Goal: Task Accomplishment & Management: Manage account settings

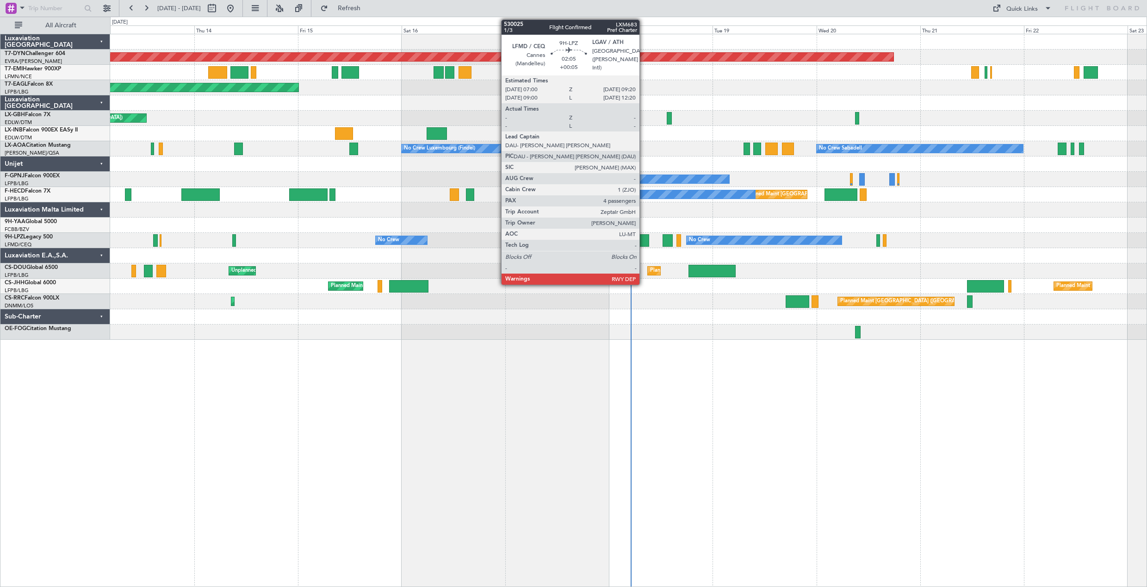
click at [644, 237] on div at bounding box center [644, 240] width 10 height 12
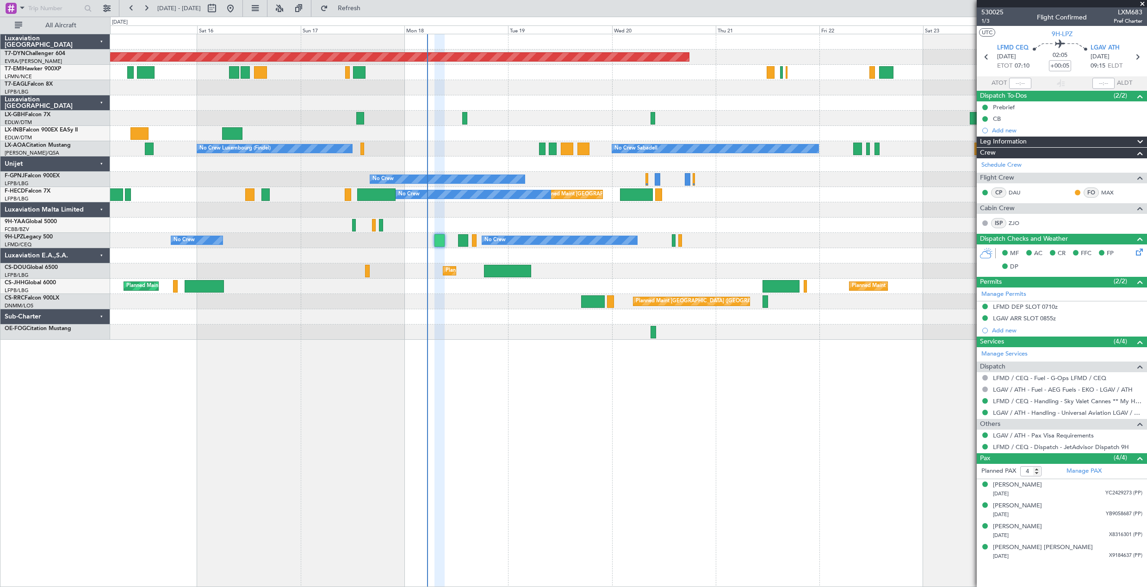
click at [597, 365] on div "Planned Maint [GEOGRAPHIC_DATA]-[GEOGRAPHIC_DATA] Planned Maint Geneva ([GEOGRA…" at bounding box center [628, 310] width 1037 height 553
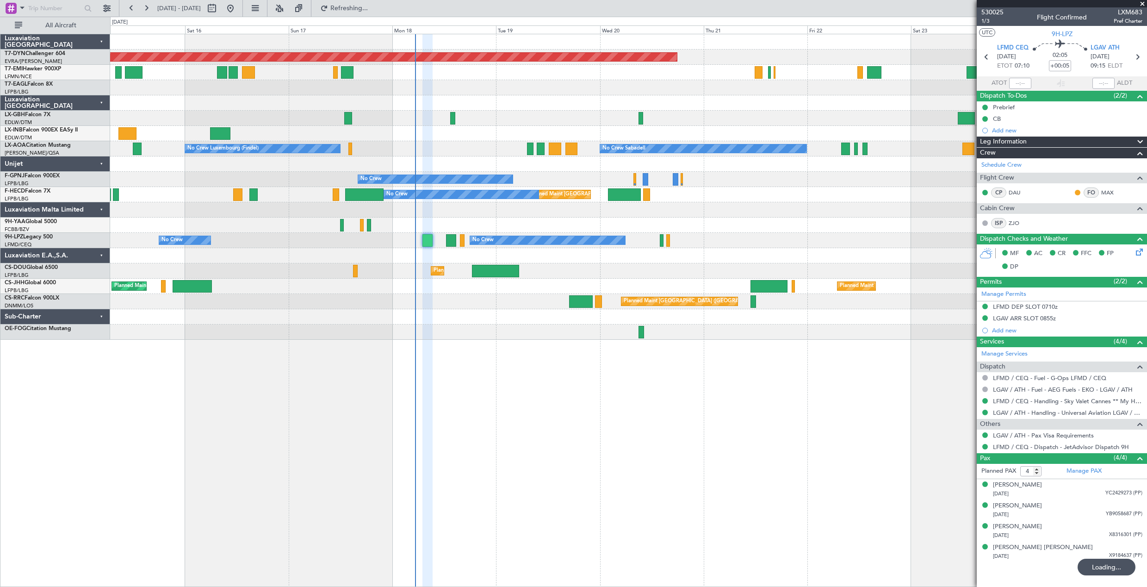
click at [524, 372] on div "Planned Maint [GEOGRAPHIC_DATA]-[GEOGRAPHIC_DATA] Planned Maint Geneva ([GEOGRA…" at bounding box center [628, 310] width 1037 height 553
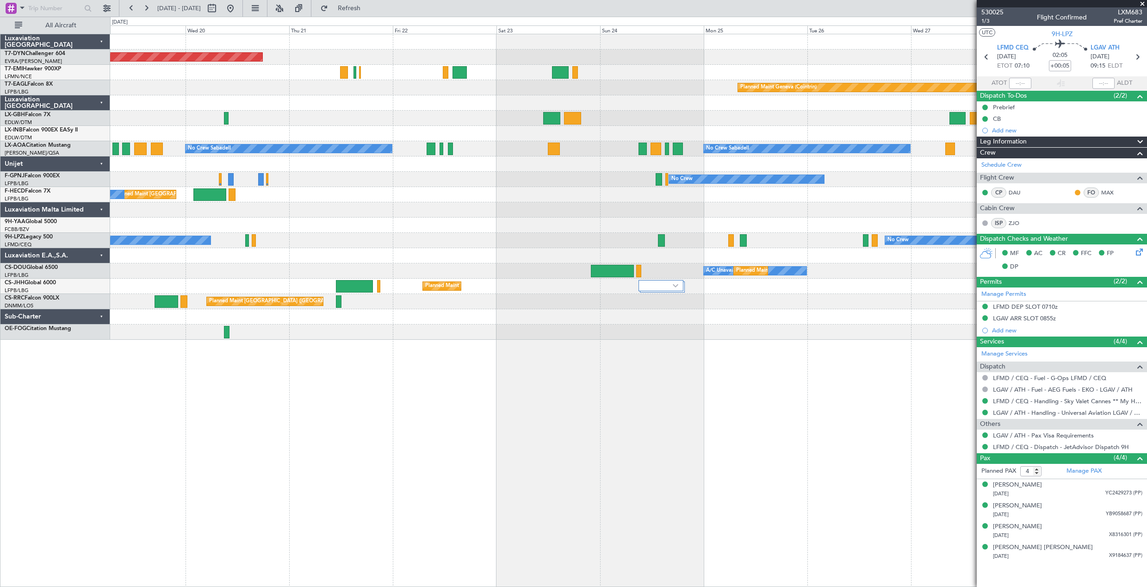
click at [354, 211] on div "Planned Maint [GEOGRAPHIC_DATA]-[GEOGRAPHIC_DATA] Planned Maint Geneva ([GEOGRA…" at bounding box center [628, 186] width 1037 height 305
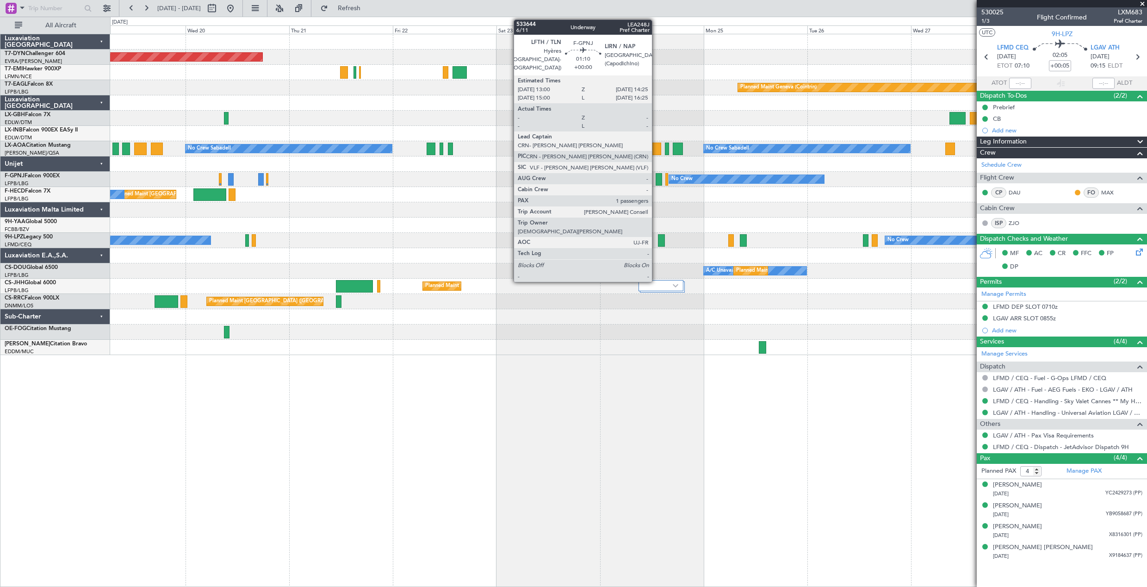
click at [656, 181] on div at bounding box center [659, 179] width 6 height 12
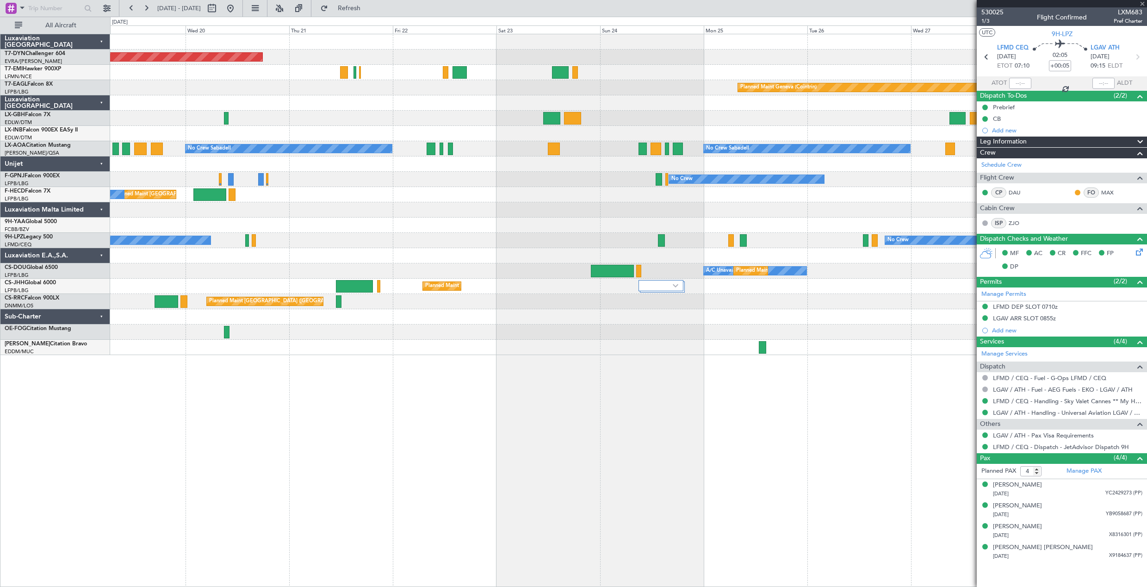
type input "1"
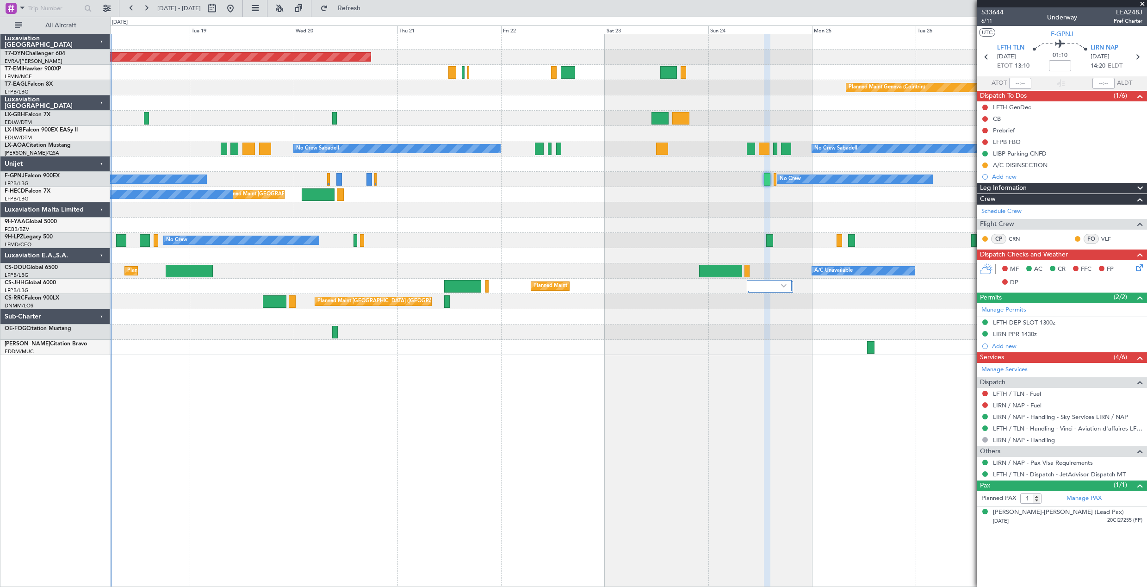
click at [420, 217] on div "Planned Maint [GEOGRAPHIC_DATA]-[GEOGRAPHIC_DATA] Planned Maint Geneva ([GEOGRA…" at bounding box center [628, 194] width 1037 height 321
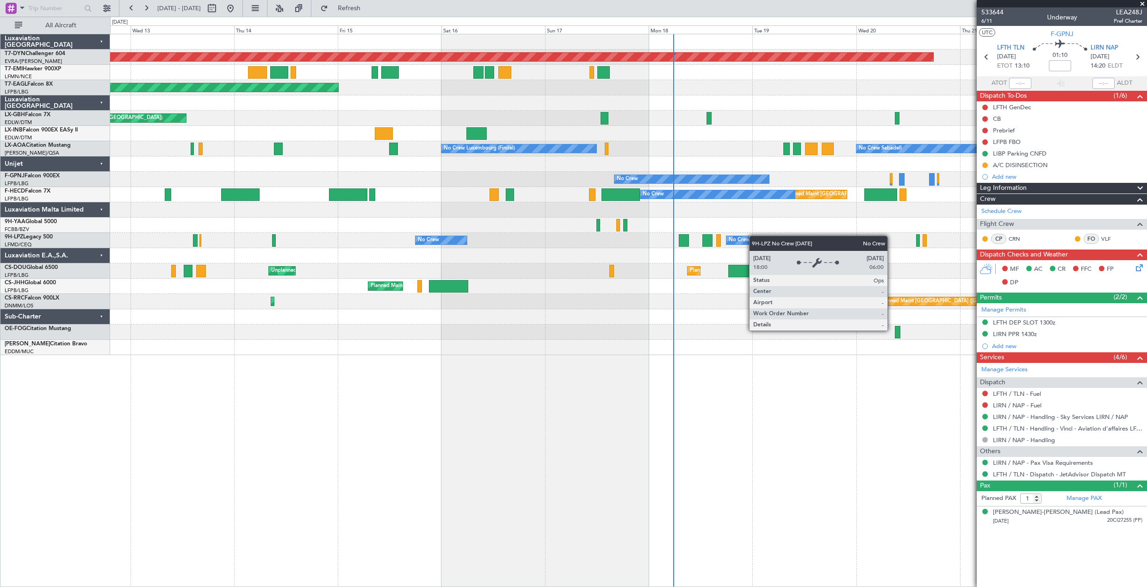
click at [767, 236] on div "Planned Maint [GEOGRAPHIC_DATA]-[GEOGRAPHIC_DATA] Planned Maint [US_STATE] ([GE…" at bounding box center [628, 194] width 1037 height 321
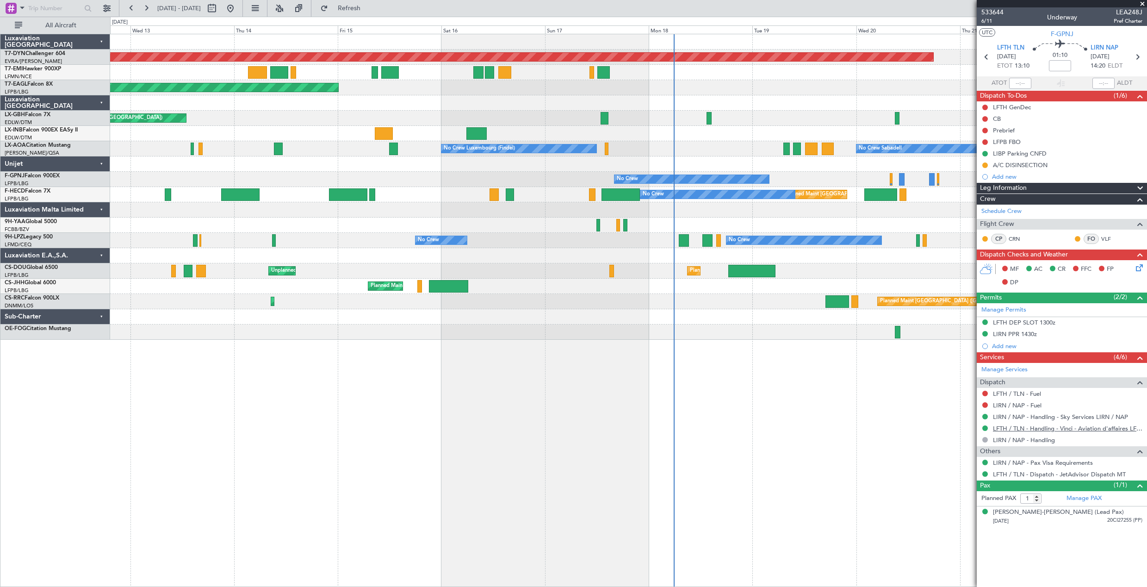
click at [1086, 430] on link "LFTH / TLN - Handling - Vinci - Aviation d'affaires LFTH / TLN*****MY HANDLING*…" at bounding box center [1068, 428] width 150 height 8
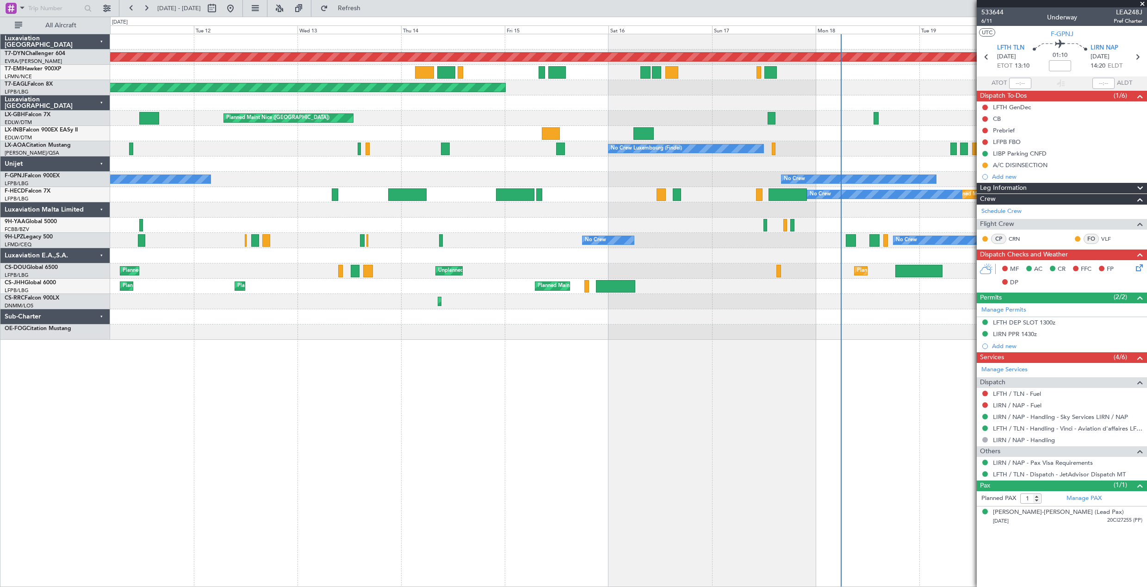
click at [839, 241] on div "No Crew No Crew No Crew" at bounding box center [628, 240] width 1037 height 15
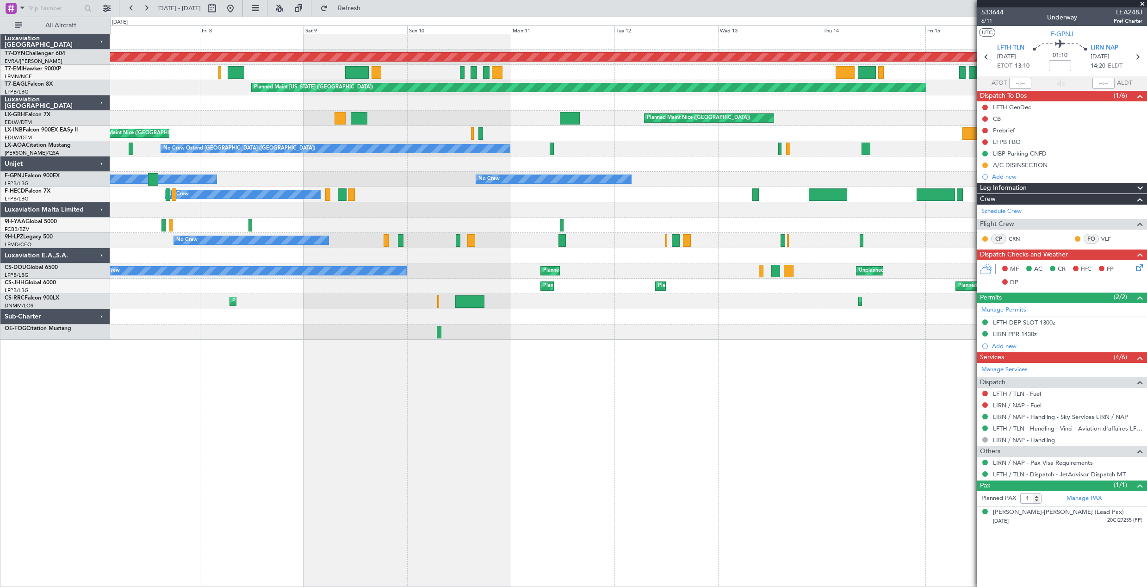
click at [681, 225] on div "Planned Maint [GEOGRAPHIC_DATA]-[GEOGRAPHIC_DATA] A/C Unavailable Planned Maint…" at bounding box center [628, 186] width 1037 height 305
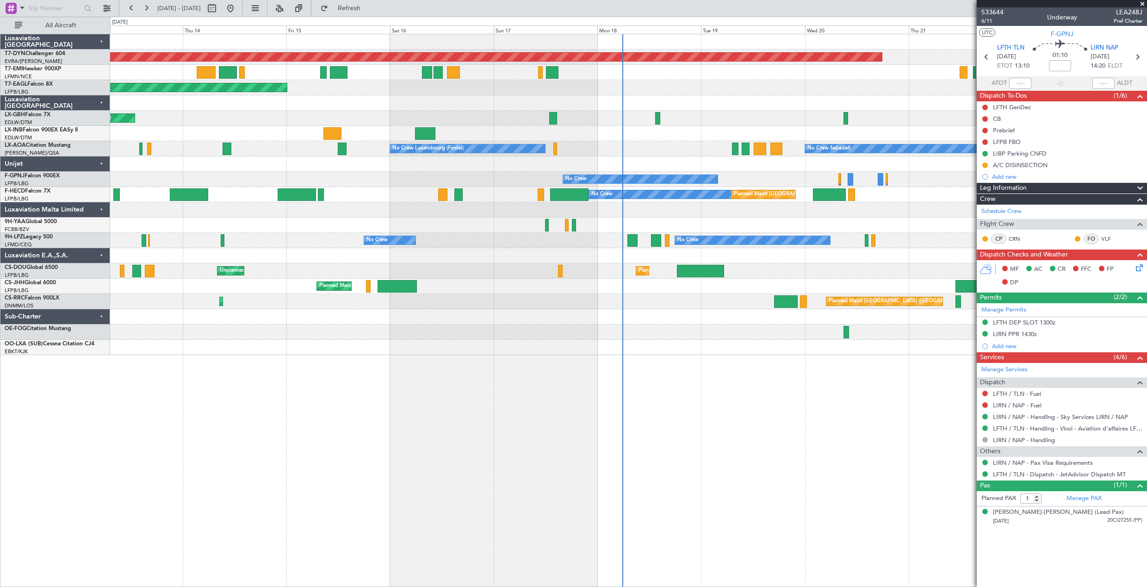
click at [175, 206] on div "Planned Maint Basel-Mulhouse Planned Maint New York (Teterboro) Planned Maint G…" at bounding box center [628, 194] width 1037 height 321
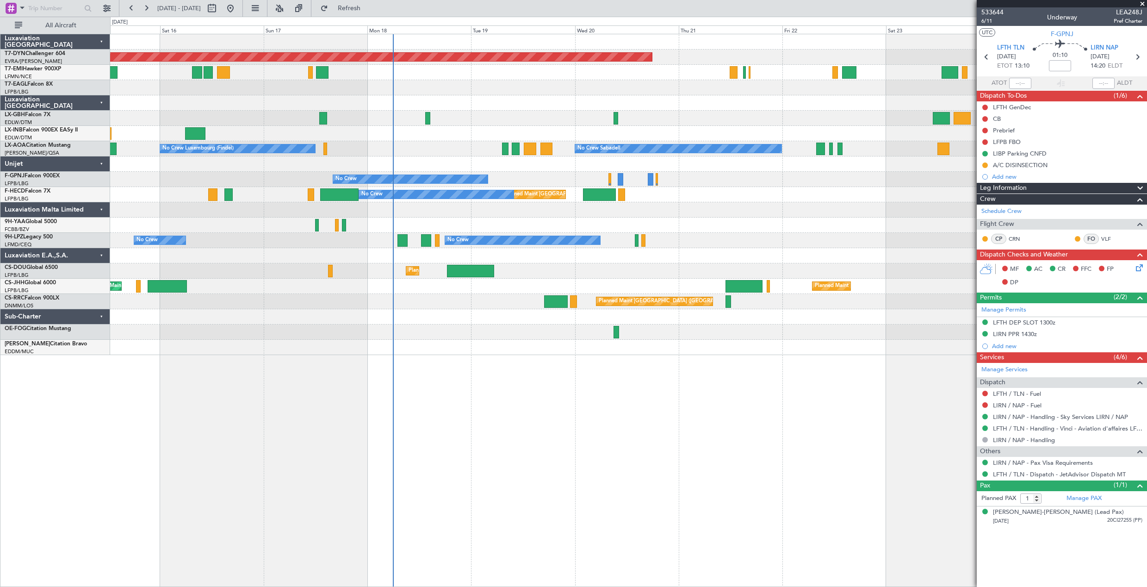
click at [612, 222] on div at bounding box center [628, 225] width 1037 height 15
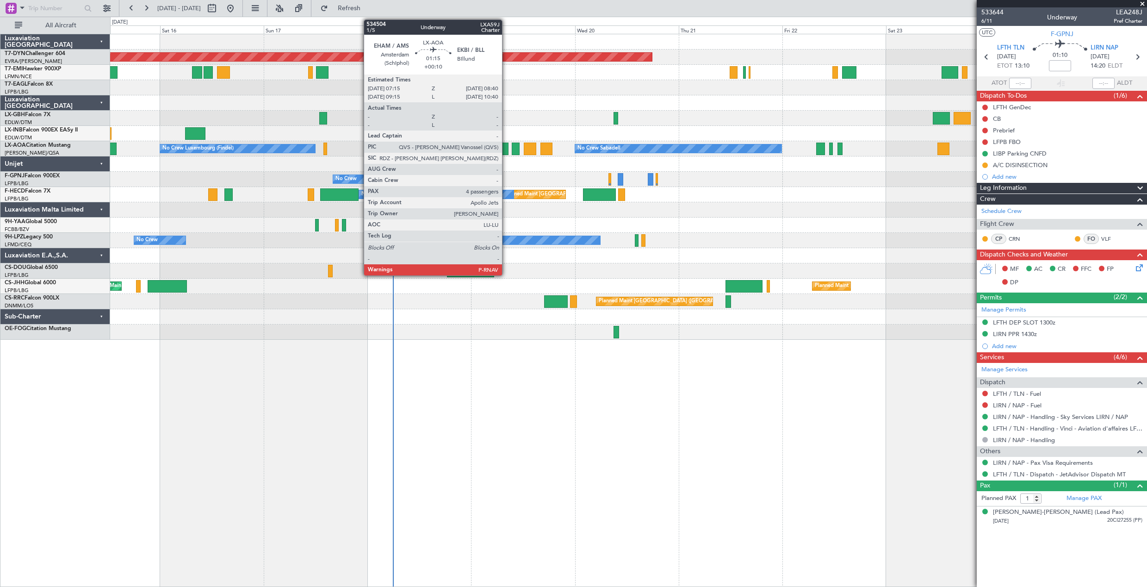
click at [506, 149] on div at bounding box center [505, 149] width 6 height 12
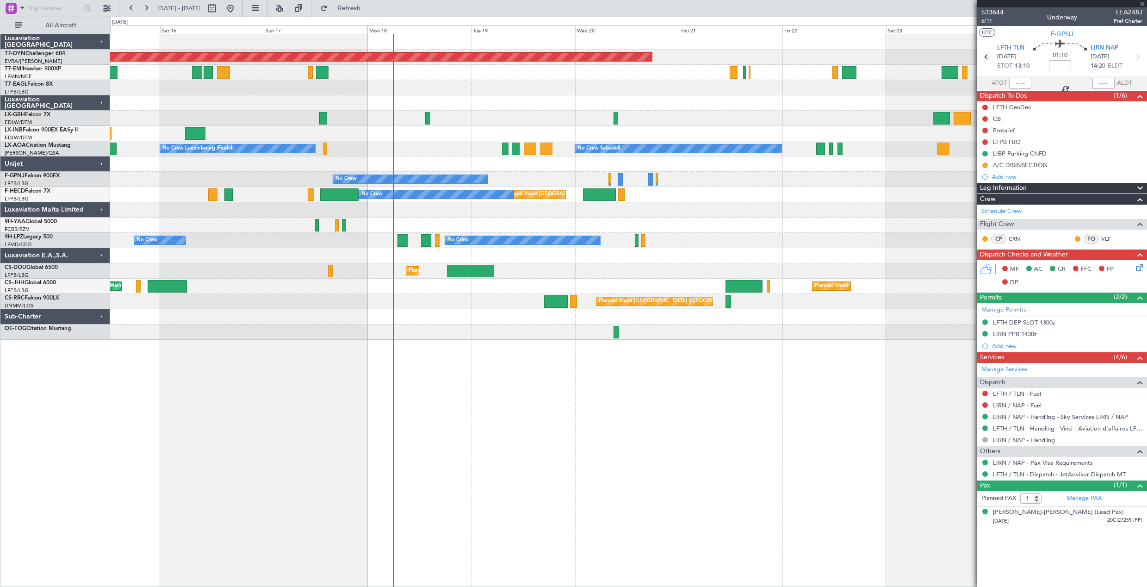
type input "+00:10"
type input "4"
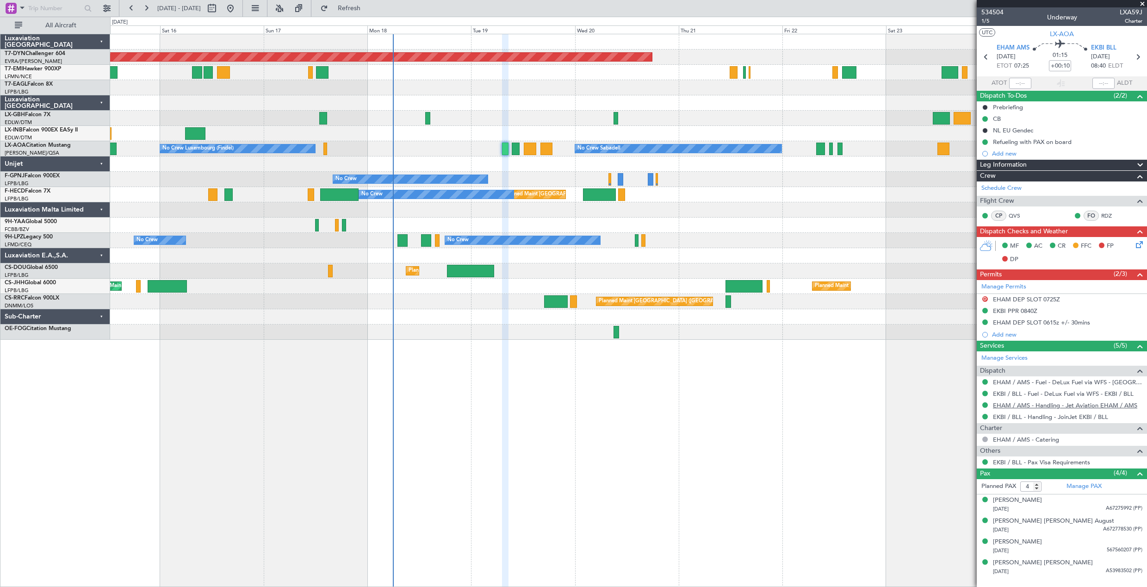
click at [1039, 407] on link "EHAM / AMS - Handling - Jet Aviation EHAM / AMS" at bounding box center [1065, 405] width 144 height 8
click at [1077, 507] on div "11/08/1940 A67275992 (PP)" at bounding box center [1068, 509] width 150 height 9
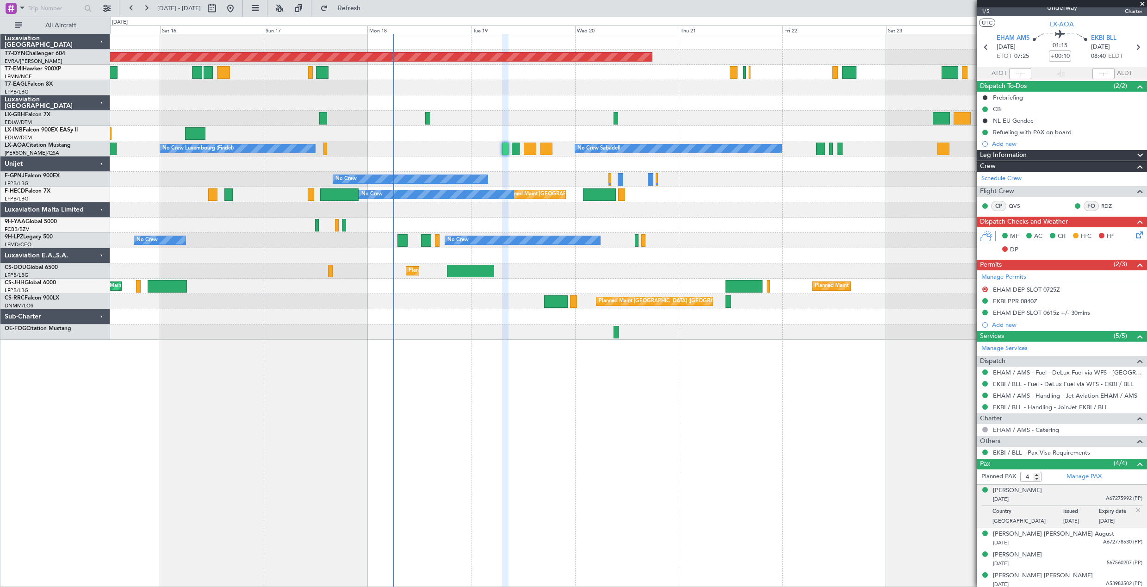
scroll to position [13, 0]
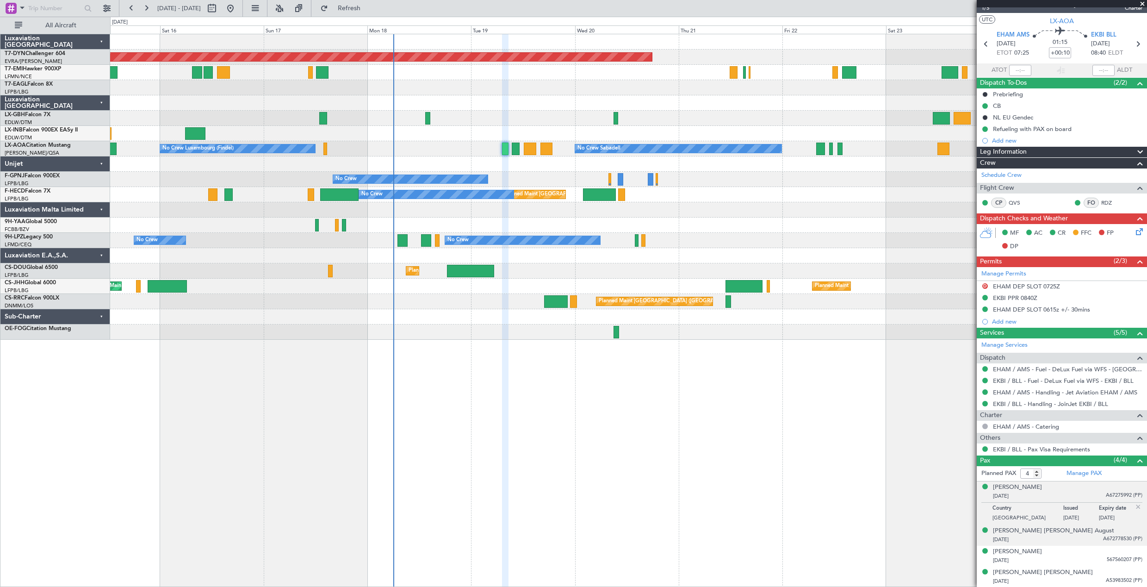
click at [1083, 538] on div "13/02/1948 A672778530 (PP)" at bounding box center [1068, 539] width 150 height 9
click at [1090, 560] on div "10/09/1993 567560207 (PP)" at bounding box center [1068, 560] width 150 height 9
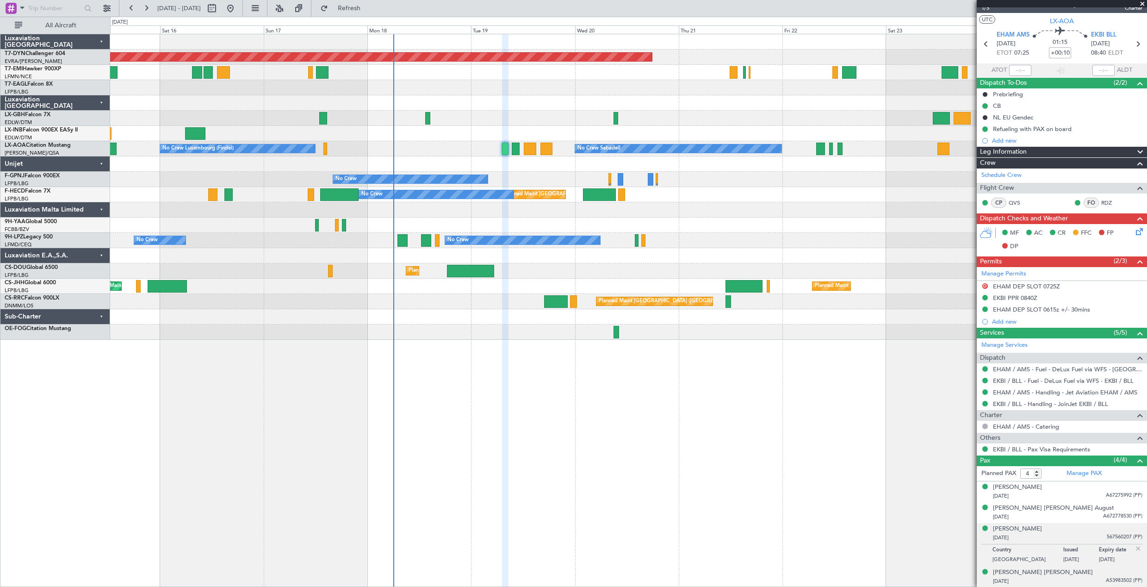
click at [1089, 579] on div "21/09/1995 A53983502 (PP)" at bounding box center [1068, 581] width 150 height 9
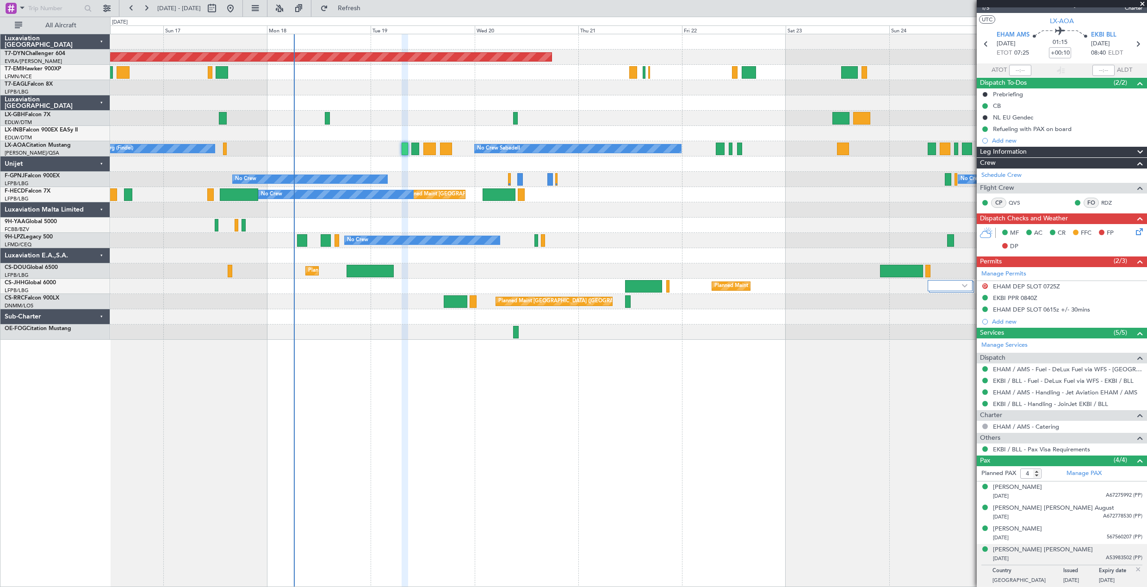
click at [640, 409] on div "Planned Maint Basel-Mulhouse Planned Maint Geneva (Cointrin) Planned Maint New …" at bounding box center [628, 310] width 1037 height 553
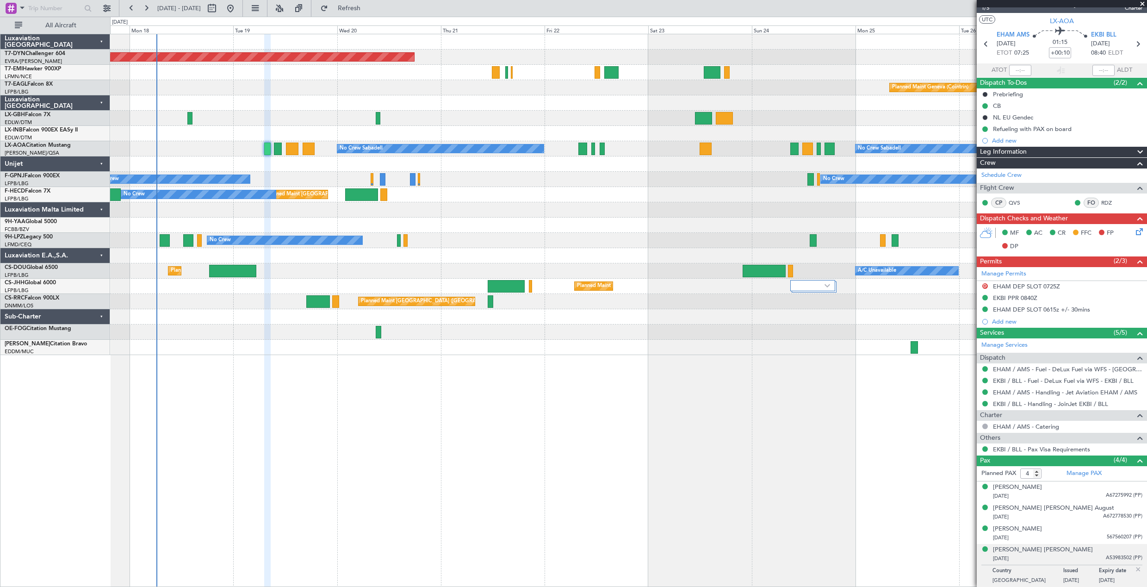
click at [543, 427] on div "Planned Maint Basel-Mulhouse Planned Maint Geneva (Cointrin) No Crew Sabadell N…" at bounding box center [628, 310] width 1037 height 553
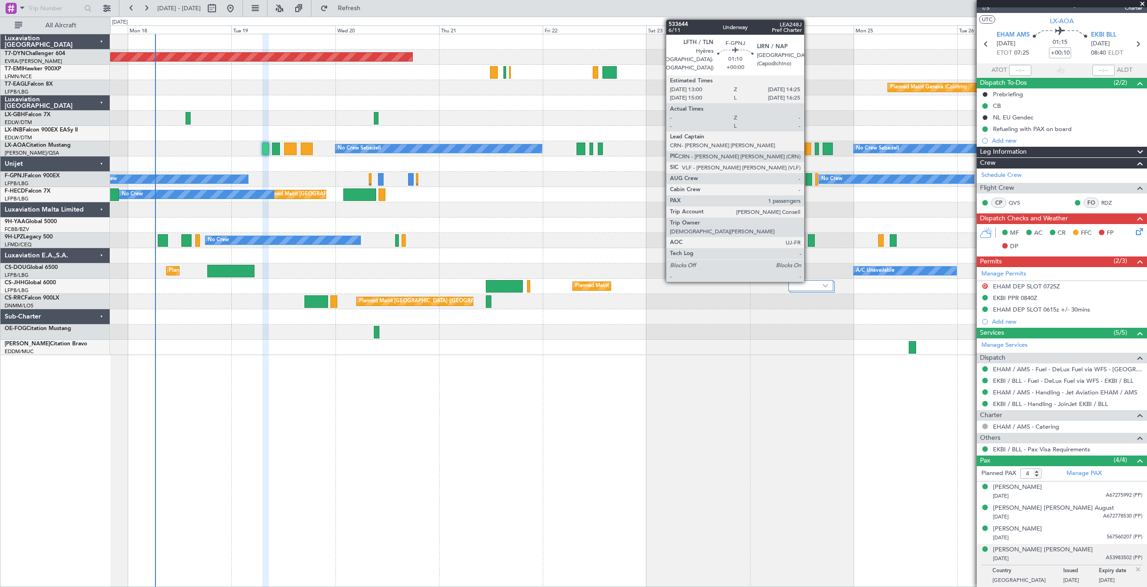
click at [809, 178] on div at bounding box center [809, 179] width 6 height 12
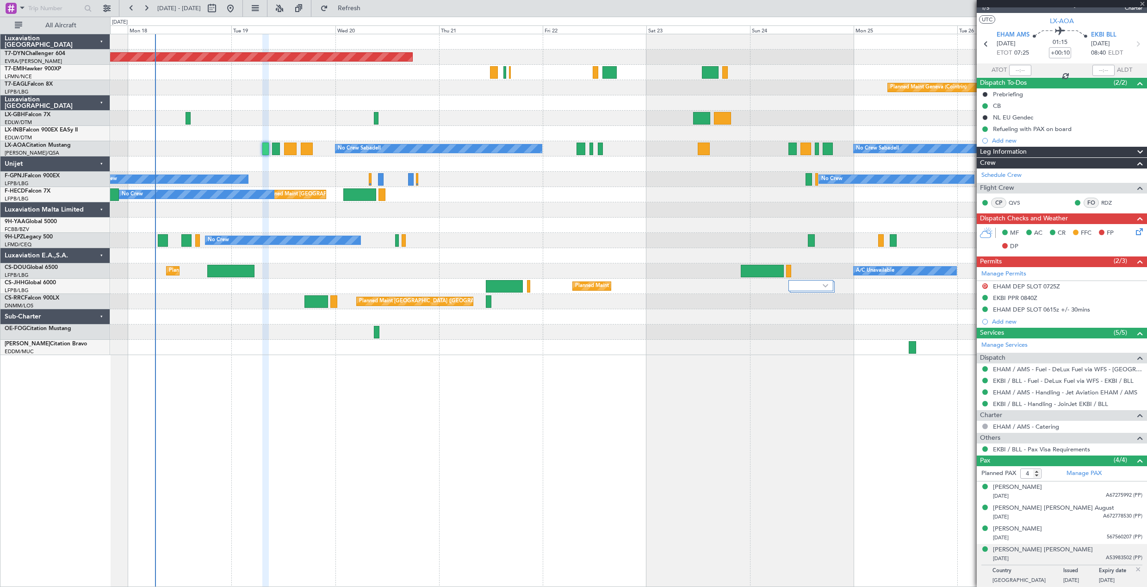
type input "1"
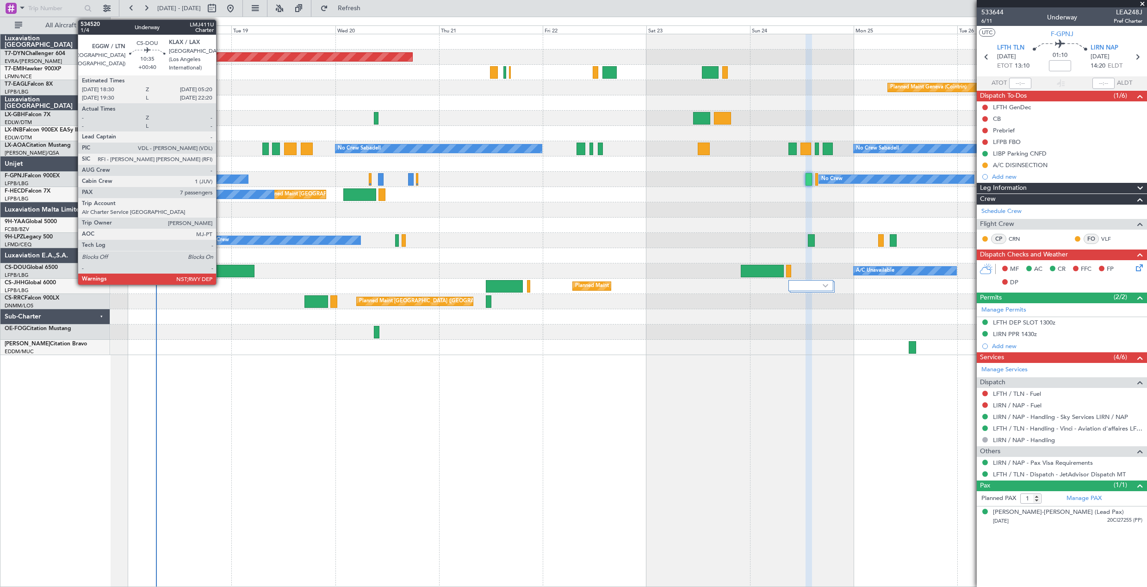
click at [220, 272] on div at bounding box center [230, 271] width 47 height 12
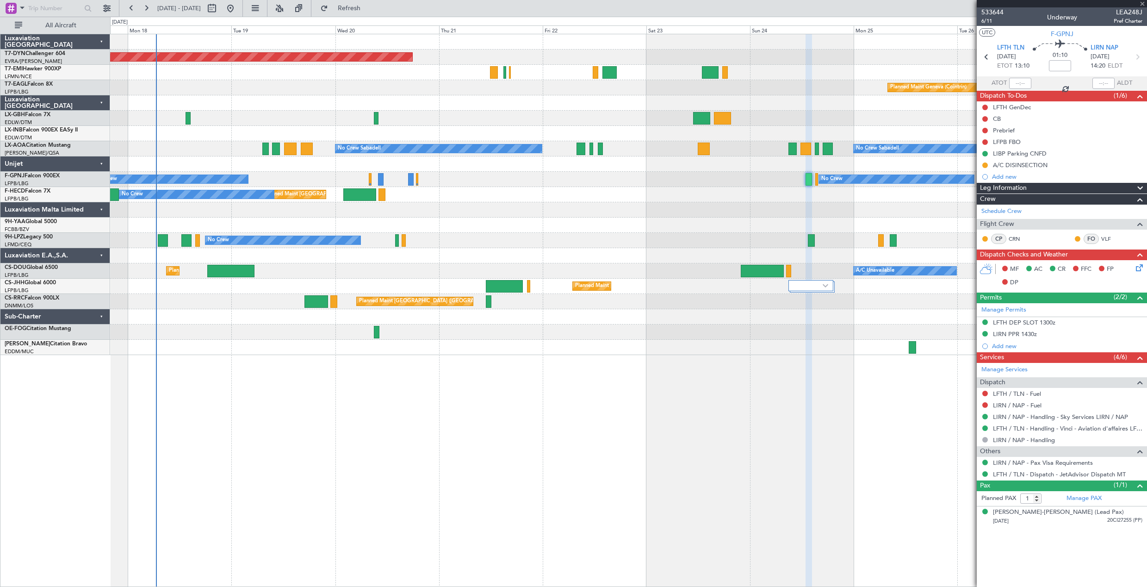
type input "+00:40"
type input "7"
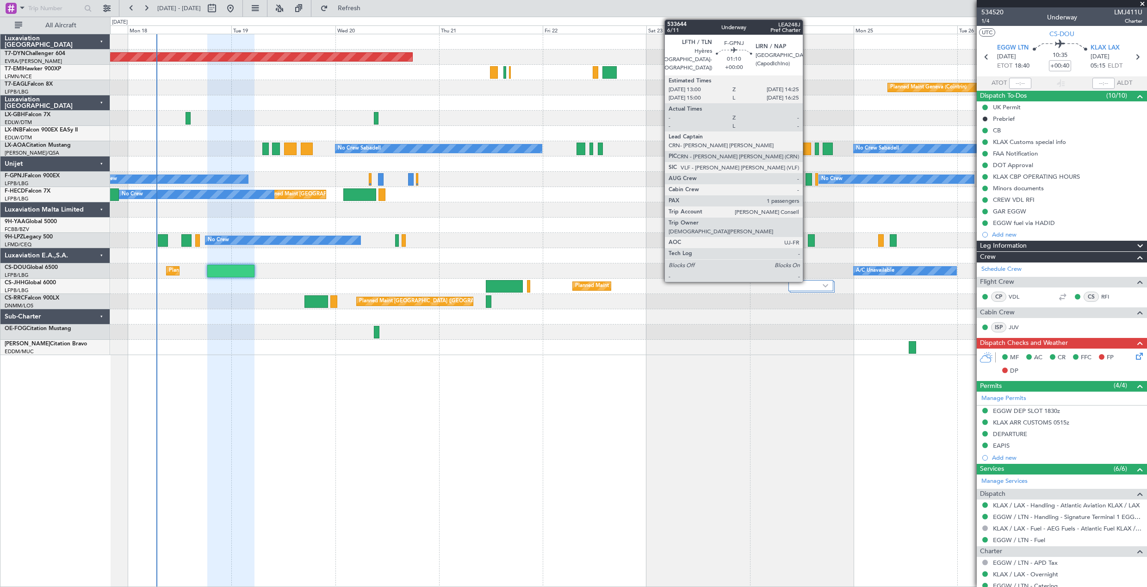
click at [807, 180] on div at bounding box center [809, 179] width 6 height 12
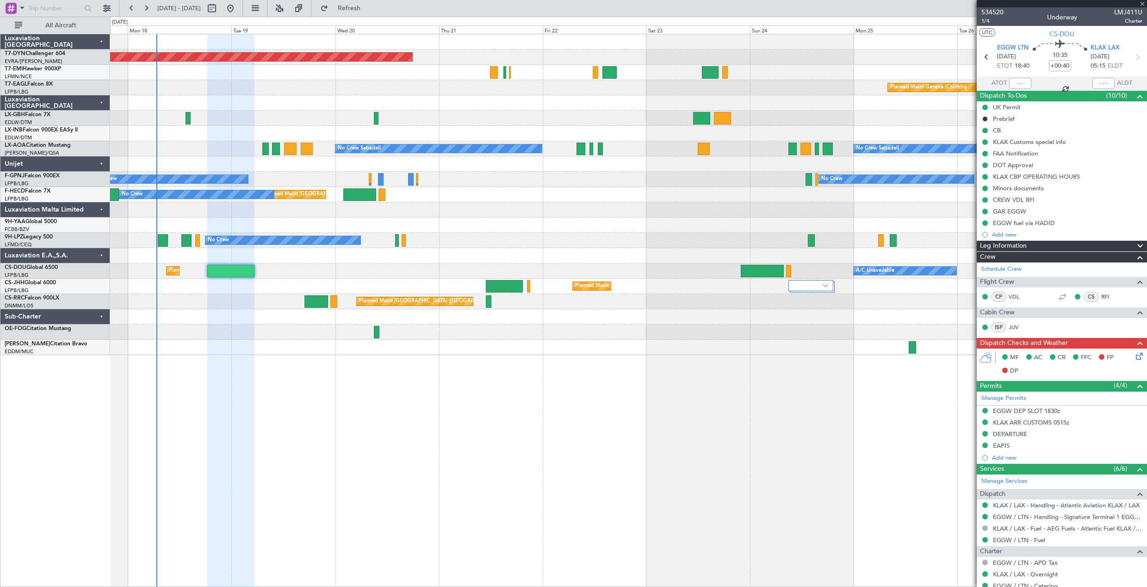
type input "1"
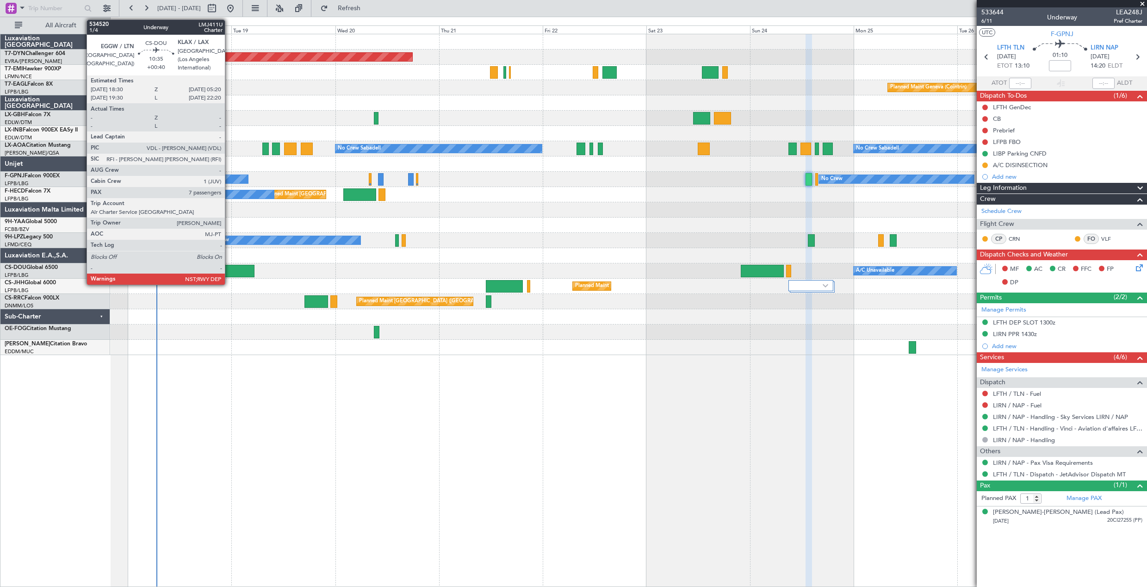
click at [229, 268] on div at bounding box center [230, 271] width 47 height 12
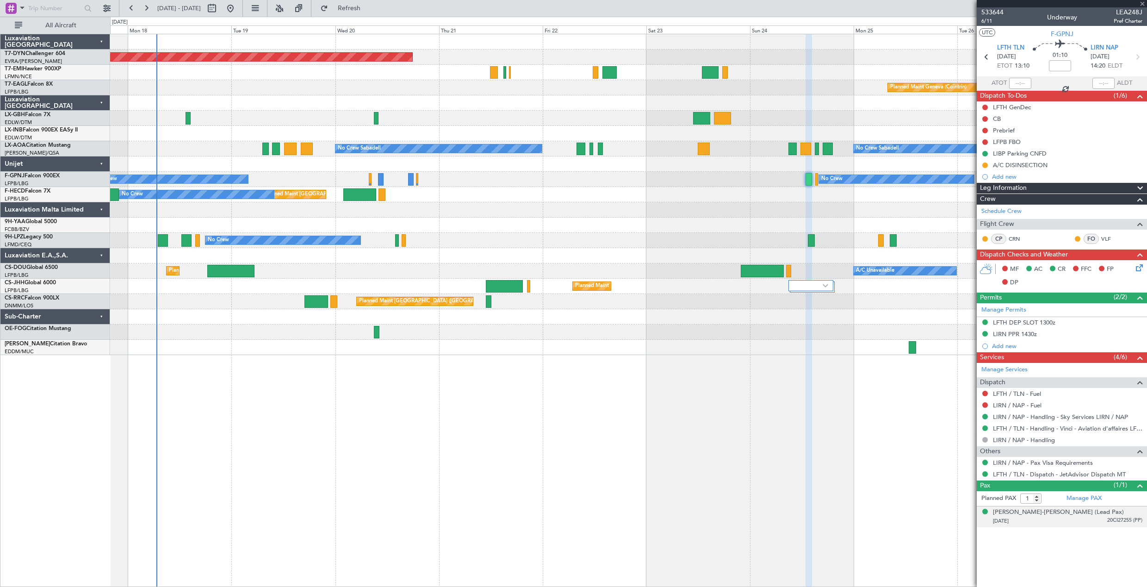
type input "+00:40"
type input "7"
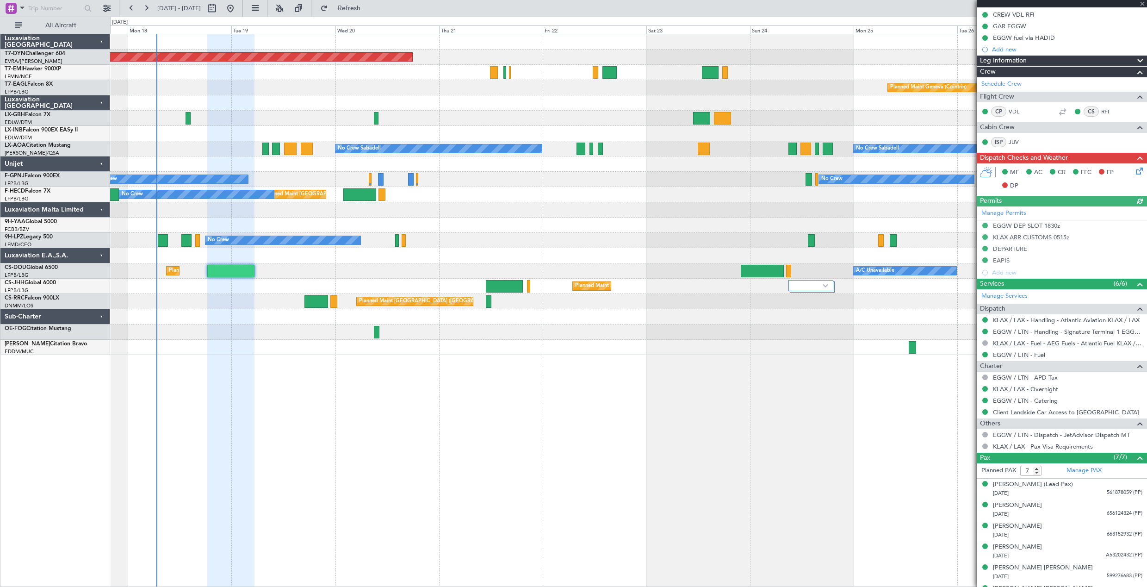
scroll to position [222, 0]
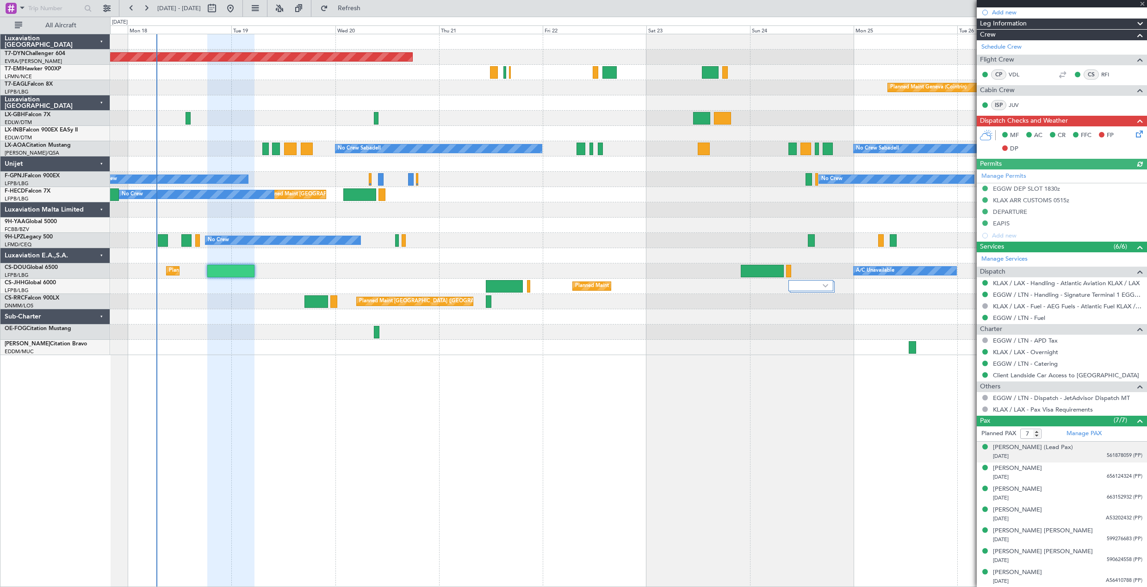
click at [1080, 455] on div "26/07/1964 561878059 (PP)" at bounding box center [1068, 456] width 150 height 9
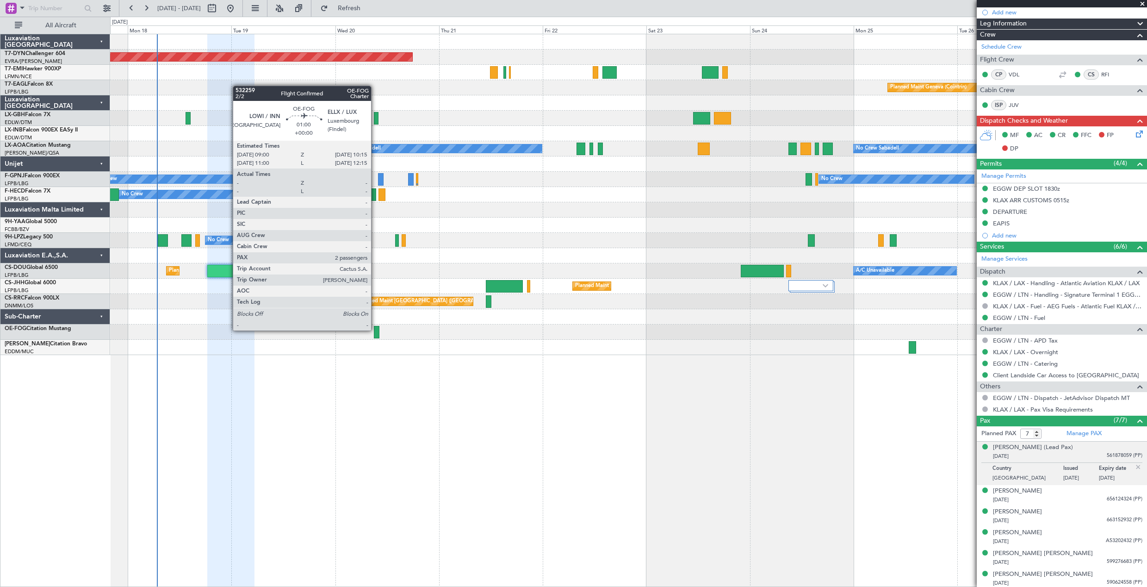
click at [375, 330] on div at bounding box center [377, 332] width 6 height 12
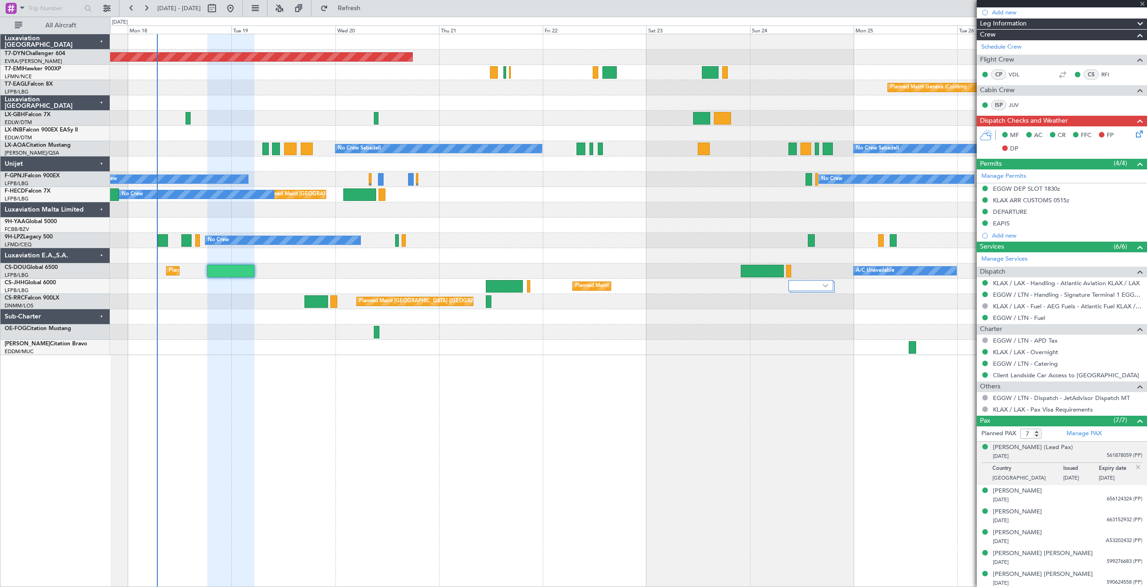
type input "2"
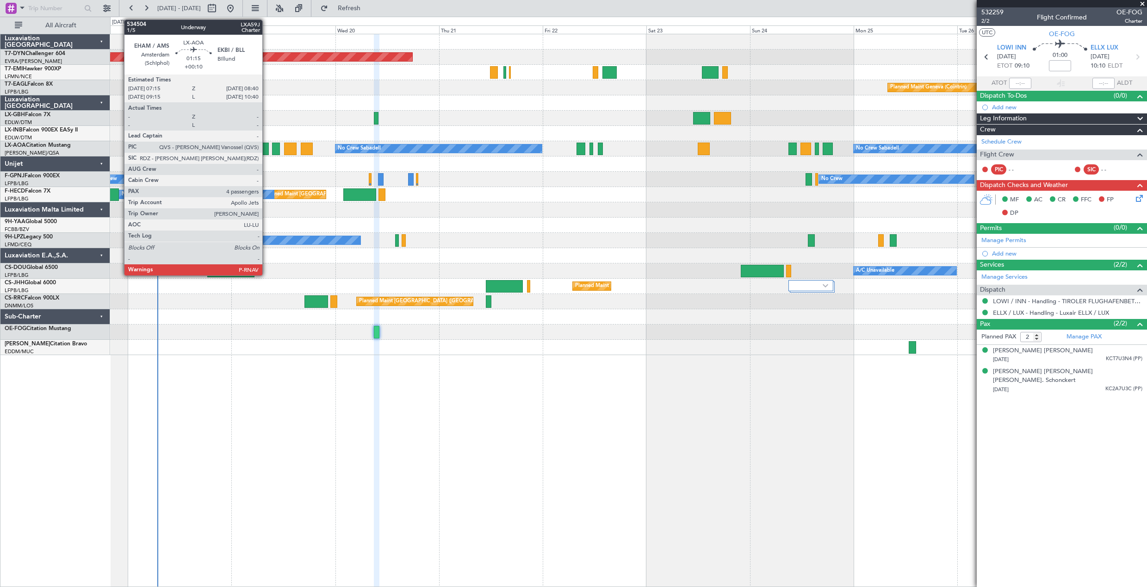
click at [267, 147] on div at bounding box center [265, 149] width 6 height 12
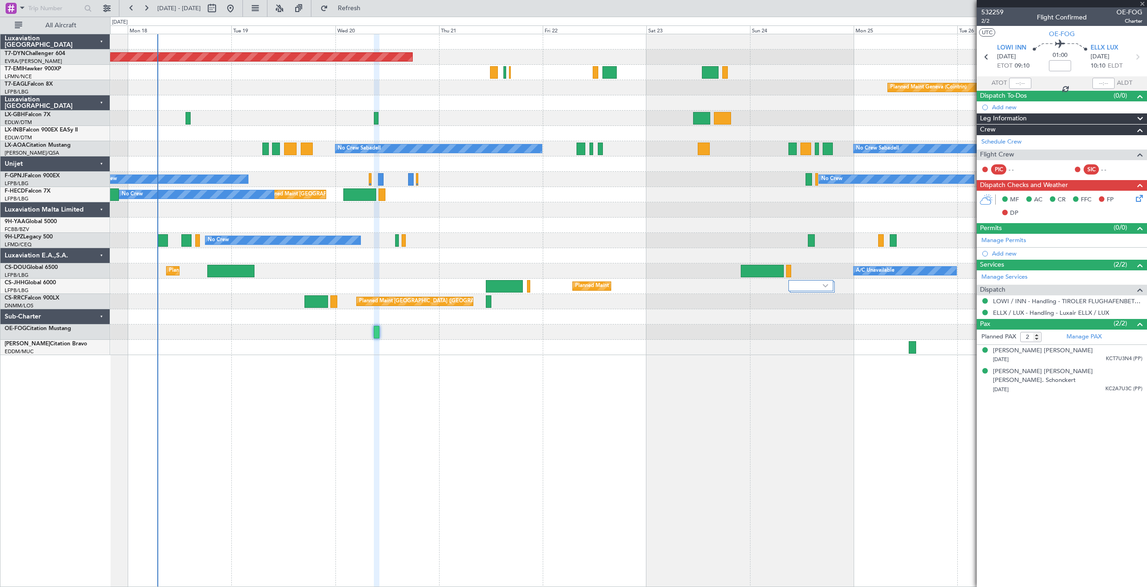
type input "+00:10"
type input "4"
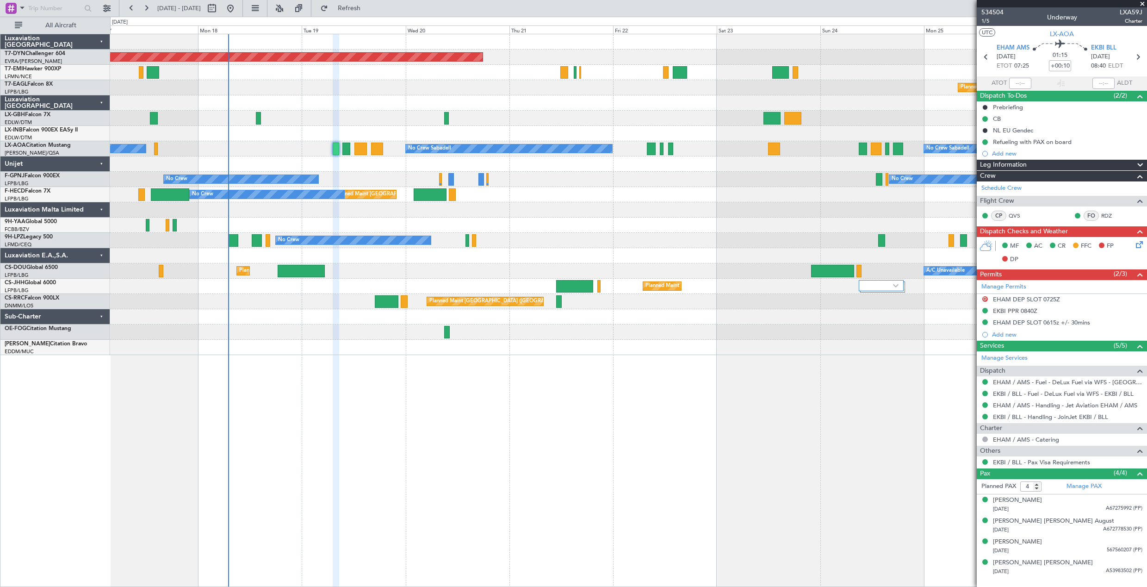
click at [512, 391] on div "Planned Maint Basel-Mulhouse Planned Maint Geneva (Cointrin) Planned Maint New …" at bounding box center [628, 310] width 1037 height 553
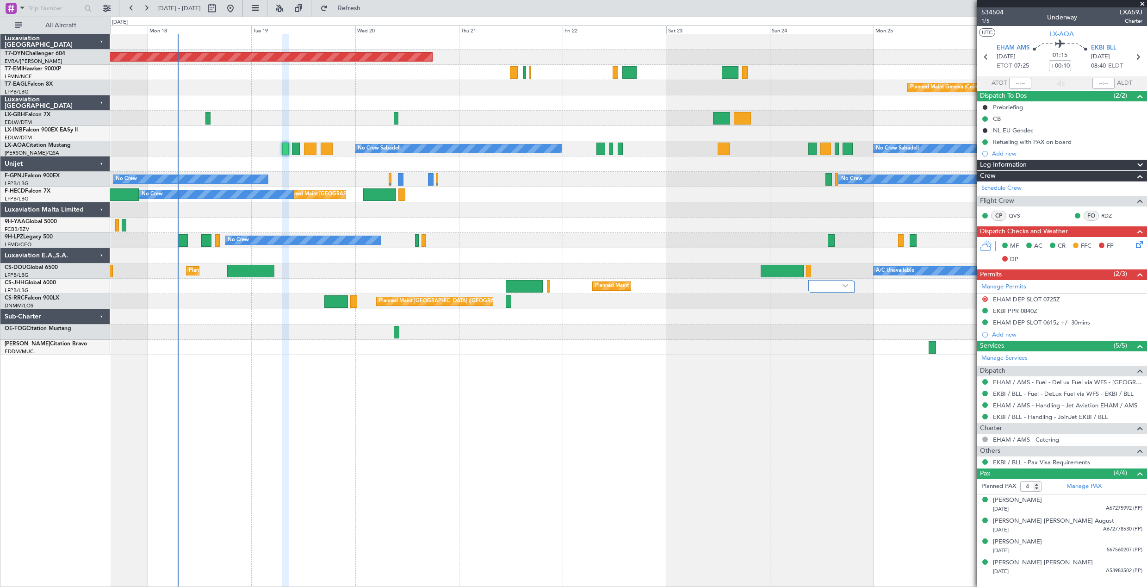
click at [539, 390] on div "Planned Maint [GEOGRAPHIC_DATA]-[GEOGRAPHIC_DATA] Planned Maint Geneva ([GEOGRA…" at bounding box center [628, 310] width 1037 height 553
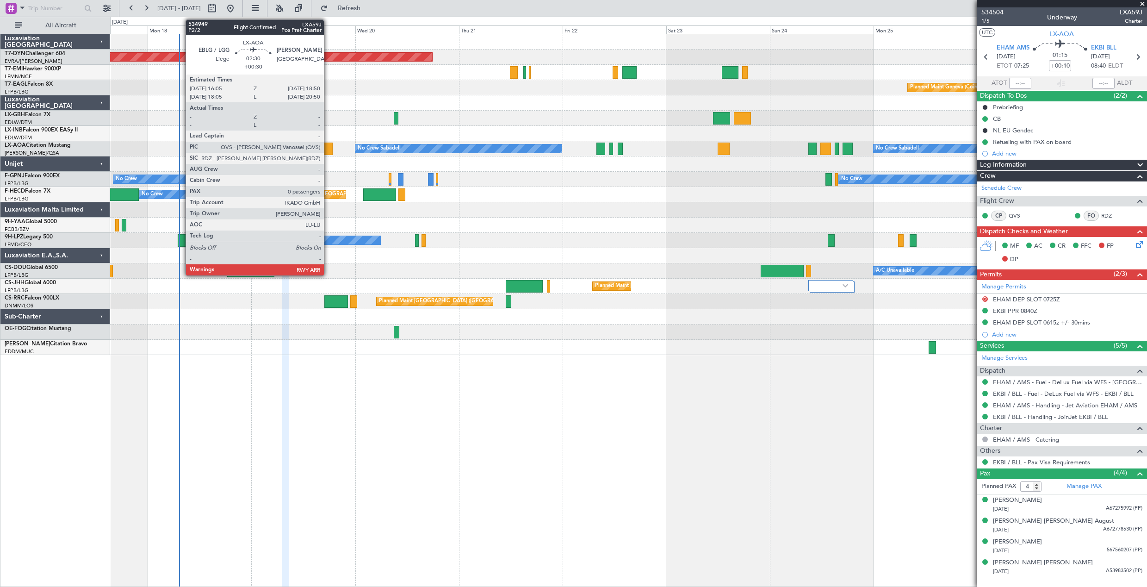
click at [328, 147] on div at bounding box center [327, 149] width 12 height 12
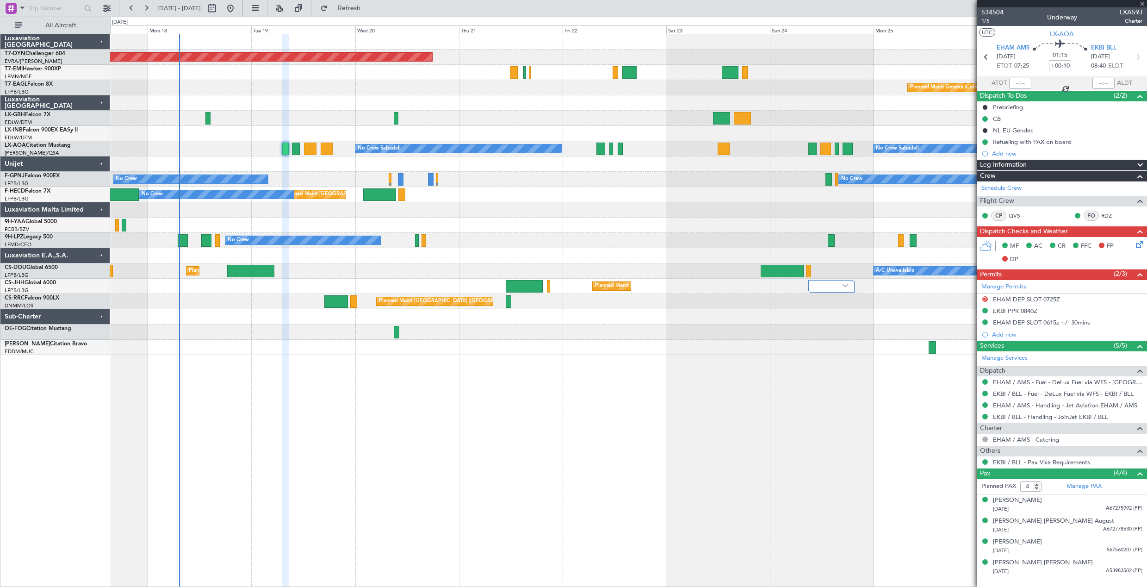
type input "+00:30"
type input "0"
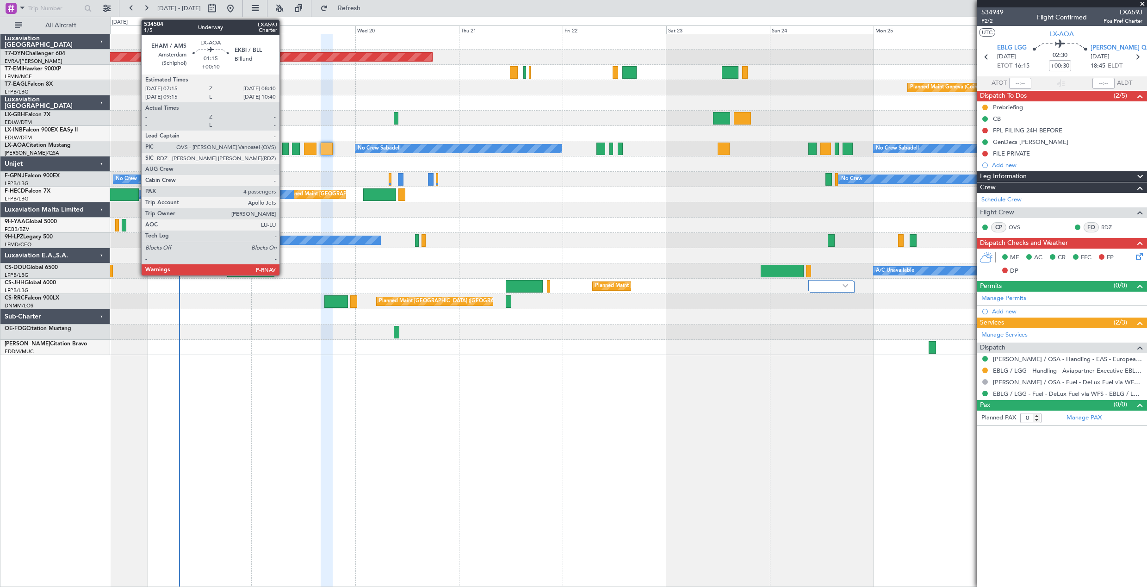
click at [284, 154] on div at bounding box center [285, 149] width 6 height 12
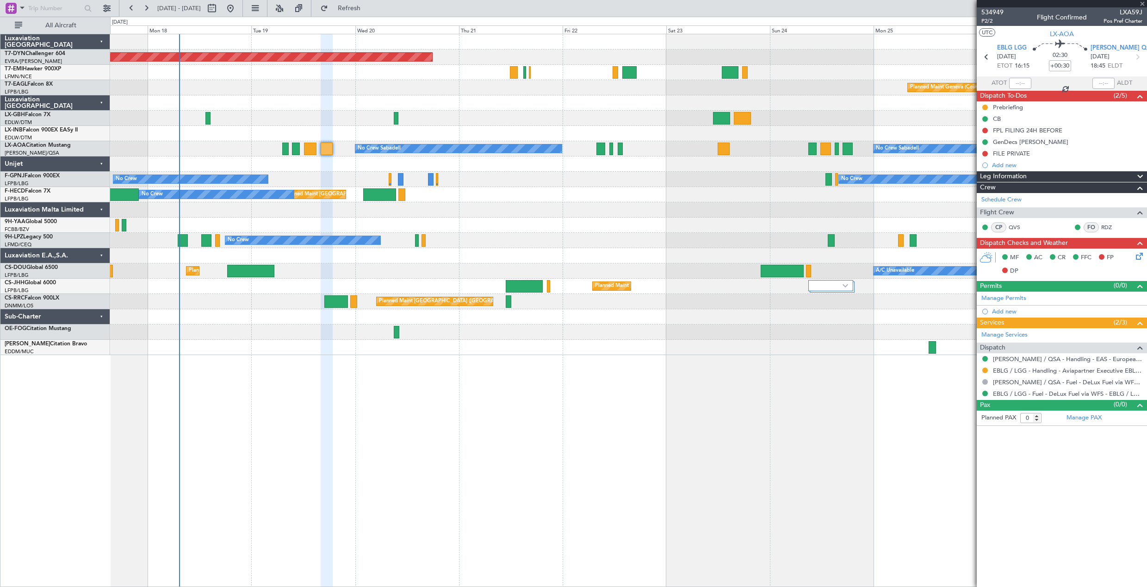
type input "+00:10"
type input "4"
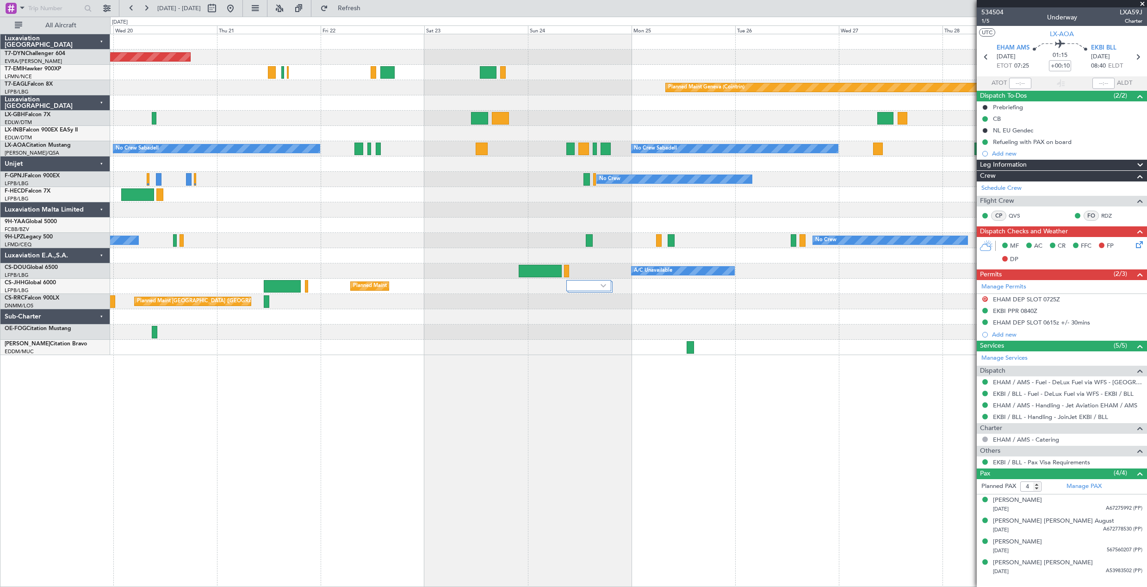
click at [536, 366] on div "Planned Maint Basel-Mulhouse Planned Maint Chester Planned Maint Geneva (Cointr…" at bounding box center [628, 310] width 1037 height 553
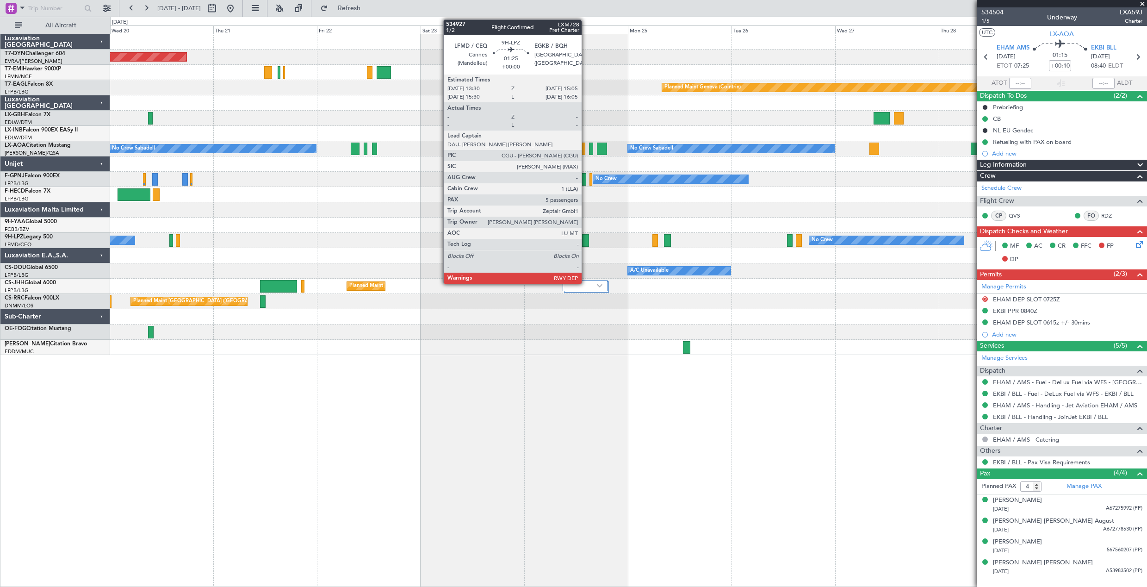
click at [586, 234] on div at bounding box center [585, 240] width 7 height 12
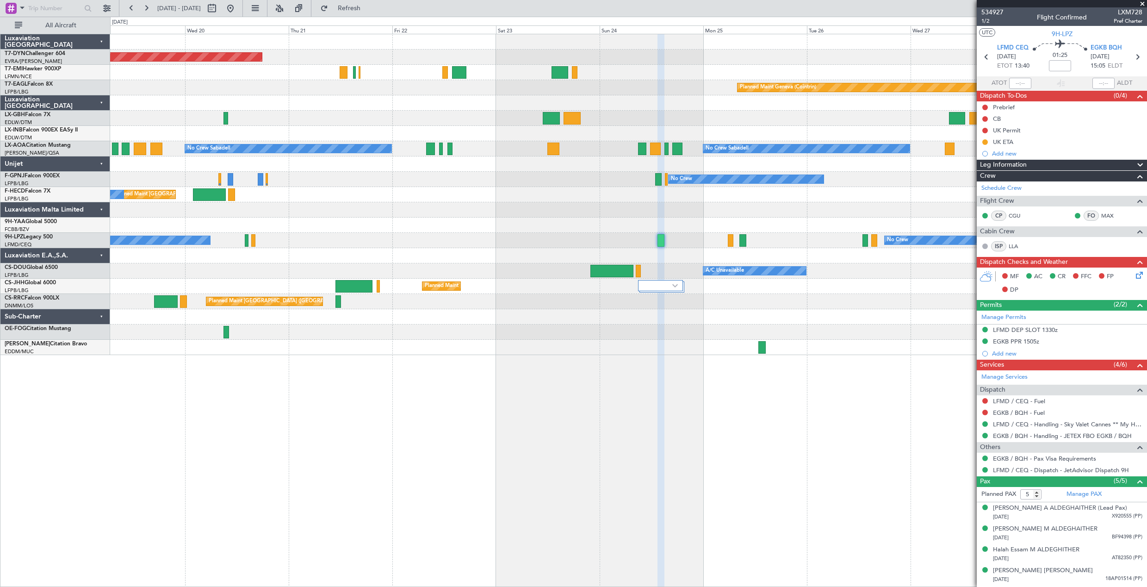
click at [290, 262] on div at bounding box center [628, 255] width 1037 height 15
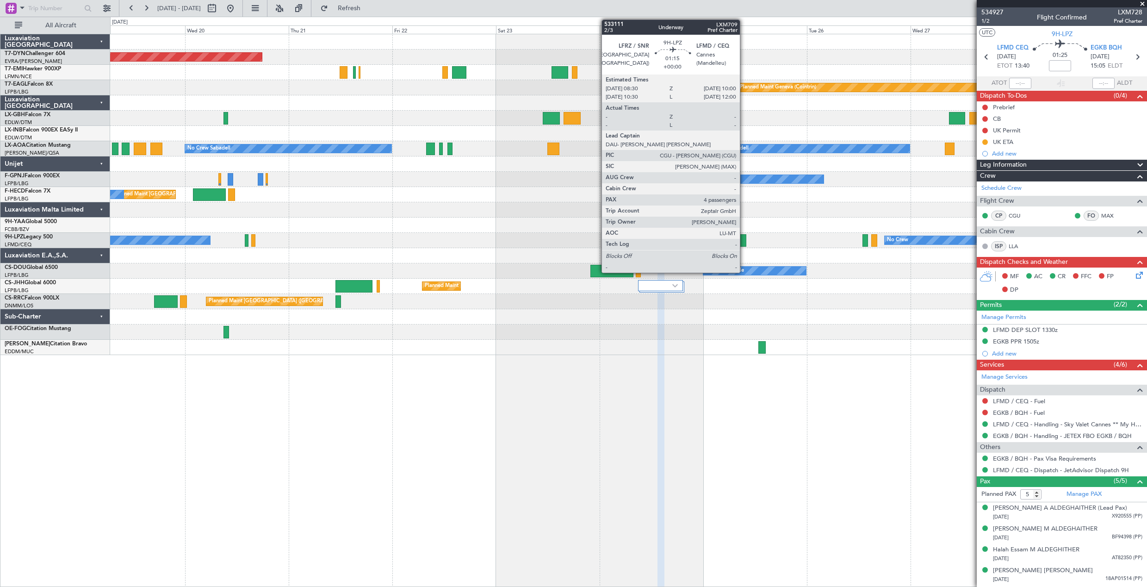
click at [744, 238] on div at bounding box center [743, 240] width 7 height 12
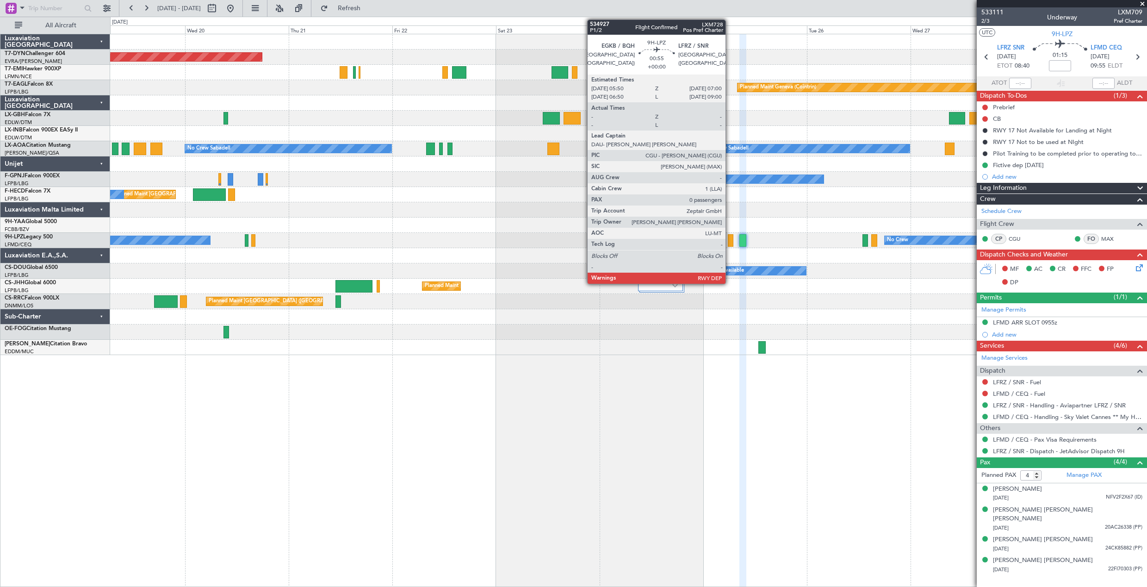
click at [730, 238] on div at bounding box center [730, 240] width 5 height 12
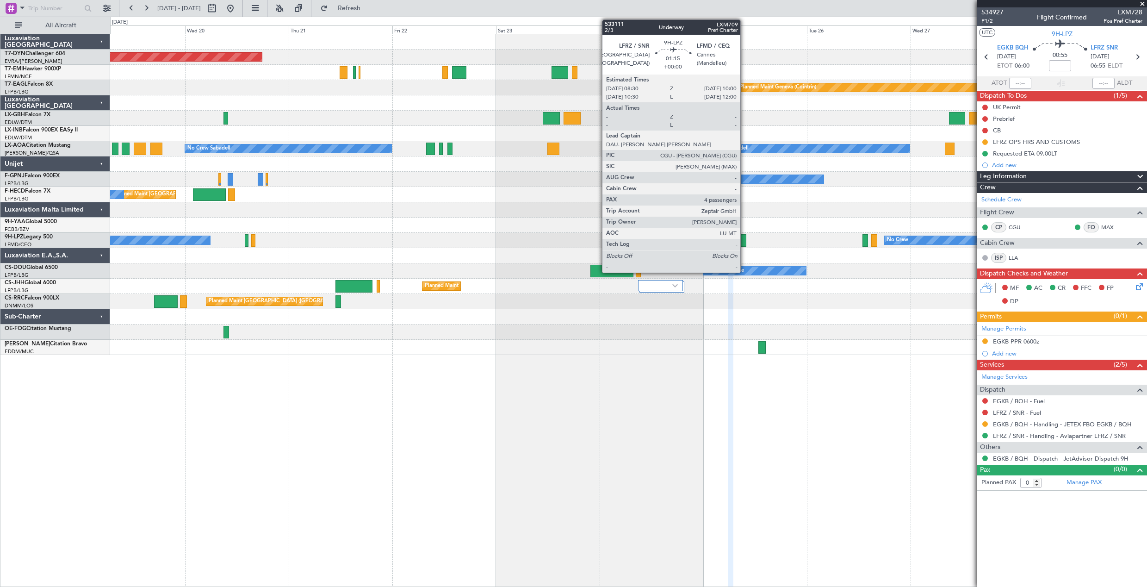
click at [745, 243] on div at bounding box center [743, 240] width 7 height 12
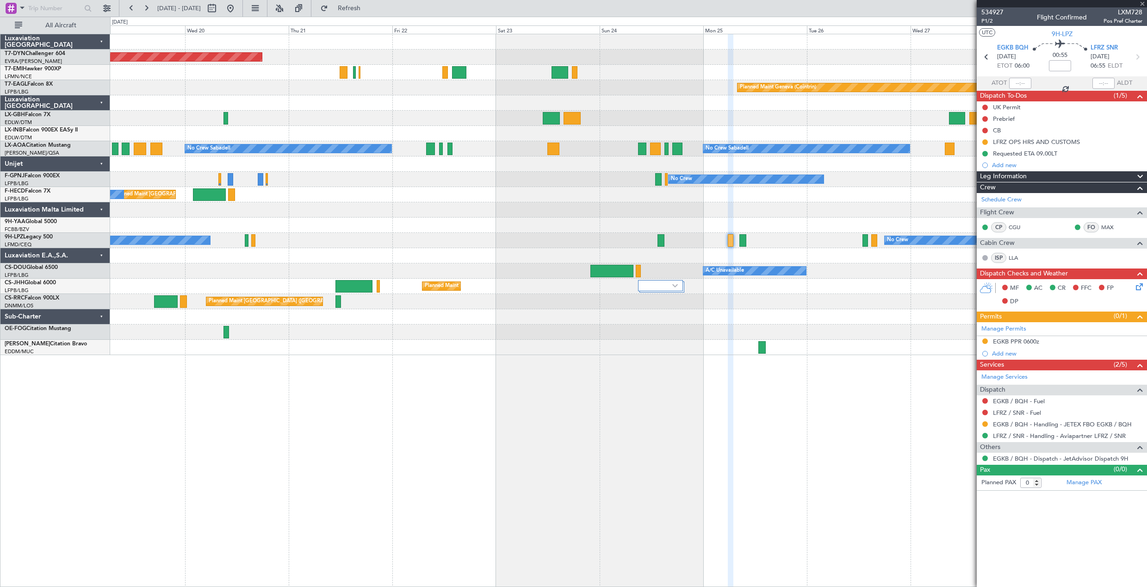
type input "4"
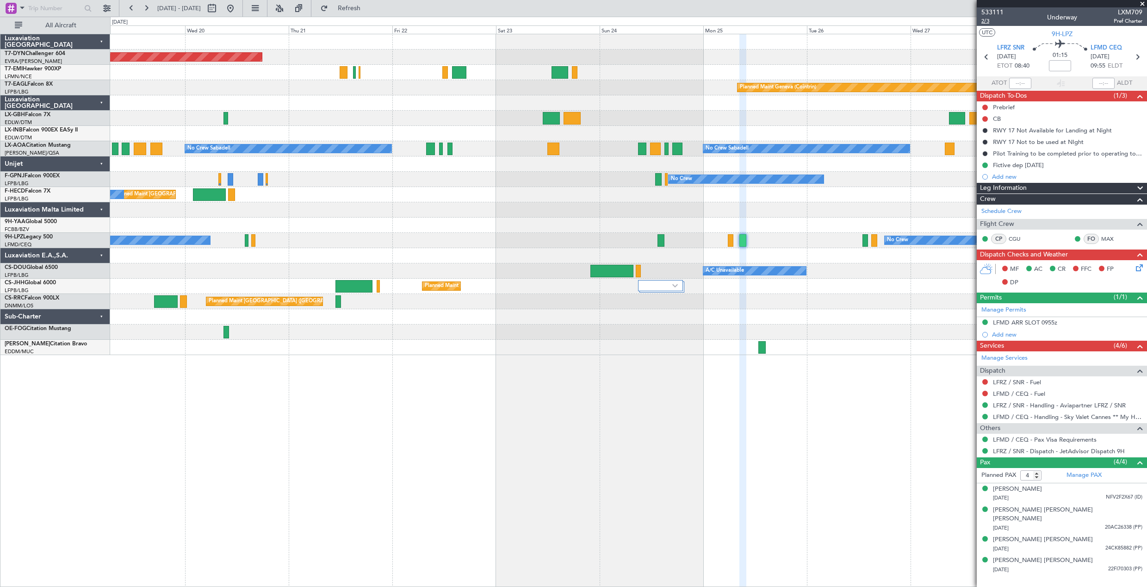
click at [987, 23] on span "2/3" at bounding box center [993, 21] width 22 height 8
click at [369, 9] on span "Refresh" at bounding box center [349, 8] width 39 height 6
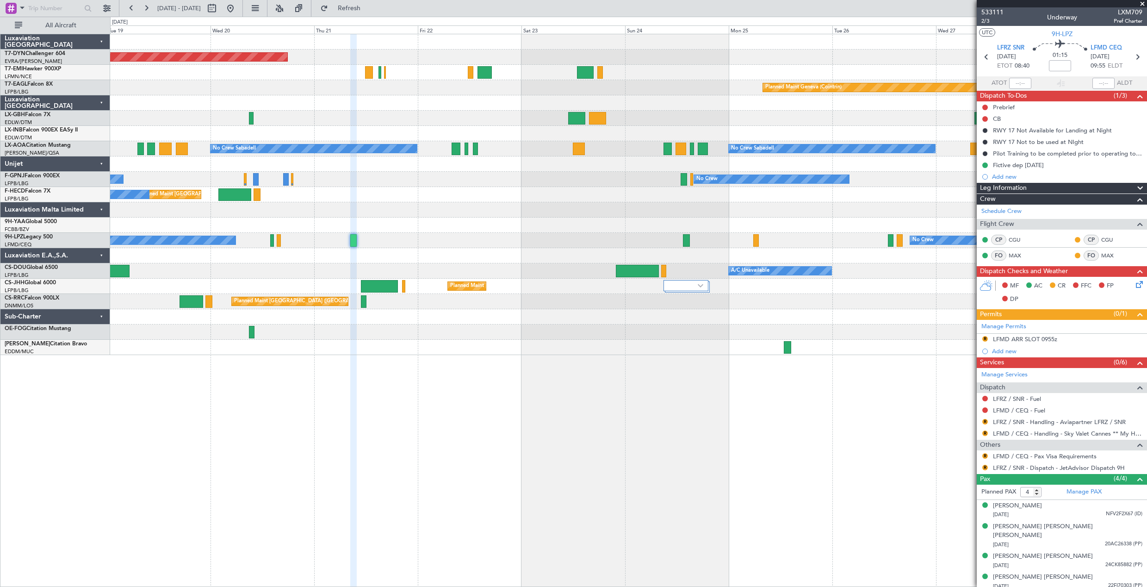
click at [483, 358] on div "Planned Maint Basel-Mulhouse Planned Maint Geneva (Cointrin) No Crew Sabadell N…" at bounding box center [628, 310] width 1037 height 553
click at [309, 241] on div "No Crew No Crew" at bounding box center [628, 240] width 1037 height 15
click at [297, 249] on div at bounding box center [628, 255] width 1037 height 15
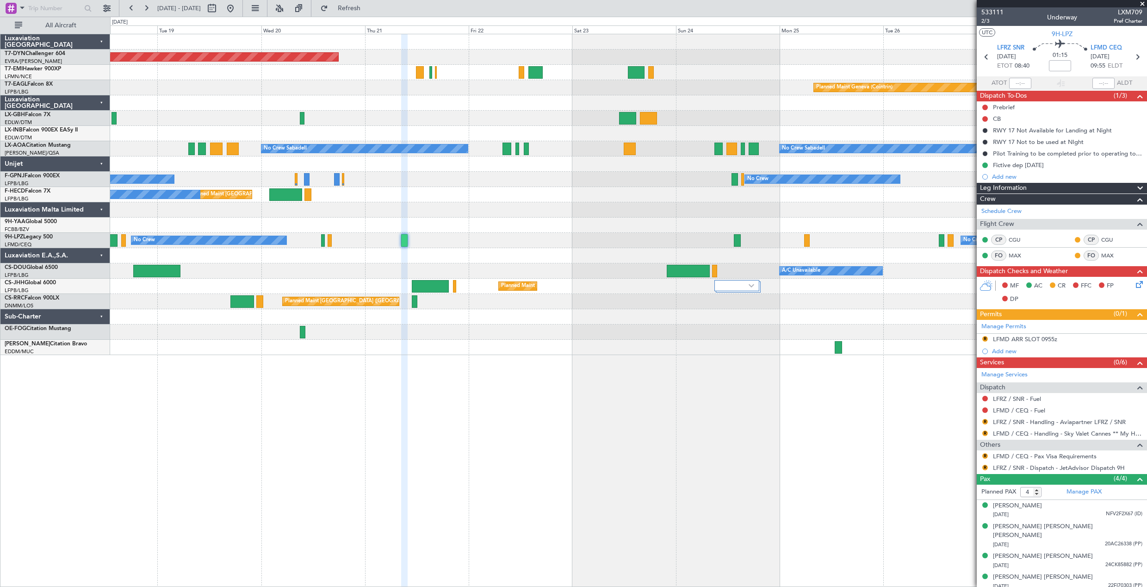
click at [348, 258] on div at bounding box center [628, 255] width 1037 height 15
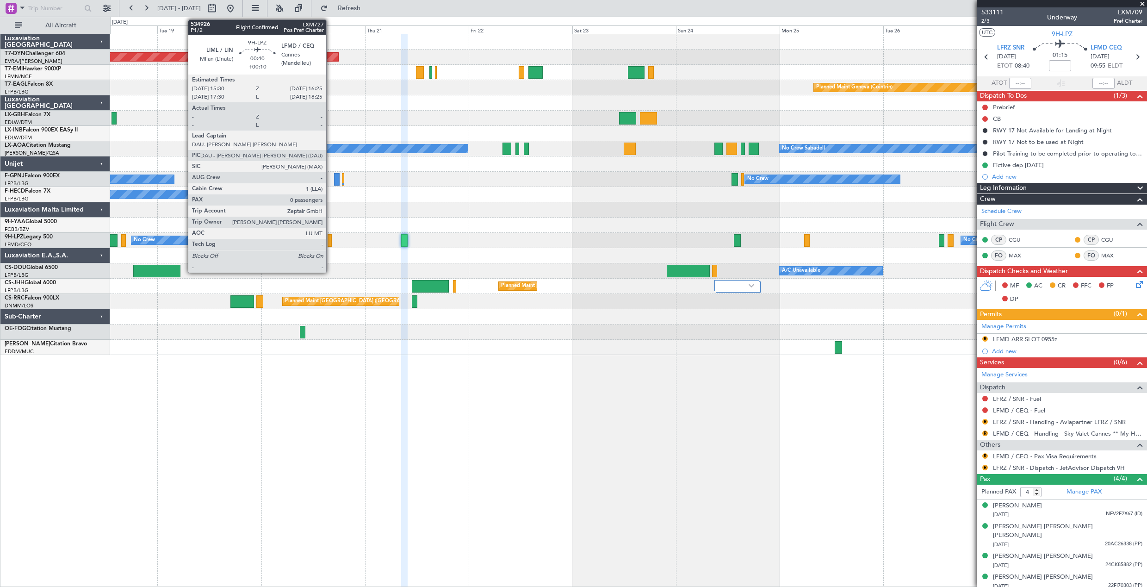
click at [330, 240] on div at bounding box center [330, 240] width 4 height 12
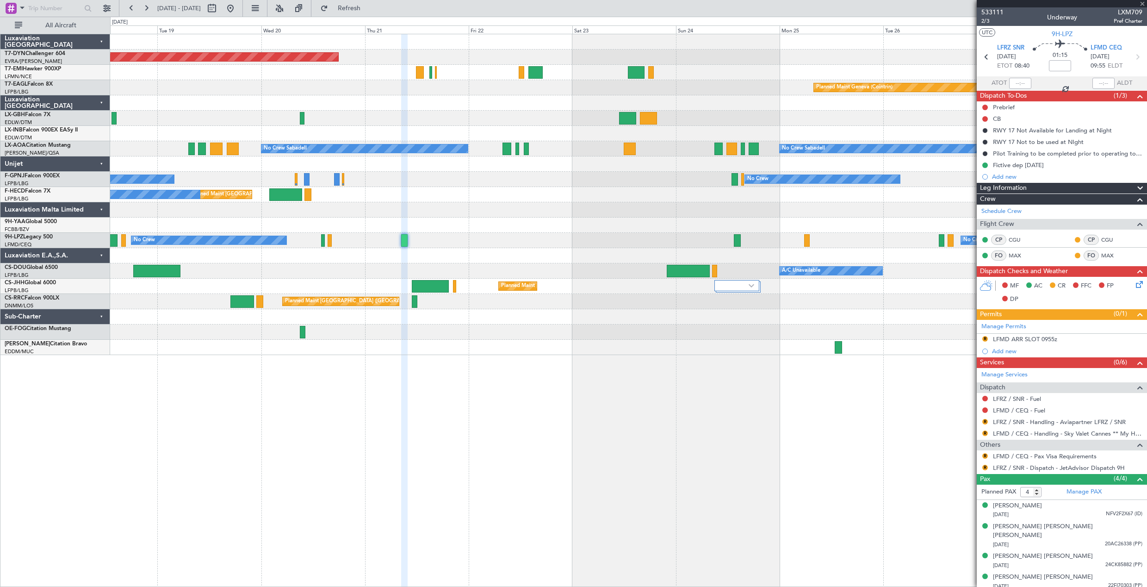
type input "+00:10"
type input "0"
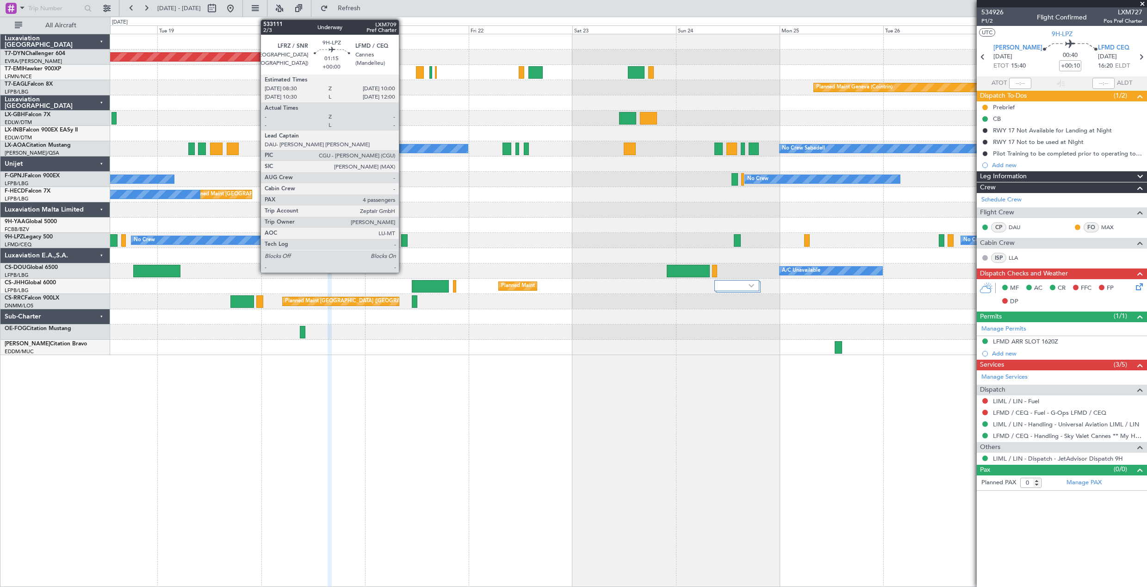
click at [403, 240] on div at bounding box center [404, 240] width 7 height 12
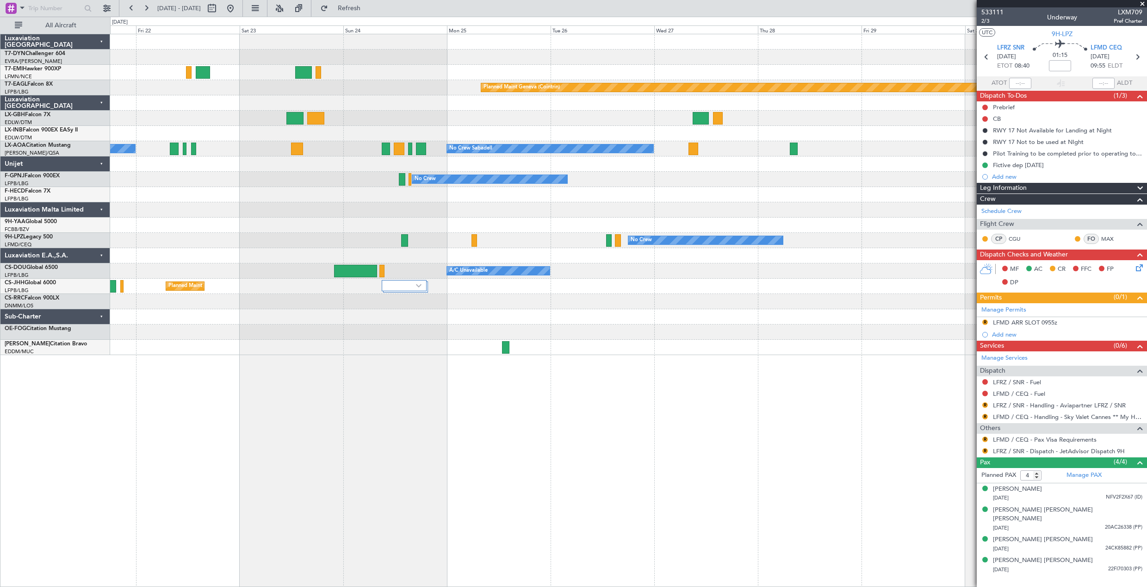
click at [378, 182] on div "Planned Maint Basel-Mulhouse Planned Maint Chester Planned Maint Geneva (Cointr…" at bounding box center [628, 194] width 1037 height 321
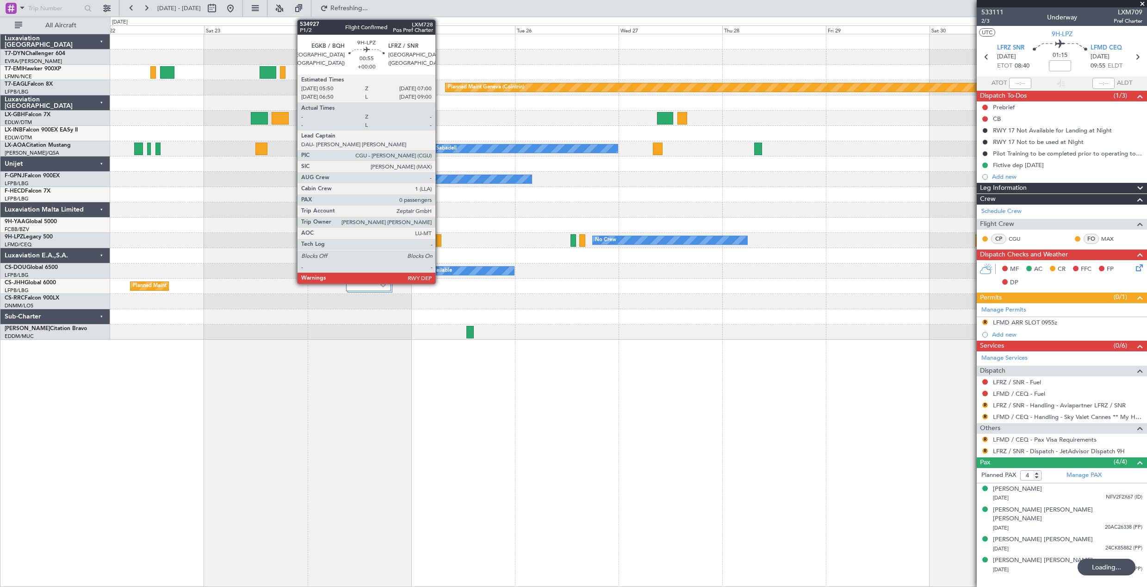
click at [440, 239] on div at bounding box center [438, 240] width 5 height 12
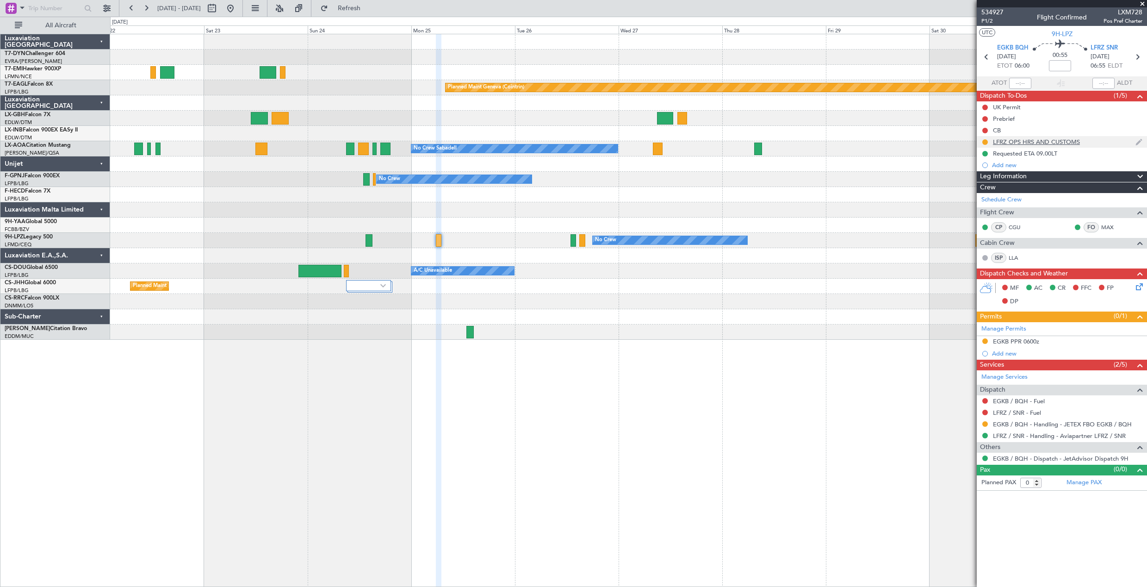
click at [1093, 141] on div "LFRZ OPS HRS AND CUSTOMS" at bounding box center [1062, 142] width 170 height 12
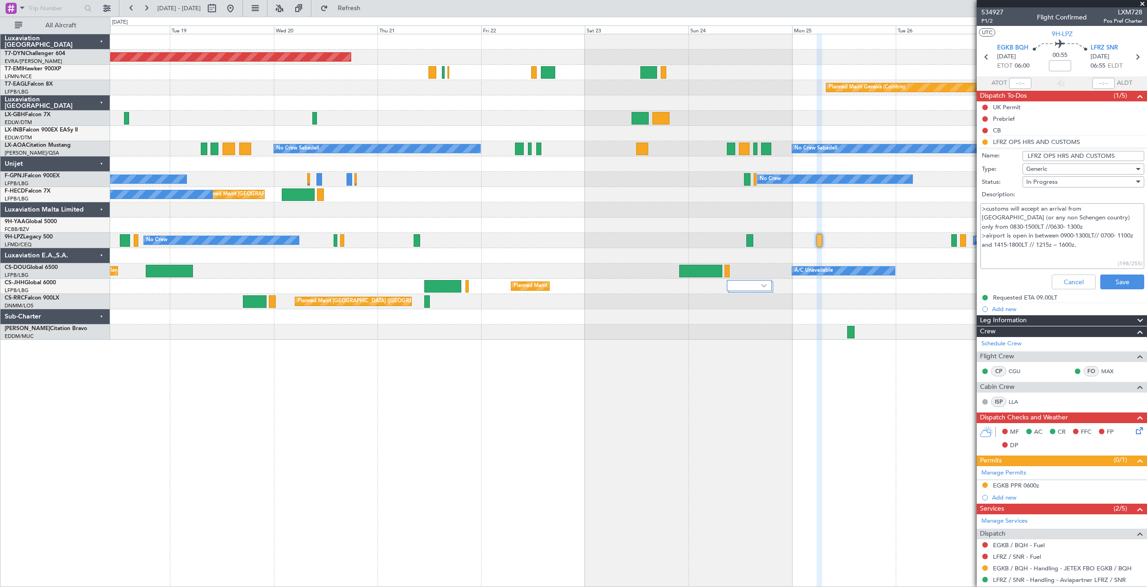
click at [768, 320] on div "Planned Maint [GEOGRAPHIC_DATA]-[GEOGRAPHIC_DATA] Planned Maint Geneva ([GEOGRA…" at bounding box center [628, 186] width 1037 height 305
click at [393, 240] on div "No Crew No Crew No Crew" at bounding box center [628, 240] width 1037 height 15
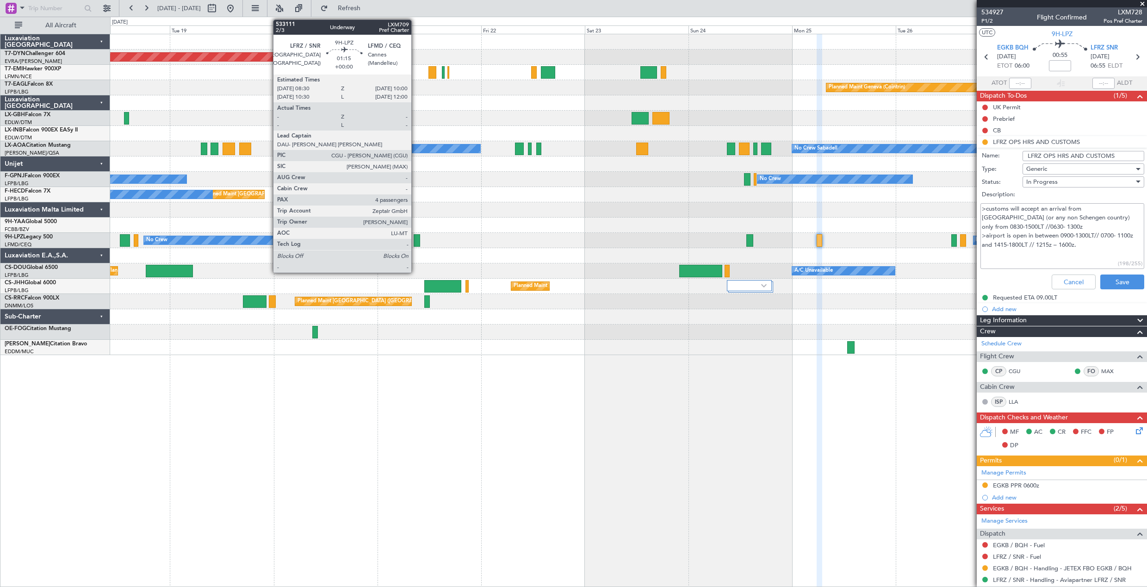
click at [416, 240] on div at bounding box center [417, 240] width 7 height 12
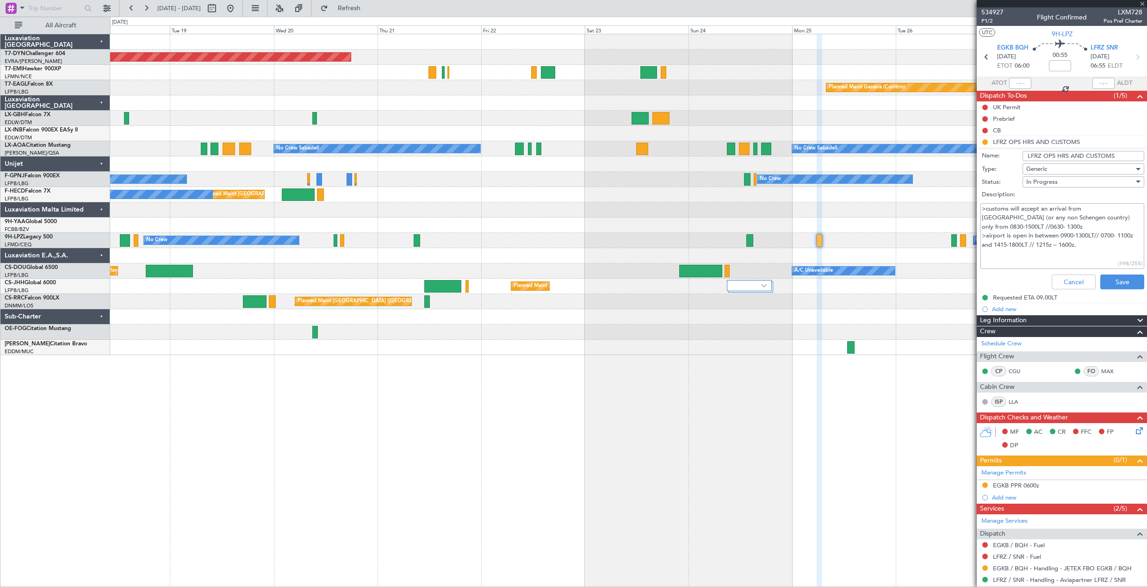
type input "4"
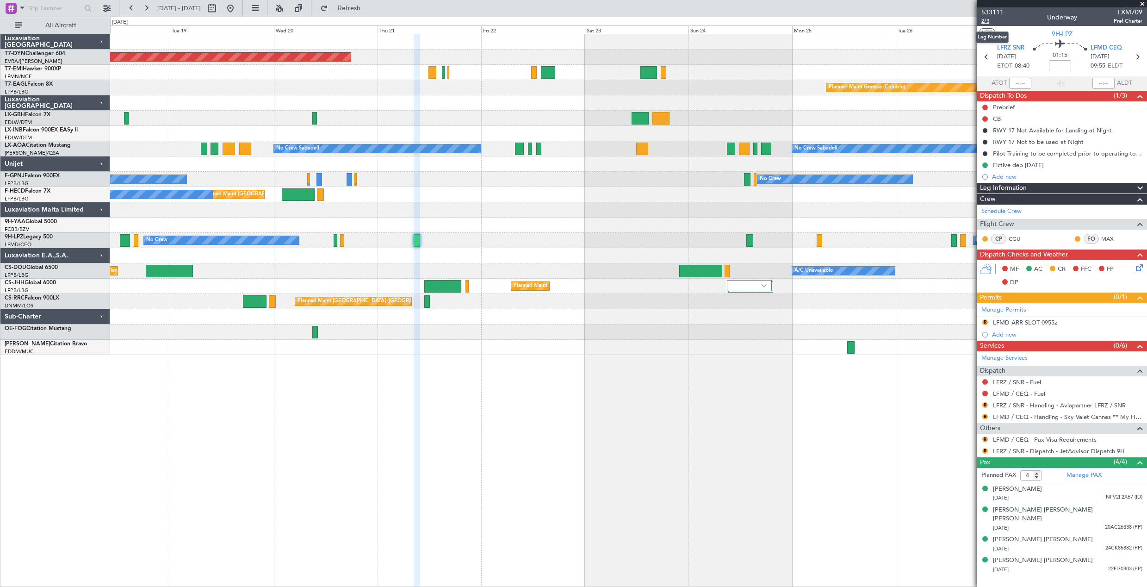
click at [989, 19] on span "2/3" at bounding box center [993, 21] width 22 height 8
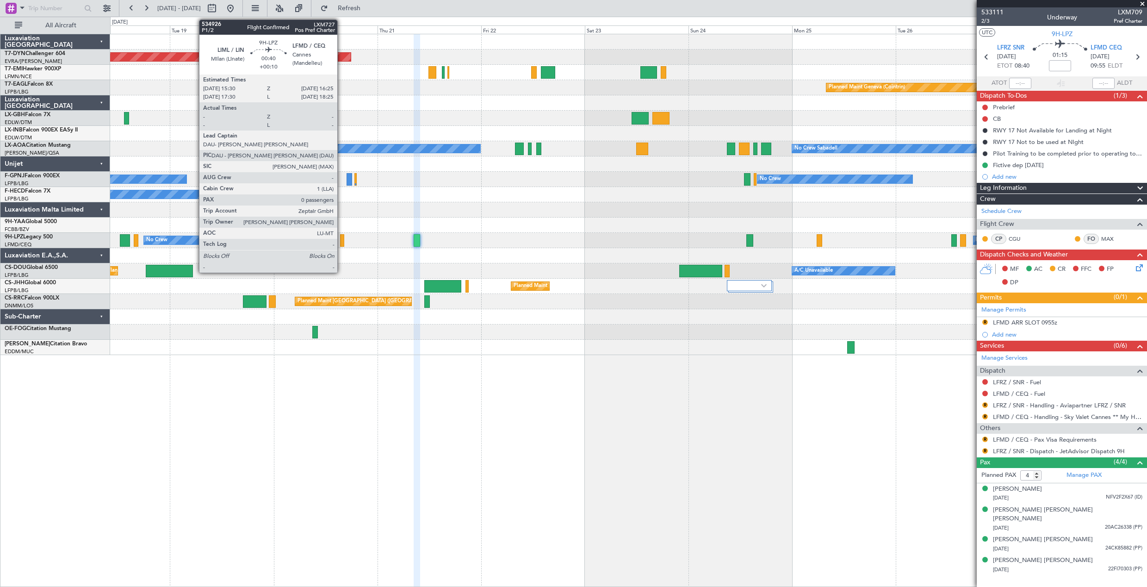
click at [342, 242] on div at bounding box center [342, 240] width 4 height 12
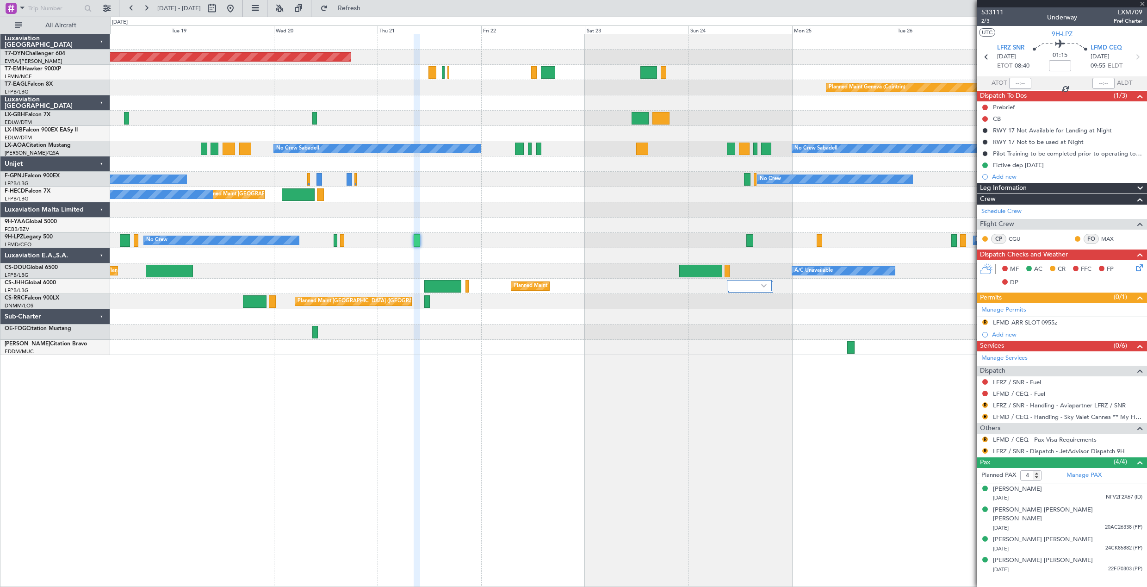
type input "+00:10"
type input "0"
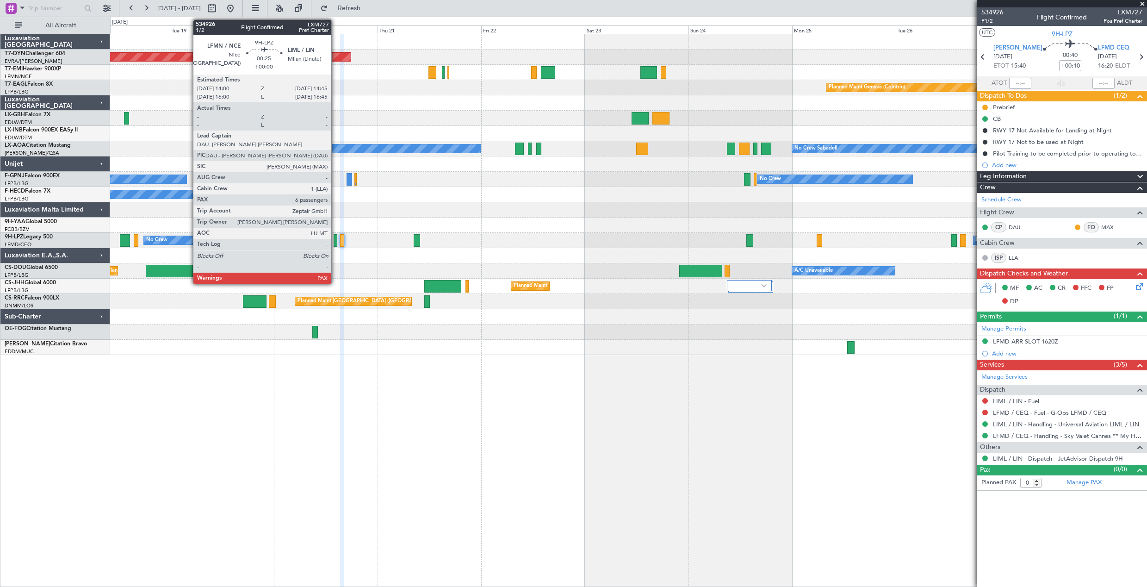
click at [336, 240] on div at bounding box center [336, 240] width 4 height 12
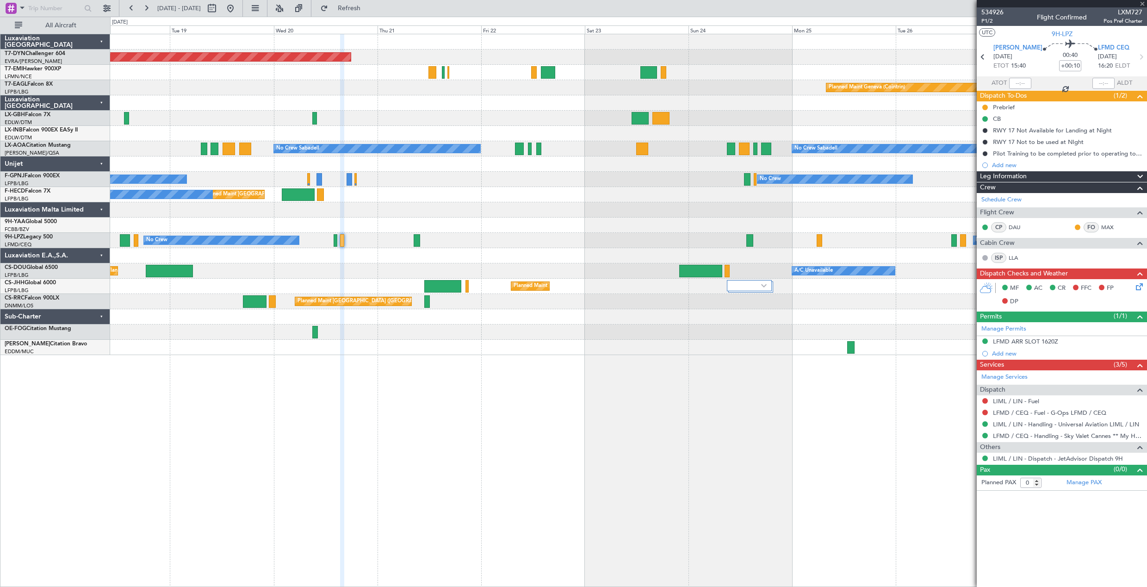
type input "6"
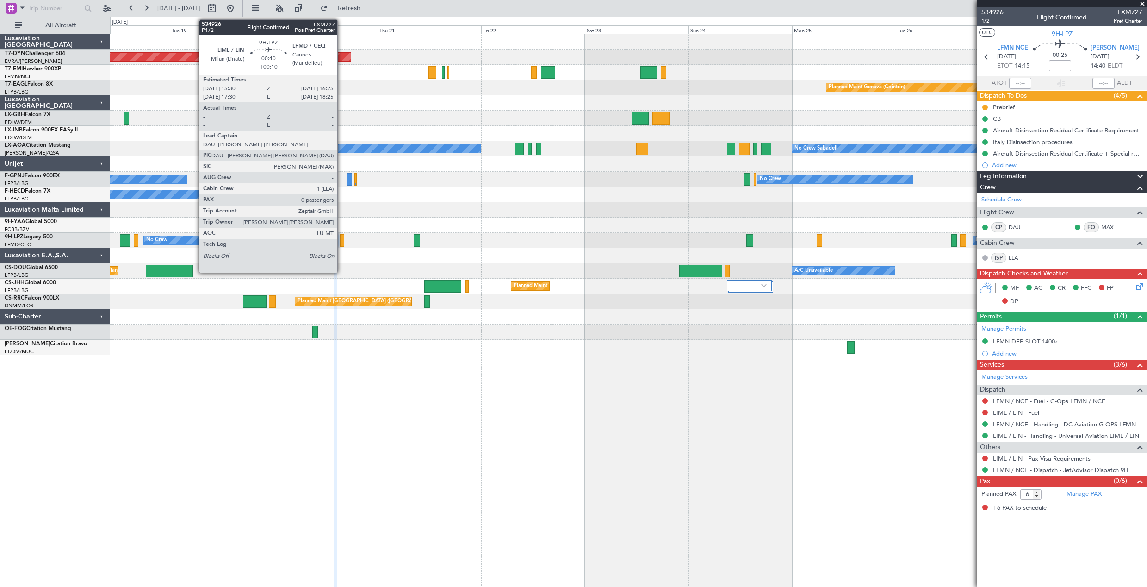
click at [342, 239] on div at bounding box center [342, 240] width 4 height 12
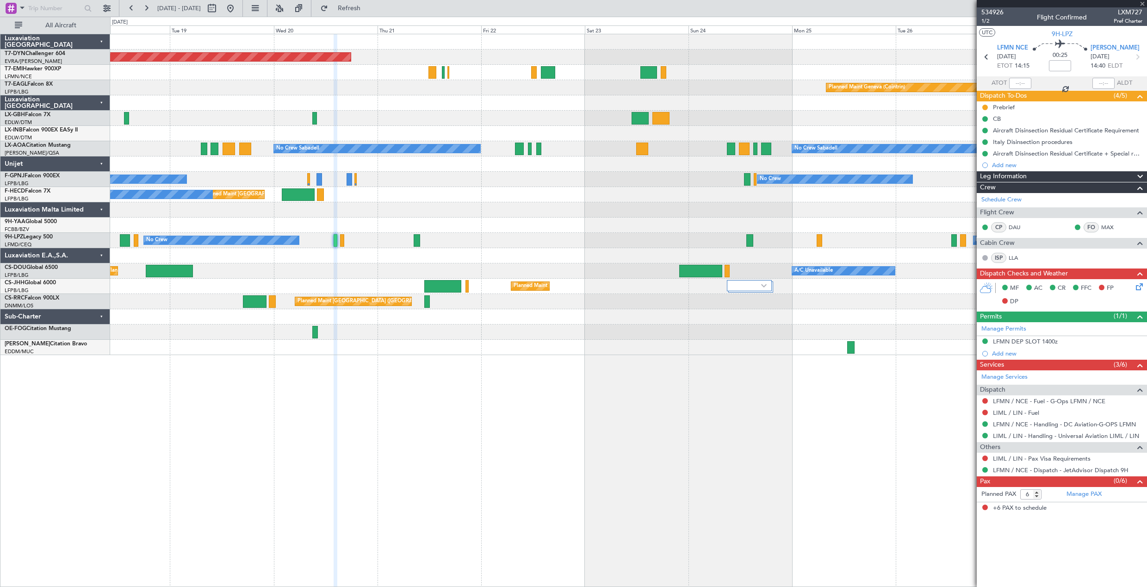
type input "+00:10"
type input "0"
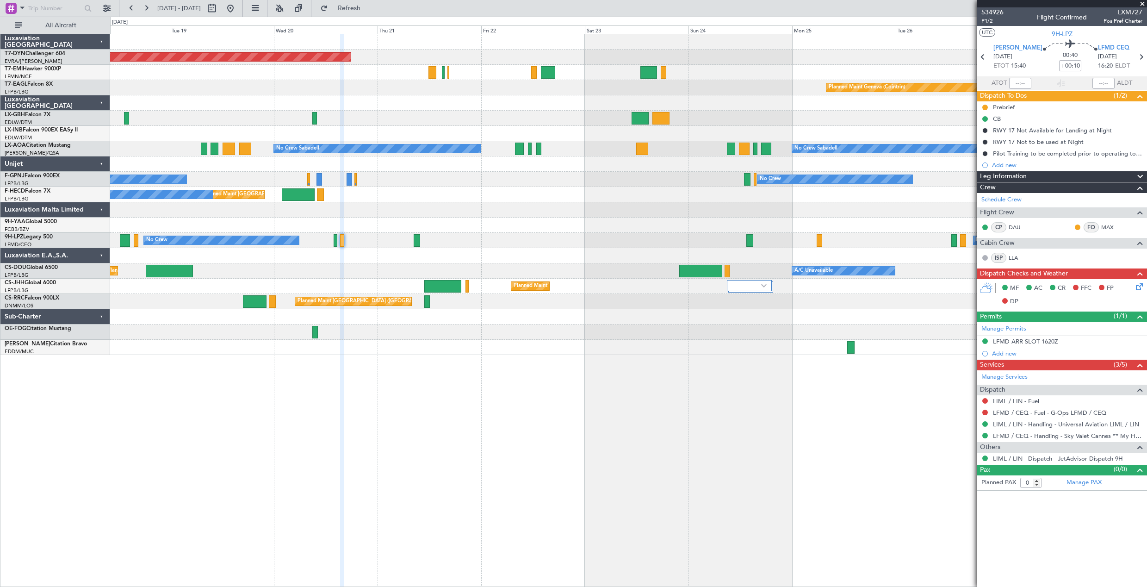
click at [531, 258] on div at bounding box center [628, 255] width 1037 height 15
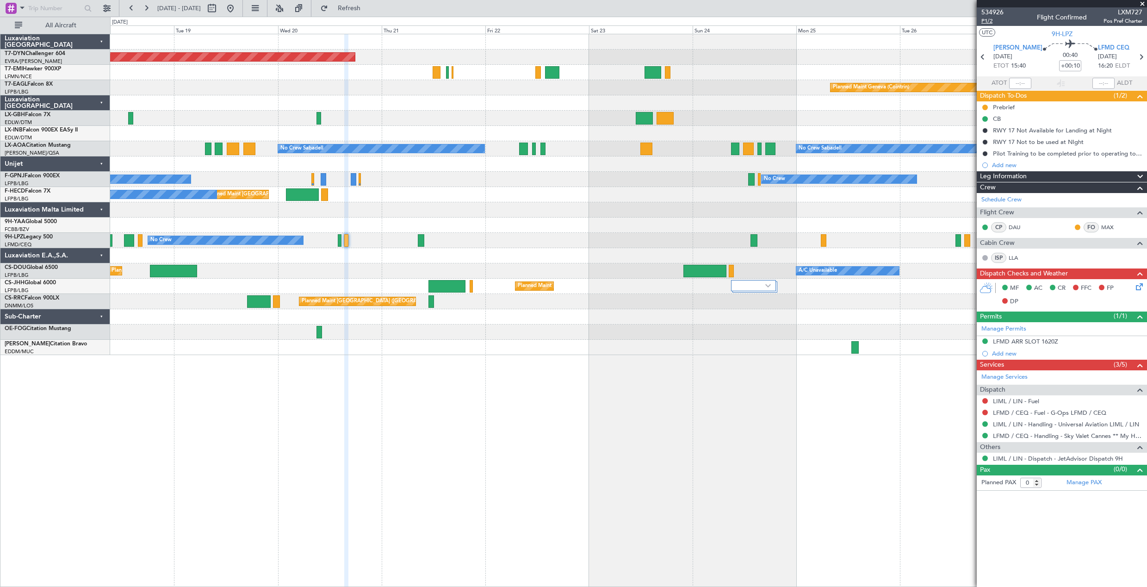
click at [986, 23] on span "P1/2" at bounding box center [993, 21] width 22 height 8
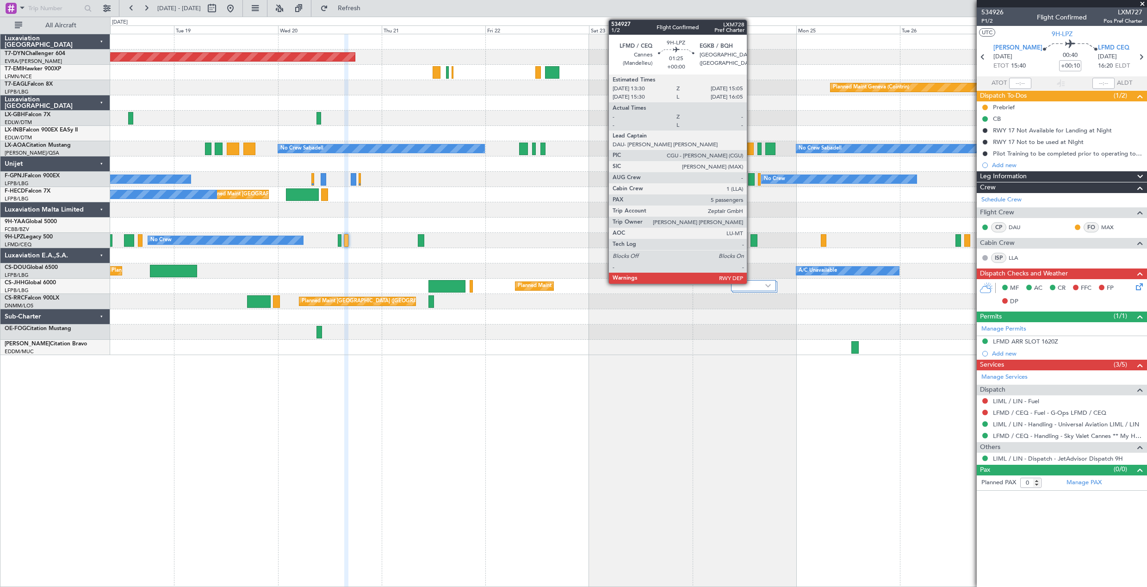
click at [751, 240] on div at bounding box center [754, 240] width 7 height 12
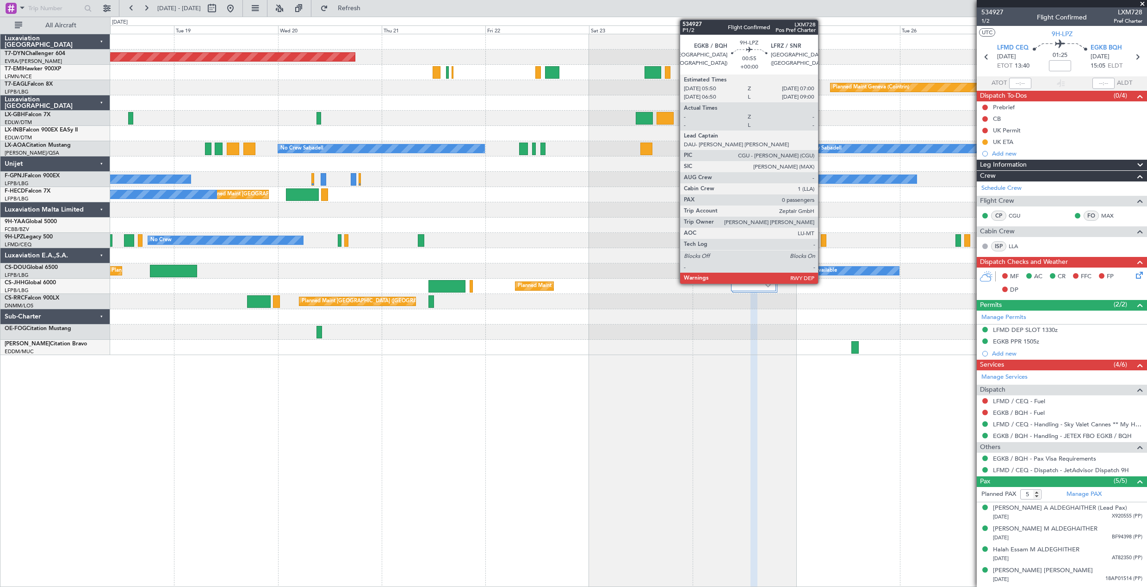
click at [823, 242] on div at bounding box center [823, 240] width 5 height 12
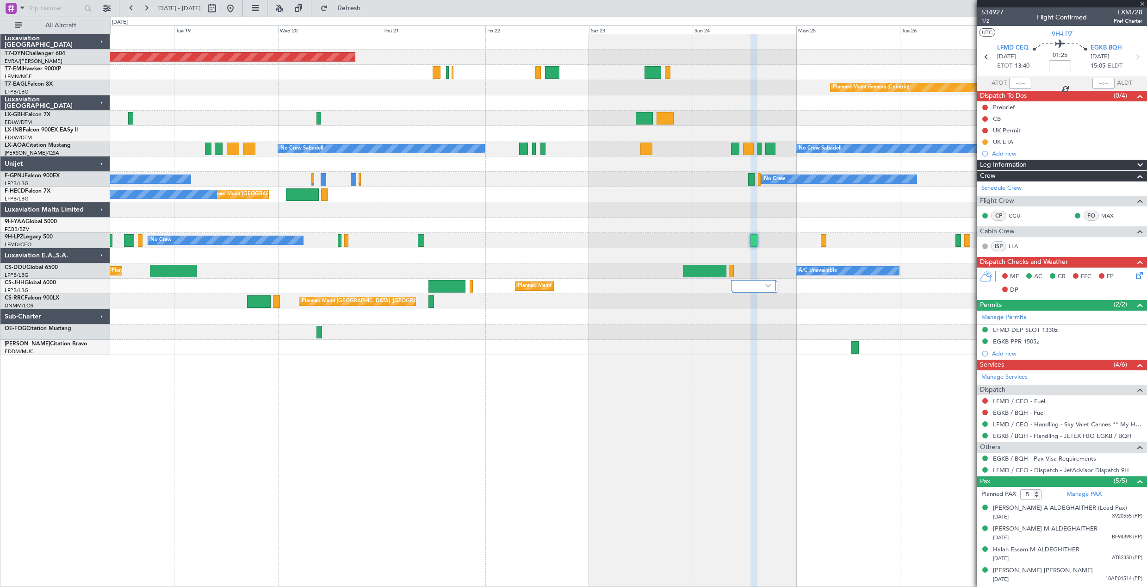
type input "0"
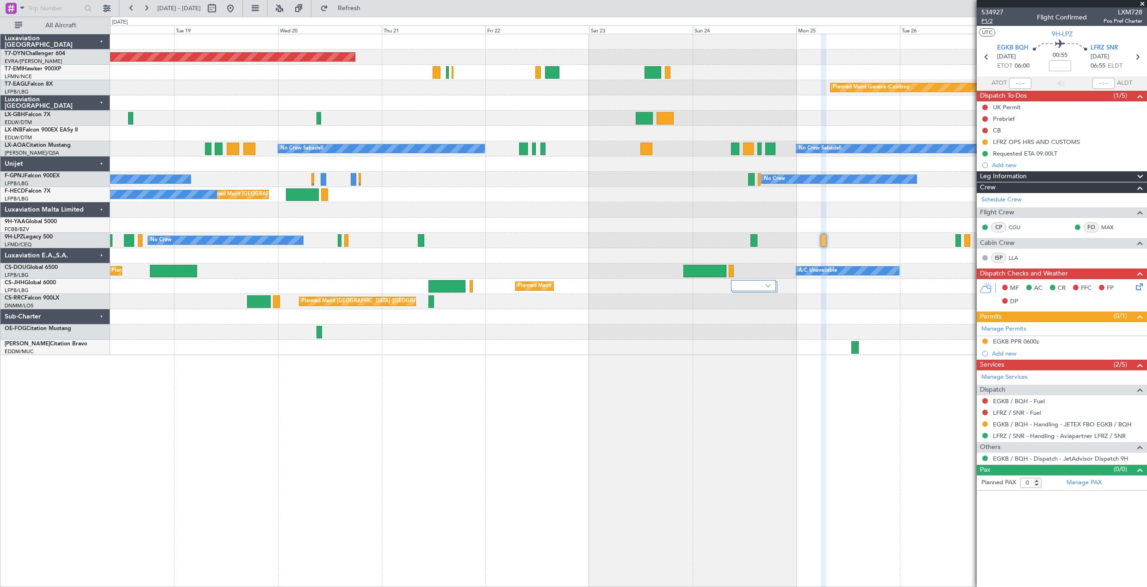
click at [983, 22] on span "P1/2" at bounding box center [993, 21] width 22 height 8
click at [369, 6] on span "Refresh" at bounding box center [349, 8] width 39 height 6
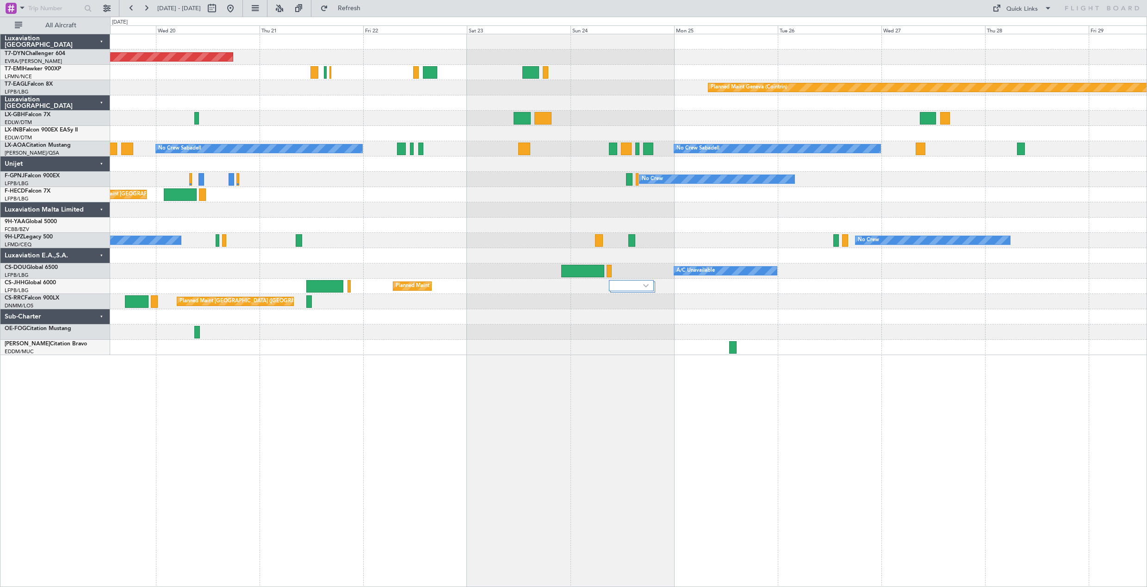
click at [304, 229] on div at bounding box center [628, 225] width 1037 height 15
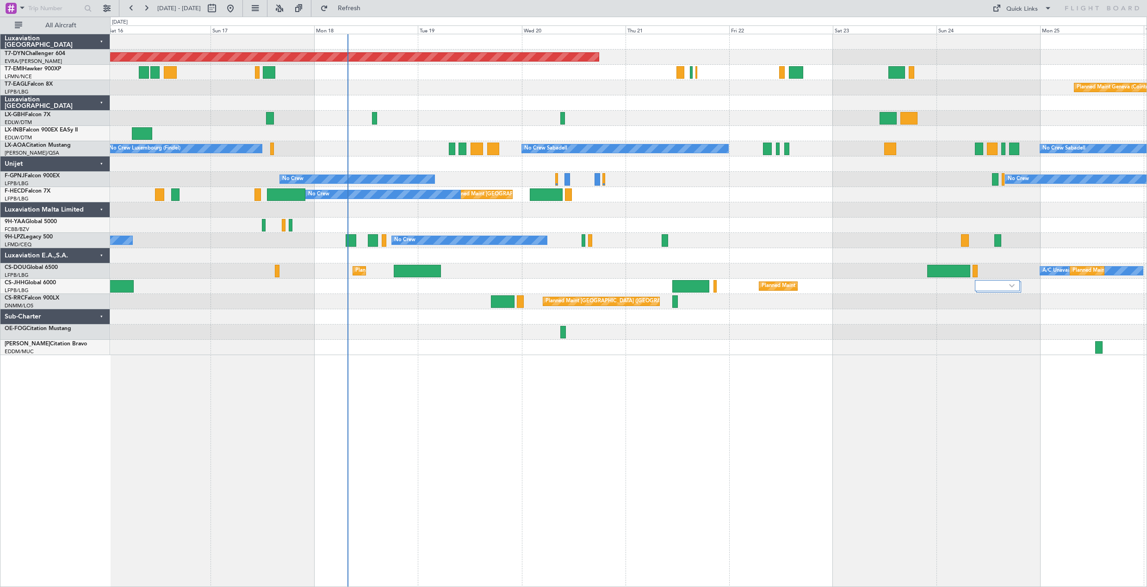
click at [610, 263] on div "Planned Maint [GEOGRAPHIC_DATA]-[GEOGRAPHIC_DATA] Planned Maint Geneva ([GEOGRA…" at bounding box center [628, 194] width 1037 height 321
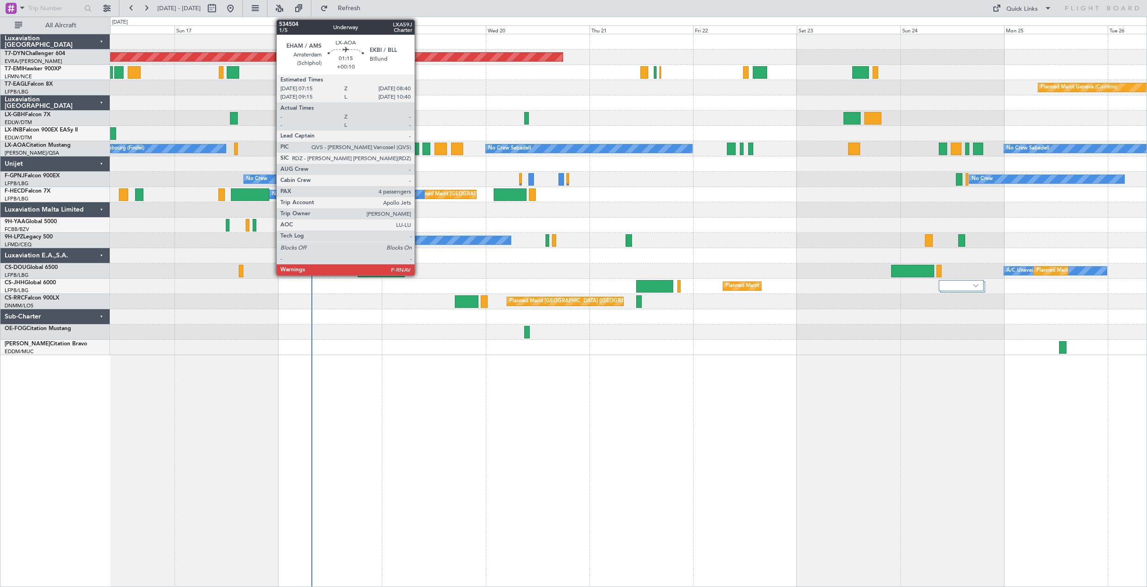
click at [419, 150] on div at bounding box center [416, 149] width 6 height 12
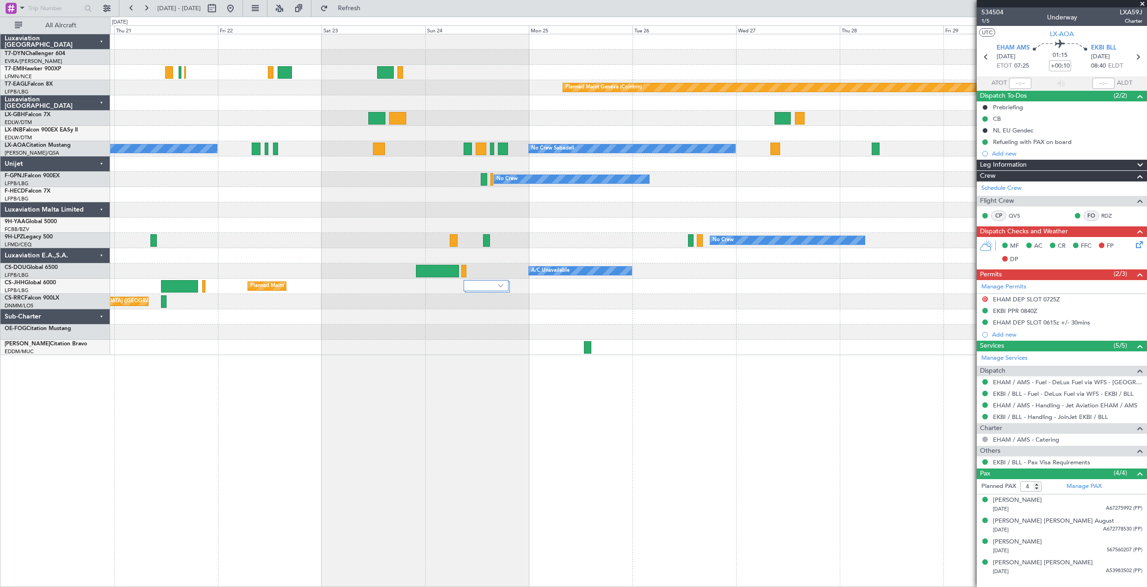
click at [268, 366] on div "Planned Maint [GEOGRAPHIC_DATA]-[GEOGRAPHIC_DATA] Planned Maint [PERSON_NAME] P…" at bounding box center [628, 310] width 1037 height 553
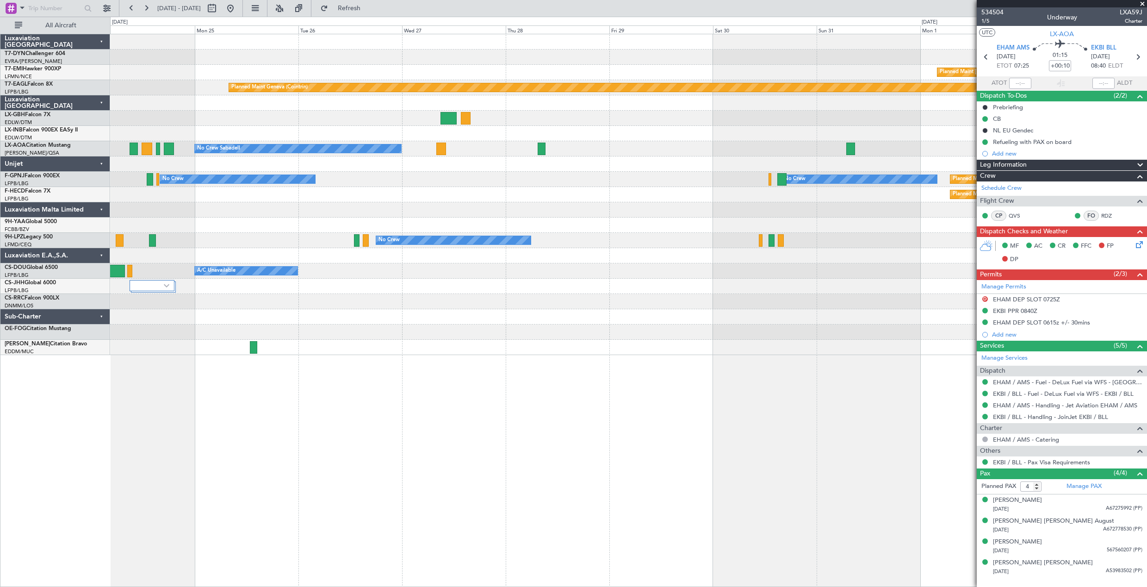
click at [392, 347] on div "Planned Maint [PERSON_NAME] Planned Maint Geneva ([GEOGRAPHIC_DATA]) No Crew Sa…" at bounding box center [628, 310] width 1037 height 553
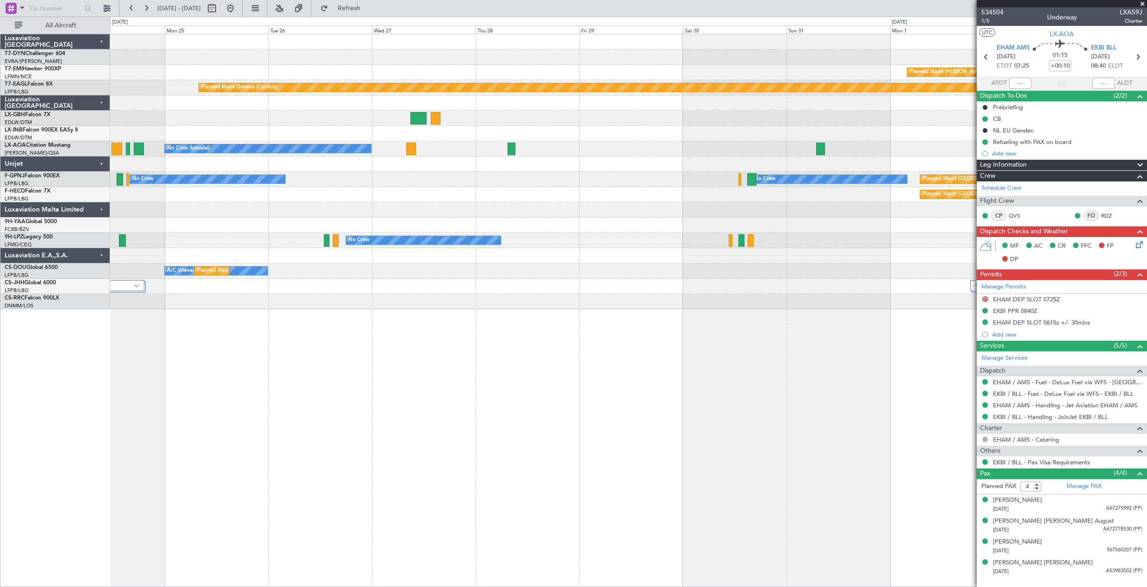
click at [792, 346] on div "Planned Maint [PERSON_NAME] Planned Maint Geneva ([GEOGRAPHIC_DATA]) No Crew Sa…" at bounding box center [628, 310] width 1037 height 553
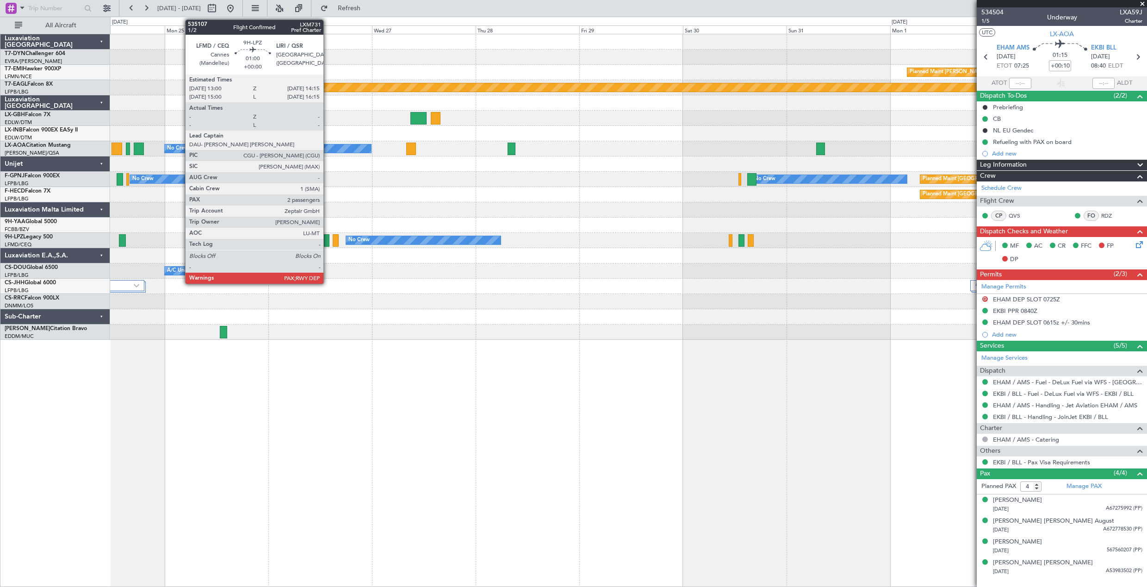
click at [328, 239] on div at bounding box center [327, 240] width 6 height 12
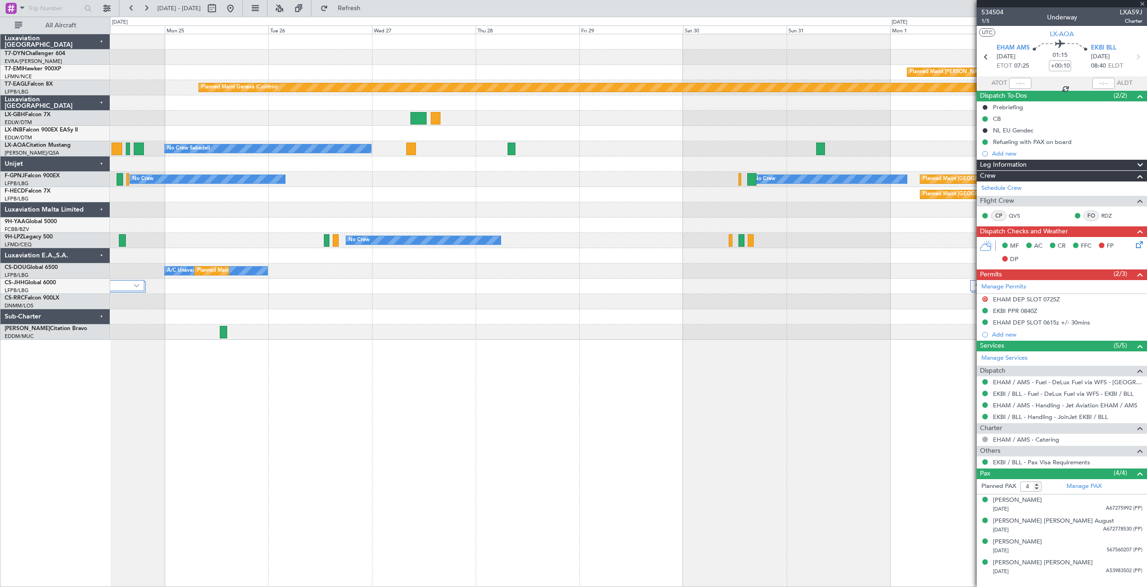
type input "2"
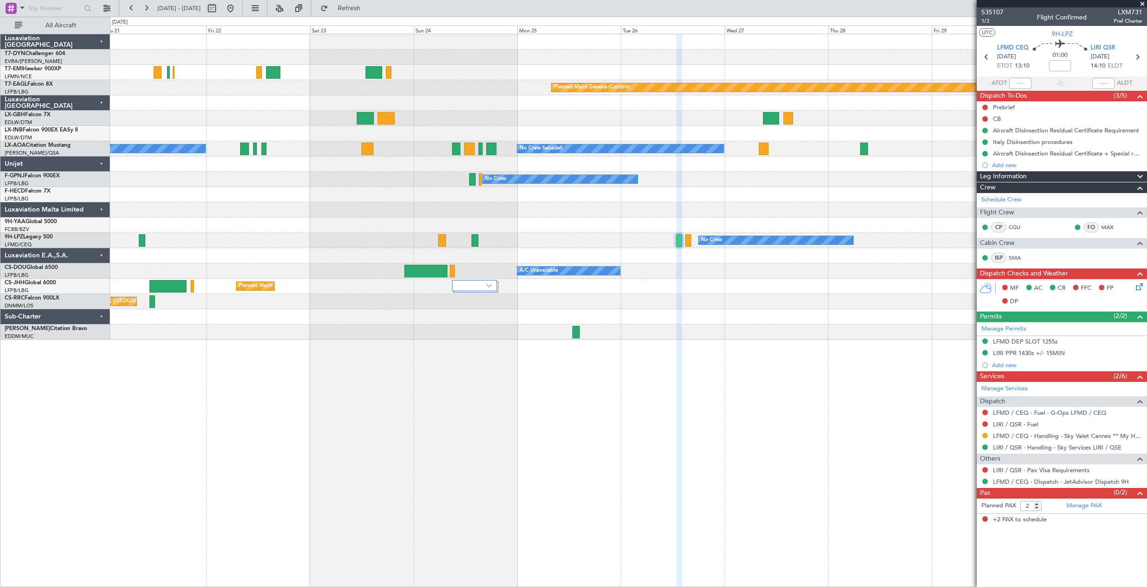
click at [691, 324] on div at bounding box center [628, 316] width 1037 height 15
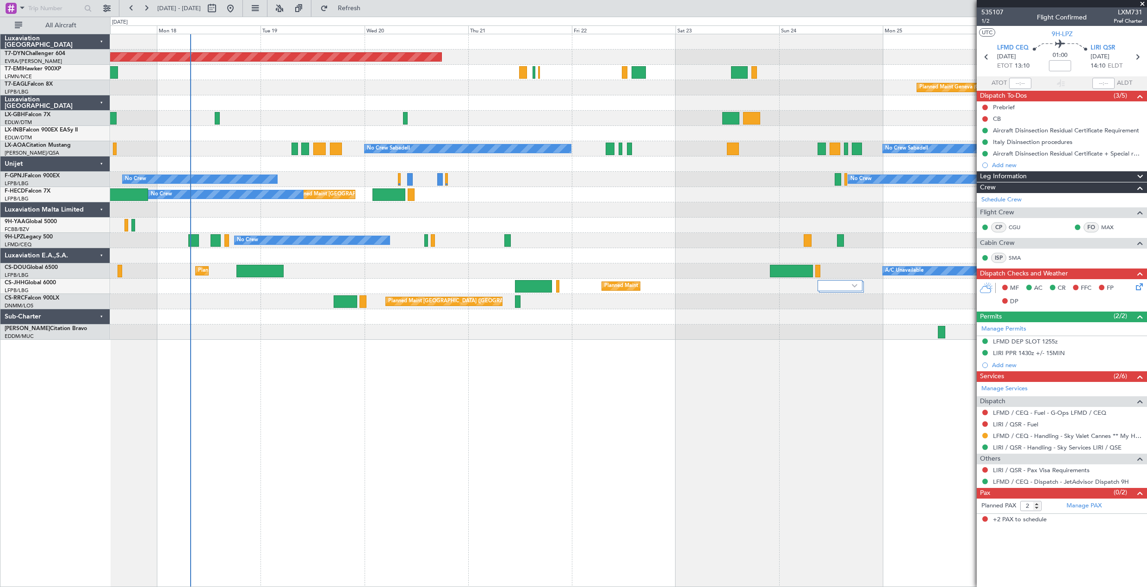
click at [757, 338] on div at bounding box center [628, 331] width 1037 height 15
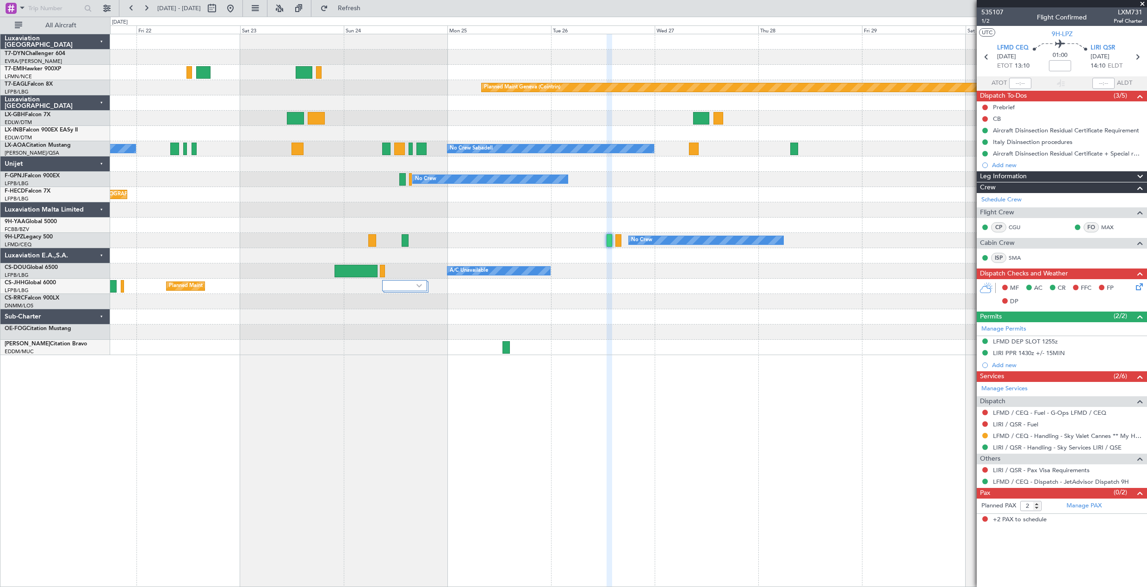
click at [217, 350] on div "Planned Maint [GEOGRAPHIC_DATA]-[GEOGRAPHIC_DATA] Planned Maint [PERSON_NAME] P…" at bounding box center [628, 194] width 1037 height 321
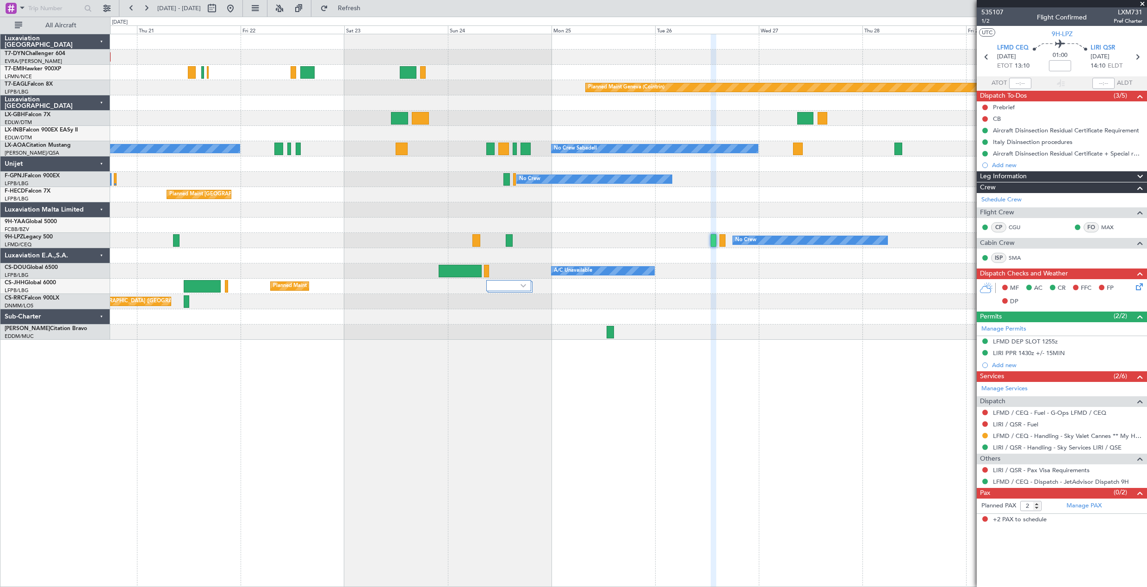
click at [474, 285] on div "Planned Maint [GEOGRAPHIC_DATA] ([GEOGRAPHIC_DATA]) 4 Flight Legs" at bounding box center [628, 286] width 1037 height 15
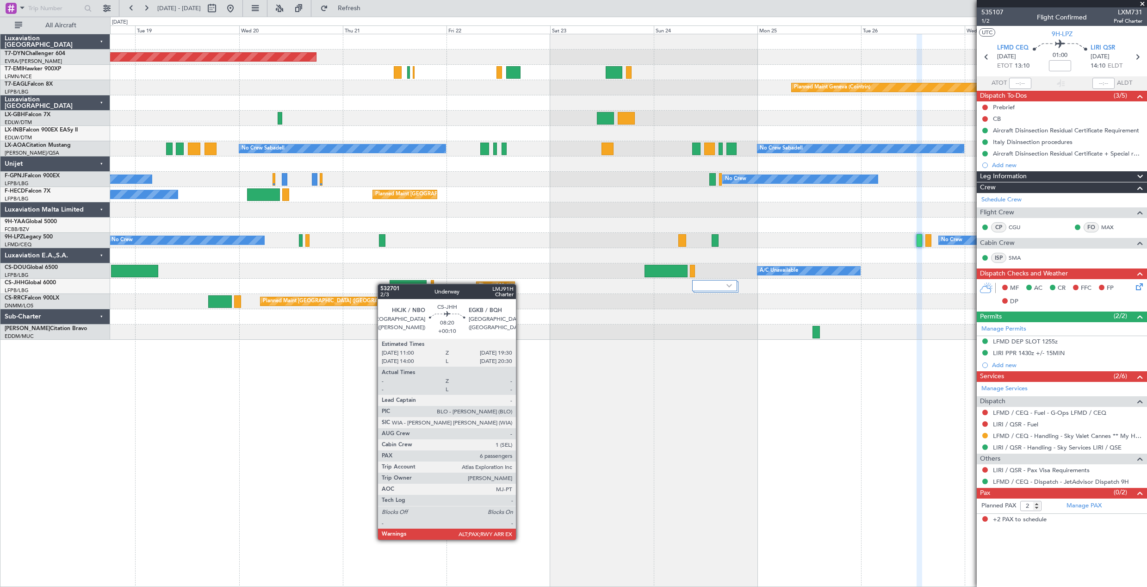
click at [405, 283] on div "Planned Maint [GEOGRAPHIC_DATA]-[GEOGRAPHIC_DATA] Planned Maint Geneva ([GEOGRA…" at bounding box center [628, 186] width 1037 height 305
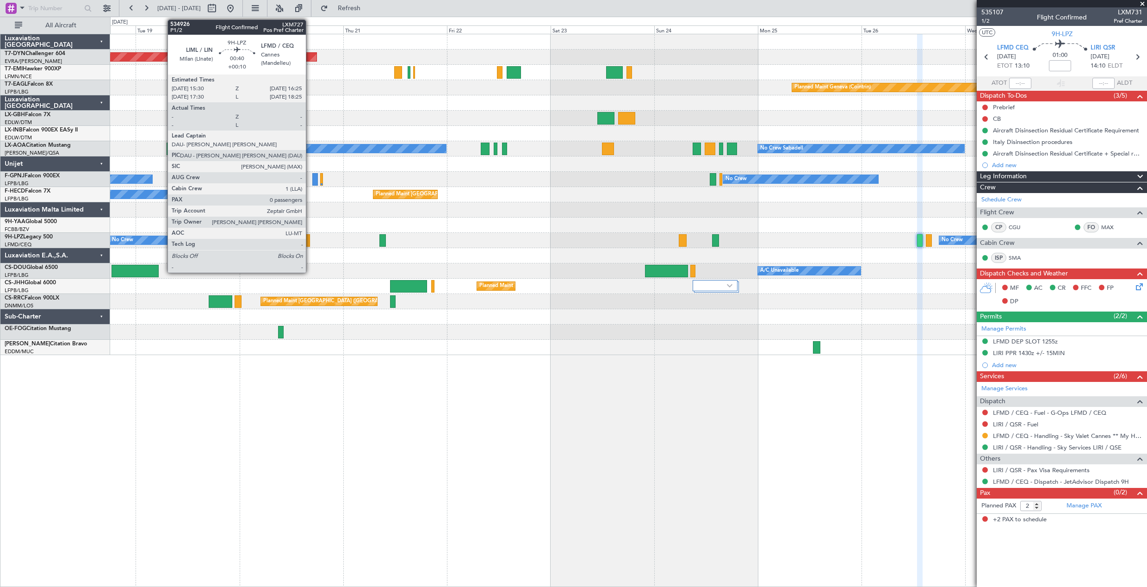
click at [310, 242] on div at bounding box center [308, 240] width 4 height 12
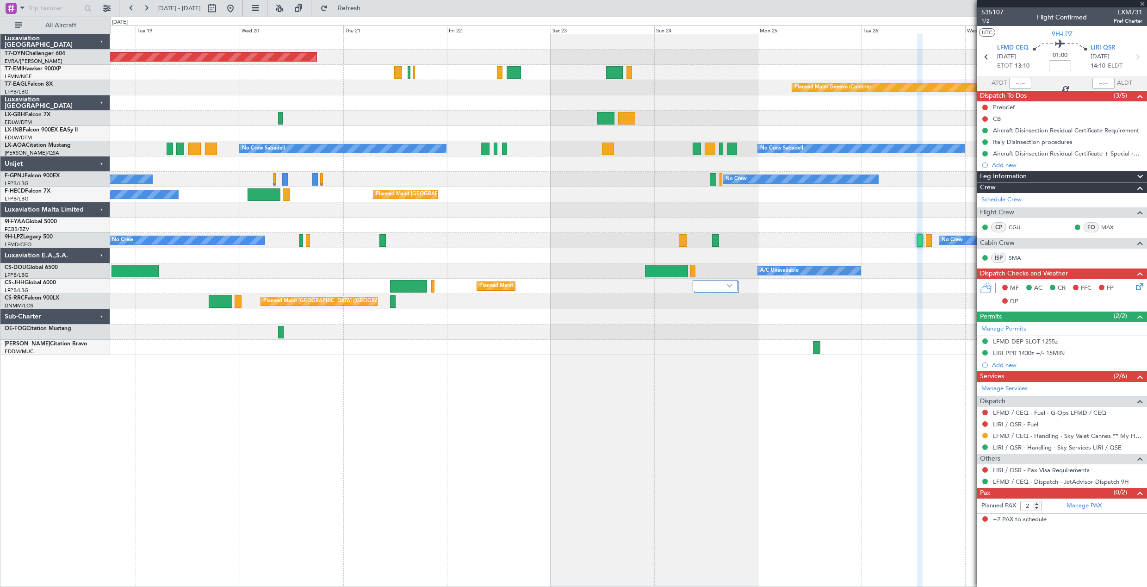
type input "+00:10"
type input "0"
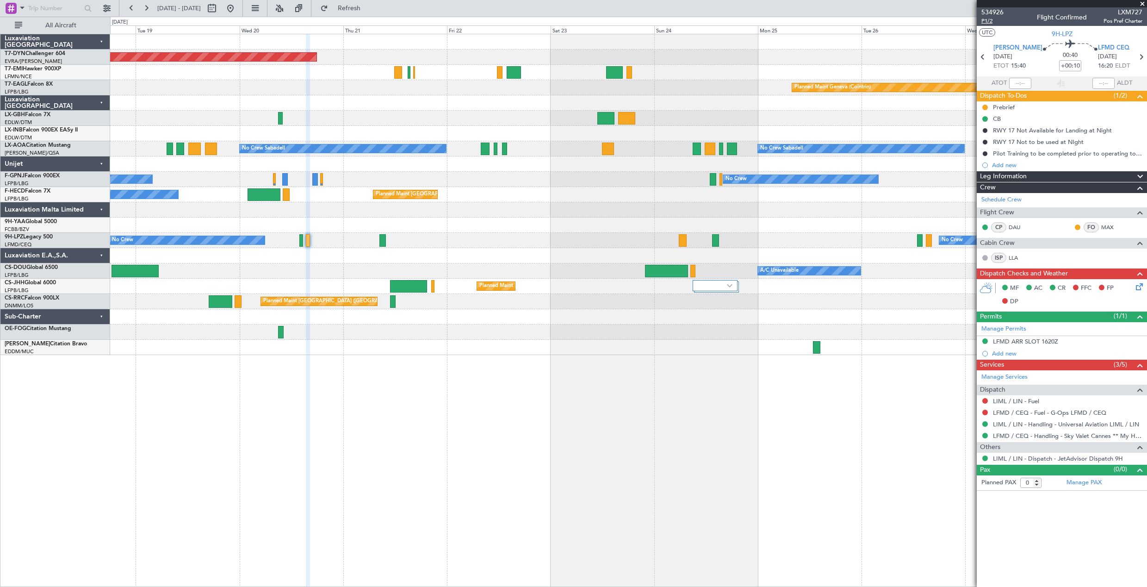
click at [992, 21] on span "P1/2" at bounding box center [993, 21] width 22 height 8
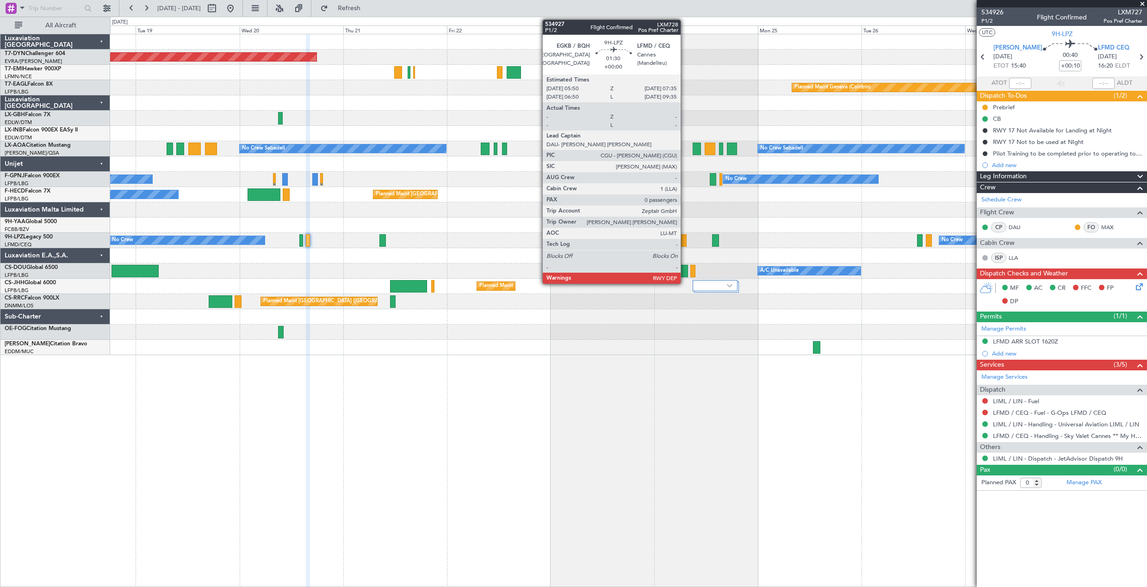
click at [685, 243] on div at bounding box center [683, 240] width 8 height 12
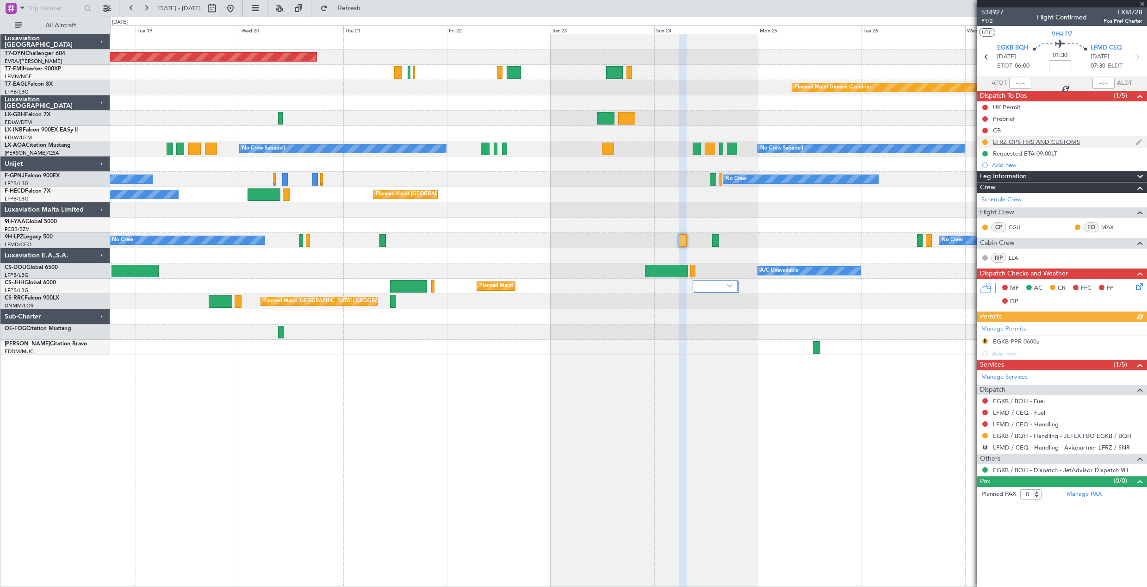
click at [1088, 143] on div "LFRZ OPS HRS AND CUSTOMS" at bounding box center [1062, 142] width 170 height 12
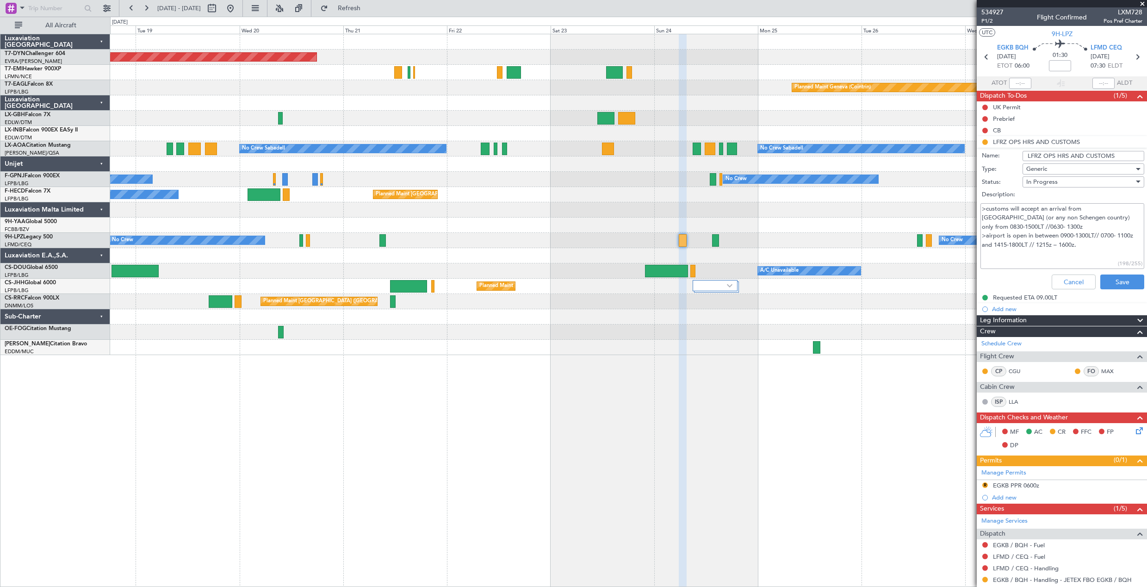
drag, startPoint x: 982, startPoint y: 208, endPoint x: 1109, endPoint y: 238, distance: 131.4
click at [1109, 238] on textarea ">customs will accept an arrival from England (or any non Schengen country) only…" at bounding box center [1063, 236] width 164 height 66
click at [1071, 281] on button "Cancel" at bounding box center [1074, 281] width 44 height 15
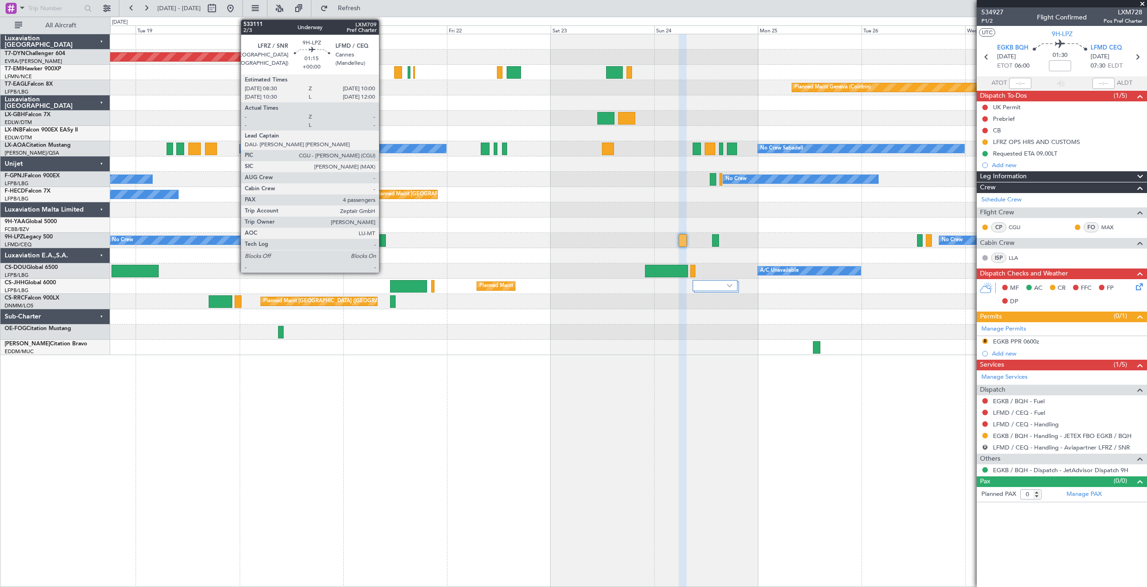
click at [383, 243] on div at bounding box center [383, 240] width 7 height 12
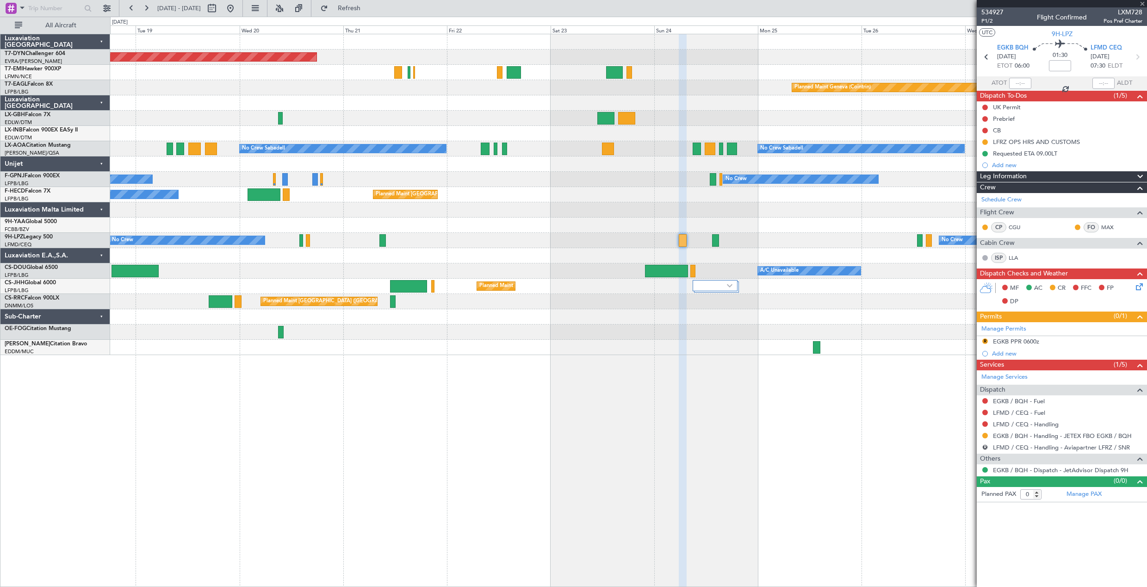
type input "4"
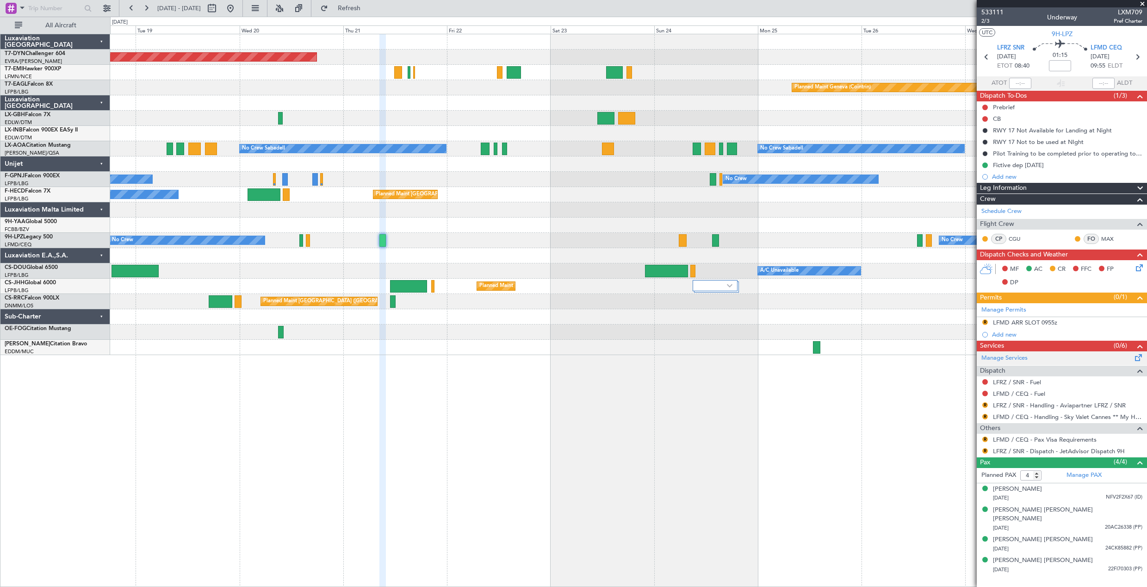
click at [1090, 359] on div "Manage Services" at bounding box center [1062, 358] width 170 height 14
click at [1045, 95] on div "Dispatch To-Dos (1/3)" at bounding box center [1062, 96] width 170 height 11
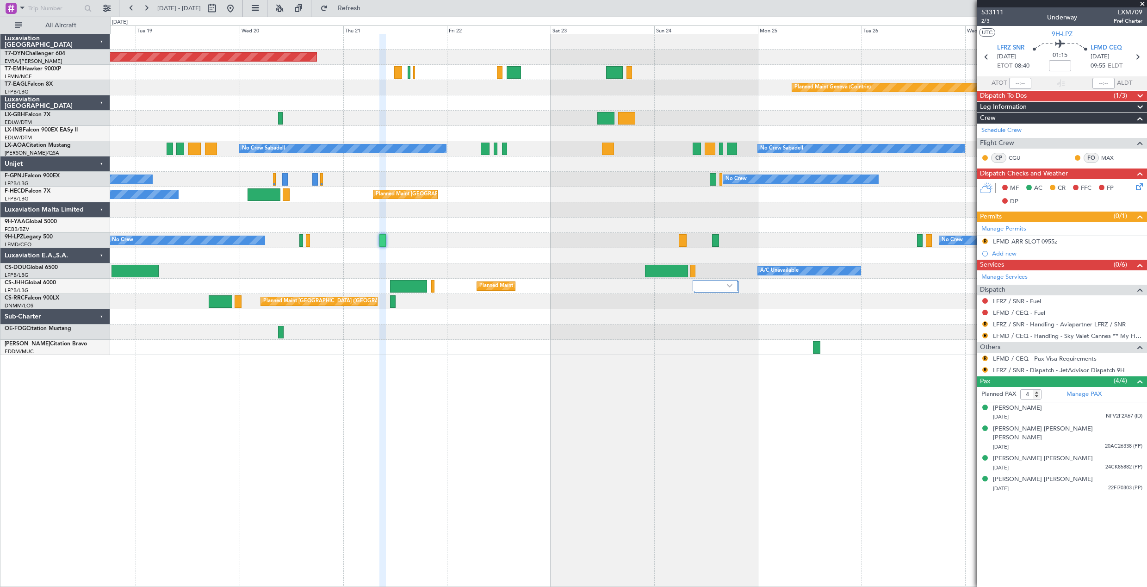
click at [1045, 95] on div "Dispatch To-Dos (1/3)" at bounding box center [1062, 96] width 170 height 11
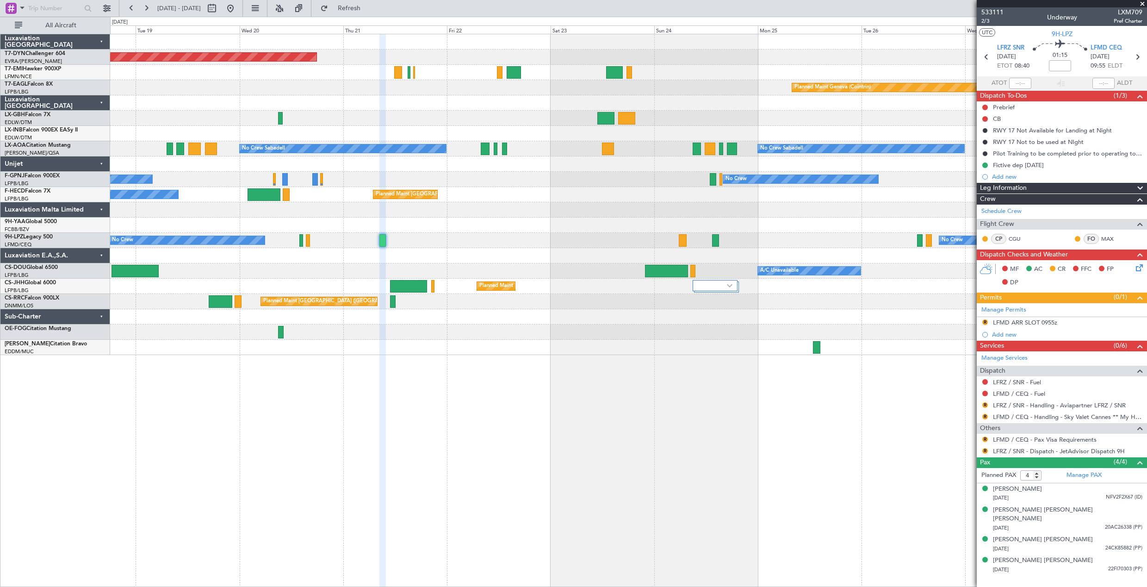
click at [1019, 175] on div "Fictive dep 01sep" at bounding box center [1019, 175] width 0 height 0
click at [984, 180] on div "Add new" at bounding box center [1062, 177] width 170 height 12
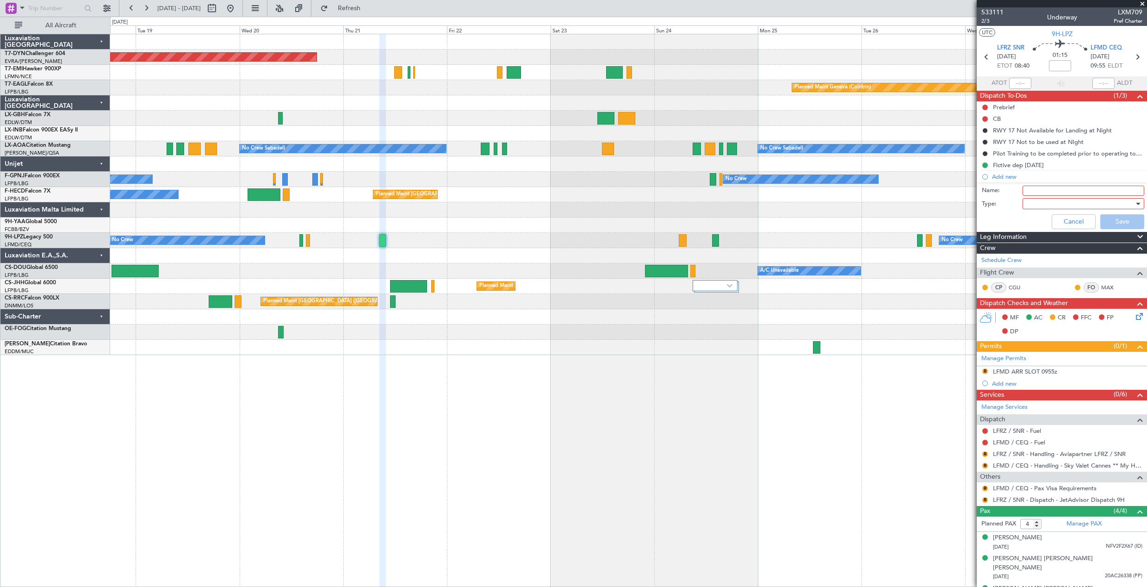
click at [1043, 189] on input "Name:" at bounding box center [1084, 191] width 122 height 10
type input "LFRZ OEPRATING HOURS"
click at [1040, 202] on div at bounding box center [1081, 204] width 108 height 14
click at [1051, 249] on span "Airport" at bounding box center [1079, 250] width 108 height 14
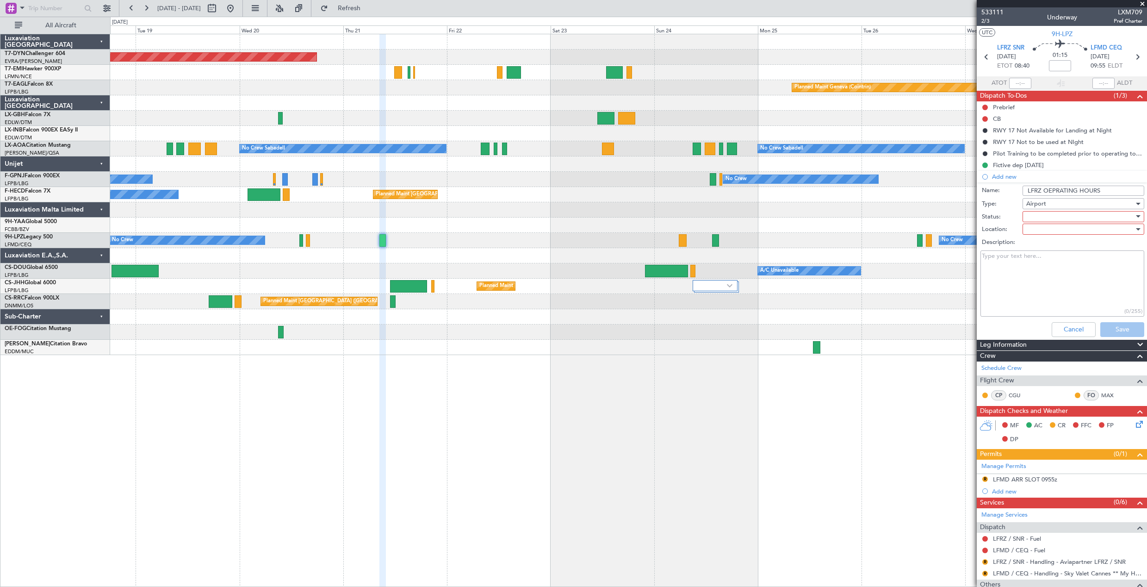
click at [1031, 270] on textarea "Description:" at bounding box center [1063, 283] width 164 height 66
paste textarea ">customs will accept an arrival from England (or any non Schengen country) only…"
type textarea ">customs will accept an arrival from England (or any non Schengen country) only…"
click at [1079, 220] on div at bounding box center [1081, 217] width 108 height 14
click at [1040, 250] on span "In Progress" at bounding box center [1079, 249] width 108 height 14
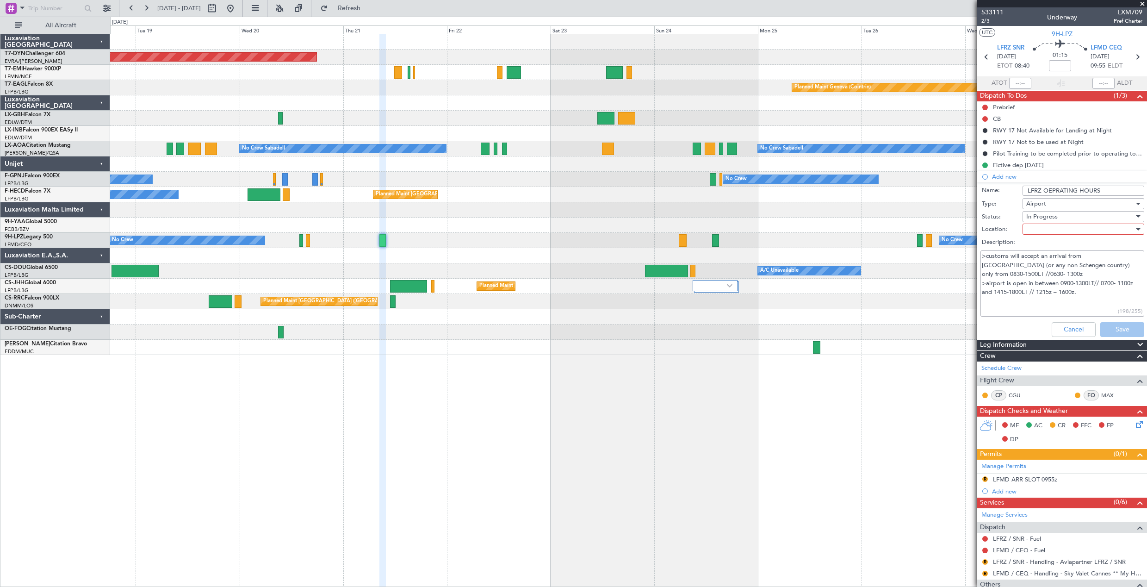
click at [1039, 204] on span "Airport" at bounding box center [1037, 203] width 20 height 8
click at [1046, 222] on span "Generic" at bounding box center [1079, 223] width 108 height 14
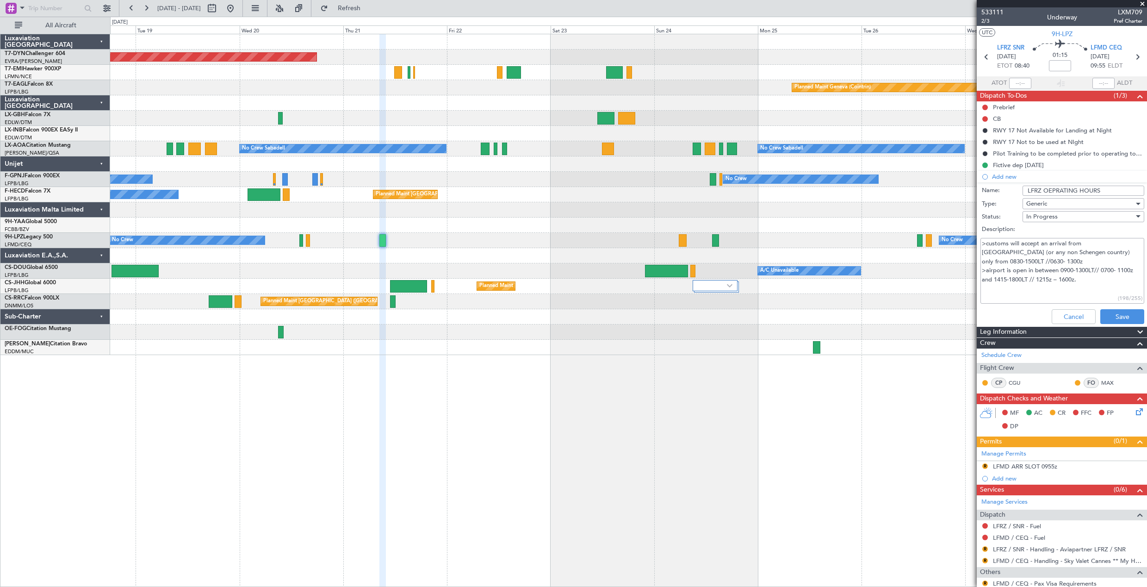
click at [1032, 218] on span "In Progress" at bounding box center [1042, 216] width 31 height 8
click at [1045, 202] on div at bounding box center [573, 293] width 1147 height 587
click at [1045, 206] on span "Generic" at bounding box center [1037, 203] width 21 height 8
click at [1046, 221] on span "Generic" at bounding box center [1079, 223] width 108 height 14
click at [1126, 313] on button "Save" at bounding box center [1123, 316] width 44 height 15
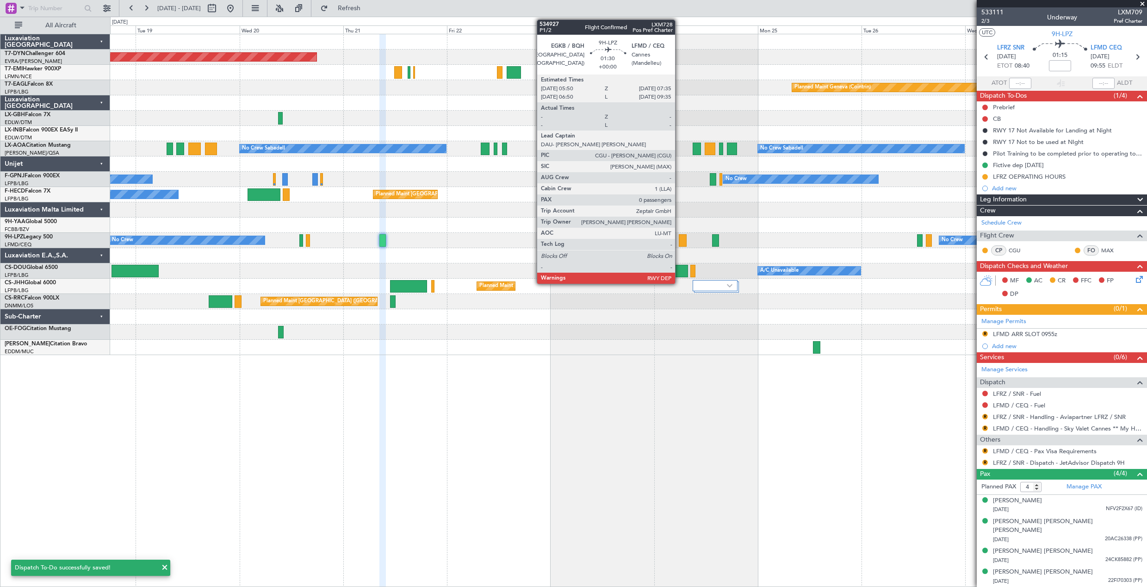
click at [679, 238] on div at bounding box center [683, 240] width 8 height 12
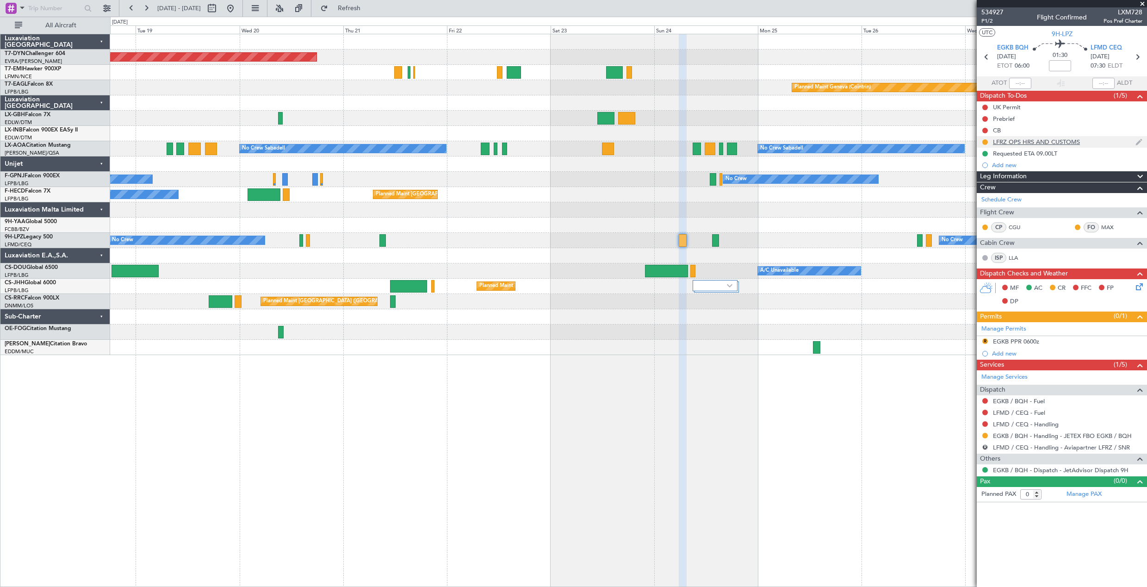
click at [1101, 141] on div "LFRZ OPS HRS AND CUSTOMS" at bounding box center [1062, 142] width 170 height 12
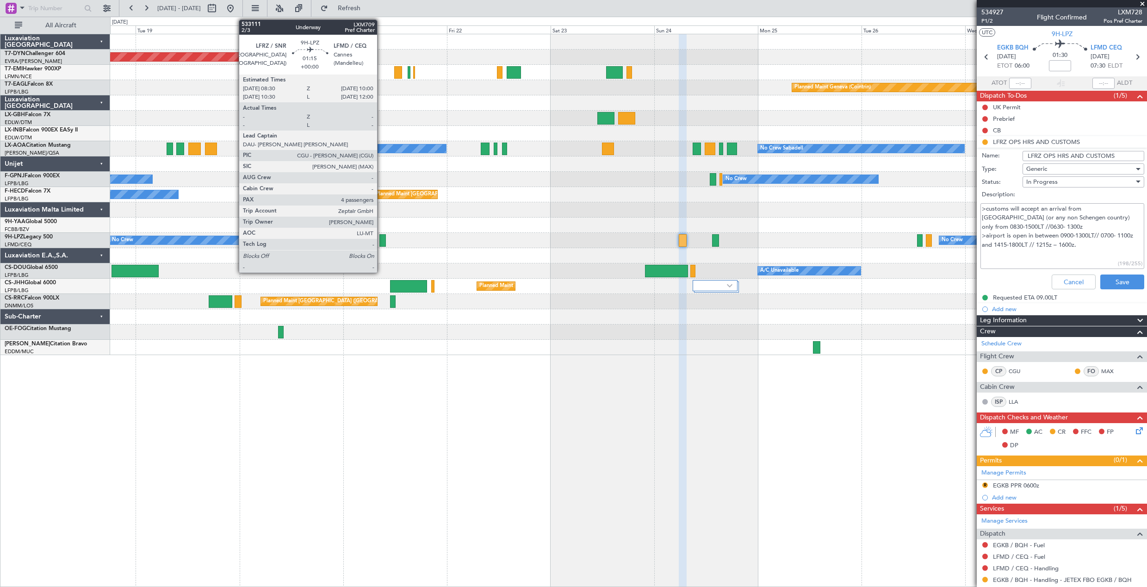
click at [381, 243] on div at bounding box center [383, 240] width 7 height 12
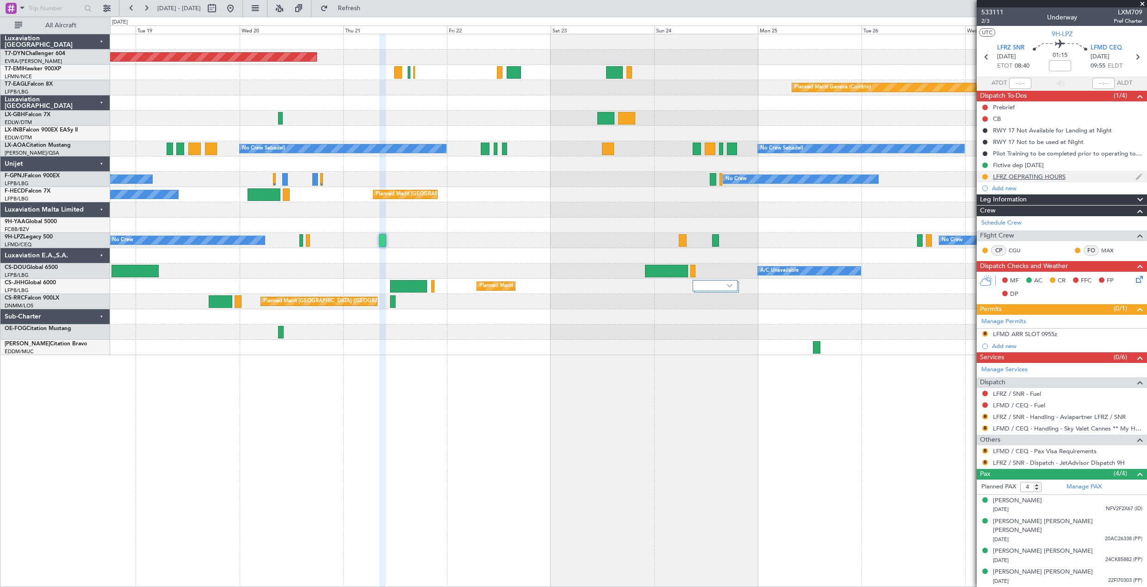
click at [1084, 177] on div "LFRZ OEPRATING HOURS" at bounding box center [1062, 177] width 170 height 12
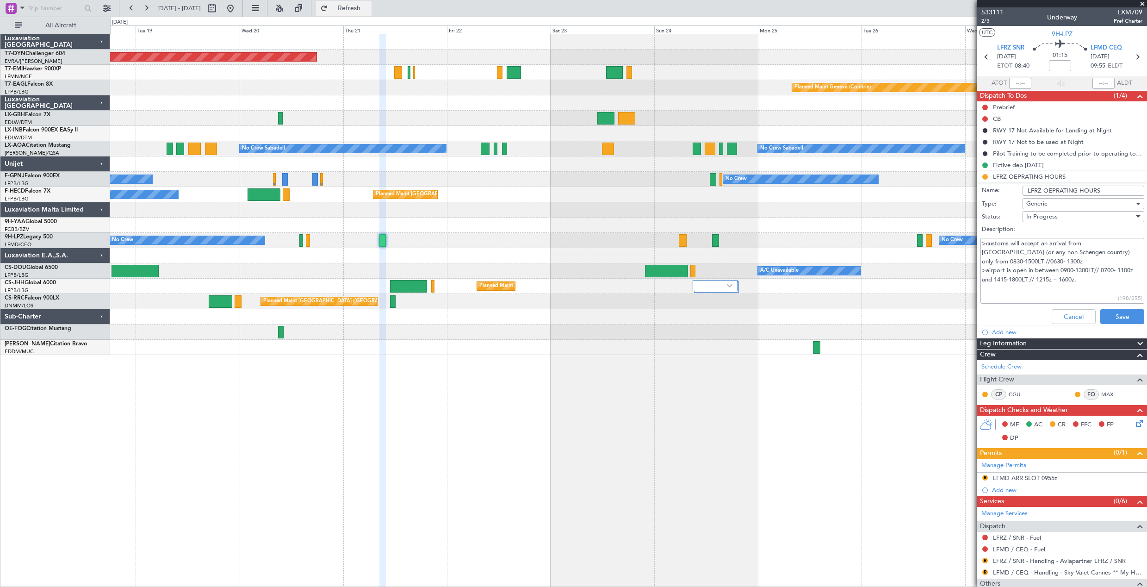
click at [369, 9] on span "Refresh" at bounding box center [349, 8] width 39 height 6
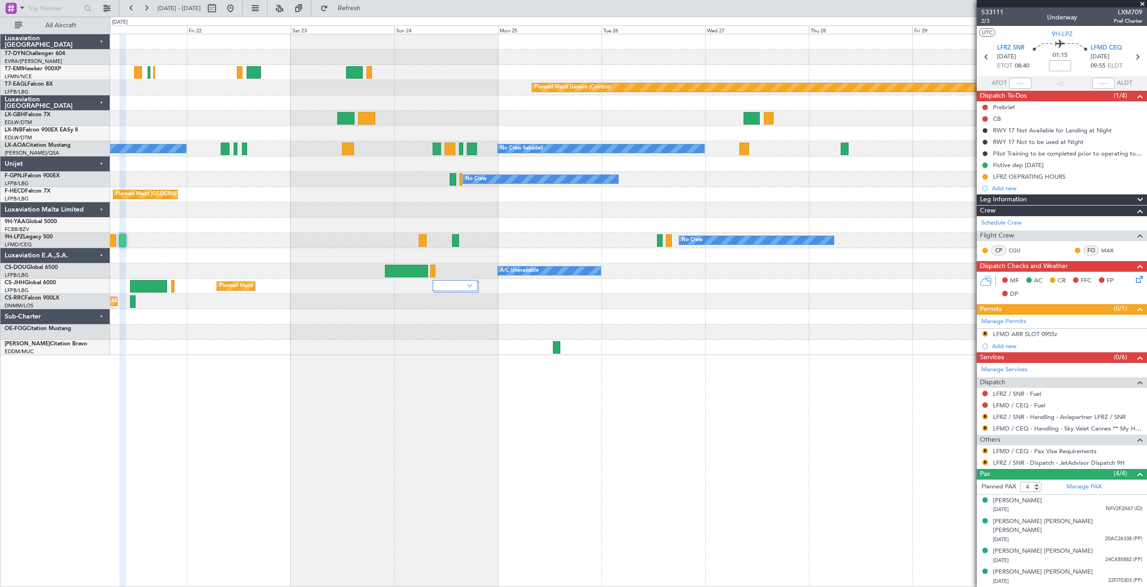
click at [545, 227] on div "Planned Maint Basel-Mulhouse Planned Maint Chester Planned Maint Geneva (Cointr…" at bounding box center [628, 194] width 1037 height 321
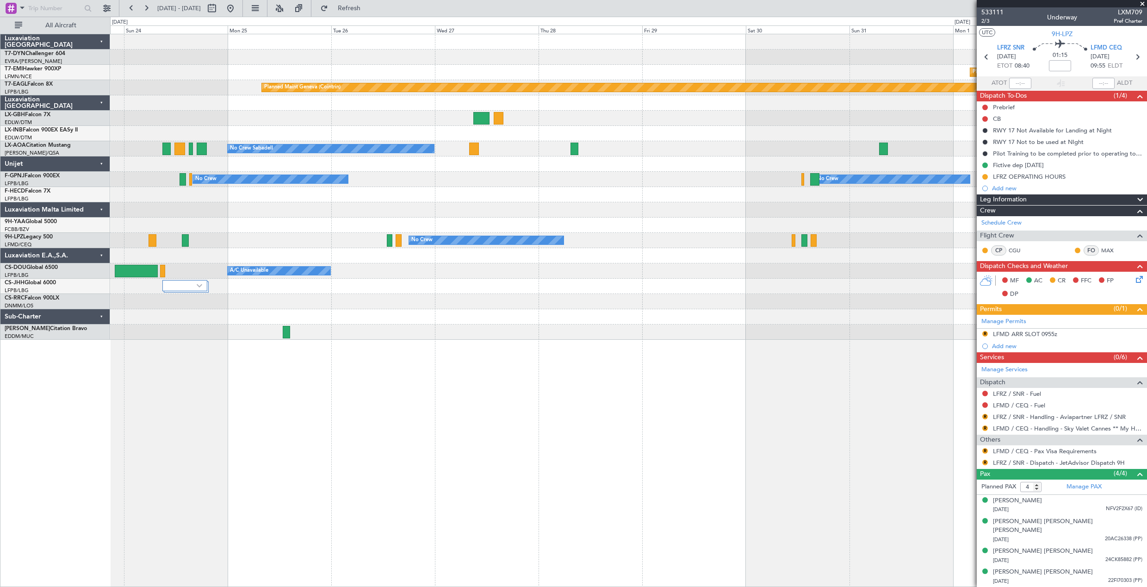
click at [465, 276] on div "Planned Maint Chester Planned Maint Geneva (Cointrin) No Crew Sabadell No Crew …" at bounding box center [628, 186] width 1037 height 305
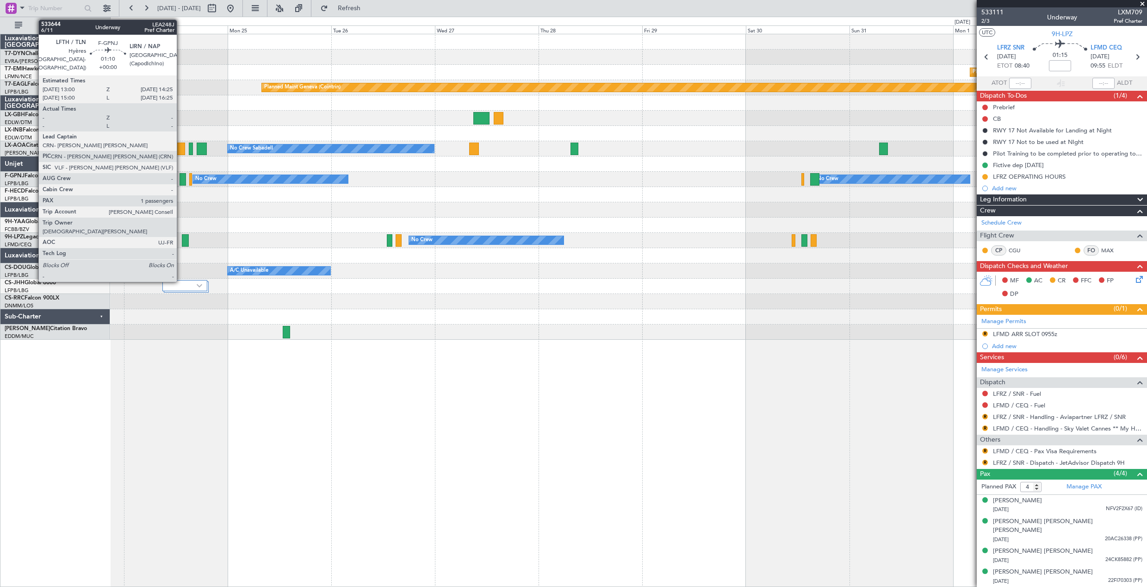
click at [181, 181] on div at bounding box center [183, 179] width 6 height 12
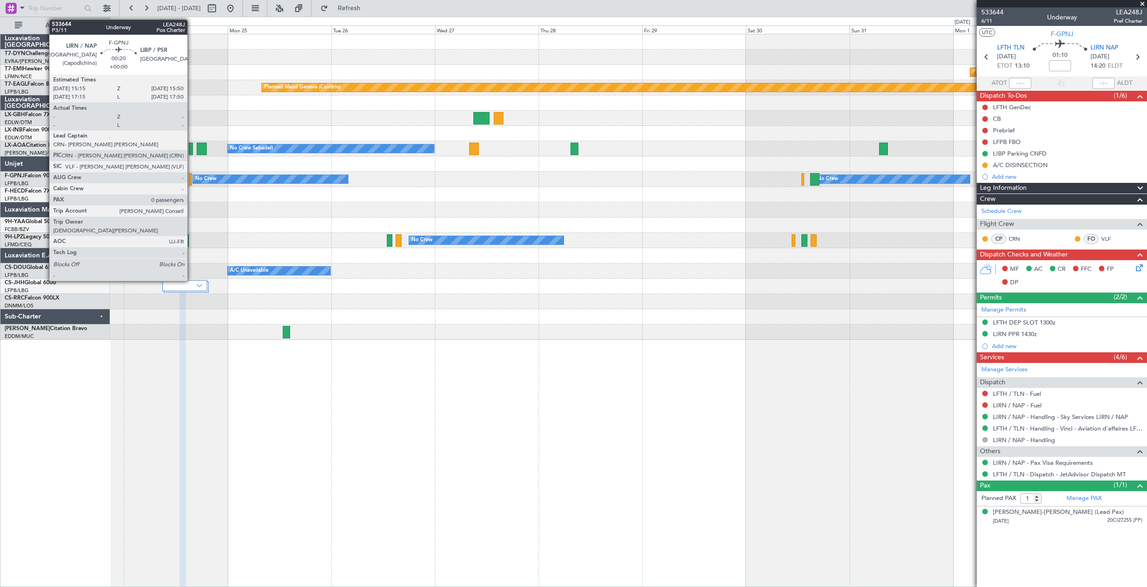
click at [192, 182] on div at bounding box center [190, 179] width 3 height 12
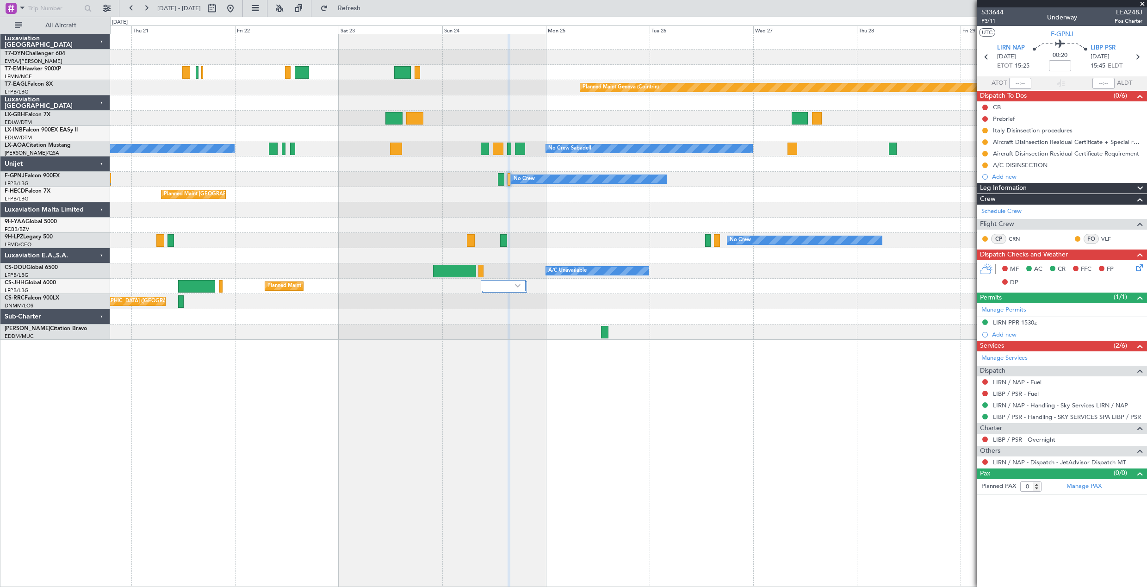
click at [524, 206] on div at bounding box center [628, 209] width 1037 height 15
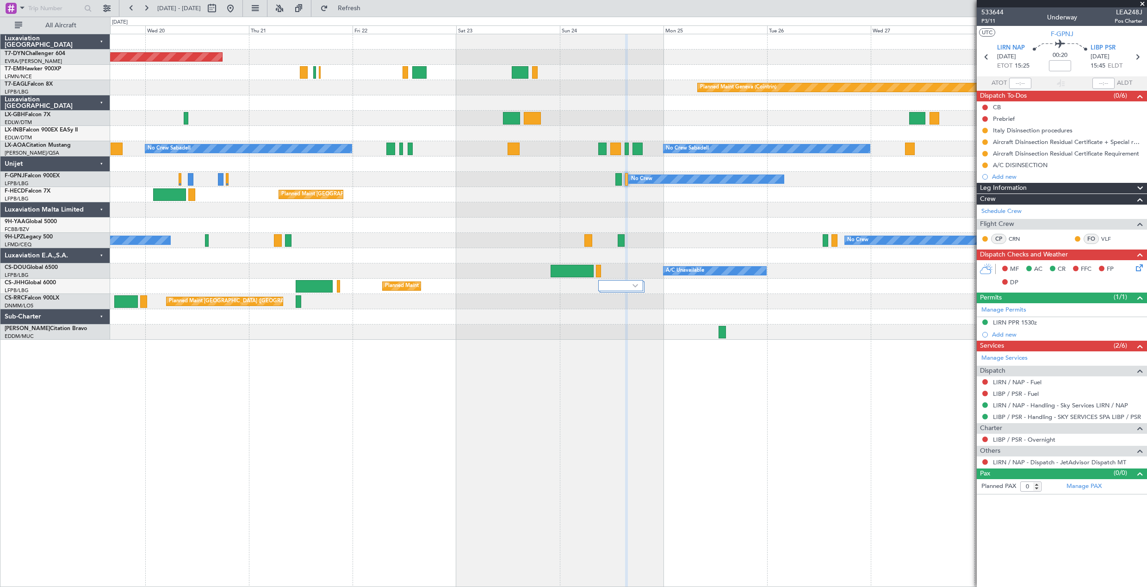
click at [385, 198] on div "Planned Maint Paris (Le Bourget) No Crew" at bounding box center [628, 194] width 1037 height 15
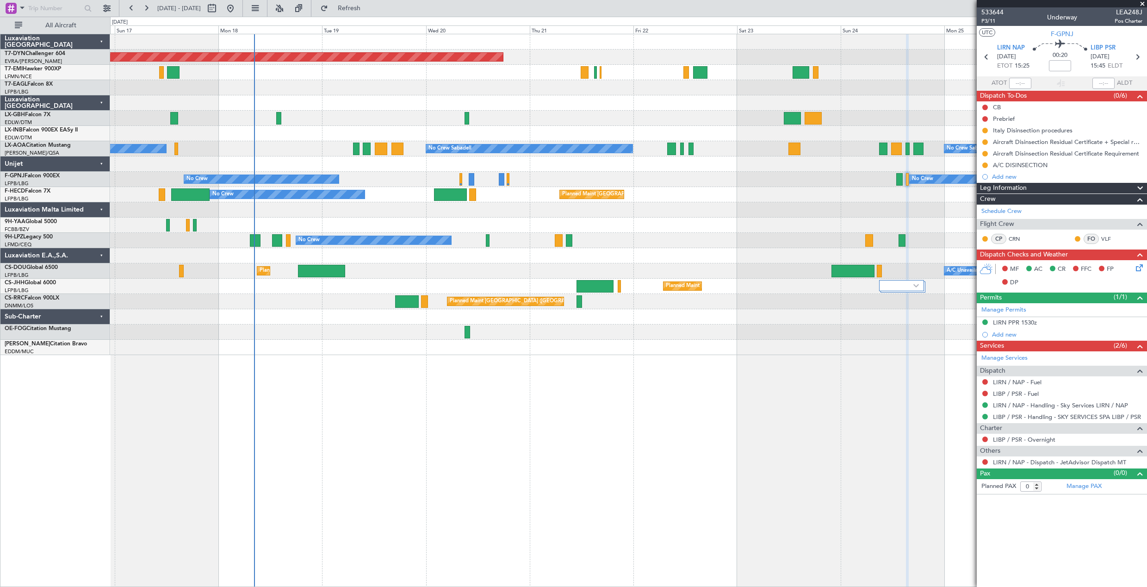
click at [449, 178] on div "No Crew No Crew" at bounding box center [628, 179] width 1037 height 15
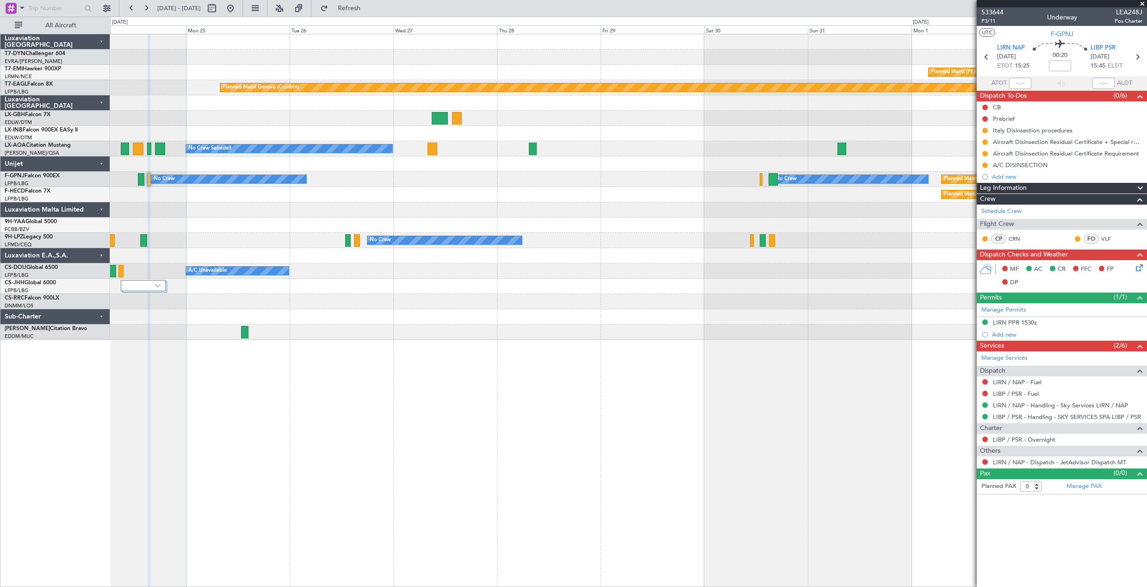
click at [477, 249] on div "Planned Maint Chester Planned Maint Geneva (Cointrin) No Crew Sabadell No Crew …" at bounding box center [628, 186] width 1037 height 305
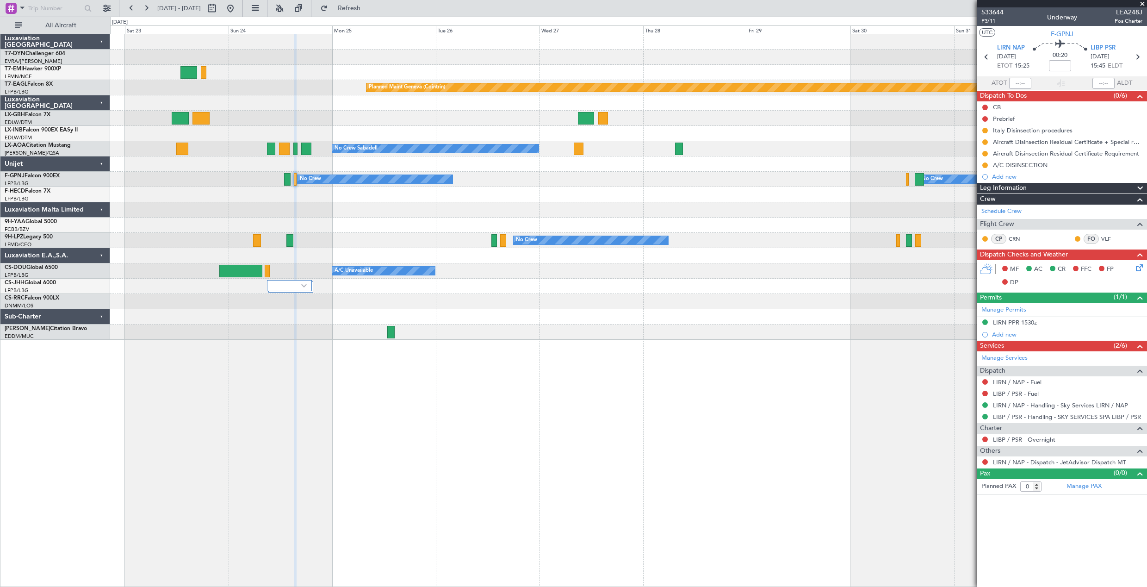
click at [454, 298] on div "Planned Maint Basel-Mulhouse Planned Maint Chester Planned Maint Geneva (Cointr…" at bounding box center [628, 186] width 1037 height 305
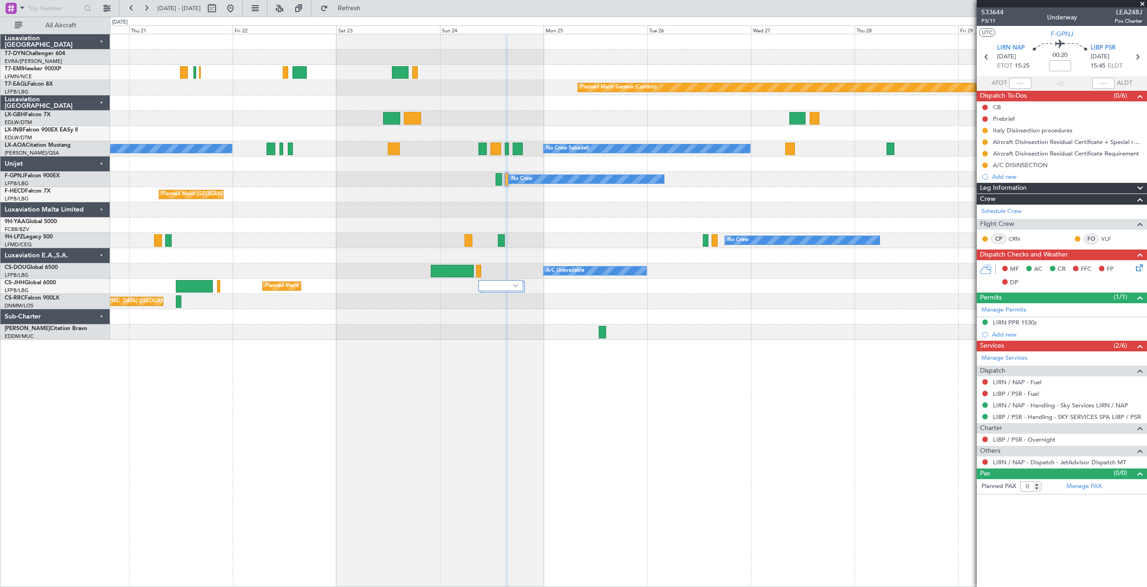
click at [534, 249] on div "Planned Maint [GEOGRAPHIC_DATA]-[GEOGRAPHIC_DATA] Planned Maint [PERSON_NAME] P…" at bounding box center [628, 186] width 1037 height 305
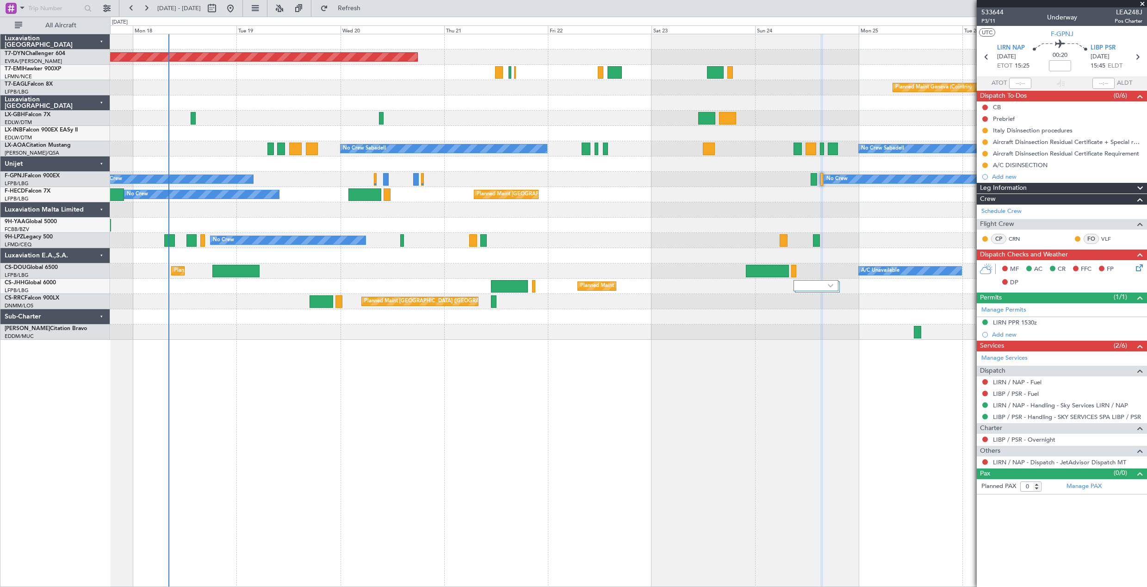
click at [492, 233] on div "Planned Maint Basel-Mulhouse Planned Maint Geneva (Cointrin) No Crew Sabadell N…" at bounding box center [628, 186] width 1037 height 305
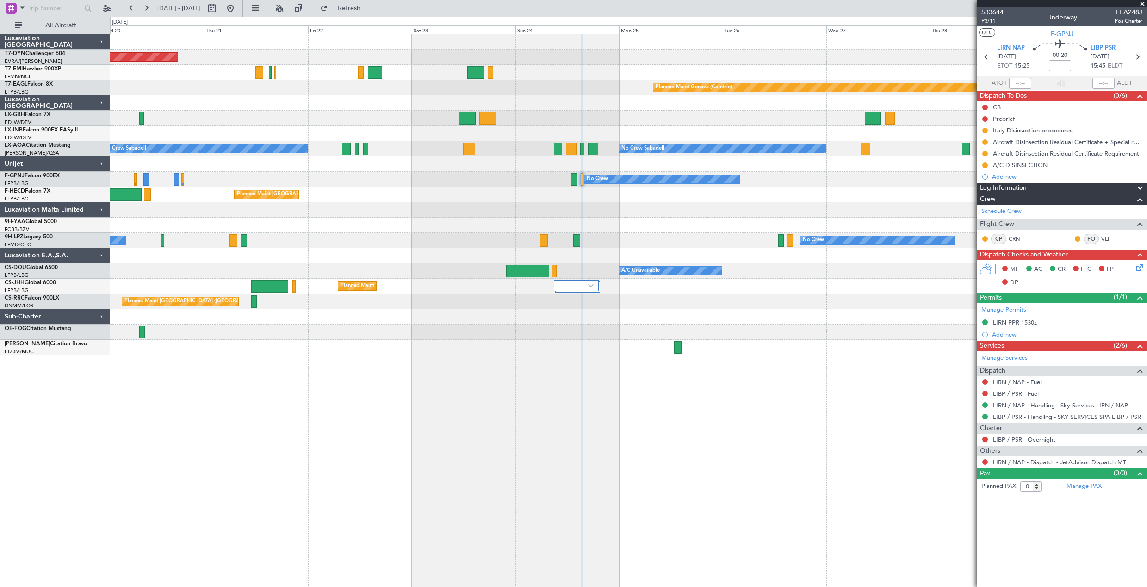
click at [518, 293] on div "Planned Maint [GEOGRAPHIC_DATA] ([GEOGRAPHIC_DATA])" at bounding box center [628, 286] width 1037 height 15
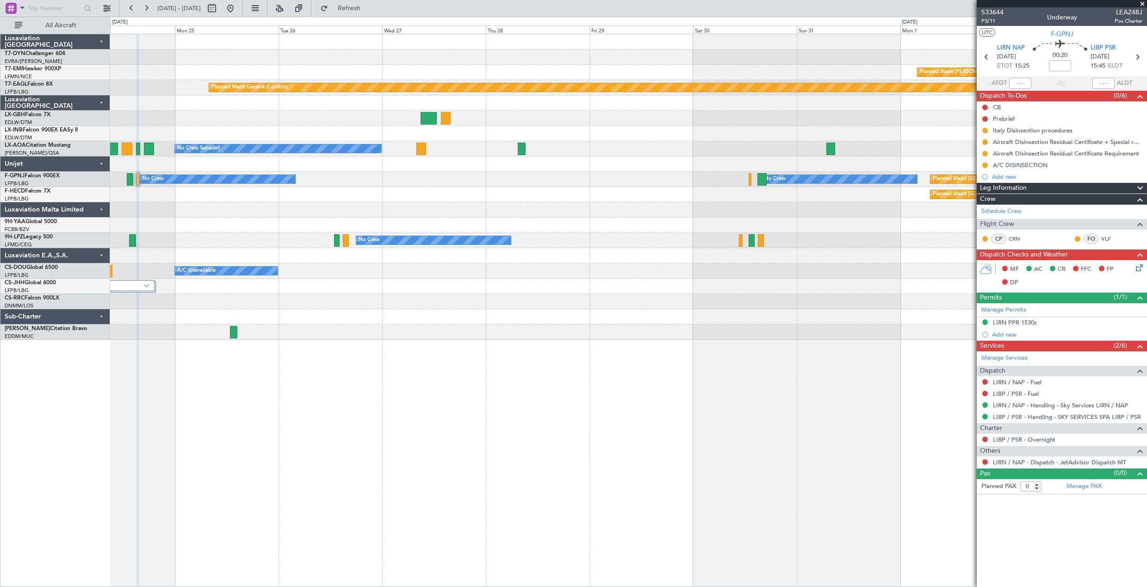
click at [583, 179] on div "Planned Maint Chester Planned Maint Geneva (Cointrin) No Crew Sabadell No Crew …" at bounding box center [628, 186] width 1037 height 305
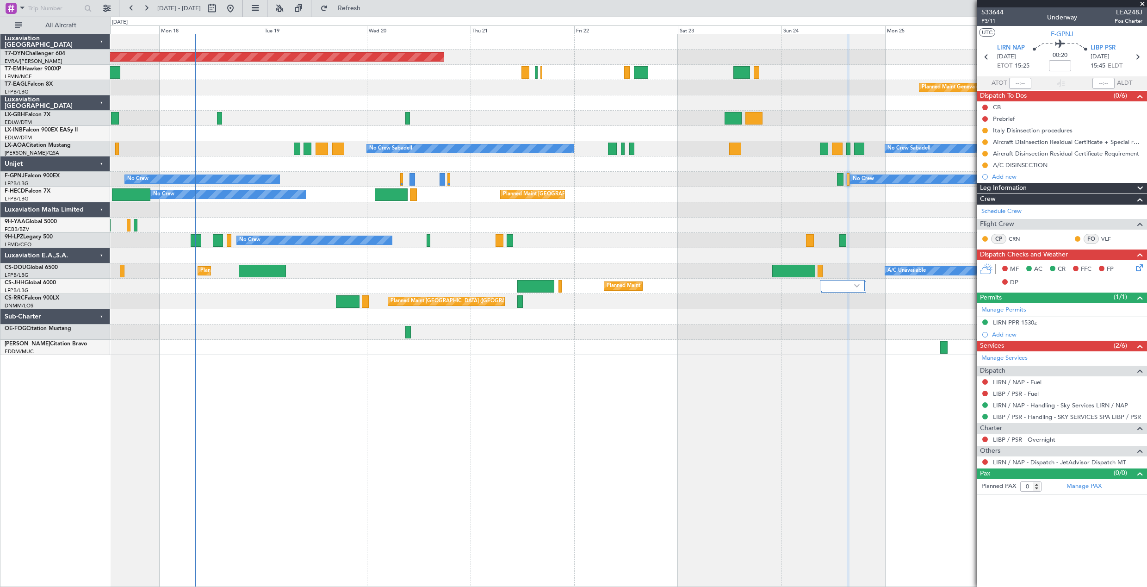
click at [440, 267] on div "Planned Maint Paris (Le Bourget) A/C Unavailable Planned Maint London (Luton)" at bounding box center [628, 270] width 1037 height 15
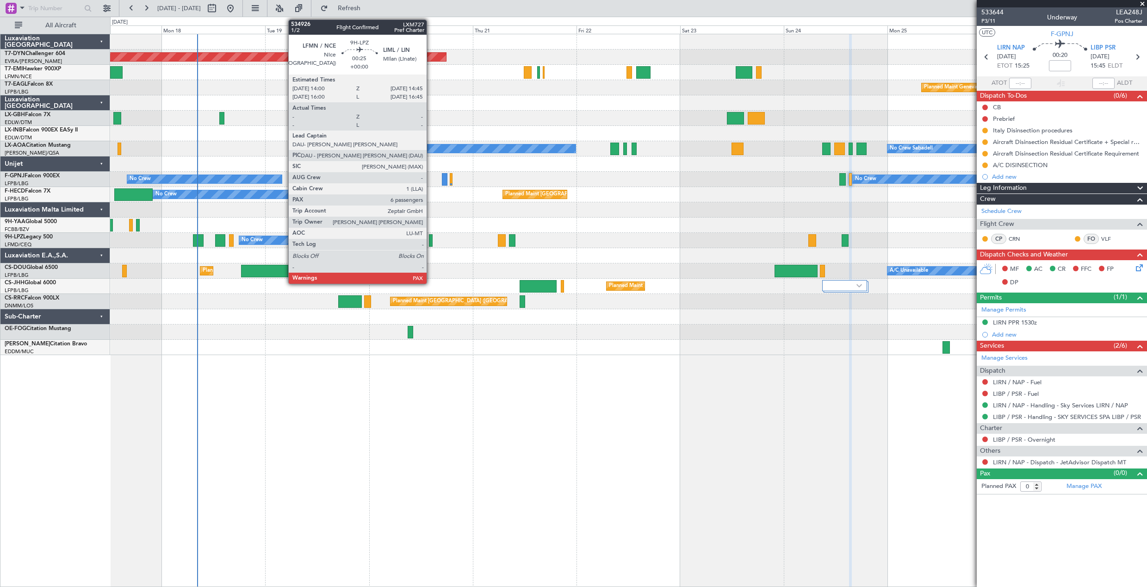
click at [431, 238] on div at bounding box center [431, 240] width 4 height 12
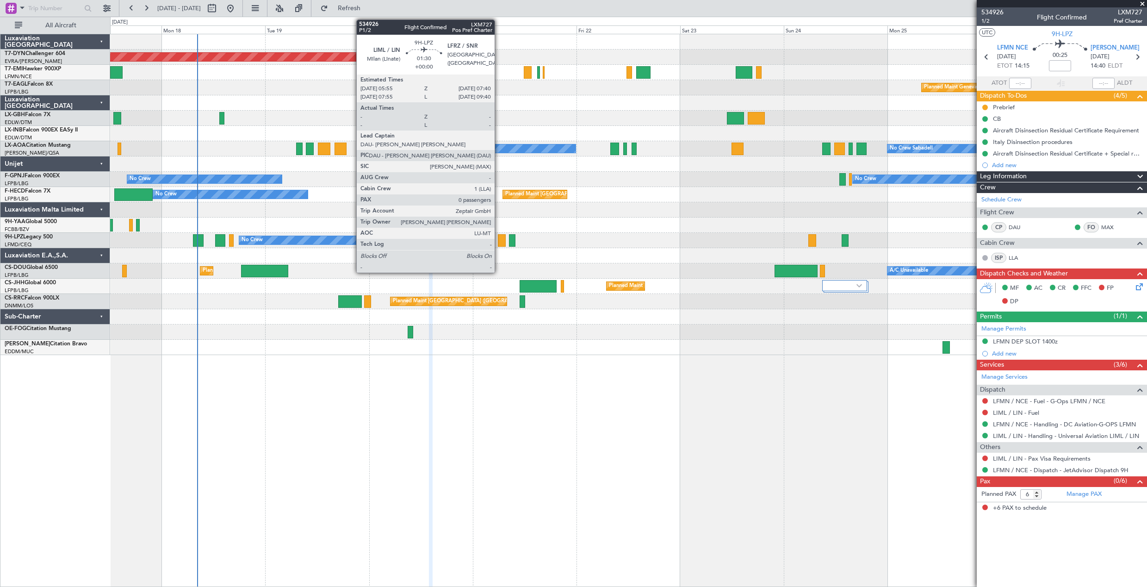
click at [499, 244] on div at bounding box center [502, 240] width 8 height 12
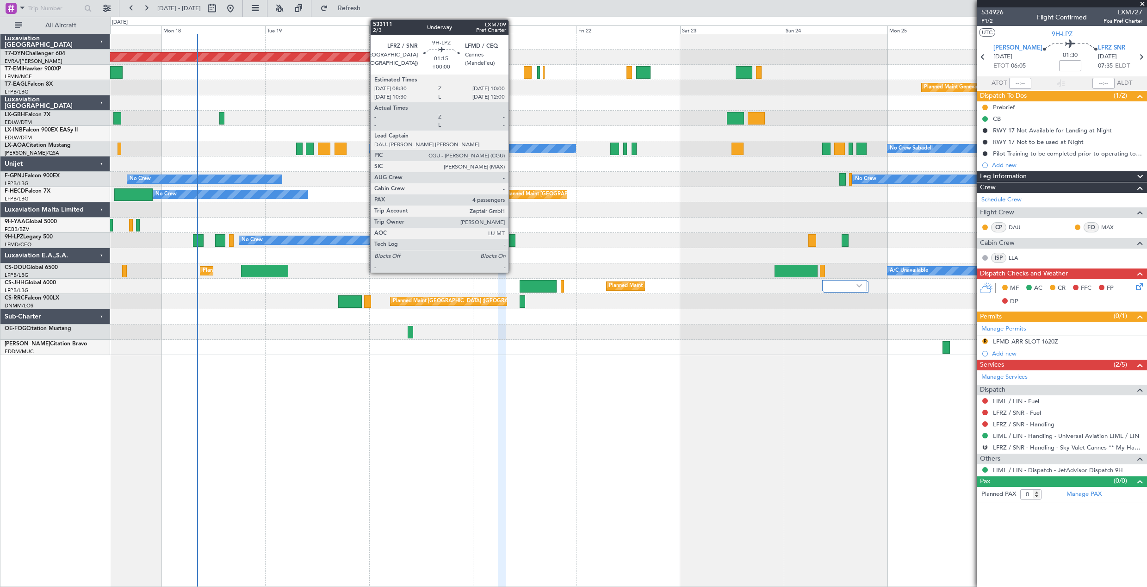
click at [513, 242] on div at bounding box center [512, 240] width 7 height 12
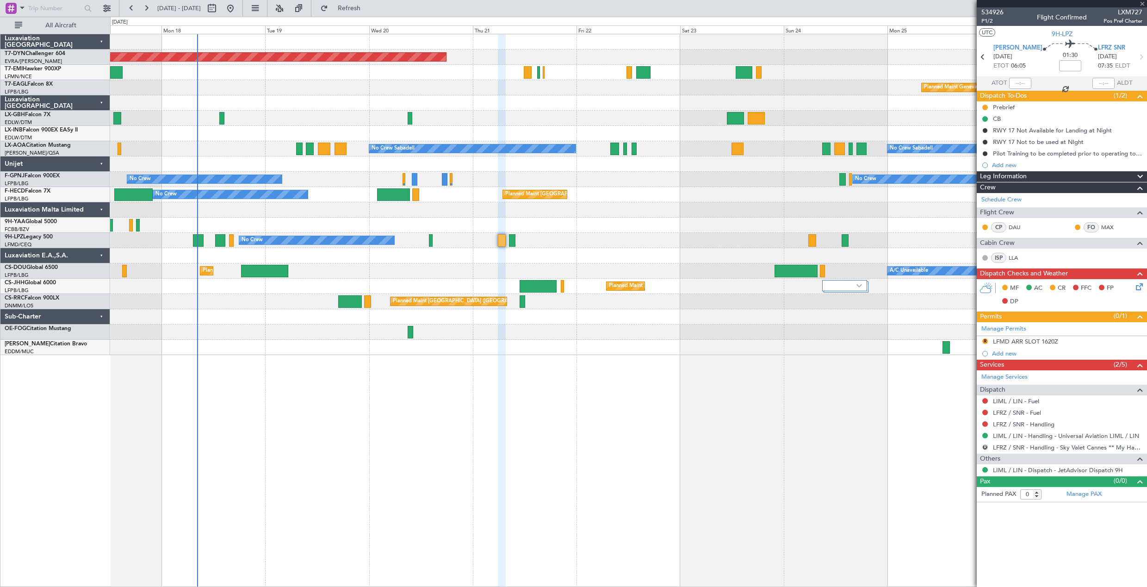
type input "4"
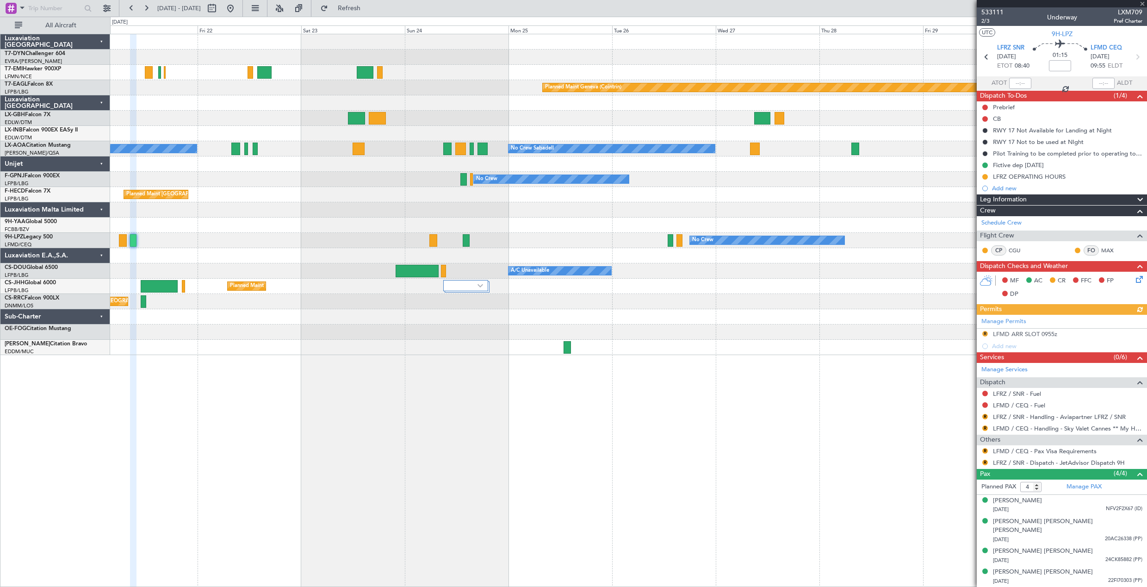
click at [249, 268] on div "Planned Maint [GEOGRAPHIC_DATA]-[GEOGRAPHIC_DATA] Planned Maint [PERSON_NAME] P…" at bounding box center [628, 194] width 1037 height 321
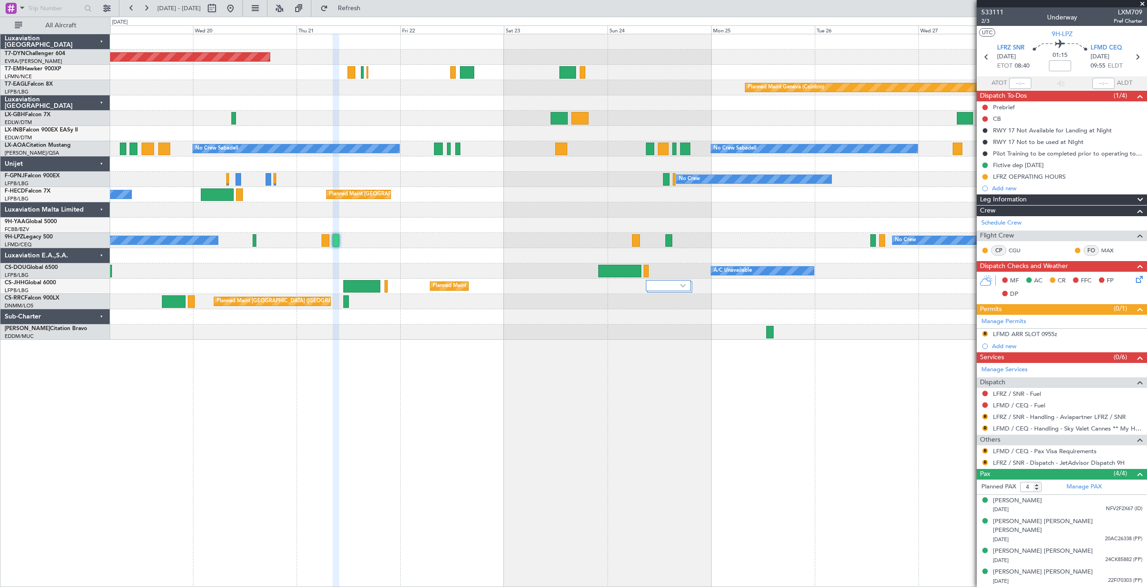
click at [462, 98] on div "Planned Maint Basel-Mulhouse Planned Maint Geneva (Cointrin) No Crew Sabadell N…" at bounding box center [628, 186] width 1037 height 305
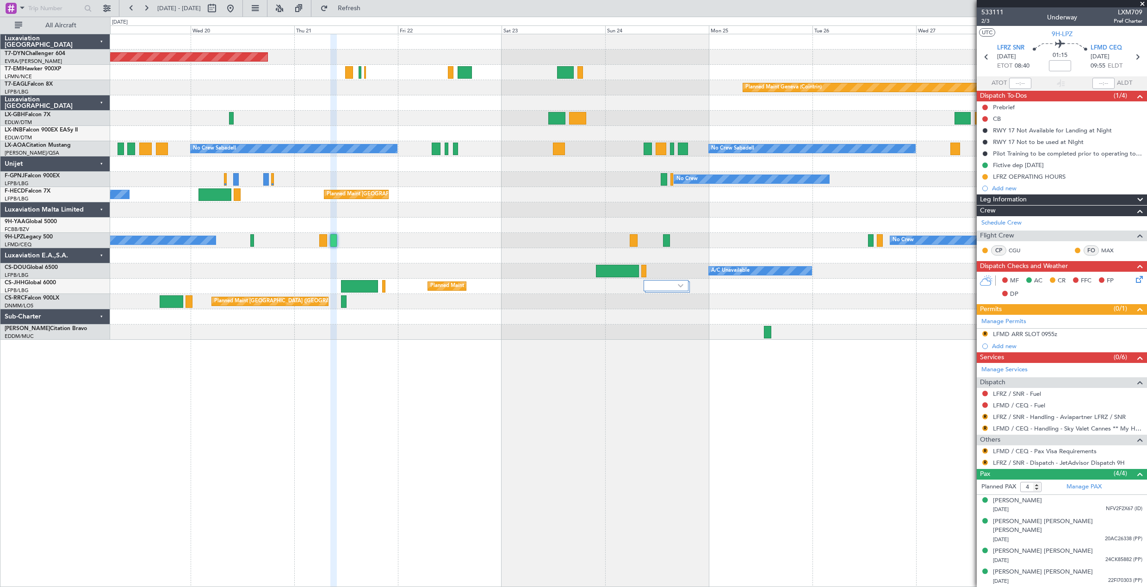
click at [175, 10] on span "[DATE] - [DATE]" at bounding box center [179, 8] width 44 height 8
click at [175, 6] on span "[DATE] - [DATE]" at bounding box center [179, 8] width 44 height 8
click at [219, 12] on button at bounding box center [212, 8] width 15 height 15
select select "8"
select select "2025"
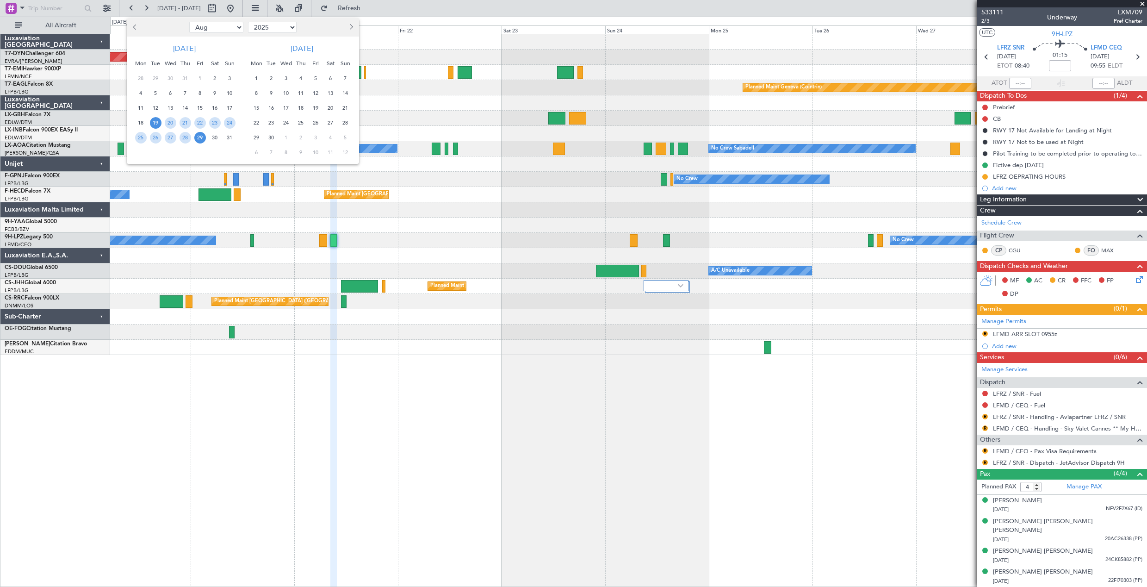
click at [135, 30] on span "Previous month" at bounding box center [136, 27] width 6 height 6
click at [266, 106] on span "13" at bounding box center [272, 108] width 12 height 12
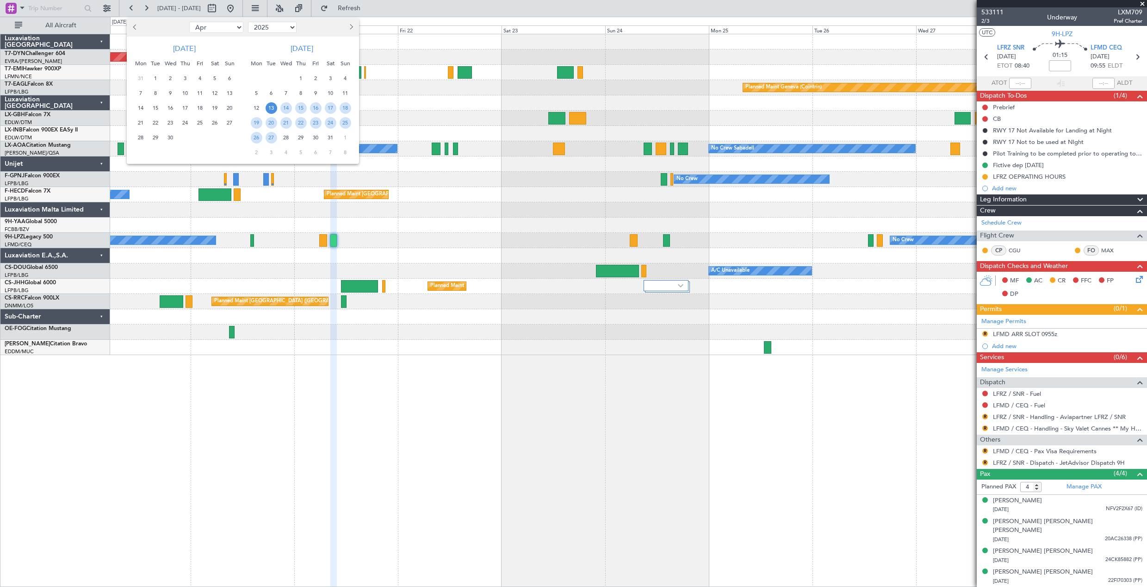
click at [268, 107] on span "13" at bounding box center [272, 108] width 12 height 12
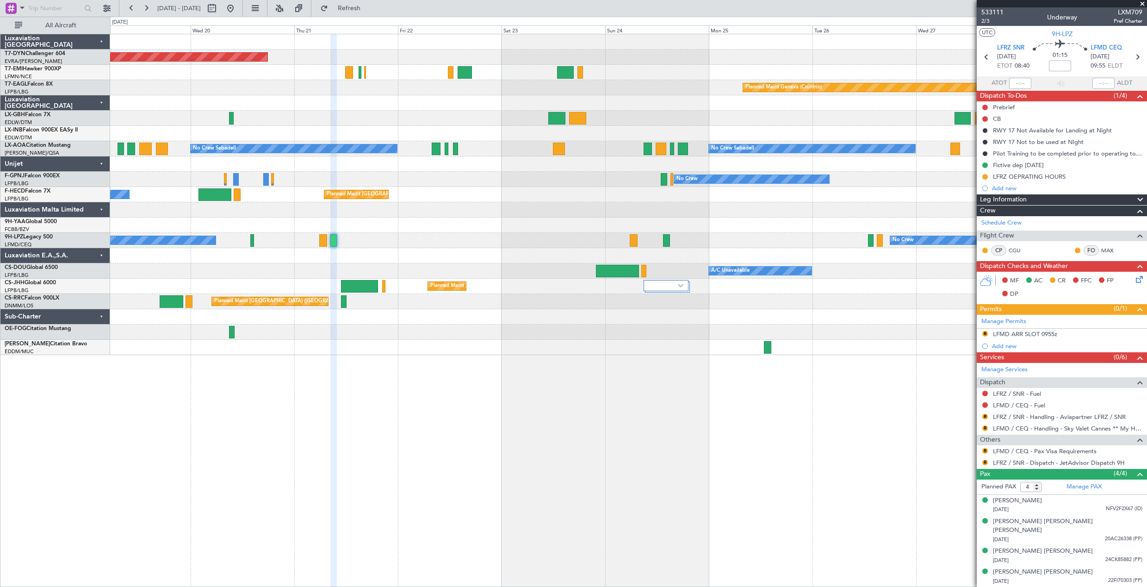
select select "5"
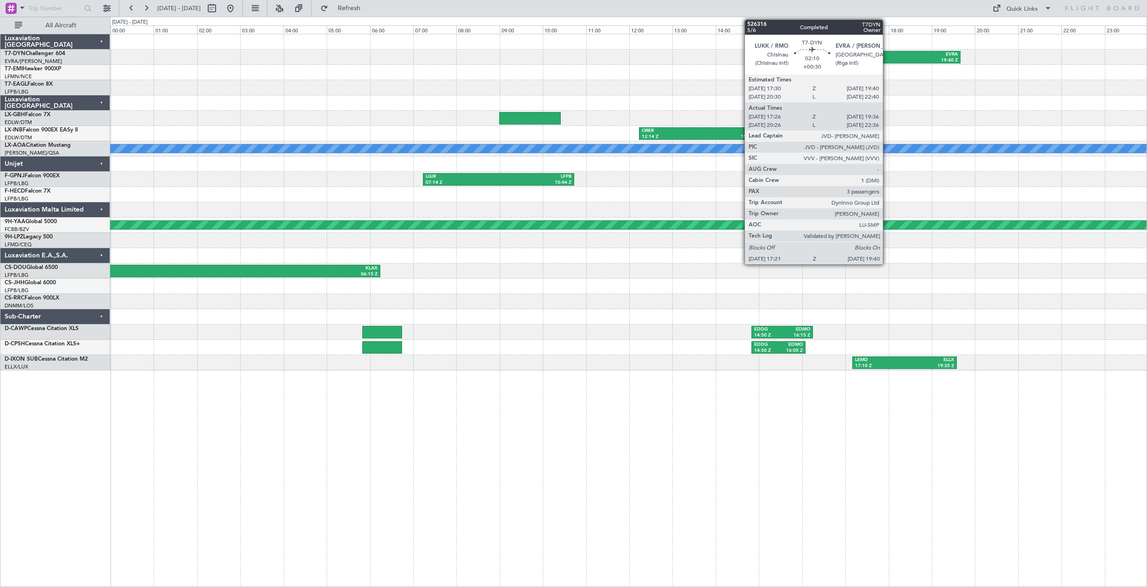
click at [888, 59] on div "17:21 Z" at bounding box center [886, 60] width 47 height 6
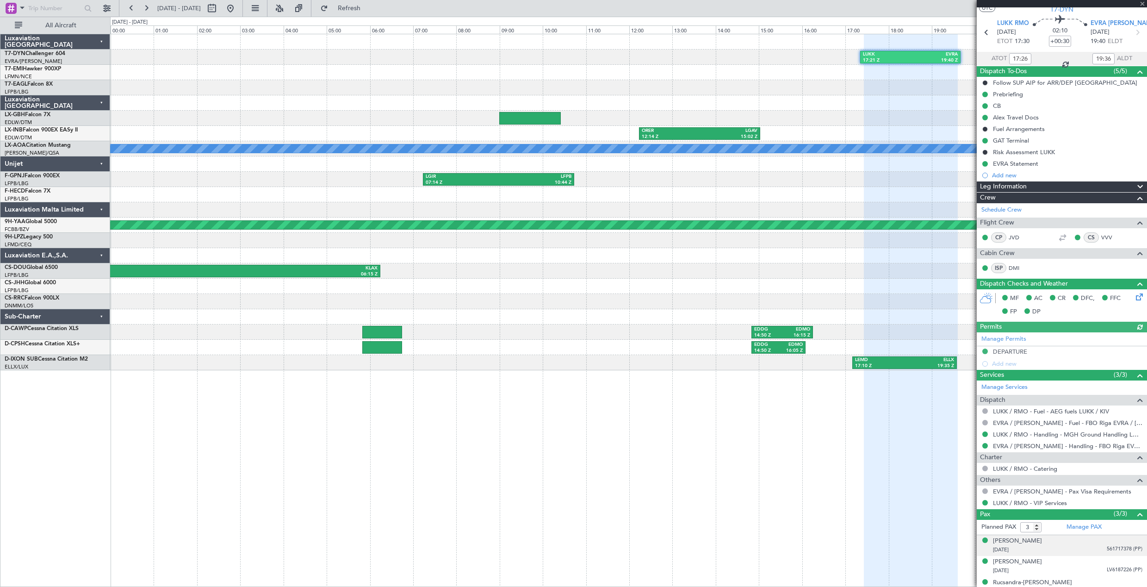
scroll to position [35, 0]
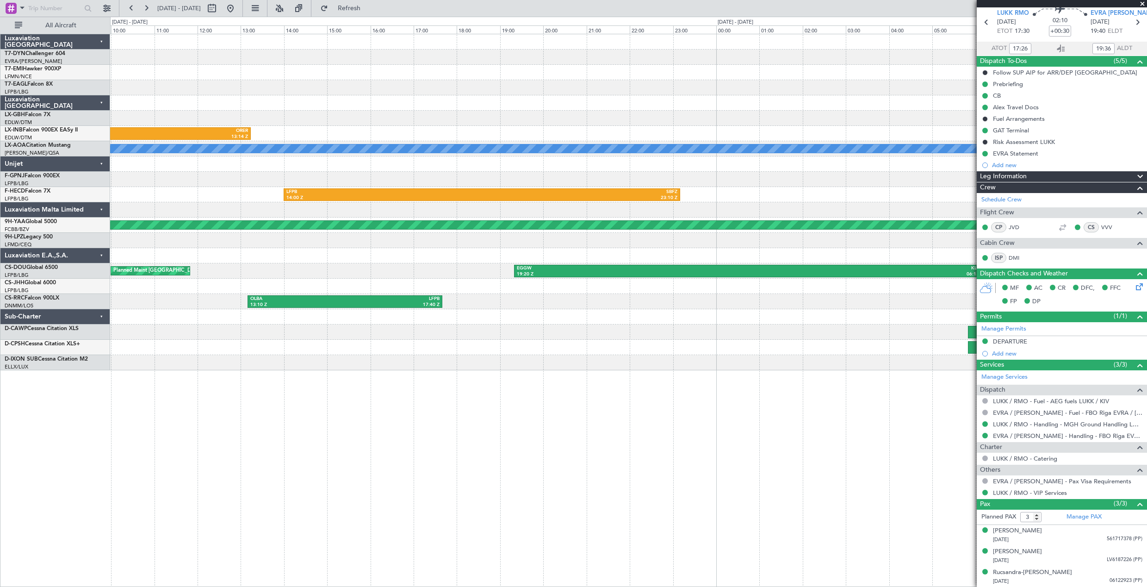
click at [954, 102] on div at bounding box center [628, 102] width 1037 height 15
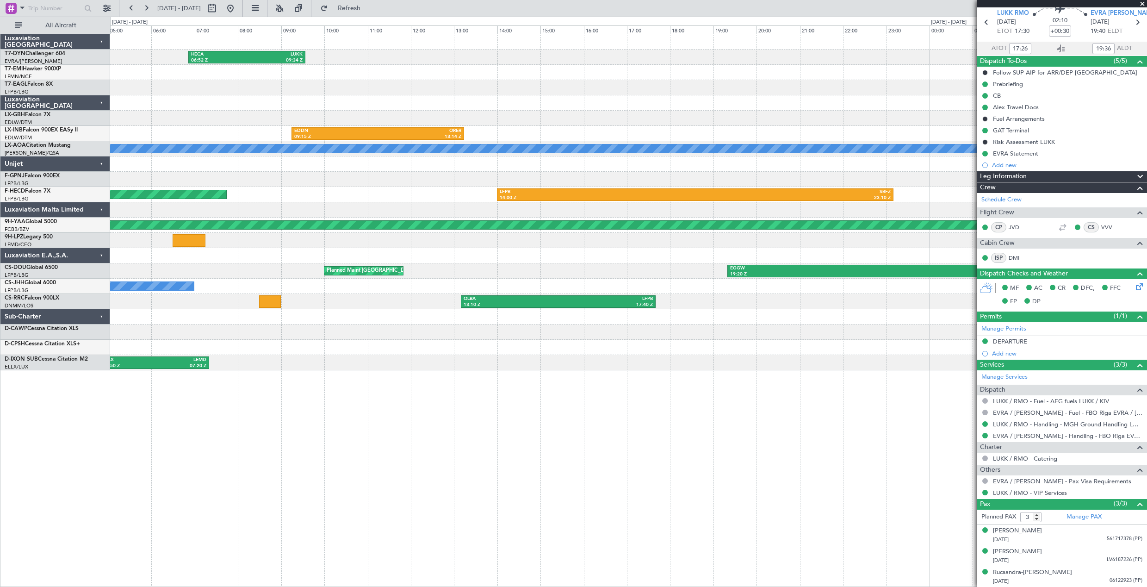
click at [679, 106] on div at bounding box center [628, 102] width 1037 height 15
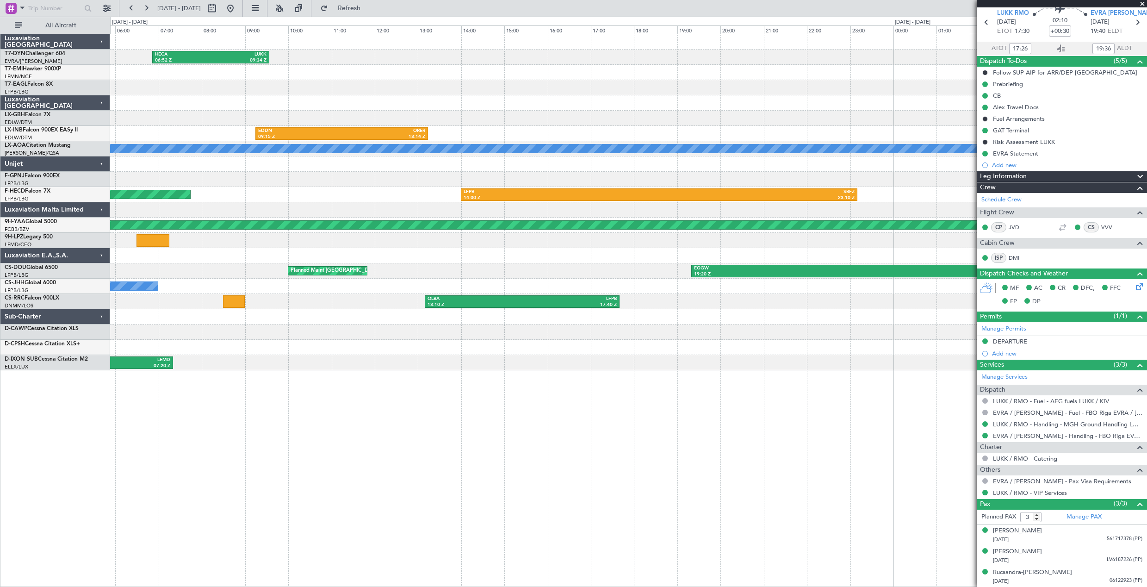
click at [583, 360] on div "HECA 06:52 Z LUKK 09:34 Z EDDN 09:15 Z ORER 13:14 Z A/C Unavailable Linz LGIR 0…" at bounding box center [628, 202] width 1037 height 336
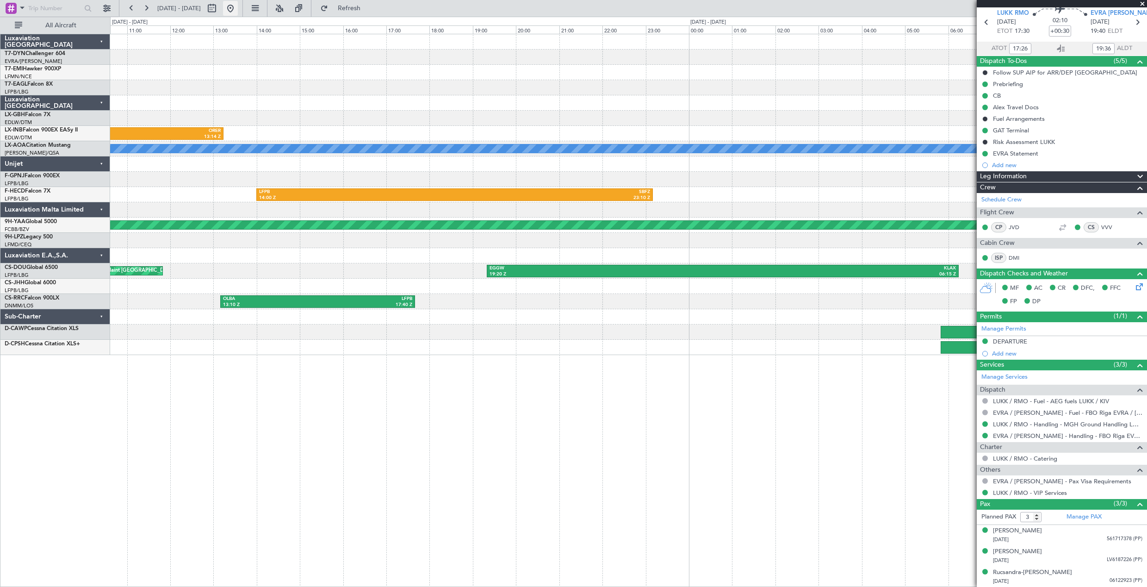
click at [238, 10] on button at bounding box center [230, 8] width 15 height 15
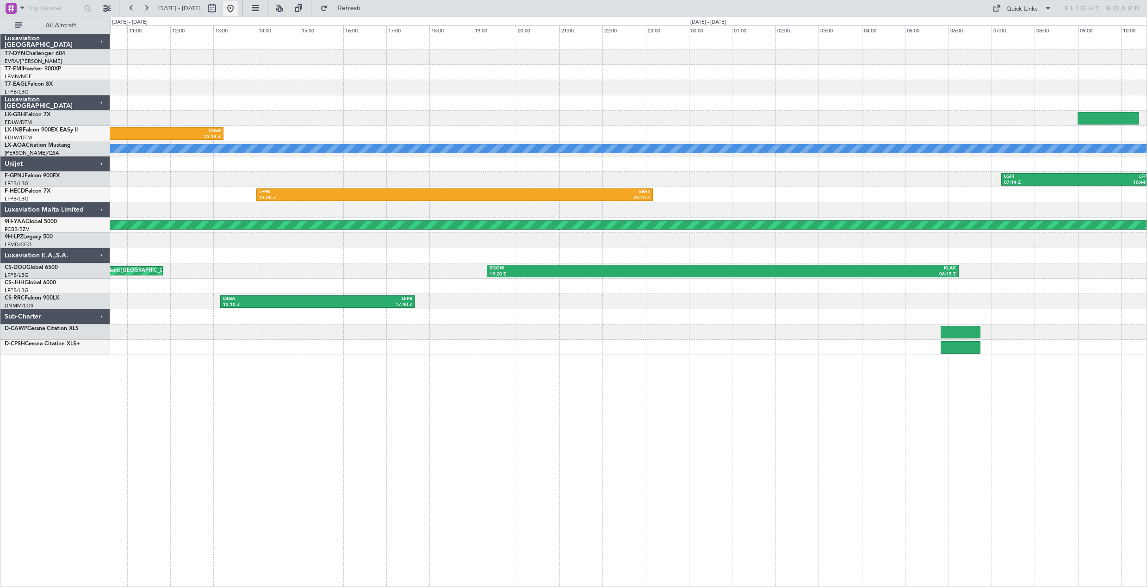
scroll to position [0, 0]
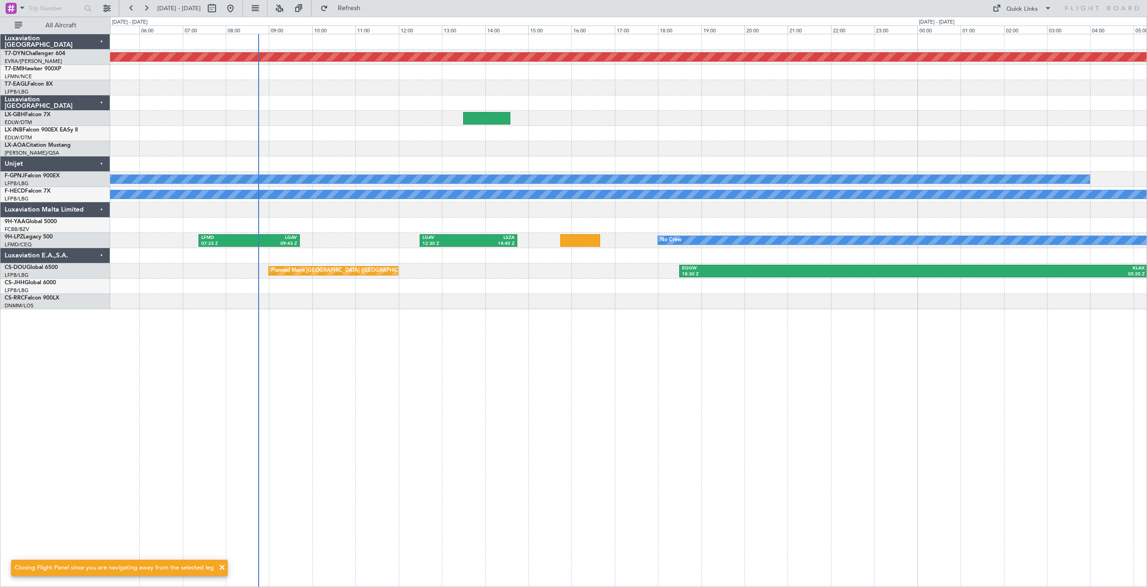
click at [555, 336] on div "Planned Maint Basel-Mulhouse EHAM 07:15 Z EKBI 08:40 Z EKBI 09:30 Z ENAL 11:15 …" at bounding box center [628, 310] width 1037 height 553
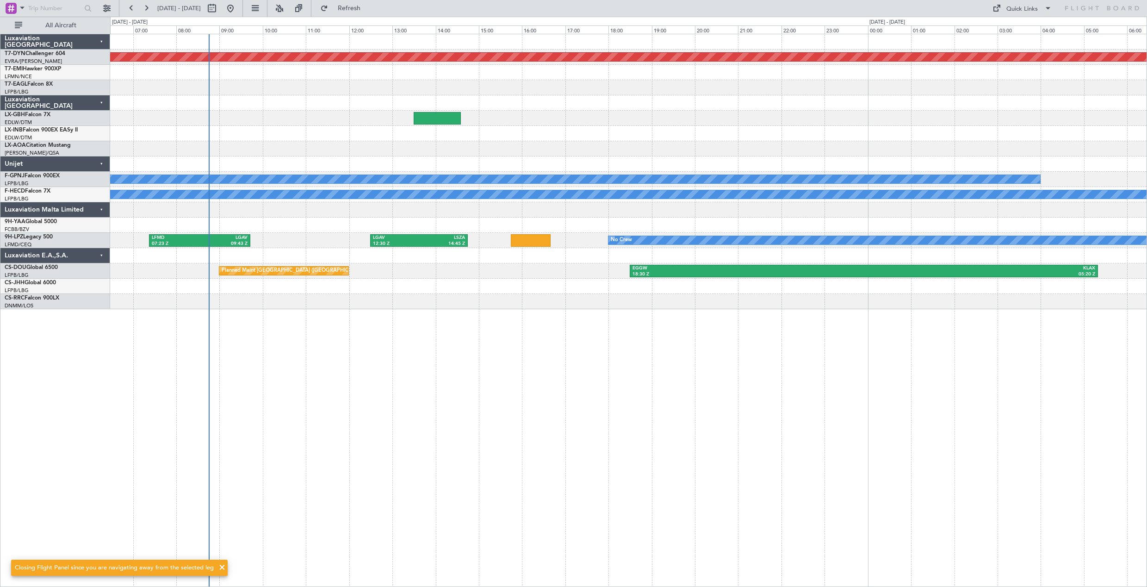
click at [466, 368] on div "Planned Maint Basel-Mulhouse ENAL 12:15 Z EBLG 15:05 Z EKBI 09:30 Z ENAL 11:15 …" at bounding box center [628, 310] width 1037 height 553
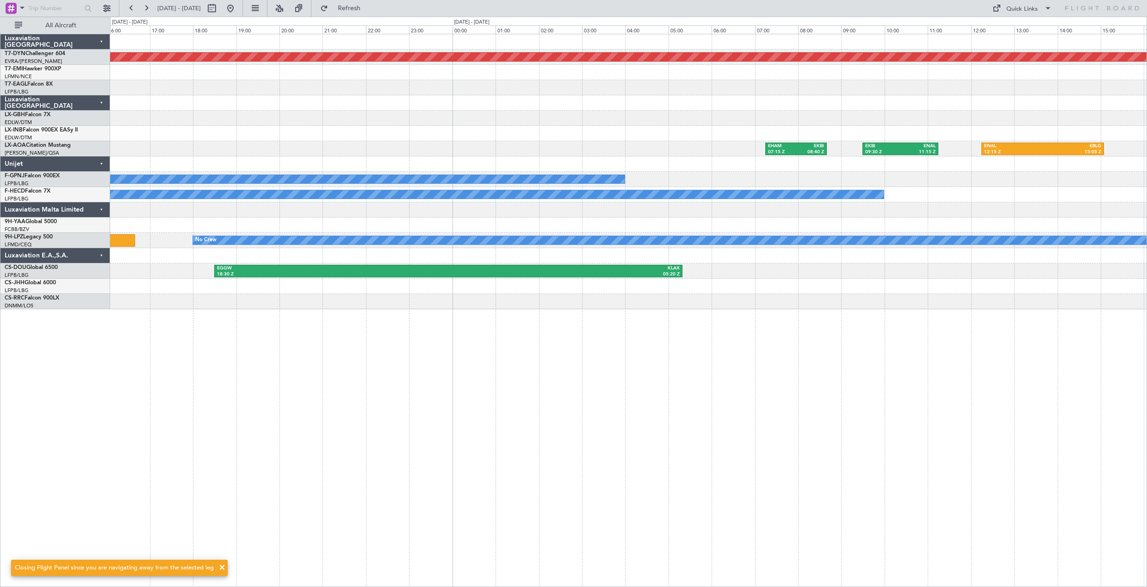
click at [590, 377] on div "Planned Maint Basel-Mulhouse EHAM 07:15 Z EKBI 08:40 Z EKBI 09:30 Z ENAL 11:15 …" at bounding box center [628, 310] width 1037 height 553
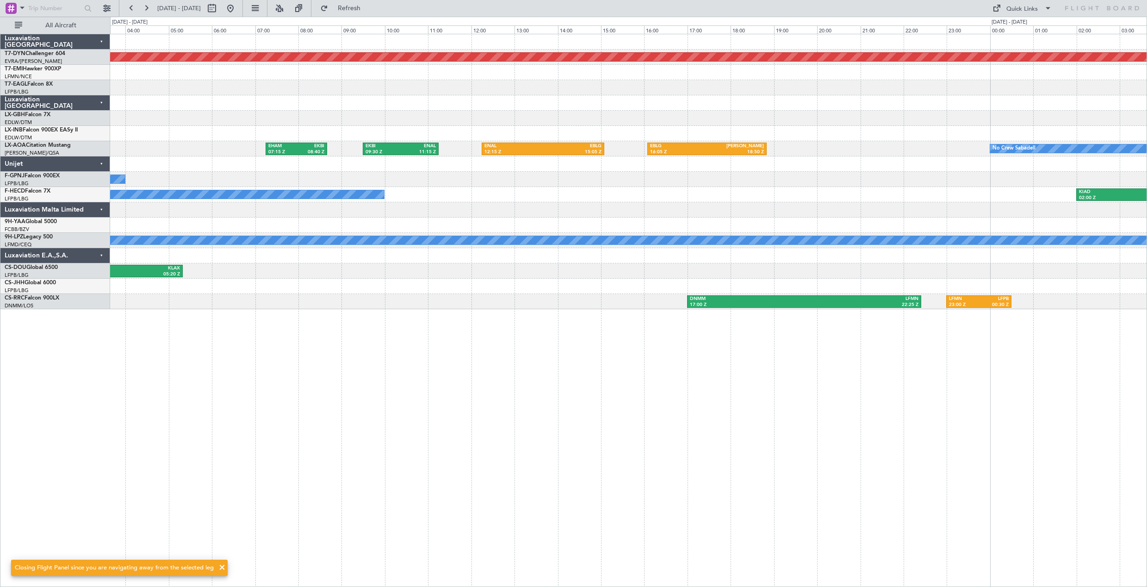
click at [442, 372] on div "Planned Maint Basel-Mulhouse EHAM 07:15 Z EKBI 08:40 Z EKBI 09:30 Z ENAL 11:15 …" at bounding box center [628, 310] width 1037 height 553
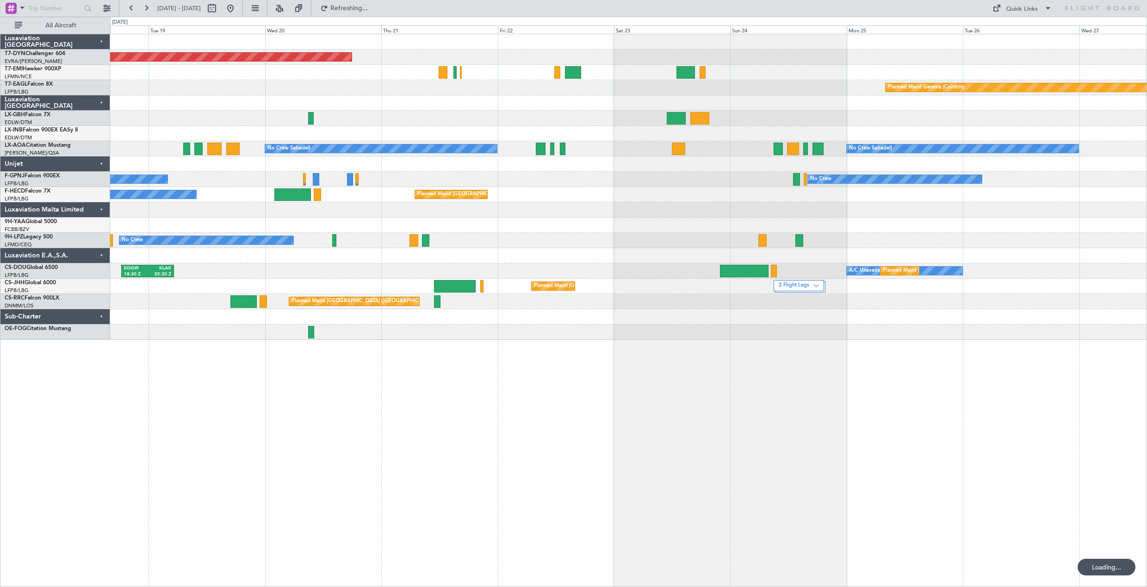
click at [537, 352] on div "Planned Maint Basel-Mulhouse Planned Maint Geneva (Cointrin) No Crew Sabadell N…" at bounding box center [628, 310] width 1037 height 553
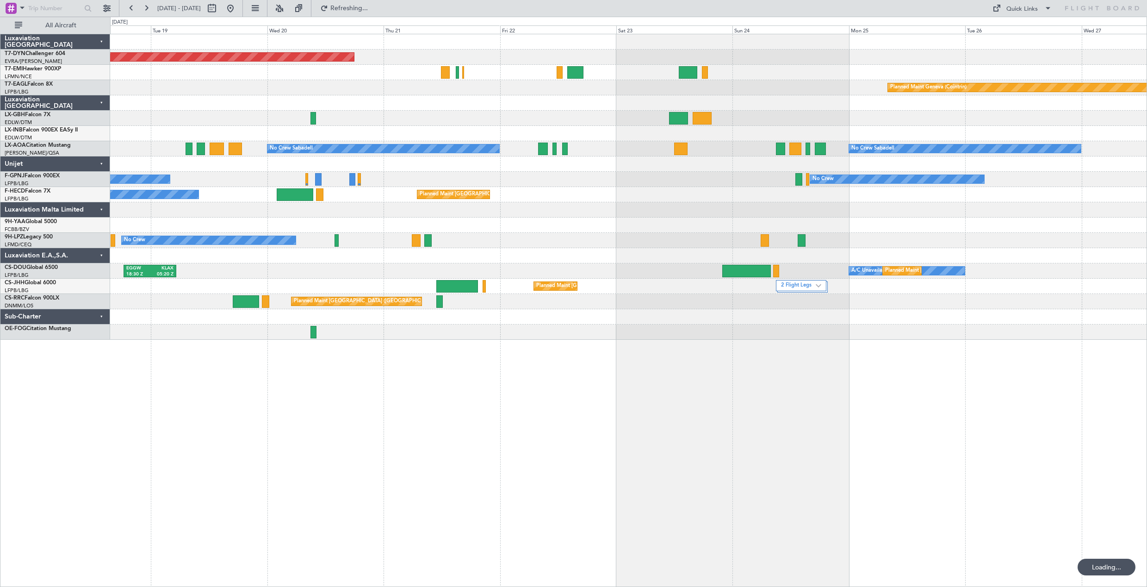
click at [619, 337] on div "Planned Maint Basel-Mulhouse Planned Maint Geneva (Cointrin) No Crew Sabadell N…" at bounding box center [628, 310] width 1037 height 553
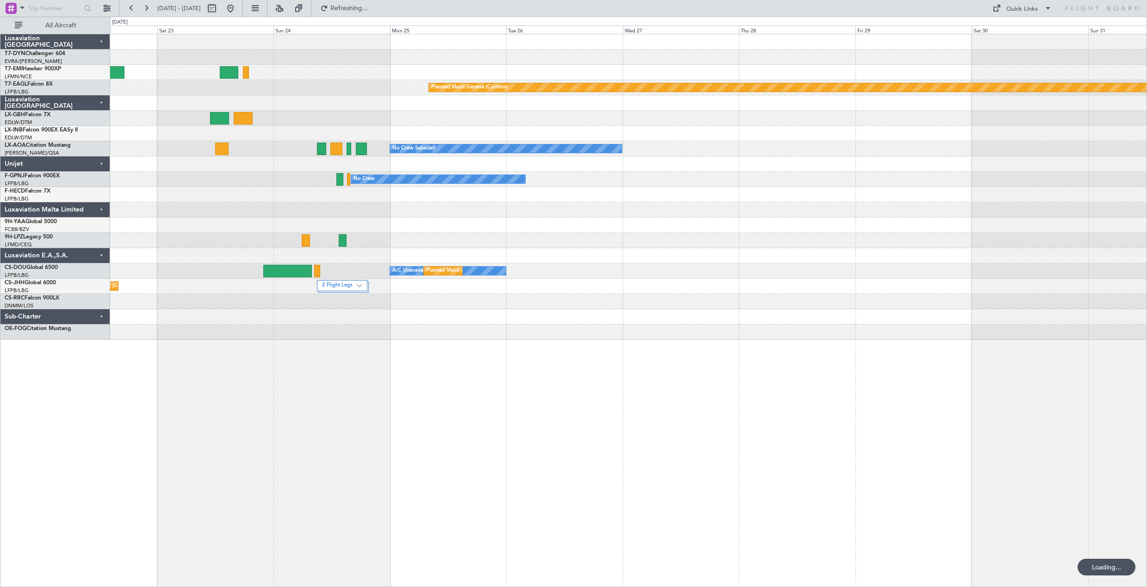
click at [653, 344] on div "Planned Maint Basel-Mulhouse Planned Maint Chester Planned Maint Geneva (Cointr…" at bounding box center [628, 310] width 1037 height 553
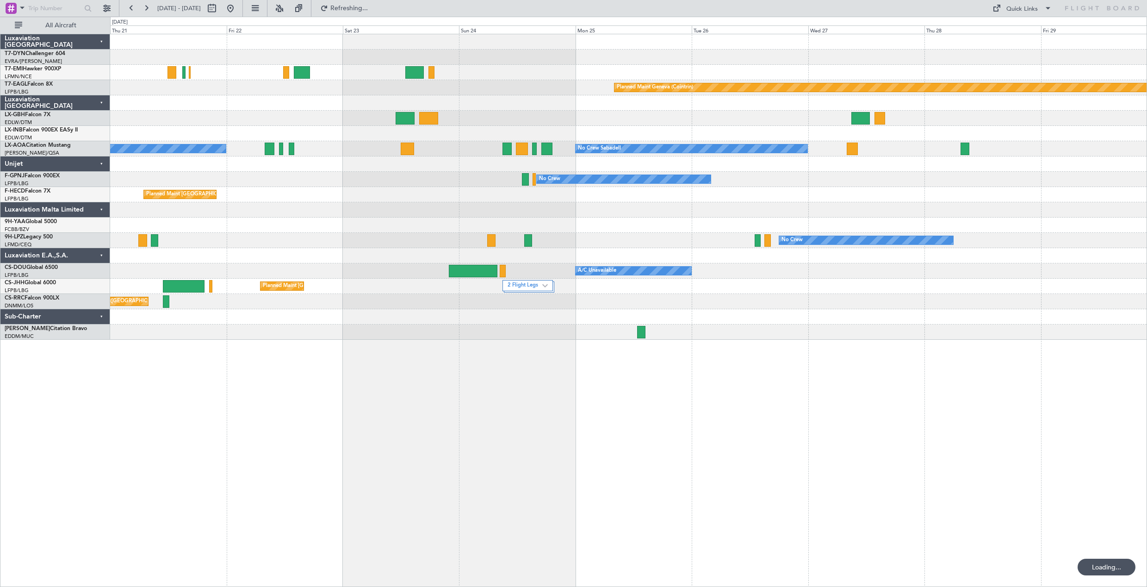
click at [676, 374] on div "Planned Maint Basel-Mulhouse Planned Maint Geneva (Cointrin) No Crew Sabadell N…" at bounding box center [628, 310] width 1037 height 553
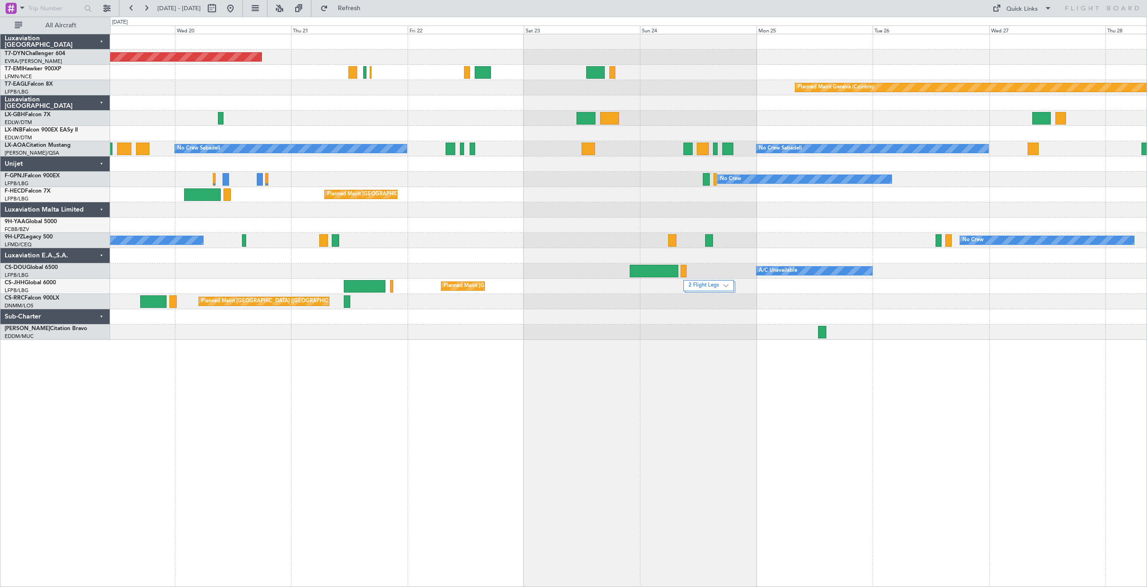
click at [442, 253] on div "Planned Maint Basel-Mulhouse Planned Maint Geneva (Cointrin) No Crew Sabadell N…" at bounding box center [628, 186] width 1037 height 305
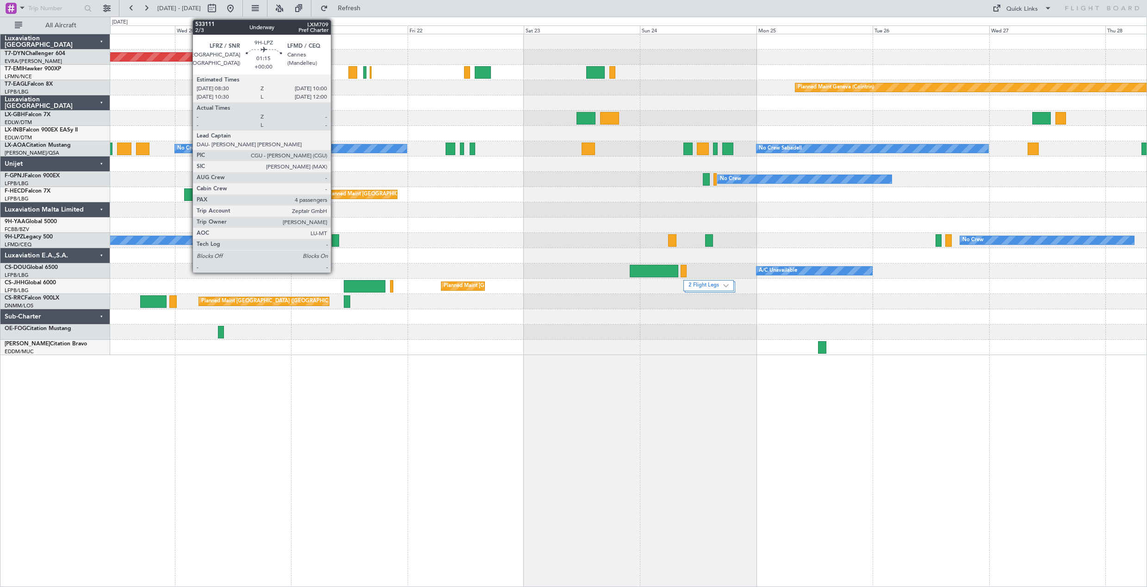
click at [335, 244] on div at bounding box center [335, 240] width 7 height 12
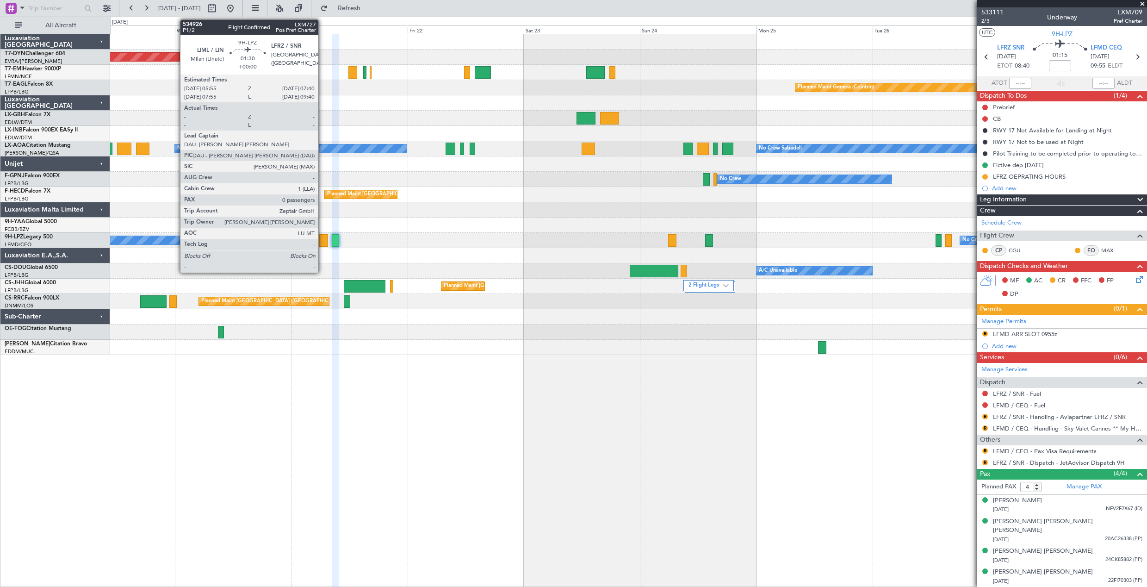
click at [323, 242] on div at bounding box center [323, 240] width 9 height 12
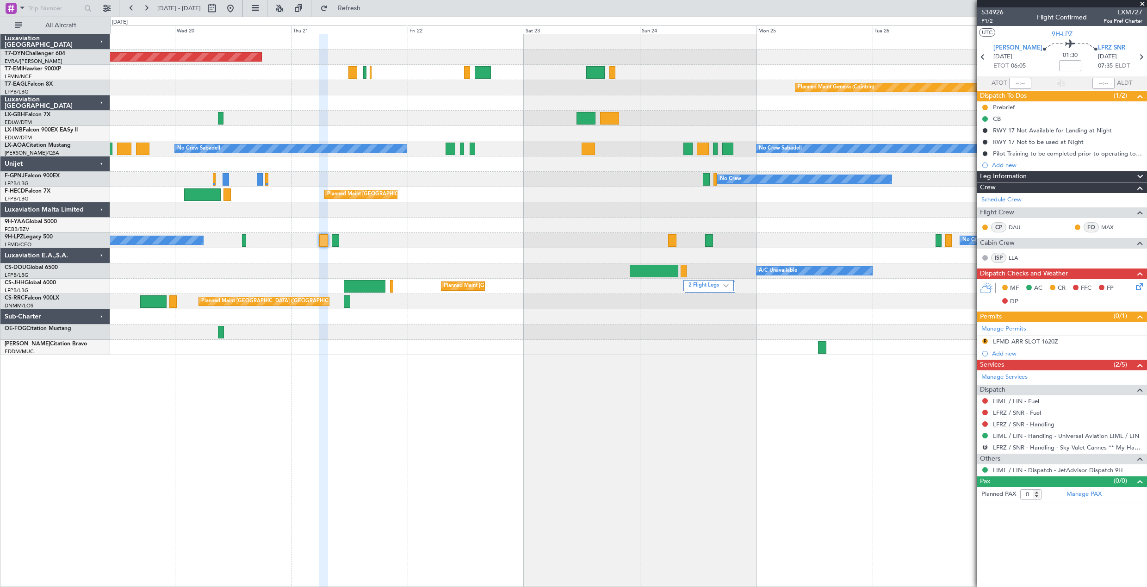
click at [1030, 422] on link "LFRZ / SNR - Handling" at bounding box center [1024, 424] width 62 height 8
click at [366, 10] on span "Refresh" at bounding box center [349, 8] width 39 height 6
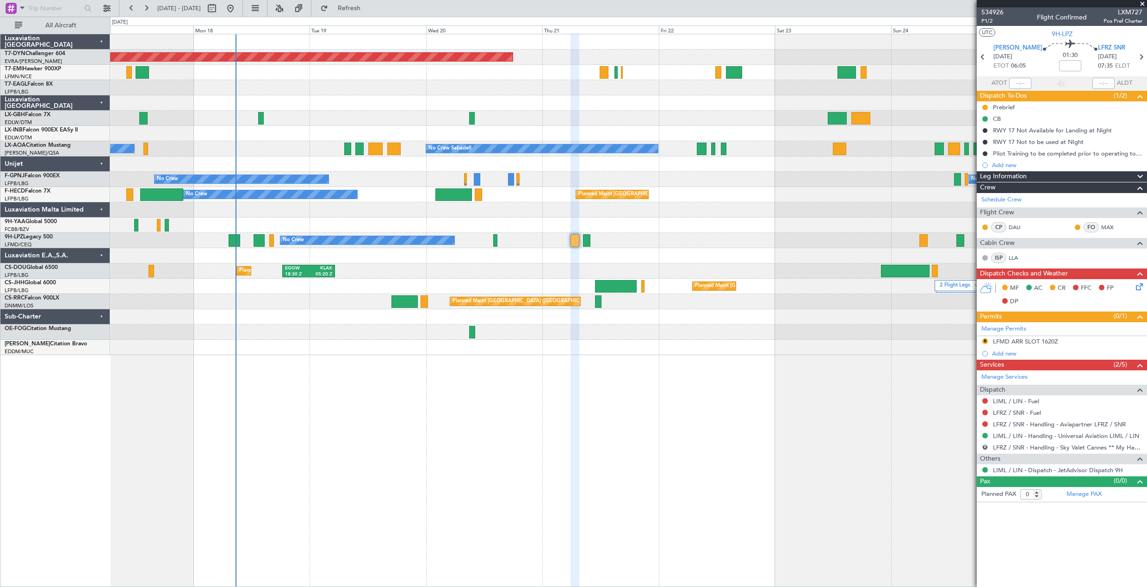
click at [588, 250] on div at bounding box center [628, 255] width 1037 height 15
click at [498, 242] on div "No Crew No Crew No Crew" at bounding box center [628, 240] width 1037 height 15
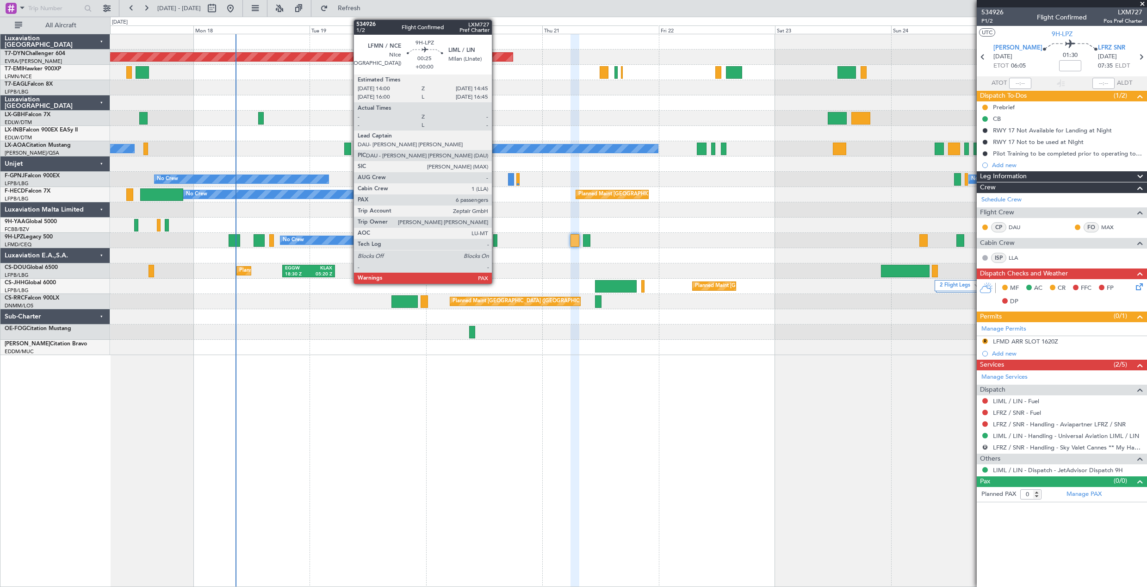
click at [496, 242] on div at bounding box center [495, 240] width 4 height 12
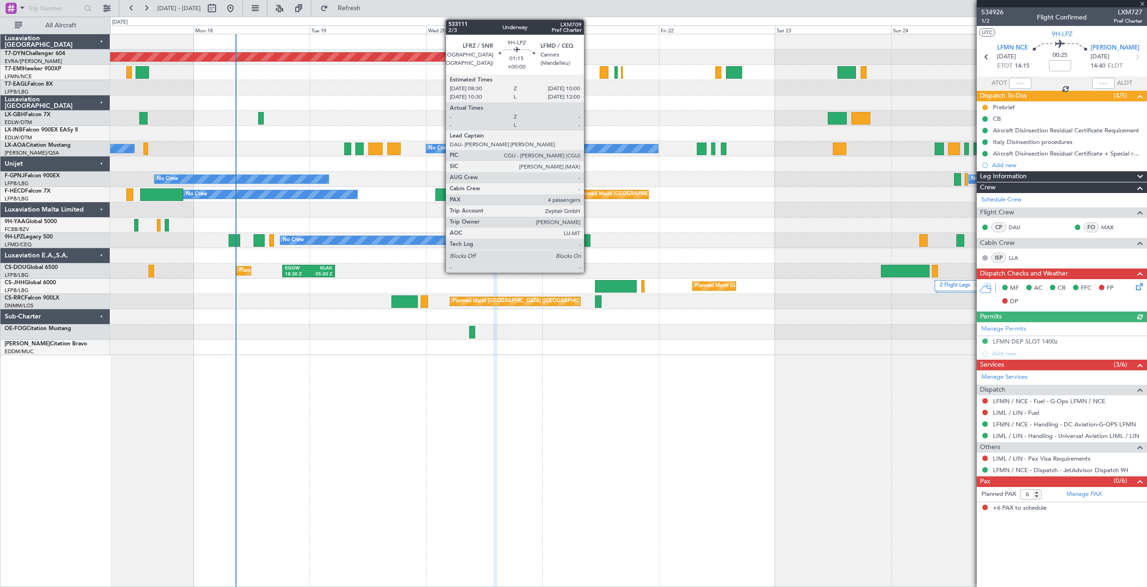
click at [588, 241] on div at bounding box center [586, 240] width 7 height 12
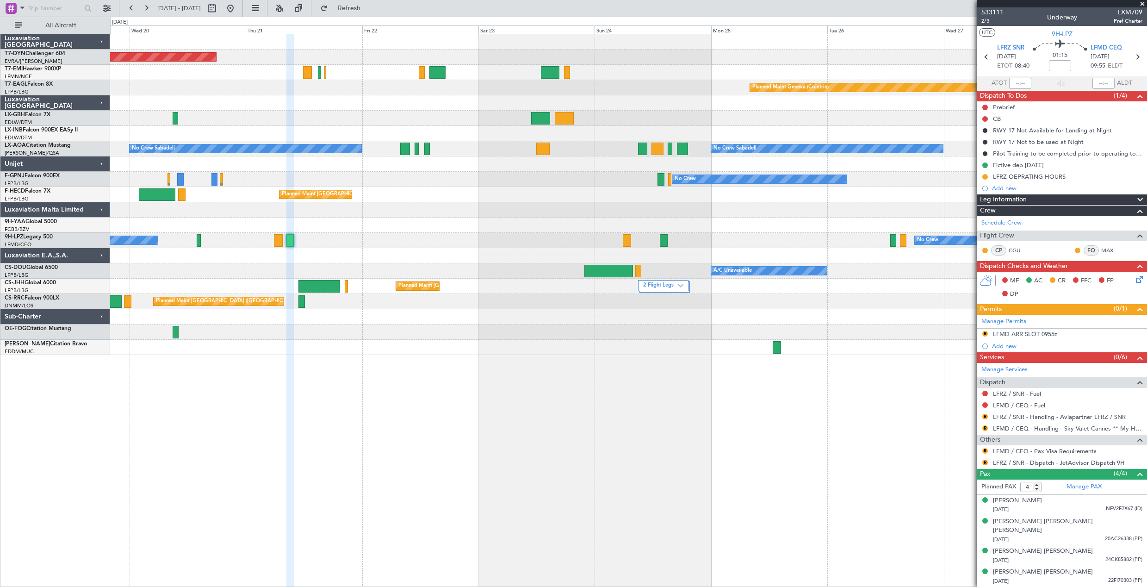
click at [499, 219] on div at bounding box center [628, 225] width 1037 height 15
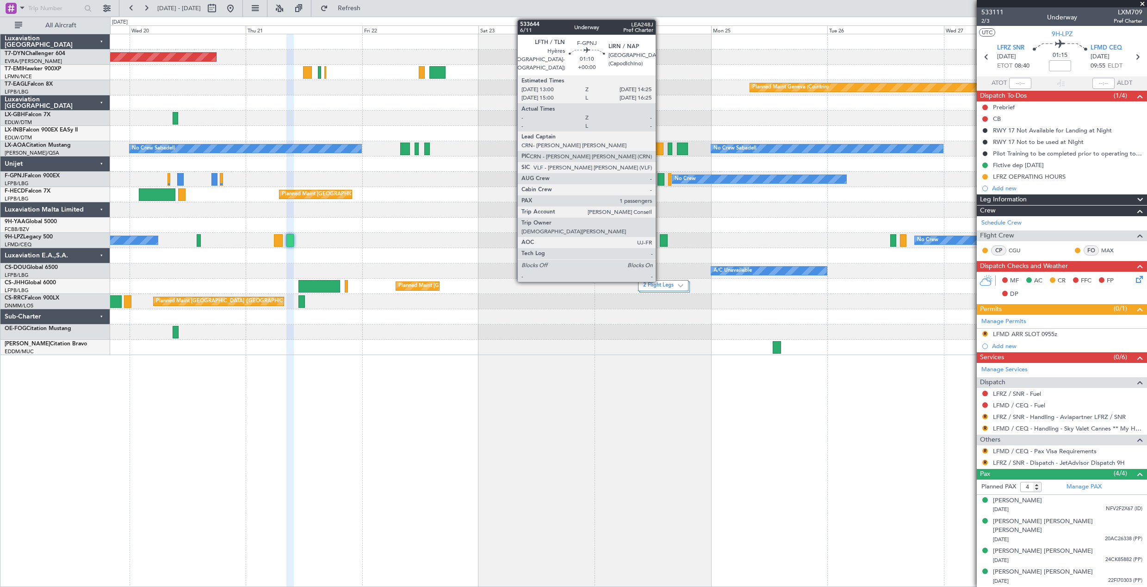
click at [660, 180] on div at bounding box center [661, 179] width 7 height 12
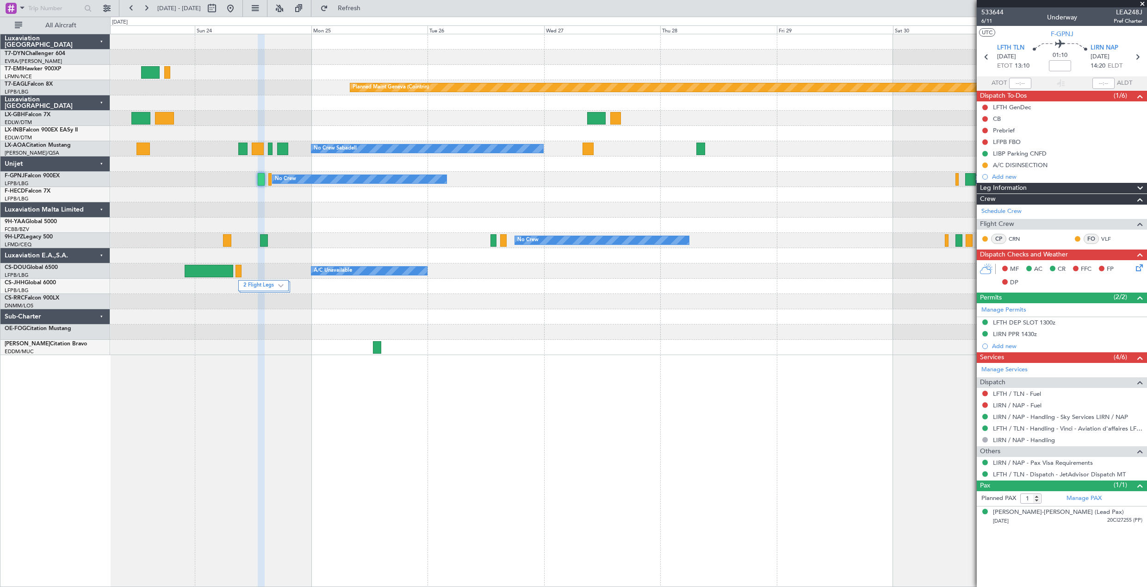
click at [338, 338] on div "Planned Maint Chester Planned Maint Geneva (Cointrin) No Crew Sabadell No Crew …" at bounding box center [628, 194] width 1037 height 321
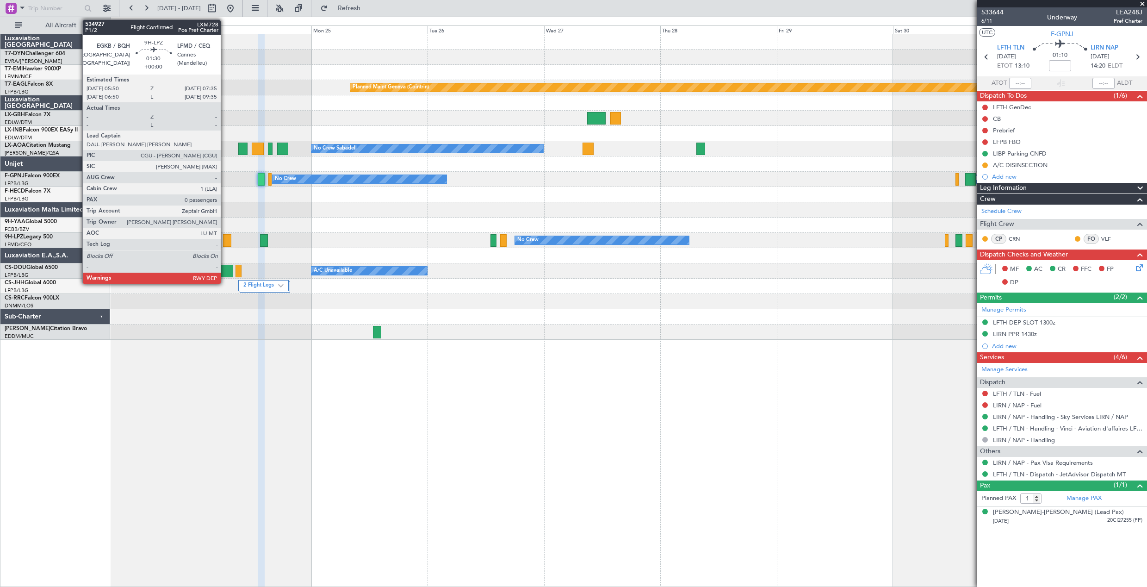
click at [225, 243] on div at bounding box center [227, 240] width 9 height 12
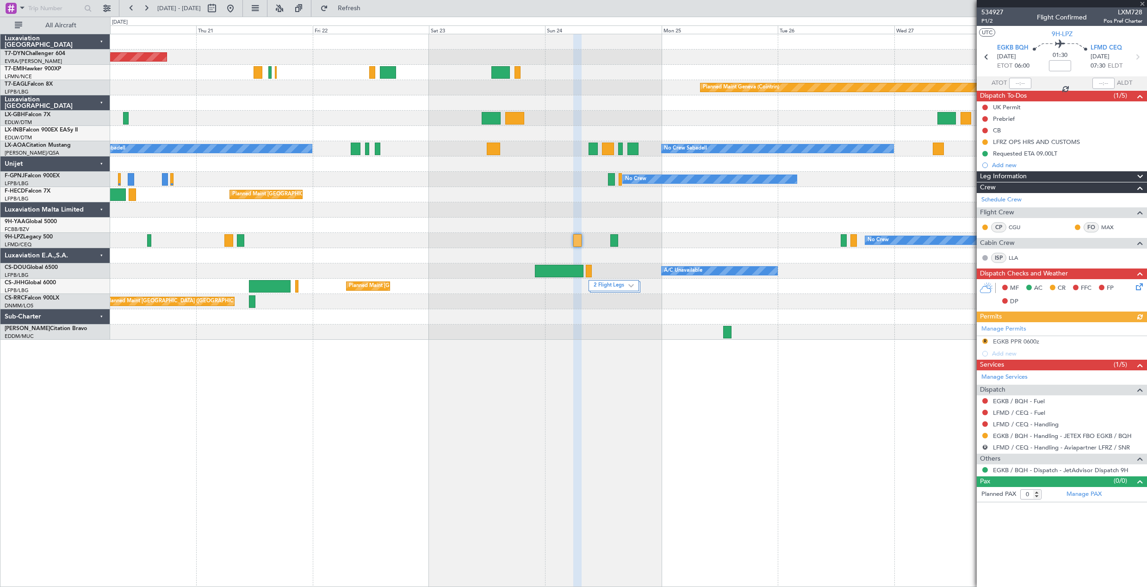
click at [661, 264] on div "Planned Maint Basel-Mulhouse Planned Maint Geneva (Cointrin) No Crew Sabadell N…" at bounding box center [628, 186] width 1037 height 305
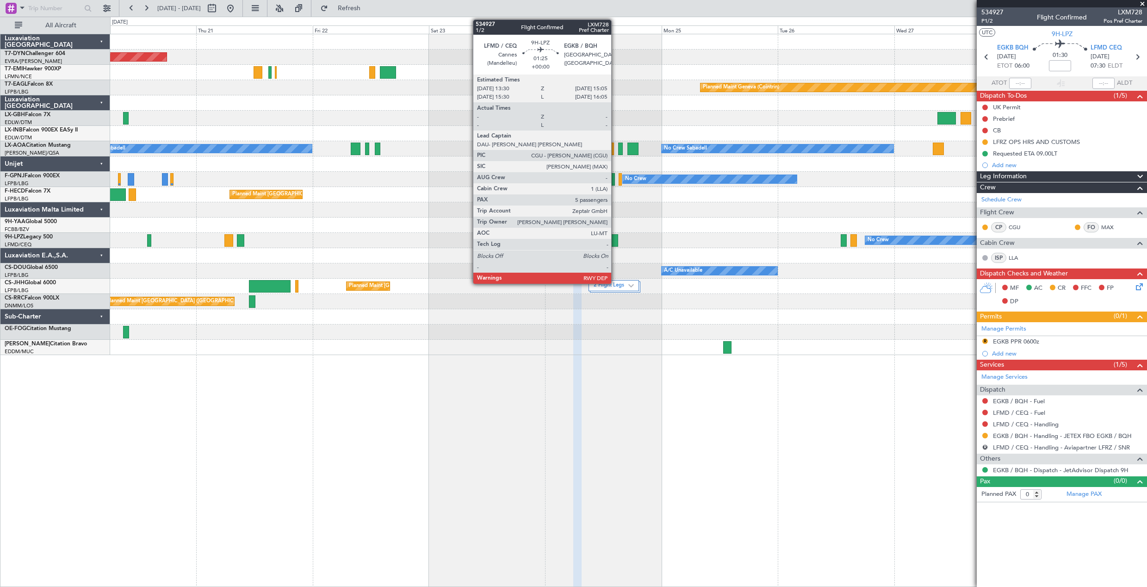
click at [616, 241] on div at bounding box center [615, 240] width 8 height 12
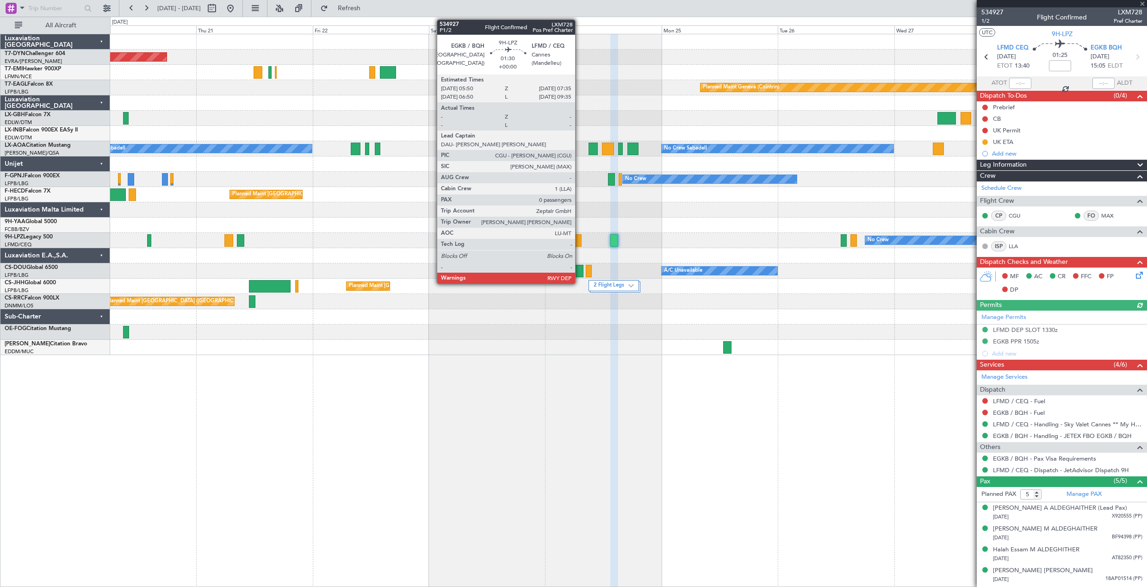
click at [580, 238] on div at bounding box center [577, 240] width 9 height 12
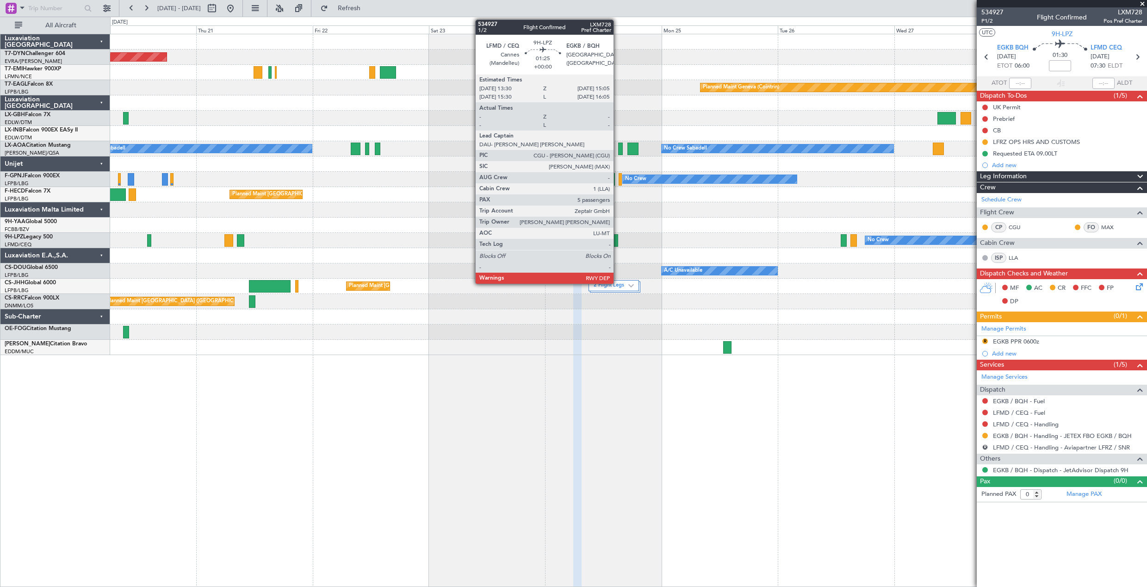
click at [618, 240] on div at bounding box center [615, 240] width 8 height 12
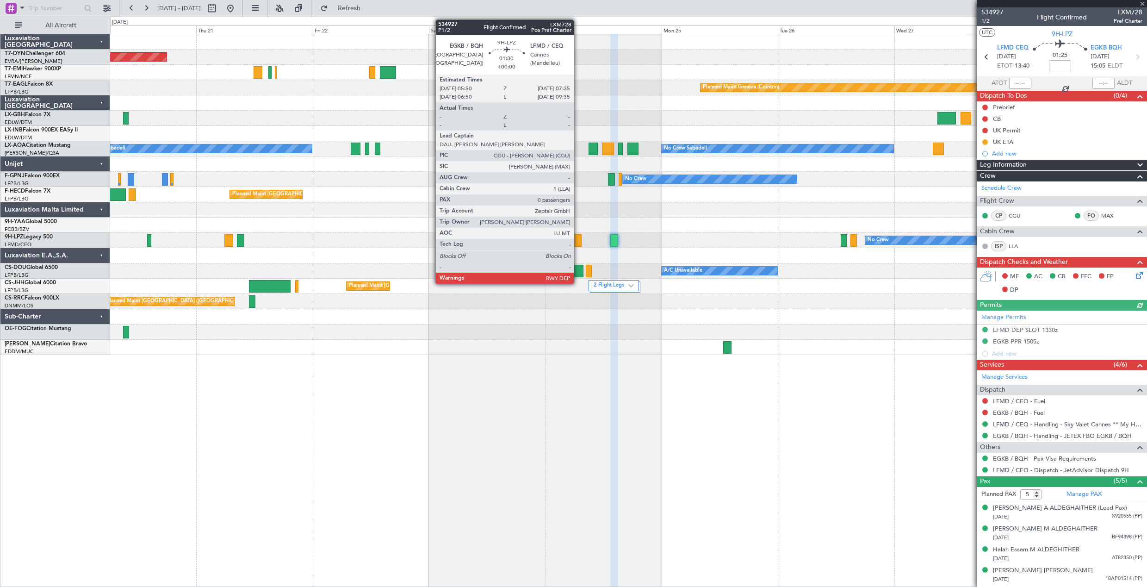
click at [578, 239] on div at bounding box center [577, 240] width 9 height 12
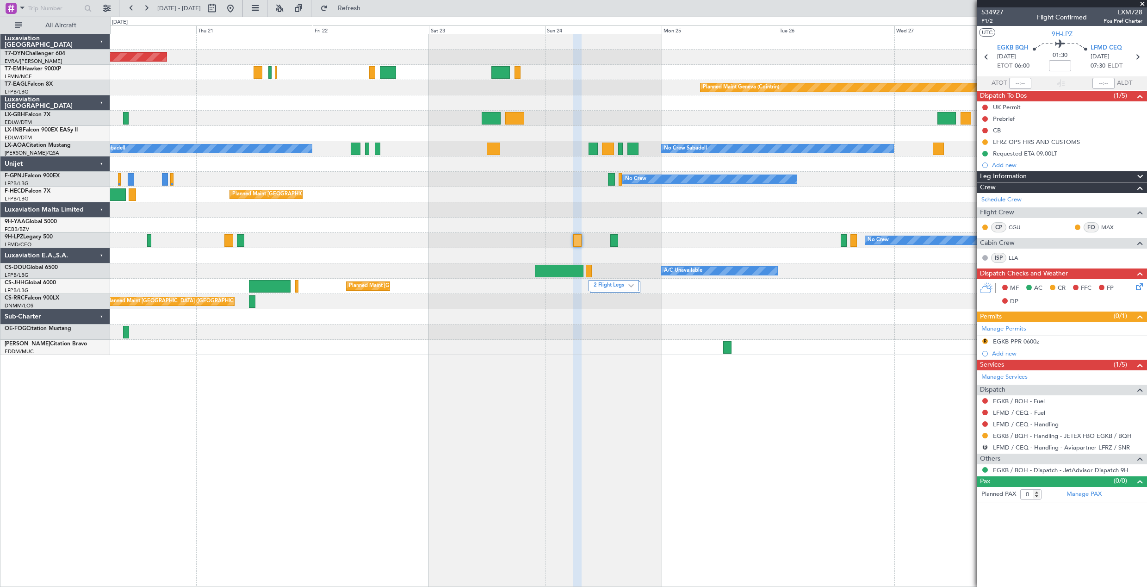
click at [573, 238] on div "No Crew No Crew" at bounding box center [628, 240] width 1037 height 15
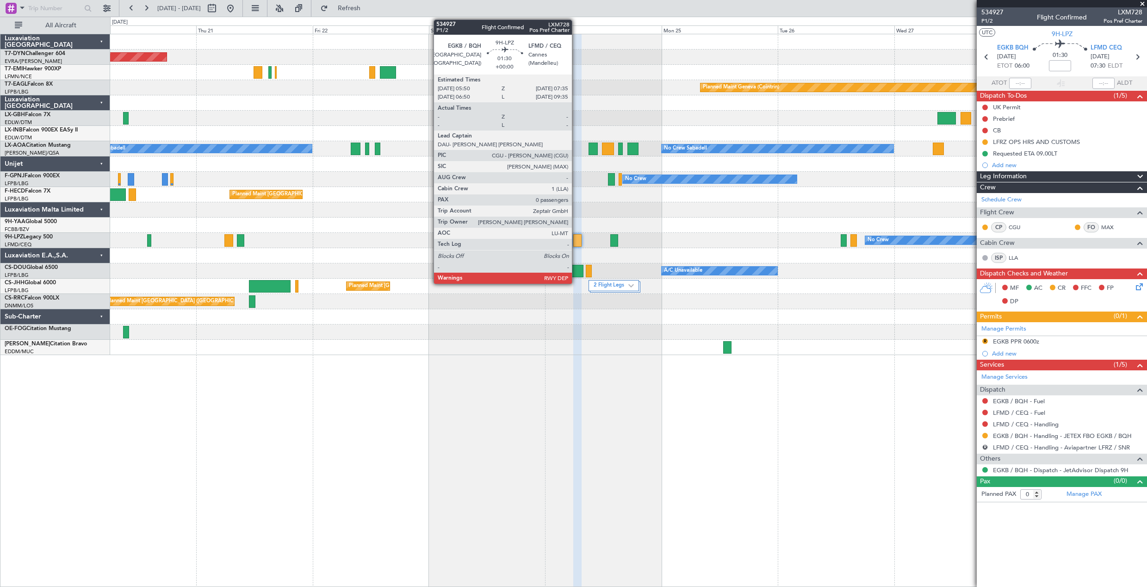
click at [576, 240] on div at bounding box center [577, 240] width 9 height 12
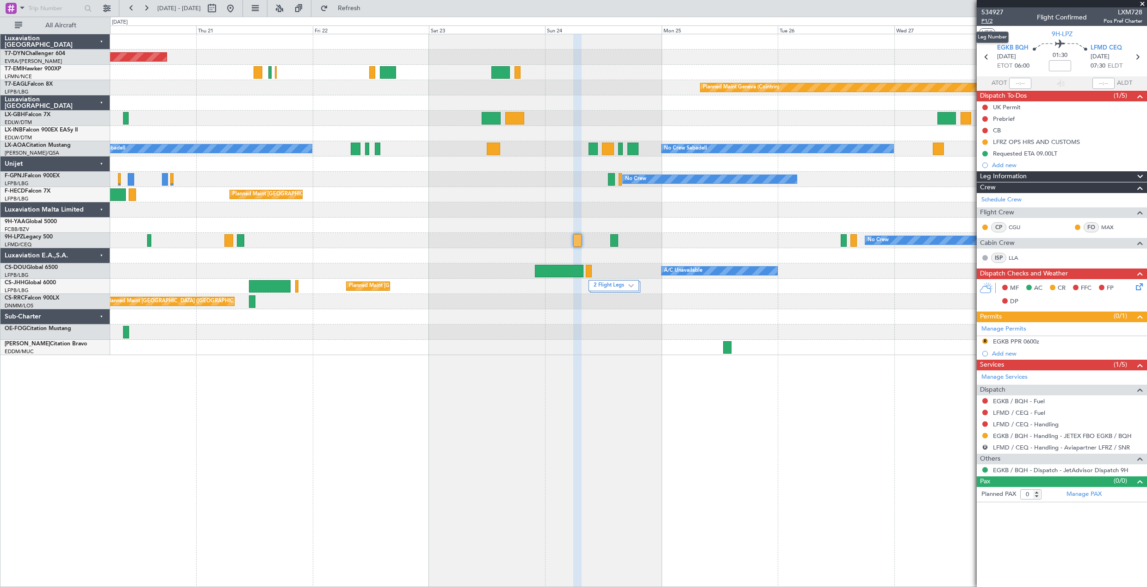
click at [992, 20] on span "P1/2" at bounding box center [993, 21] width 22 height 8
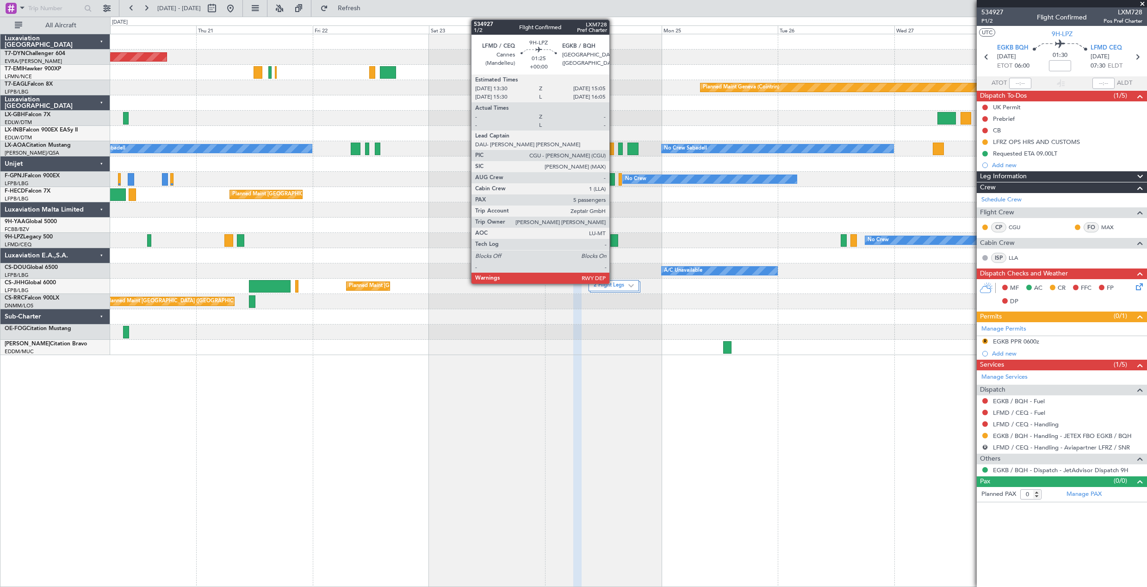
click at [614, 240] on div at bounding box center [615, 240] width 8 height 12
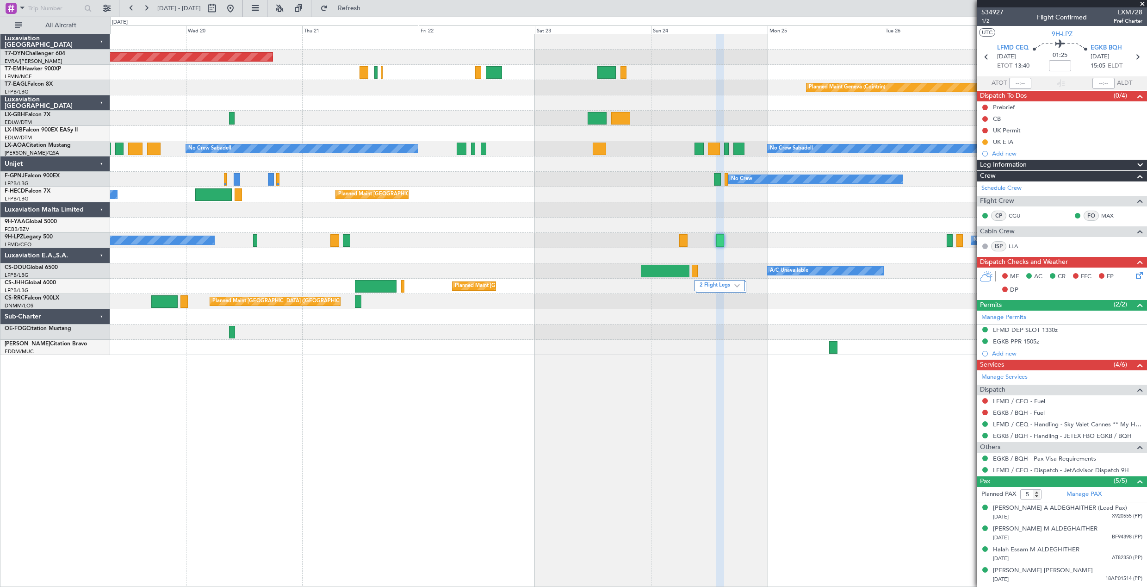
click at [300, 249] on div "Planned Maint Basel-Mulhouse Planned Maint Geneva (Cointrin) No Crew Sabadell N…" at bounding box center [628, 194] width 1037 height 321
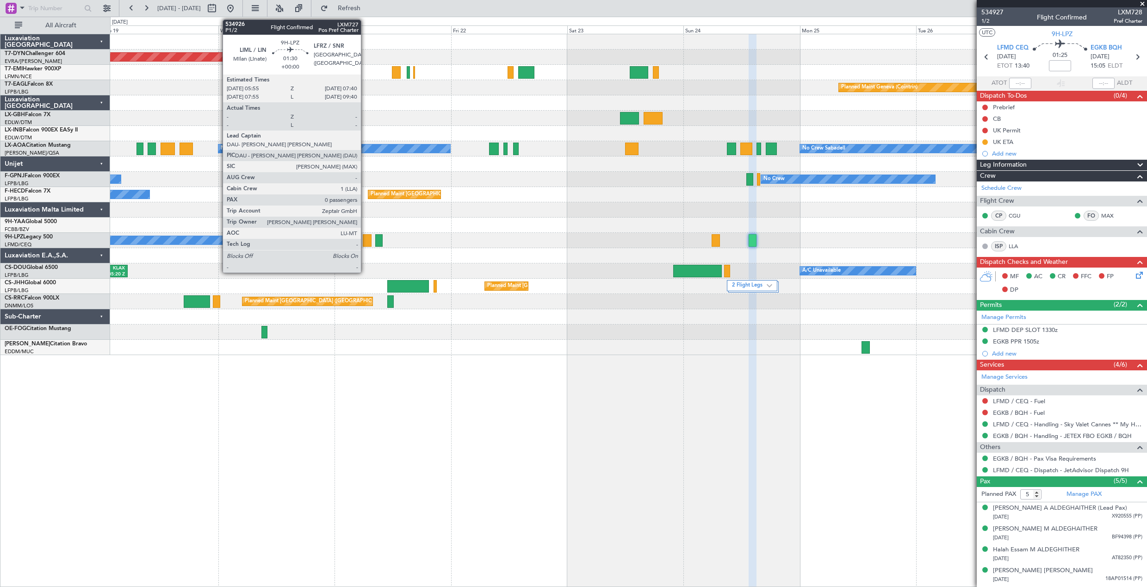
click at [365, 239] on div at bounding box center [367, 240] width 9 height 12
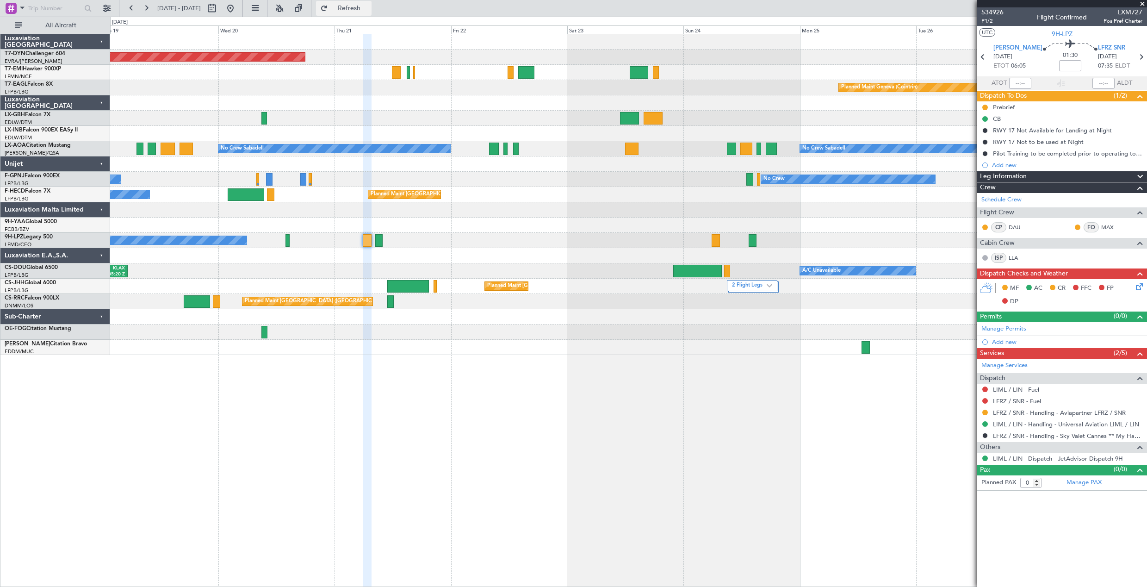
click at [368, 10] on span "Refresh" at bounding box center [349, 8] width 39 height 6
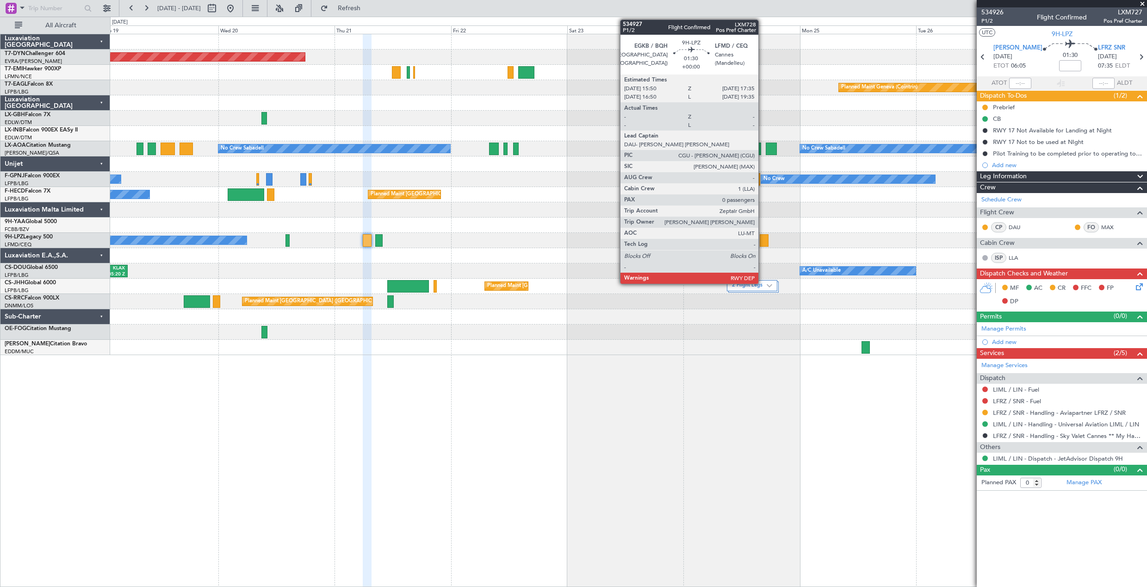
click at [763, 237] on div at bounding box center [764, 240] width 9 height 12
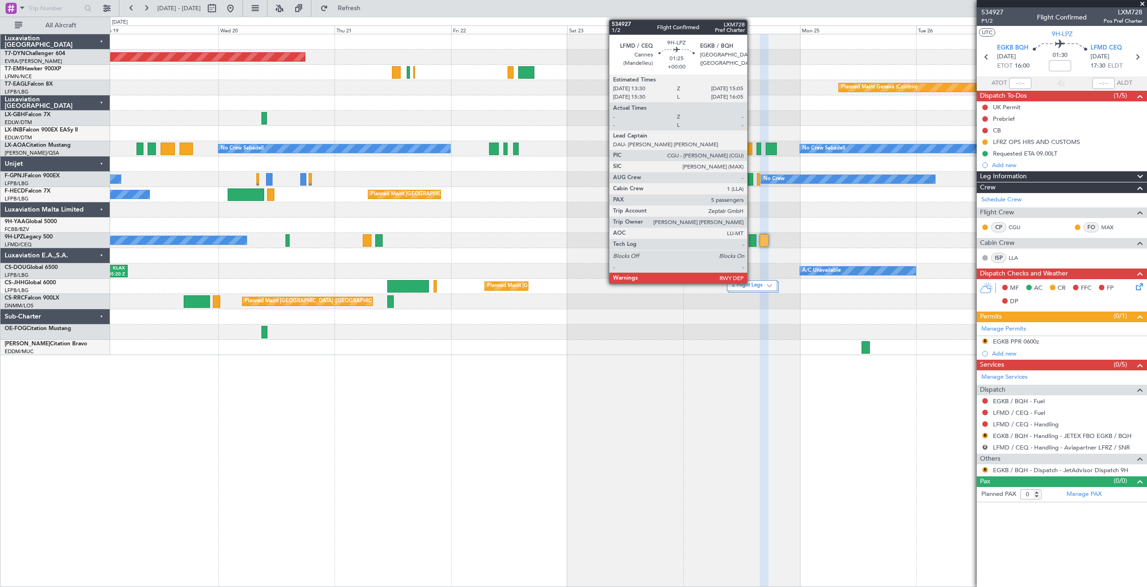
click at [752, 242] on div at bounding box center [753, 240] width 8 height 12
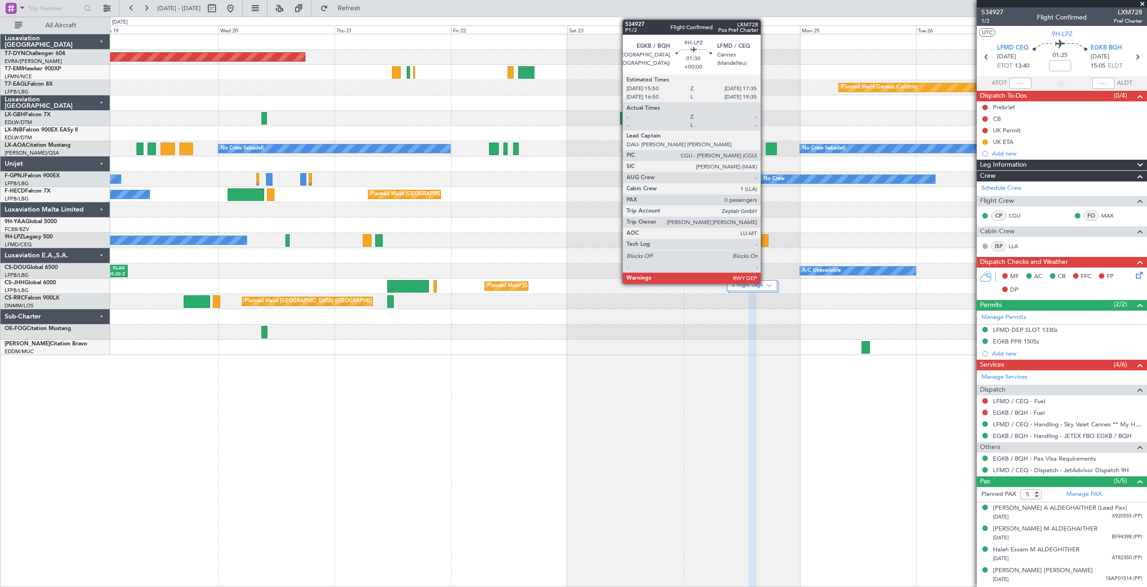
click at [765, 240] on div at bounding box center [764, 240] width 9 height 12
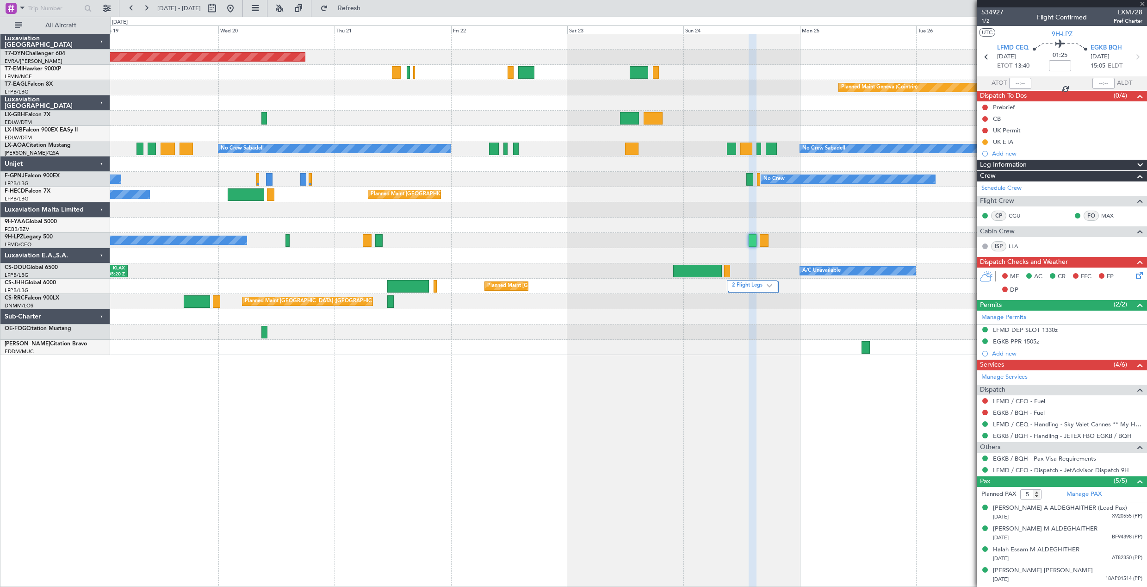
type input "0"
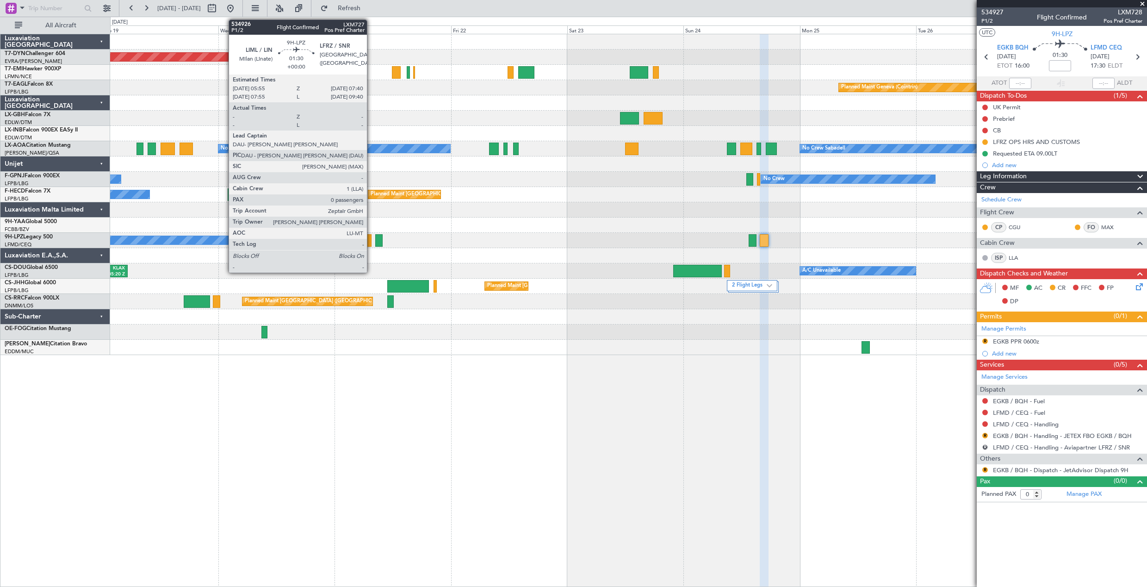
click at [371, 238] on div at bounding box center [367, 240] width 9 height 12
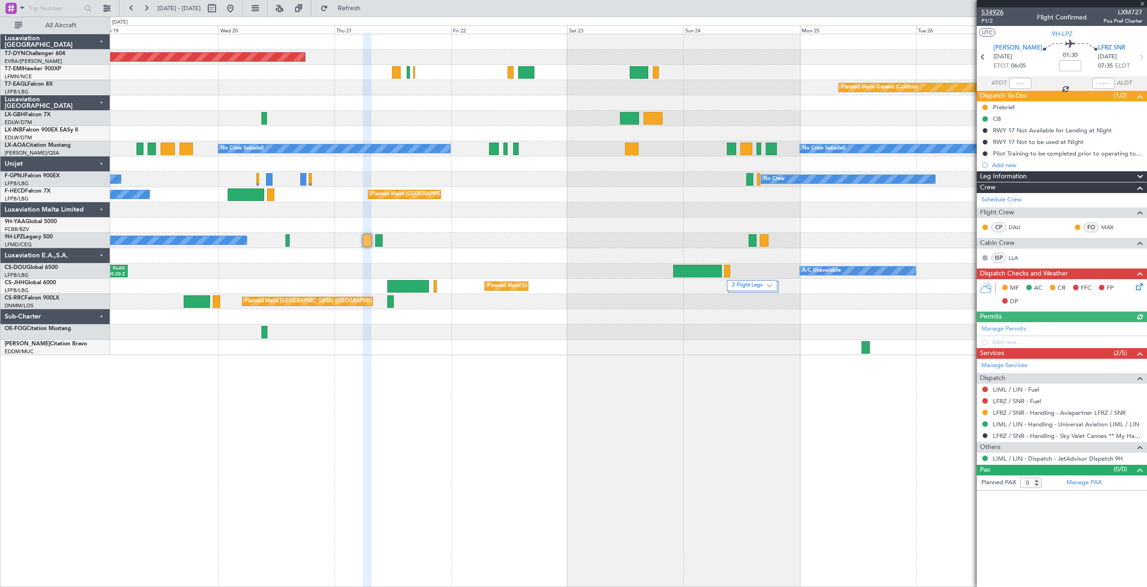
click at [991, 9] on span "534926" at bounding box center [993, 12] width 22 height 10
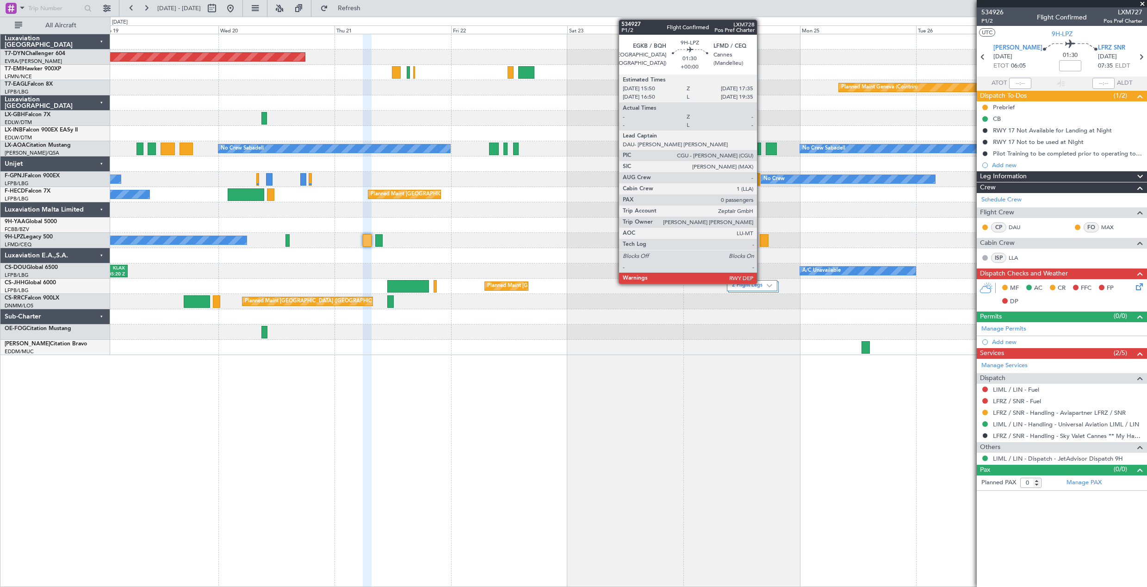
click at [761, 239] on div at bounding box center [764, 240] width 9 height 12
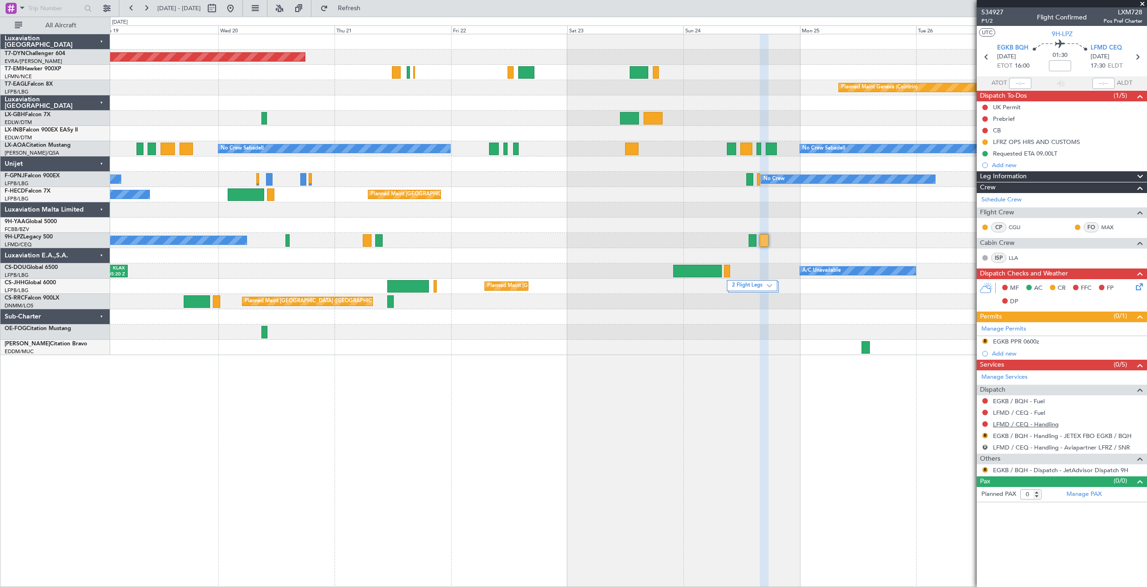
click at [1025, 424] on link "LFMD / CEQ - Handling" at bounding box center [1026, 424] width 66 height 8
click at [369, 9] on span "Refresh" at bounding box center [349, 8] width 39 height 6
click at [994, 9] on span "534927" at bounding box center [993, 12] width 22 height 10
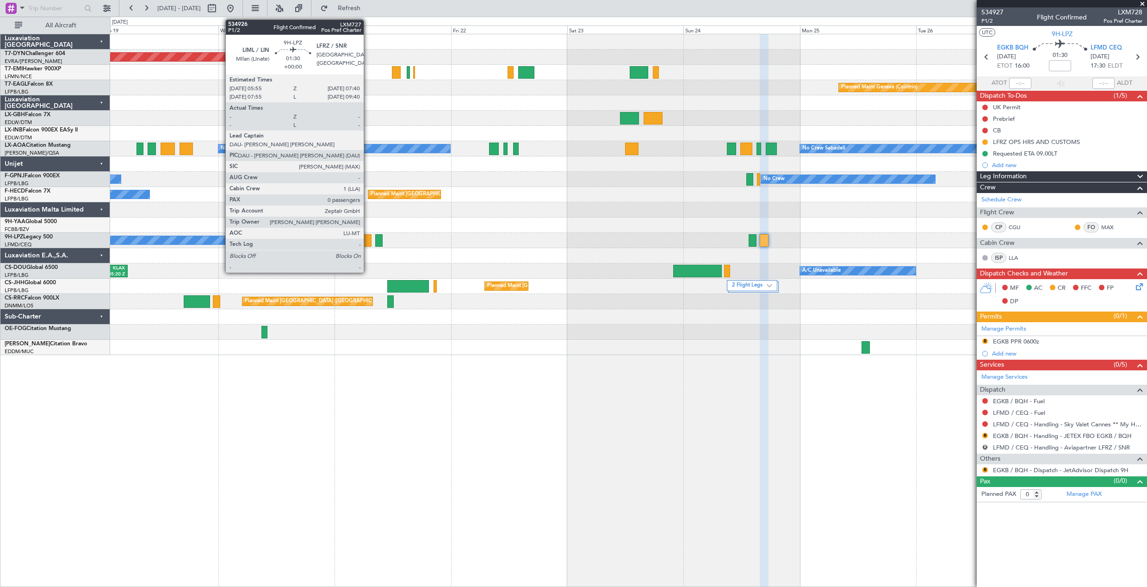
click at [368, 241] on div at bounding box center [367, 240] width 9 height 12
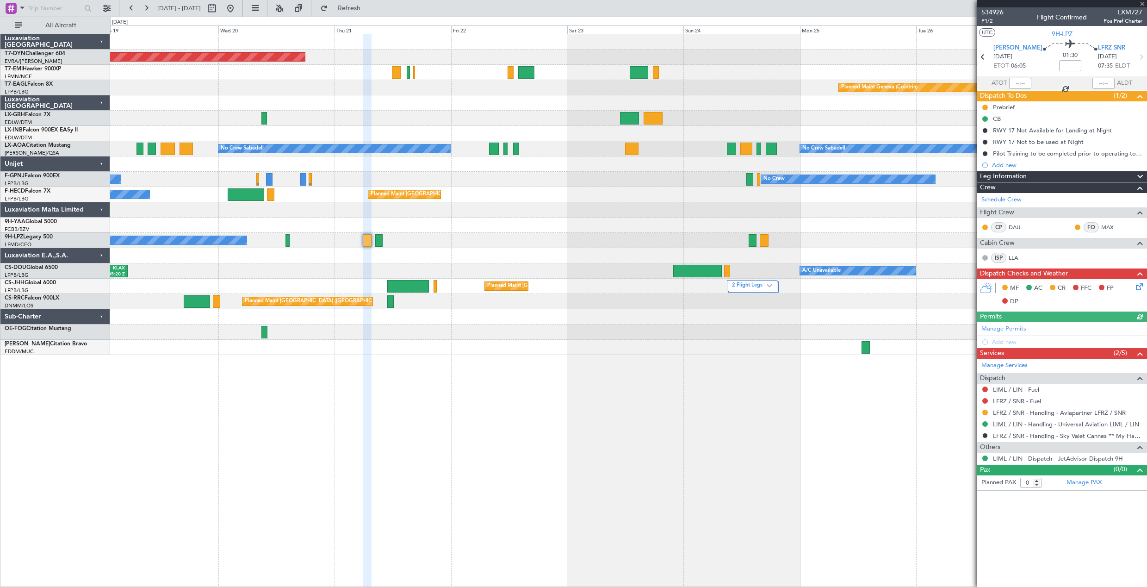
click at [999, 8] on span "534926" at bounding box center [993, 12] width 22 height 10
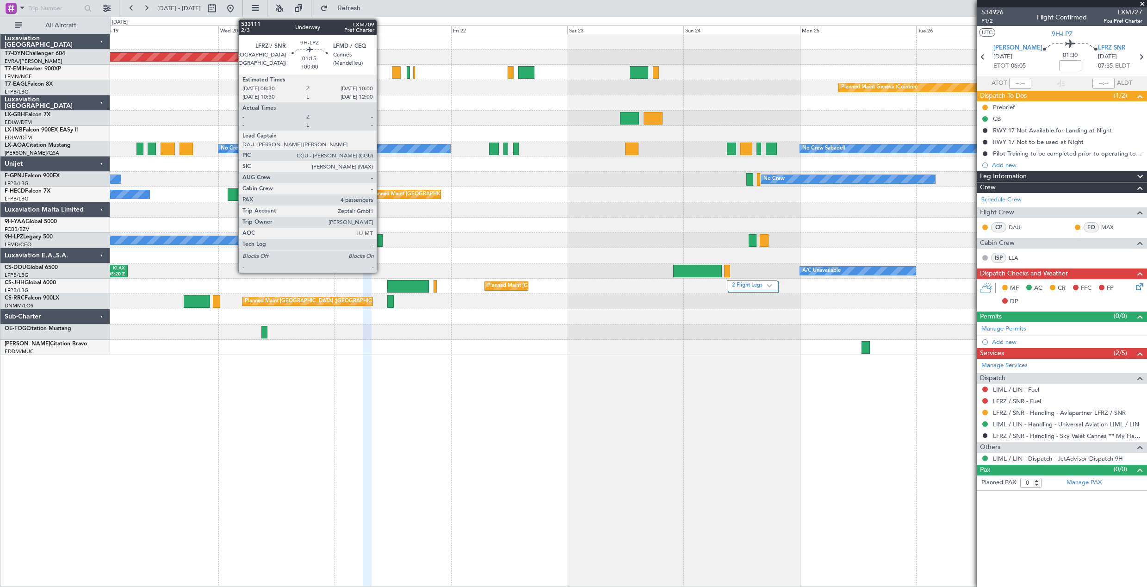
click at [381, 246] on div at bounding box center [378, 240] width 7 height 12
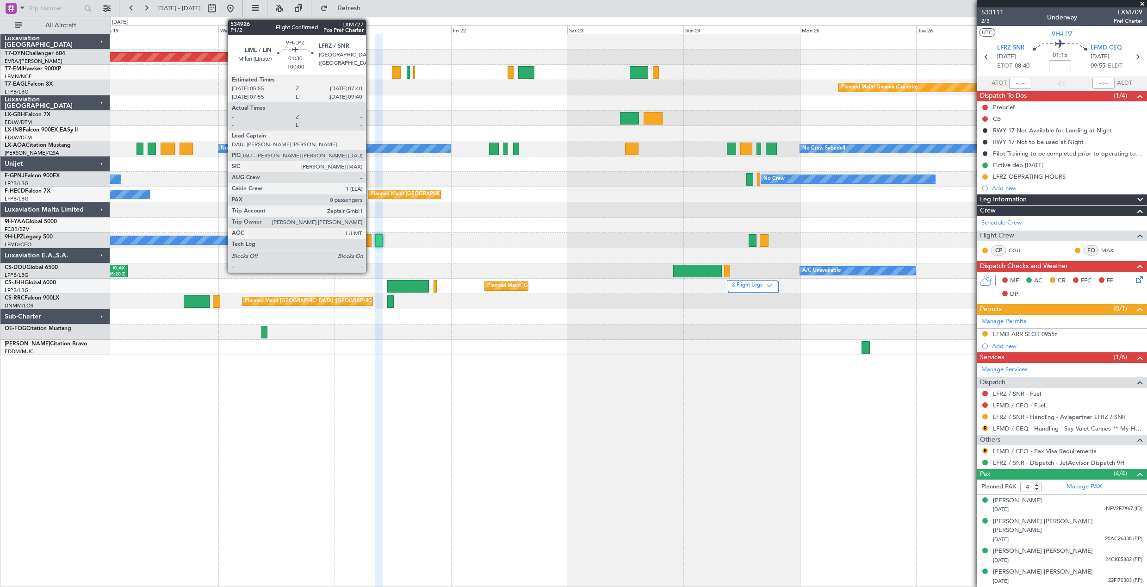
click at [370, 241] on div at bounding box center [367, 240] width 9 height 12
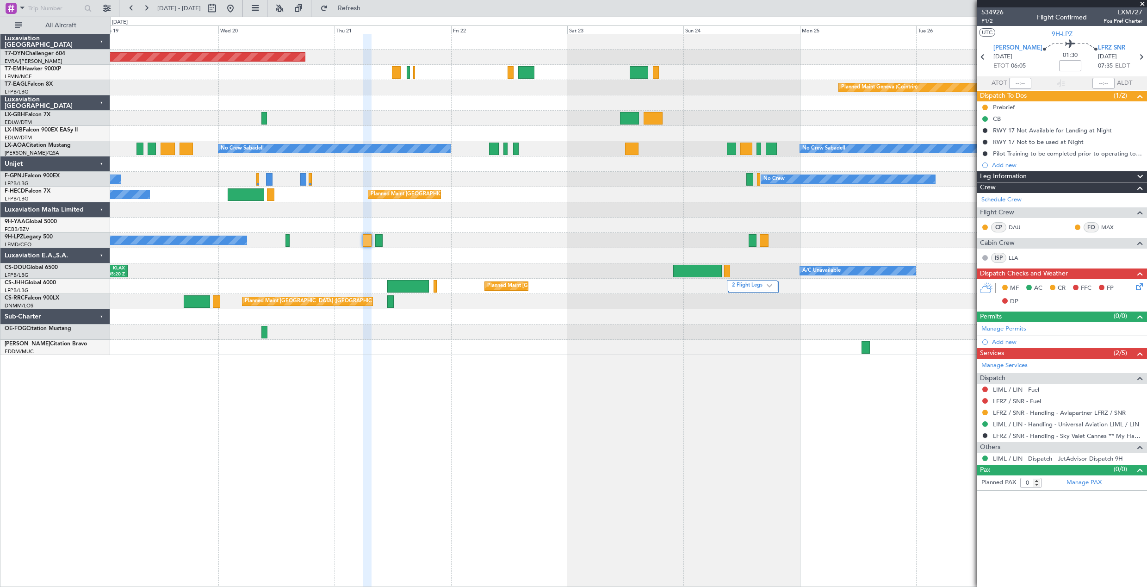
click at [375, 243] on div "No Crew No Crew" at bounding box center [628, 240] width 1037 height 15
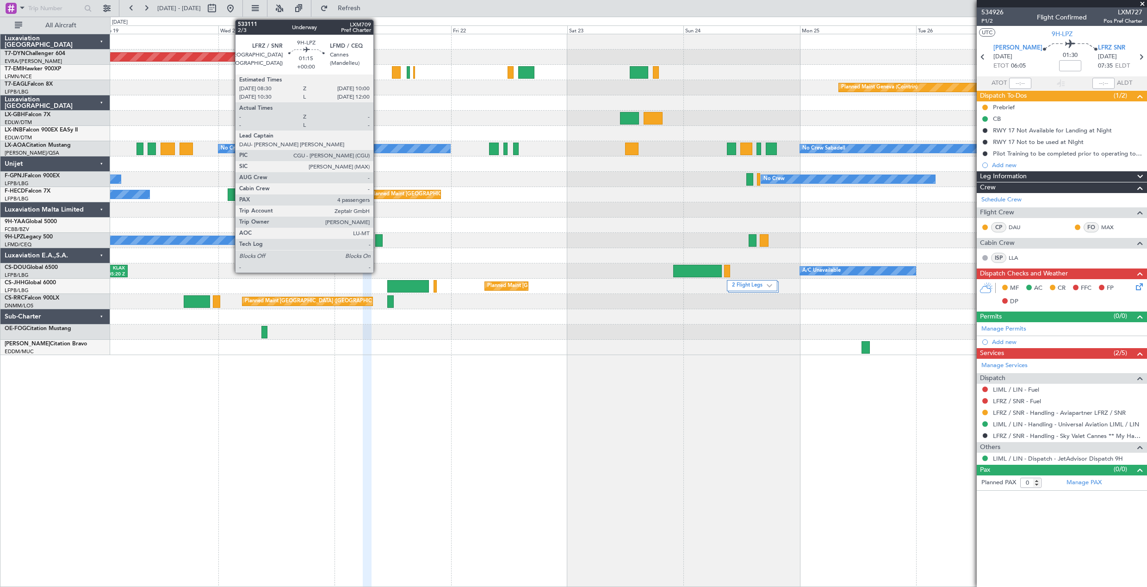
click at [378, 244] on div at bounding box center [378, 240] width 7 height 12
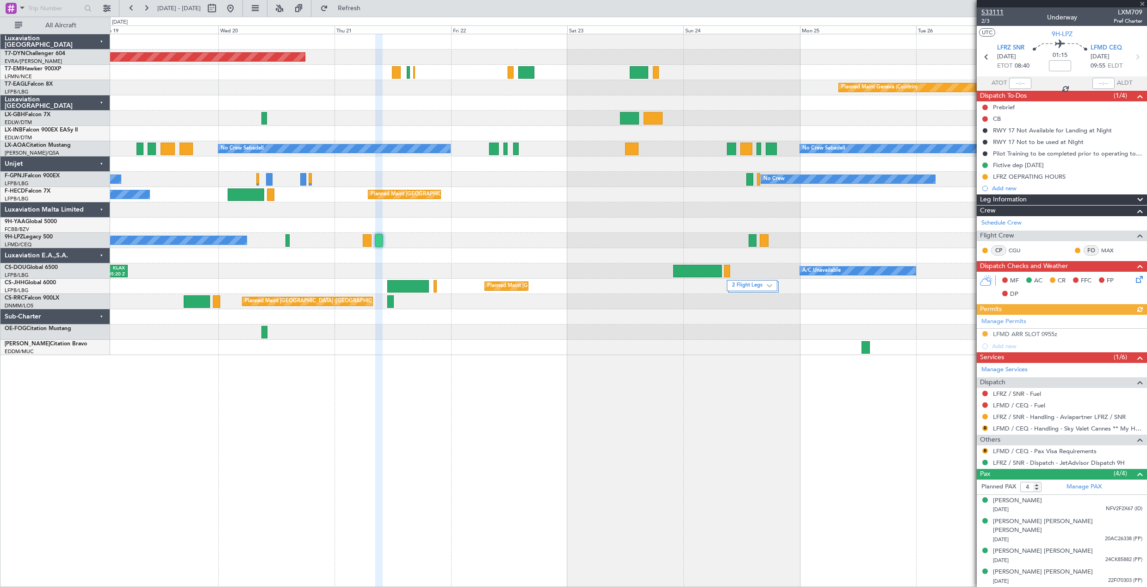
click at [994, 11] on span "533111" at bounding box center [993, 12] width 22 height 10
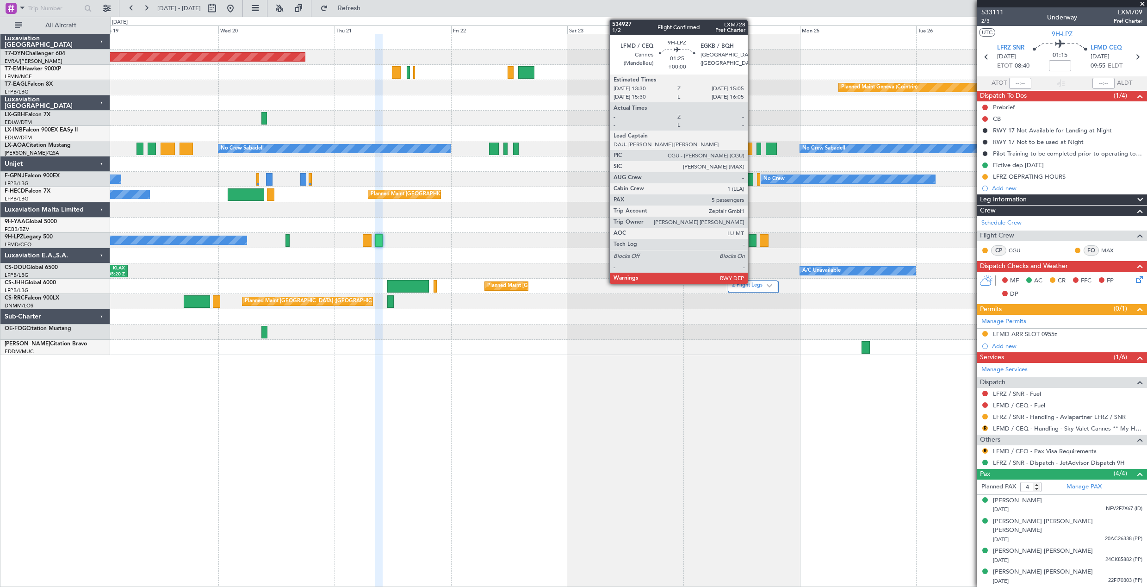
click at [752, 244] on div at bounding box center [753, 240] width 8 height 12
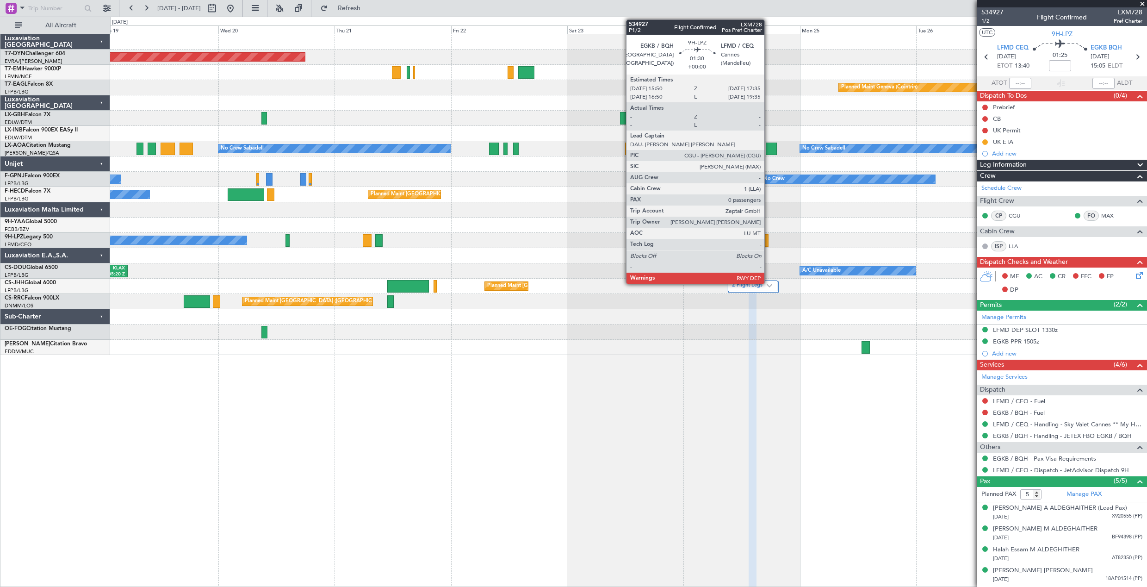
click at [769, 236] on div at bounding box center [764, 240] width 9 height 12
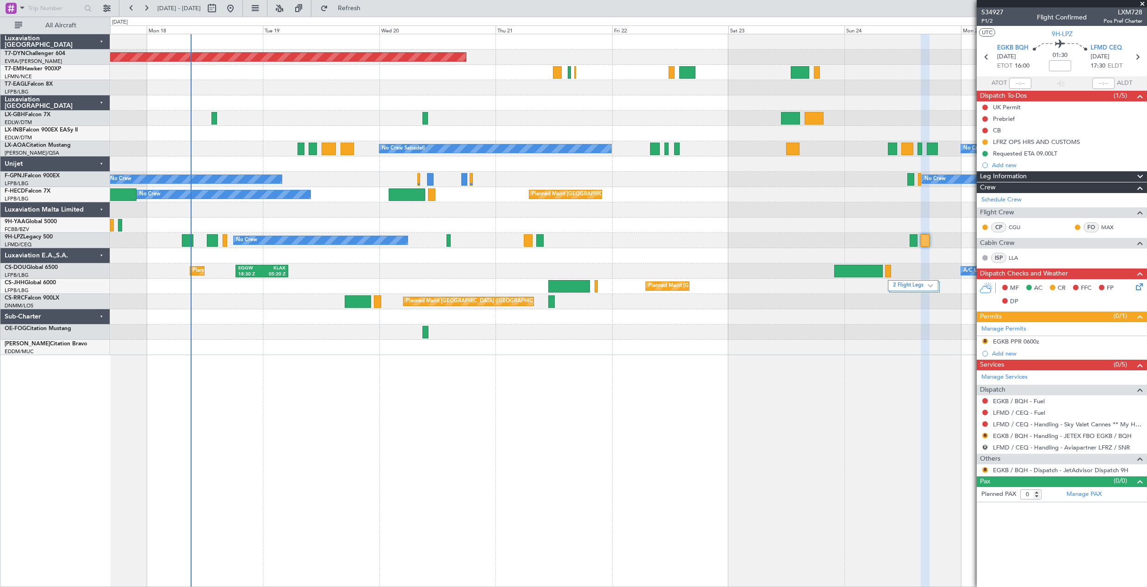
click at [627, 240] on div "No Crew No Crew No Crew" at bounding box center [628, 240] width 1037 height 15
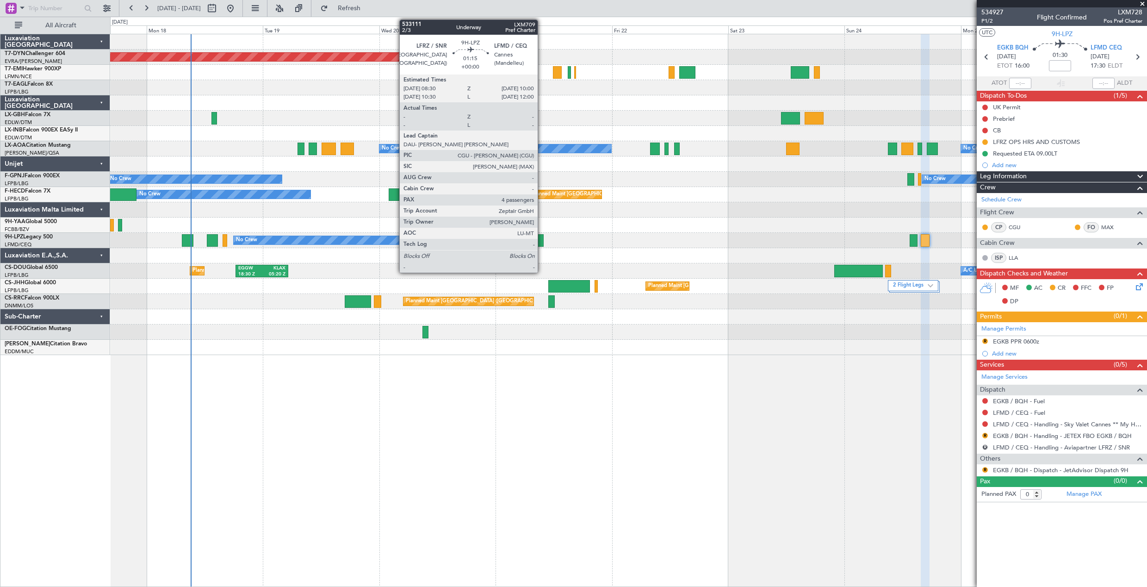
click at [542, 239] on div at bounding box center [539, 240] width 7 height 12
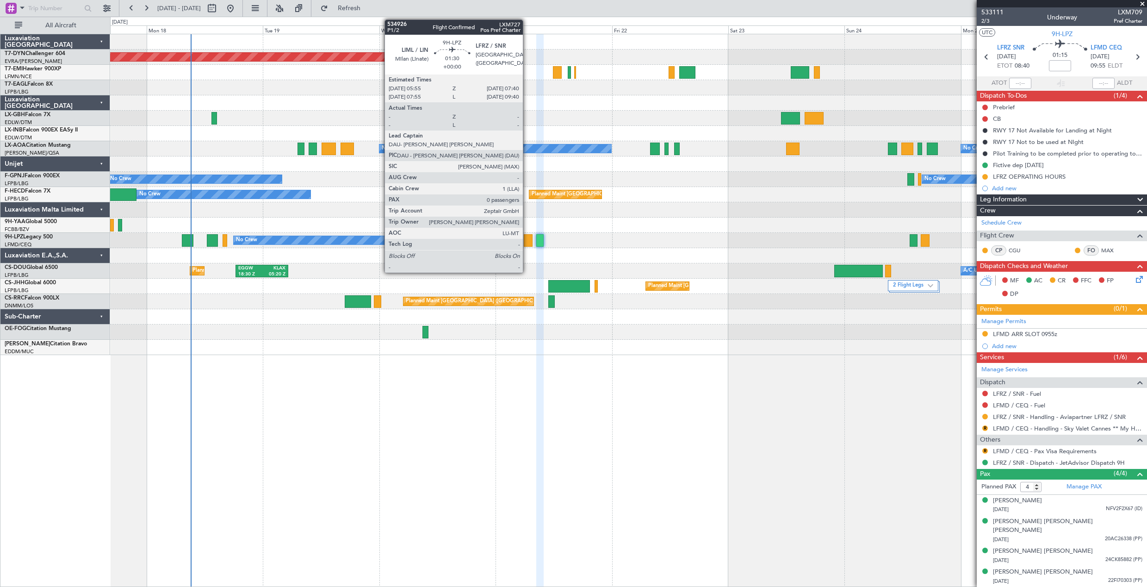
click at [527, 240] on div at bounding box center [528, 240] width 9 height 12
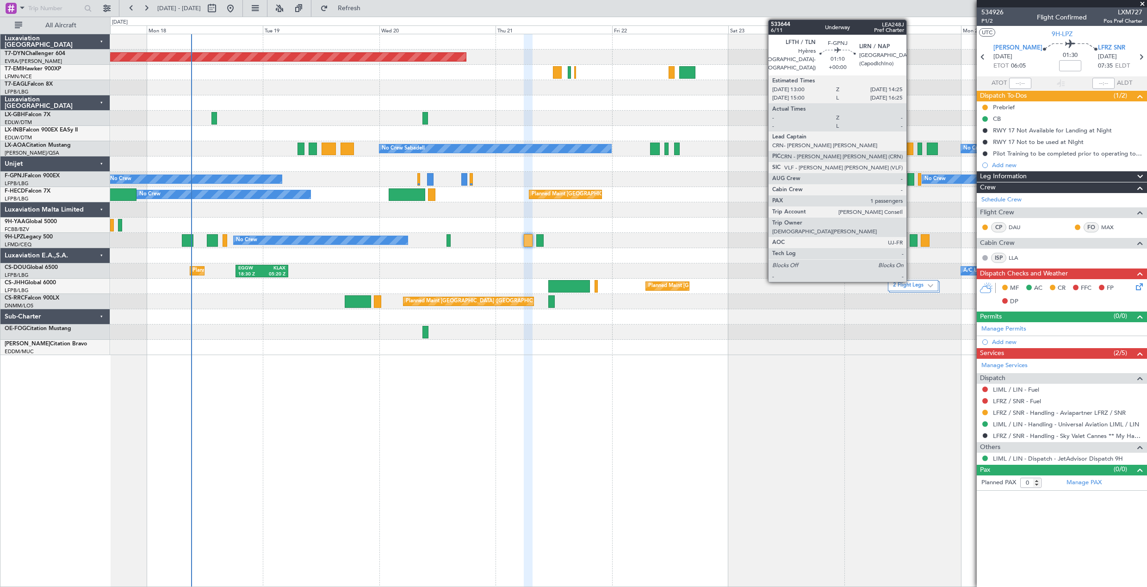
click at [911, 179] on div at bounding box center [911, 179] width 7 height 12
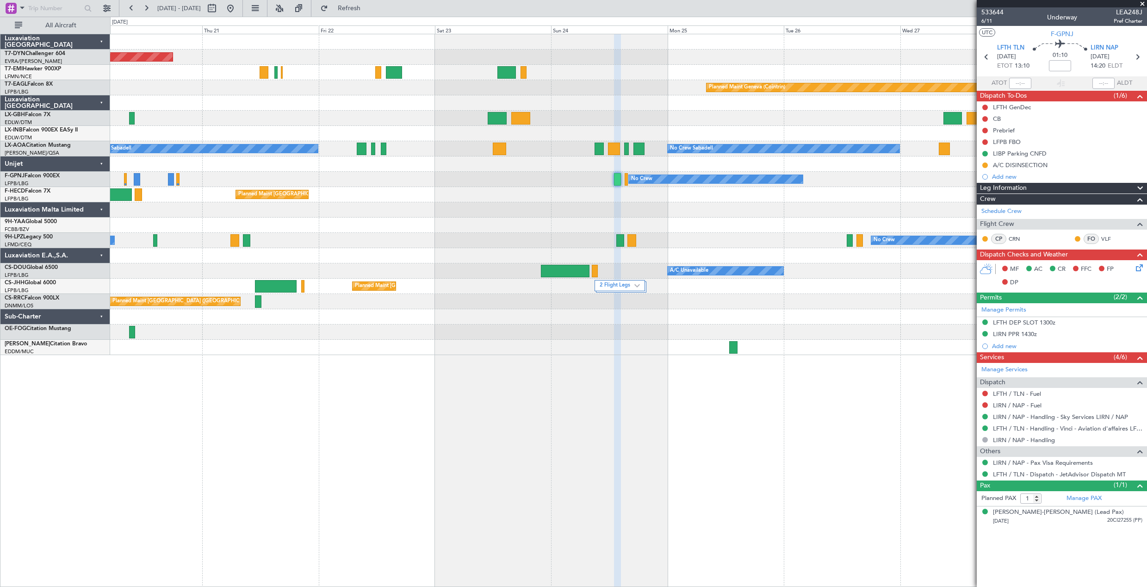
click at [405, 360] on div "Planned Maint Basel-Mulhouse Planned Maint Geneva (Cointrin) No Crew Sabadell N…" at bounding box center [628, 310] width 1037 height 553
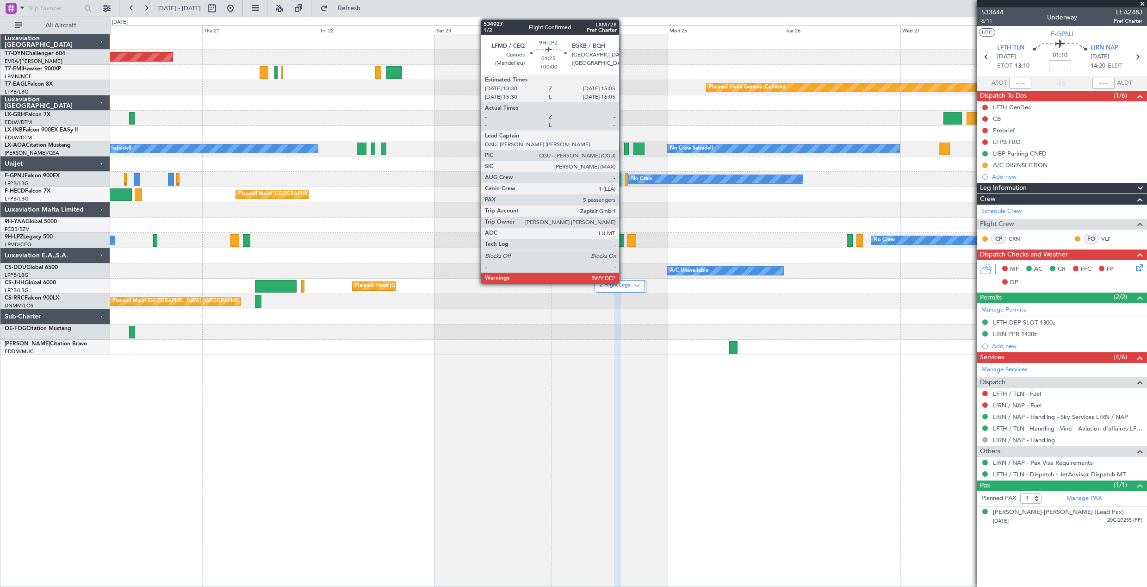
click at [623, 239] on div at bounding box center [621, 240] width 8 height 12
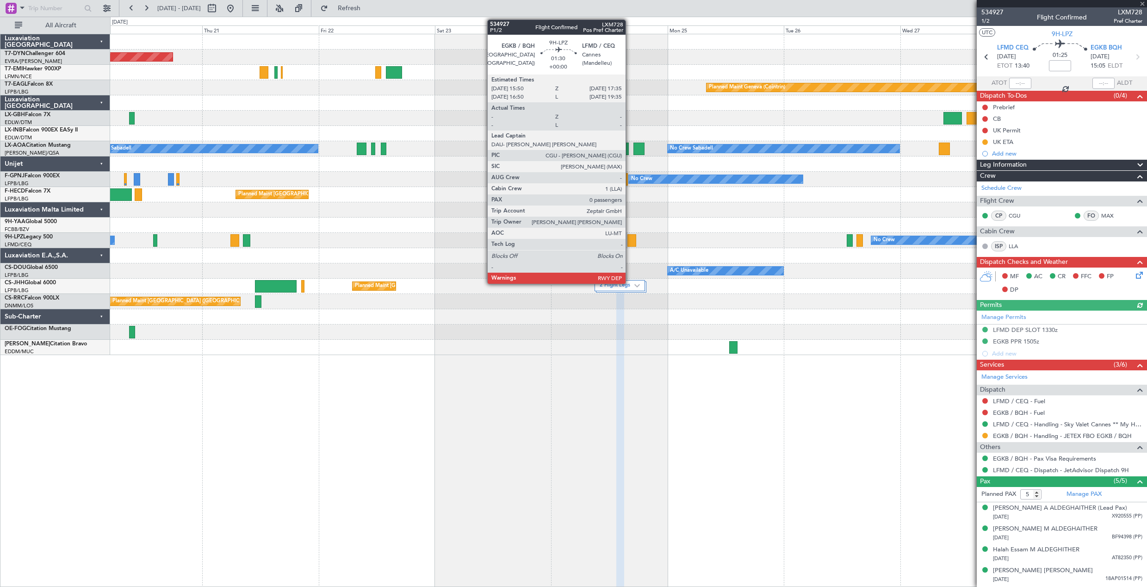
click at [630, 244] on div at bounding box center [632, 240] width 9 height 12
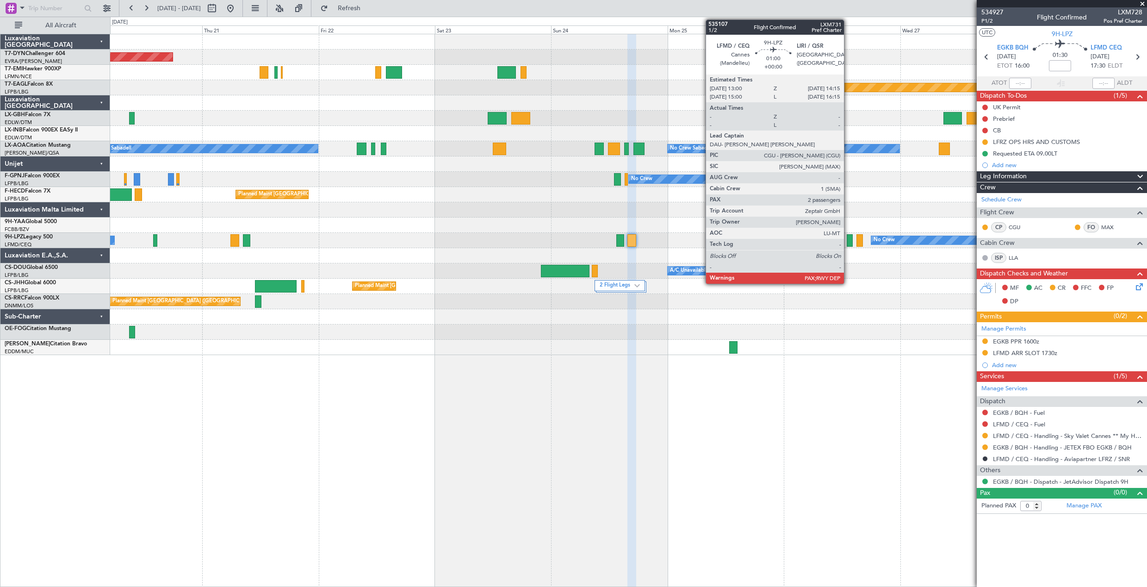
click at [848, 243] on div at bounding box center [850, 240] width 6 height 12
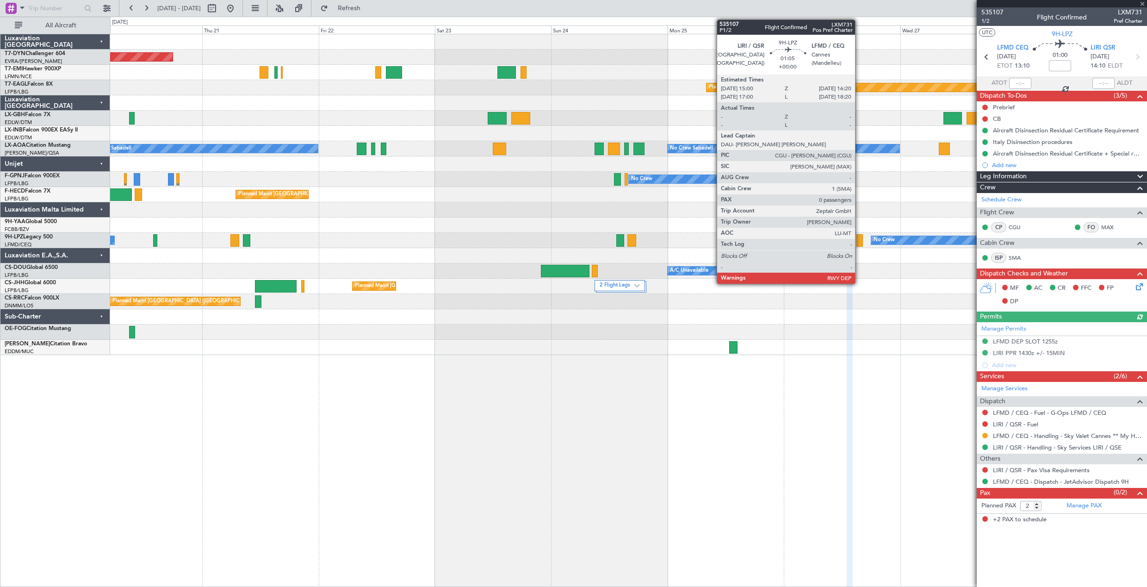
click at [860, 243] on div at bounding box center [860, 240] width 6 height 12
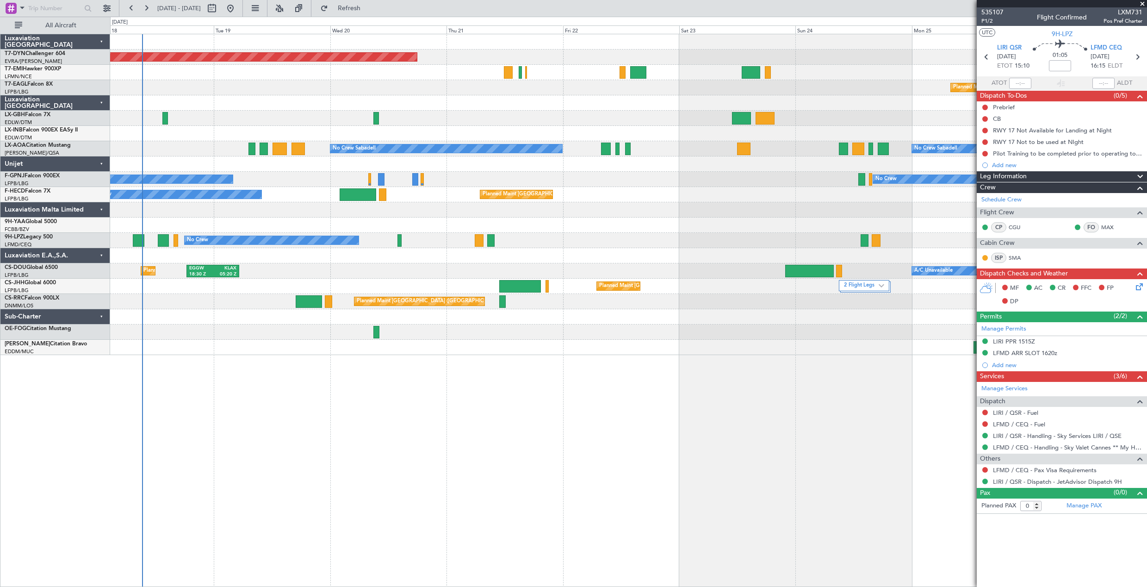
click at [598, 368] on div "Planned Maint Basel-Mulhouse Planned Maint Geneva (Cointrin) No Crew Sabadell N…" at bounding box center [628, 310] width 1037 height 553
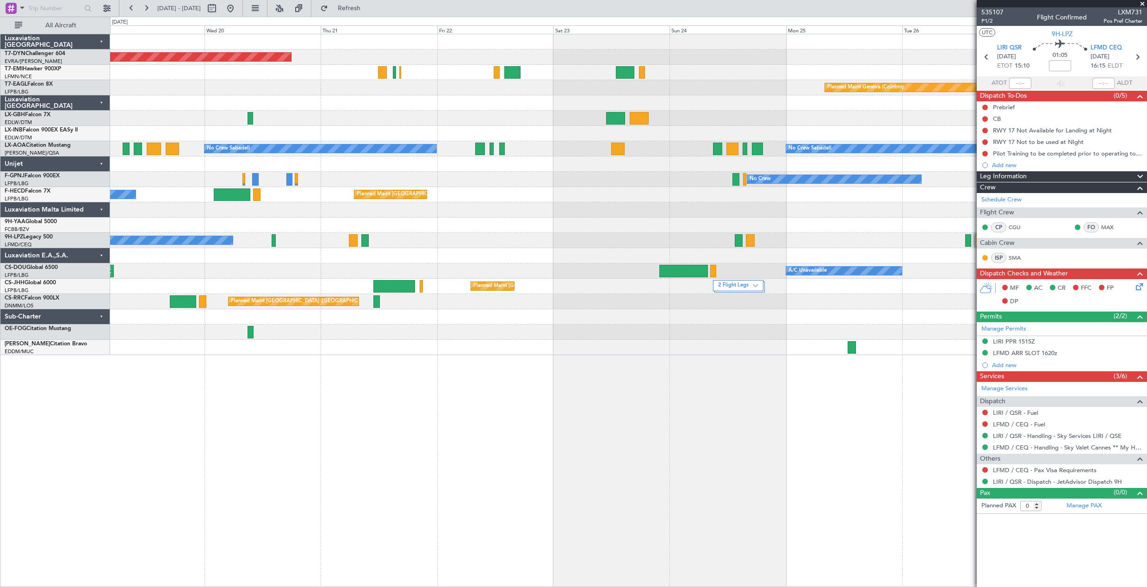
click at [592, 212] on div at bounding box center [628, 209] width 1037 height 15
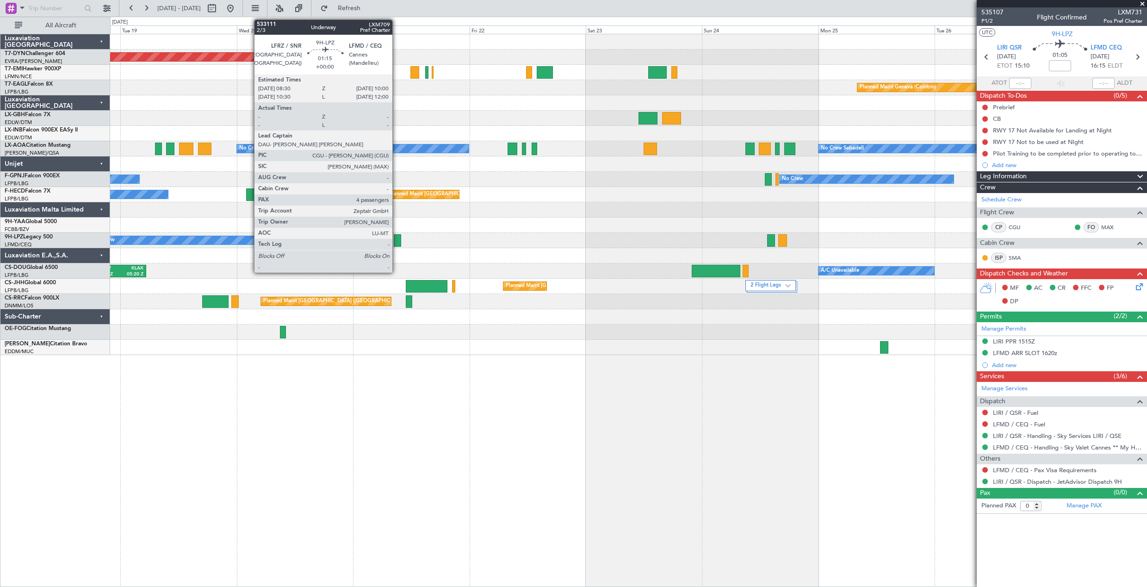
click at [397, 237] on div at bounding box center [397, 240] width 7 height 12
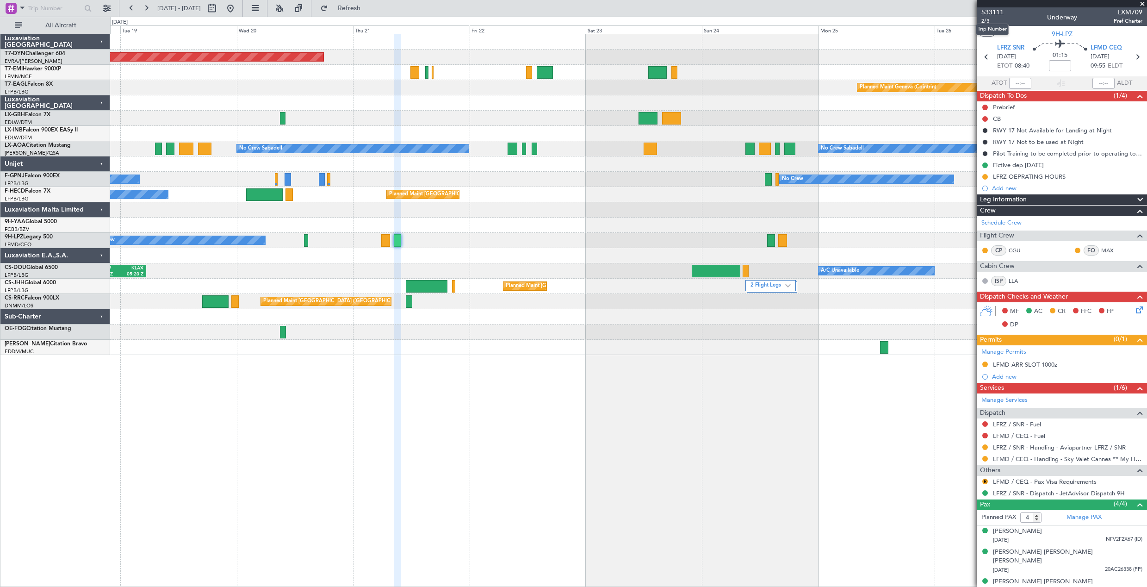
click at [990, 9] on span "533111" at bounding box center [993, 12] width 22 height 10
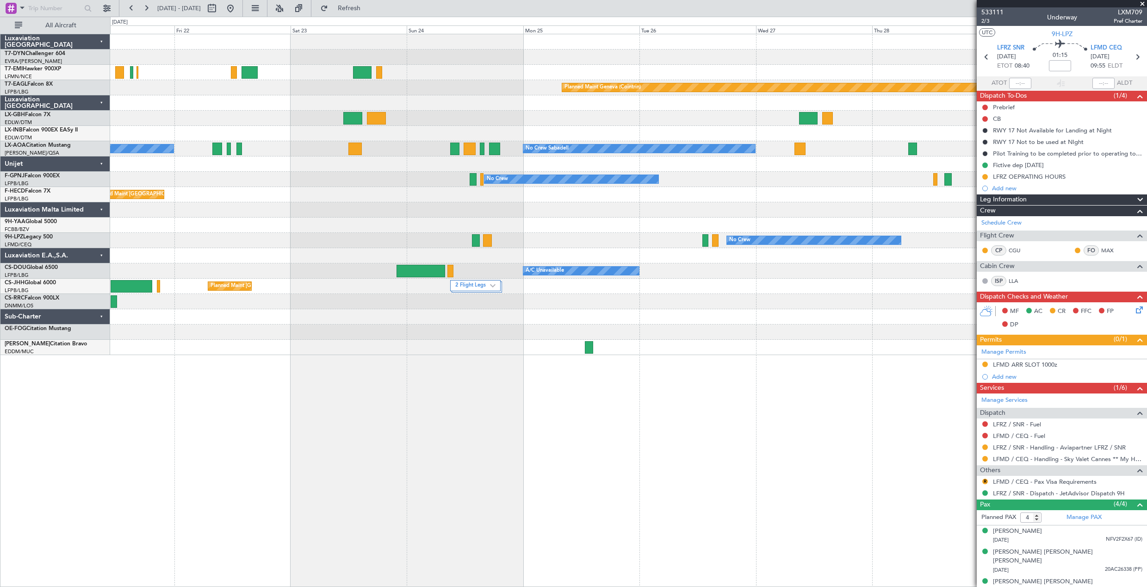
click at [307, 160] on div "Planned Maint Basel-Mulhouse Planned Maint Chester Planned Maint Geneva (Cointr…" at bounding box center [628, 194] width 1037 height 321
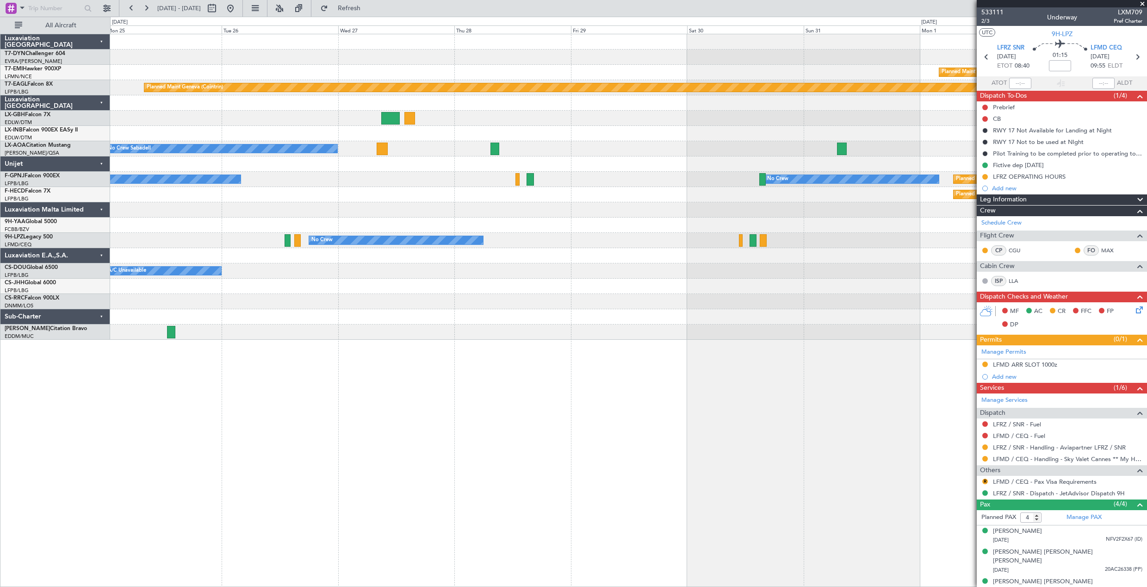
click at [243, 197] on div "Planned Maint [GEOGRAPHIC_DATA] ([GEOGRAPHIC_DATA])" at bounding box center [628, 194] width 1037 height 15
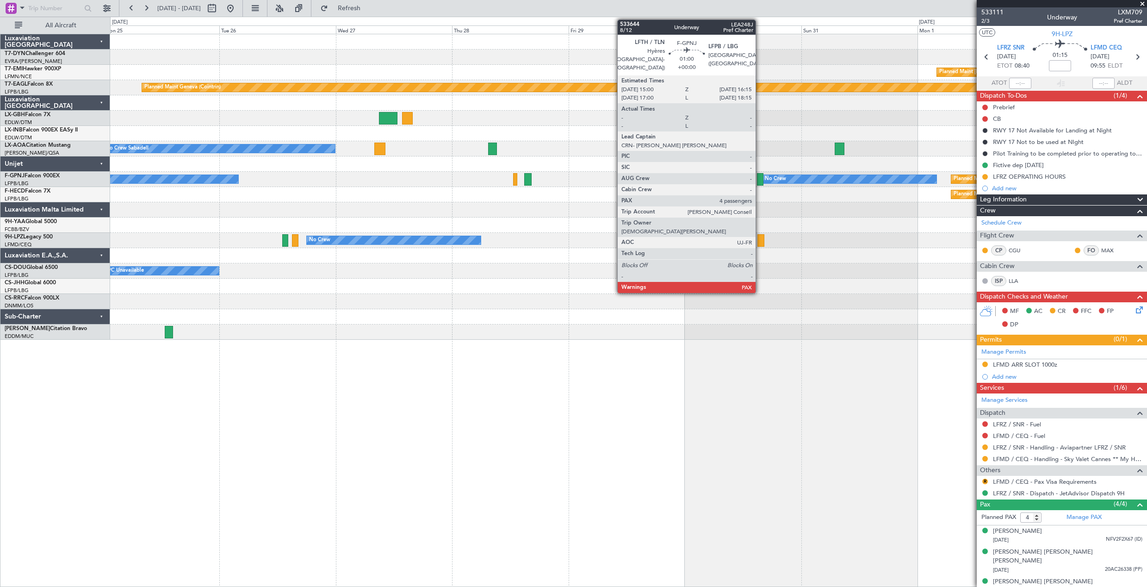
click at [760, 181] on div at bounding box center [760, 179] width 6 height 12
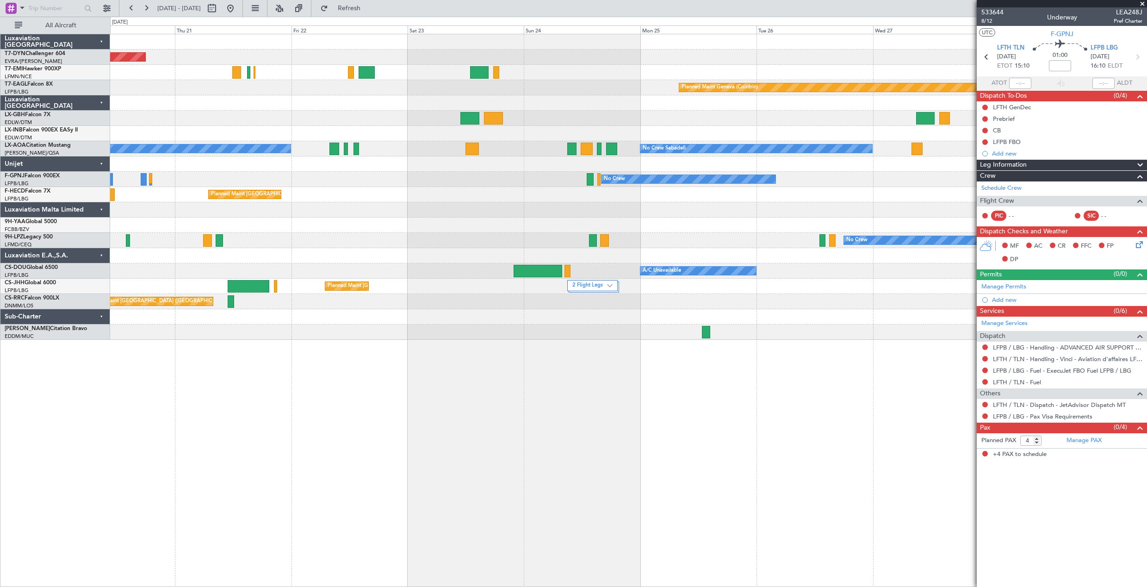
click at [883, 215] on div "Planned Maint Basel-Mulhouse Planned Maint Geneva (Cointrin) No Crew Sabadell N…" at bounding box center [628, 186] width 1037 height 305
click at [700, 214] on div "Planned Maint Basel-Mulhouse Planned Maint Geneva (Cointrin) No Crew Sabadell N…" at bounding box center [628, 186] width 1037 height 305
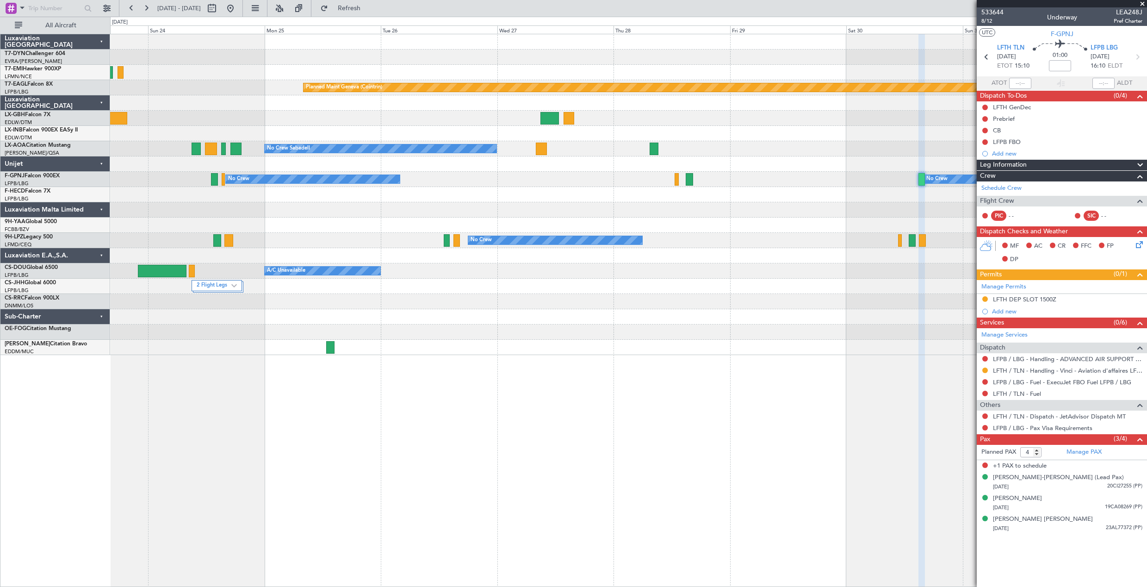
click at [213, 217] on div "Planned Maint Chester Planned Maint Geneva (Cointrin) No Crew Sabadell No Crew …" at bounding box center [628, 194] width 1037 height 321
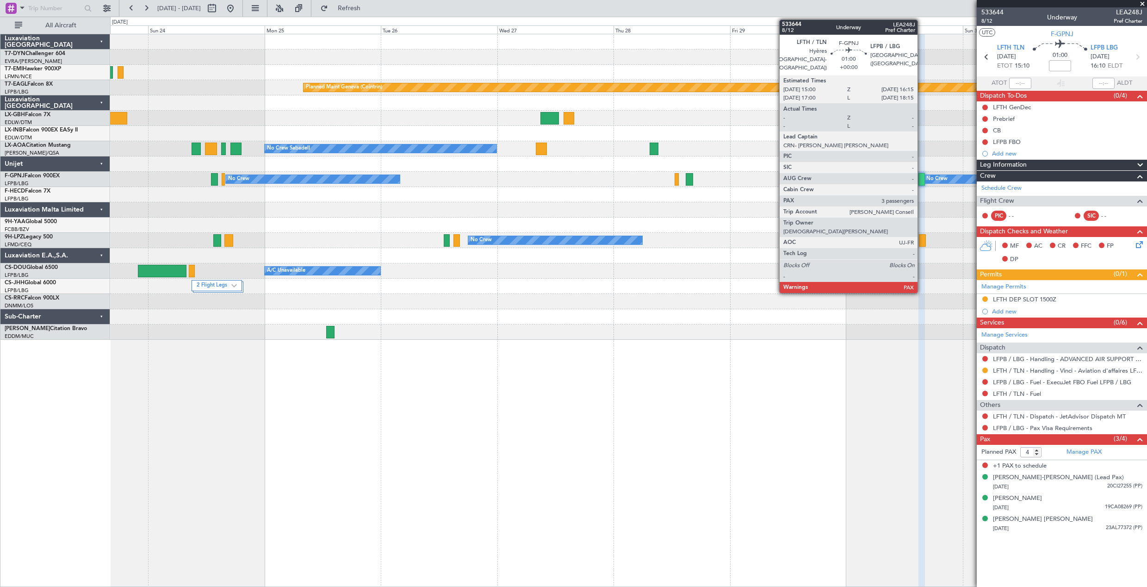
click at [922, 180] on div at bounding box center [922, 179] width 6 height 12
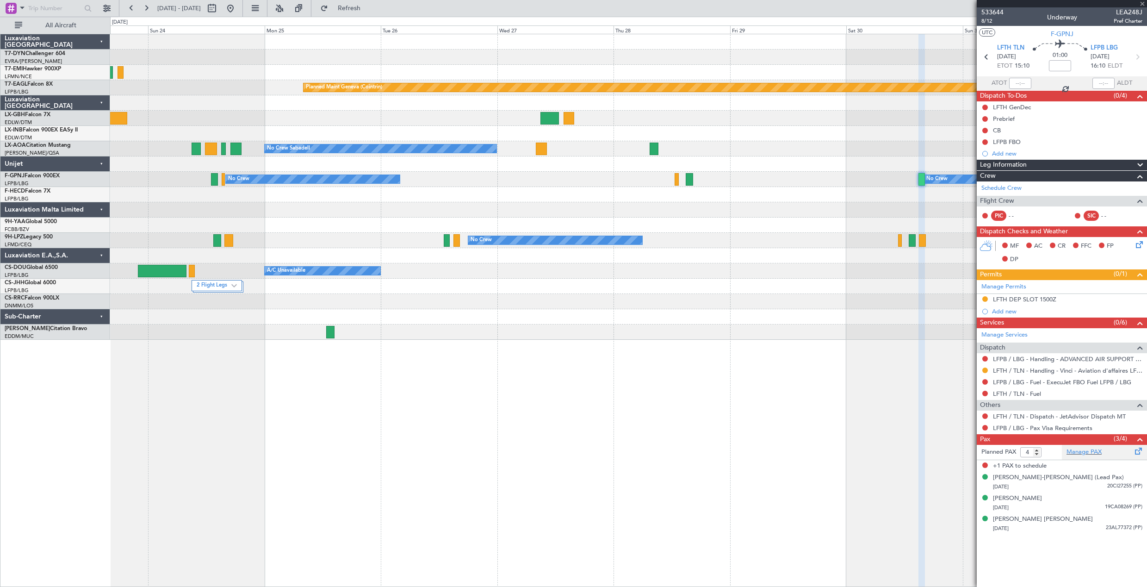
click at [1096, 457] on div "Manage PAX" at bounding box center [1104, 452] width 85 height 15
click at [586, 402] on div "Planned Maint Chester Planned Maint Geneva (Cointrin) No Crew Sabadell No Crew …" at bounding box center [628, 310] width 1037 height 553
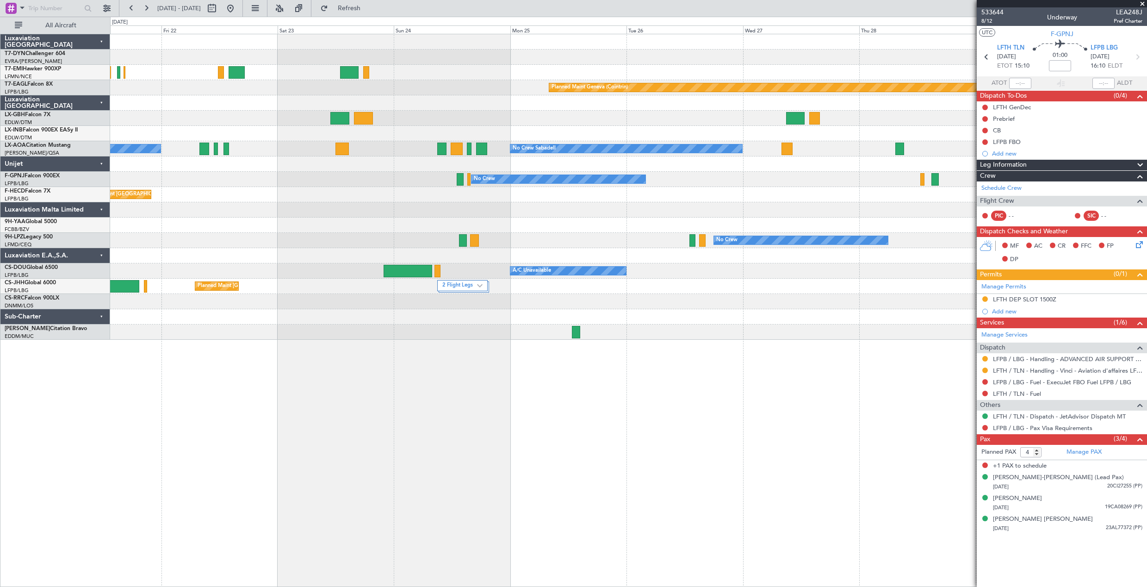
click at [869, 373] on div "Planned Maint Basel-Mulhouse Planned Maint Chester Planned Maint Geneva (Cointr…" at bounding box center [628, 310] width 1037 height 553
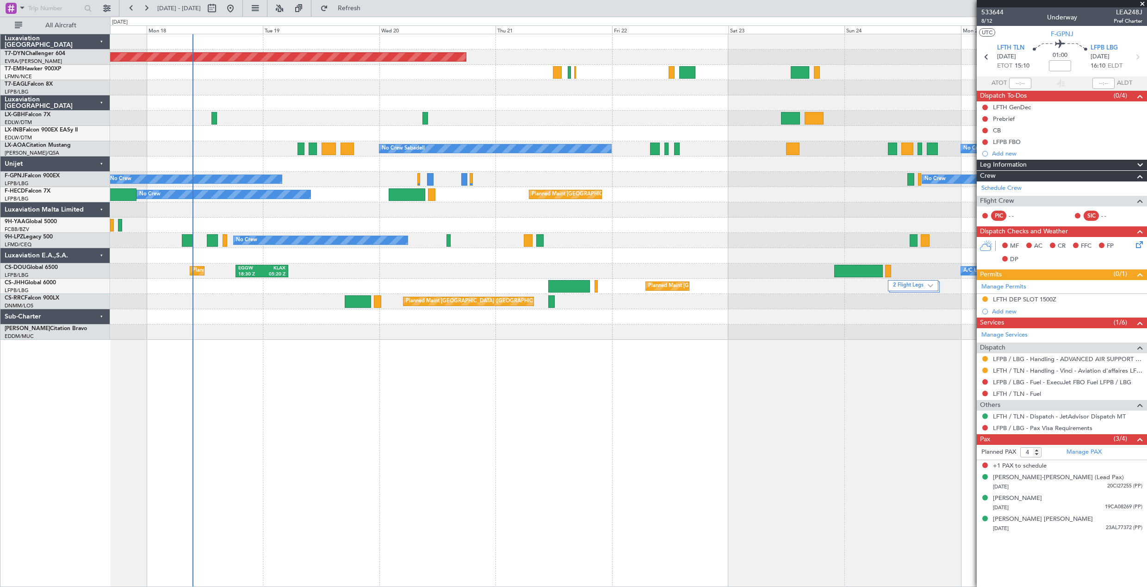
click at [584, 398] on div "Planned Maint Basel-Mulhouse Planned Maint Geneva (Cointrin) No Crew Sabadell N…" at bounding box center [628, 310] width 1037 height 553
click at [238, 227] on div at bounding box center [628, 225] width 1037 height 15
click at [1146, 3] on span at bounding box center [1142, 4] width 9 height 8
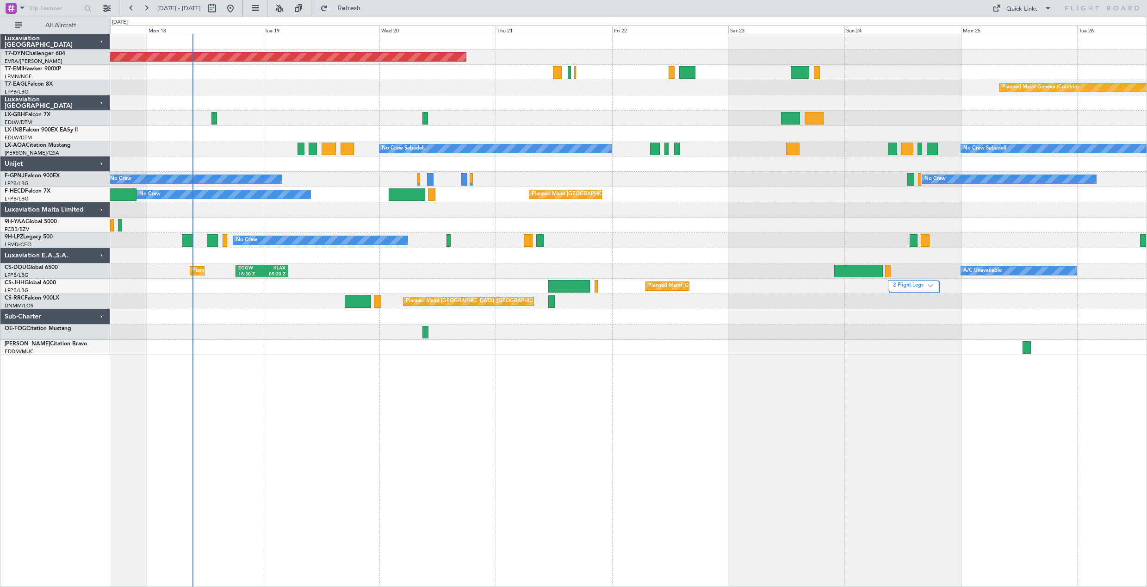
type input "0"
click at [1031, 16] on div "Quick Links" at bounding box center [1058, 8] width 179 height 17
click at [1031, 14] on button "Quick Links" at bounding box center [1022, 8] width 69 height 15
click at [1044, 29] on button "Trip Builder" at bounding box center [1022, 30] width 69 height 22
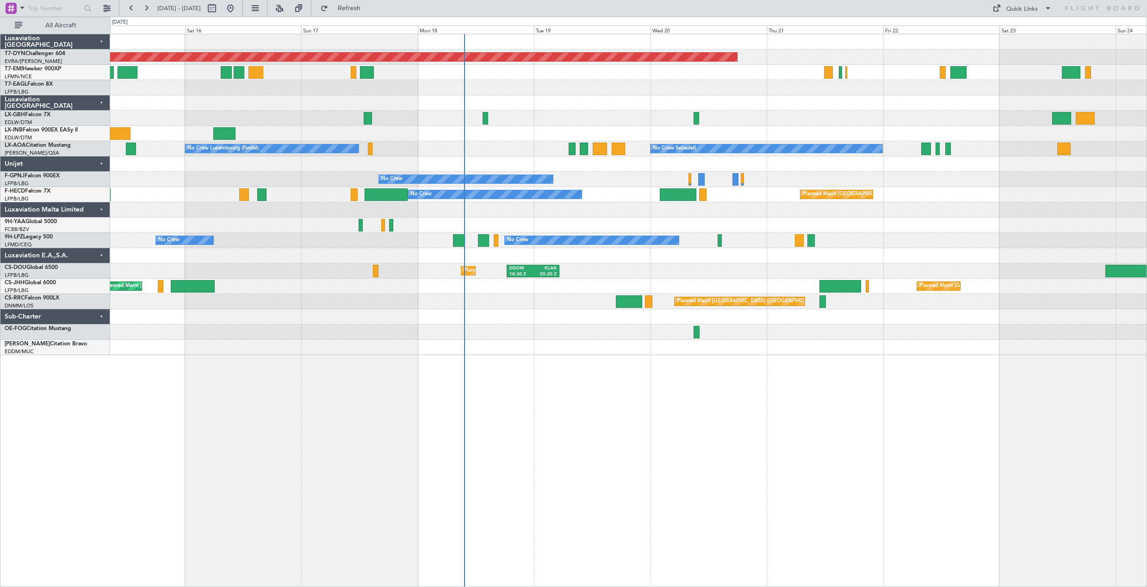
click at [453, 208] on div at bounding box center [628, 209] width 1037 height 15
click at [356, 9] on button "Refresh" at bounding box center [344, 8] width 56 height 15
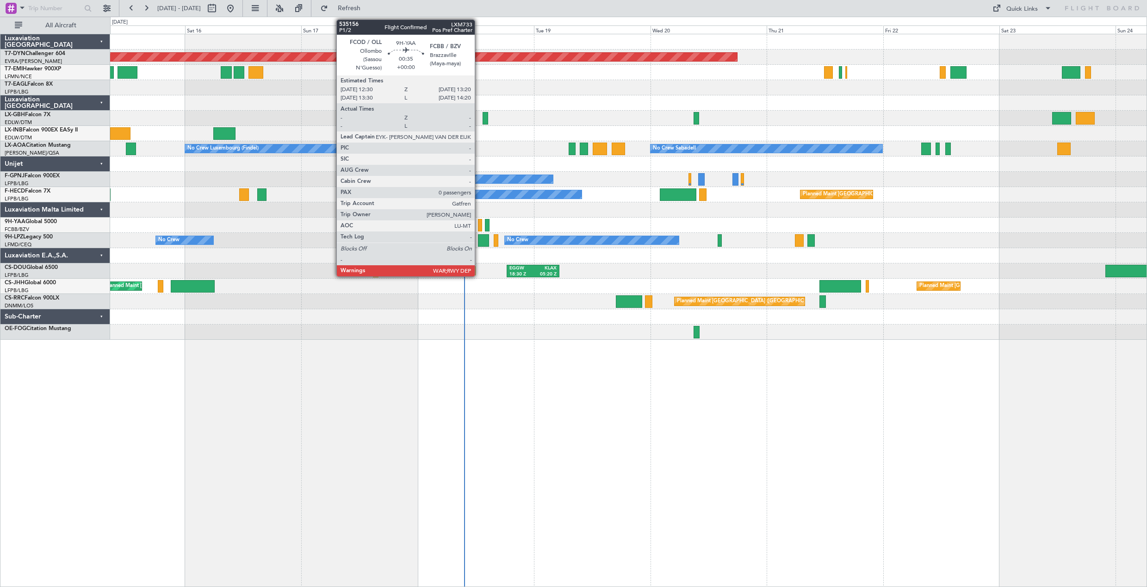
click at [479, 226] on div at bounding box center [480, 225] width 4 height 12
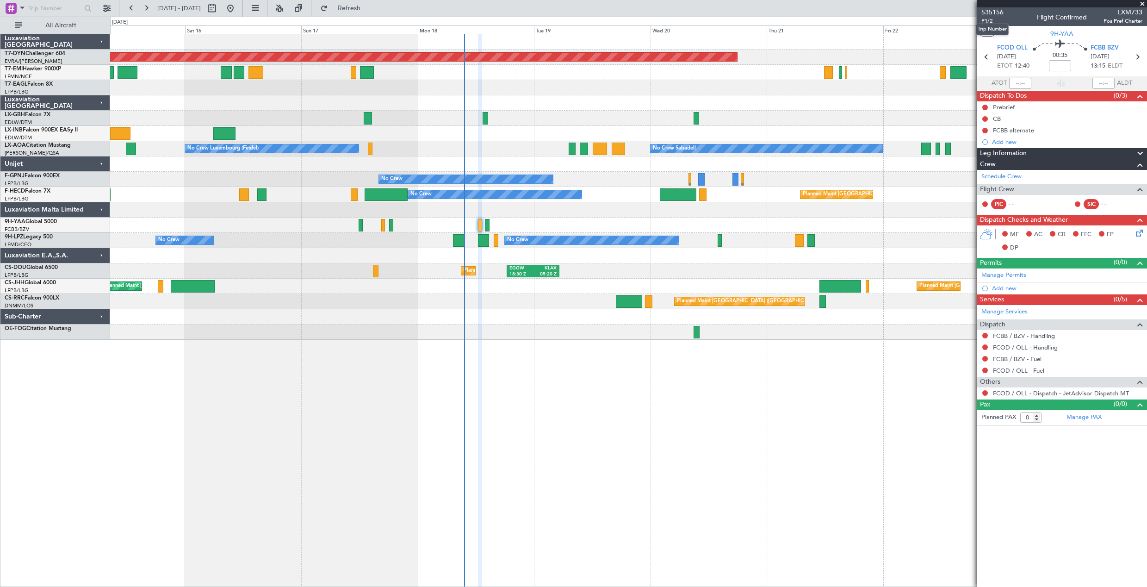
click at [992, 9] on span "535156" at bounding box center [993, 12] width 22 height 10
click at [362, 9] on span "Refresh" at bounding box center [349, 8] width 39 height 6
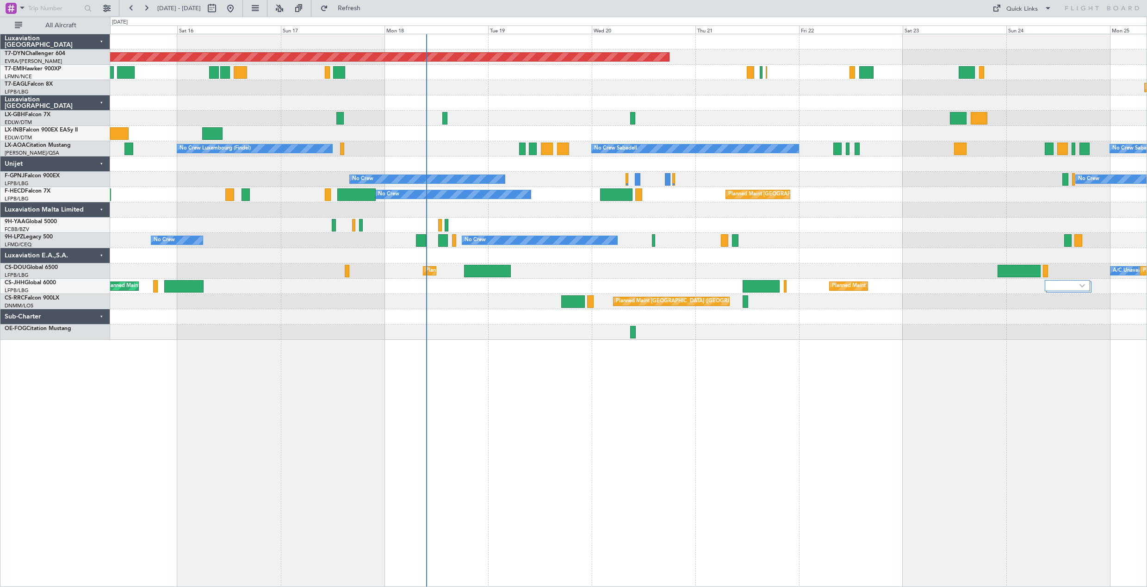
click at [587, 293] on div "Planned Maint [GEOGRAPHIC_DATA]-[GEOGRAPHIC_DATA] Planned Maint Geneva ([GEOGRA…" at bounding box center [628, 186] width 1037 height 305
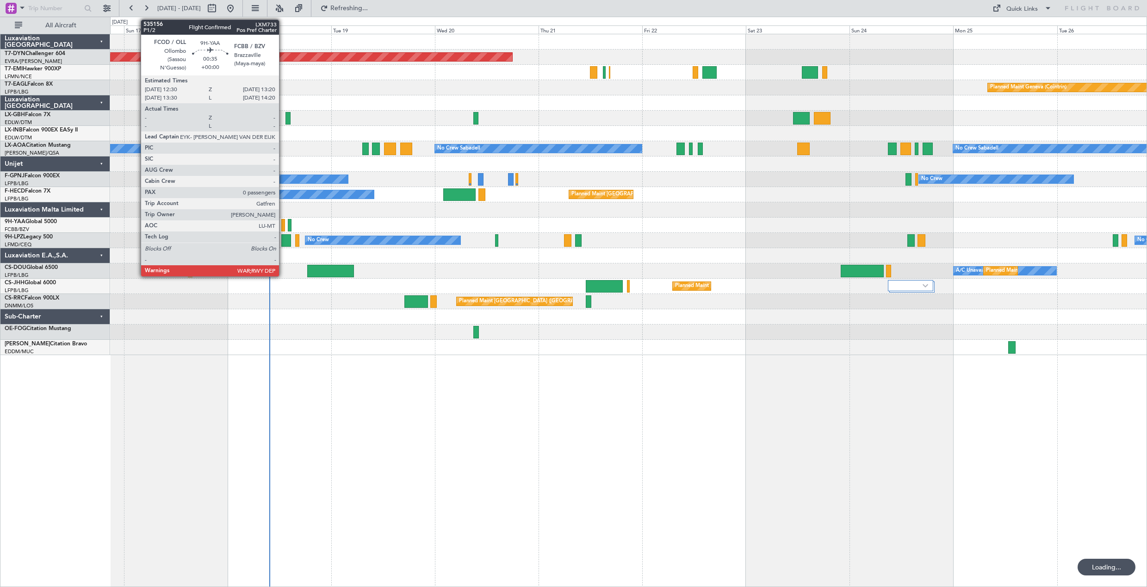
click at [283, 219] on div at bounding box center [283, 225] width 4 height 12
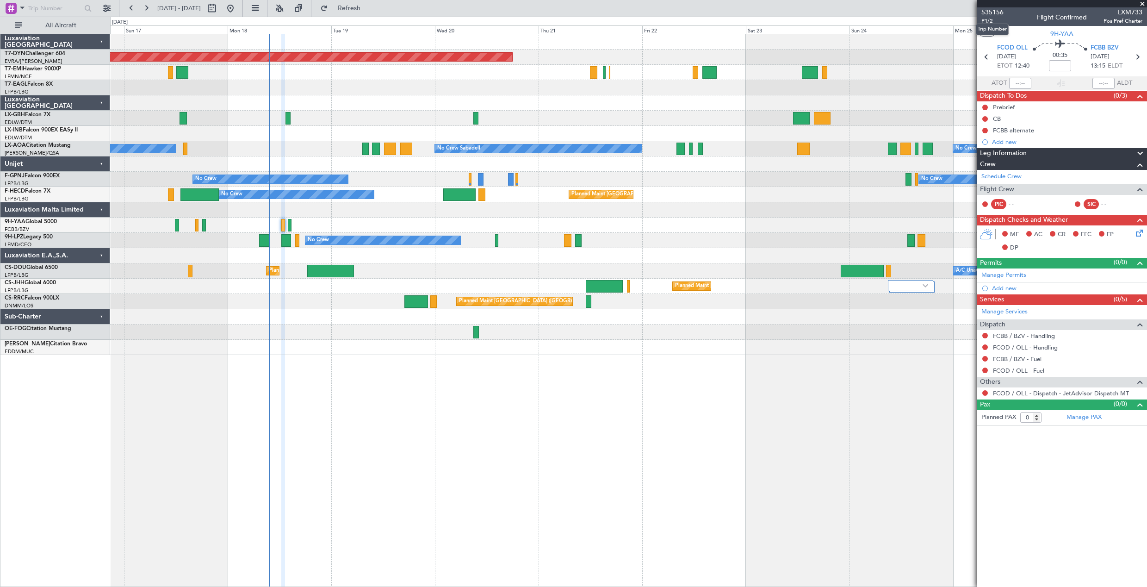
click at [999, 13] on span "535156" at bounding box center [993, 12] width 22 height 10
click at [357, 4] on button "Refresh" at bounding box center [344, 8] width 56 height 15
type input "4"
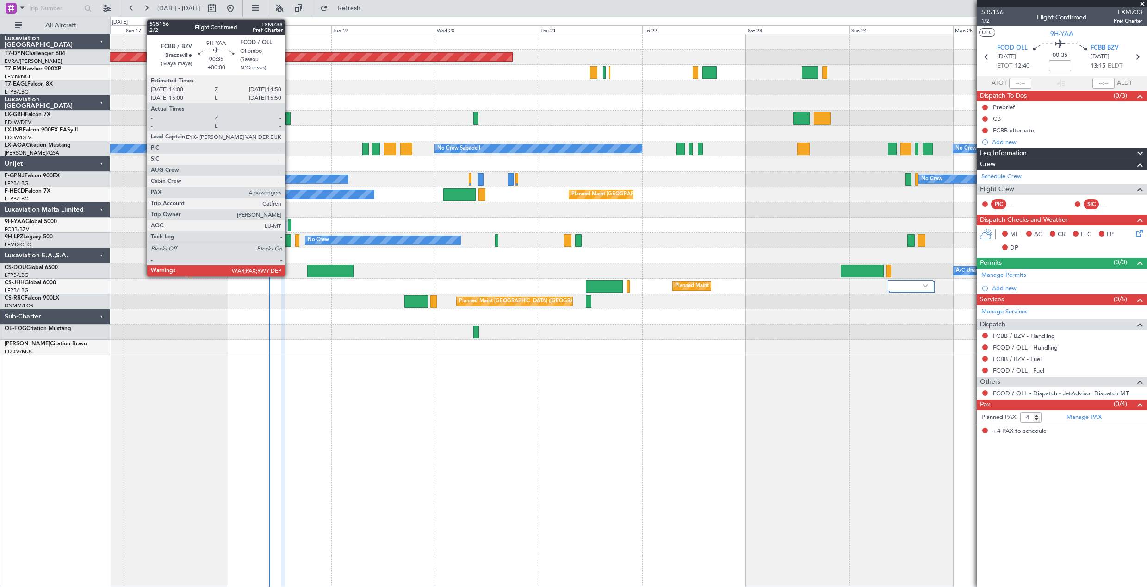
click at [289, 221] on div at bounding box center [290, 225] width 4 height 12
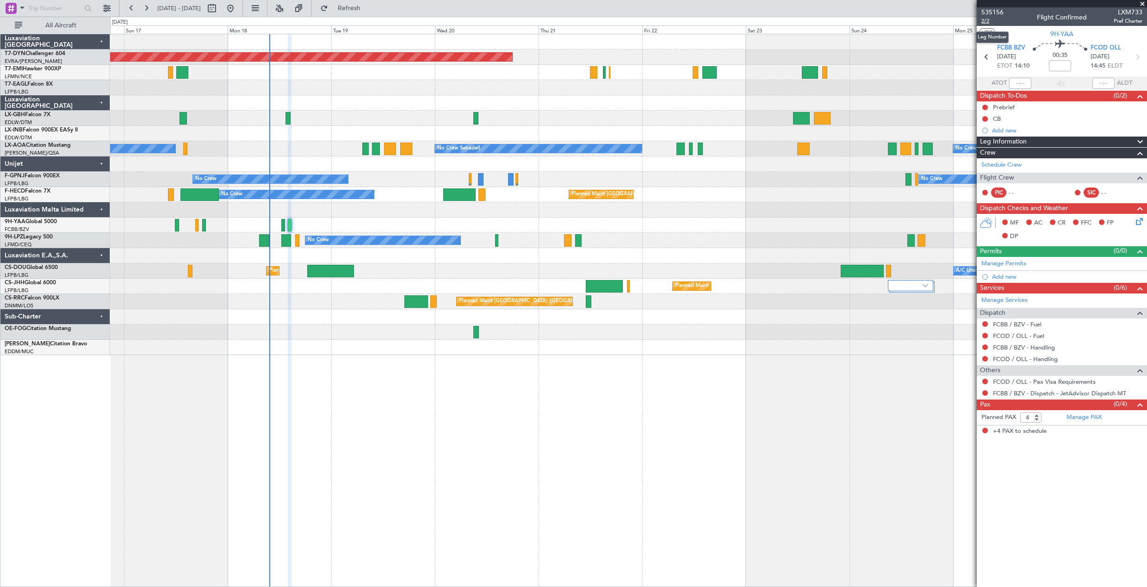
click at [989, 21] on span "2/2" at bounding box center [993, 21] width 22 height 8
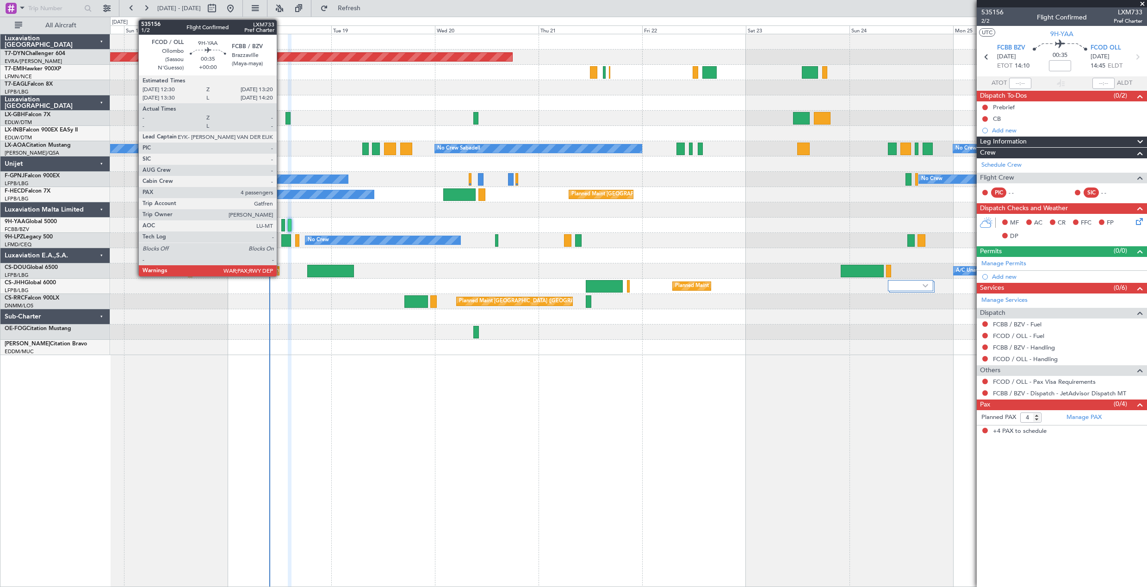
click at [282, 224] on div at bounding box center [283, 225] width 4 height 12
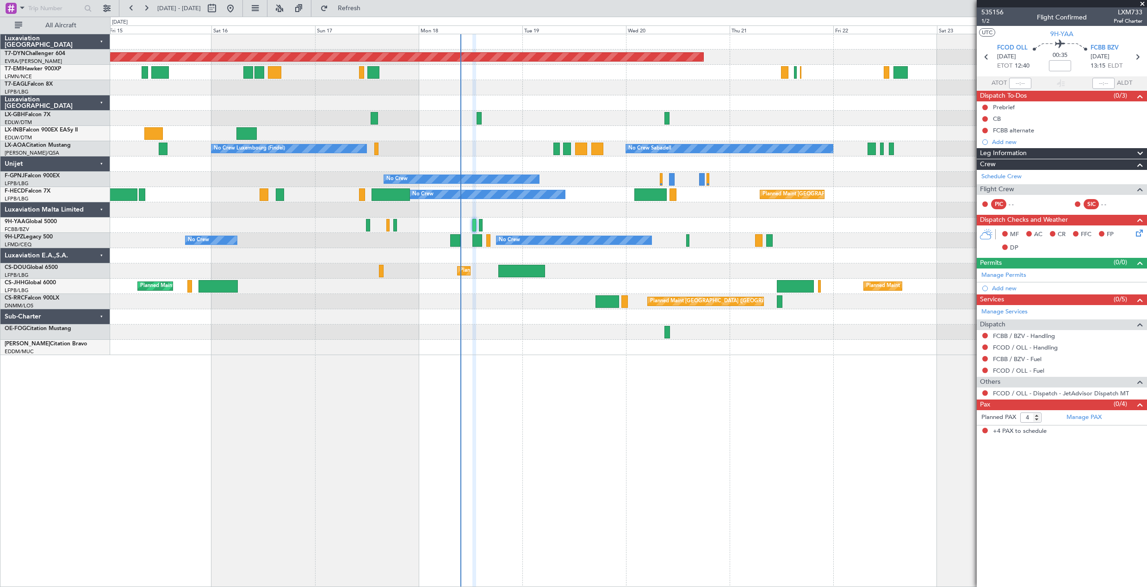
click at [760, 427] on div "Planned Maint Basel-Mulhouse Planned Maint Geneva (Cointrin) Planned Maint New …" at bounding box center [628, 310] width 1037 height 553
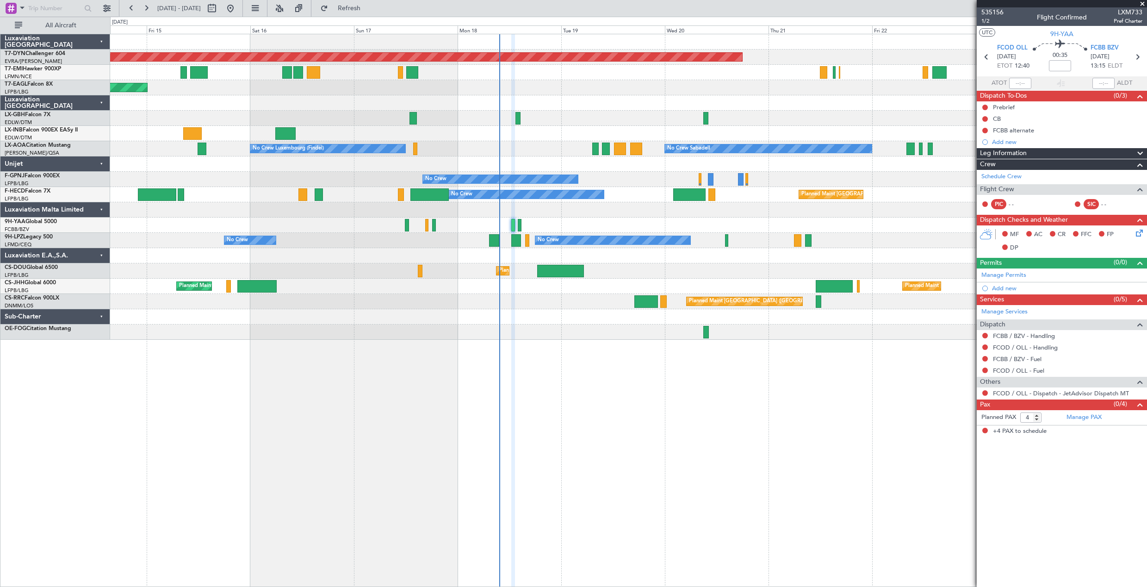
click at [409, 243] on div "No Crew No Crew No Crew" at bounding box center [628, 240] width 1037 height 15
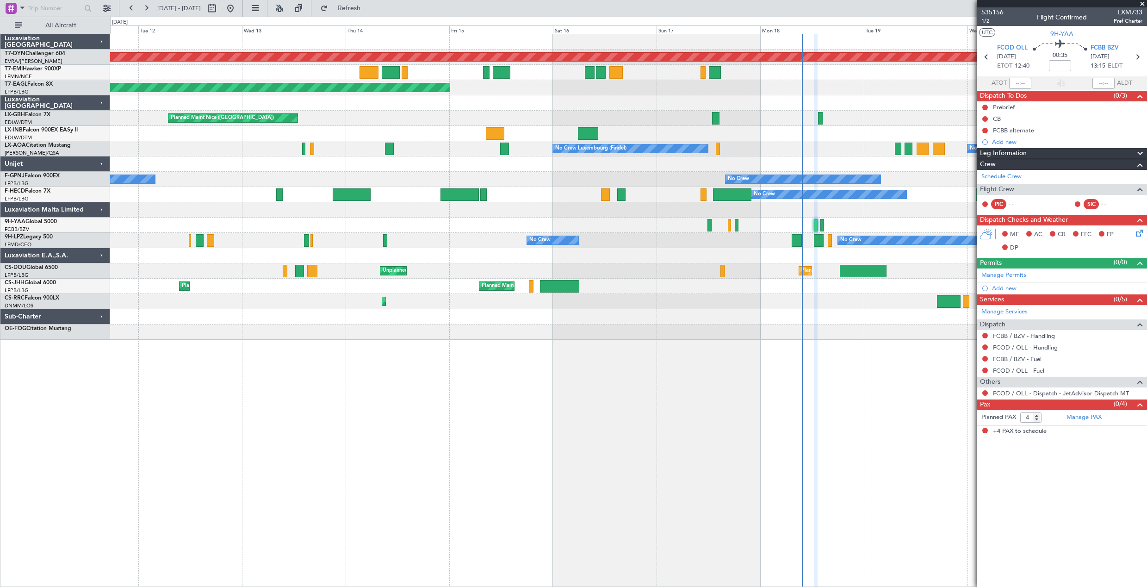
click at [607, 247] on div "Planned Maint Basel-Mulhouse Planned Maint New York (Teterboro) Planned Maint N…" at bounding box center [628, 186] width 1037 height 305
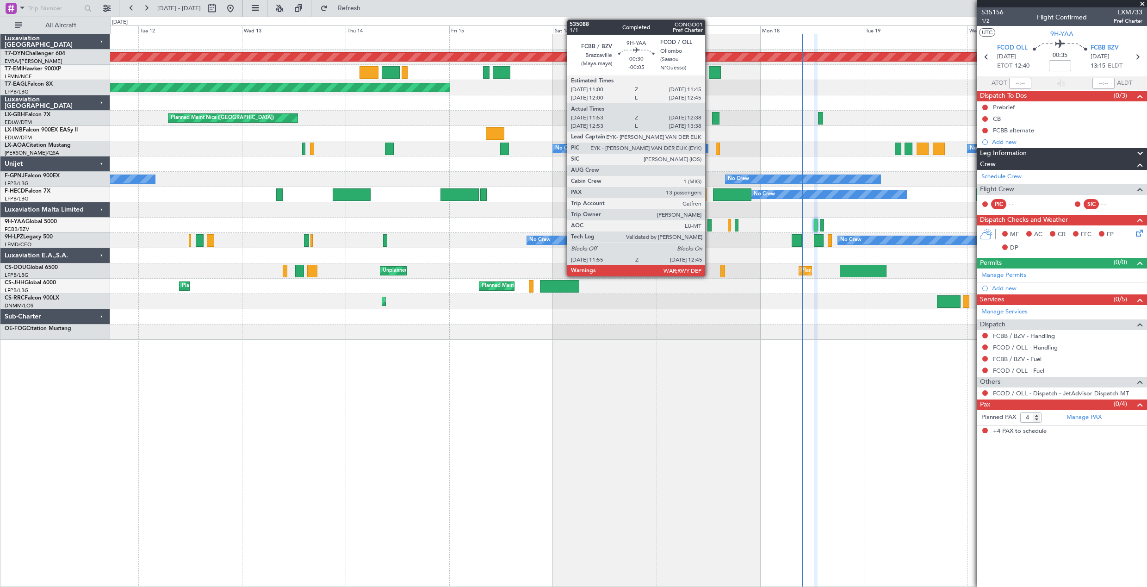
click at [710, 228] on div at bounding box center [710, 225] width 4 height 12
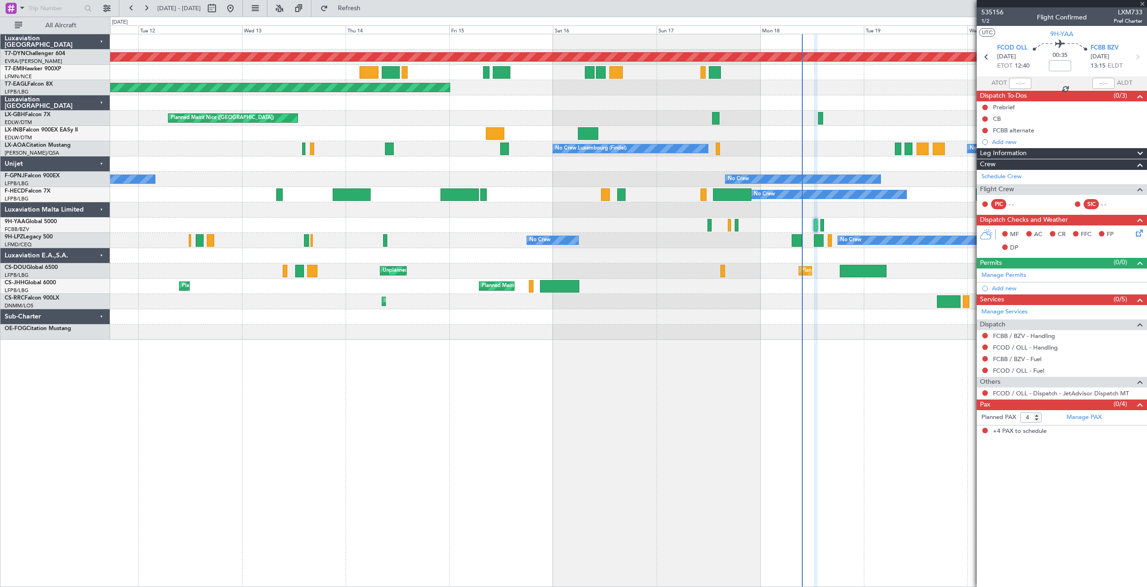
type input "-00:05"
type input "12:03"
type input "12:33"
type input "13"
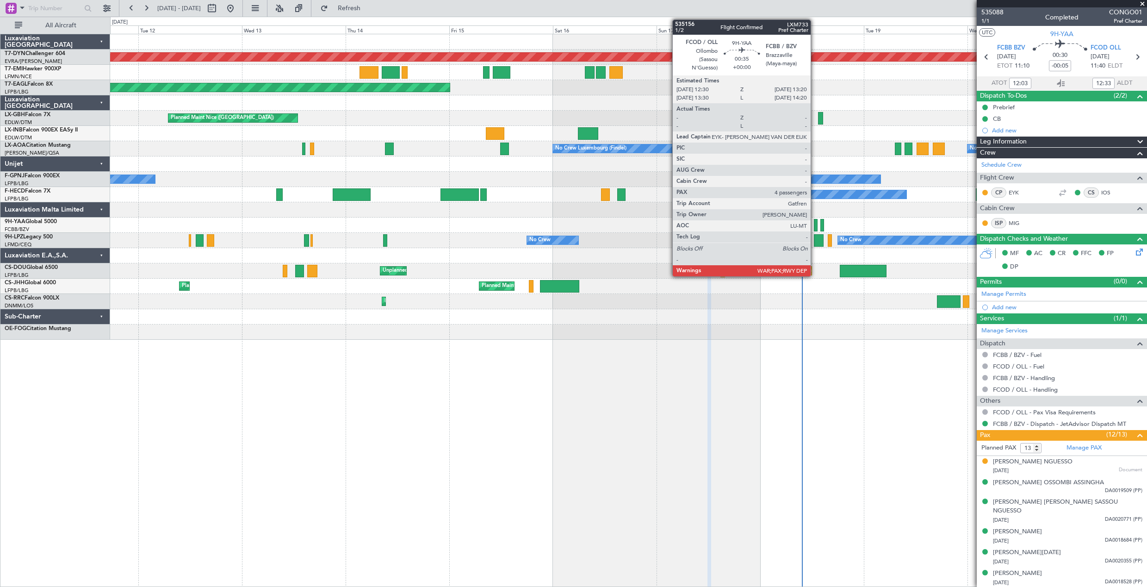
click at [815, 225] on div at bounding box center [816, 225] width 4 height 12
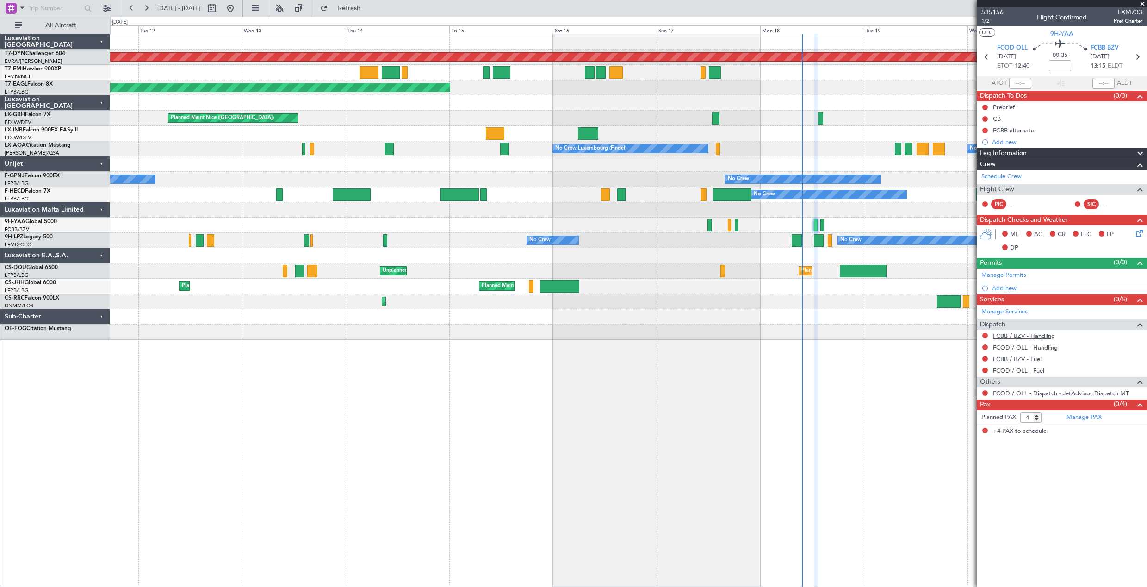
click at [1035, 337] on link "FCBB / BZV - Handling" at bounding box center [1024, 336] width 62 height 8
click at [356, 11] on button "Refresh" at bounding box center [344, 8] width 56 height 15
click at [1014, 348] on link "FCOD / OLL - Handling" at bounding box center [1025, 347] width 65 height 8
click at [1132, 10] on span "LXM733" at bounding box center [1128, 12] width 29 height 10
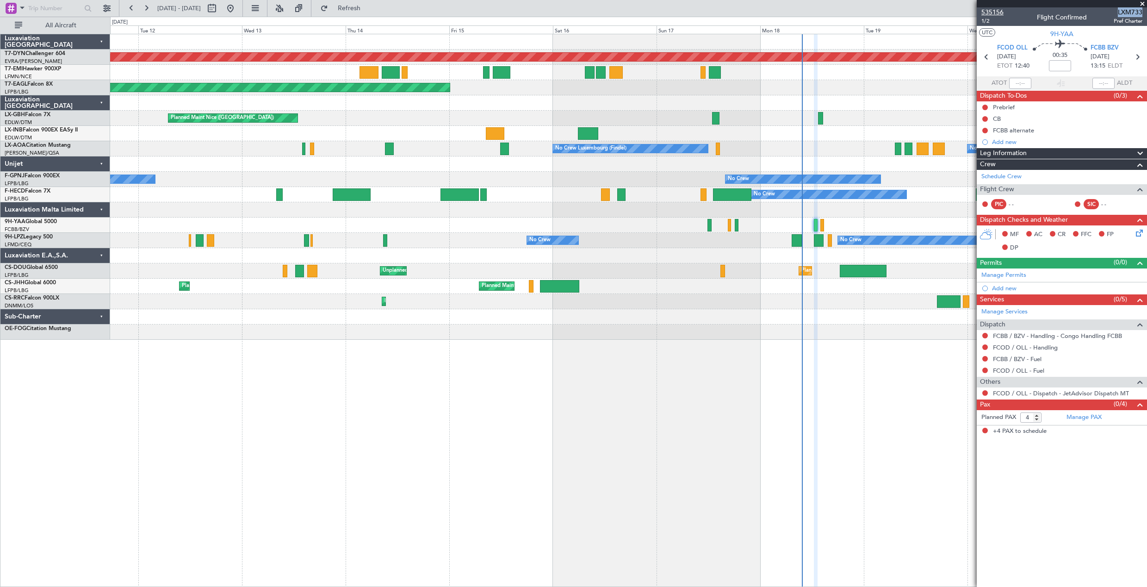
click at [989, 9] on span "535156" at bounding box center [993, 12] width 22 height 10
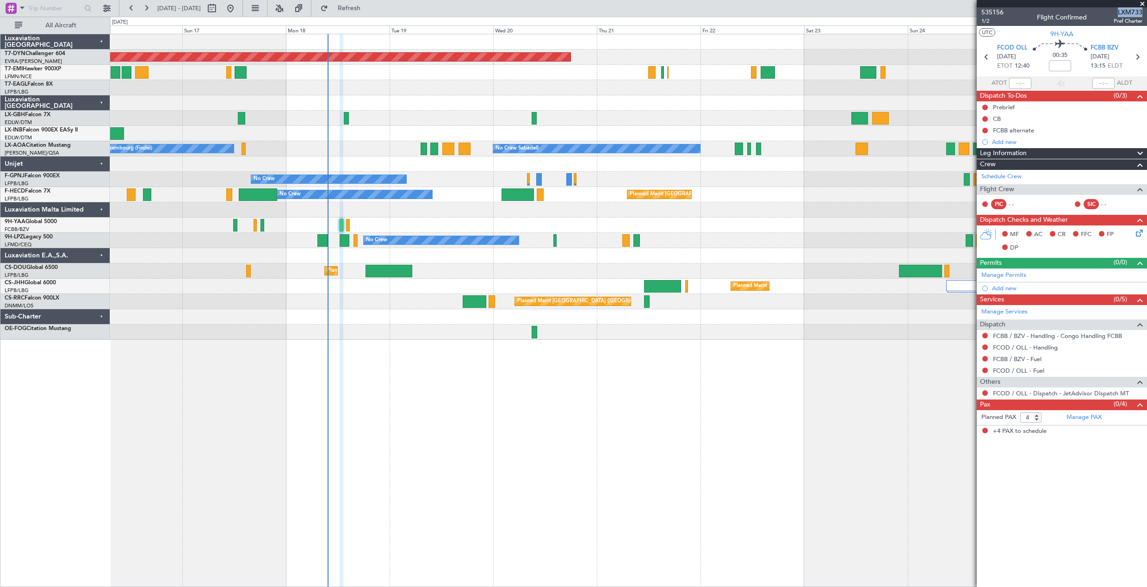
click at [194, 219] on div "Planned Maint Basel-Mulhouse Planned Maint Geneva (Cointrin) Planned Maint New …" at bounding box center [628, 186] width 1037 height 305
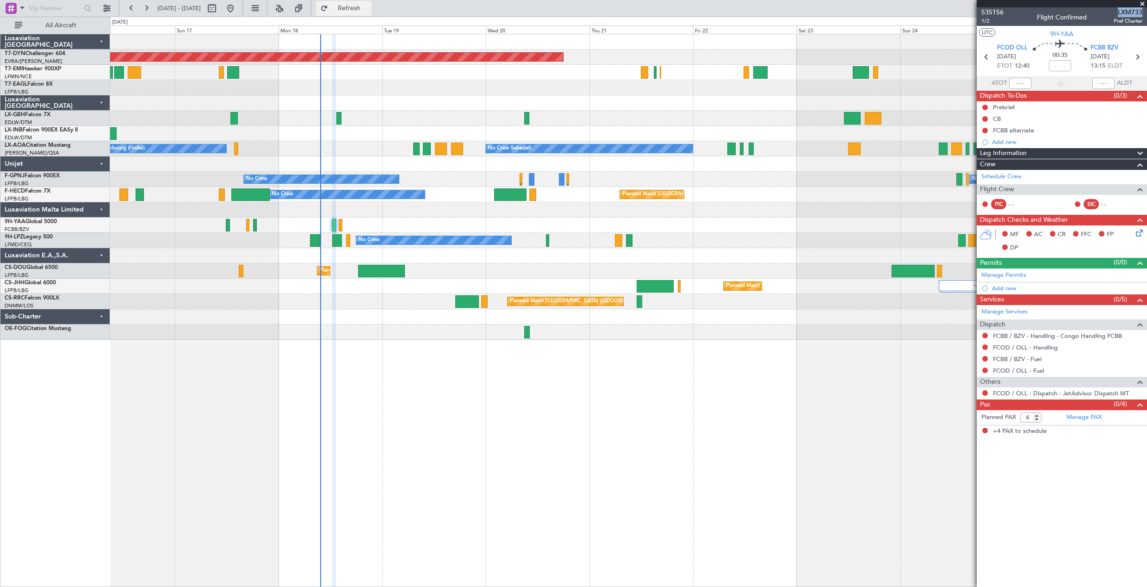
click at [369, 7] on span "Refresh" at bounding box center [349, 8] width 39 height 6
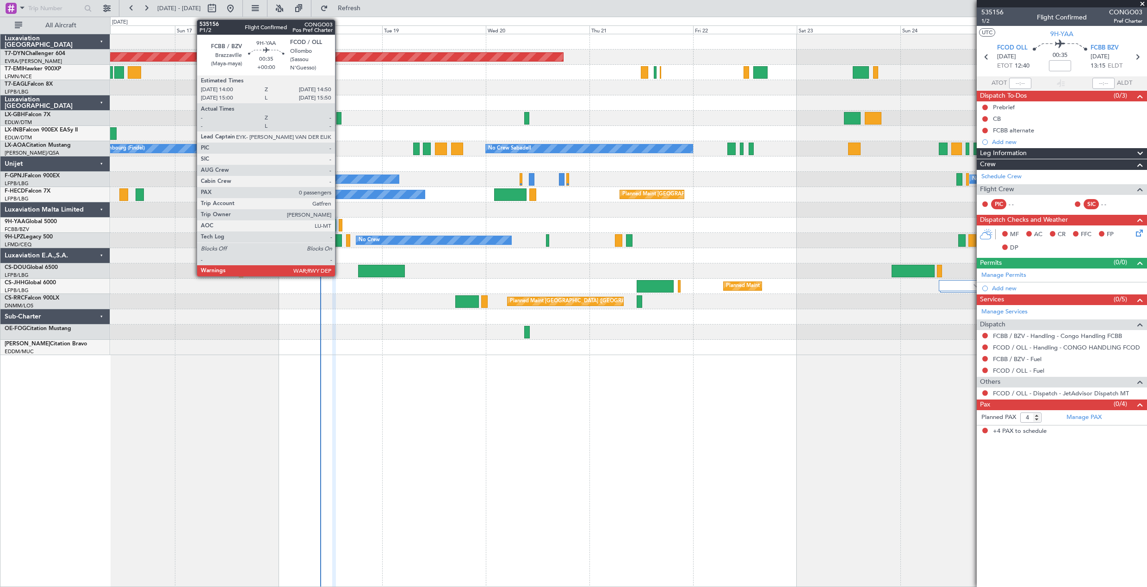
click at [339, 223] on div at bounding box center [341, 225] width 4 height 12
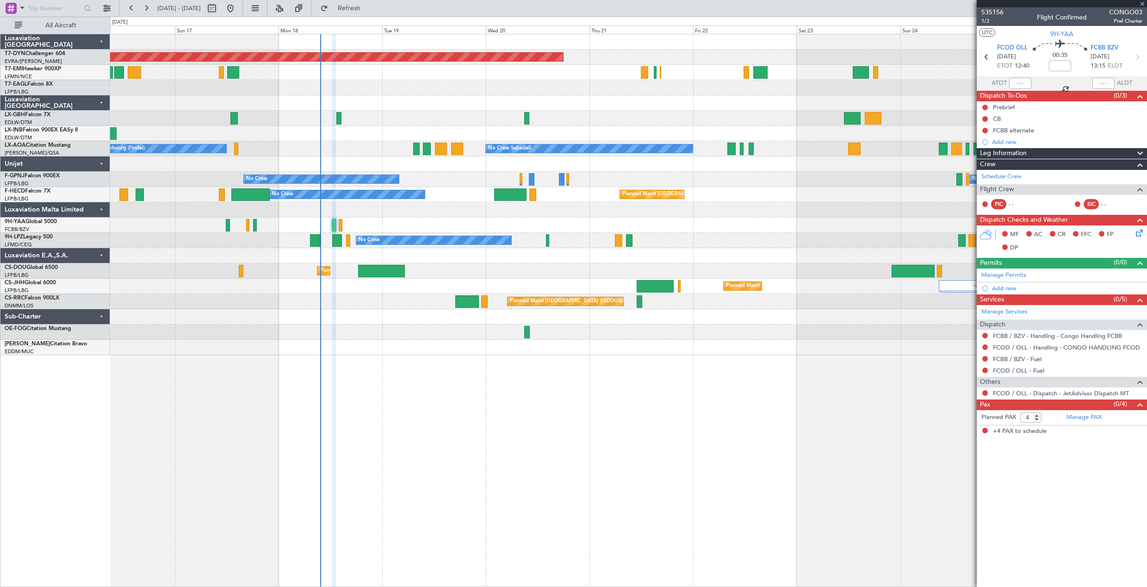
type input "0"
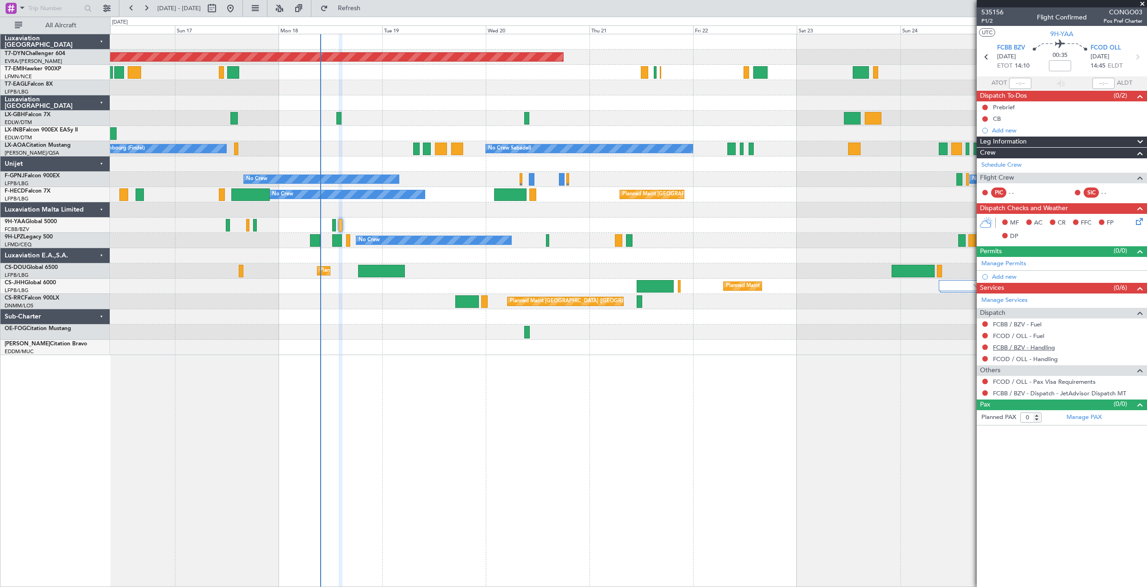
click at [1003, 349] on link "FCBB / BZV - Handling" at bounding box center [1024, 347] width 62 height 8
click at [361, 9] on button "Refresh" at bounding box center [344, 8] width 56 height 15
click at [1009, 357] on link "FCOD / OLL - Handling" at bounding box center [1025, 359] width 65 height 8
click at [369, 6] on span "Refresh" at bounding box center [349, 8] width 39 height 6
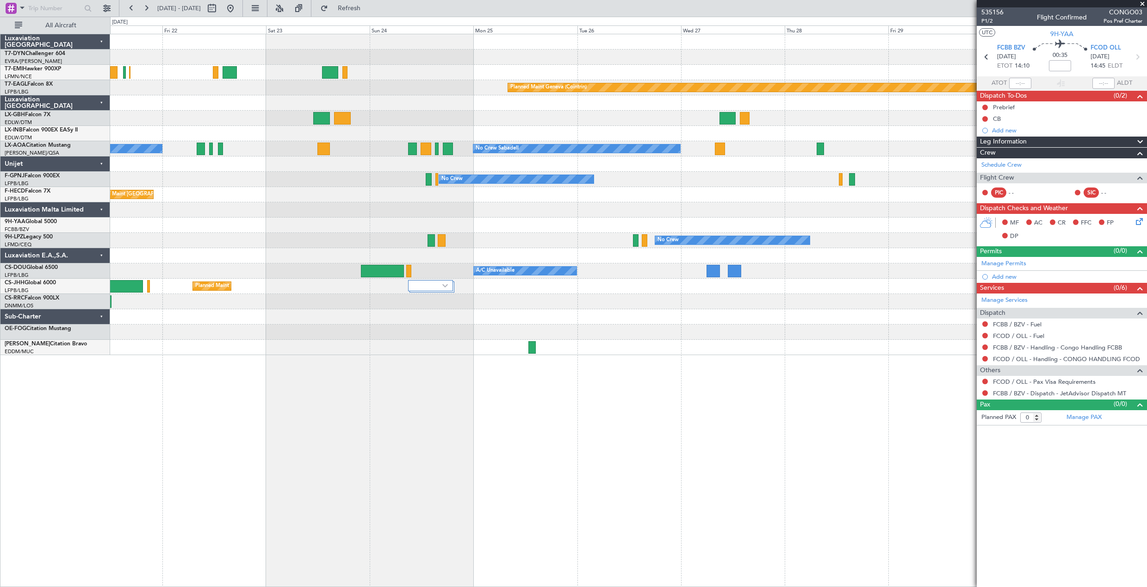
click at [339, 110] on div "Planned Maint Basel-Mulhouse Planned Maint Chester Planned Maint Geneva (Cointr…" at bounding box center [628, 194] width 1037 height 321
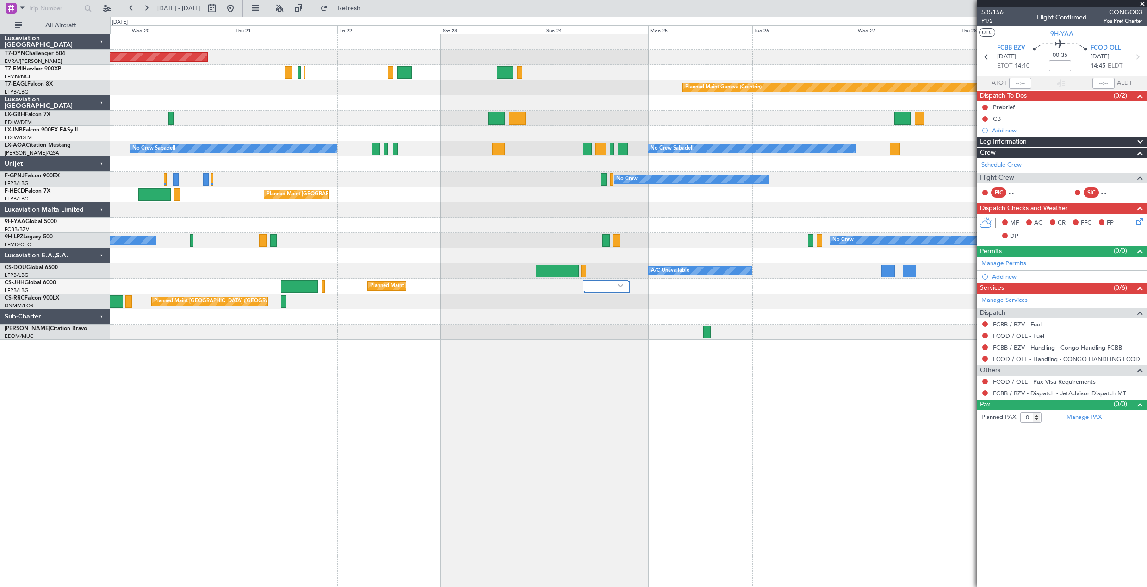
click at [554, 229] on div "Planned Maint Basel-Mulhouse Planned Maint Chester Planned Maint Geneva (Cointr…" at bounding box center [628, 186] width 1037 height 305
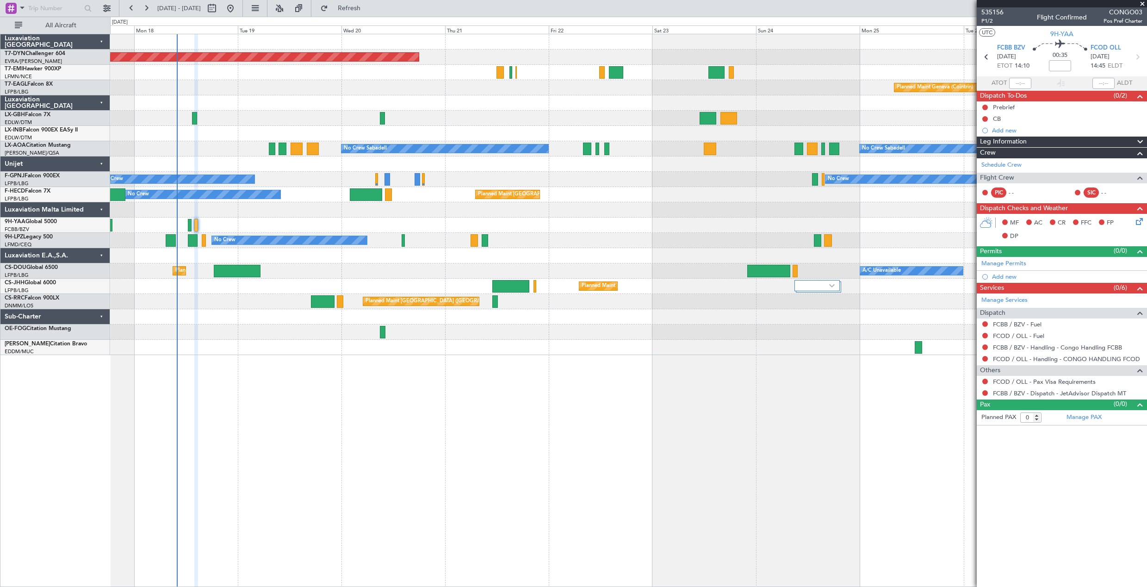
click at [418, 240] on div "Planned Maint Basel-Mulhouse Planned Maint Geneva (Cointrin) No Crew Sabadell N…" at bounding box center [628, 194] width 1037 height 321
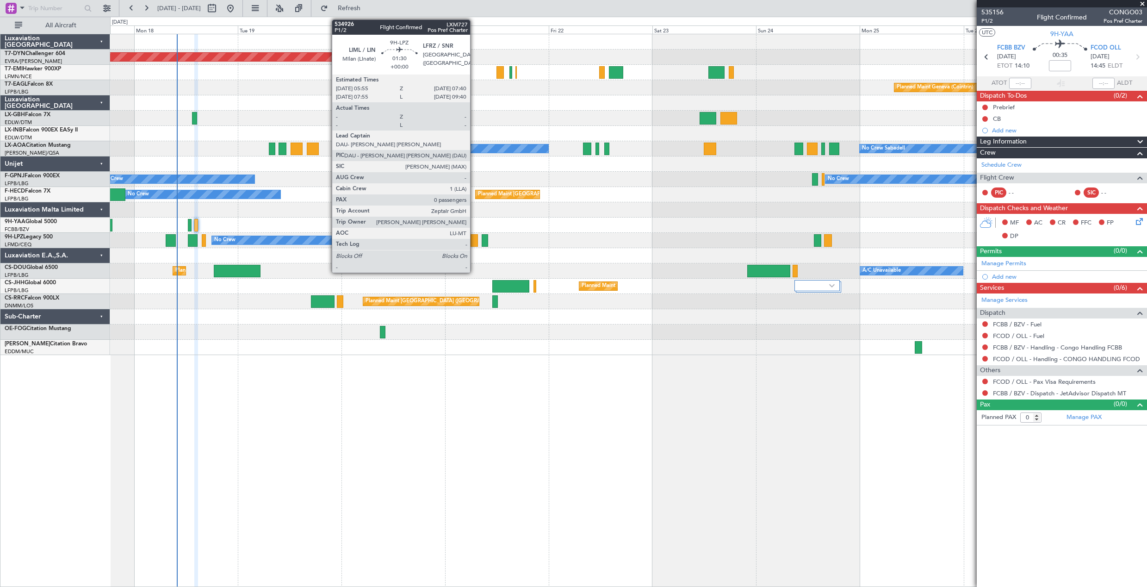
click at [474, 239] on div at bounding box center [475, 240] width 8 height 12
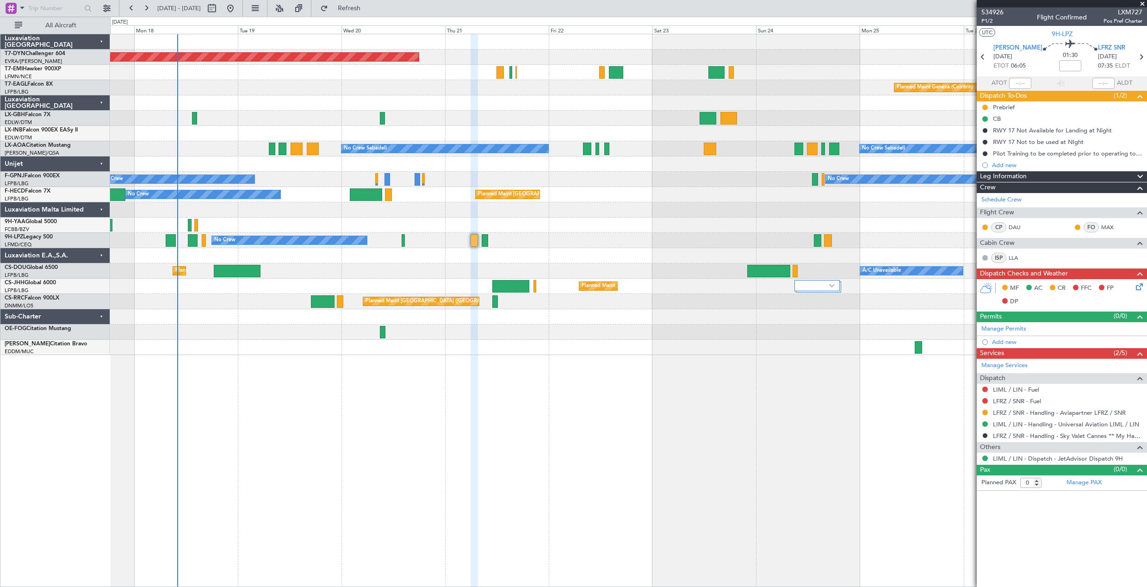
click at [890, 251] on div at bounding box center [628, 255] width 1037 height 15
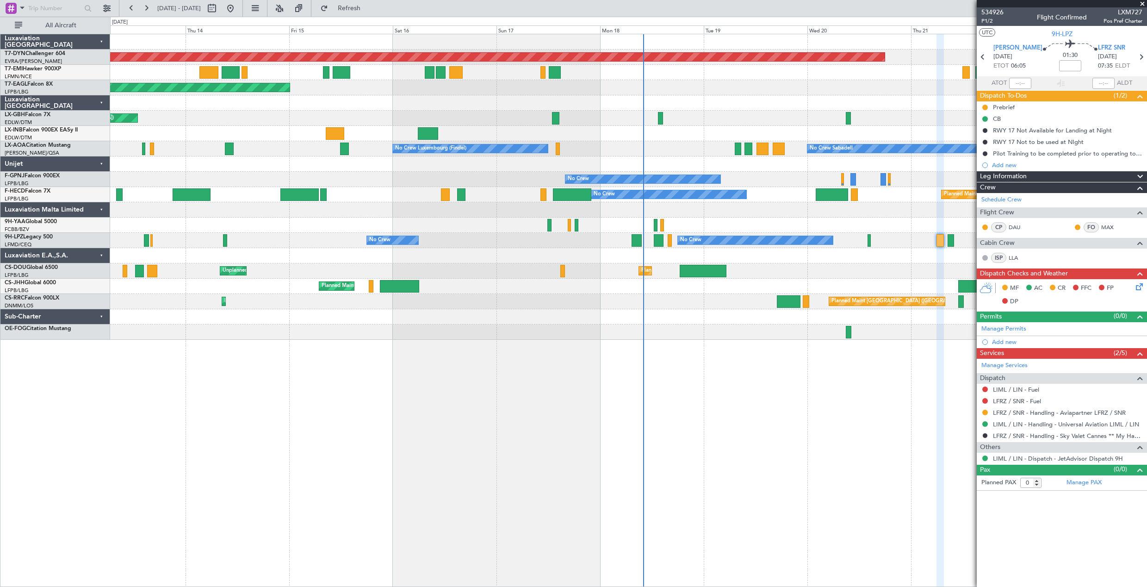
click at [643, 285] on div "Planned Maint Basel-Mulhouse Planned Maint New York (Teterboro) Planned Maint G…" at bounding box center [628, 186] width 1037 height 305
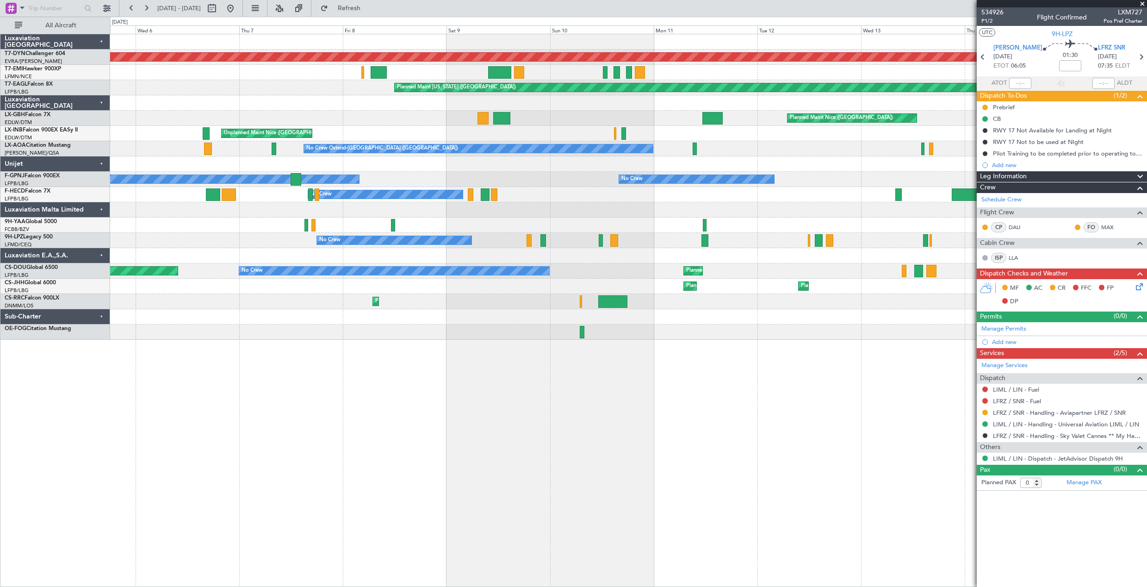
click at [594, 316] on div "Planned Maint Basel-Mulhouse A/C Unavailable Planned Maint New York (Teterboro)…" at bounding box center [628, 186] width 1037 height 305
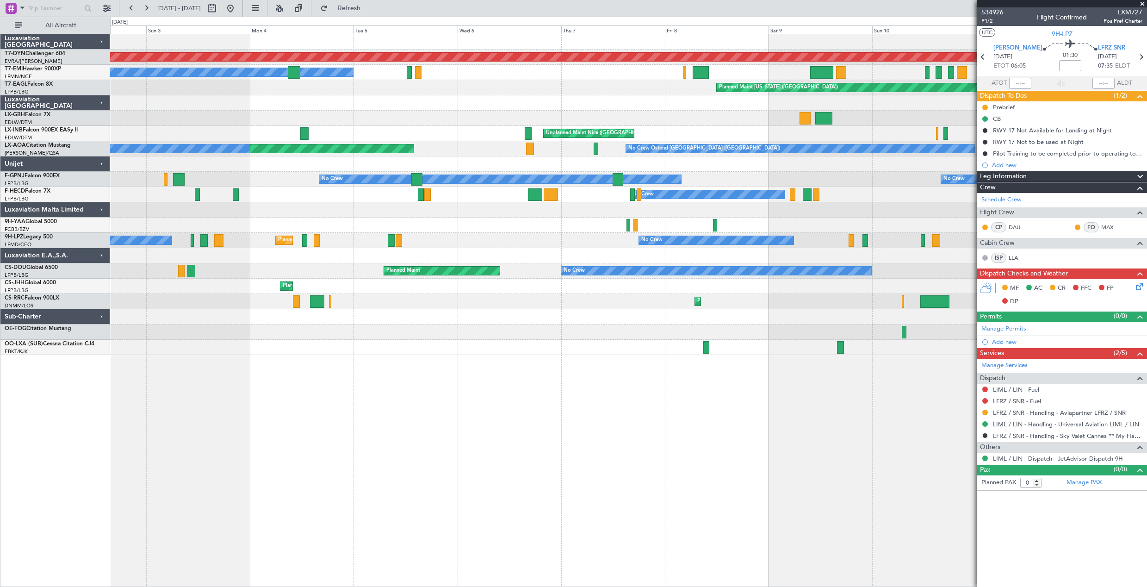
click at [735, 294] on div "Planned Maint Basel-Mulhouse A/C Unavailable Planned Maint New York (Teterboro)…" at bounding box center [628, 194] width 1037 height 321
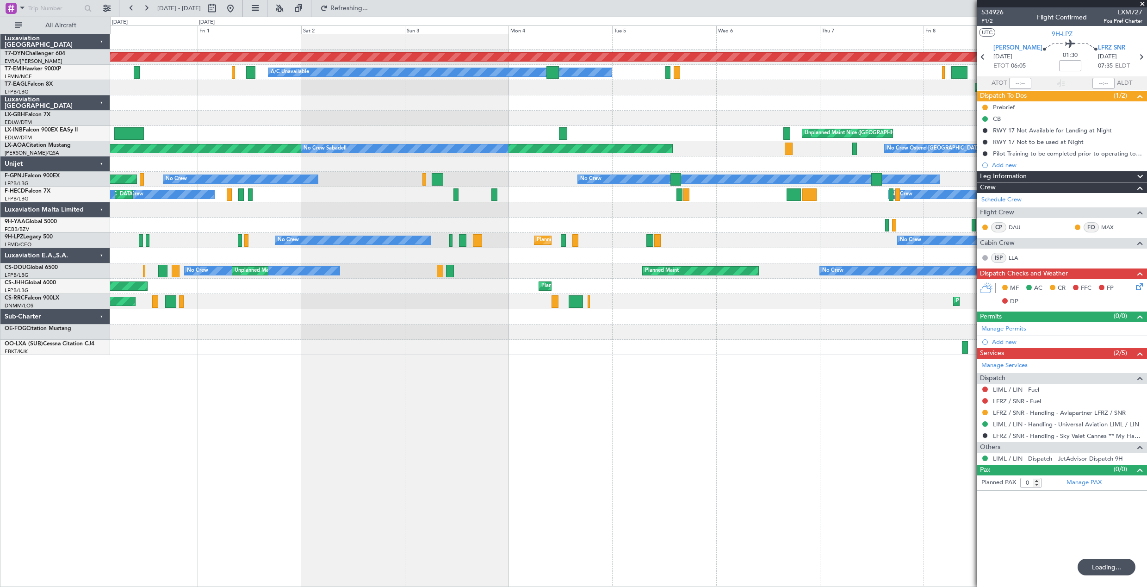
click at [604, 267] on div "Planned Maint Basel-Mulhouse A/C Unavailable Planned Maint New York (Teterboro)…" at bounding box center [628, 194] width 1037 height 321
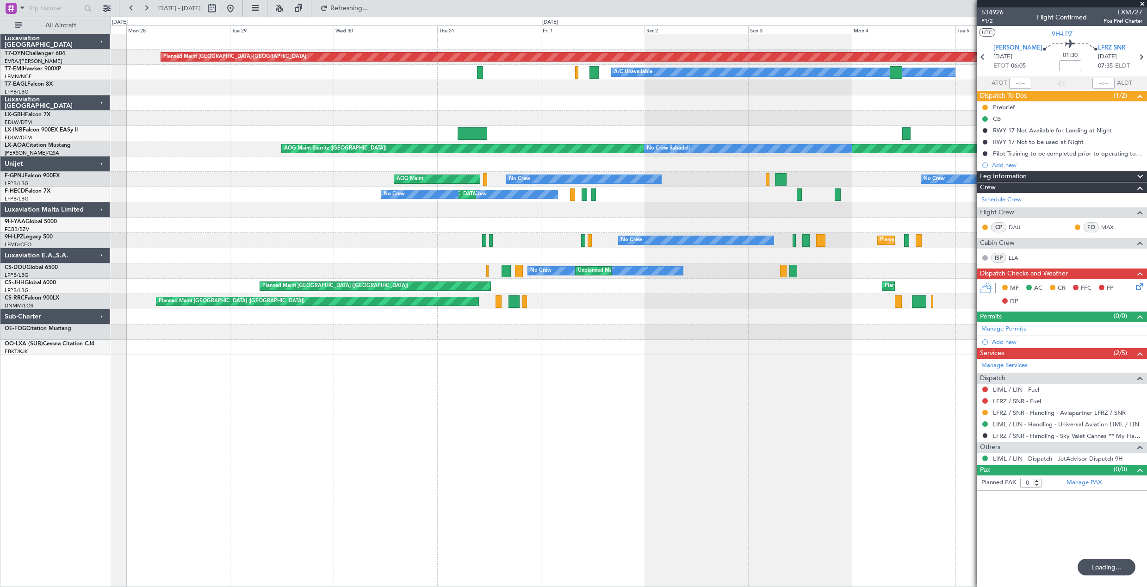
click at [594, 265] on div "Planned Maint Basel-Mulhouse A/C Unavailable Planned Maint New York (Teterboro)…" at bounding box center [628, 194] width 1037 height 321
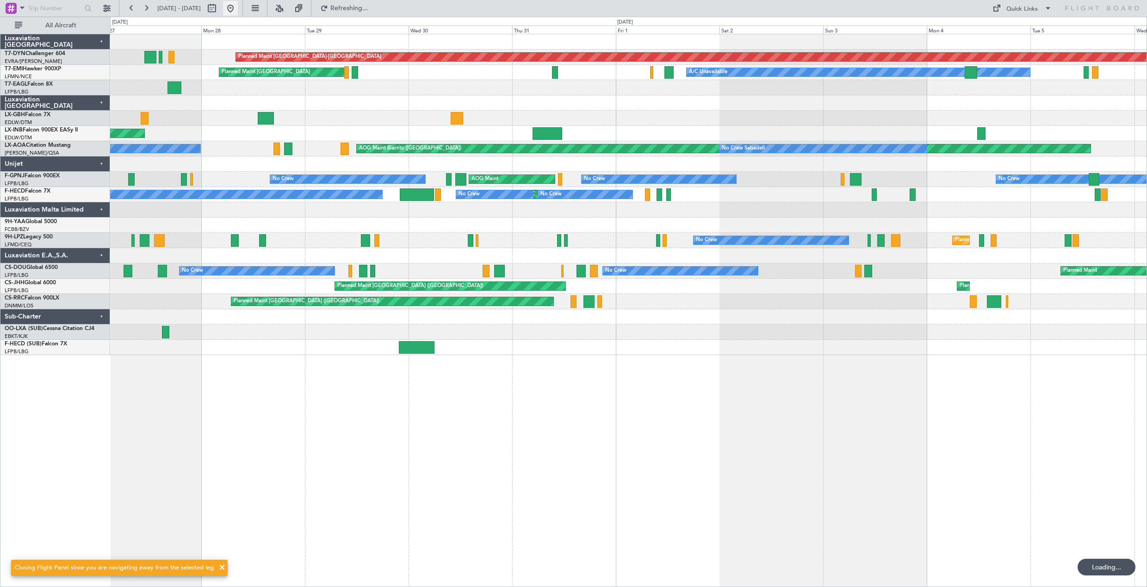
click at [238, 9] on button at bounding box center [230, 8] width 15 height 15
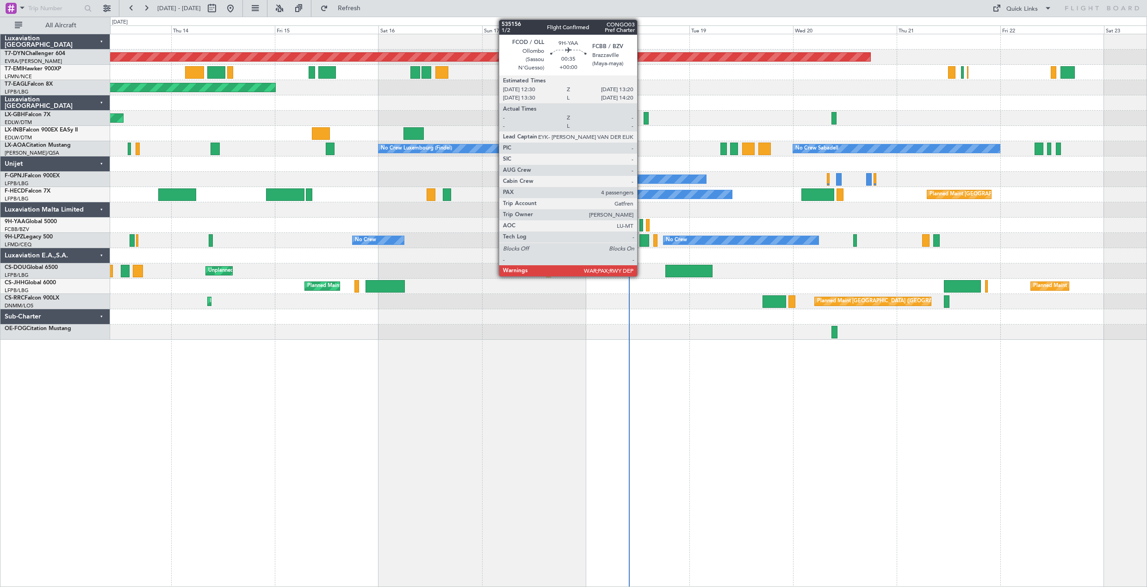
click at [642, 222] on div at bounding box center [642, 225] width 4 height 12
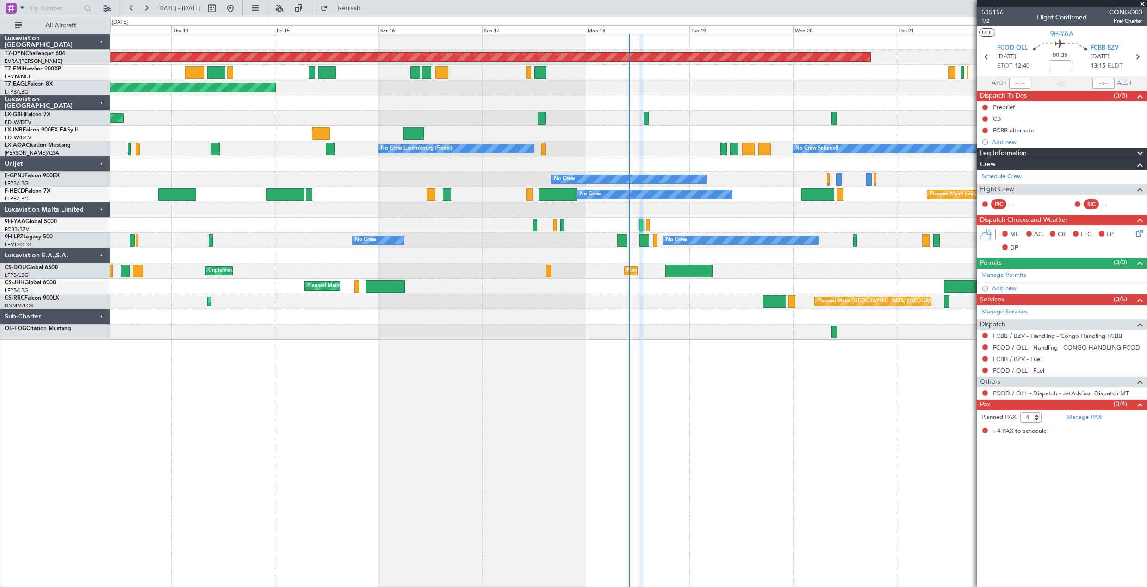
click at [650, 223] on div at bounding box center [628, 225] width 1037 height 15
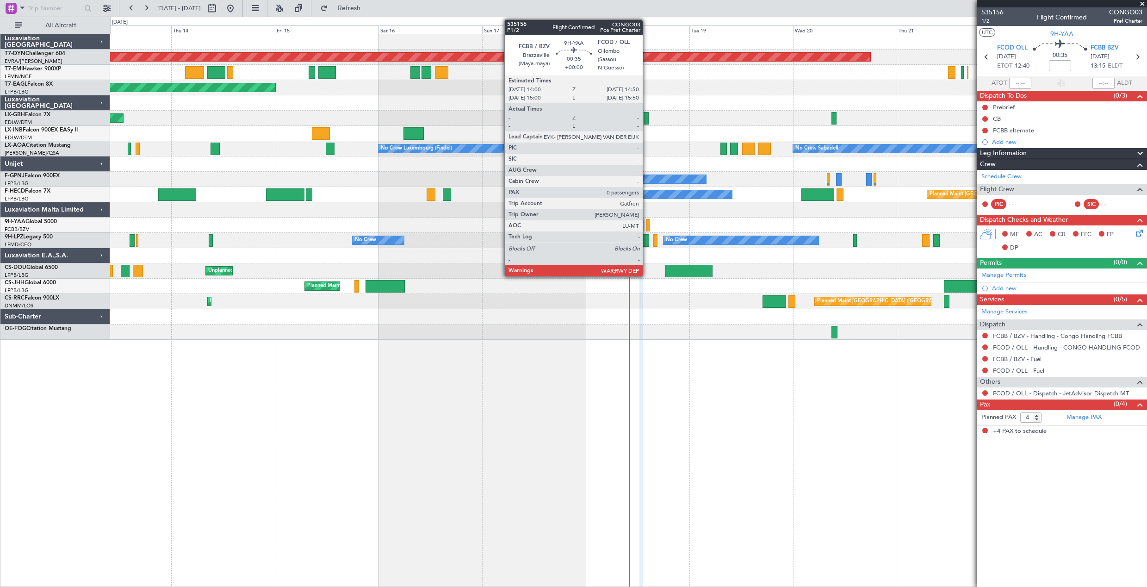
click at [647, 224] on div at bounding box center [648, 225] width 4 height 12
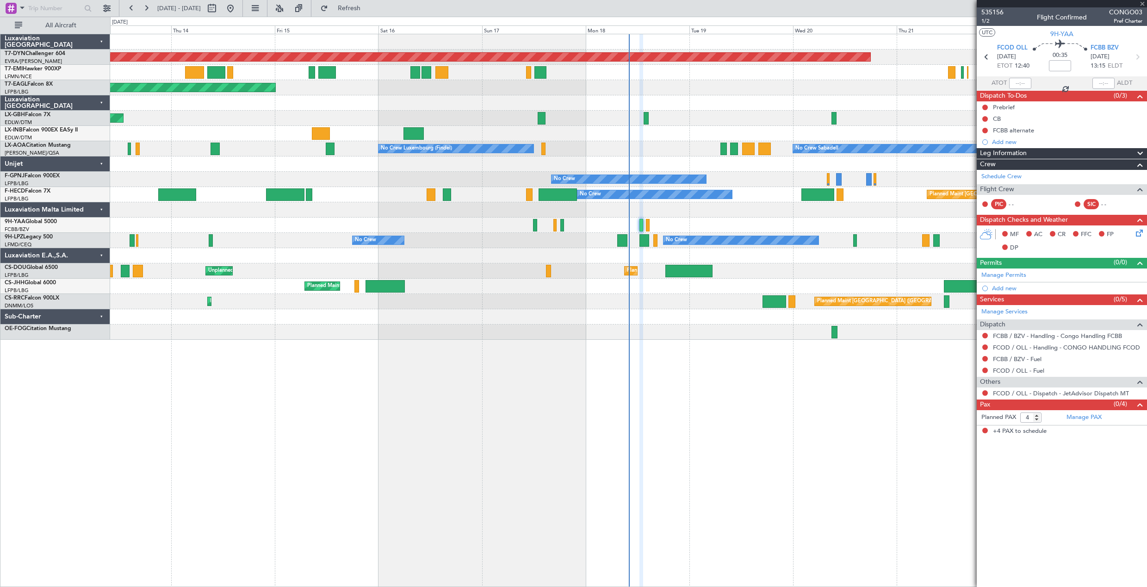
type input "0"
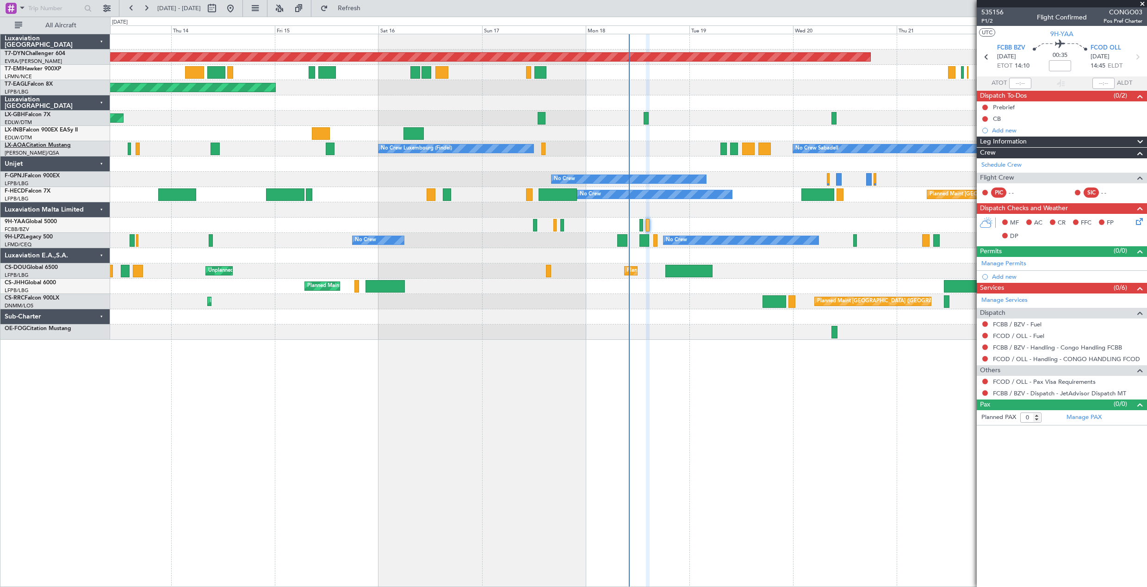
click at [51, 148] on link "LX-AOA Citation Mustang" at bounding box center [38, 146] width 66 height 6
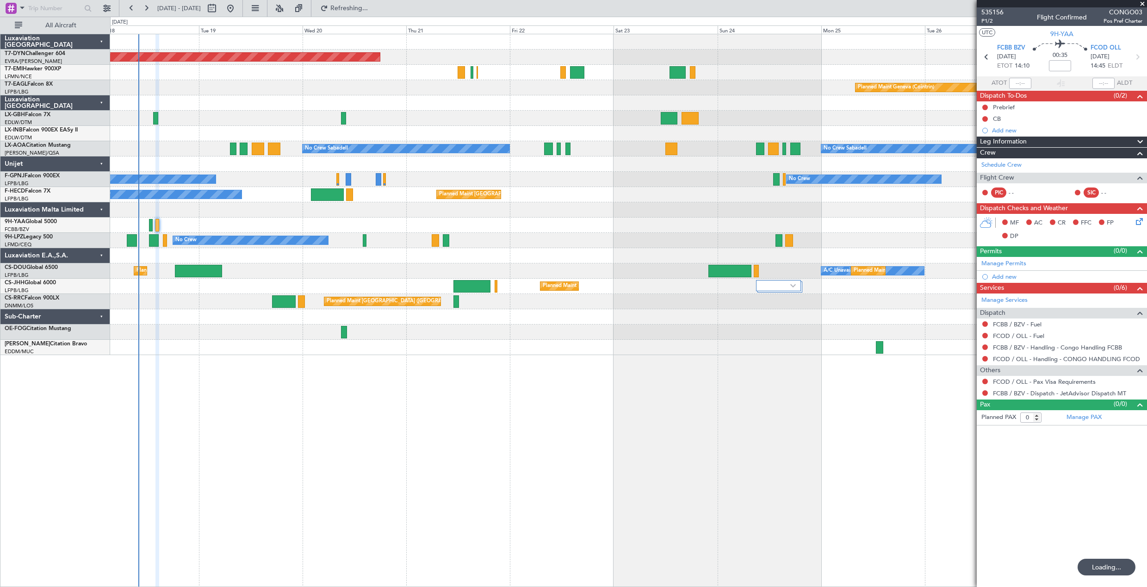
click at [172, 369] on div "Planned Maint Basel-Mulhouse Planned Maint Geneva (Cointrin) No Crew Sabadell N…" at bounding box center [628, 310] width 1037 height 553
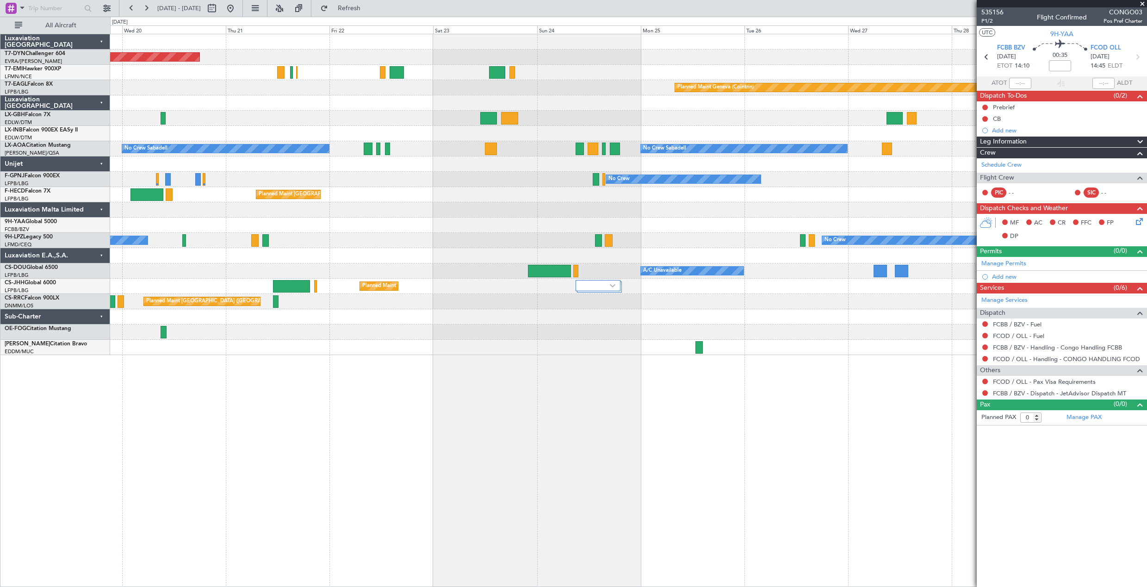
click at [557, 408] on div "Planned Maint Basel-Mulhouse Planned Maint Chester Planned Maint Geneva (Cointr…" at bounding box center [628, 310] width 1037 height 553
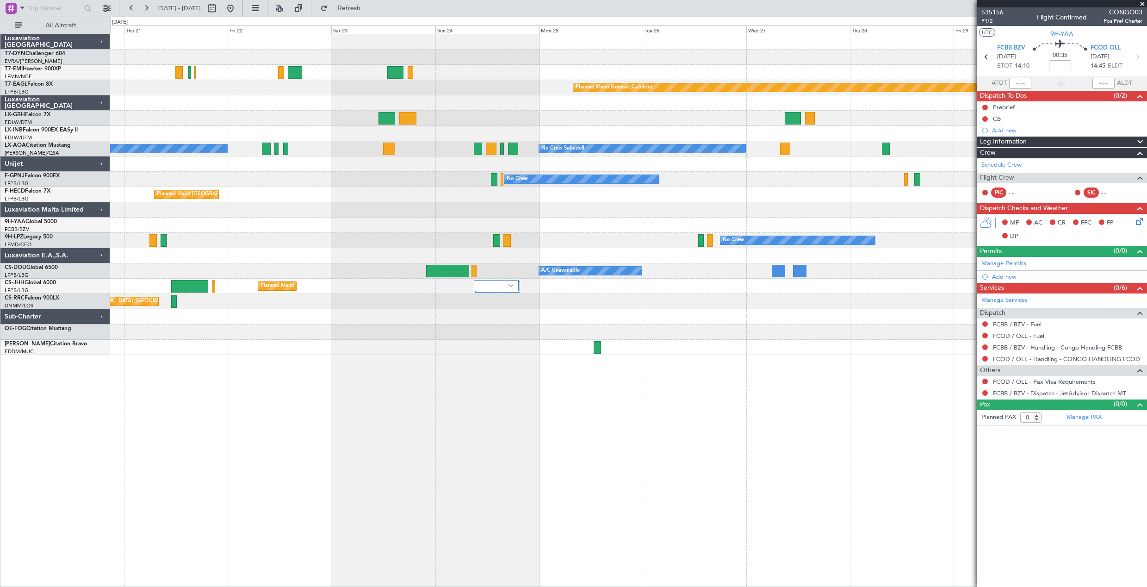
click at [647, 303] on div "Planned Maint [GEOGRAPHIC_DATA] ([GEOGRAPHIC_DATA])" at bounding box center [628, 301] width 1037 height 15
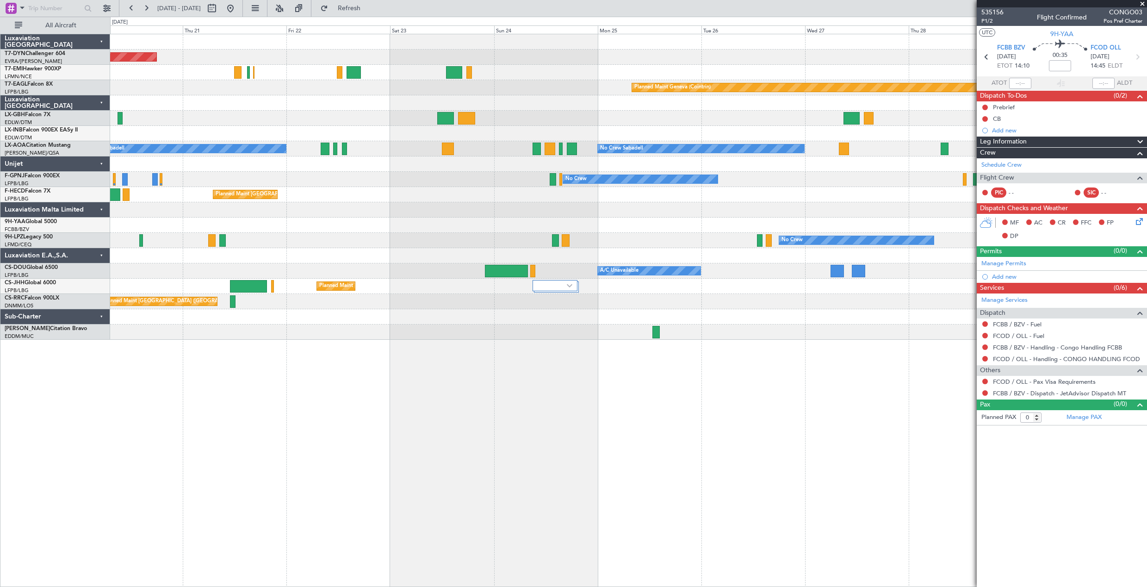
click at [258, 271] on div "Planned Maint Basel-Mulhouse Planned Maint Chester Planned Maint Geneva (Cointr…" at bounding box center [628, 186] width 1037 height 305
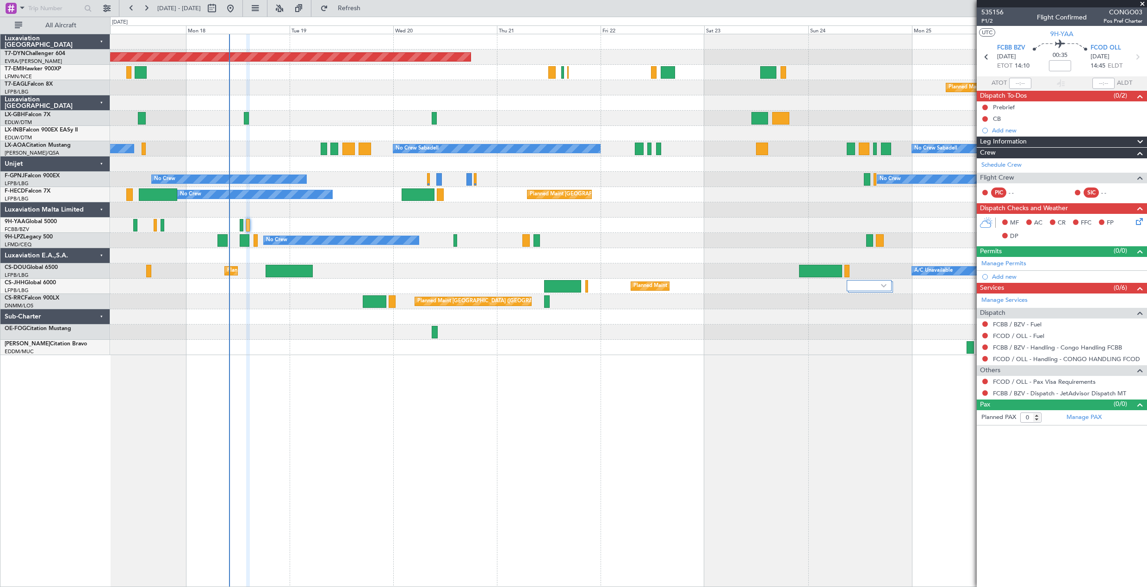
click at [517, 184] on div "No Crew No Crew" at bounding box center [628, 179] width 1037 height 15
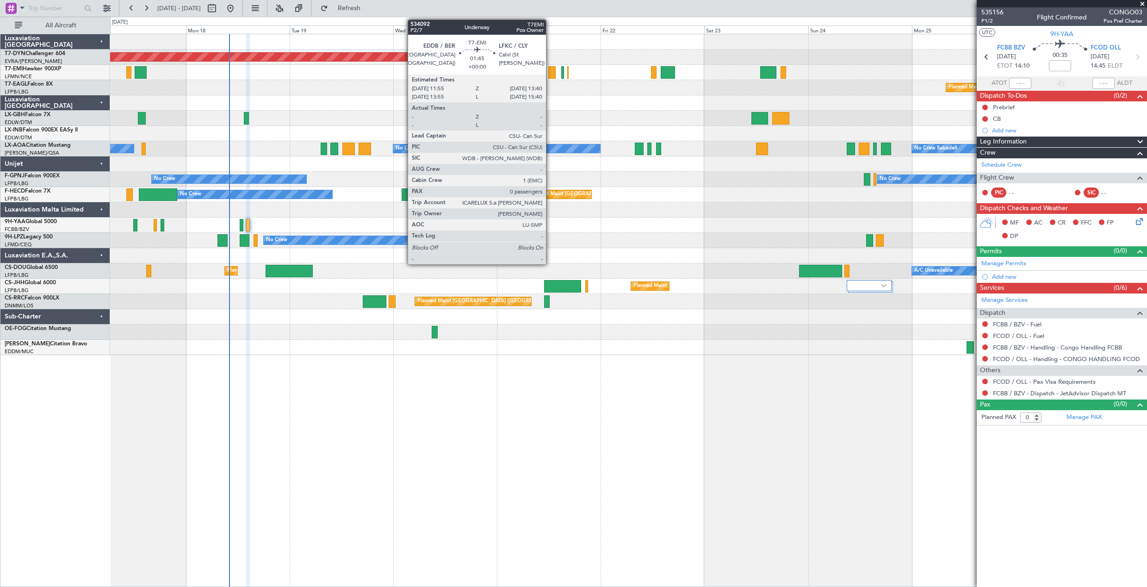
click at [550, 71] on div at bounding box center [552, 72] width 8 height 12
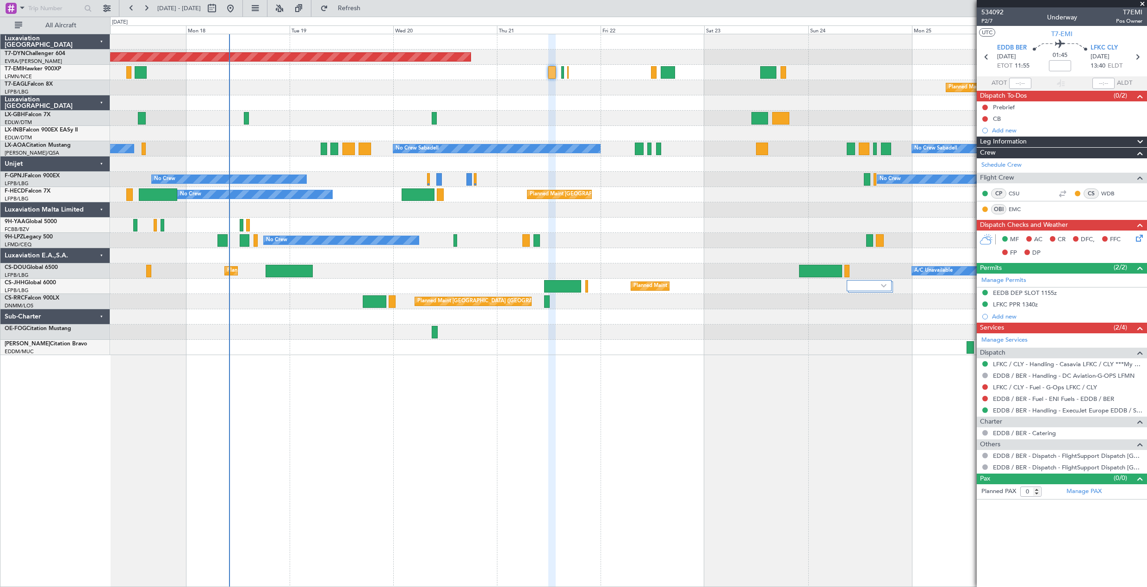
click at [558, 73] on div at bounding box center [628, 72] width 1037 height 15
click at [988, 22] on span "P2/7" at bounding box center [993, 21] width 22 height 8
click at [1143, 163] on span at bounding box center [1139, 162] width 11 height 7
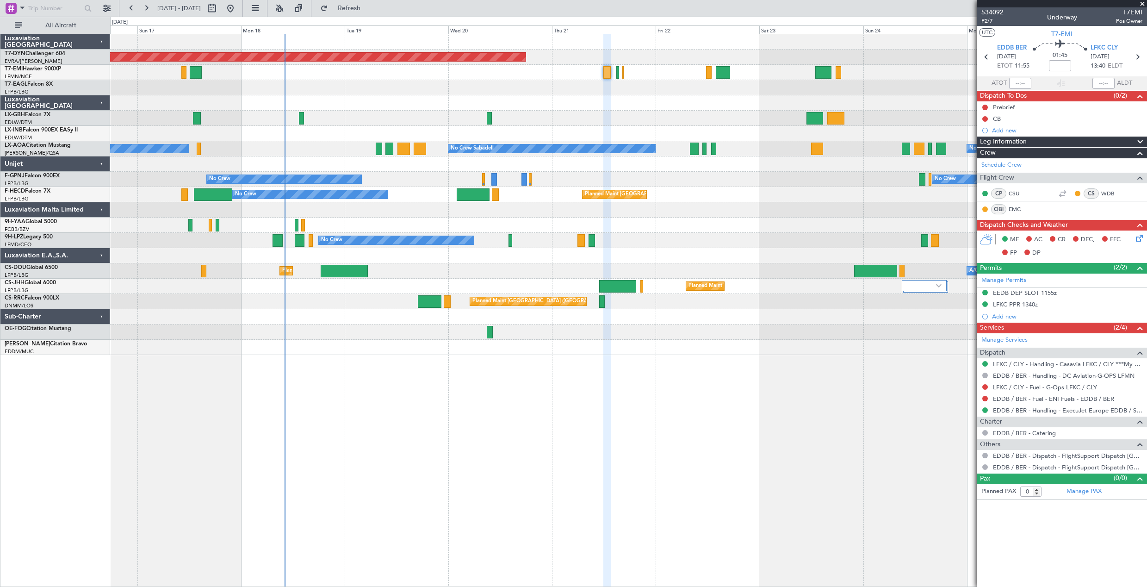
click at [316, 228] on div at bounding box center [628, 225] width 1037 height 15
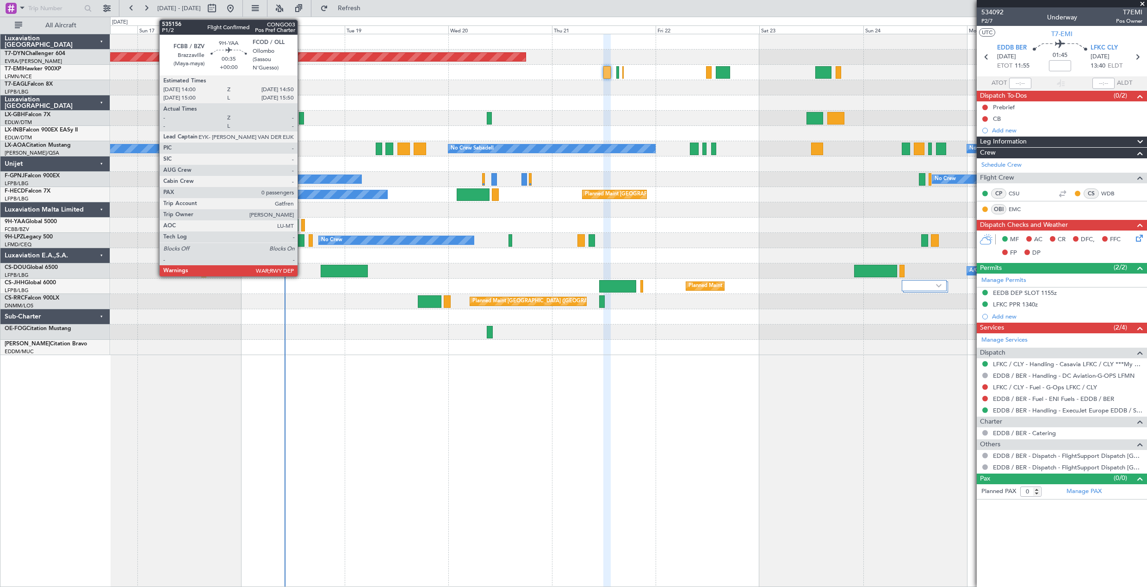
click at [302, 223] on div at bounding box center [303, 225] width 4 height 12
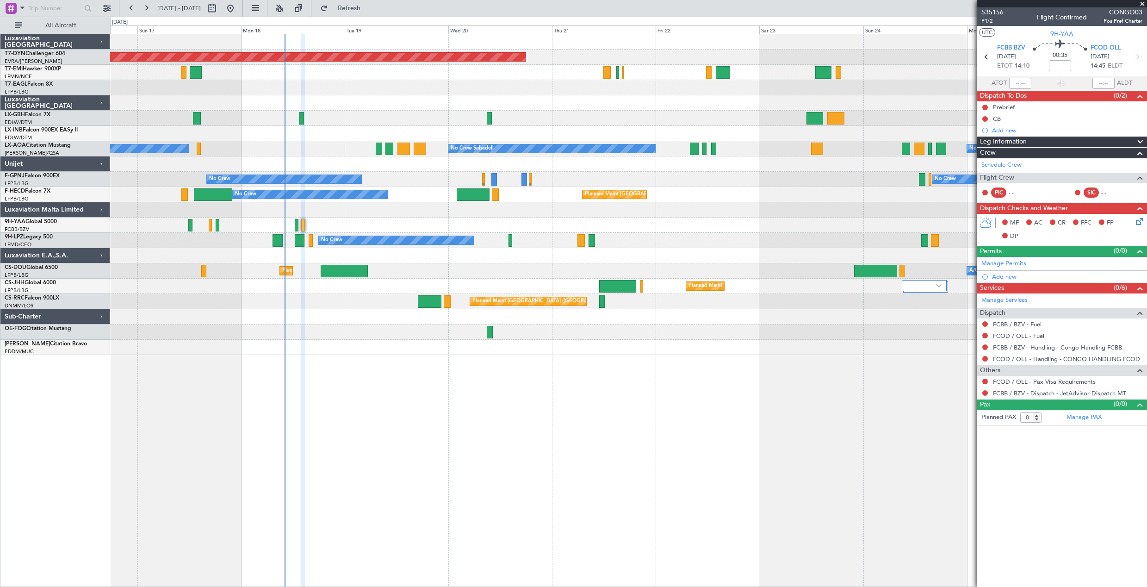
click at [1116, 15] on span "CONGO03" at bounding box center [1123, 12] width 39 height 10
click at [986, 24] on span "P1/2" at bounding box center [993, 21] width 22 height 8
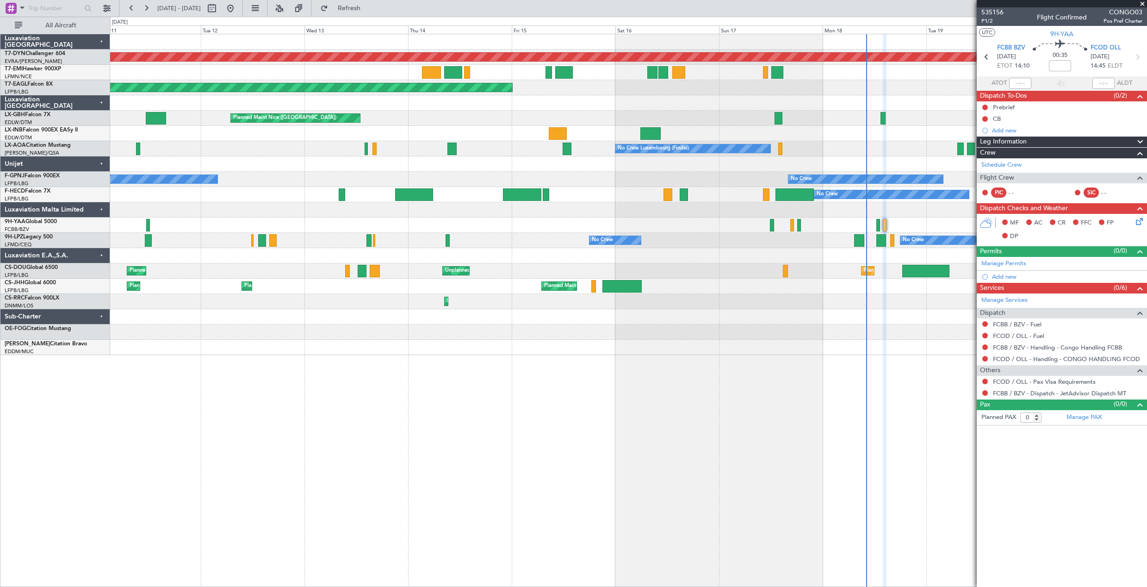
click at [783, 271] on div "Planned Maint London (Luton) Unplanned Maint Paris (Le Bourget) Planned Maint P…" at bounding box center [628, 270] width 1037 height 15
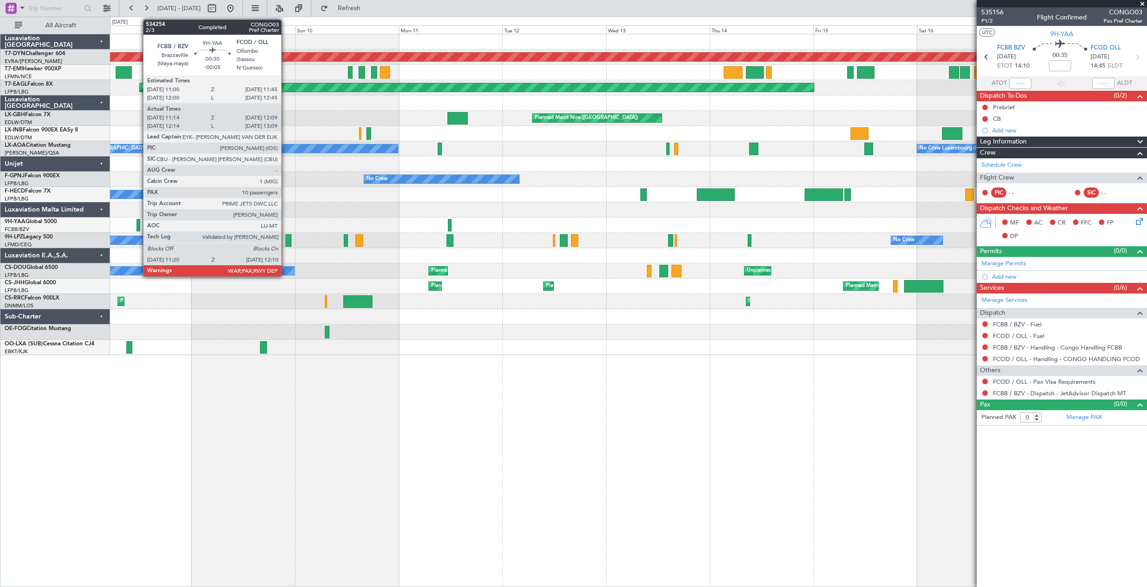
click at [138, 227] on div at bounding box center [139, 225] width 4 height 12
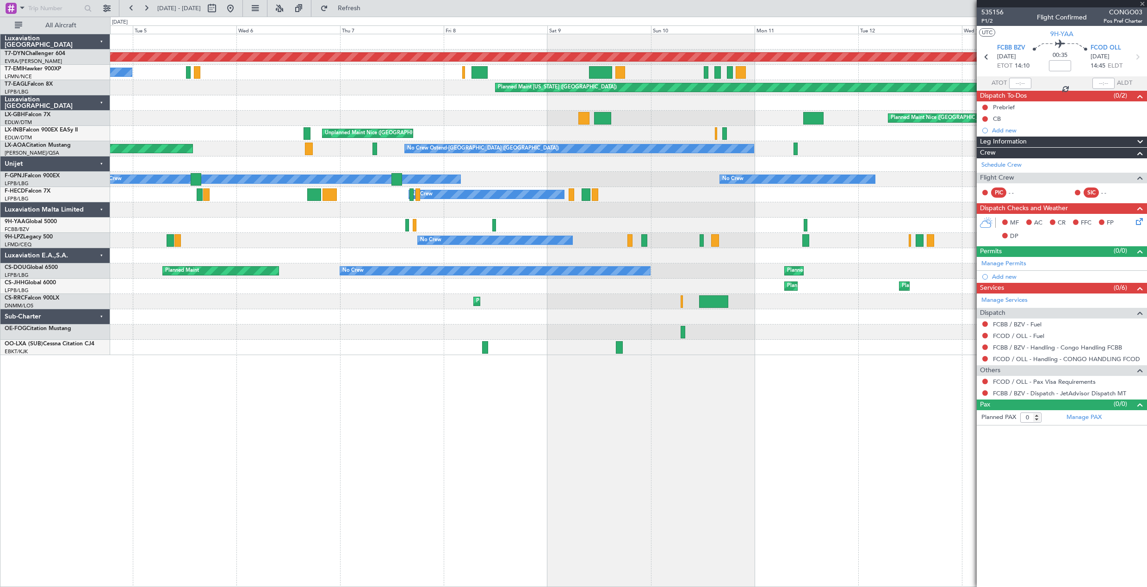
click at [621, 200] on div "Planned Maint Basel-Mulhouse A/C Unavailable Planned Maint New York (Teterboro)…" at bounding box center [628, 194] width 1037 height 321
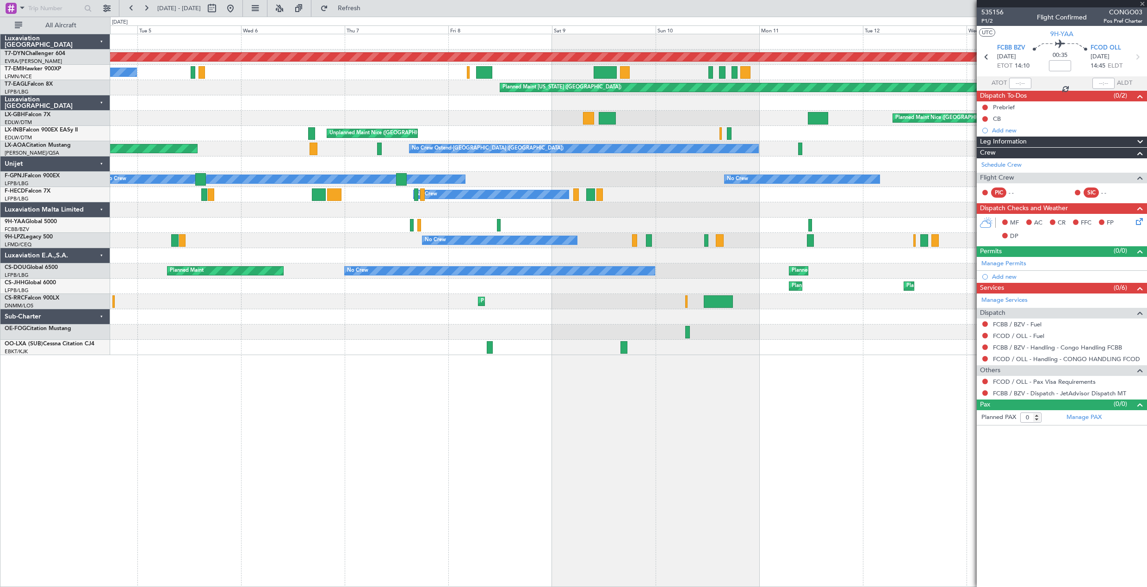
type input "-00:05"
type input "11:24"
type input "12:04"
type input "10"
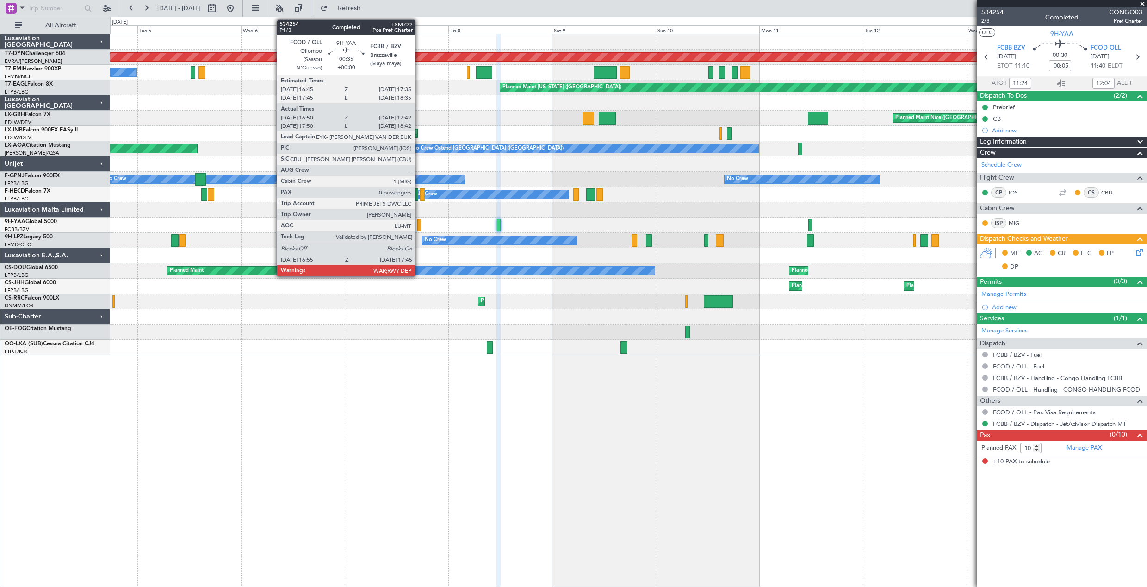
click at [419, 227] on div at bounding box center [420, 225] width 4 height 12
type input "17:00"
type input "17:37"
type input "0"
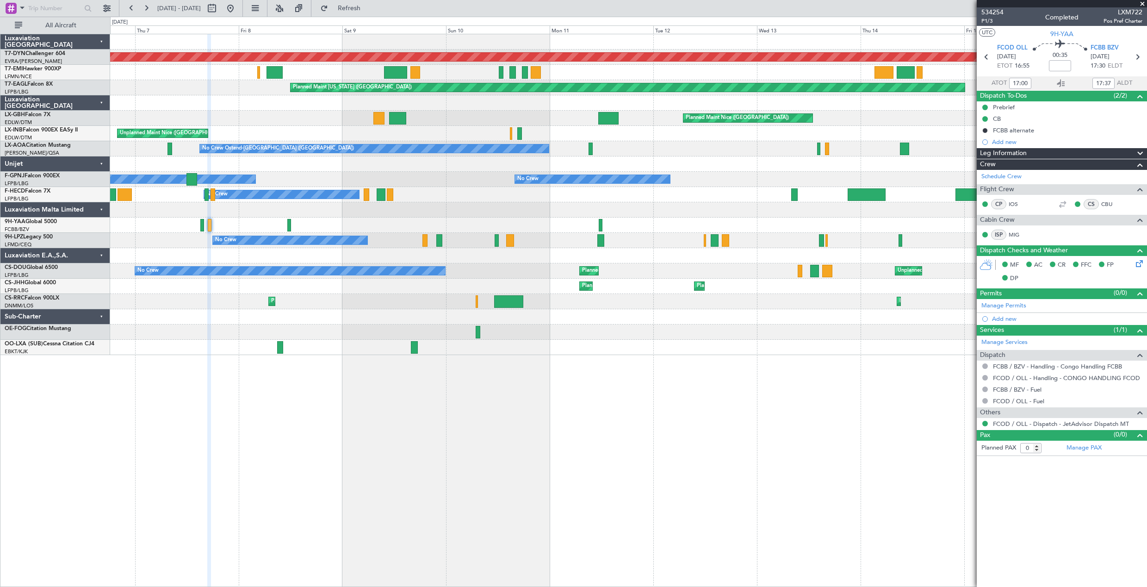
click at [0, 75] on html "01 Aug 2025 - 11 Aug 2025 Refresh Quick Links All Aircraft Planned Maint Basel-…" at bounding box center [573, 293] width 1147 height 587
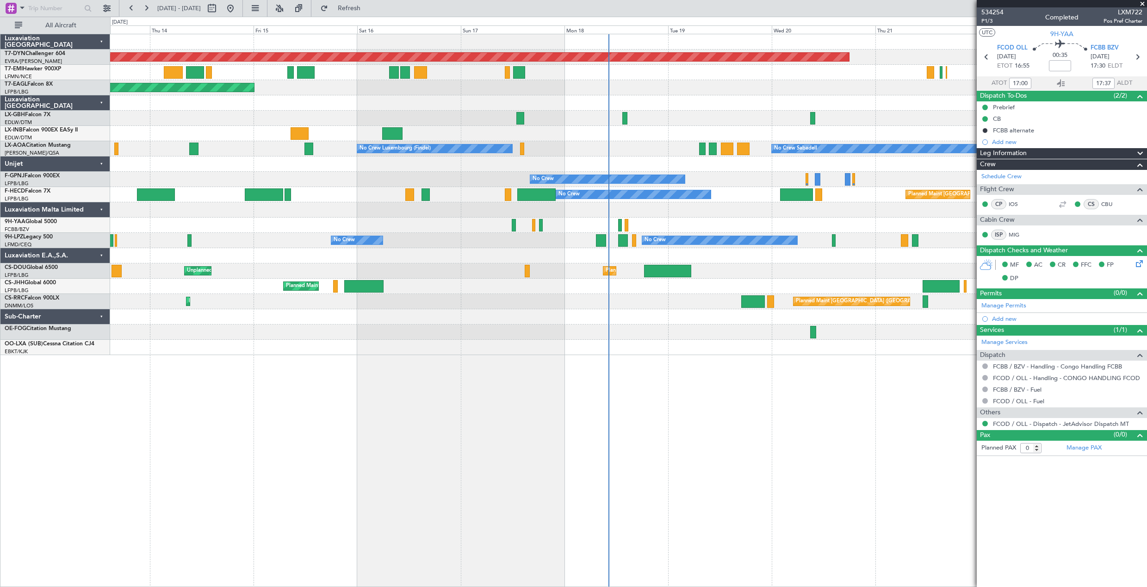
click at [0, 71] on html "01 Aug 2025 - 11 Aug 2025 Refresh Quick Links All Aircraft Planned Maint Basel-…" at bounding box center [573, 293] width 1147 height 587
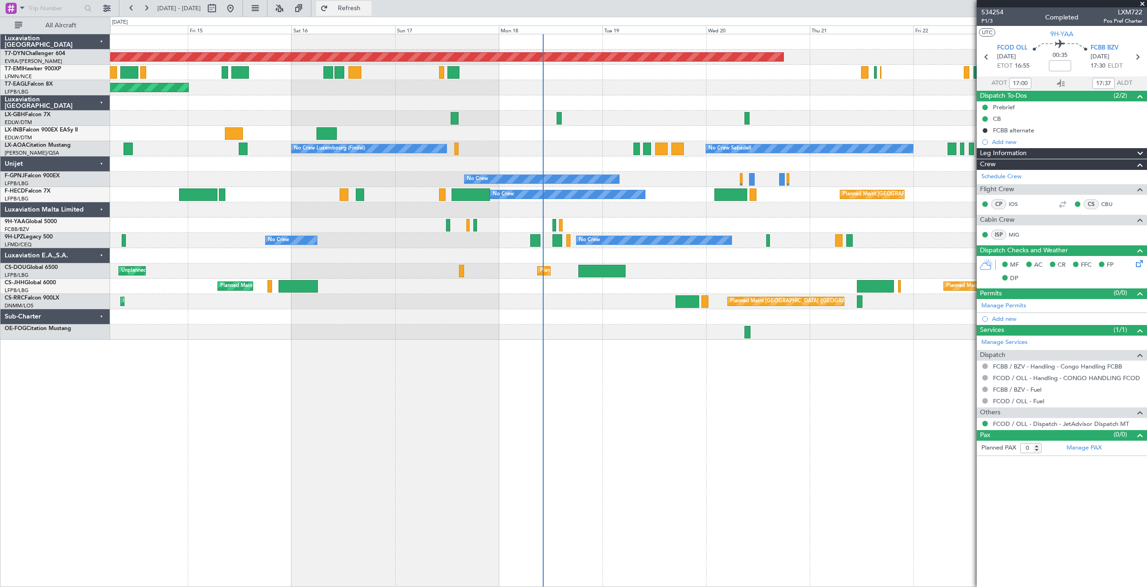
click at [372, 13] on button "Refresh" at bounding box center [344, 8] width 56 height 15
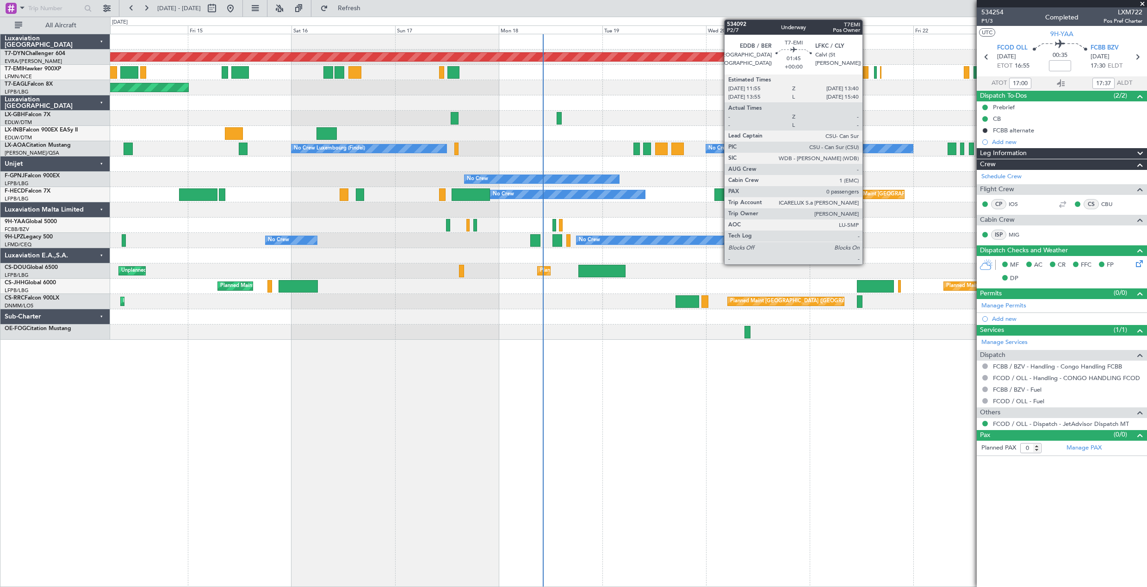
click at [866, 76] on div at bounding box center [865, 72] width 8 height 12
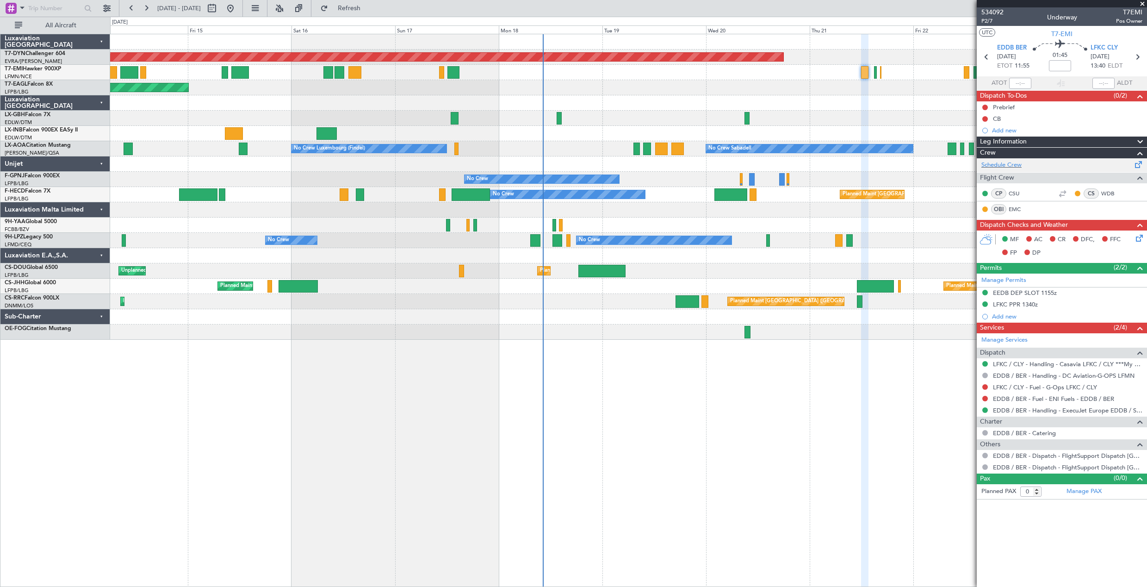
click at [1133, 166] on div "Schedule Crew" at bounding box center [1062, 165] width 170 height 14
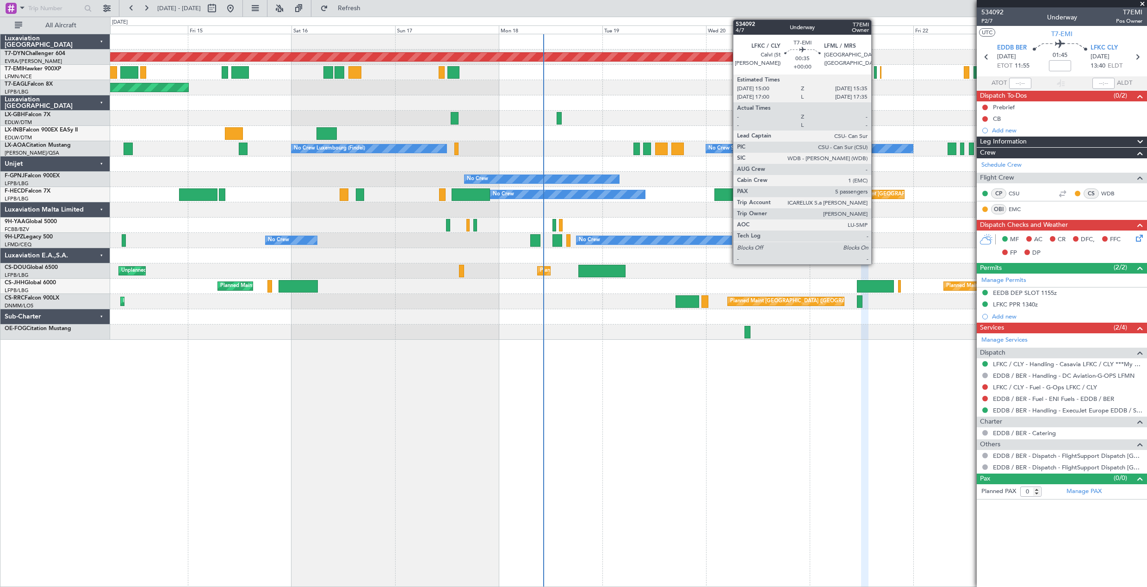
click at [876, 75] on div at bounding box center [875, 72] width 3 height 12
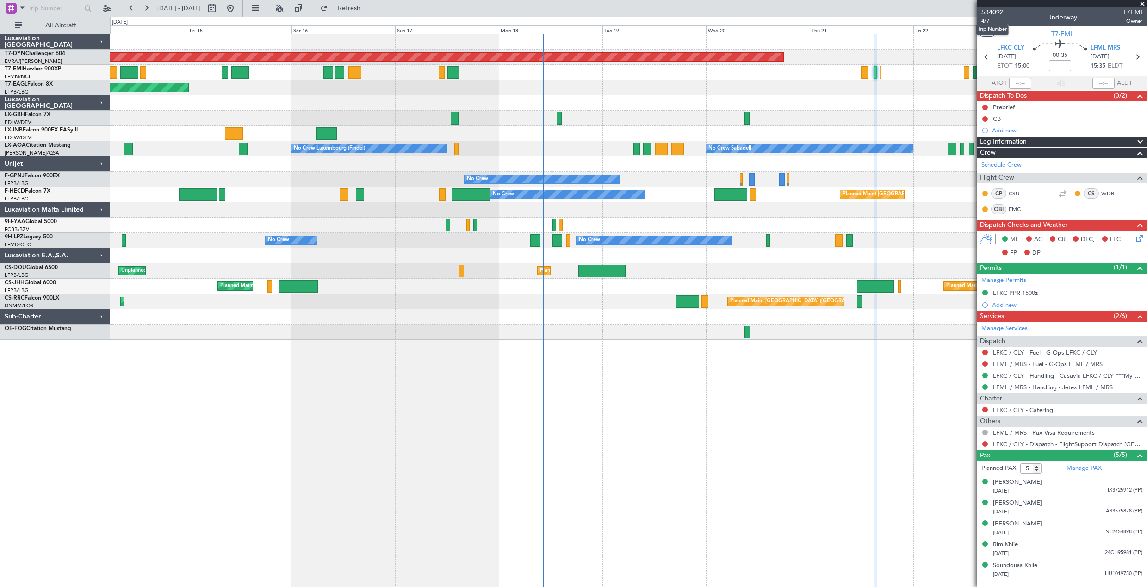
click at [997, 14] on span "534092" at bounding box center [993, 12] width 22 height 10
click at [349, 11] on button "Refresh" at bounding box center [344, 8] width 56 height 15
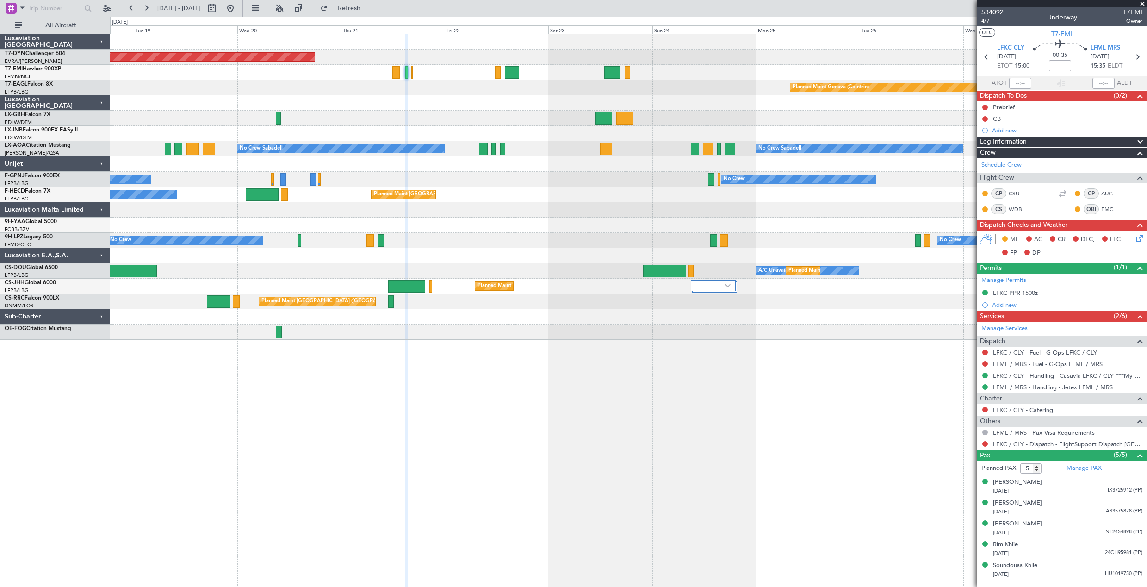
click at [262, 386] on div "Planned Maint Basel-Mulhouse Planned Maint Geneva (Cointrin) No Crew Sabadell N…" at bounding box center [628, 310] width 1037 height 553
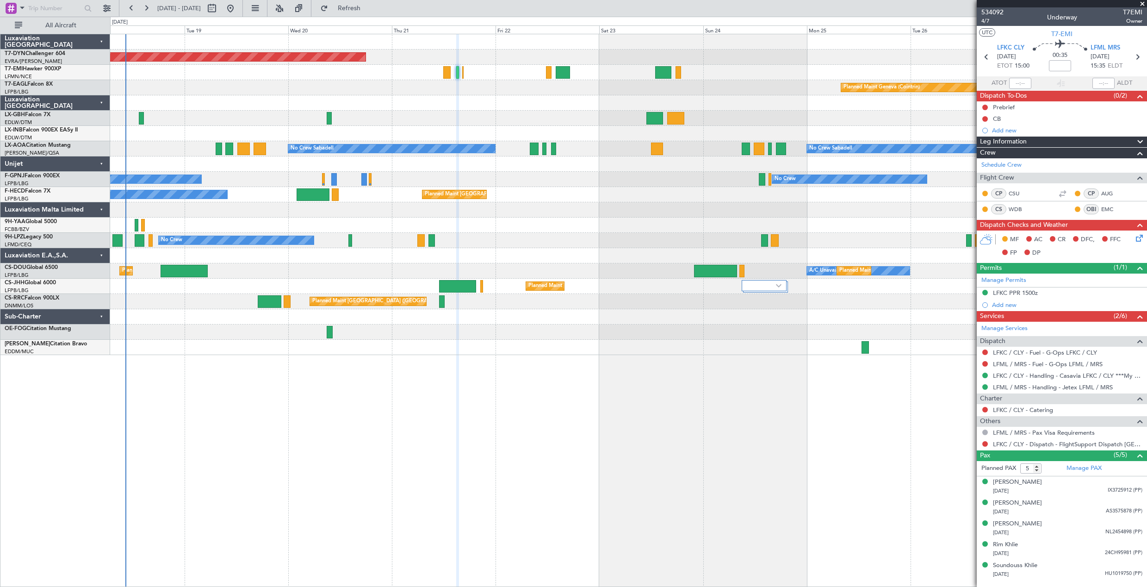
click at [353, 397] on div "Planned Maint Basel-Mulhouse Planned Maint Geneva (Cointrin) No Crew Sabadell N…" at bounding box center [628, 310] width 1037 height 553
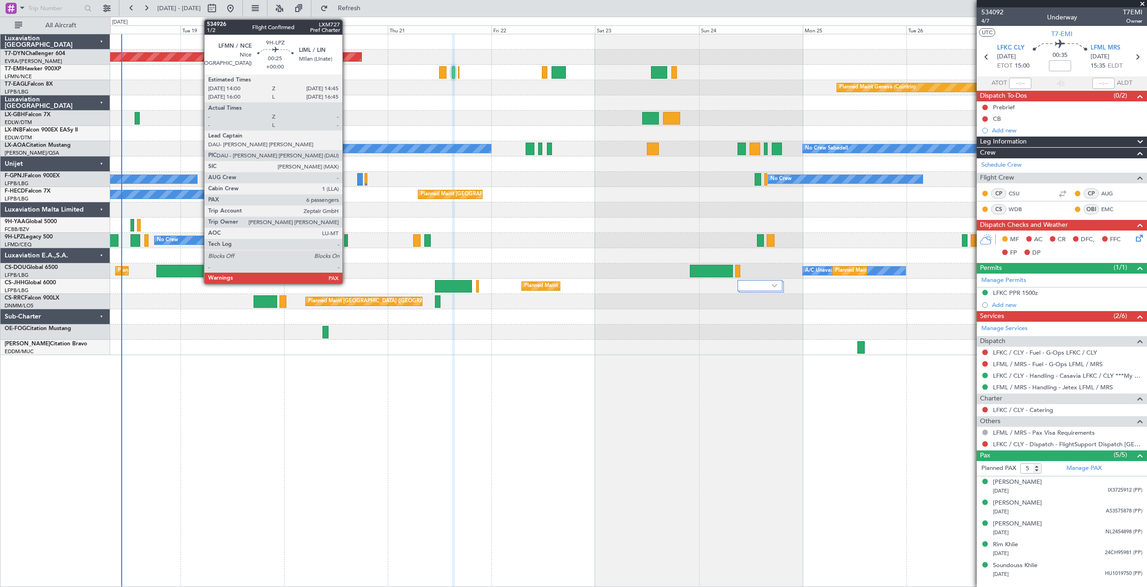
click at [347, 244] on div at bounding box center [346, 240] width 4 height 12
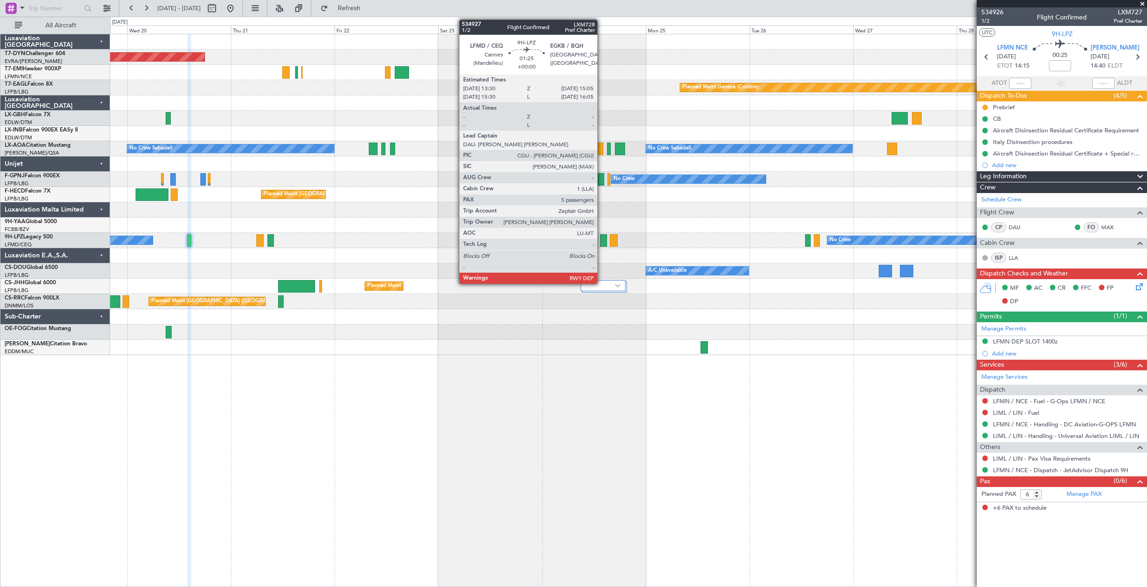
click at [602, 242] on div at bounding box center [603, 240] width 7 height 12
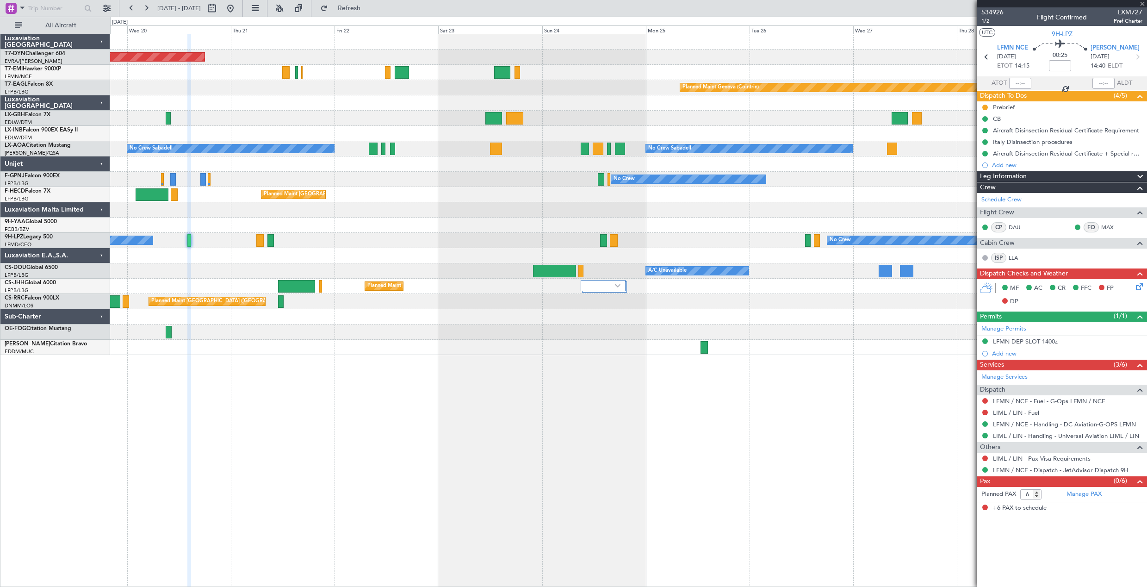
type input "5"
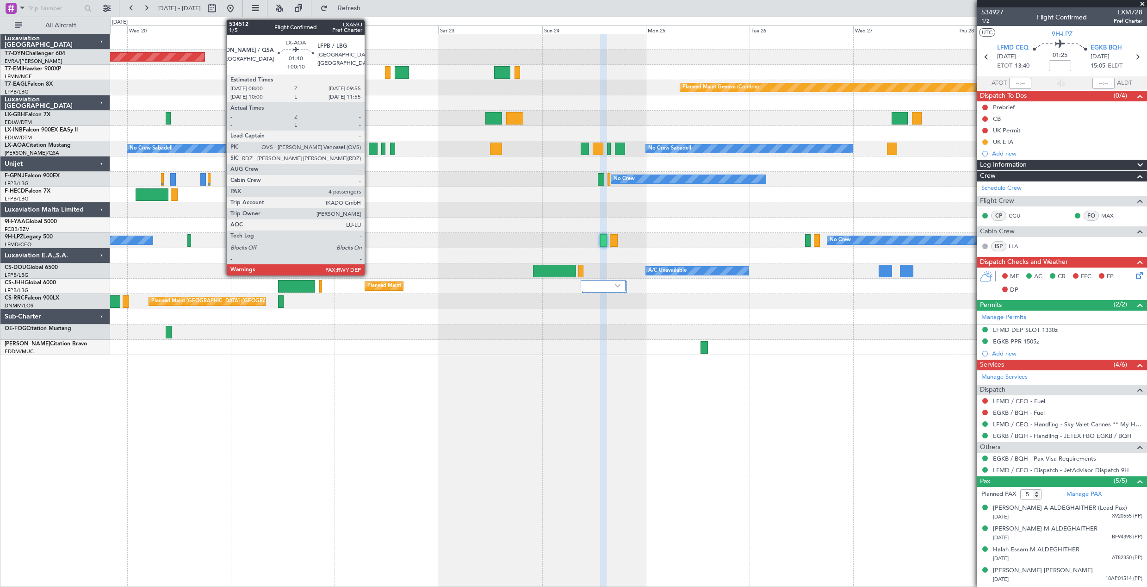
click at [369, 153] on div at bounding box center [373, 149] width 8 height 12
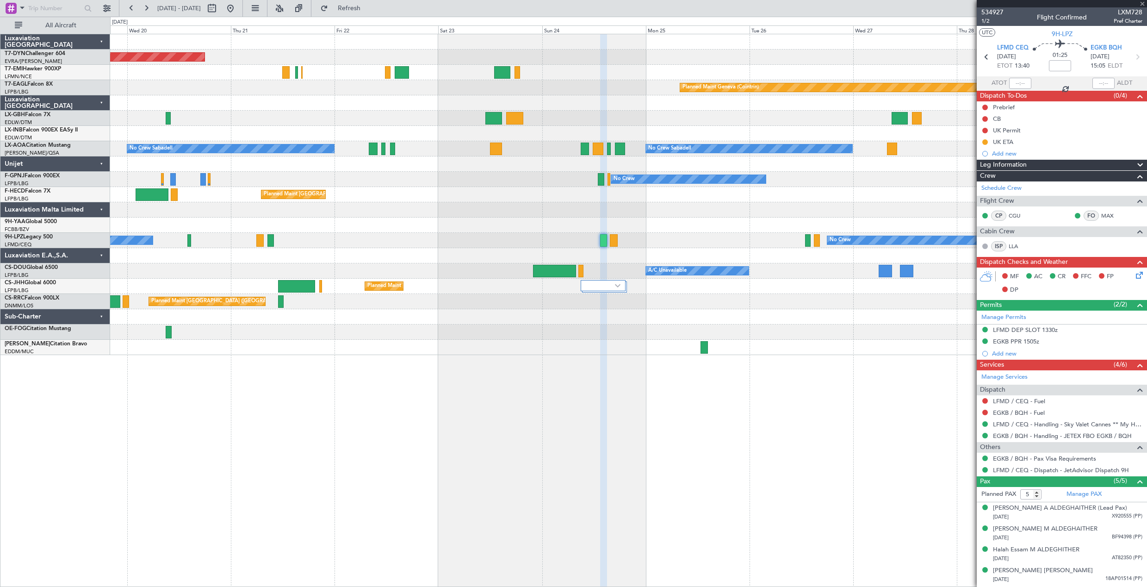
type input "+00:10"
type input "4"
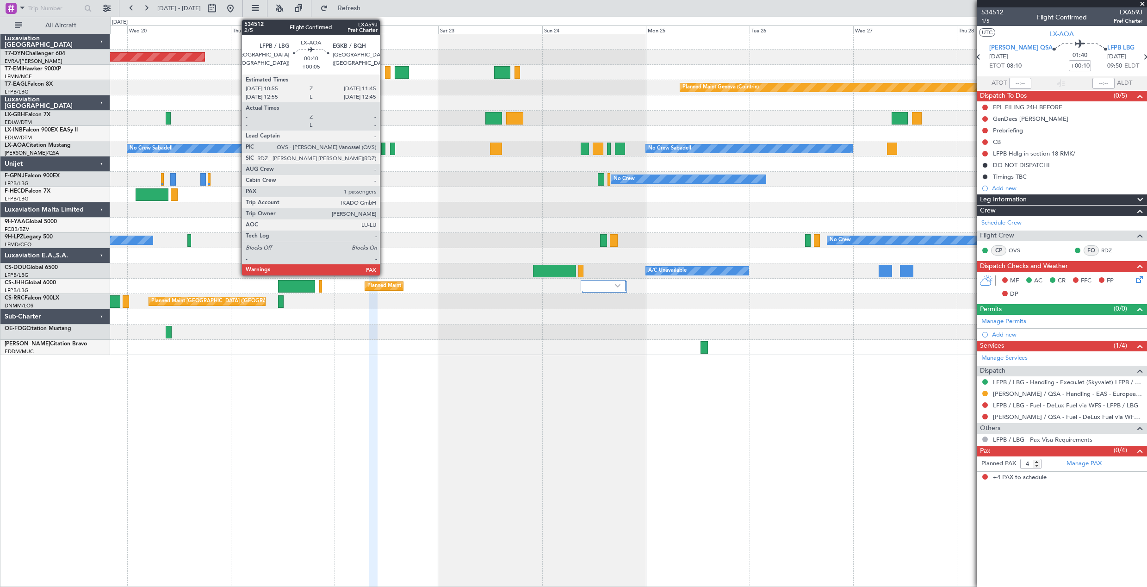
click at [384, 147] on div at bounding box center [383, 149] width 4 height 12
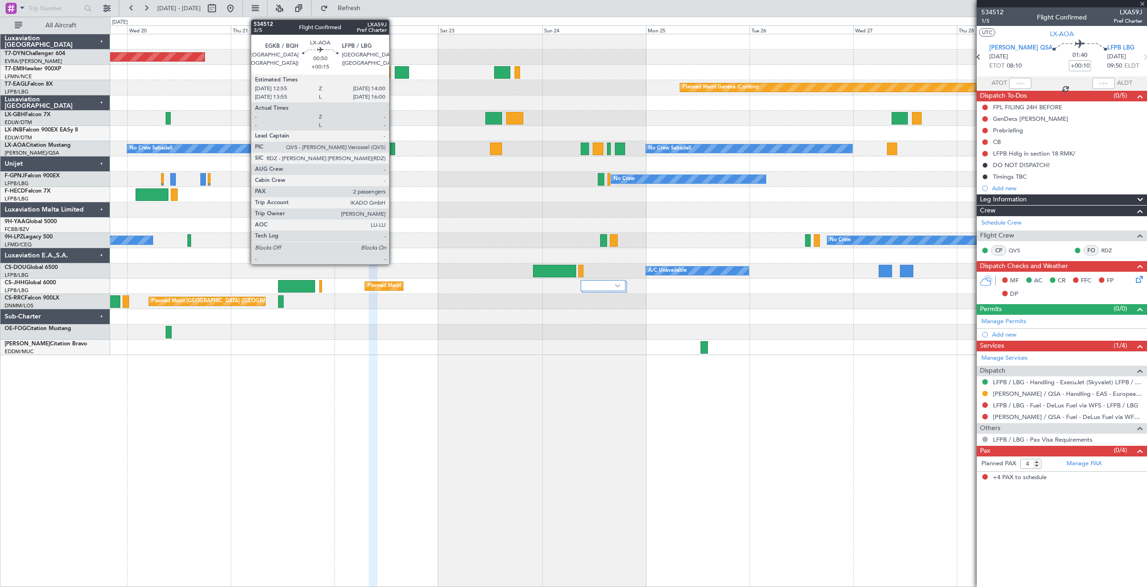
type input "+00:05"
type input "1"
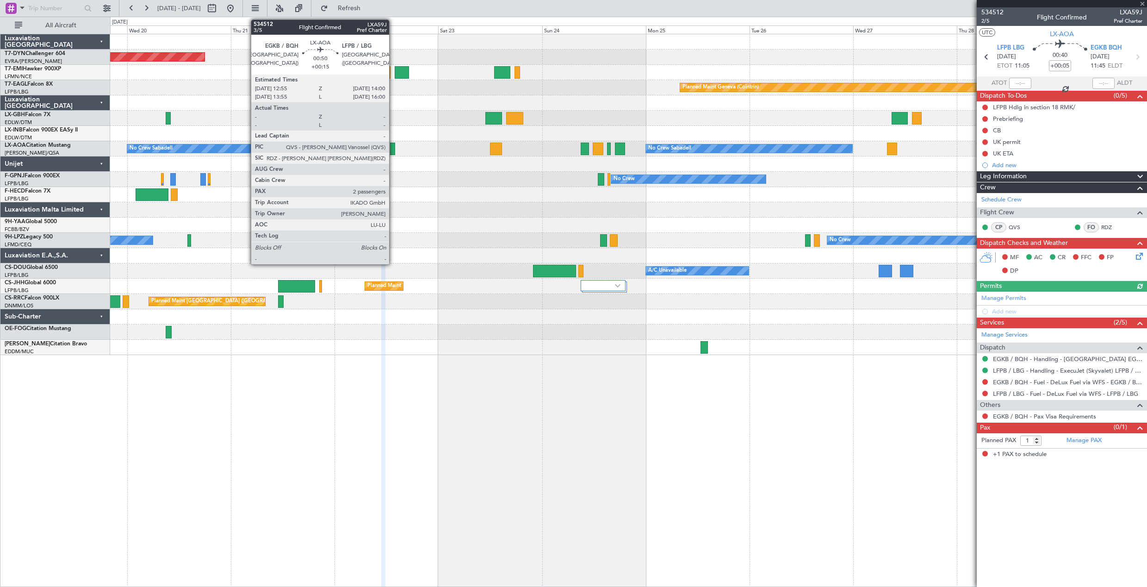
click at [393, 149] on div at bounding box center [392, 149] width 5 height 12
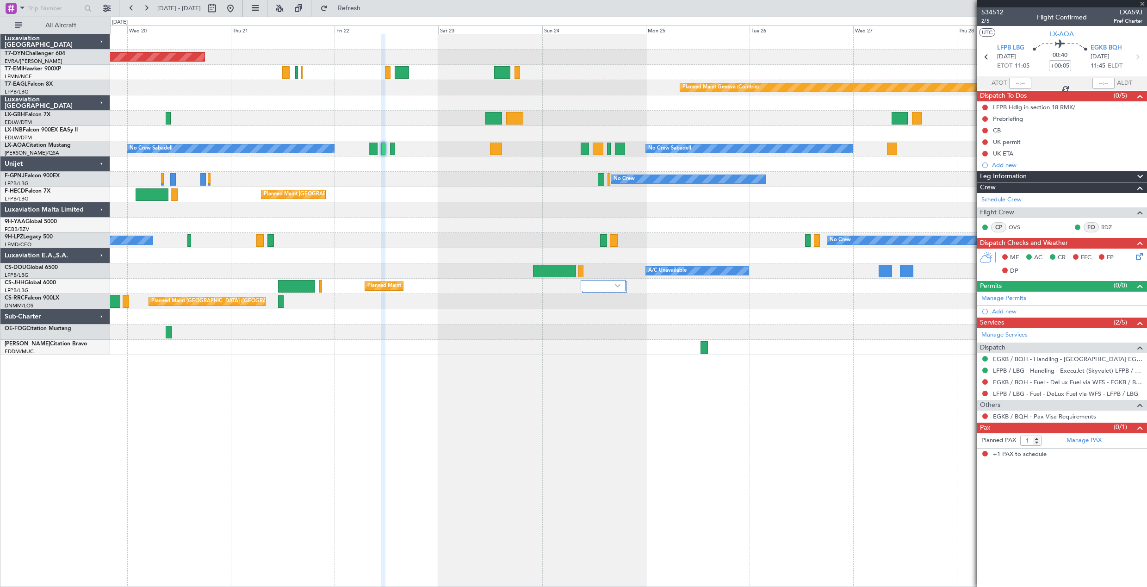
type input "+00:15"
type input "2"
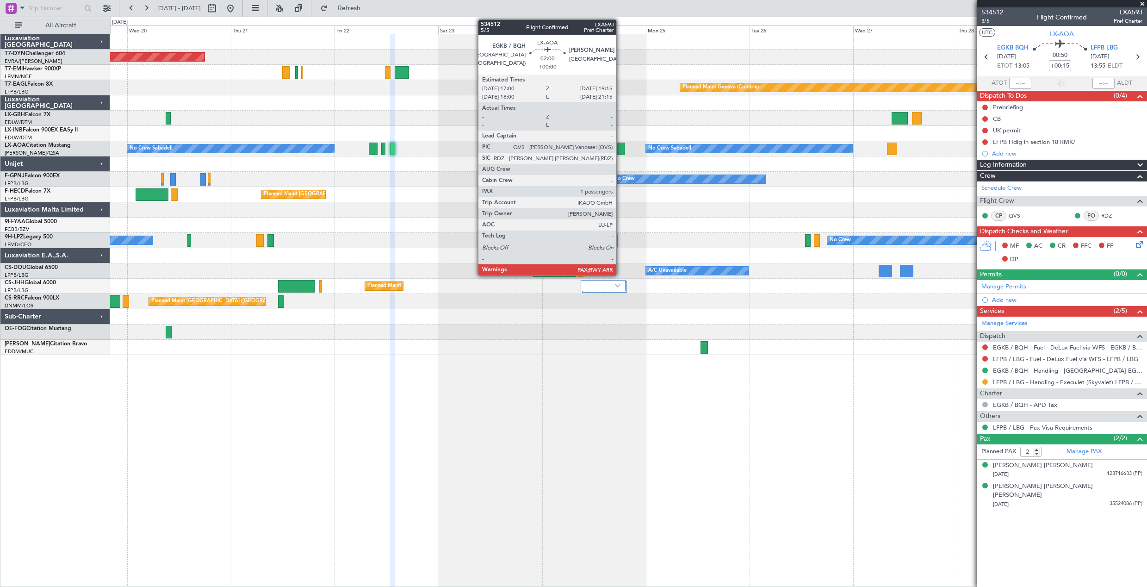
click at [621, 149] on div at bounding box center [620, 149] width 10 height 12
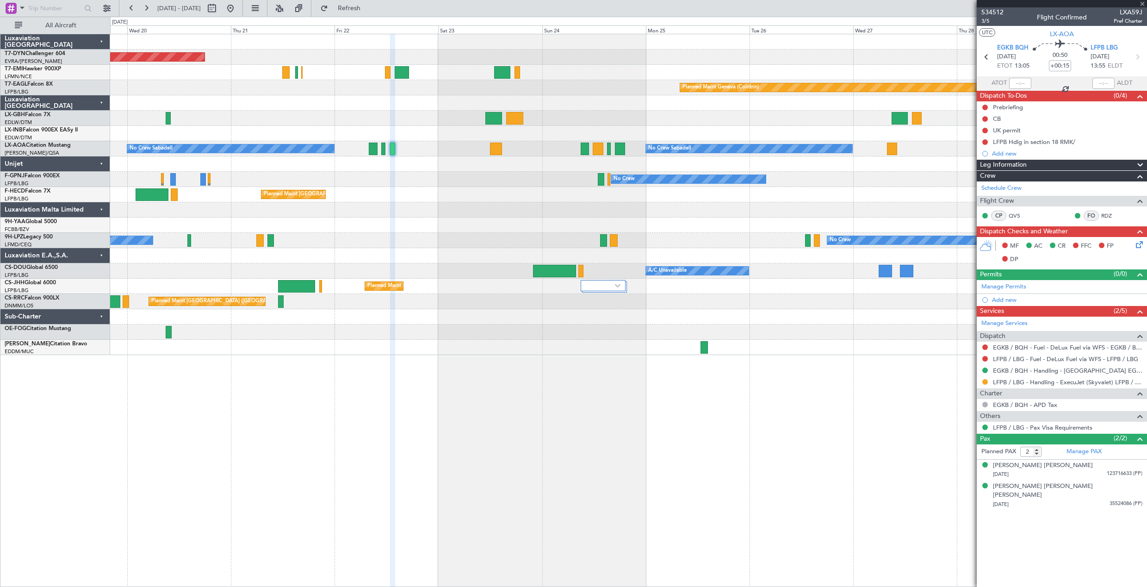
type input "1"
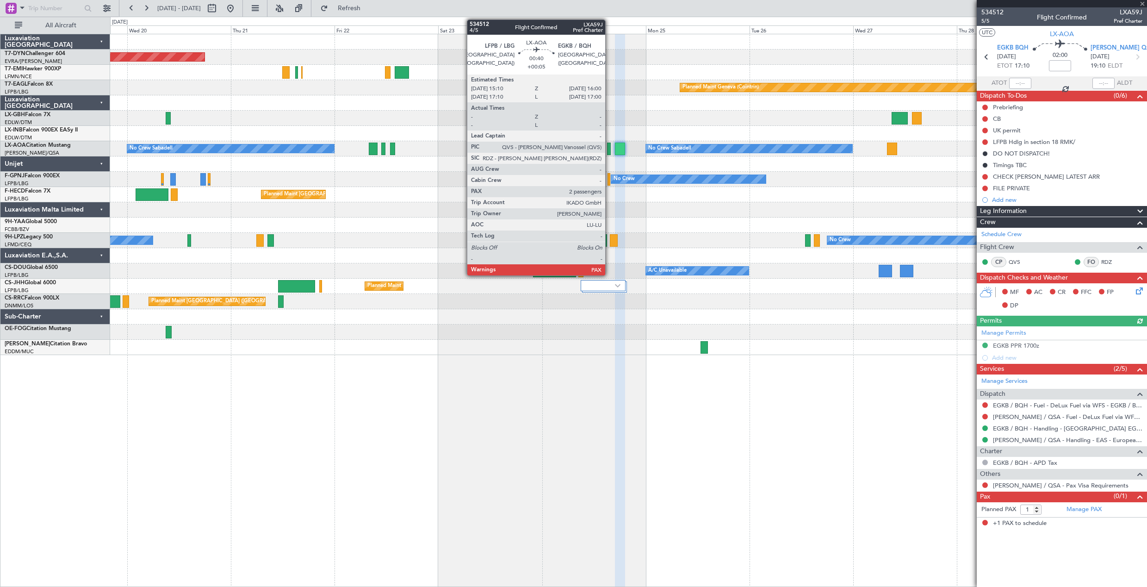
click at [610, 151] on div at bounding box center [609, 149] width 4 height 12
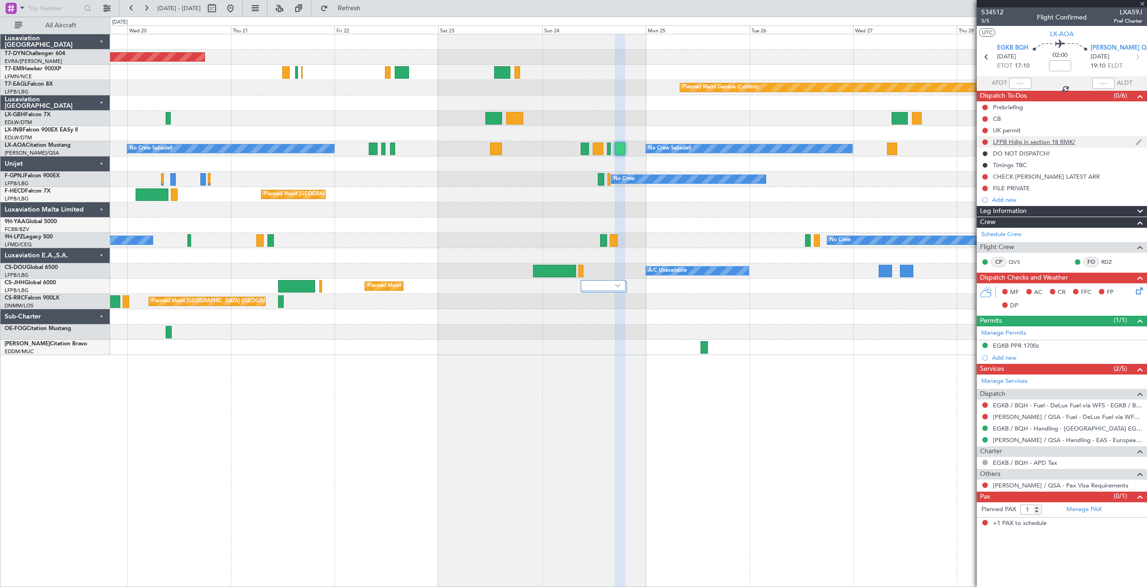
type input "+00:05"
type input "2"
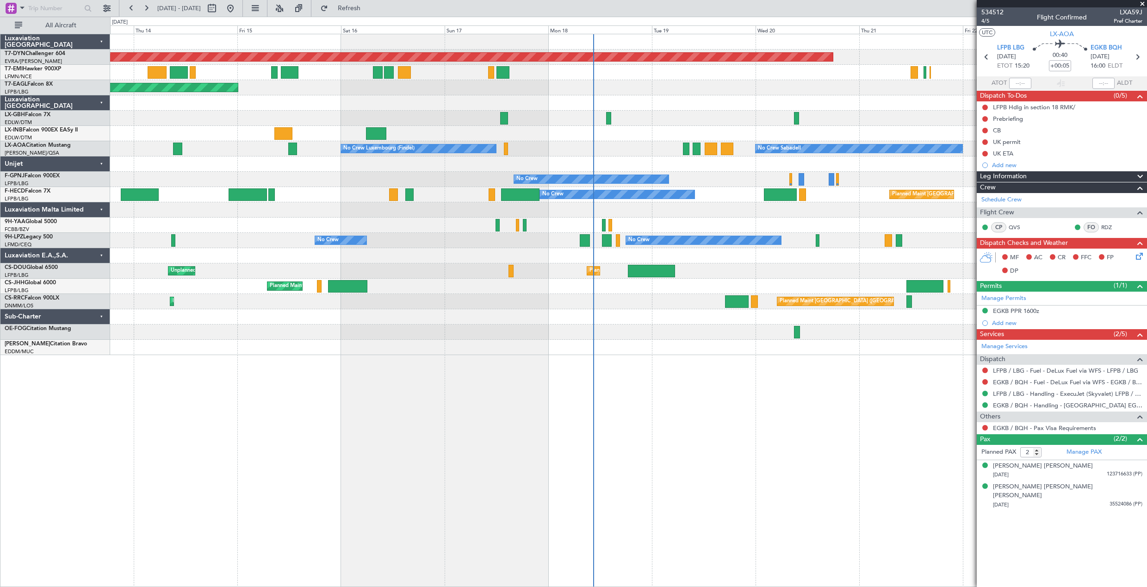
click at [971, 205] on div "Planned Maint Basel-Mulhouse Planned Maint New York (Teterboro) Planned Maint G…" at bounding box center [628, 194] width 1037 height 321
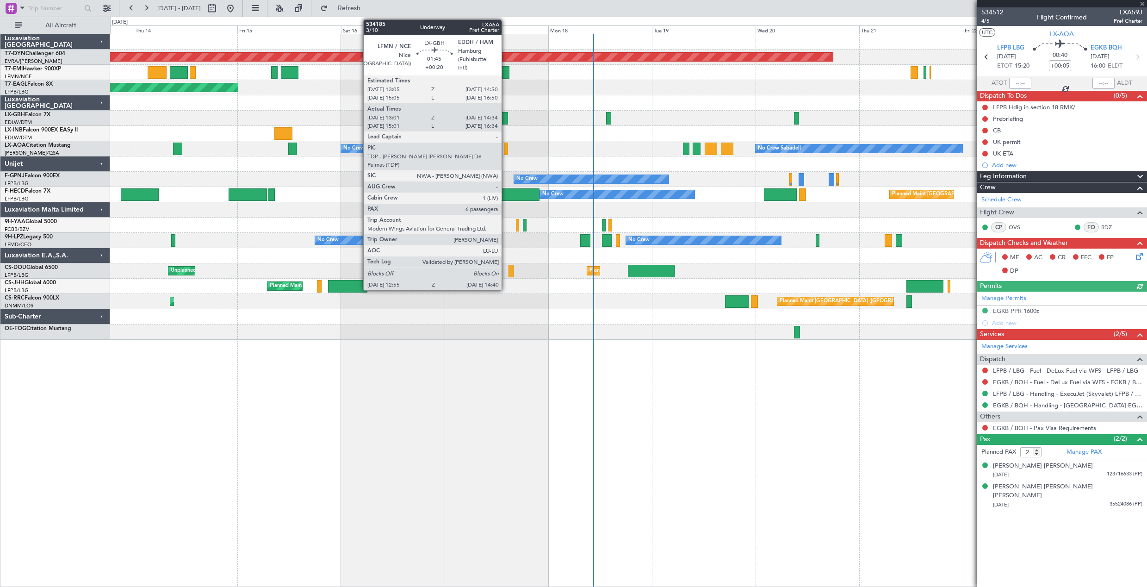
click at [506, 114] on div at bounding box center [504, 118] width 8 height 12
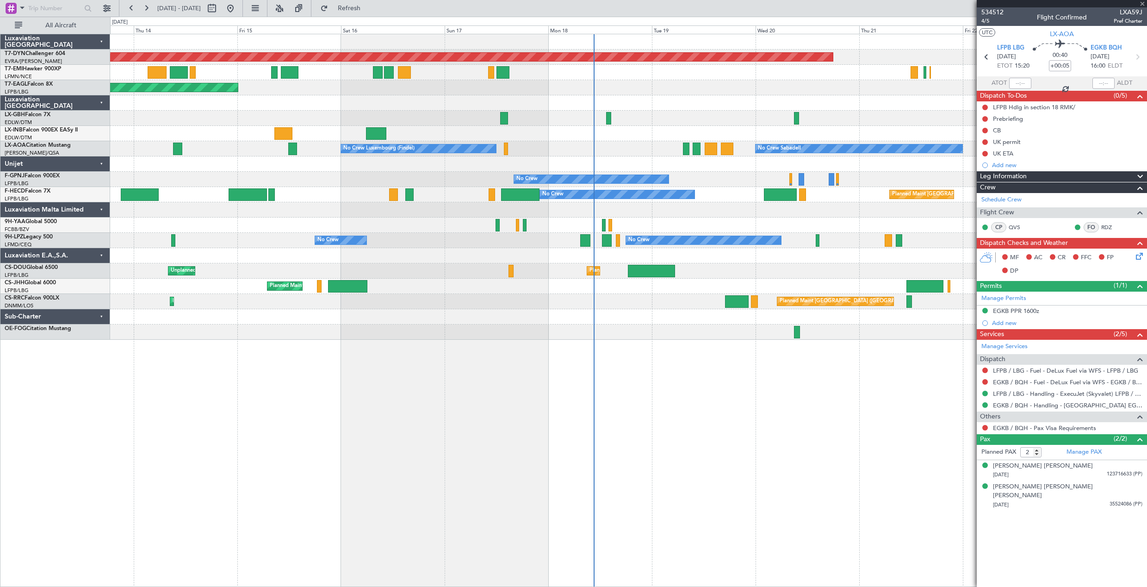
type input "+00:20"
type input "13:01"
type input "14:34"
type input "6"
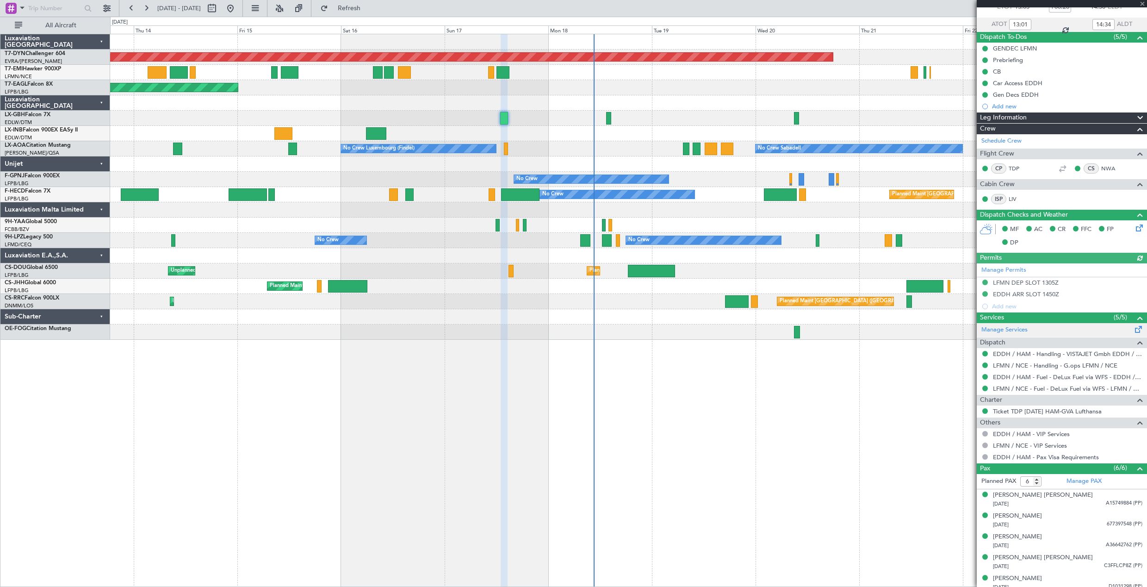
scroll to position [86, 0]
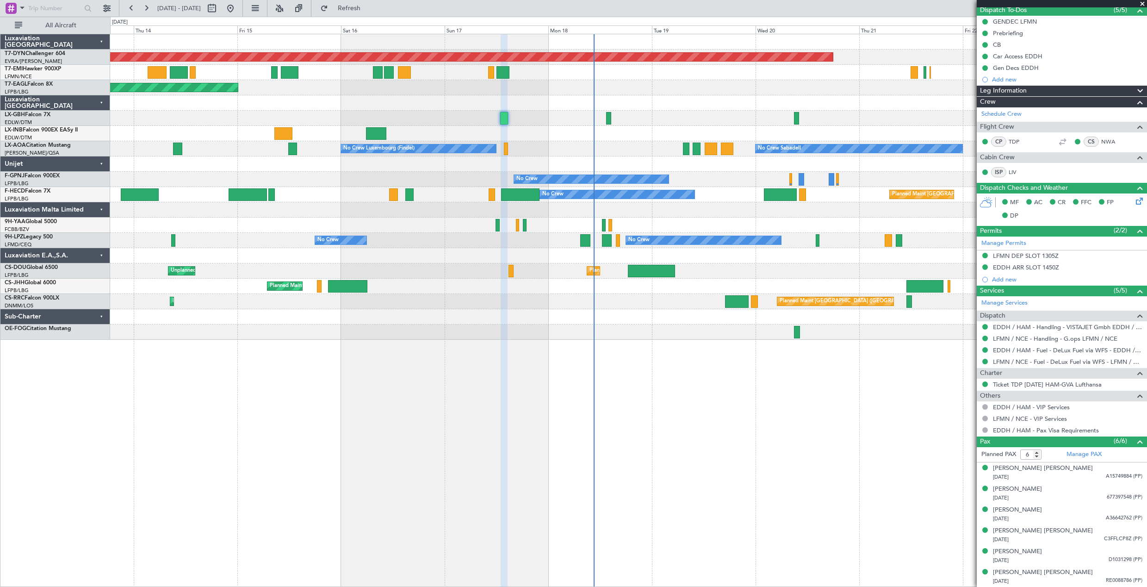
click at [794, 116] on div at bounding box center [796, 118] width 5 height 12
click at [796, 116] on div at bounding box center [796, 118] width 5 height 12
type input "+00:10"
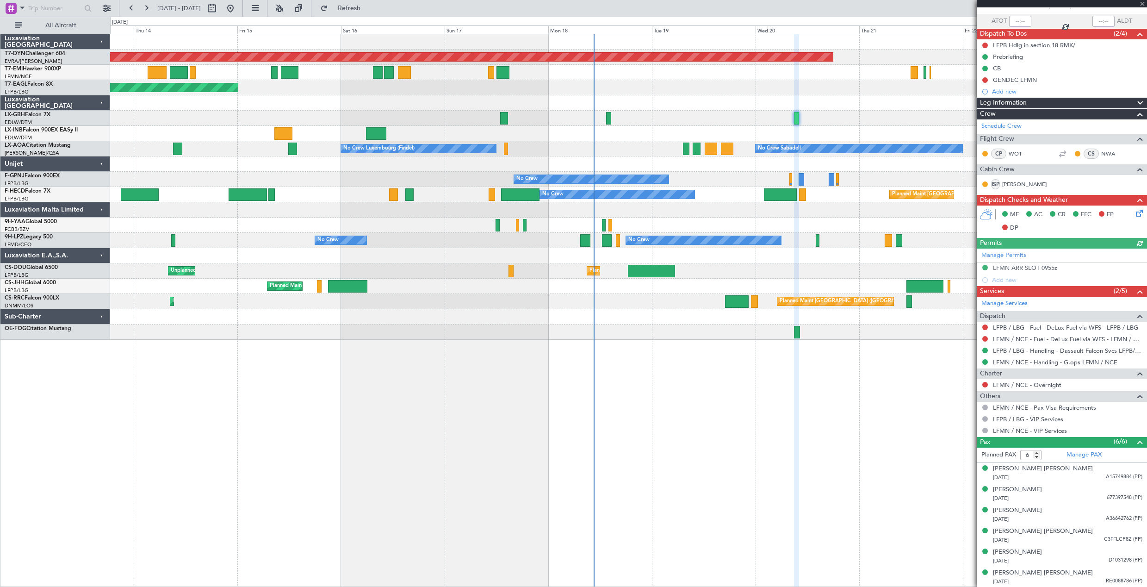
scroll to position [62, 0]
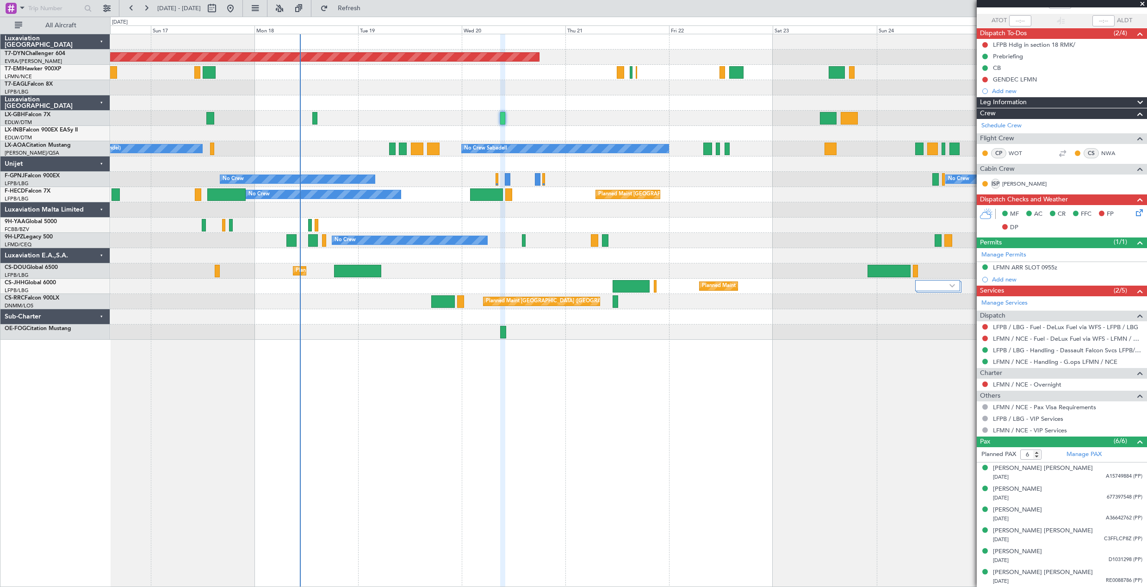
click at [596, 88] on div "Planned Maint Basel-Mulhouse Planned Maint Geneva (Cointrin) Planned Maint New …" at bounding box center [628, 186] width 1037 height 305
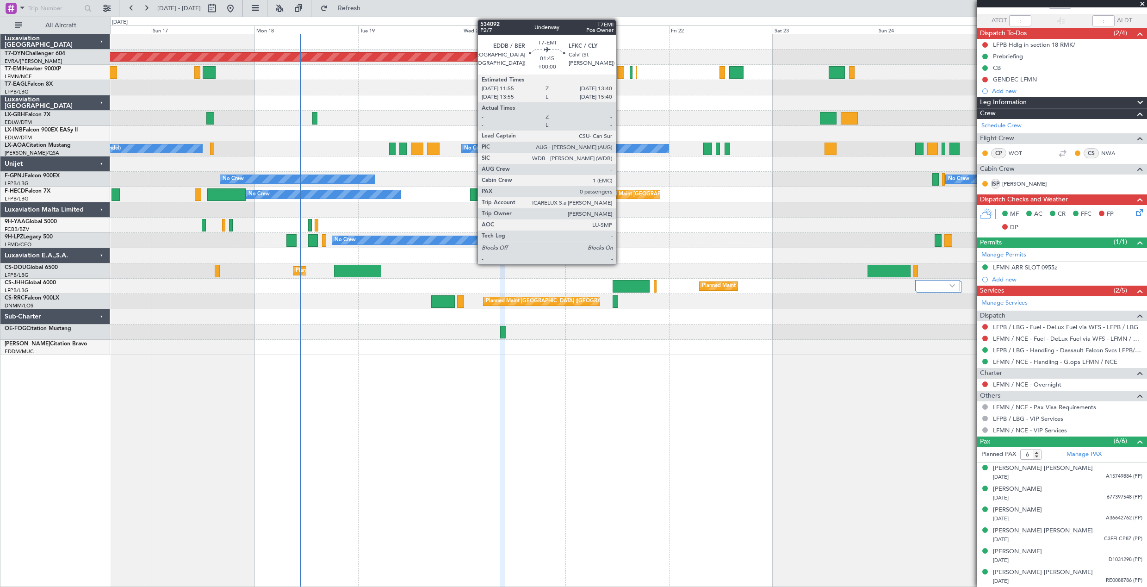
click at [620, 71] on div at bounding box center [621, 72] width 8 height 12
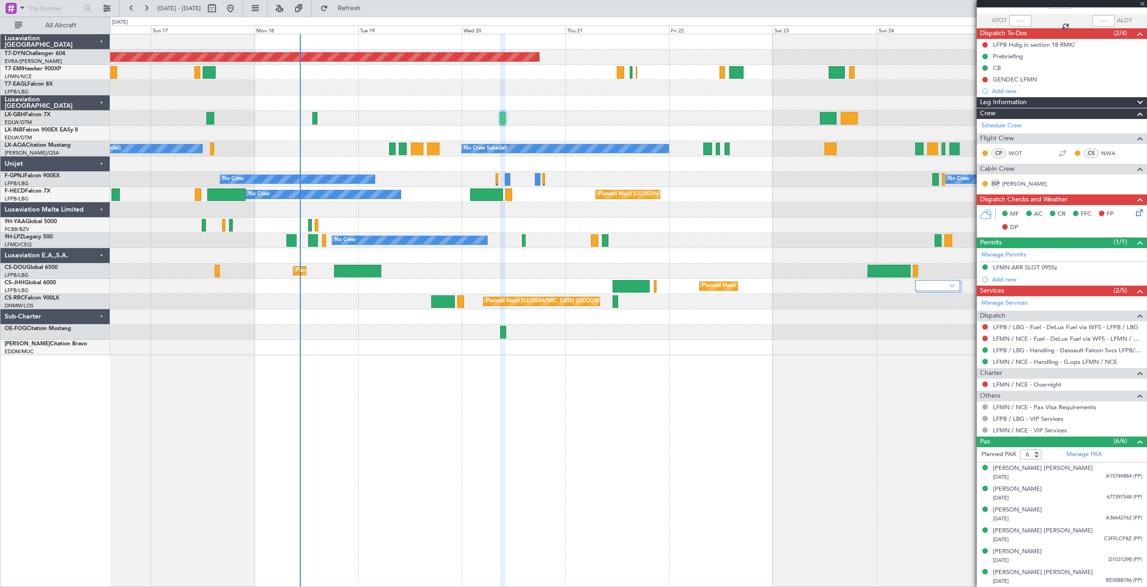
type input "0"
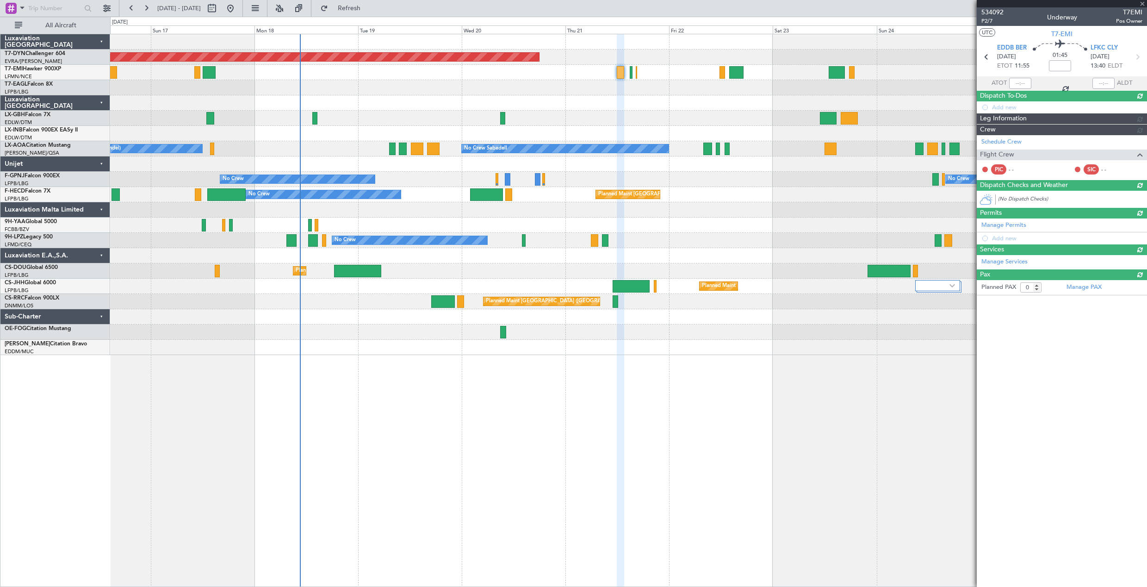
scroll to position [0, 0]
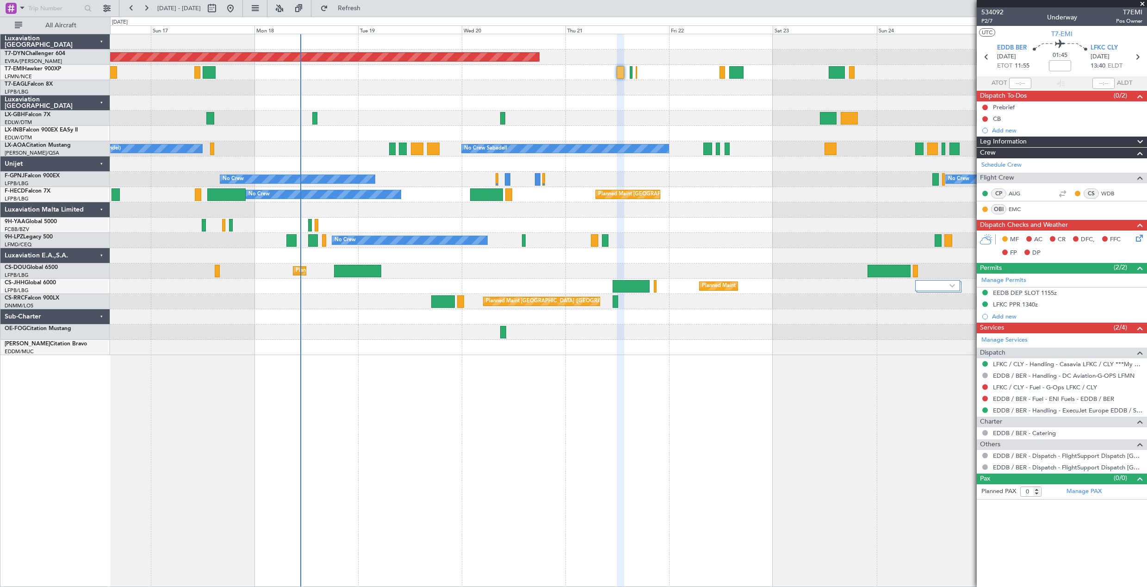
click at [663, 387] on div "Planned Maint [GEOGRAPHIC_DATA]-[GEOGRAPHIC_DATA] Planned Maint Geneva ([GEOGRA…" at bounding box center [628, 310] width 1037 height 553
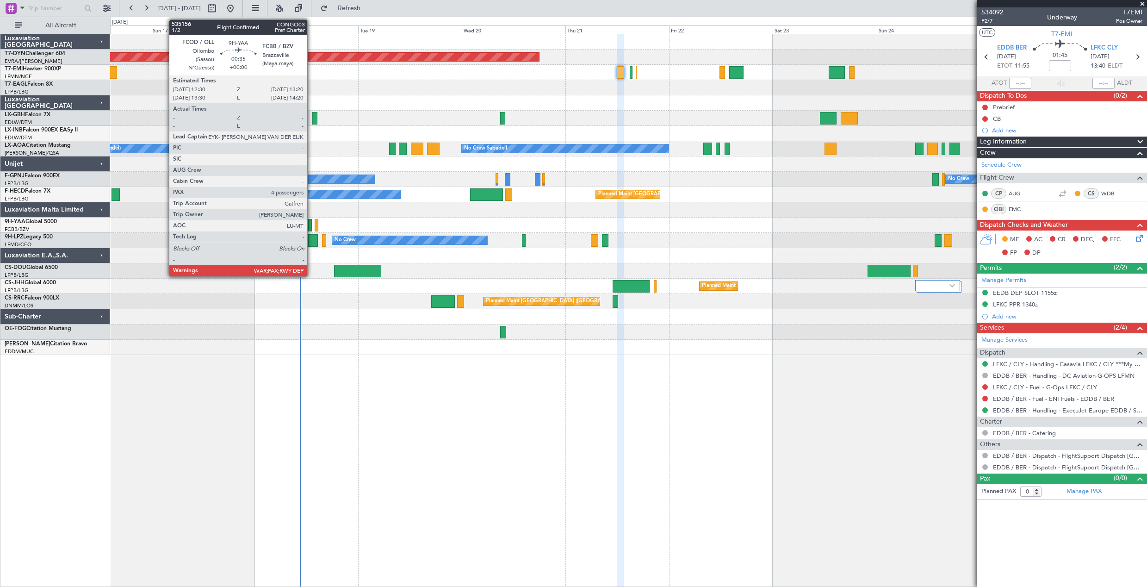
click at [312, 226] on div at bounding box center [310, 225] width 4 height 12
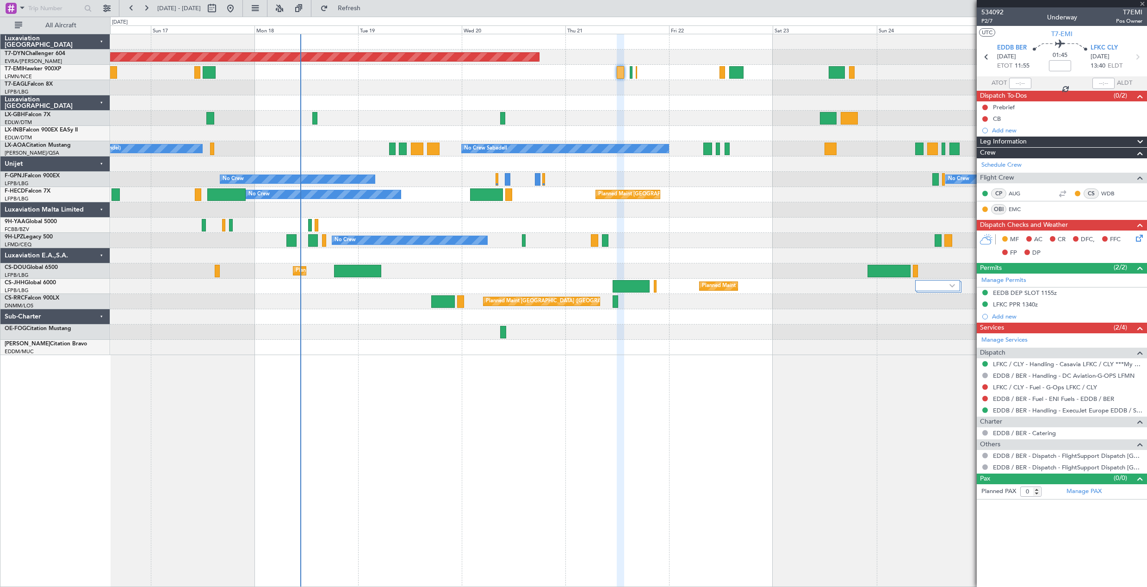
type input "4"
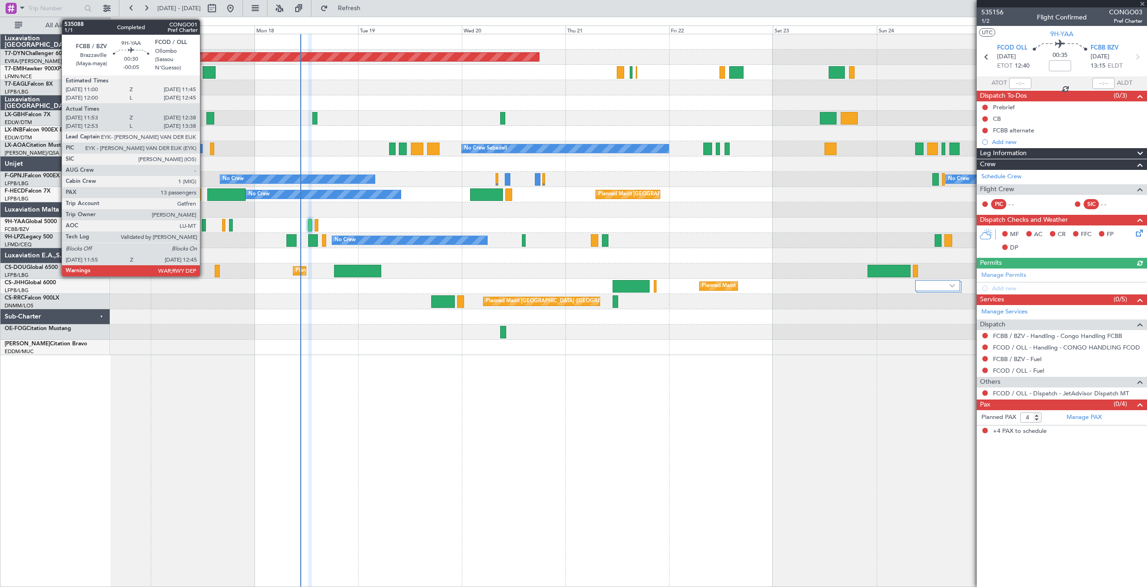
click at [204, 225] on div at bounding box center [204, 225] width 4 height 12
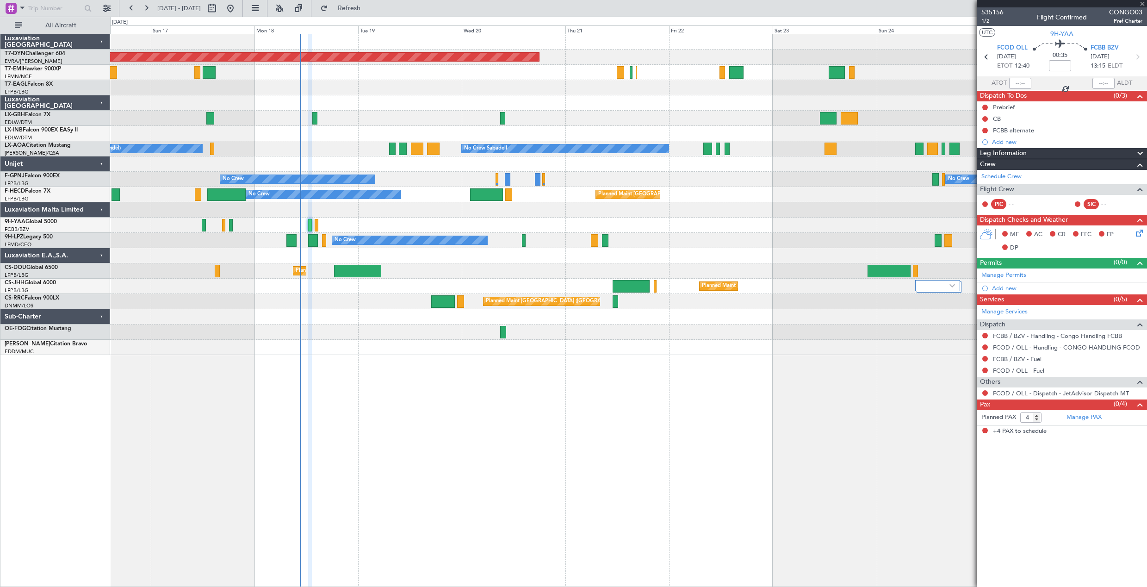
type input "-00:05"
type input "12:03"
type input "12:33"
type input "13"
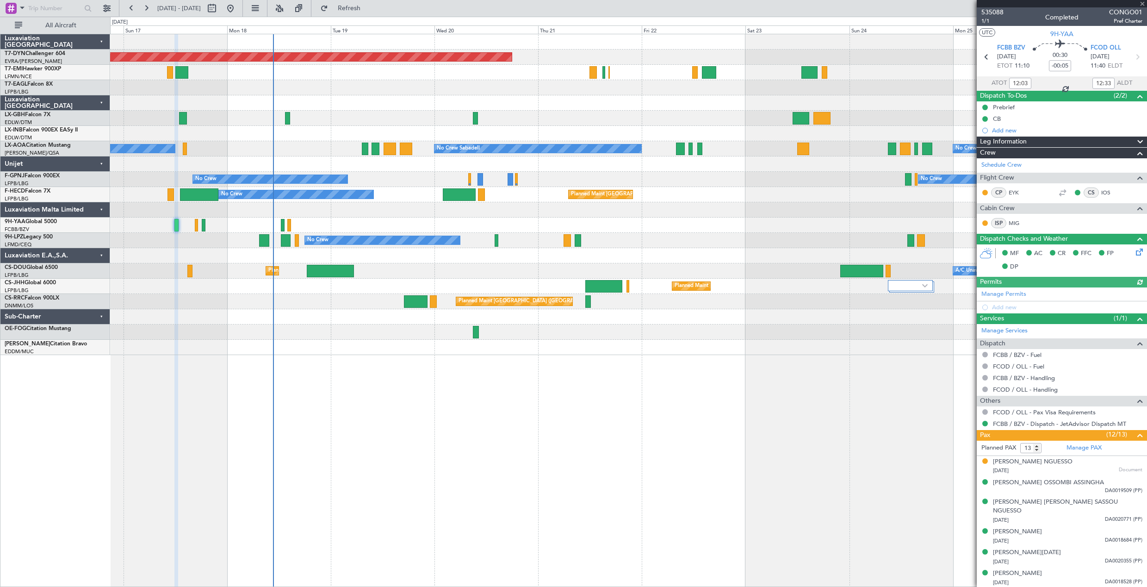
click at [208, 258] on div "Planned Maint [GEOGRAPHIC_DATA]-[GEOGRAPHIC_DATA] Planned Maint Geneva ([GEOGRA…" at bounding box center [628, 194] width 1037 height 321
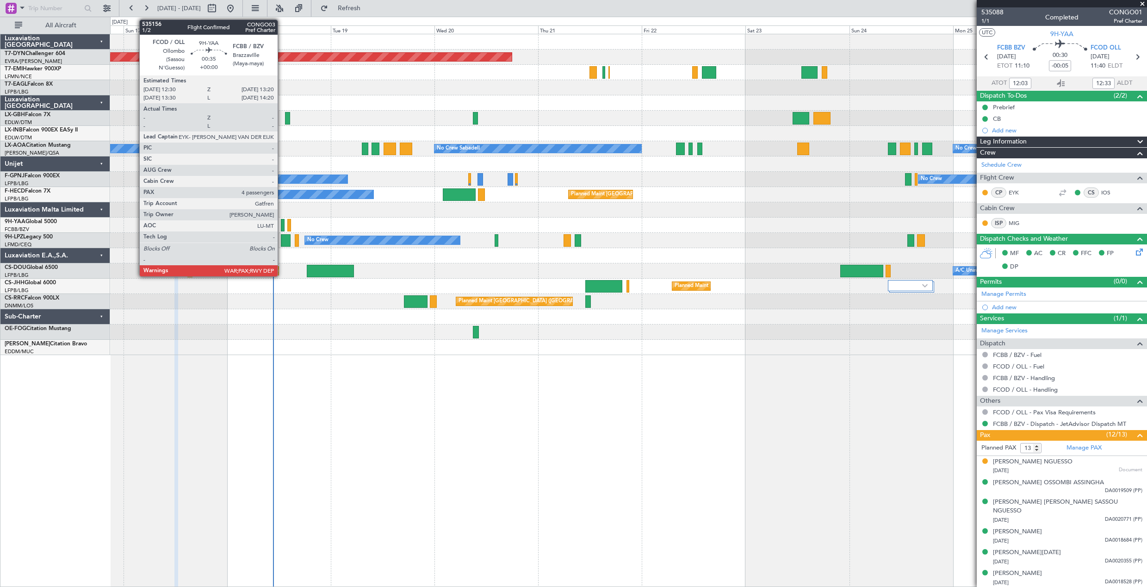
click at [282, 223] on div at bounding box center [283, 225] width 4 height 12
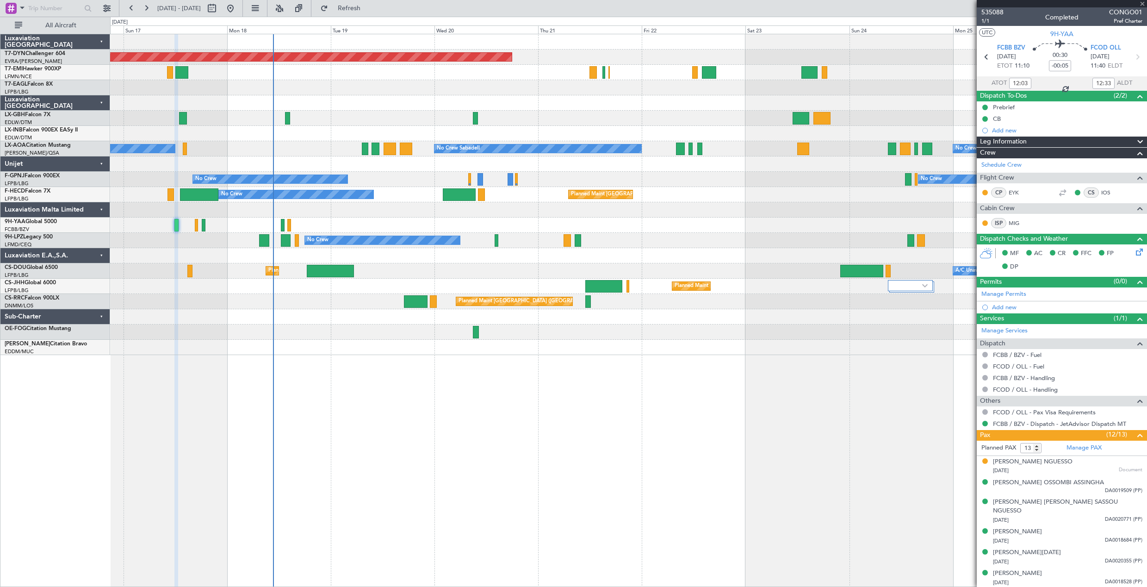
type input "4"
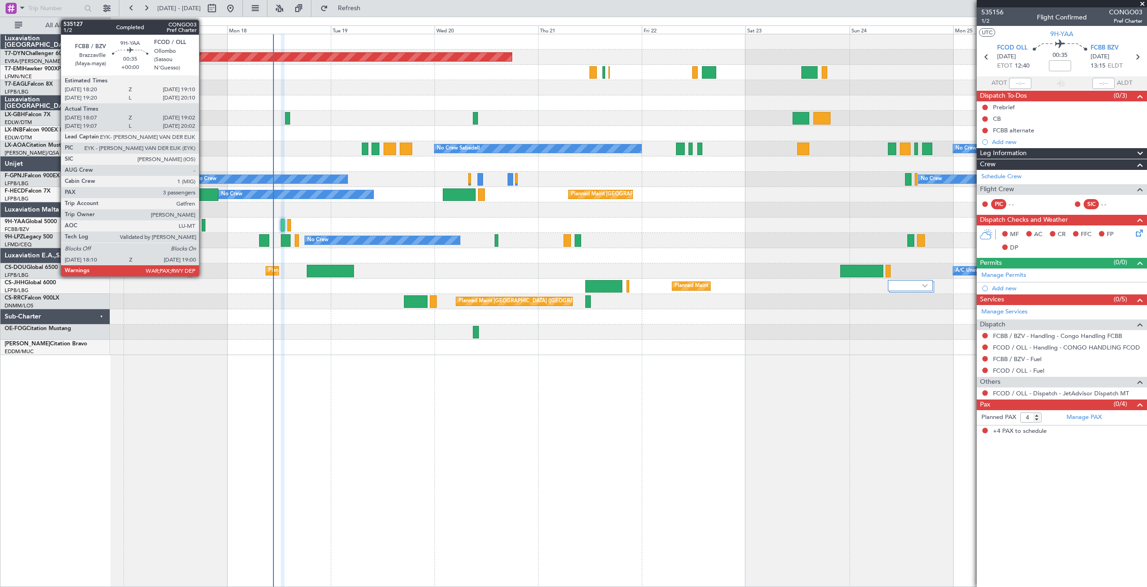
click at [203, 223] on div at bounding box center [204, 225] width 4 height 12
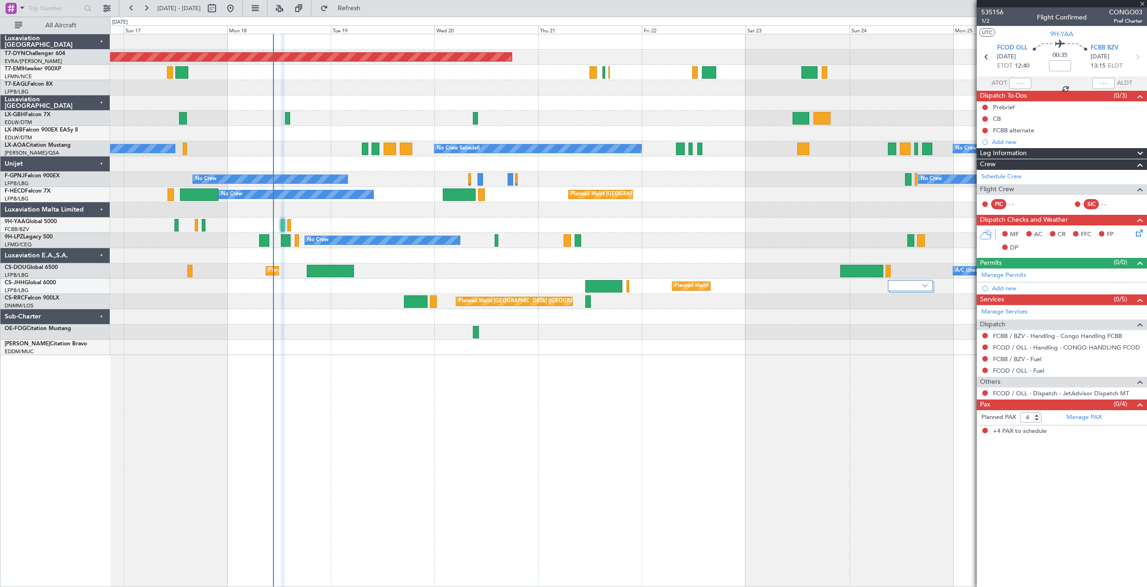
type input "18:17"
type input "18:57"
type input "3"
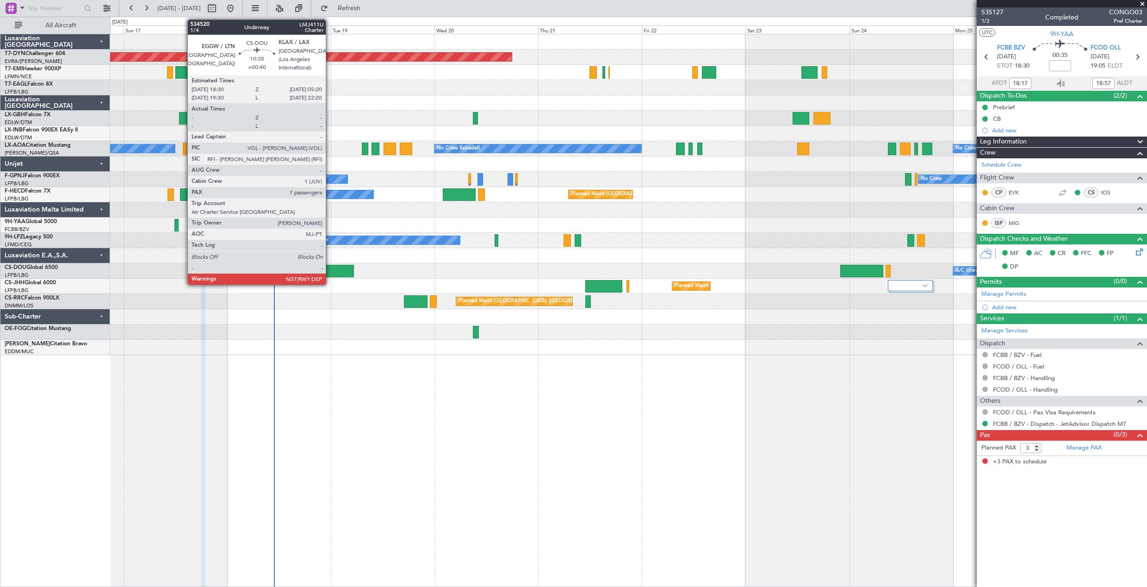
click at [330, 273] on div at bounding box center [330, 271] width 47 height 12
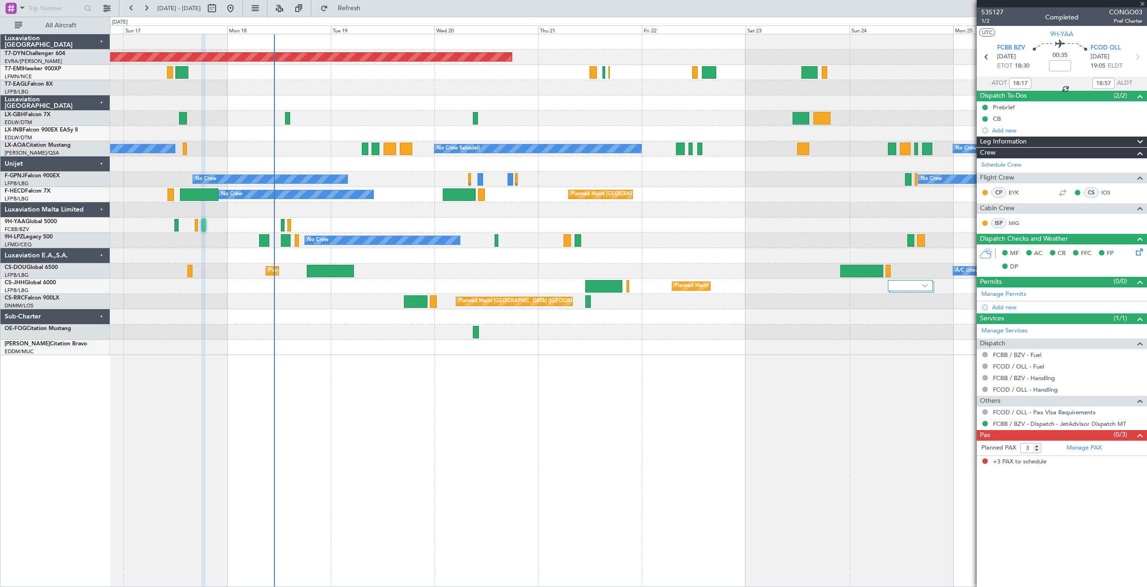
type input "+00:40"
type input "7"
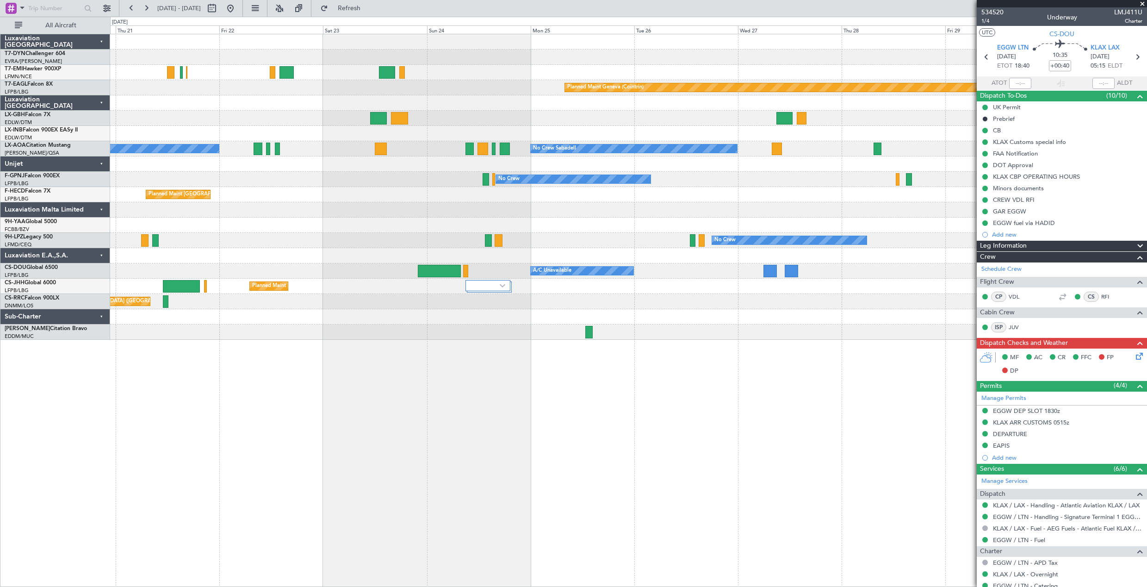
click at [325, 201] on div "Planned Maint Paris (Le Bourget) Planned Maint Paris (Le Bourget) No Crew" at bounding box center [628, 194] width 1037 height 15
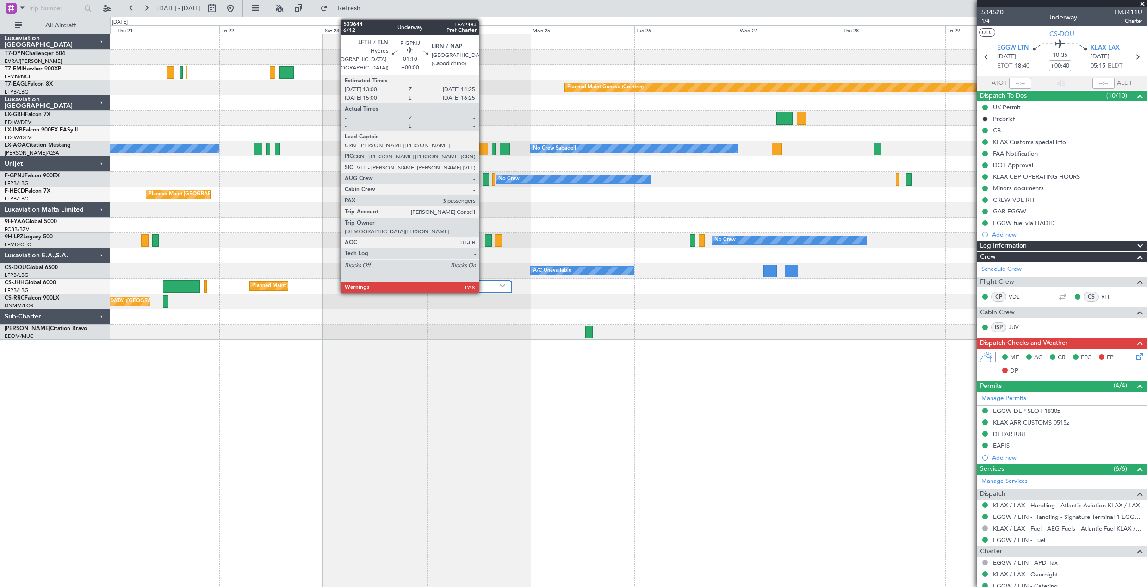
click at [483, 178] on div at bounding box center [486, 179] width 6 height 12
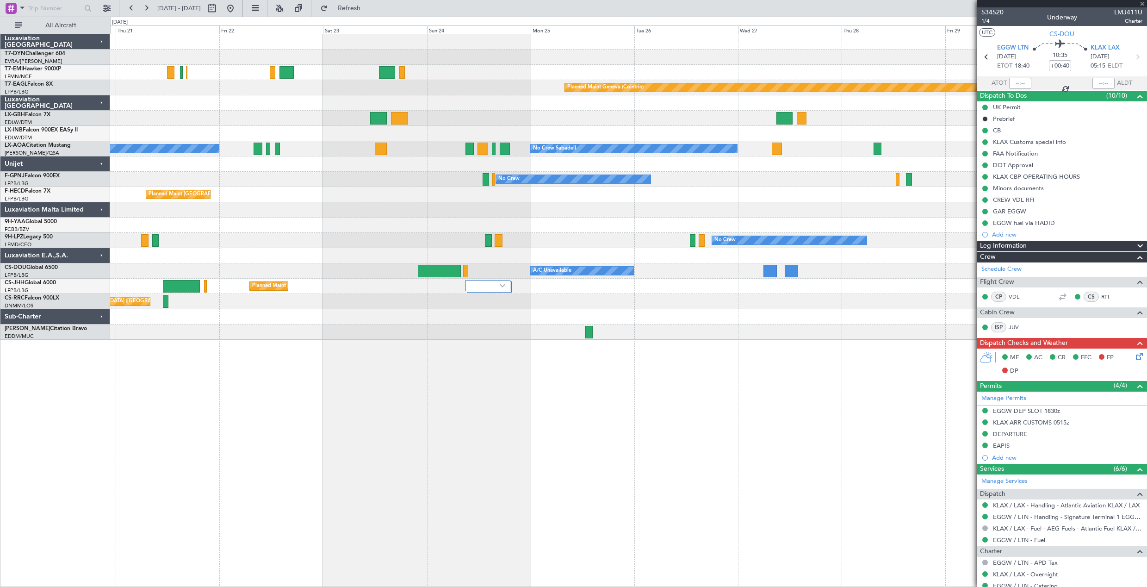
type input "4"
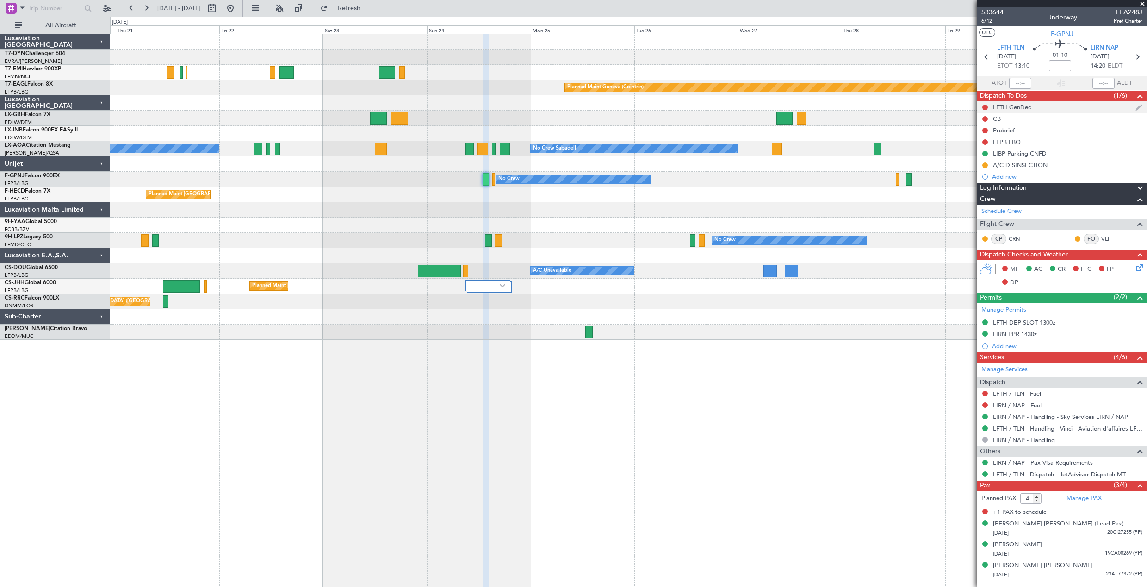
click at [1042, 109] on div "LFTH GenDec" at bounding box center [1062, 107] width 170 height 12
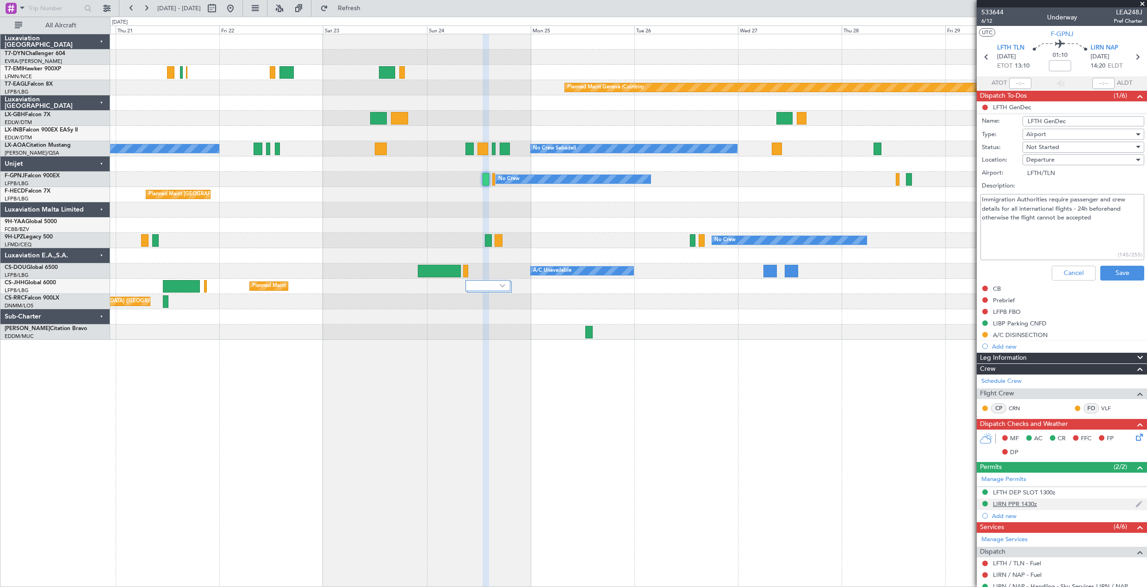
scroll to position [163, 0]
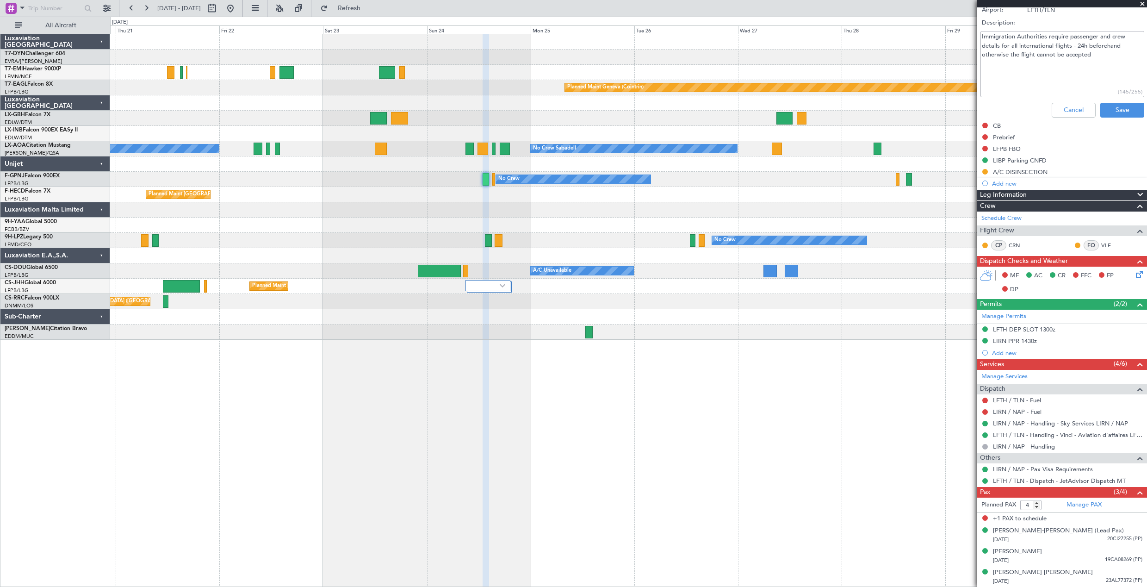
click at [751, 453] on div "Planned Maint [GEOGRAPHIC_DATA]-[GEOGRAPHIC_DATA] Planned Maint [PERSON_NAME] P…" at bounding box center [628, 310] width 1037 height 553
click at [369, 5] on span "Refresh" at bounding box center [349, 8] width 39 height 6
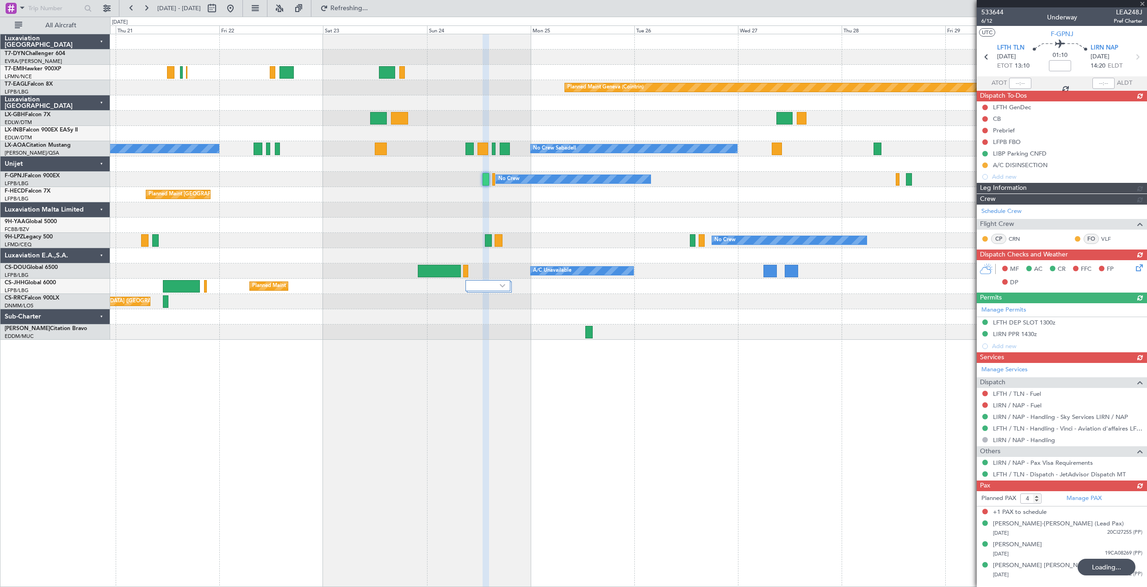
scroll to position [0, 0]
click at [243, 7] on fb-range-datepicker "[DATE] - [DATE]" at bounding box center [181, 8] width 124 height 17
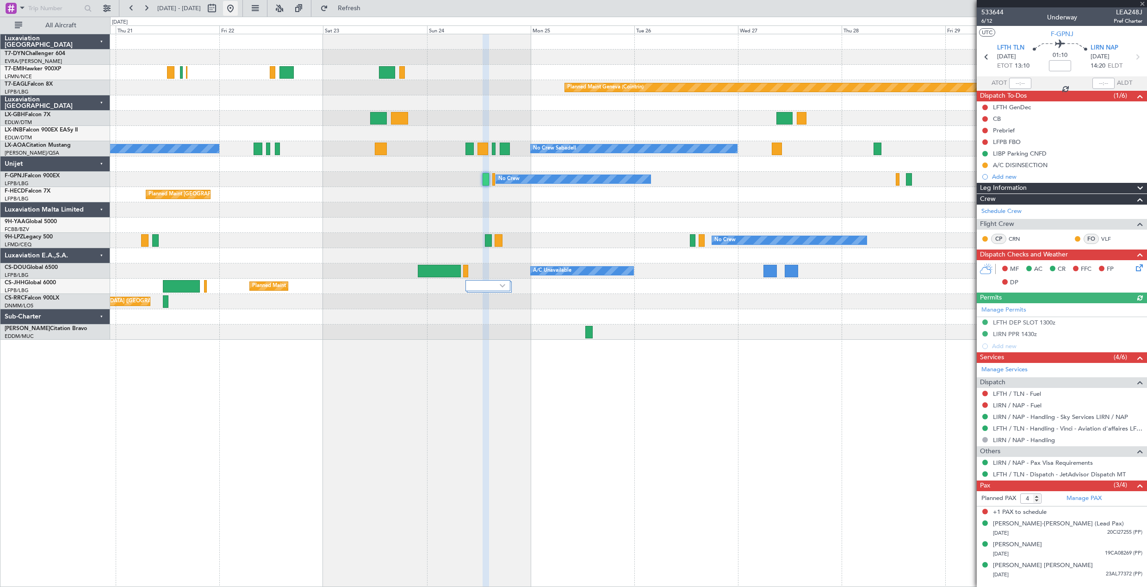
click at [238, 6] on button at bounding box center [230, 8] width 15 height 15
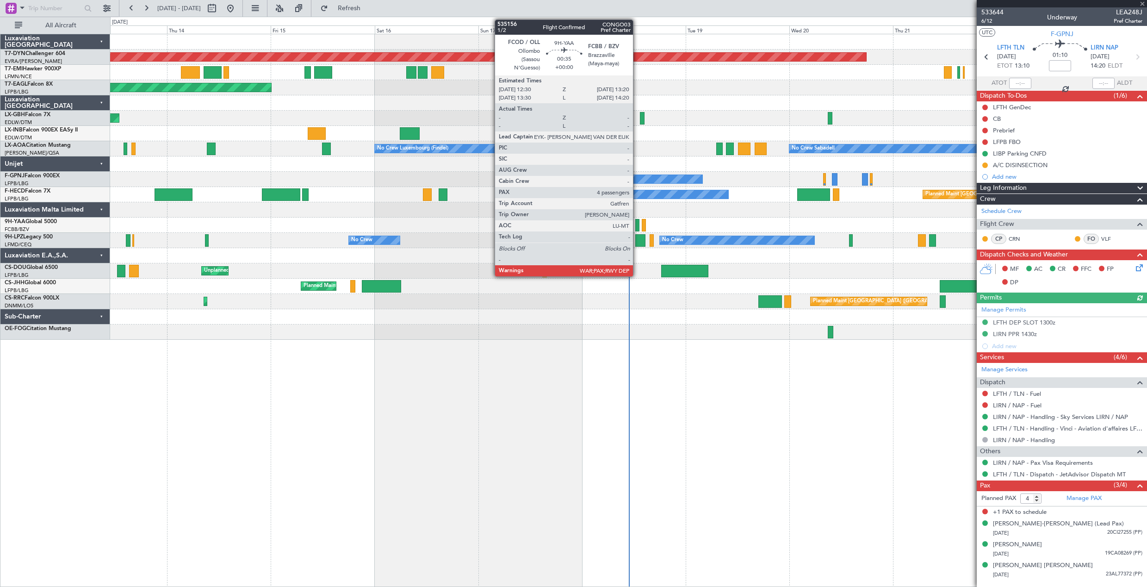
click at [637, 225] on div at bounding box center [638, 225] width 4 height 12
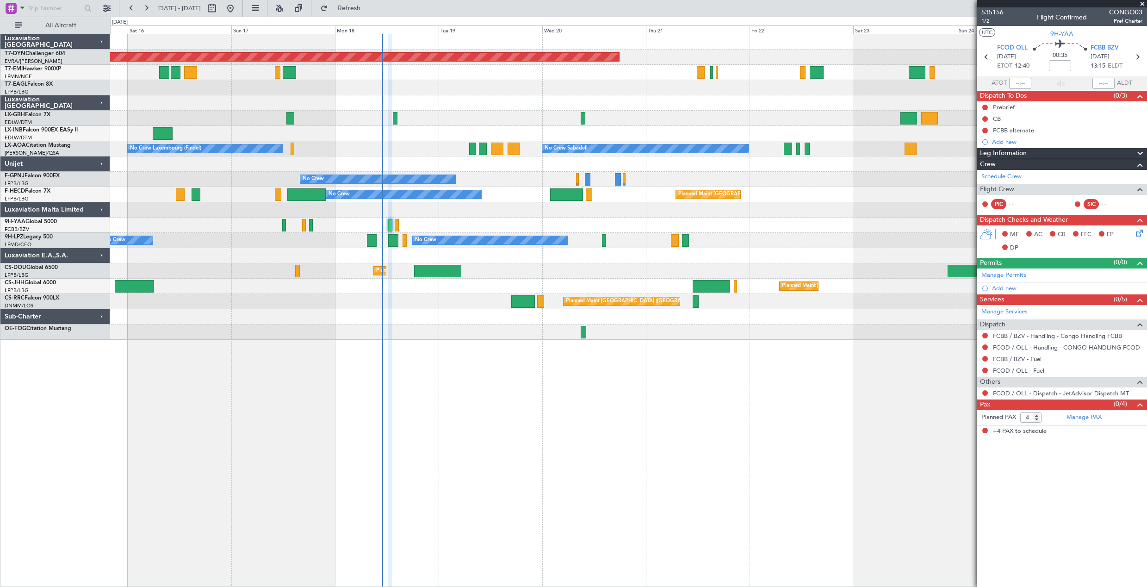
click at [444, 293] on div "Planned Maint Basel-Mulhouse Planned Maint Geneva (Cointrin) Planned Maint New …" at bounding box center [628, 186] width 1037 height 305
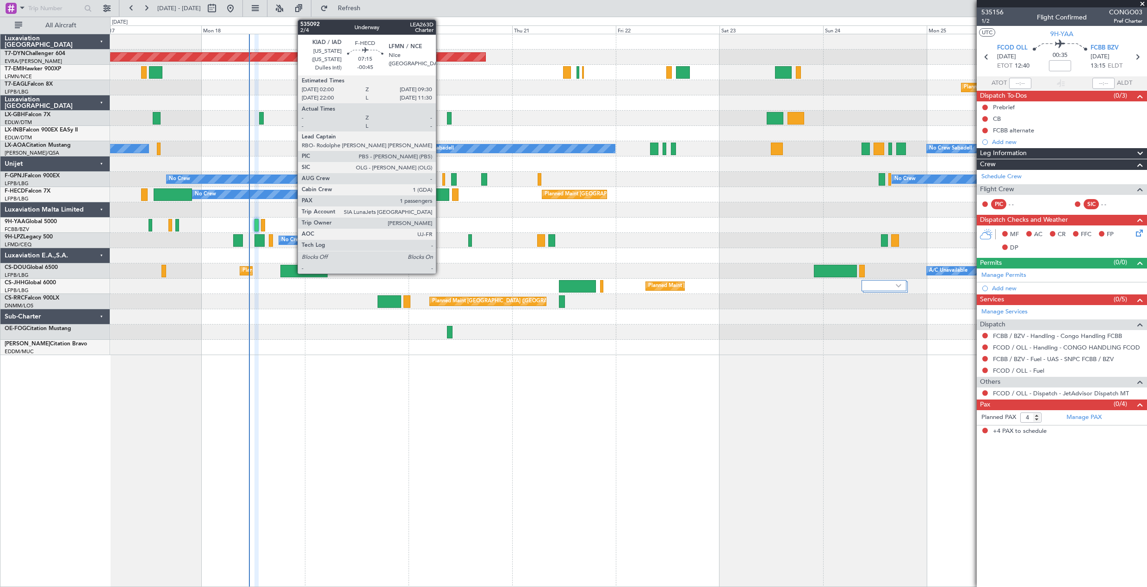
click at [440, 193] on div at bounding box center [433, 194] width 33 height 12
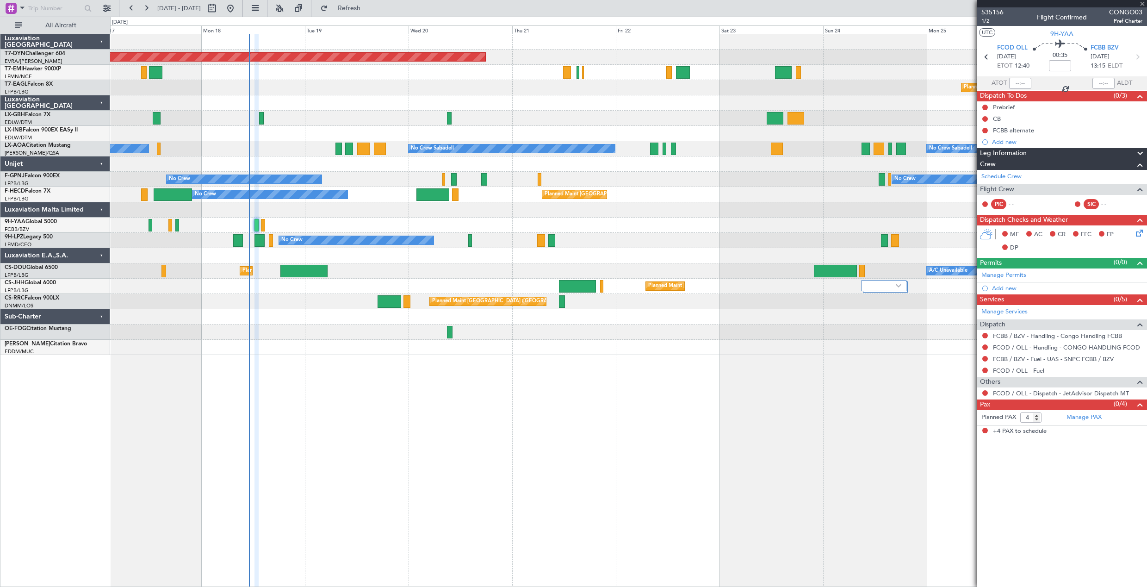
type input "-00:45"
type input "1"
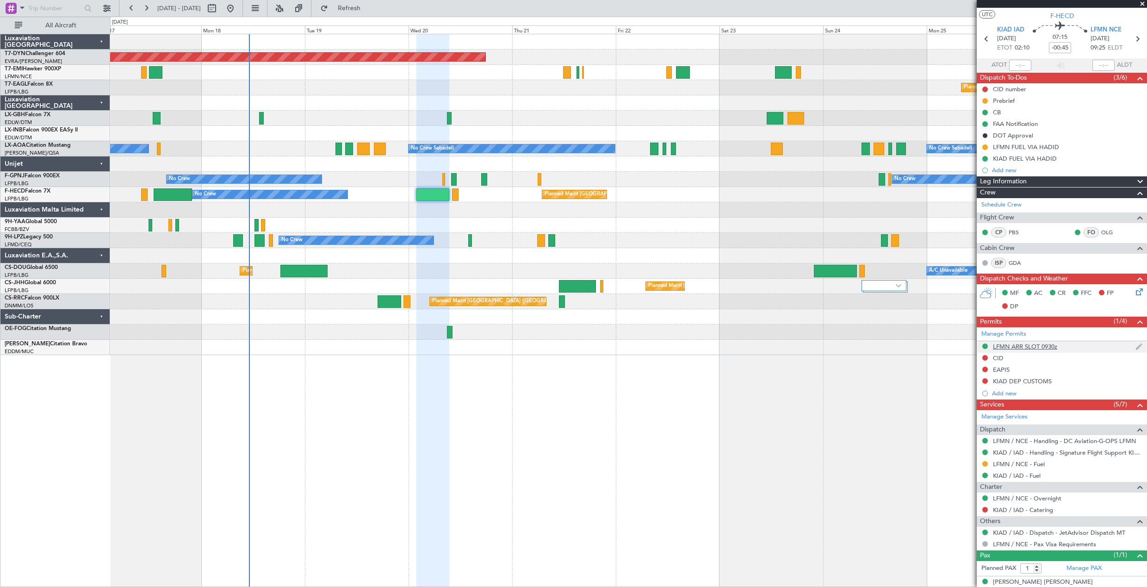
scroll to position [28, 0]
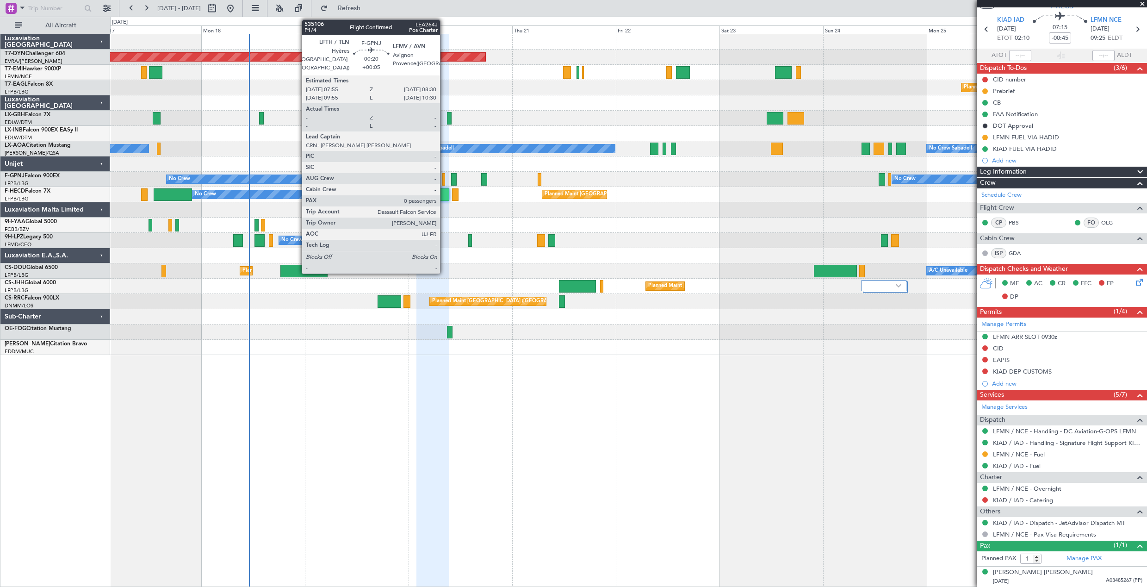
click at [444, 180] on div at bounding box center [444, 179] width 3 height 12
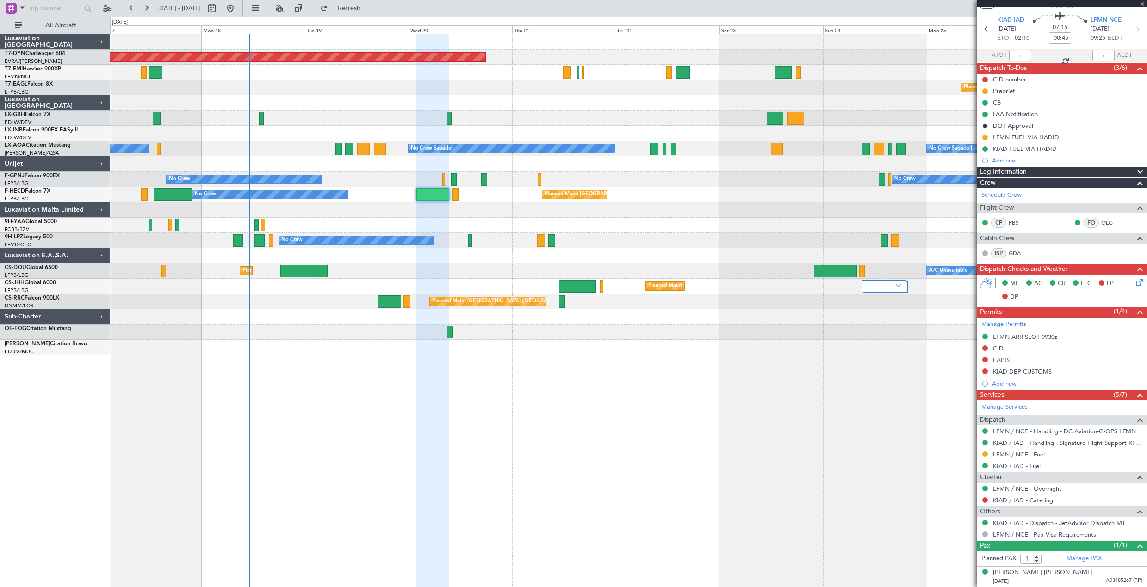
type input "+00:05"
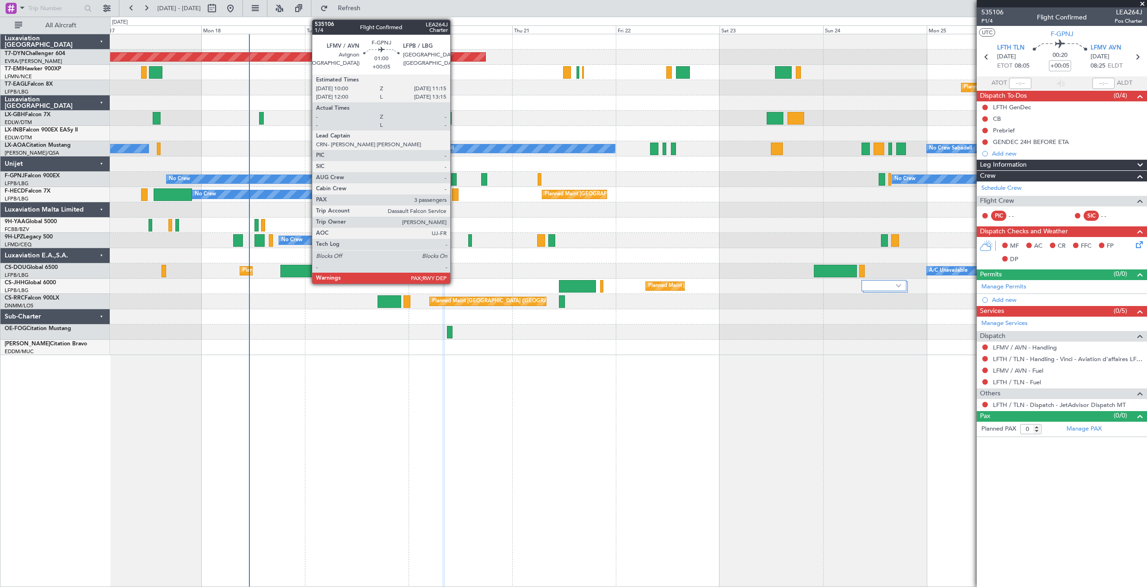
click at [455, 178] on div at bounding box center [454, 179] width 6 height 12
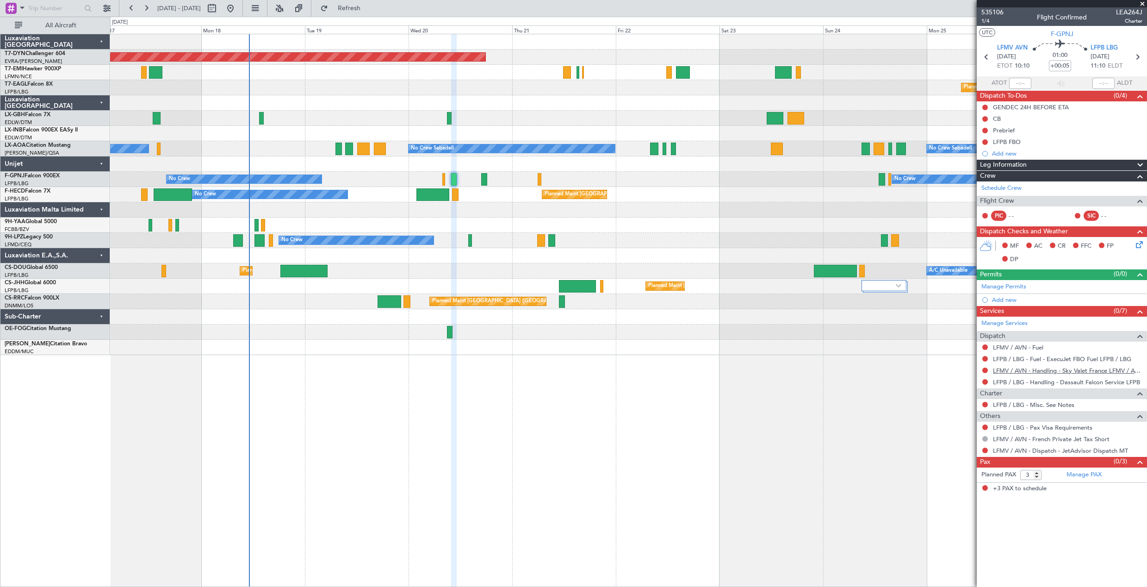
click at [1013, 372] on link "LFMV / AVN - Handling - Sky Valet France LFMV / AVN **MY HANDLING**" at bounding box center [1068, 371] width 150 height 8
click at [442, 180] on div "No Crew No Crew" at bounding box center [628, 179] width 1037 height 15
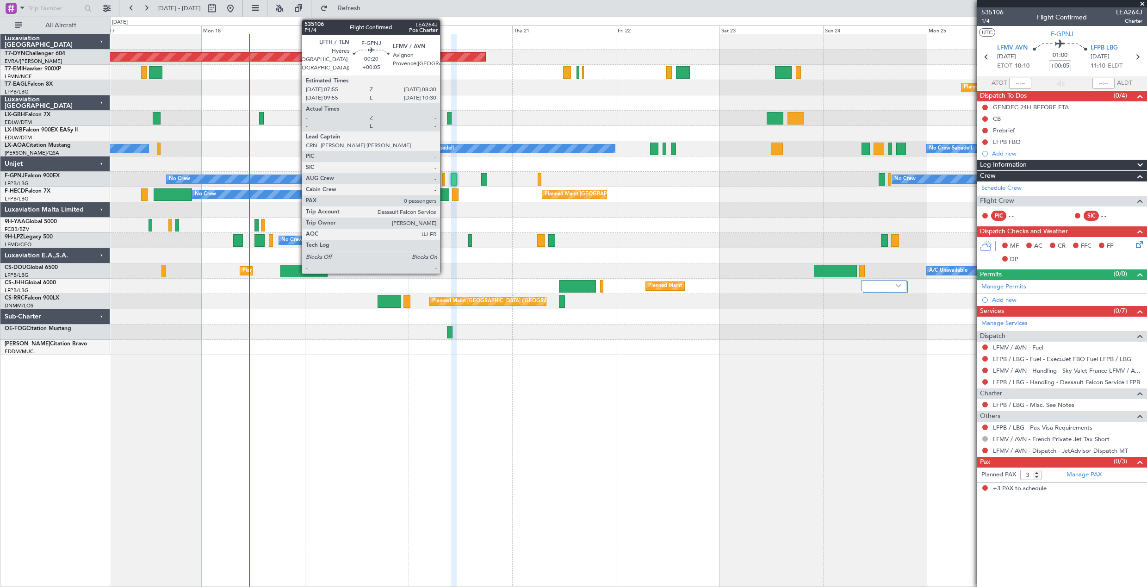
click at [444, 180] on div at bounding box center [444, 179] width 3 height 12
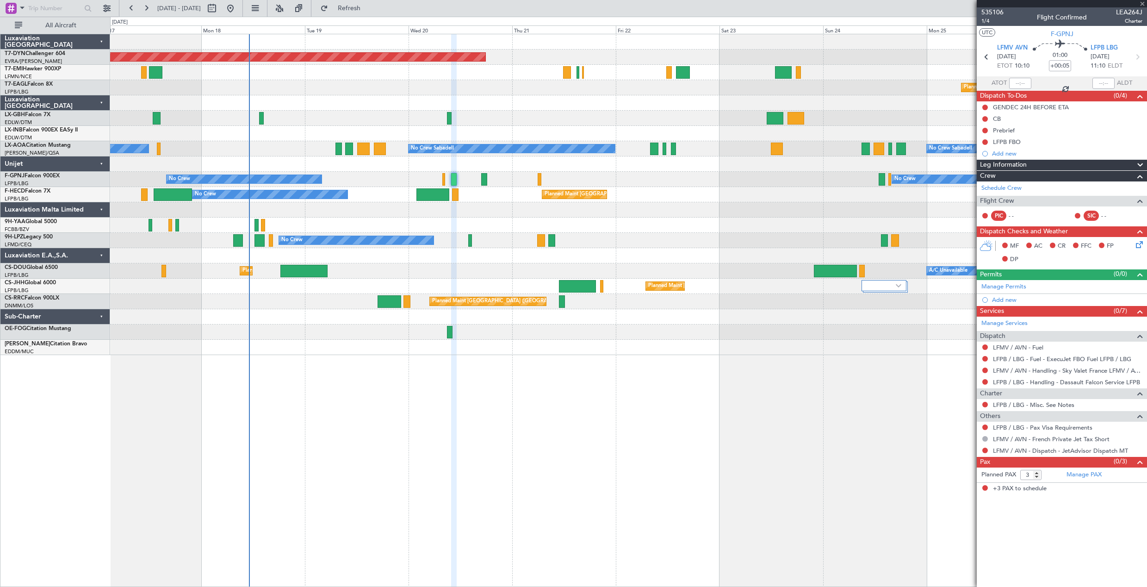
type input "0"
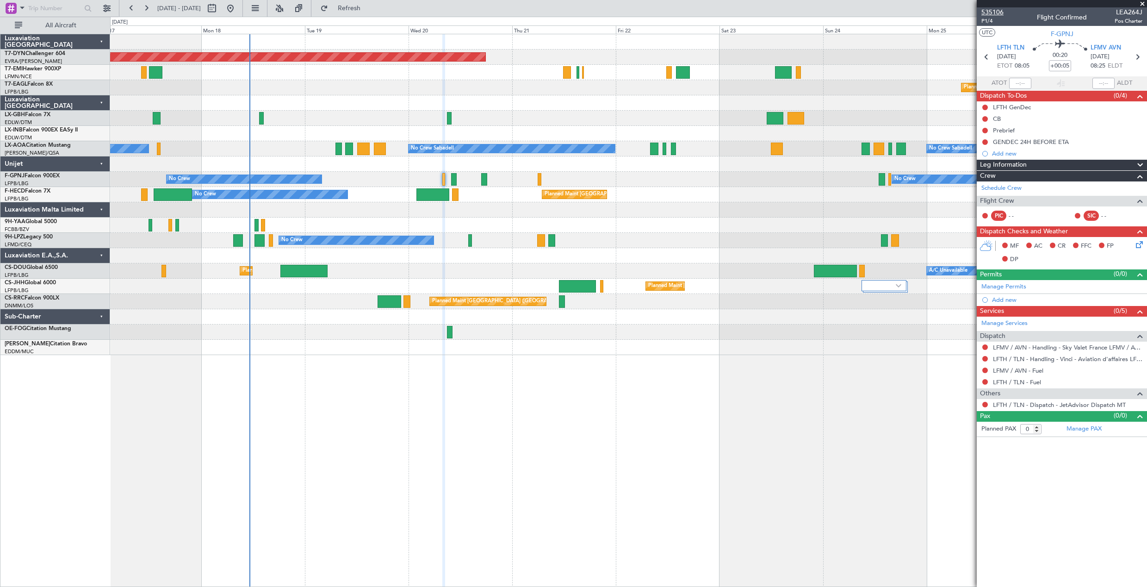
click at [986, 11] on span "535106" at bounding box center [993, 12] width 22 height 10
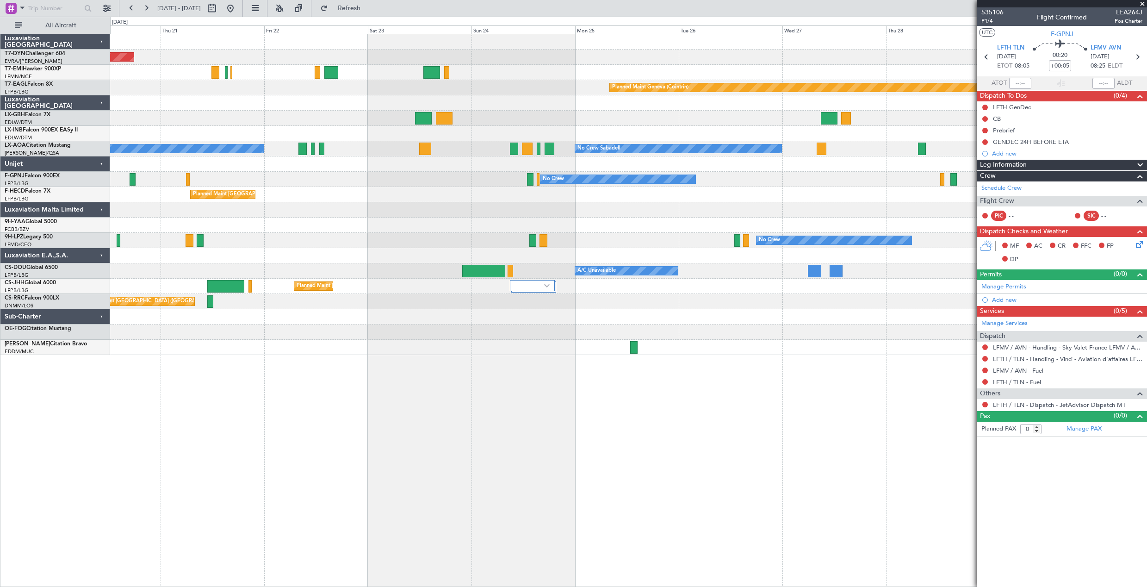
click at [647, 125] on div "Planned Maint [GEOGRAPHIC_DATA]-[GEOGRAPHIC_DATA] Planned Maint [PERSON_NAME] P…" at bounding box center [628, 194] width 1037 height 321
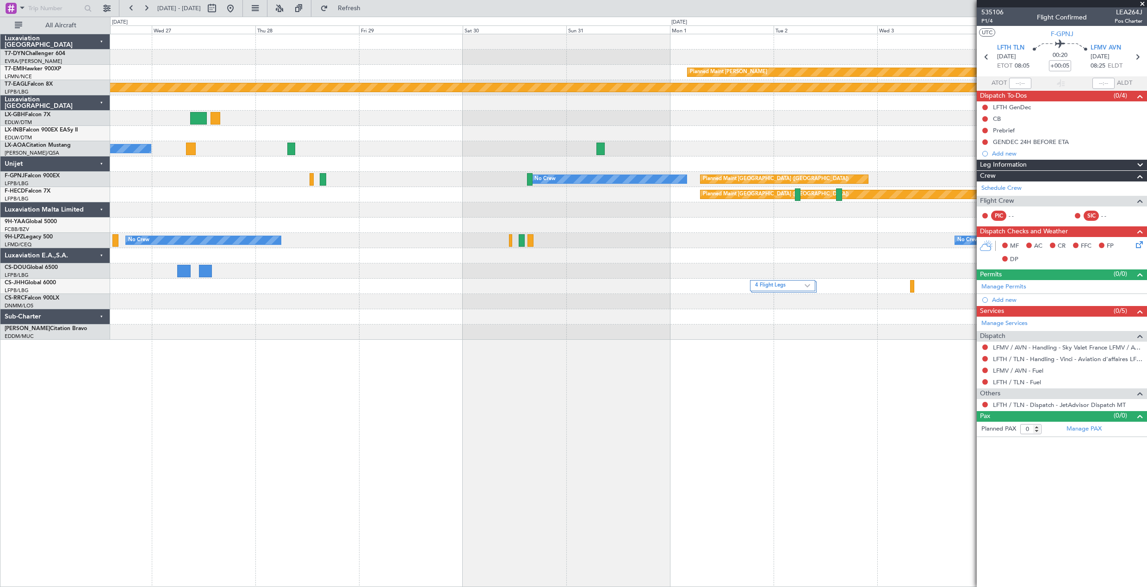
click at [226, 201] on div "Planned Maint Chester Planned Maint Geneva (Cointrin) No Crew Sabadell No Crew …" at bounding box center [628, 186] width 1037 height 305
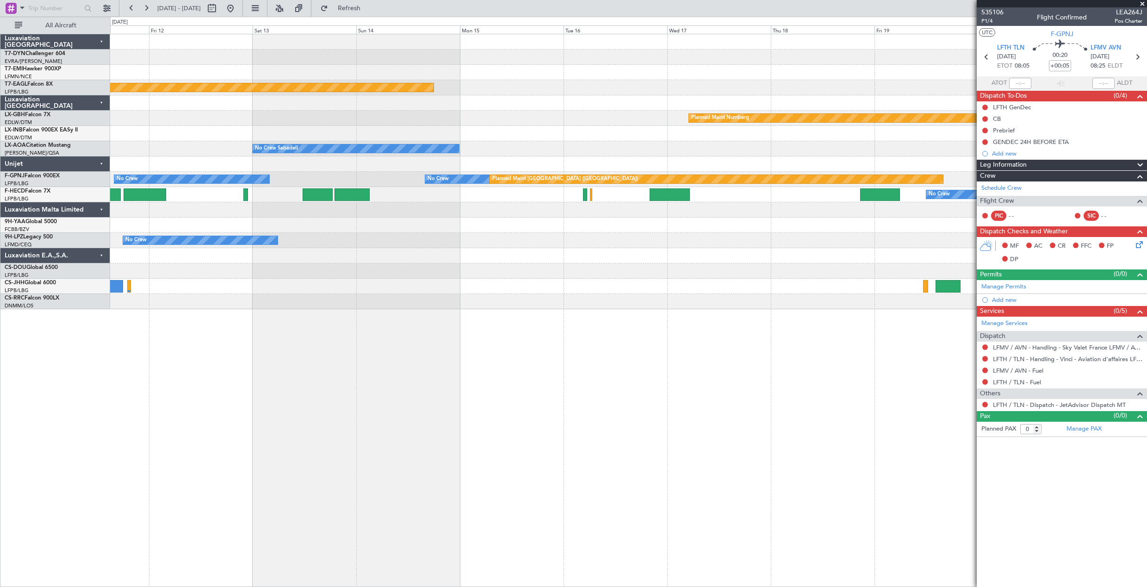
click at [168, 134] on div "Planned Maint Geneva (Cointrin) Planned Maint Nurnberg No Crew Sabadell No Crew…" at bounding box center [628, 171] width 1037 height 275
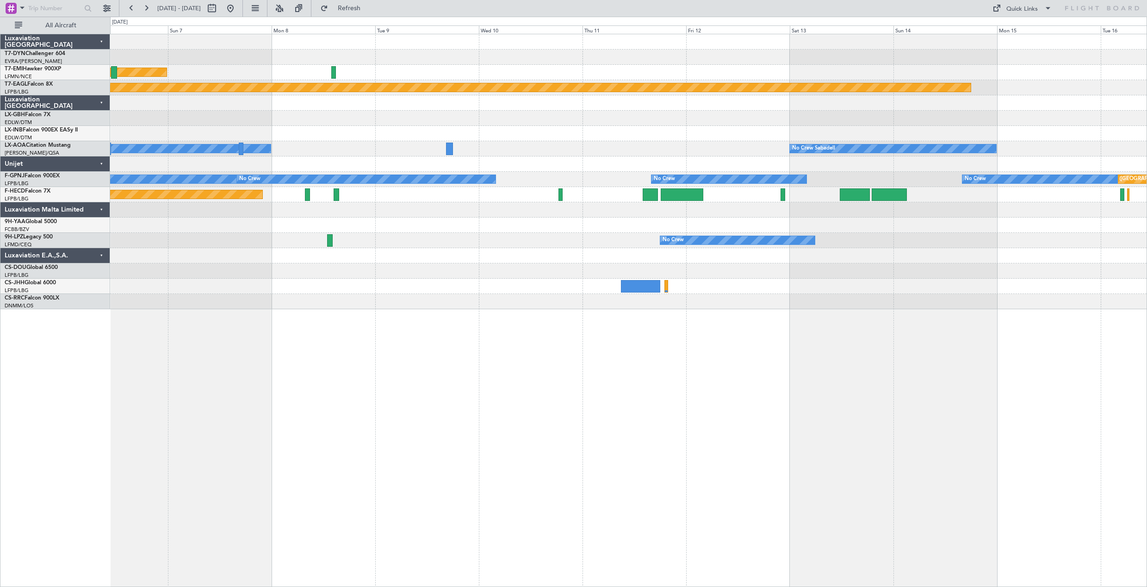
click at [670, 199] on div "Planned Maint [GEOGRAPHIC_DATA] ([GEOGRAPHIC_DATA])" at bounding box center [628, 194] width 1037 height 15
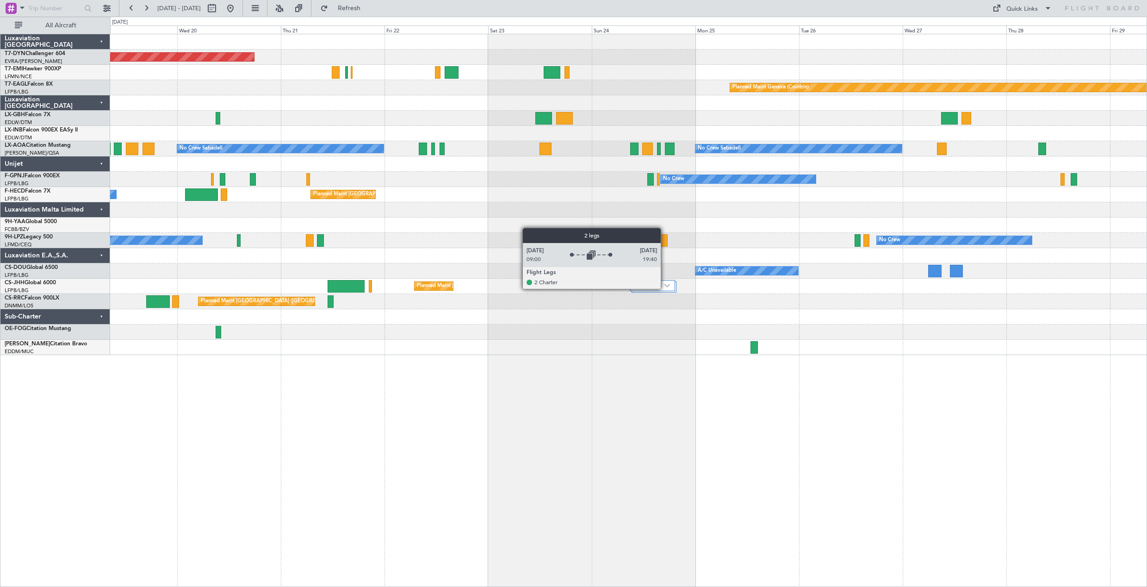
click at [665, 288] on div at bounding box center [652, 285] width 45 height 11
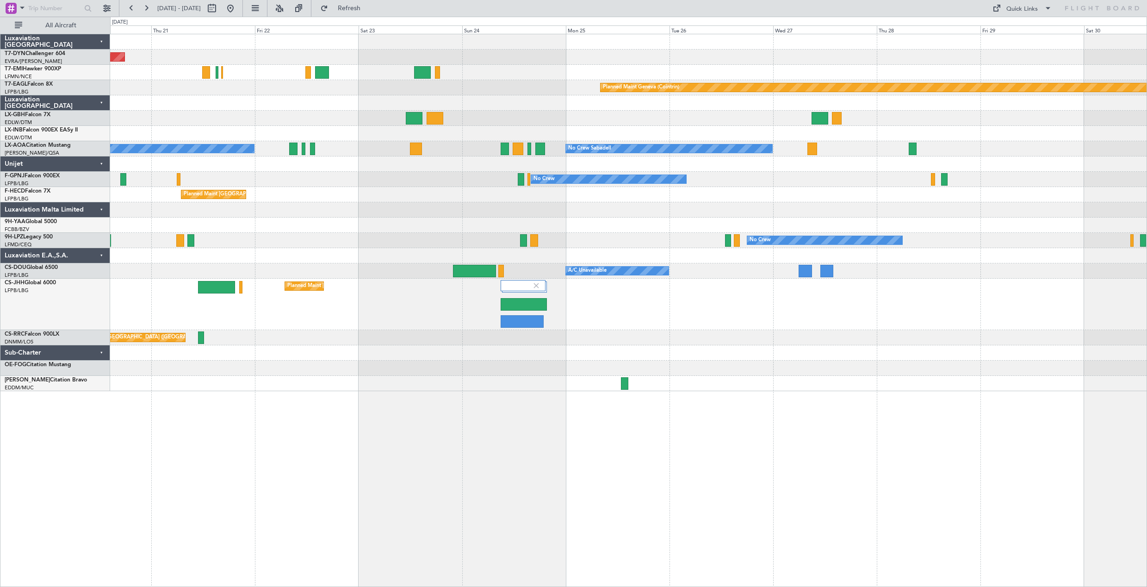
click at [659, 330] on div "Planned Maint [GEOGRAPHIC_DATA]-[GEOGRAPHIC_DATA] Planned Maint [PERSON_NAME] P…" at bounding box center [628, 212] width 1037 height 357
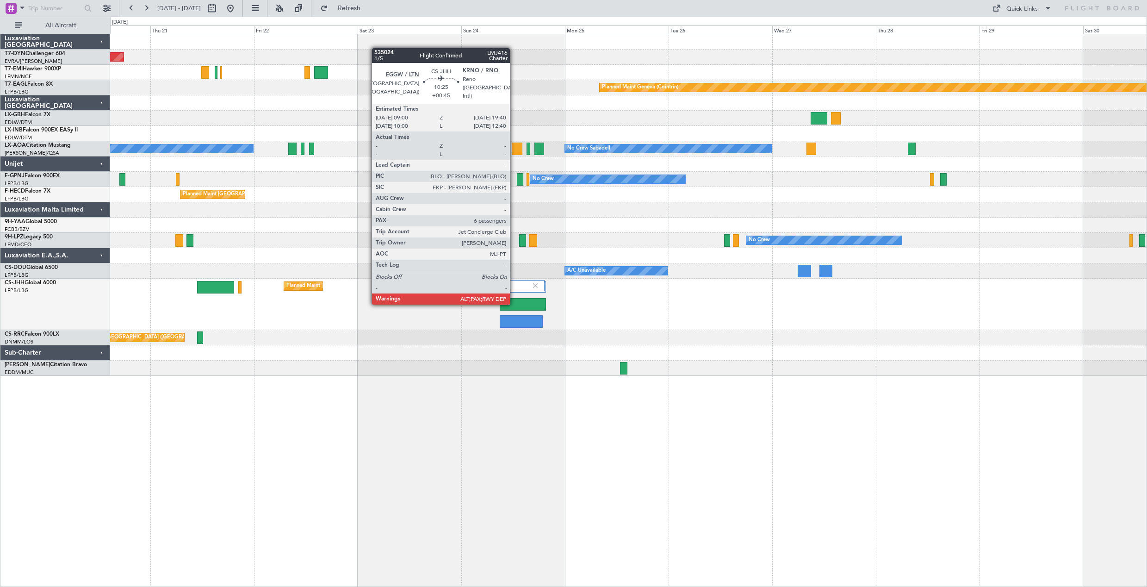
click at [514, 304] on div at bounding box center [523, 304] width 46 height 12
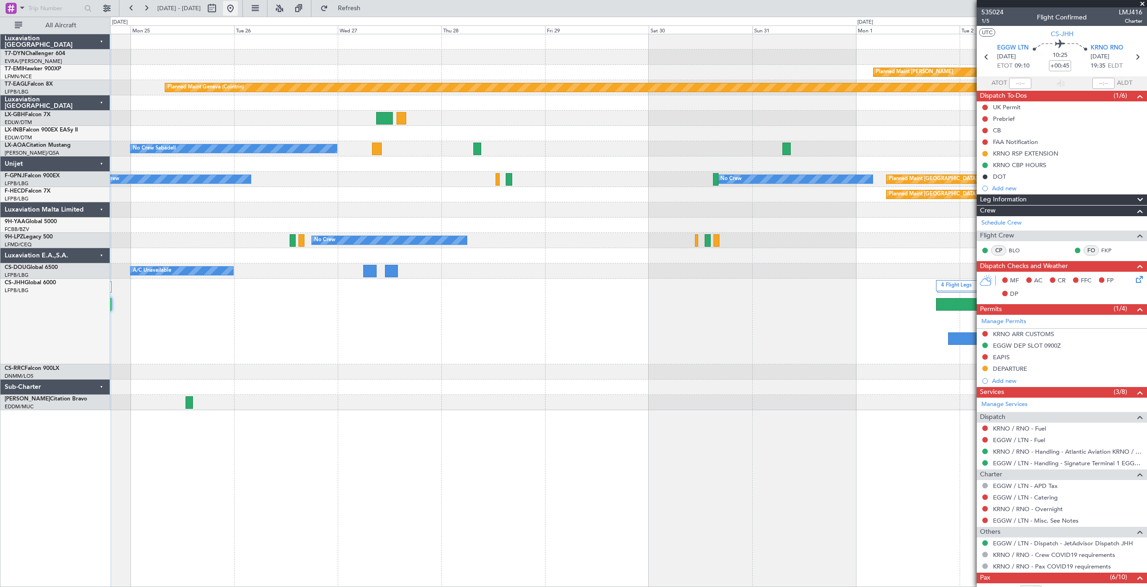
click at [238, 10] on button at bounding box center [230, 8] width 15 height 15
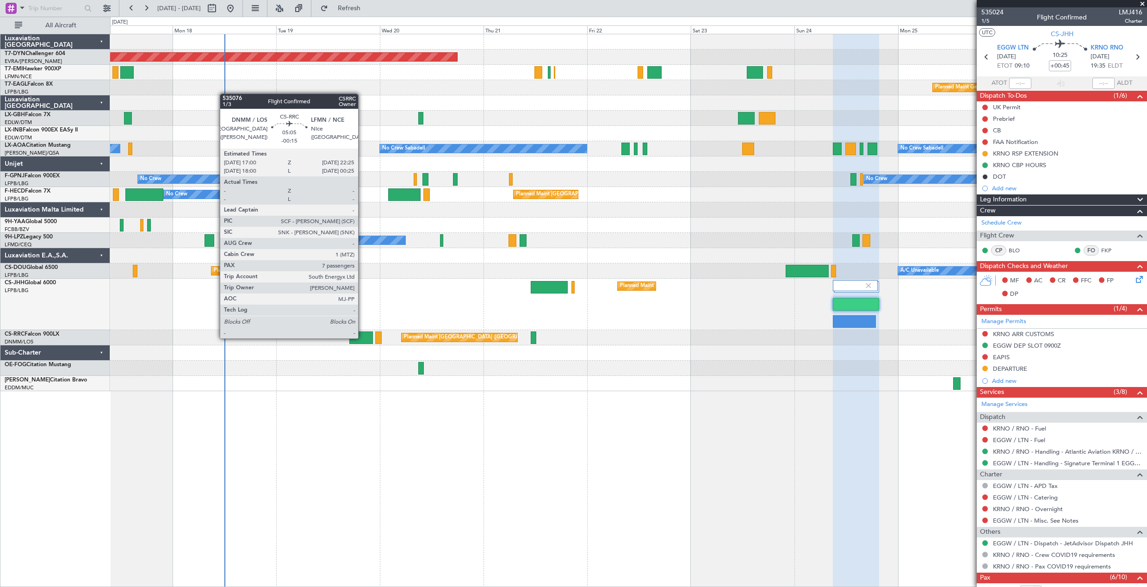
click at [362, 337] on div at bounding box center [361, 337] width 24 height 12
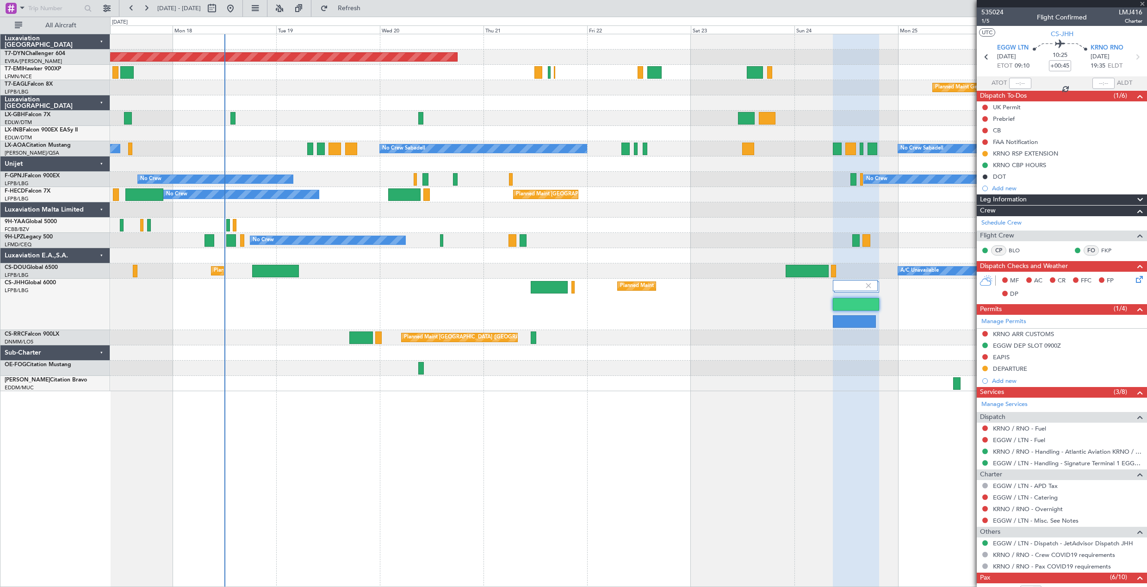
type input "-00:15"
type input "7"
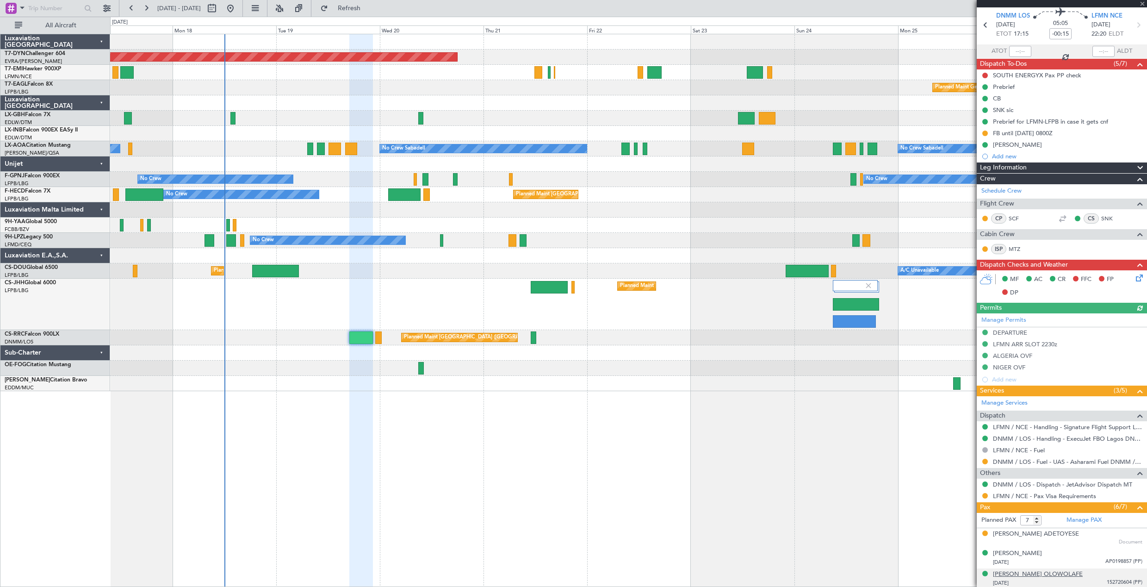
scroll to position [46, 0]
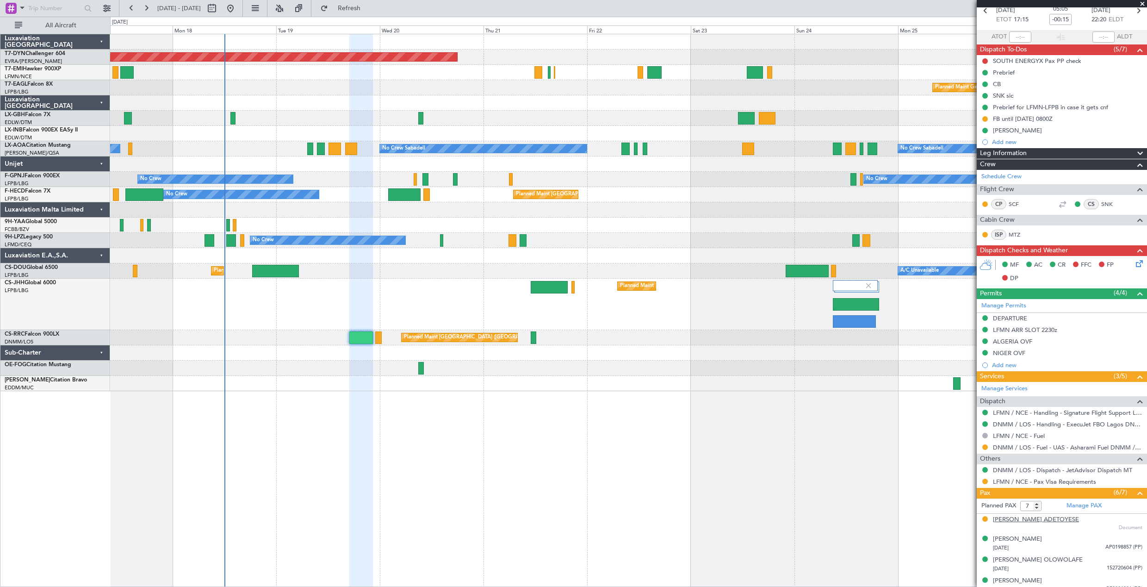
click at [1046, 523] on div "[PERSON_NAME] ADETOYESE" at bounding box center [1036, 519] width 86 height 9
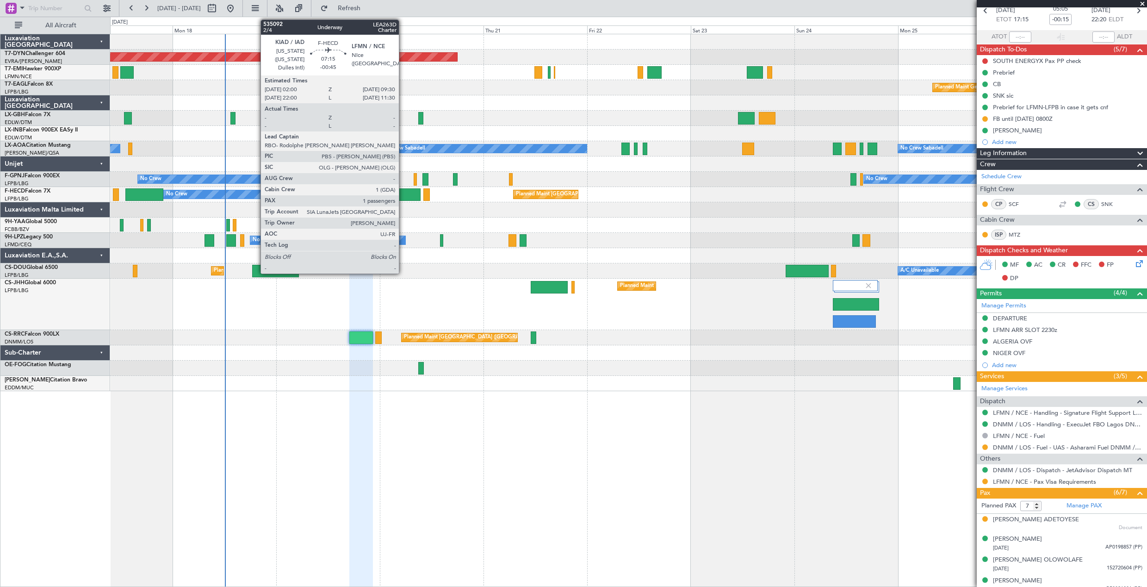
click at [403, 193] on div at bounding box center [404, 194] width 33 height 12
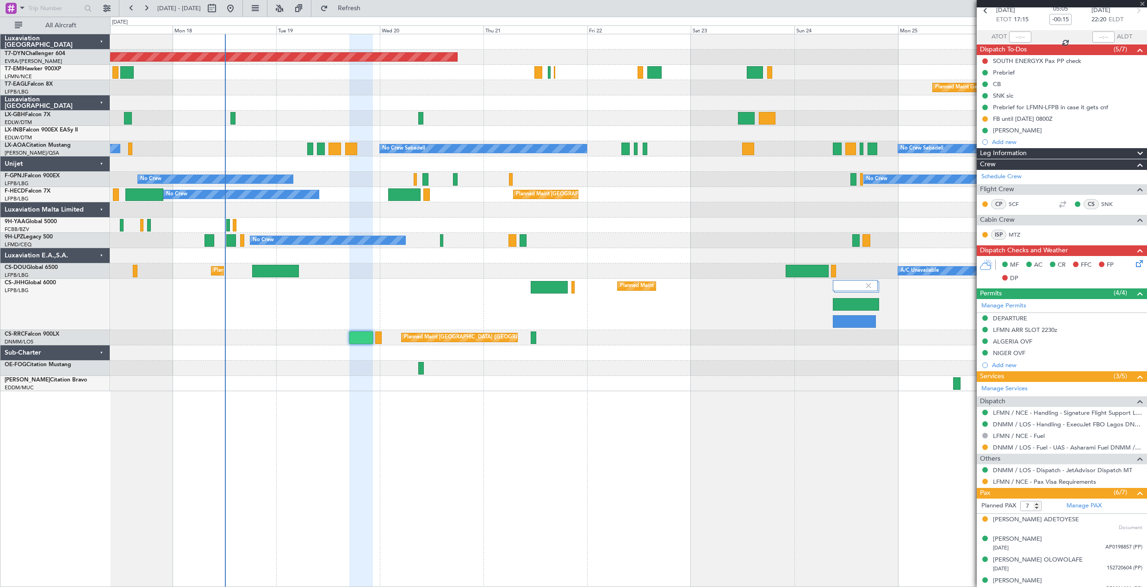
type input "-00:45"
type input "1"
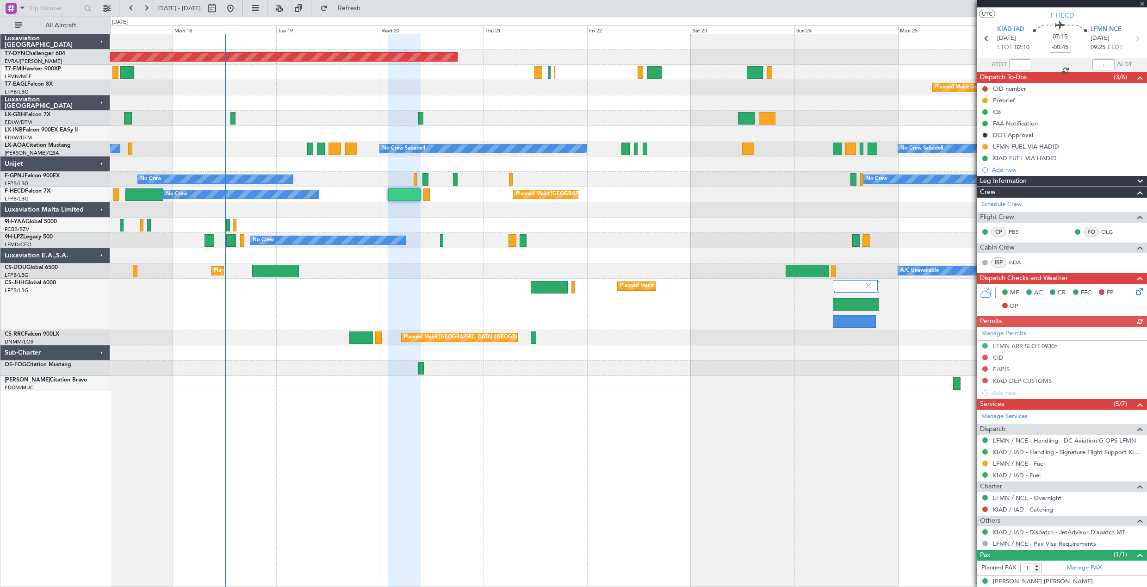
scroll to position [28, 0]
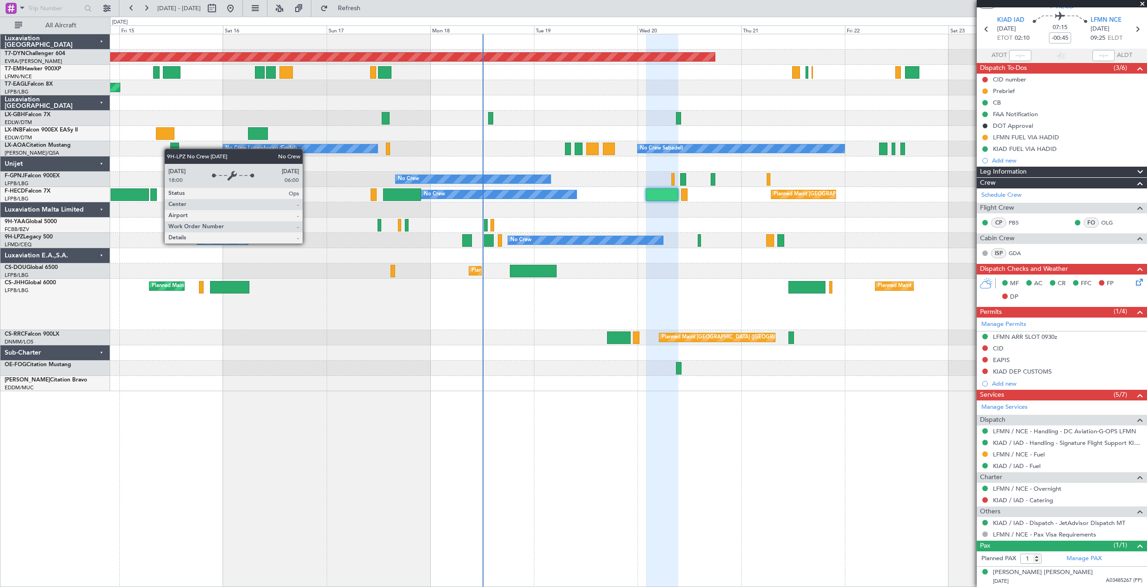
click at [565, 241] on div "No Crew" at bounding box center [585, 240] width 155 height 8
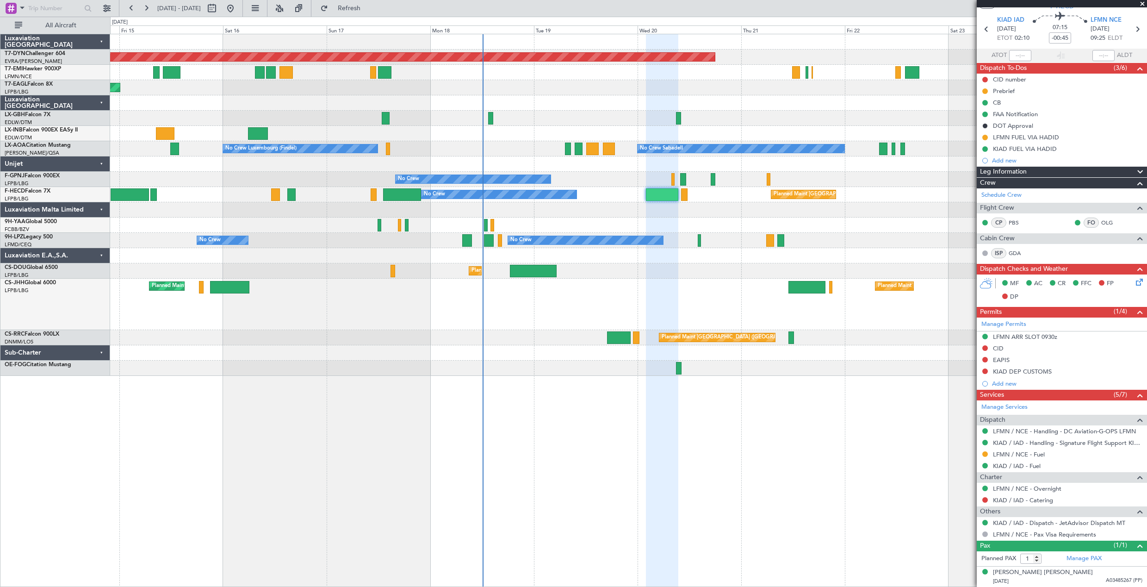
click at [408, 184] on div "No Crew No Crew" at bounding box center [628, 179] width 1037 height 15
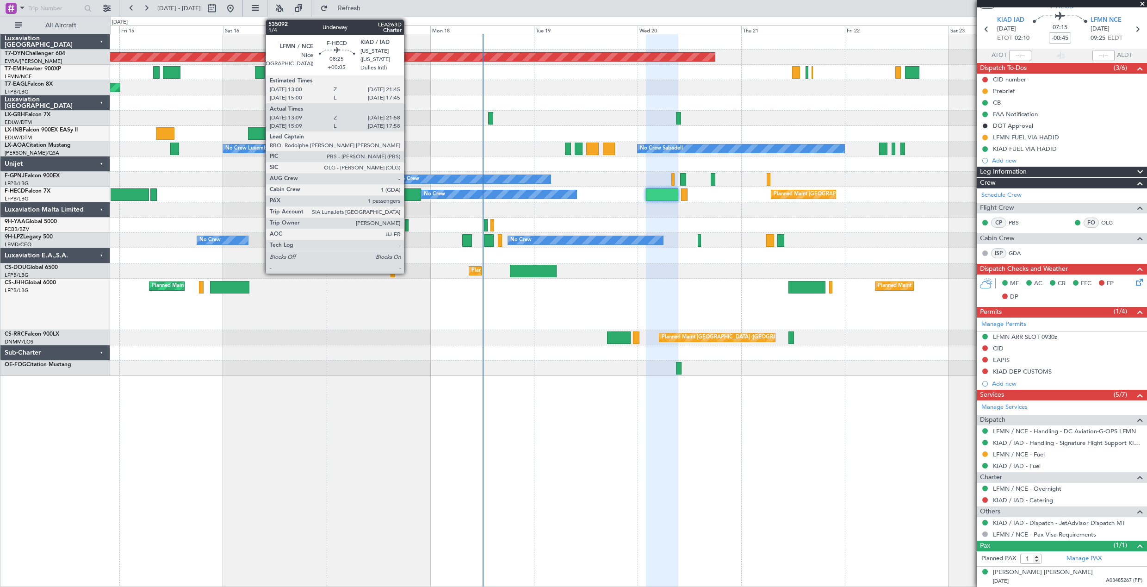
click at [408, 194] on div at bounding box center [402, 194] width 38 height 12
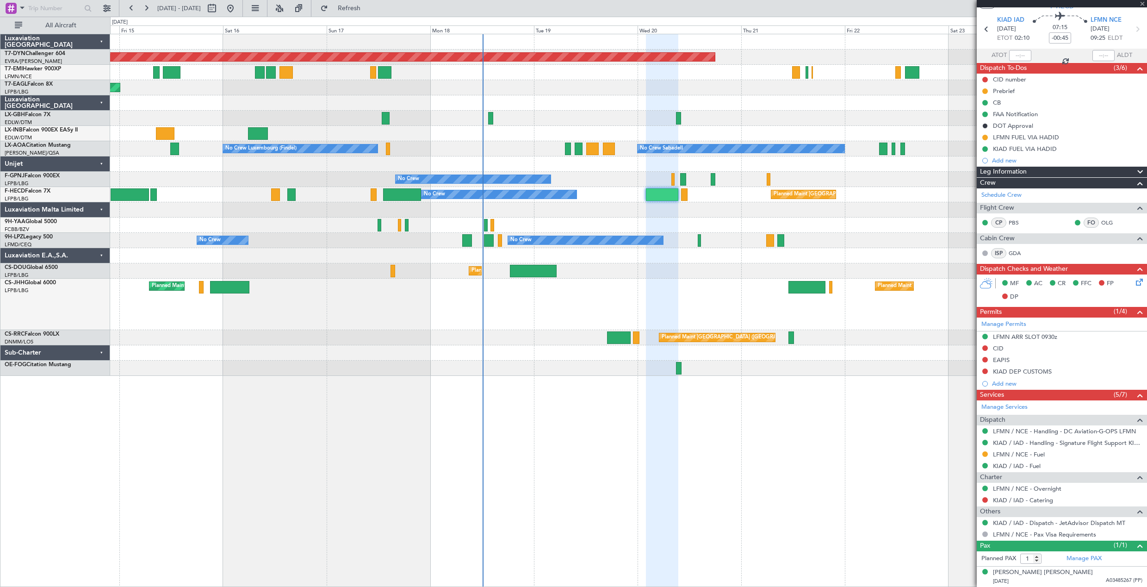
type input "+00:05"
type input "13:24"
type input "21:53"
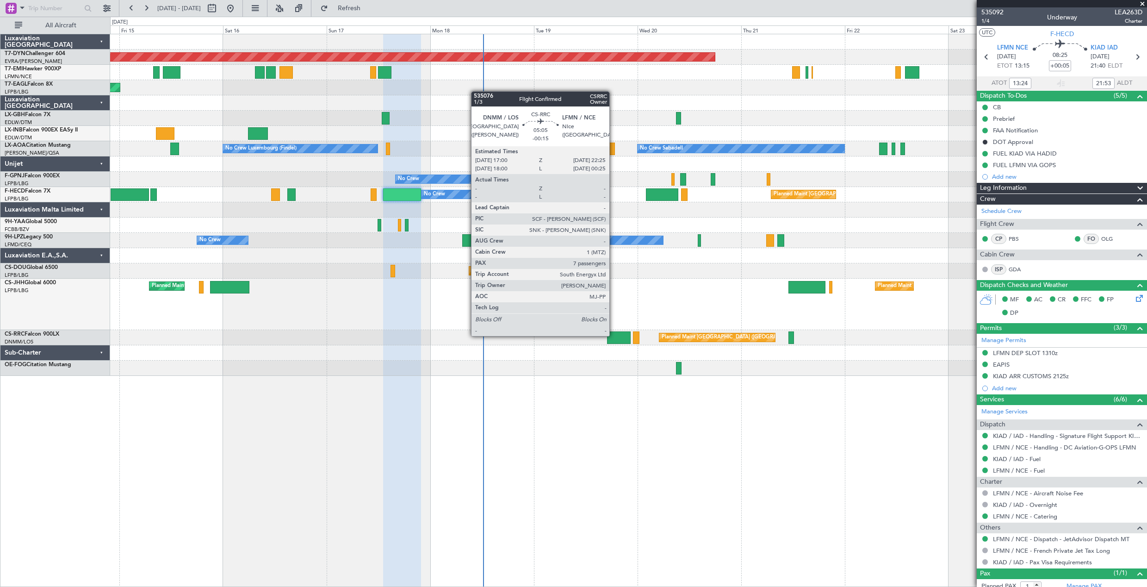
click at [614, 336] on div at bounding box center [619, 337] width 24 height 12
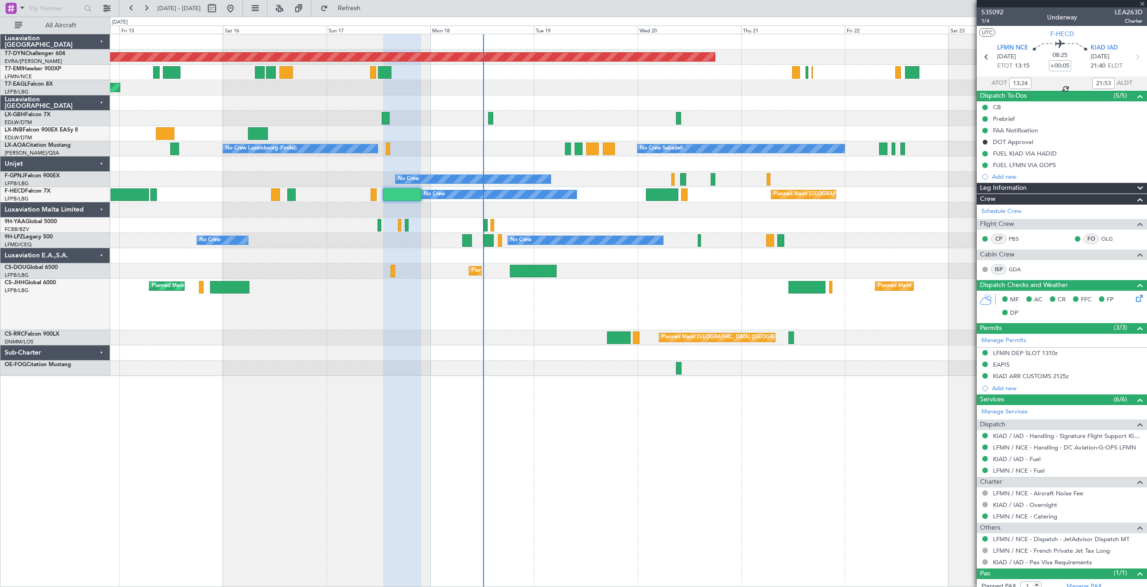
type input "-00:15"
type input "7"
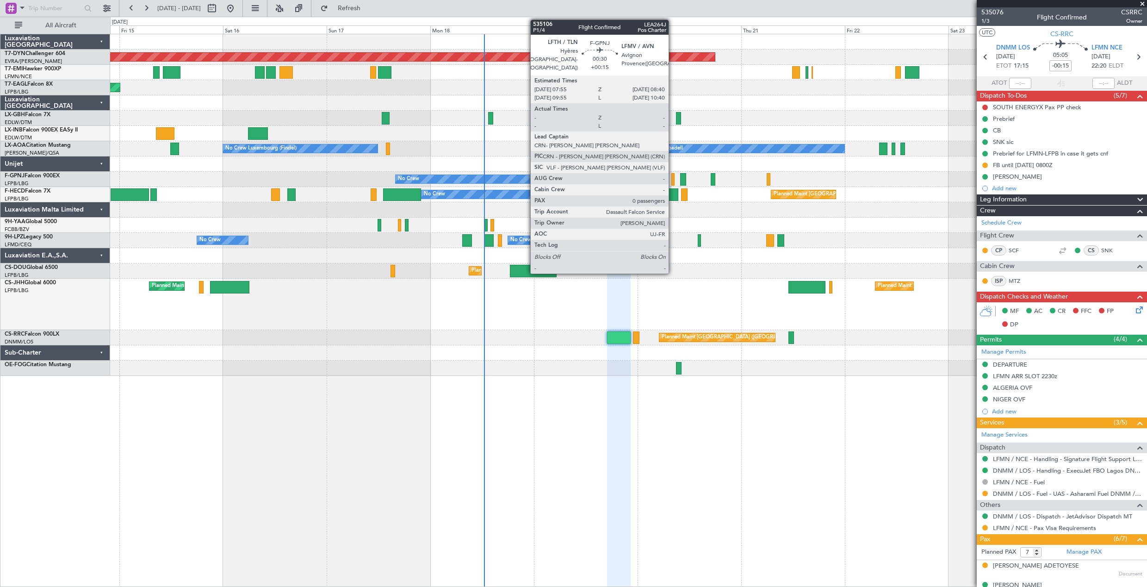
click at [673, 179] on div at bounding box center [674, 179] width 4 height 12
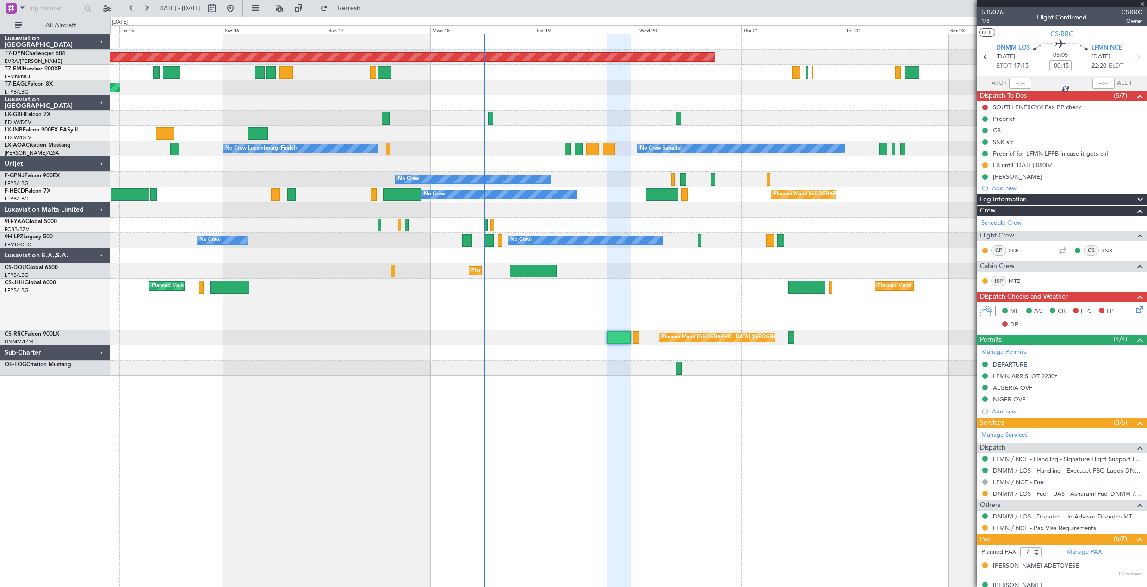
type input "+00:15"
type input "0"
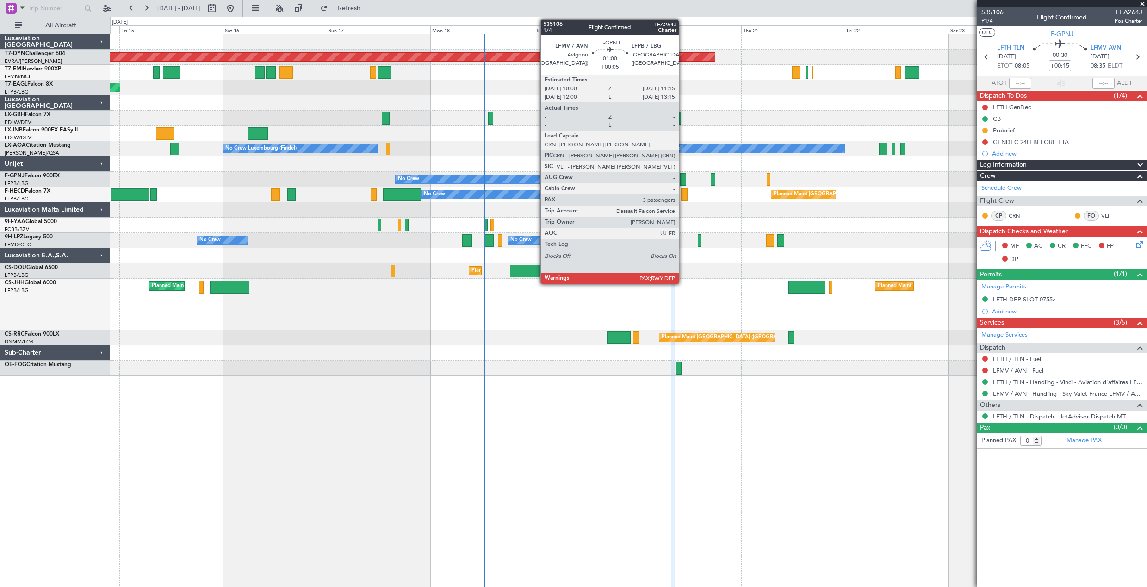
click at [683, 173] on div at bounding box center [683, 179] width 6 height 12
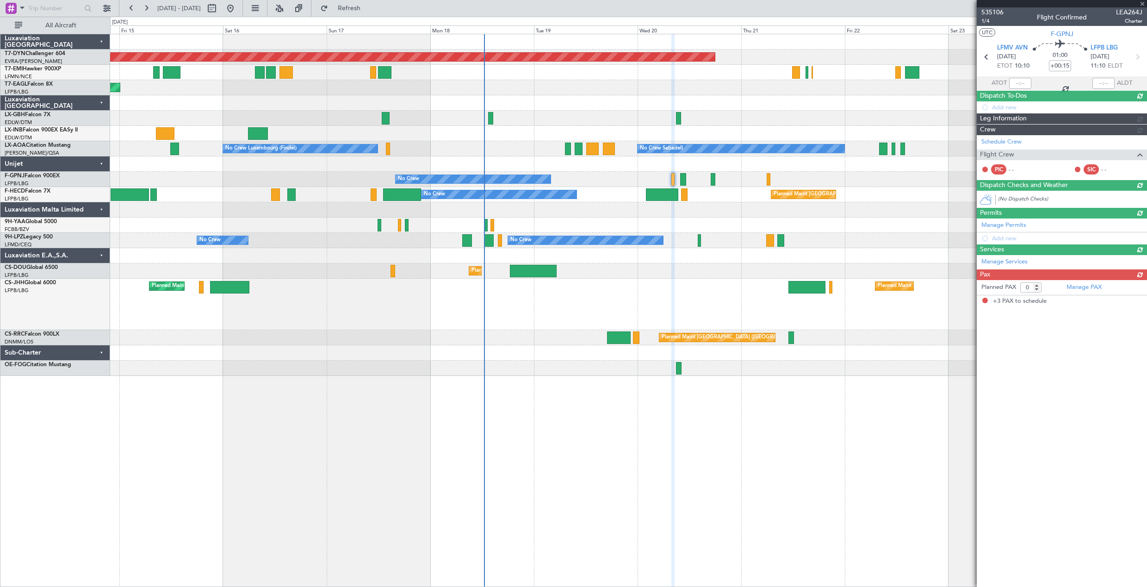
type input "+00:05"
type input "3"
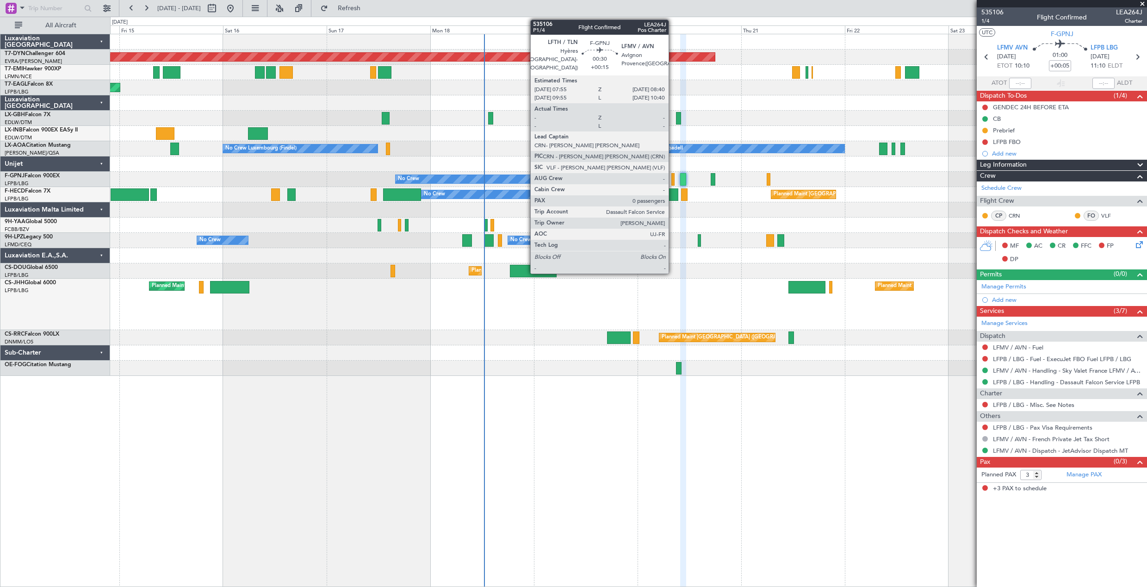
click at [673, 177] on div at bounding box center [674, 179] width 4 height 12
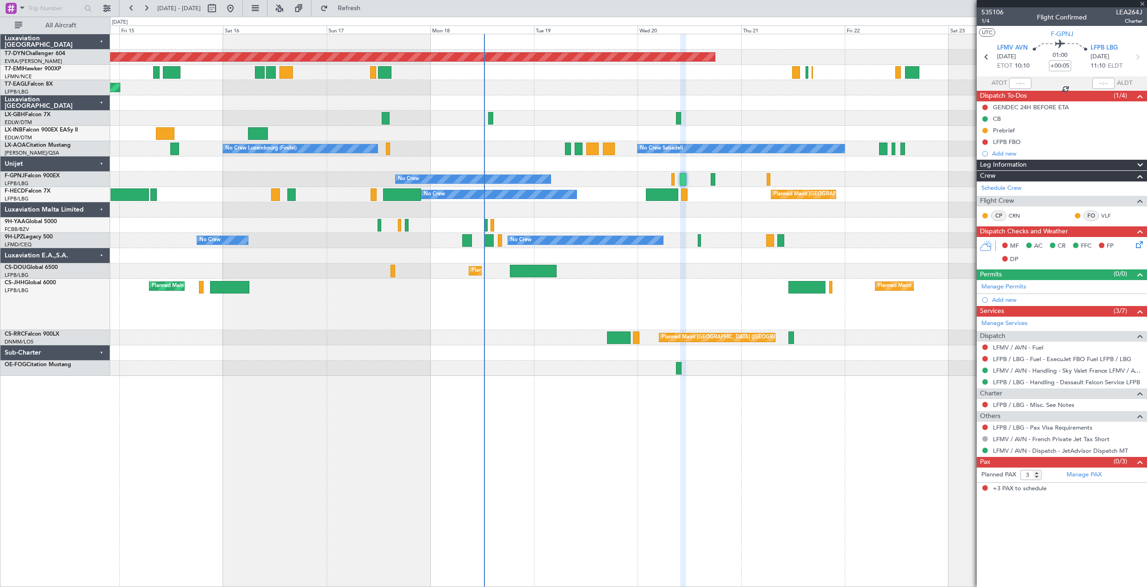
type input "+00:15"
type input "0"
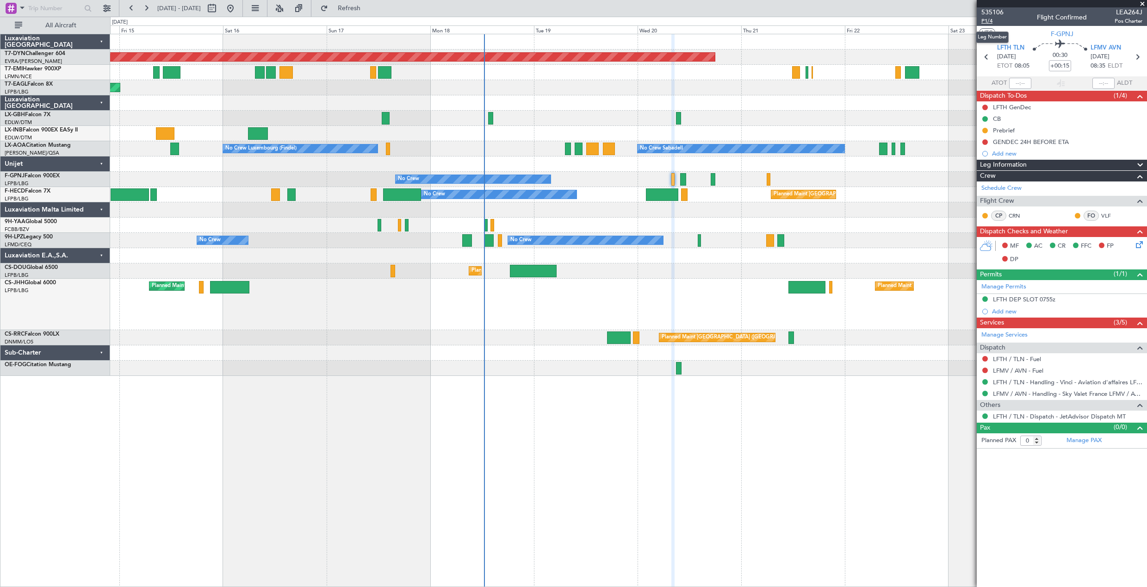
click at [986, 19] on span "P1/4" at bounding box center [993, 21] width 22 height 8
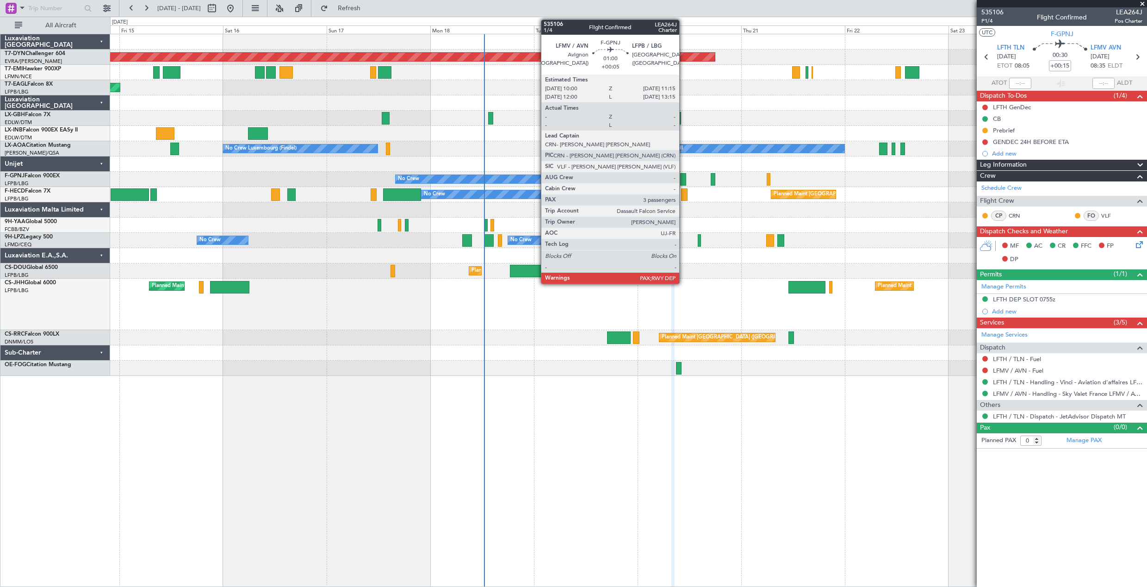
click at [684, 181] on div at bounding box center [683, 179] width 6 height 12
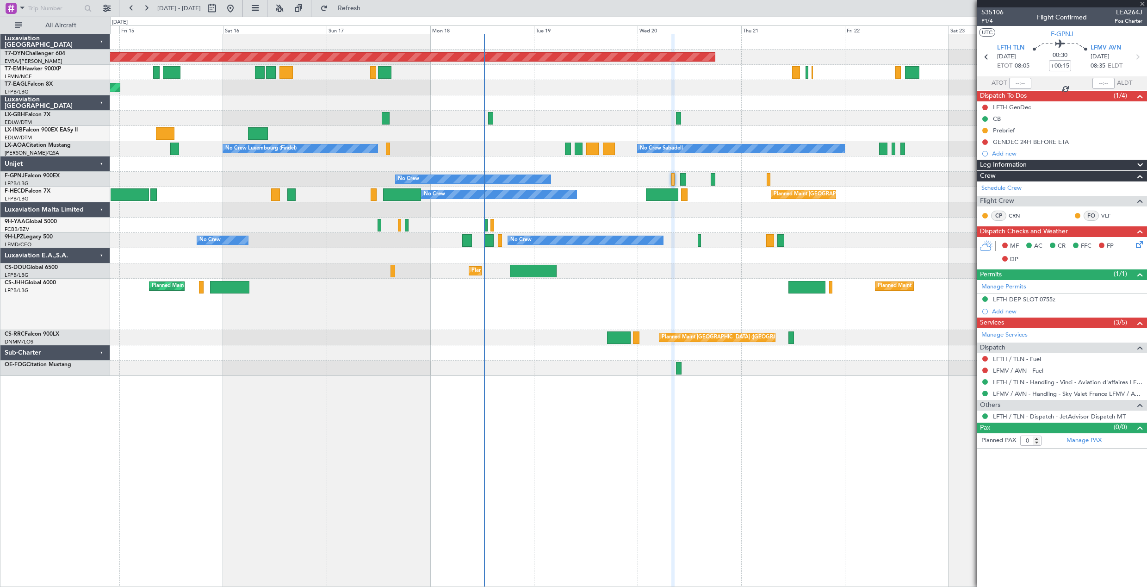
type input "+00:05"
type input "3"
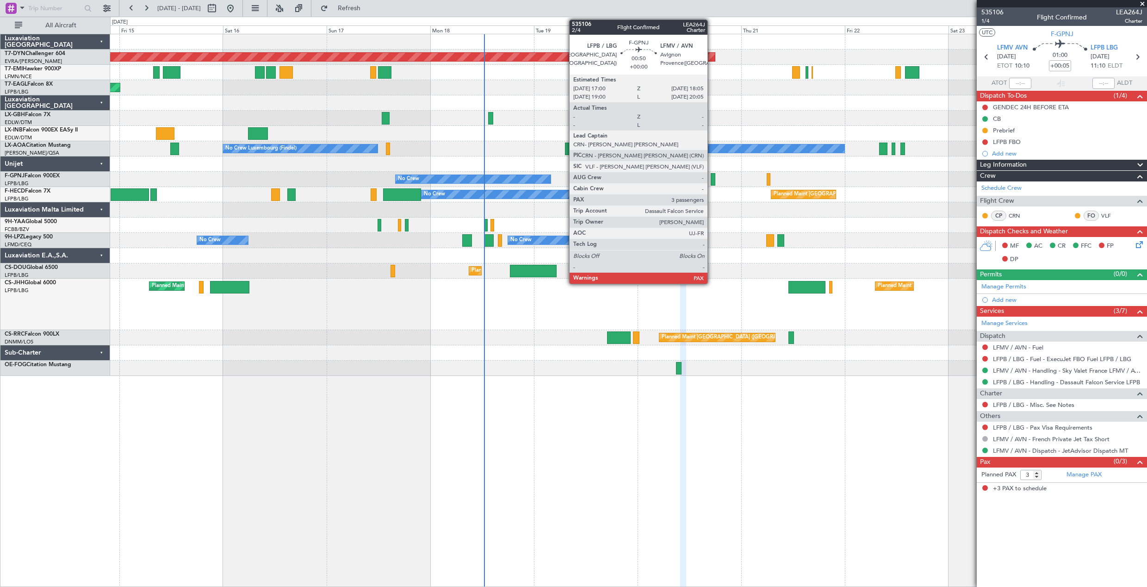
click at [712, 178] on div at bounding box center [713, 179] width 5 height 12
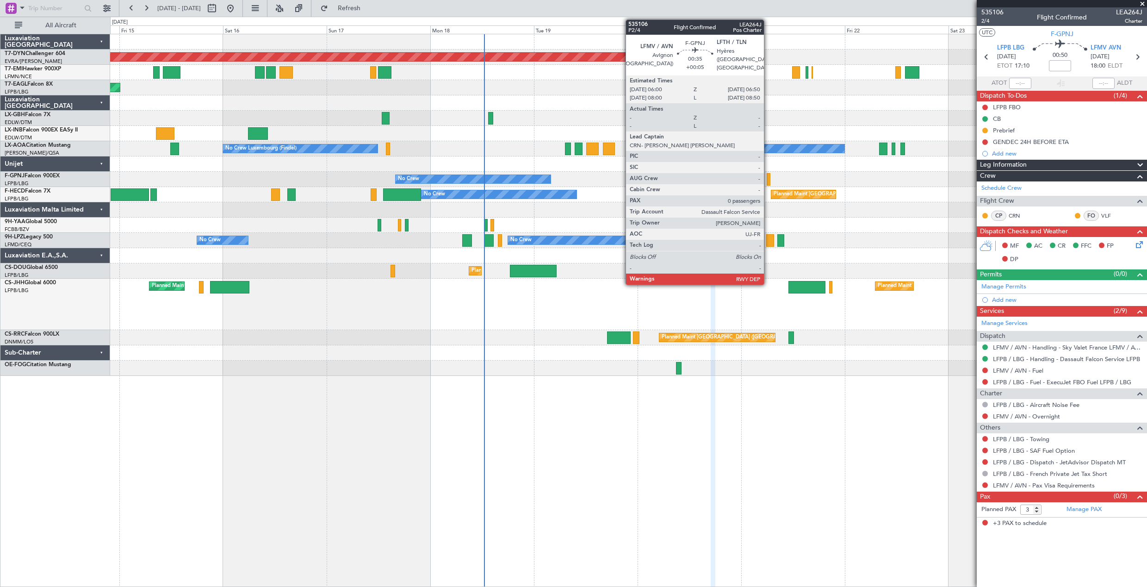
click at [768, 182] on div at bounding box center [769, 179] width 4 height 12
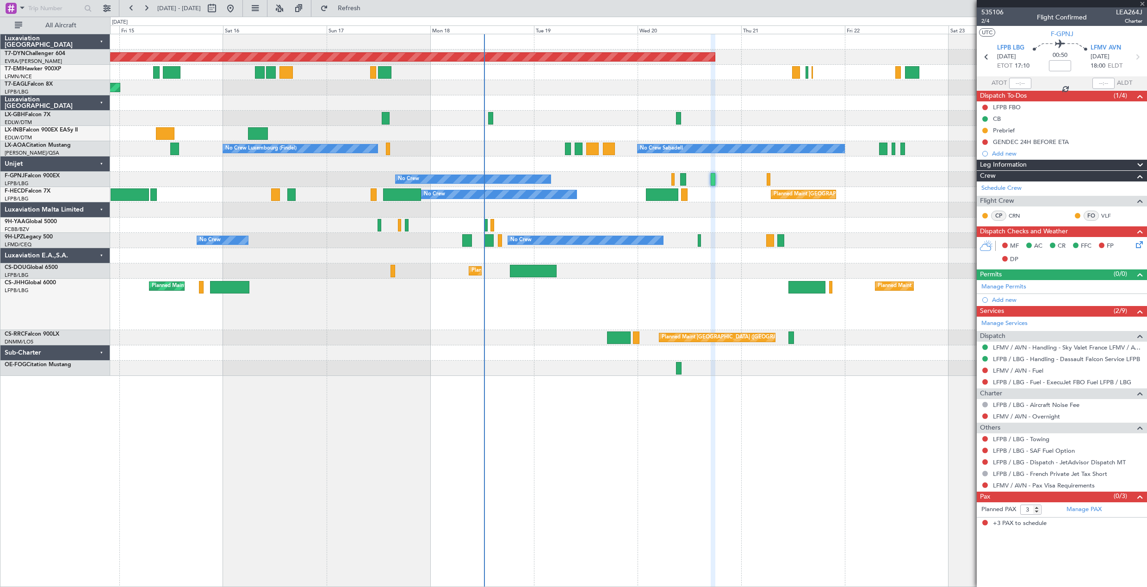
type input "+00:05"
type input "0"
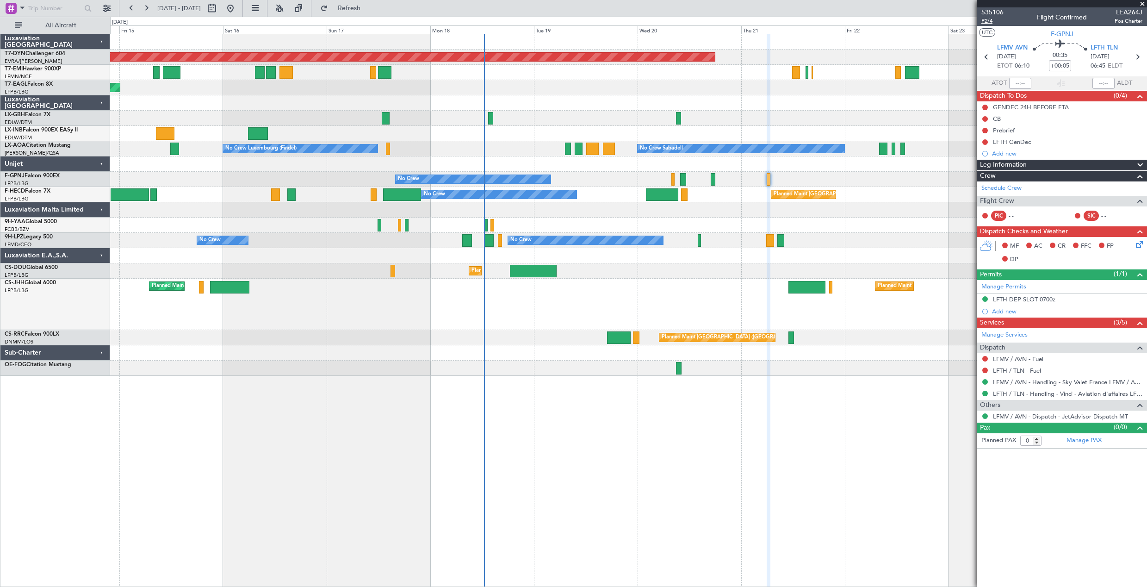
click at [987, 20] on span "P2/4" at bounding box center [993, 21] width 22 height 8
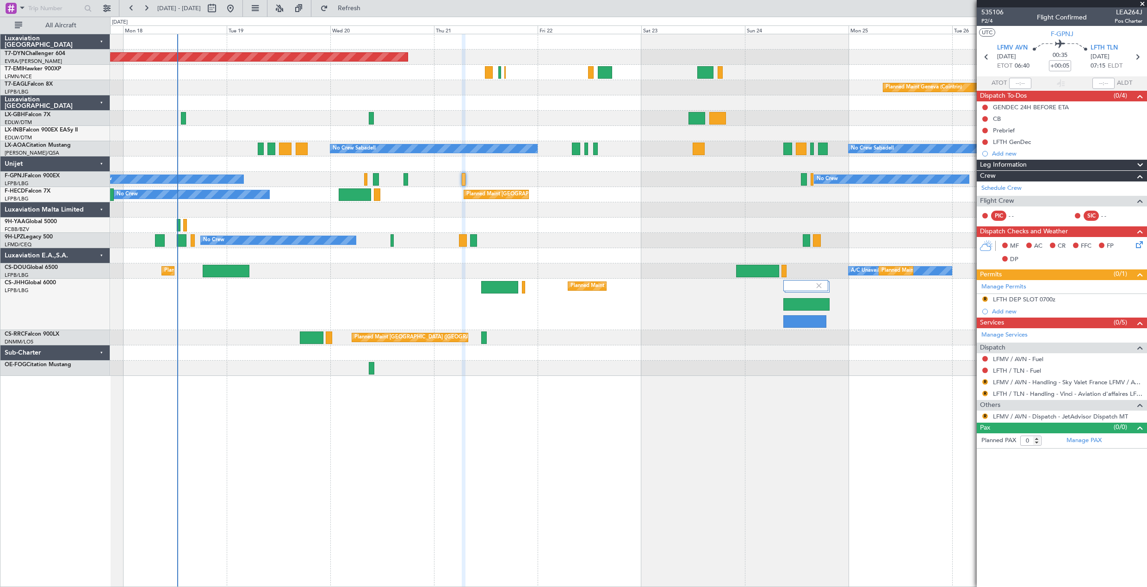
click at [482, 98] on div at bounding box center [628, 102] width 1037 height 15
click at [369, 9] on span "Refresh" at bounding box center [349, 8] width 39 height 6
click at [990, 23] on span "P2/4" at bounding box center [993, 21] width 22 height 8
click at [993, 9] on span "535106" at bounding box center [993, 12] width 22 height 10
click at [1046, 146] on div "LFTH GenDec" at bounding box center [1062, 142] width 170 height 12
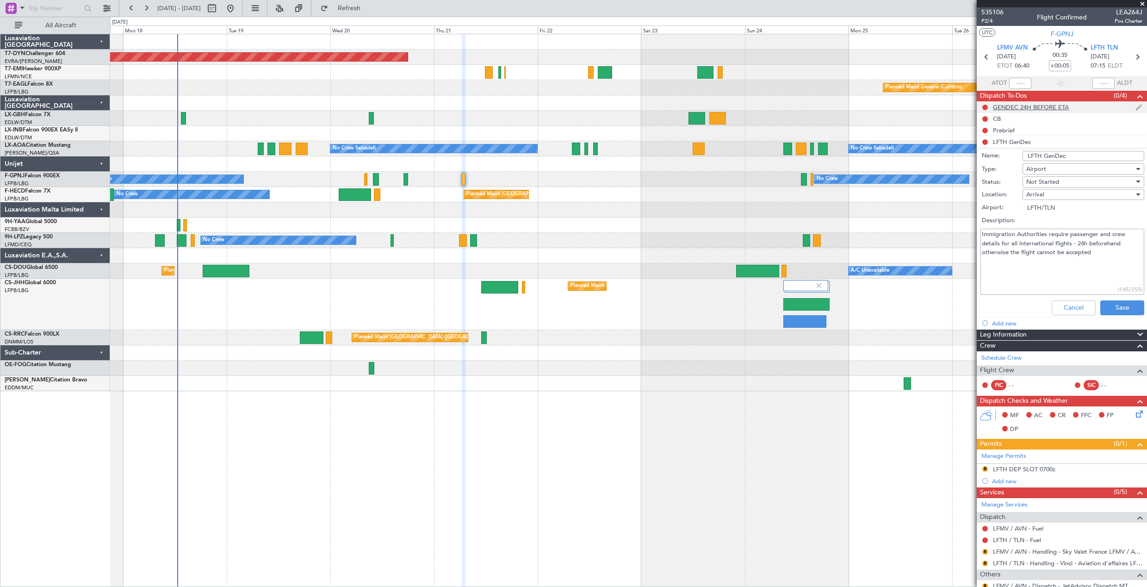
click at [1084, 103] on div "GENDEC 24H BEFORE ETA" at bounding box center [1062, 107] width 170 height 12
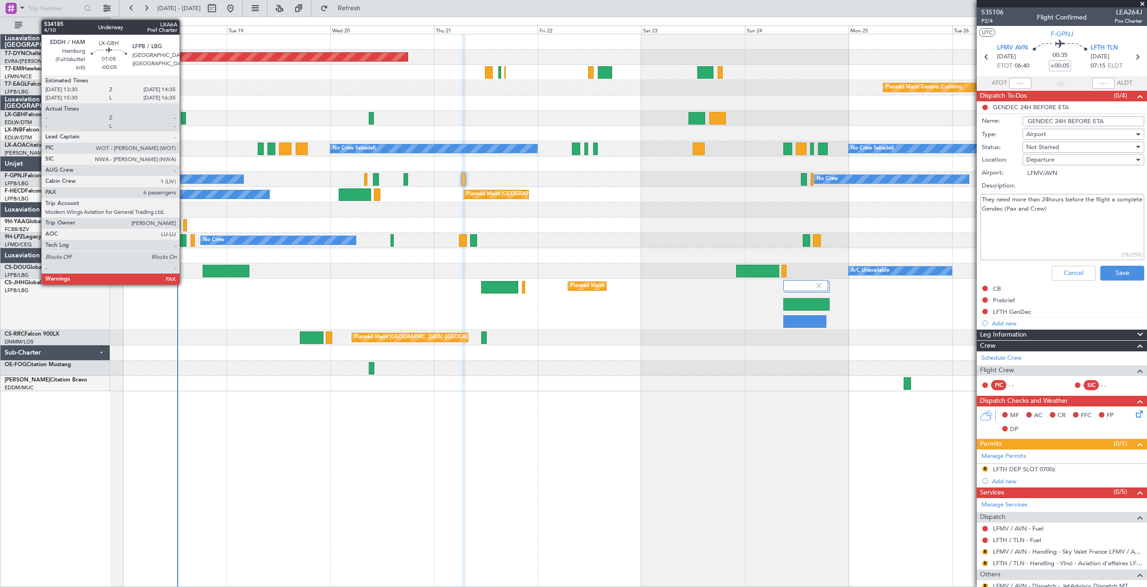
click at [184, 114] on div at bounding box center [183, 118] width 5 height 12
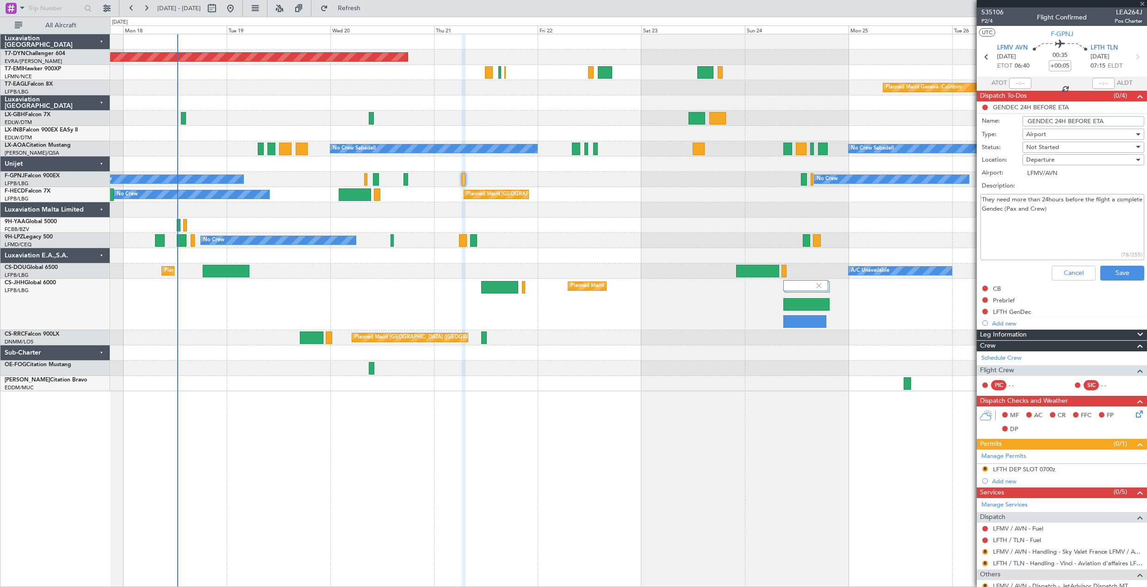
type input "-00:05"
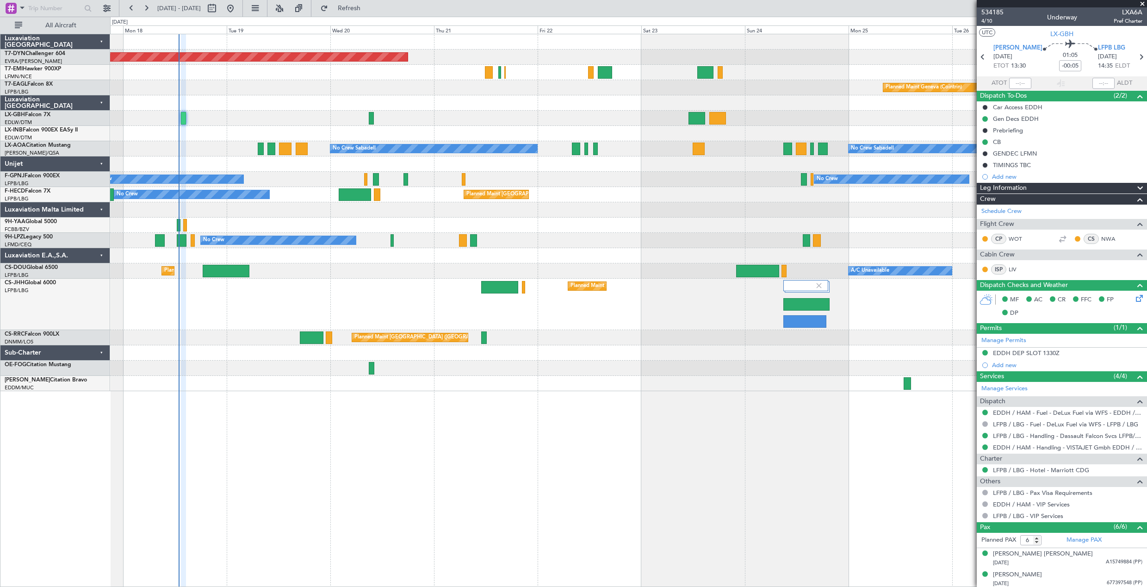
click at [287, 231] on div at bounding box center [628, 225] width 1037 height 15
click at [1144, 3] on span at bounding box center [1142, 4] width 9 height 8
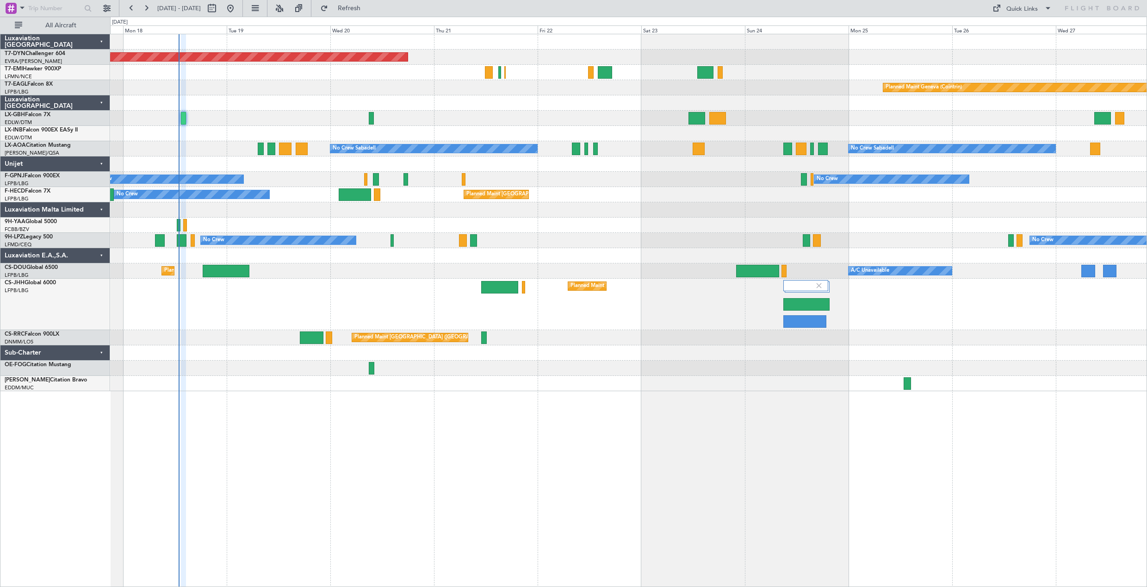
type input "0"
click at [1041, 11] on button "Quick Links" at bounding box center [1022, 8] width 69 height 15
click at [1027, 27] on button "Trip Builder" at bounding box center [1022, 30] width 69 height 22
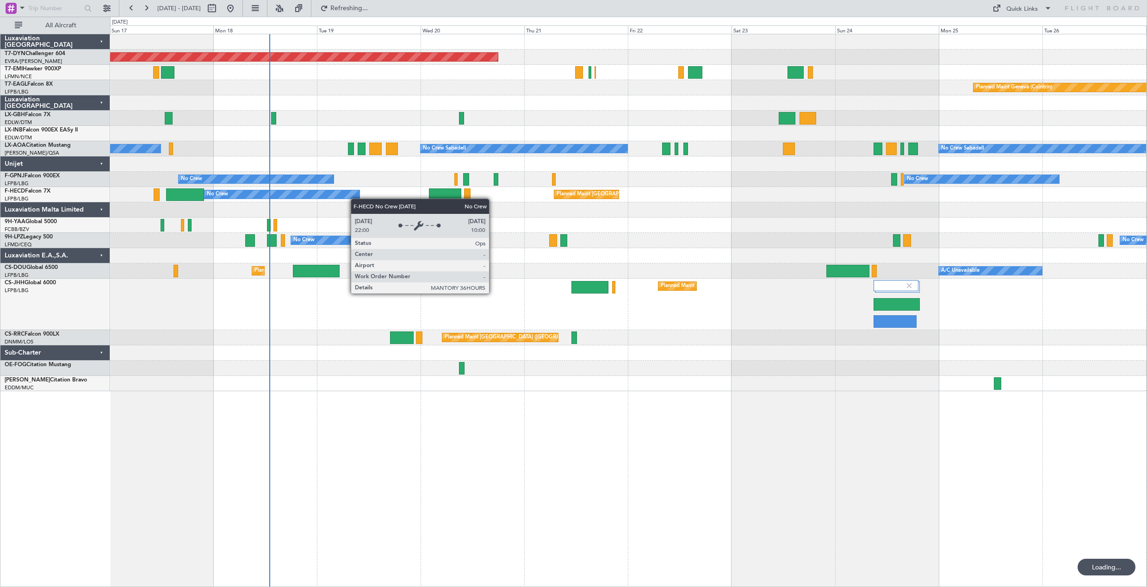
click at [356, 199] on div "No Crew Planned Maint Paris (Le Bourget)" at bounding box center [628, 194] width 1037 height 15
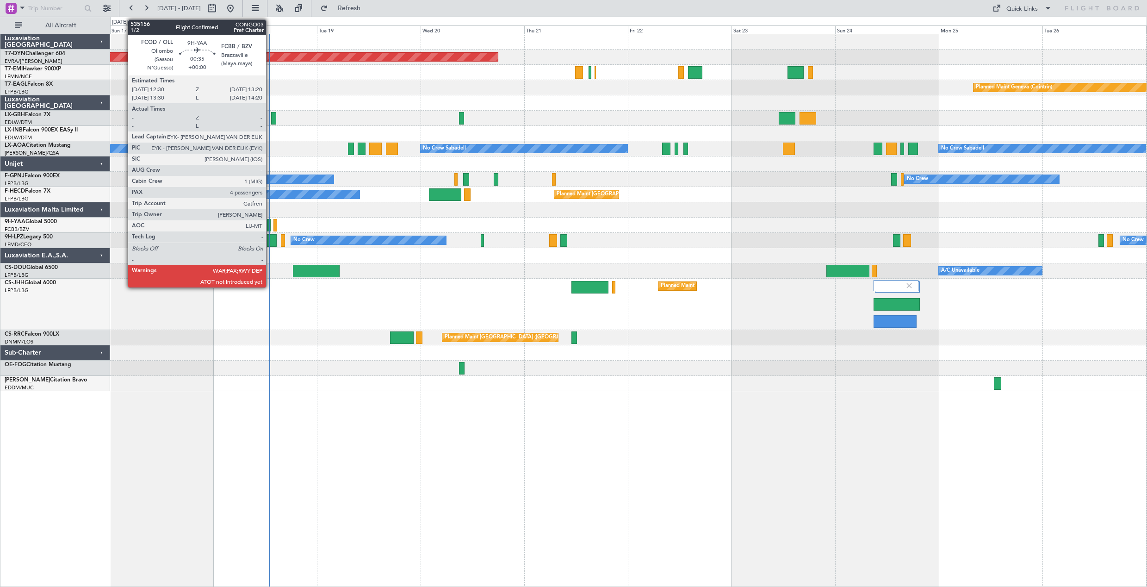
click at [270, 226] on div at bounding box center [269, 225] width 4 height 12
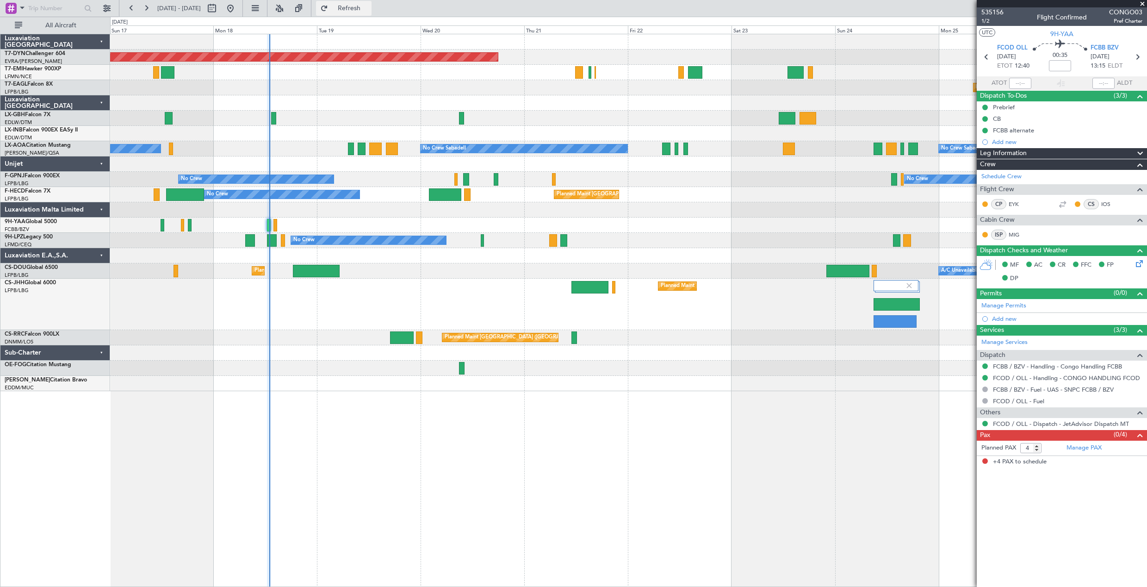
click at [369, 6] on span "Refresh" at bounding box center [349, 8] width 39 height 6
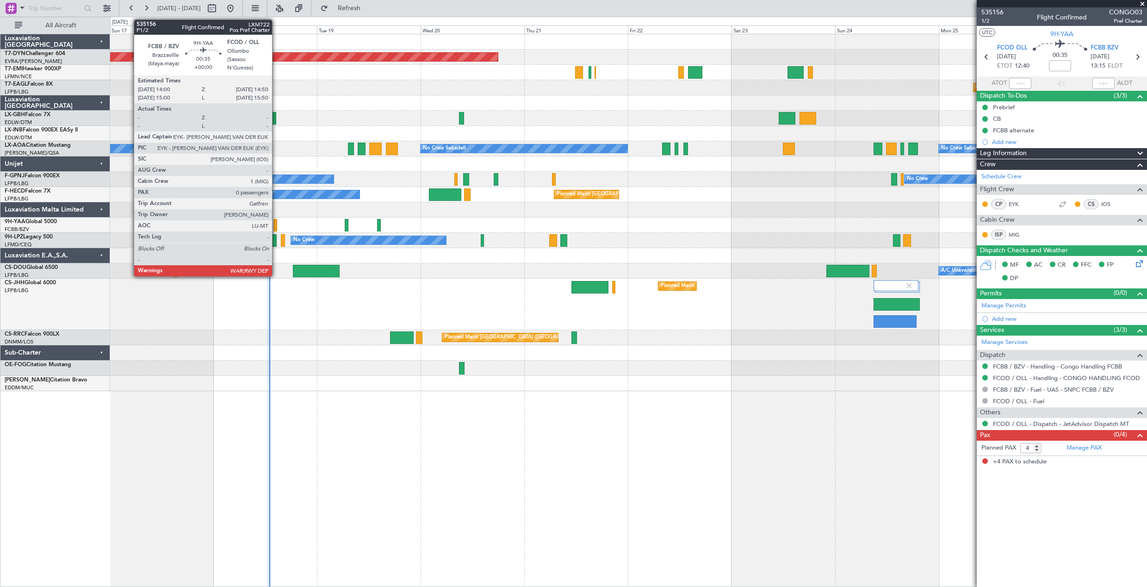
click at [276, 221] on div at bounding box center [276, 225] width 4 height 12
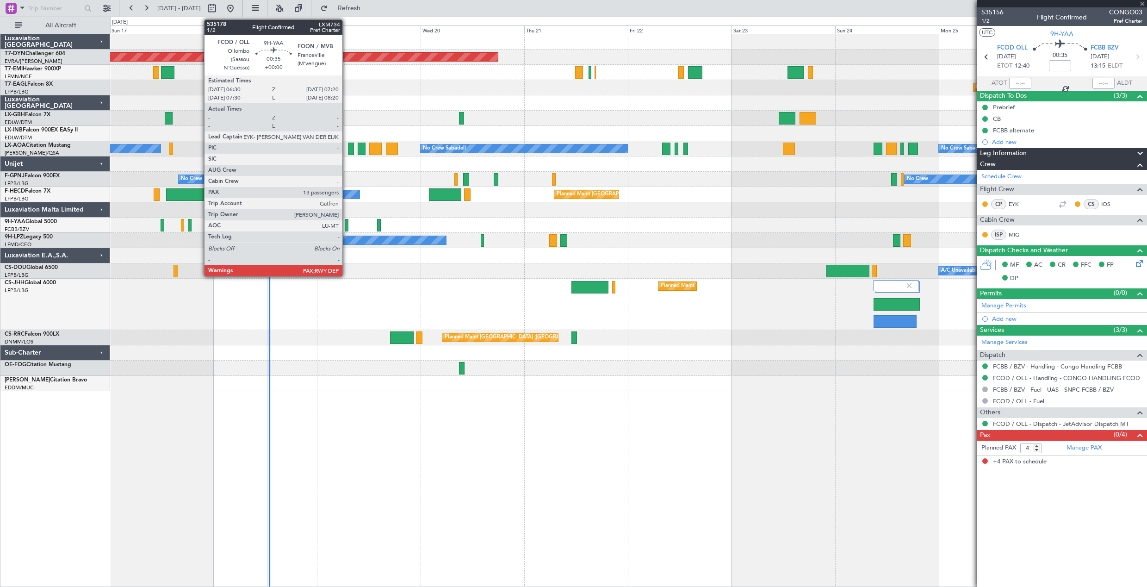
type input "0"
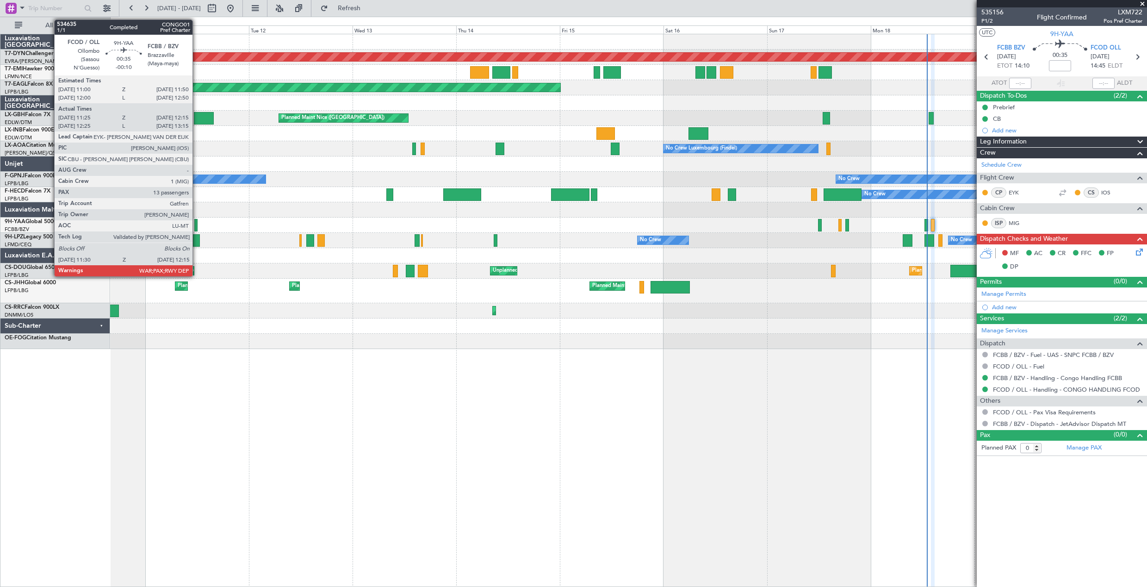
click at [197, 223] on div at bounding box center [196, 225] width 4 height 12
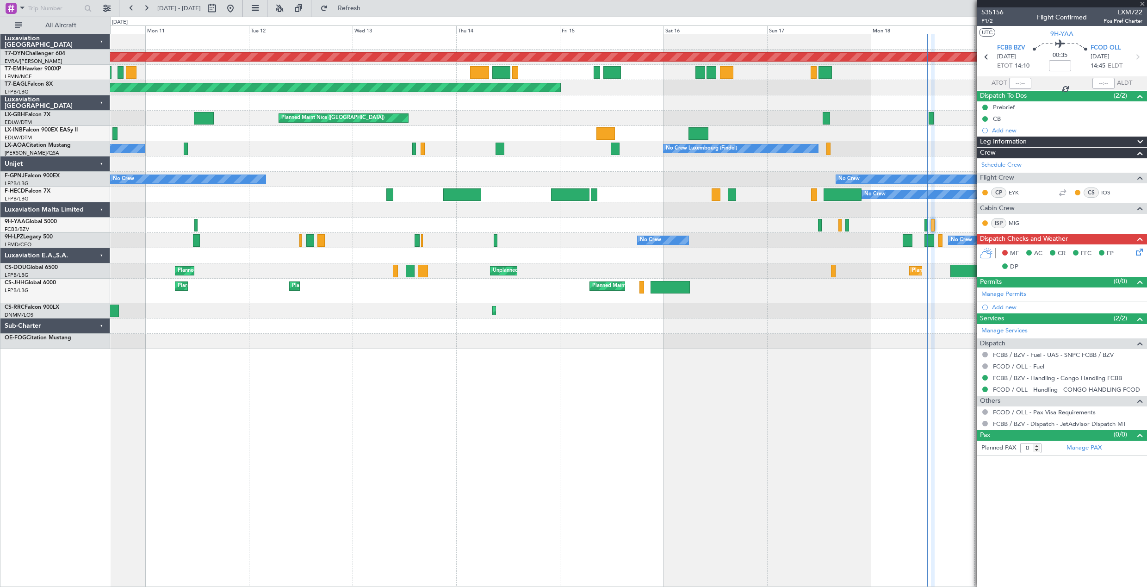
type input "-00:10"
type input "11:35"
type input "12:10"
type input "13"
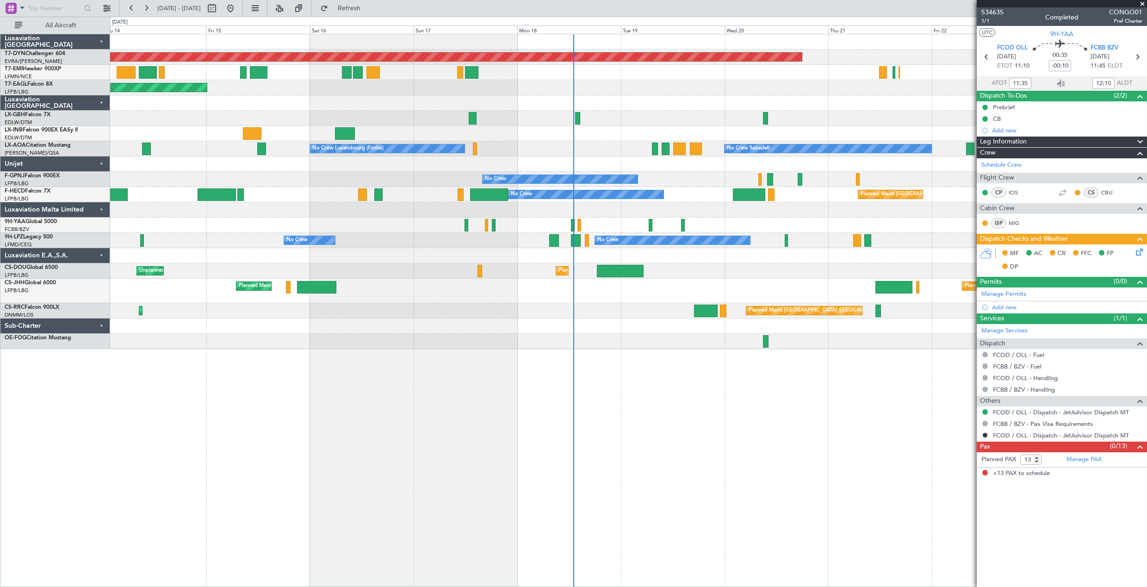
click at [396, 279] on div "Planned Maint Basel-Mulhouse Planned Maint New York (Teterboro) Planned Maint G…" at bounding box center [628, 191] width 1037 height 315
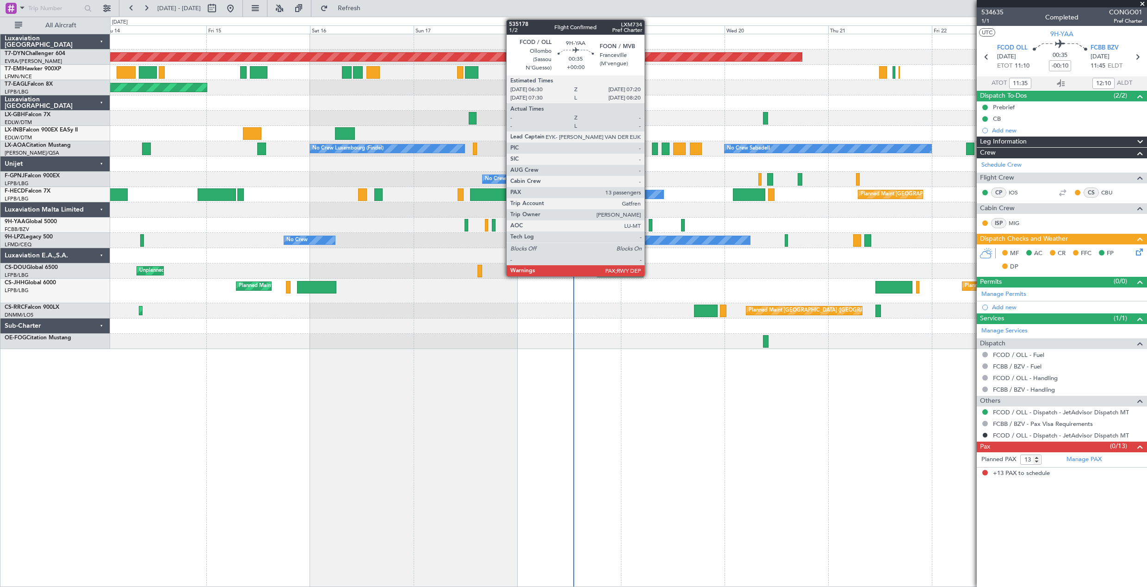
click at [649, 224] on div at bounding box center [651, 225] width 4 height 12
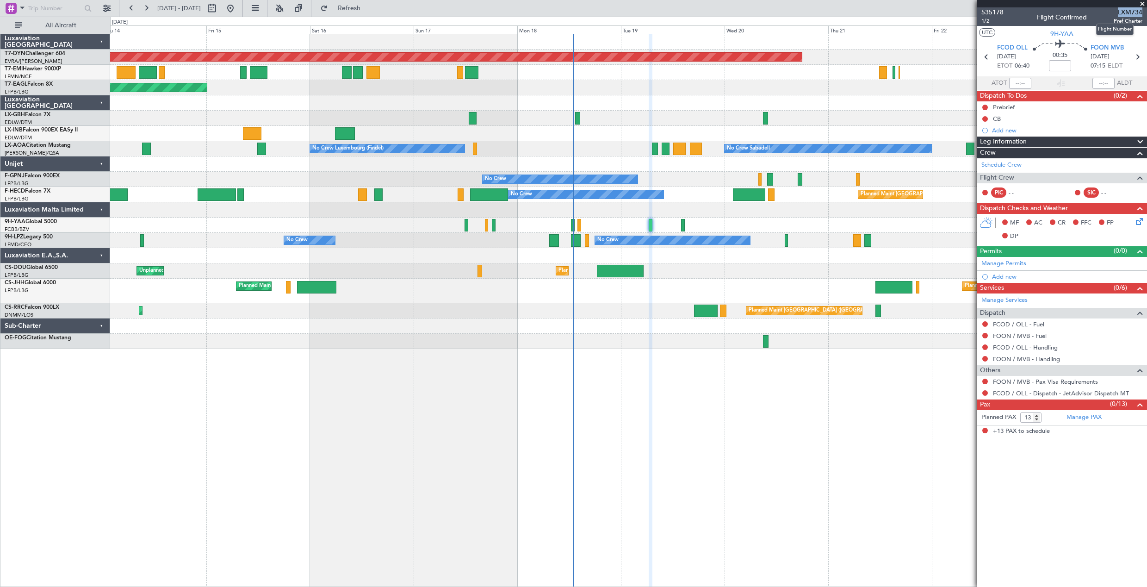
drag, startPoint x: 1116, startPoint y: 12, endPoint x: 1142, endPoint y: 12, distance: 26.4
click at [1142, 12] on span "LXM734" at bounding box center [1128, 12] width 29 height 10
copy span "LXM734"
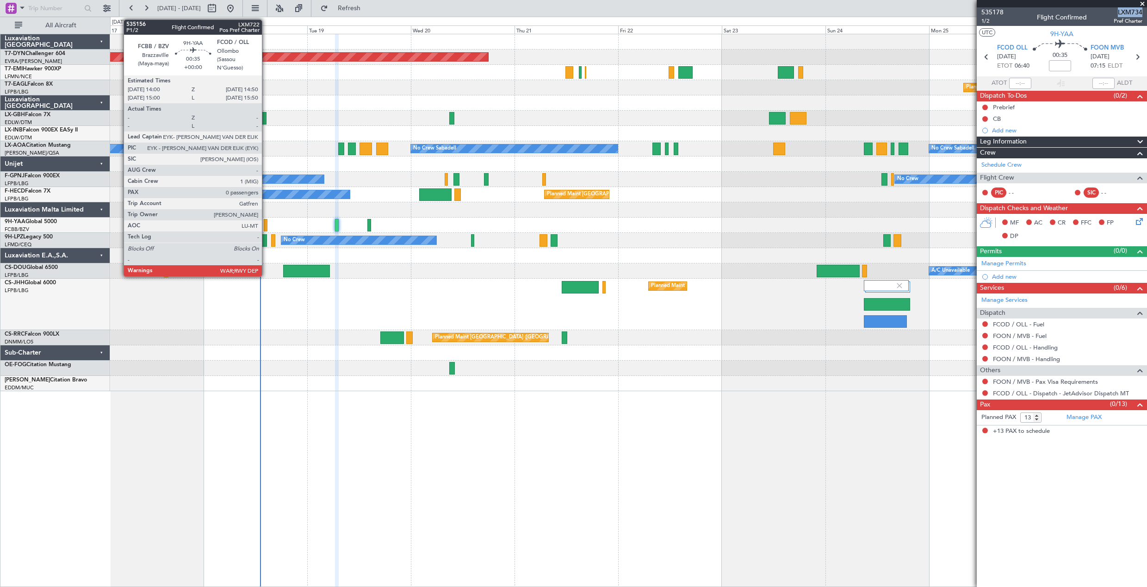
click at [266, 223] on div at bounding box center [266, 225] width 4 height 12
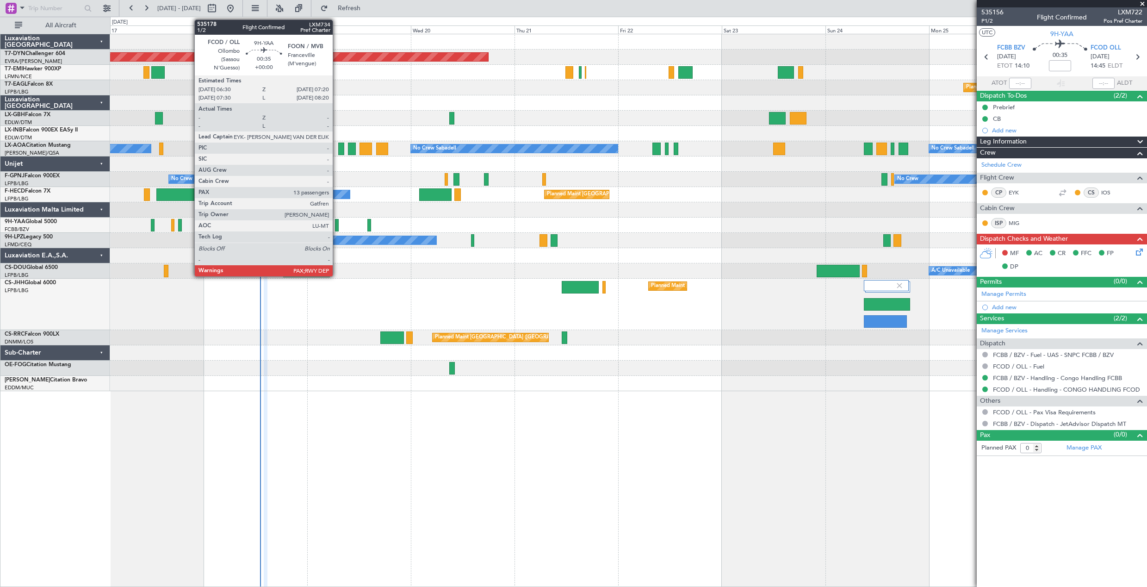
click at [337, 226] on div at bounding box center [337, 225] width 4 height 12
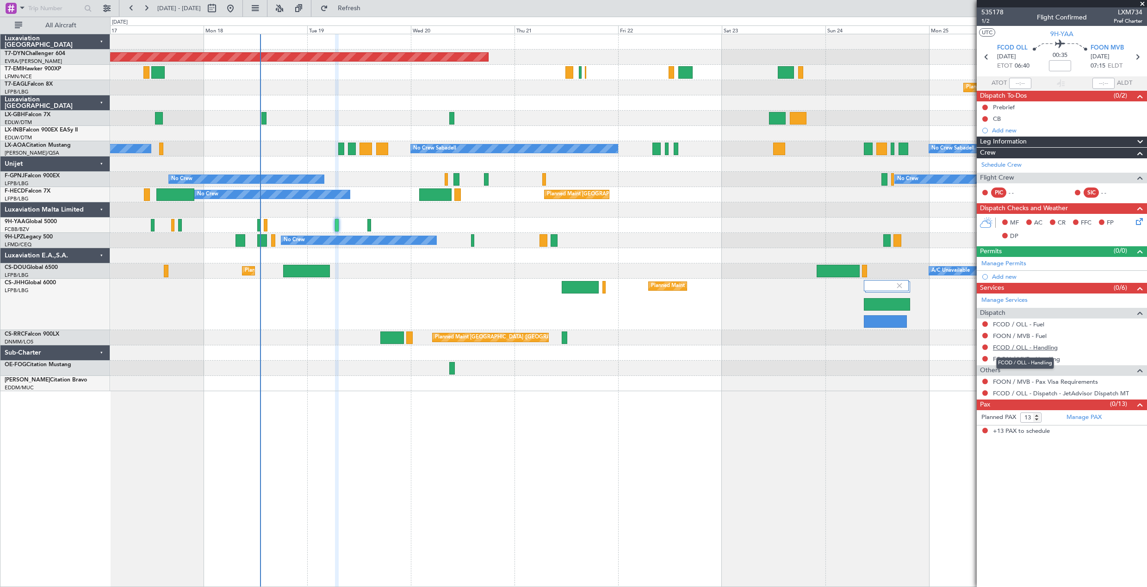
click at [1035, 347] on link "FCOD / OLL - Handling" at bounding box center [1025, 347] width 65 height 8
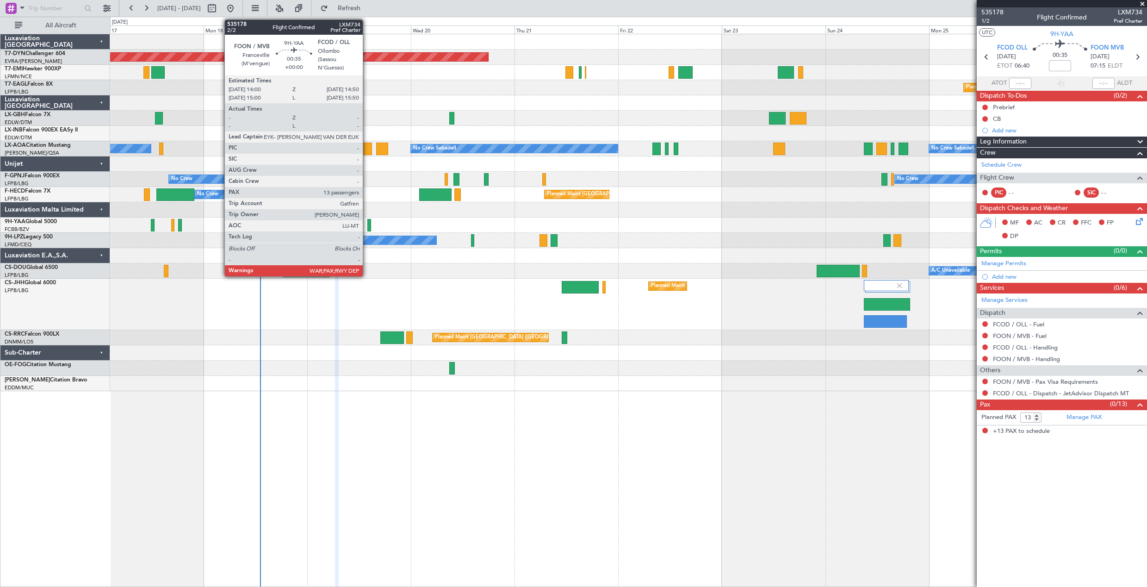
click at [368, 221] on div at bounding box center [370, 225] width 4 height 12
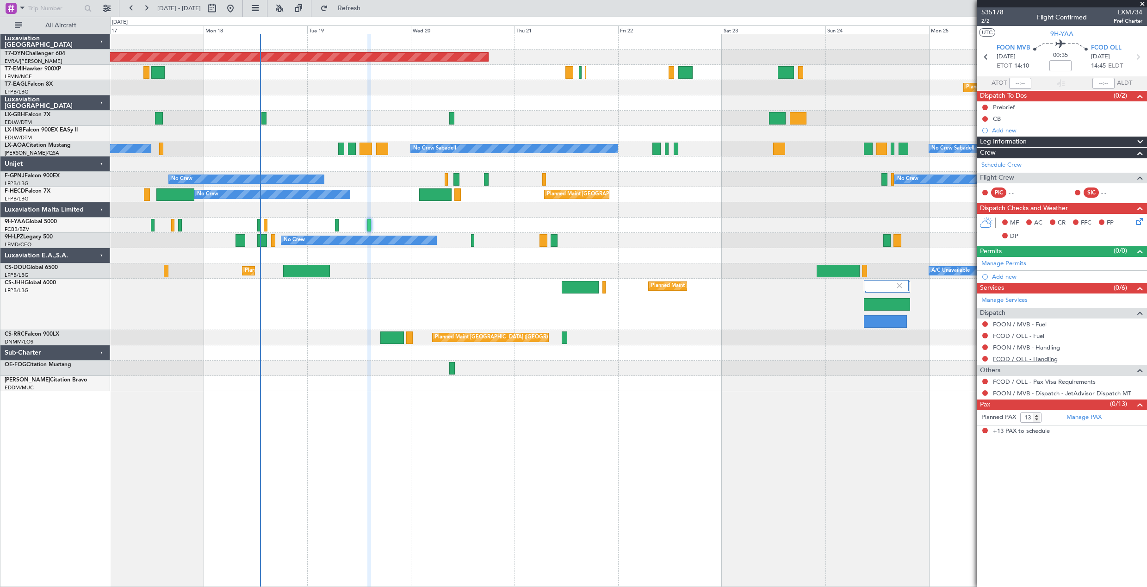
click at [1040, 357] on link "FCOD / OLL - Handling" at bounding box center [1025, 359] width 65 height 8
click at [1011, 344] on link "FOON / MVB - Handling" at bounding box center [1026, 347] width 67 height 8
click at [355, 9] on button "Refresh" at bounding box center [344, 8] width 56 height 15
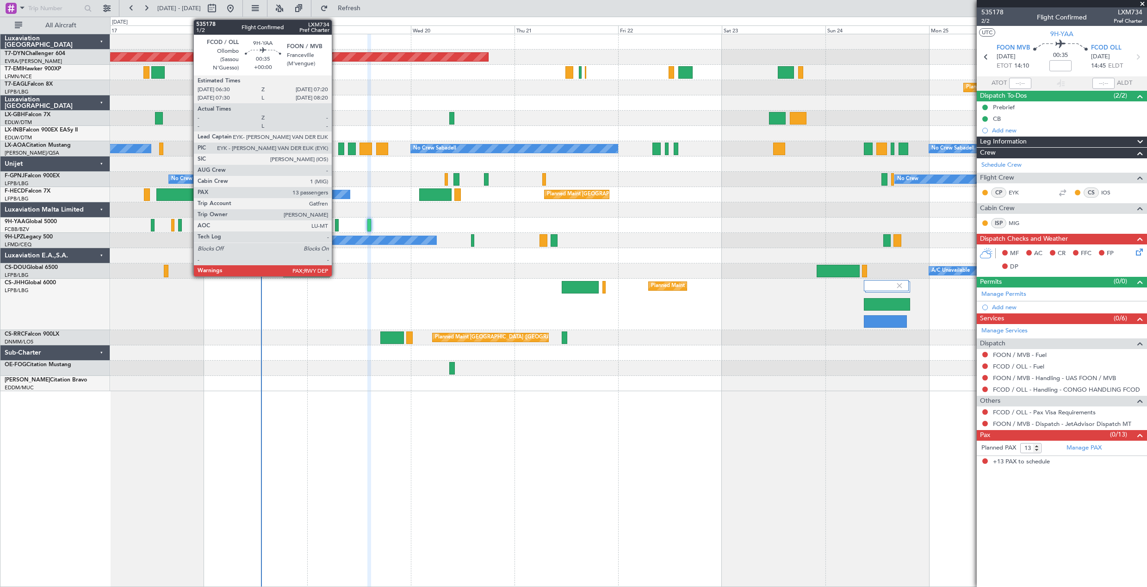
click at [336, 225] on div at bounding box center [337, 225] width 4 height 12
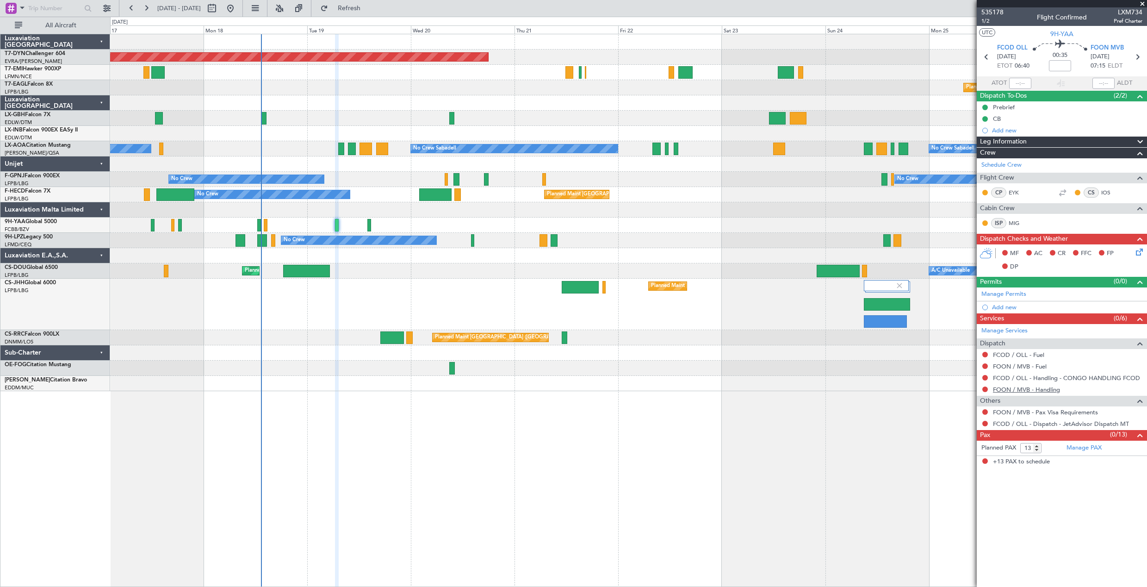
click at [1027, 392] on link "FOON / MVB - Handling" at bounding box center [1026, 390] width 67 height 8
click at [369, 10] on span "Refresh" at bounding box center [349, 8] width 39 height 6
click at [754, 106] on div at bounding box center [628, 102] width 1037 height 15
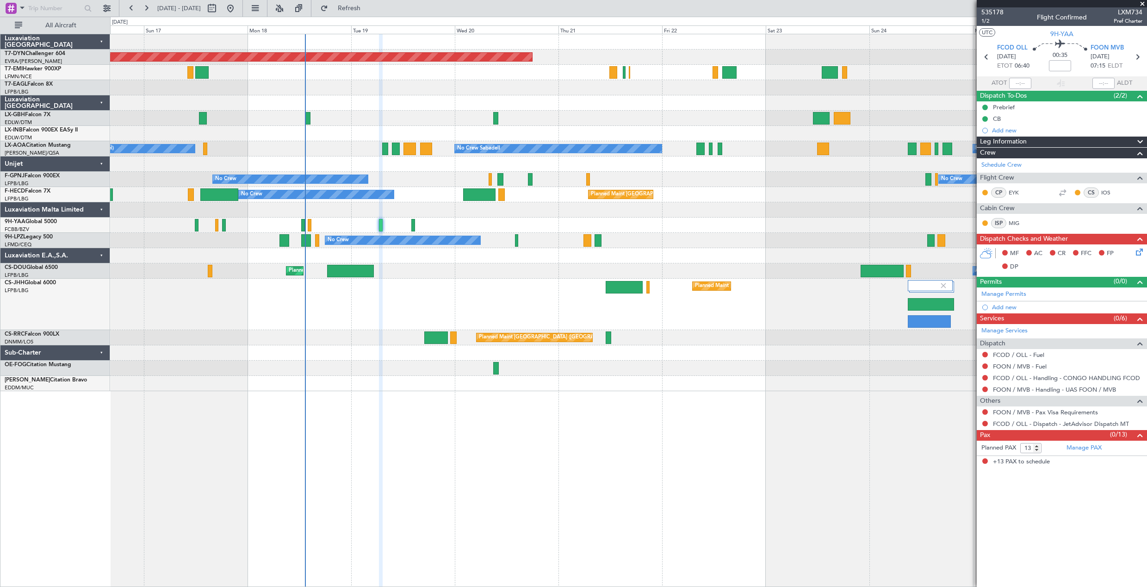
click at [640, 116] on div at bounding box center [628, 118] width 1037 height 15
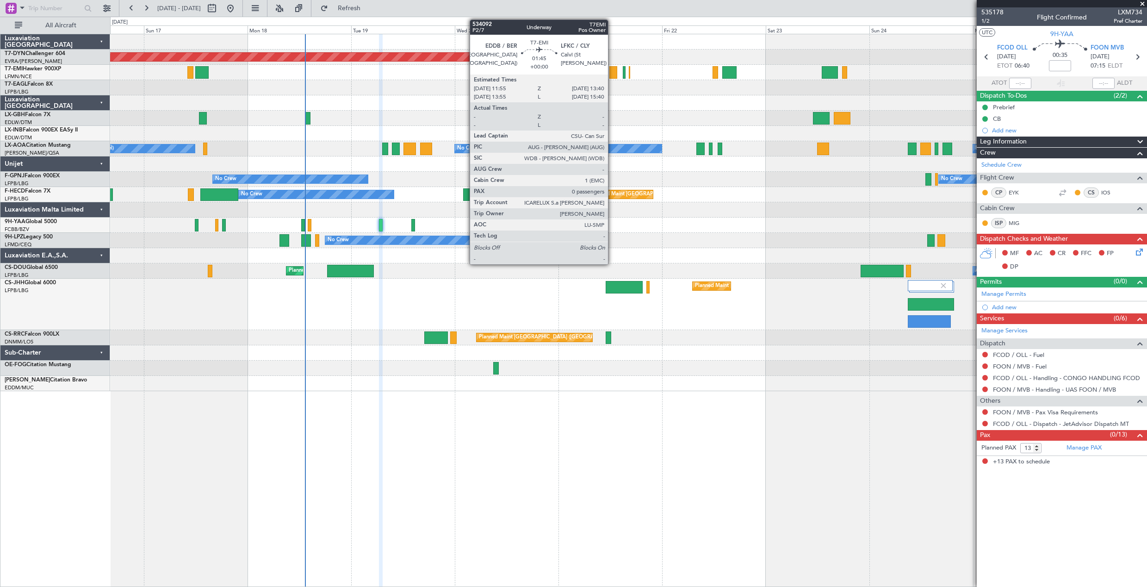
click at [612, 77] on div at bounding box center [614, 72] width 8 height 12
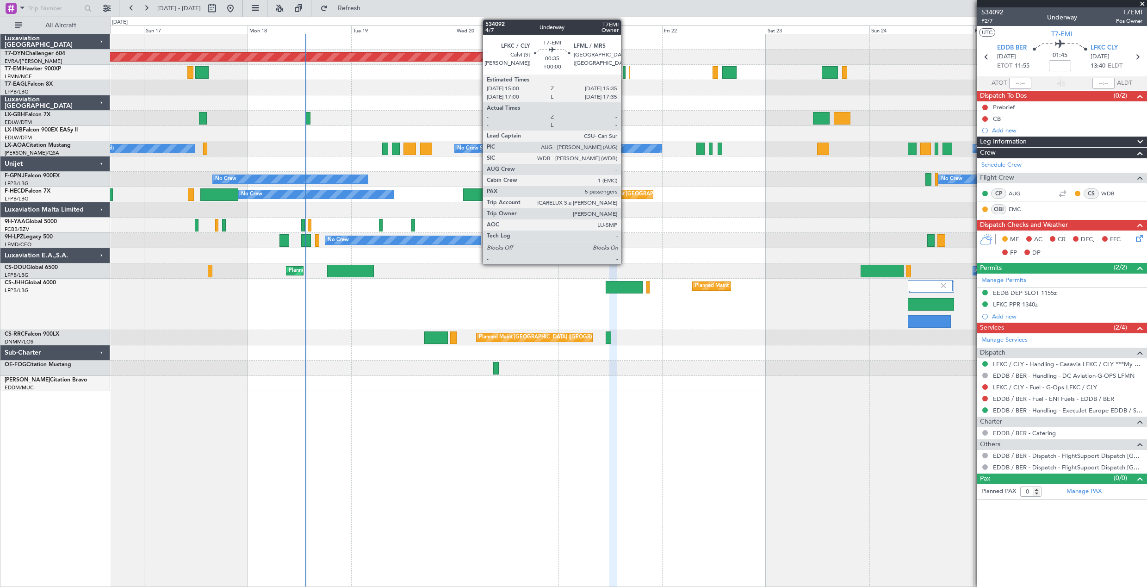
click at [625, 71] on div at bounding box center [624, 72] width 3 height 12
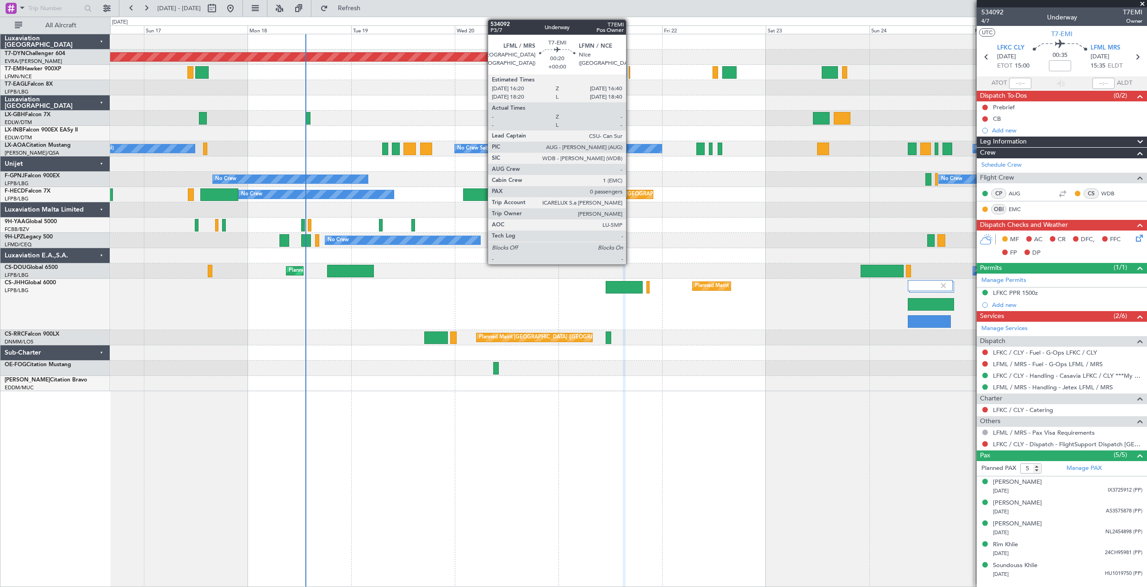
click at [630, 75] on div at bounding box center [630, 72] width 2 height 12
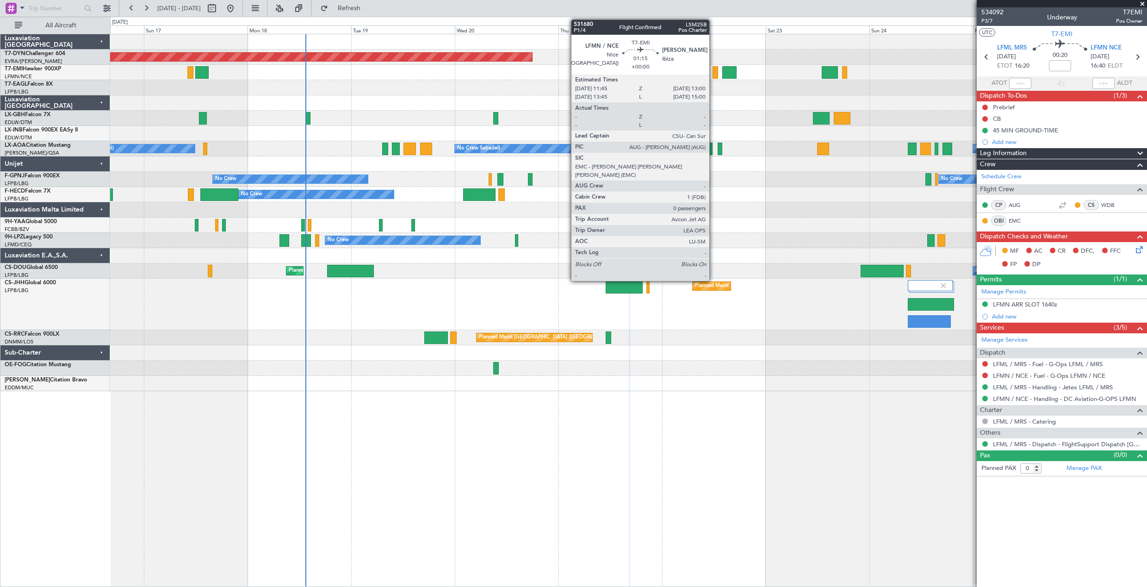
click at [714, 72] on div at bounding box center [716, 72] width 6 height 12
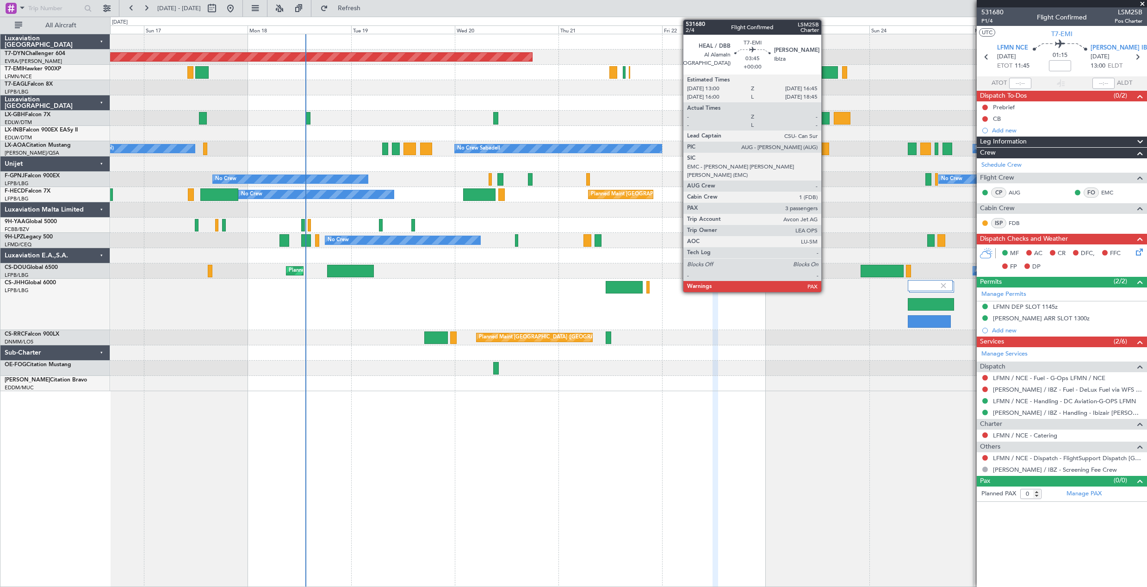
click at [826, 71] on div at bounding box center [830, 72] width 17 height 12
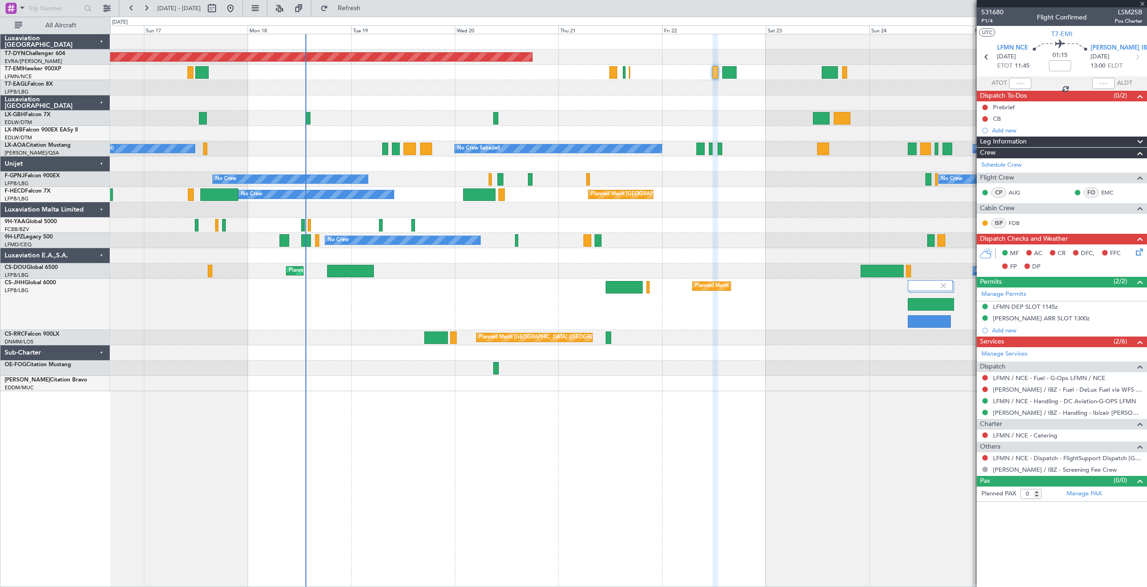
type input "3"
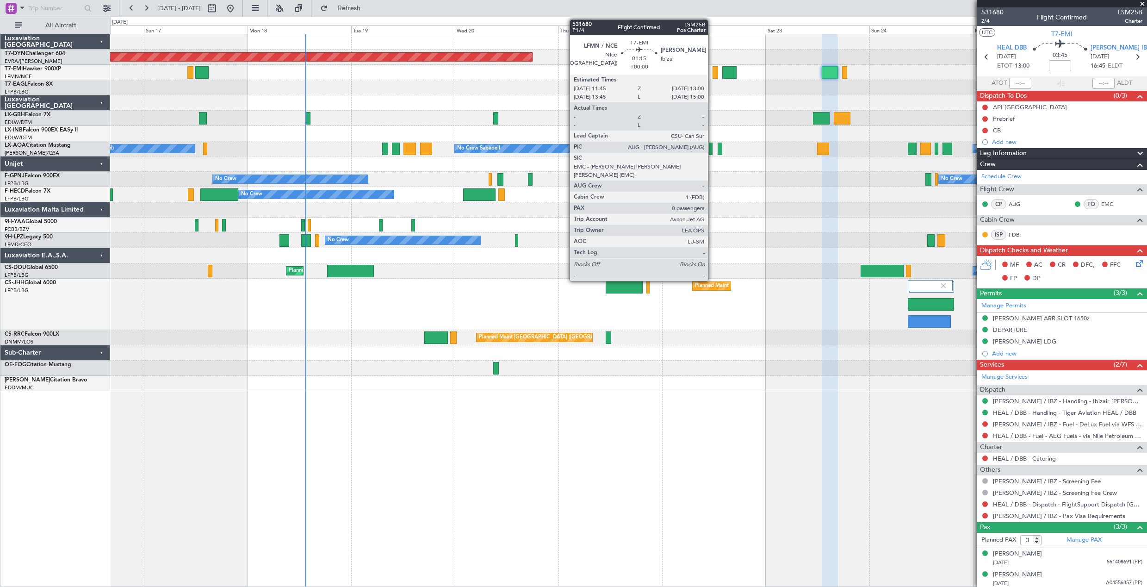
click at [713, 75] on div at bounding box center [716, 72] width 6 height 12
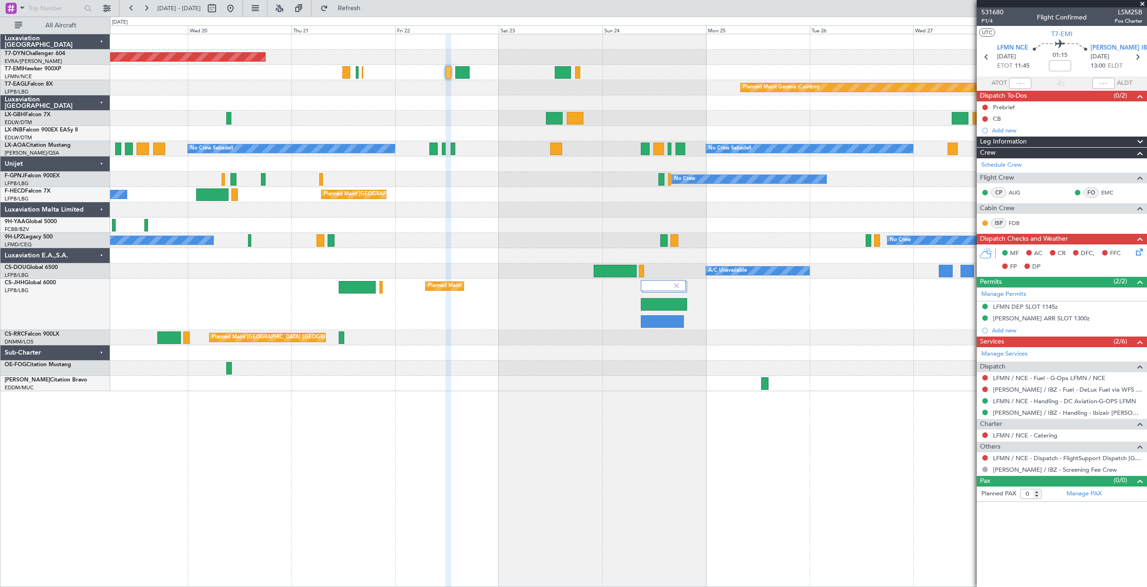
click at [610, 197] on div "Planned Maint Basel-Mulhouse Planned Maint Geneva (Cointrin) No Crew Sabadell N…" at bounding box center [628, 212] width 1037 height 357
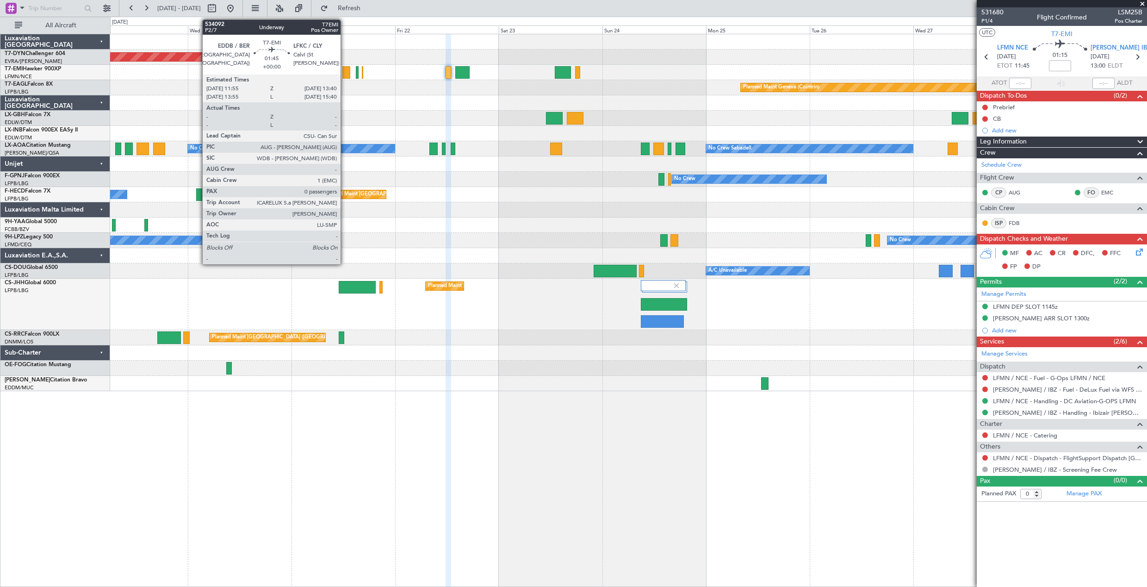
click at [345, 76] on div at bounding box center [347, 72] width 8 height 12
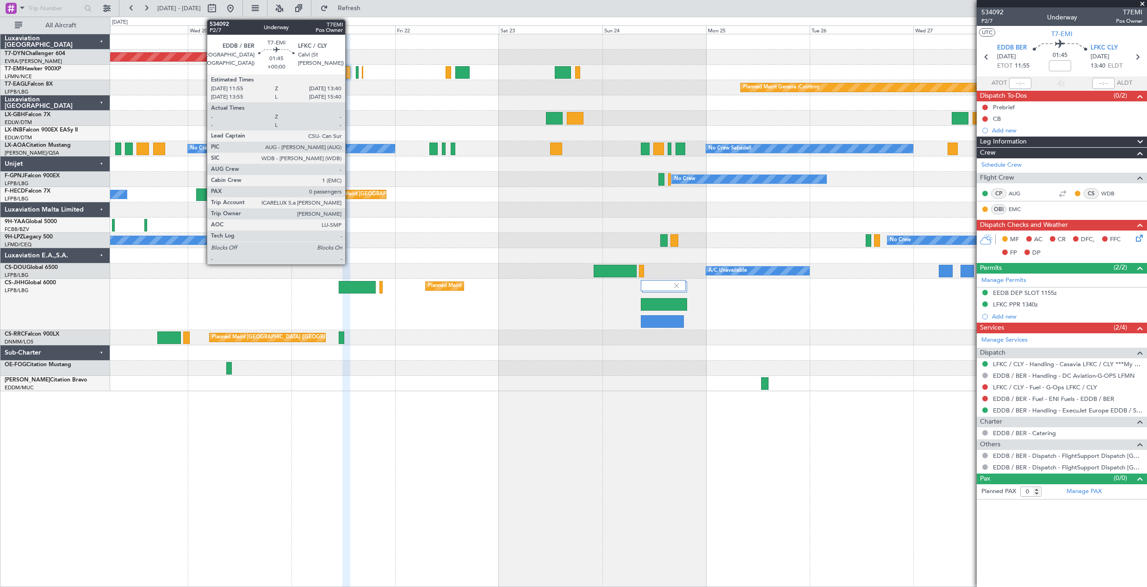
click at [349, 71] on div at bounding box center [347, 72] width 8 height 12
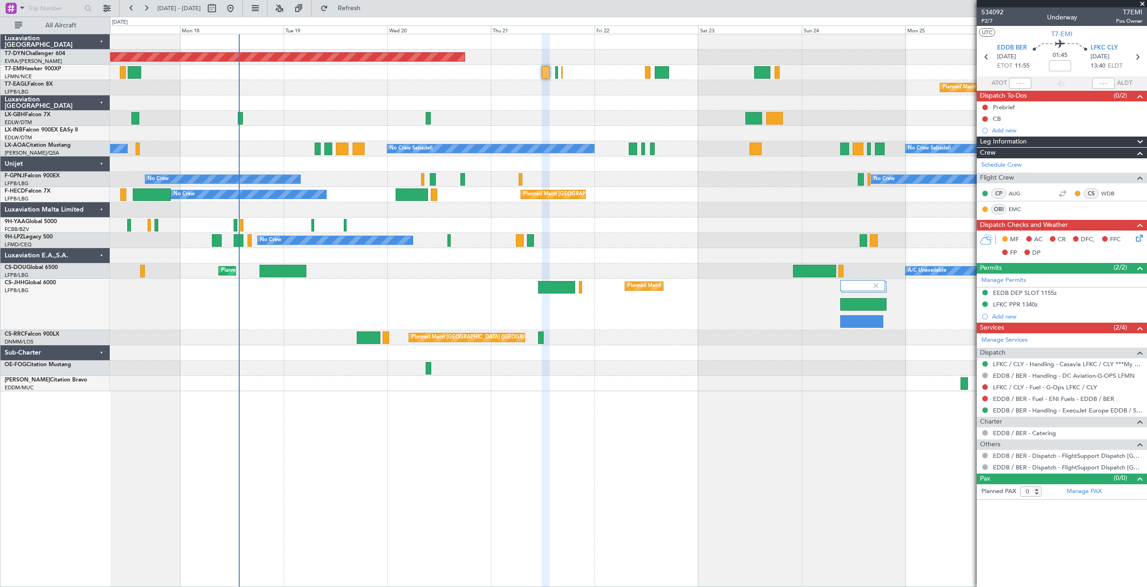
click at [561, 108] on div "Planned Maint Basel-Mulhouse Planned Maint Geneva (Cointrin) Planned Maint New …" at bounding box center [628, 212] width 1037 height 357
click at [985, 21] on span "P2/7" at bounding box center [993, 21] width 22 height 8
click at [369, 11] on span "Refresh" at bounding box center [349, 8] width 39 height 6
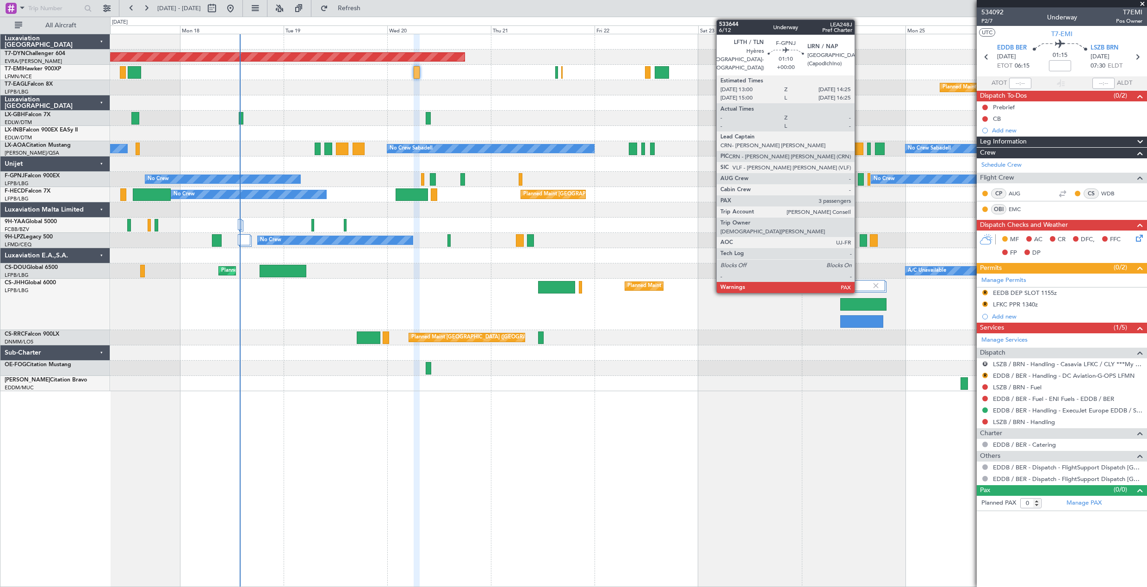
click at [859, 184] on div at bounding box center [861, 179] width 6 height 12
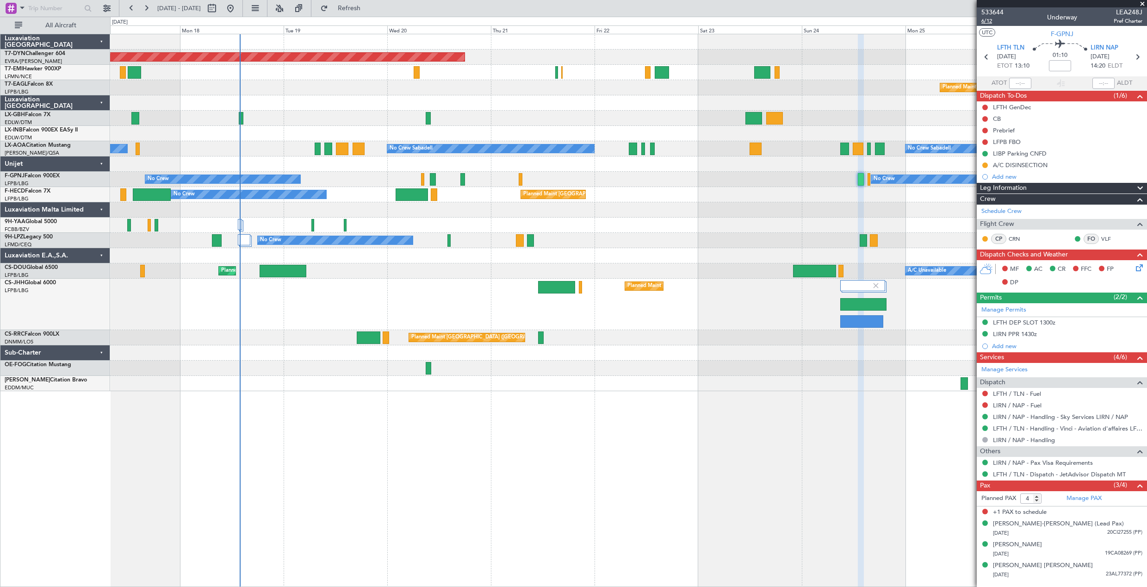
click at [987, 21] on span "6/12" at bounding box center [993, 21] width 22 height 8
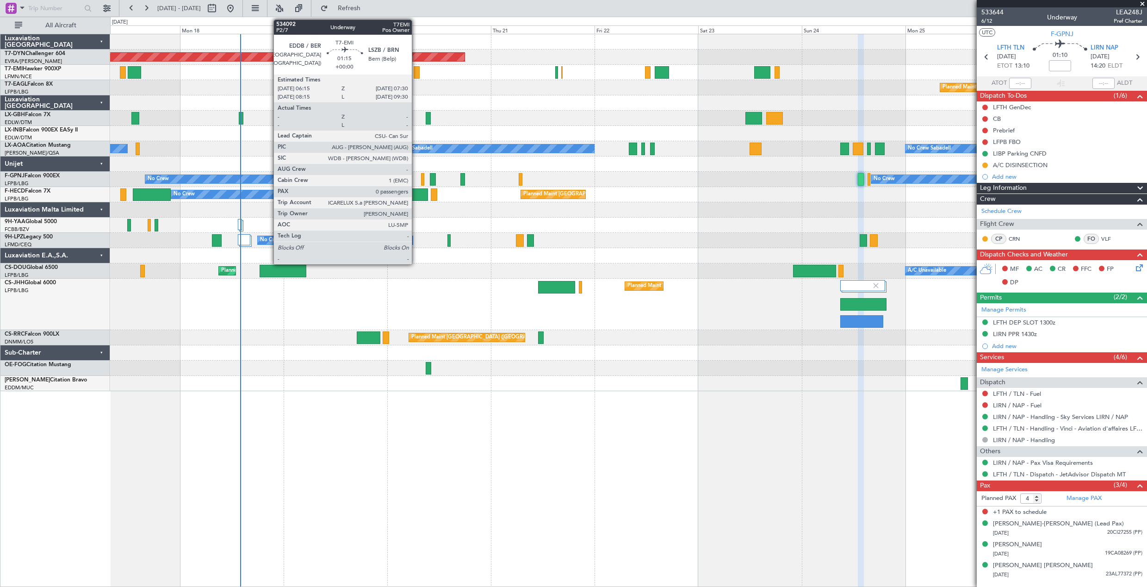
click at [416, 77] on div at bounding box center [417, 72] width 6 height 12
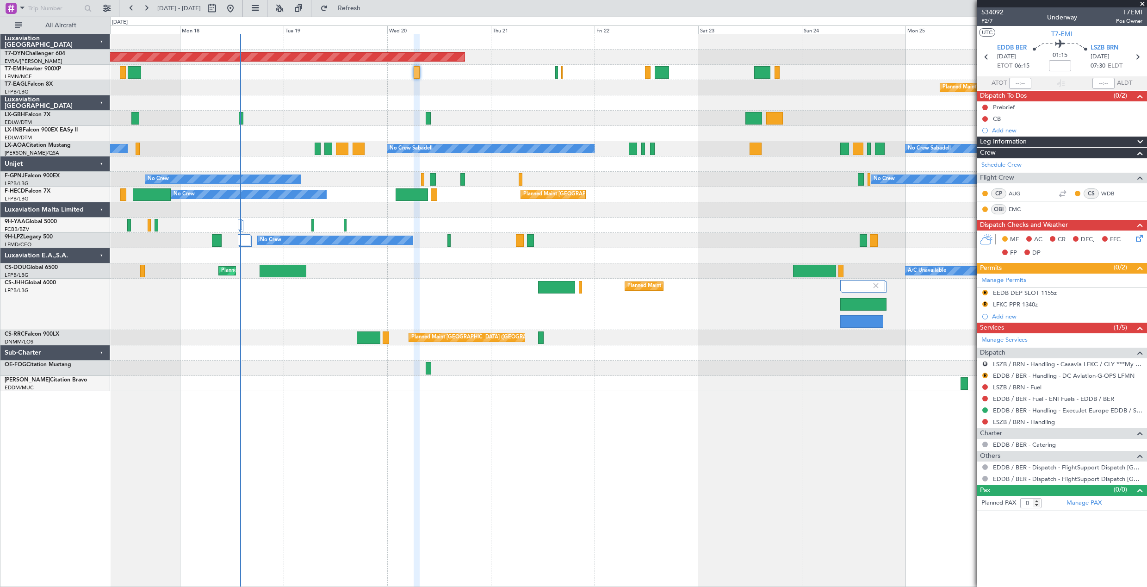
click at [555, 74] on div at bounding box center [628, 72] width 1037 height 15
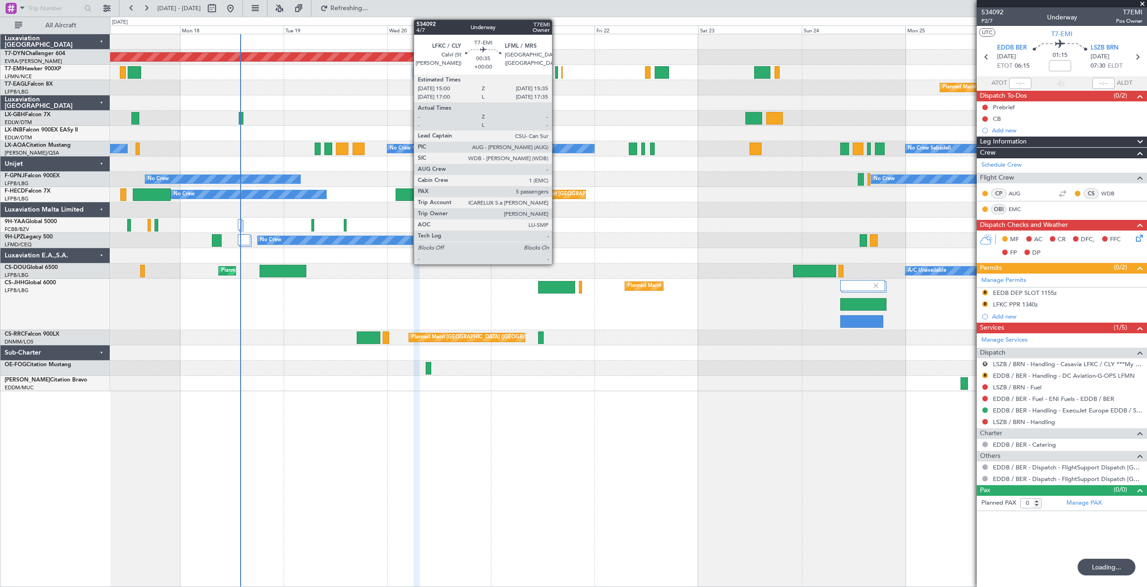
click at [556, 75] on div at bounding box center [556, 72] width 3 height 12
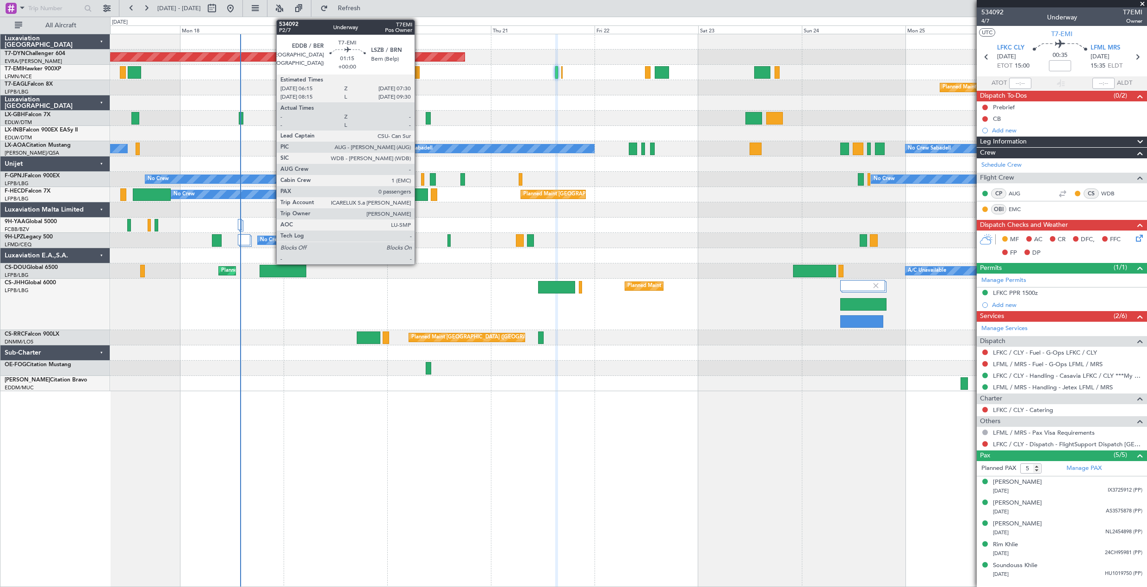
click at [419, 73] on div at bounding box center [417, 72] width 6 height 12
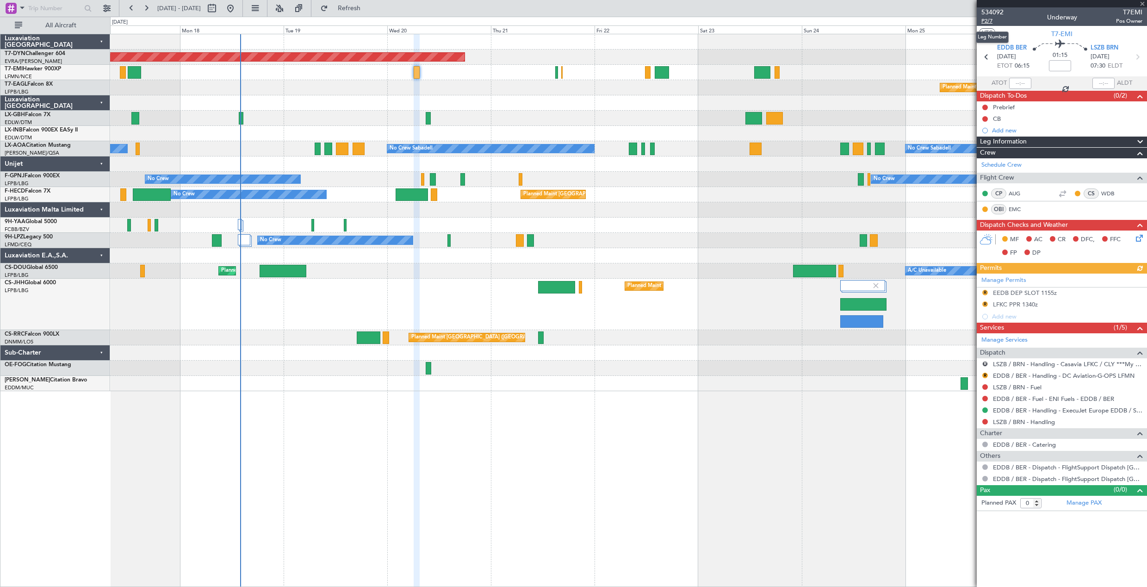
click at [987, 24] on span "P2/7" at bounding box center [993, 21] width 22 height 8
click at [369, 9] on span "Refresh" at bounding box center [349, 8] width 39 height 6
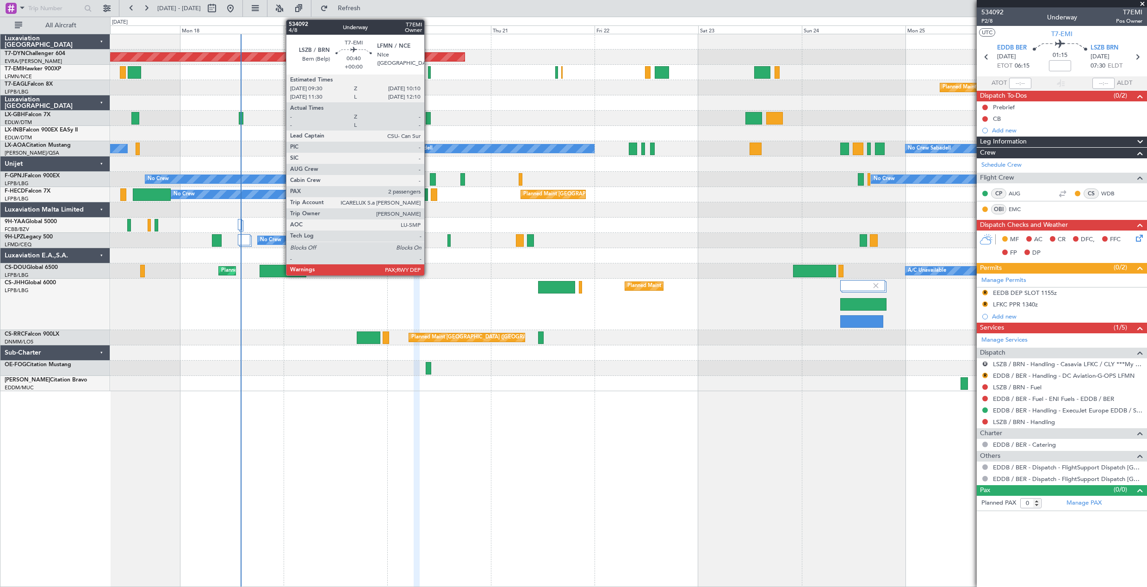
click at [429, 73] on div at bounding box center [429, 72] width 3 height 12
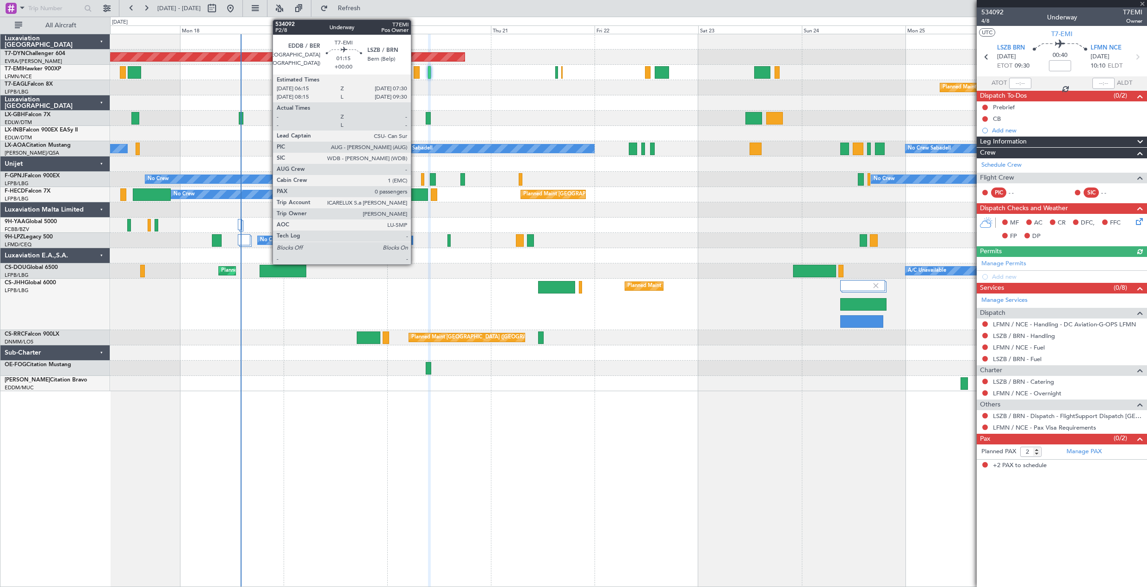
click at [415, 75] on div at bounding box center [417, 72] width 6 height 12
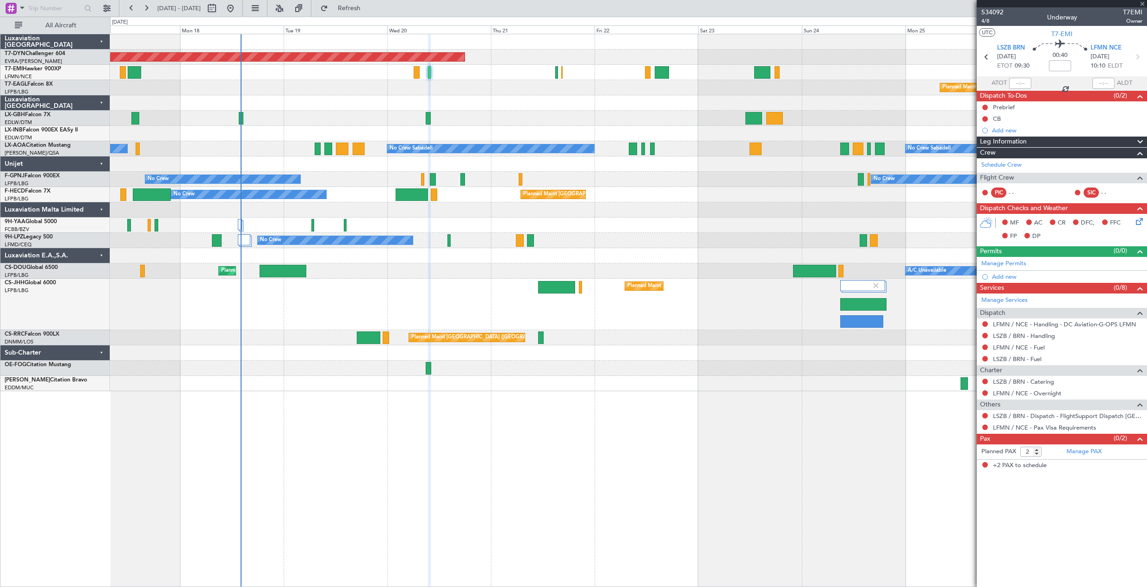
click at [415, 75] on div at bounding box center [417, 72] width 6 height 12
type input "0"
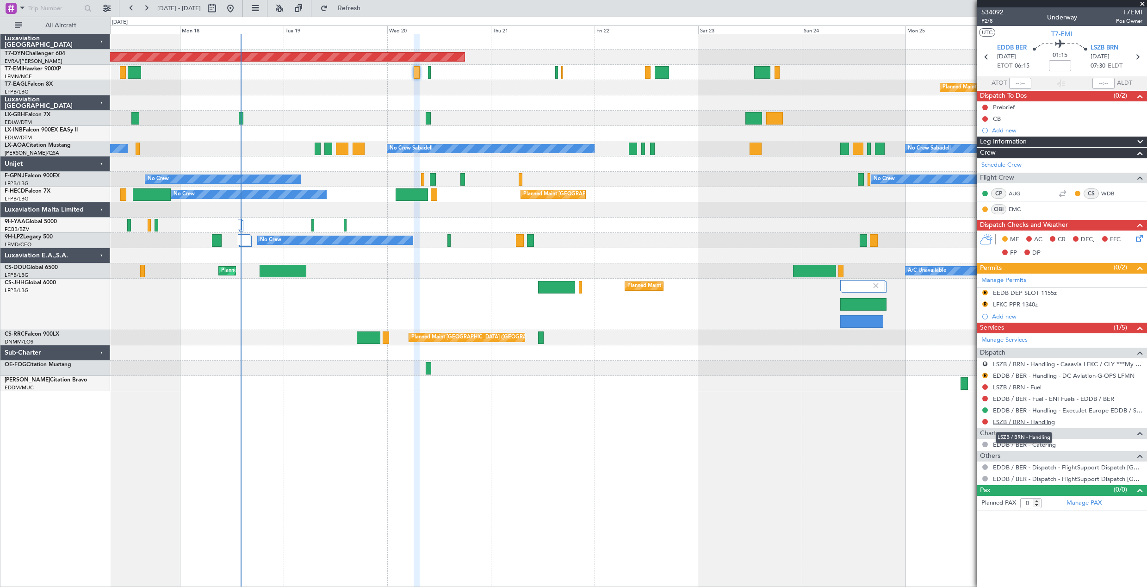
click at [1012, 423] on link "LSZB / BRN - Handling" at bounding box center [1024, 422] width 62 height 8
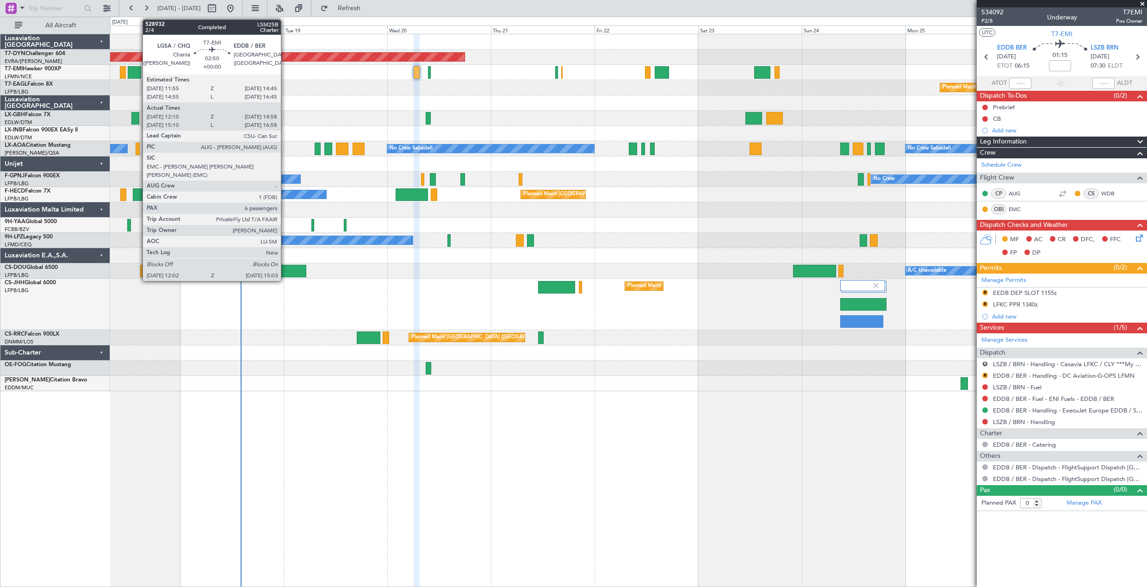
click at [138, 70] on div at bounding box center [134, 72] width 13 height 12
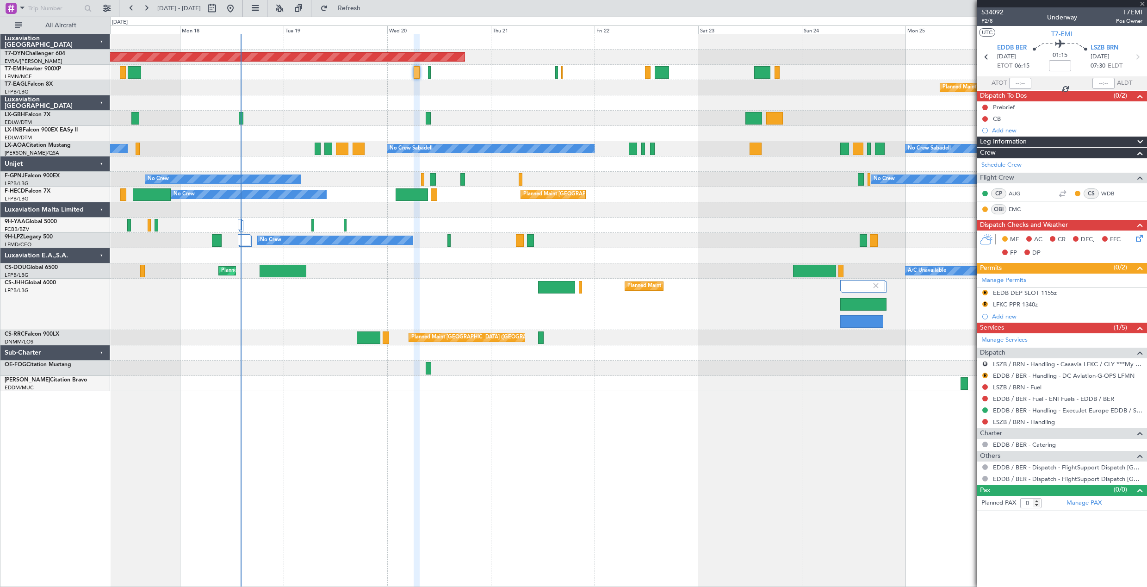
type input "12:10"
type input "14:58"
type input "6"
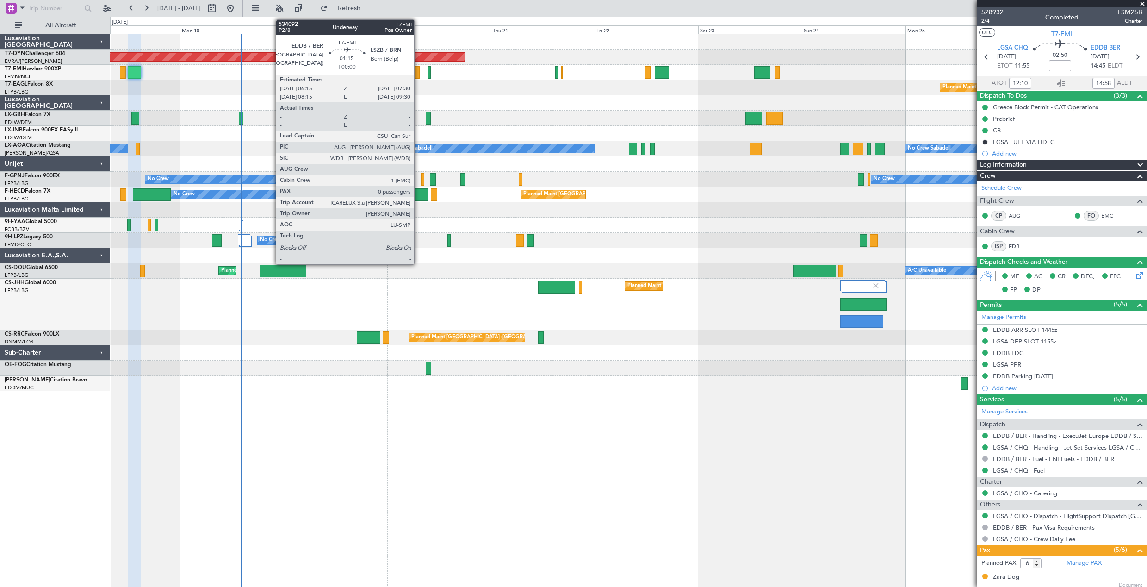
click at [418, 75] on div at bounding box center [417, 72] width 6 height 12
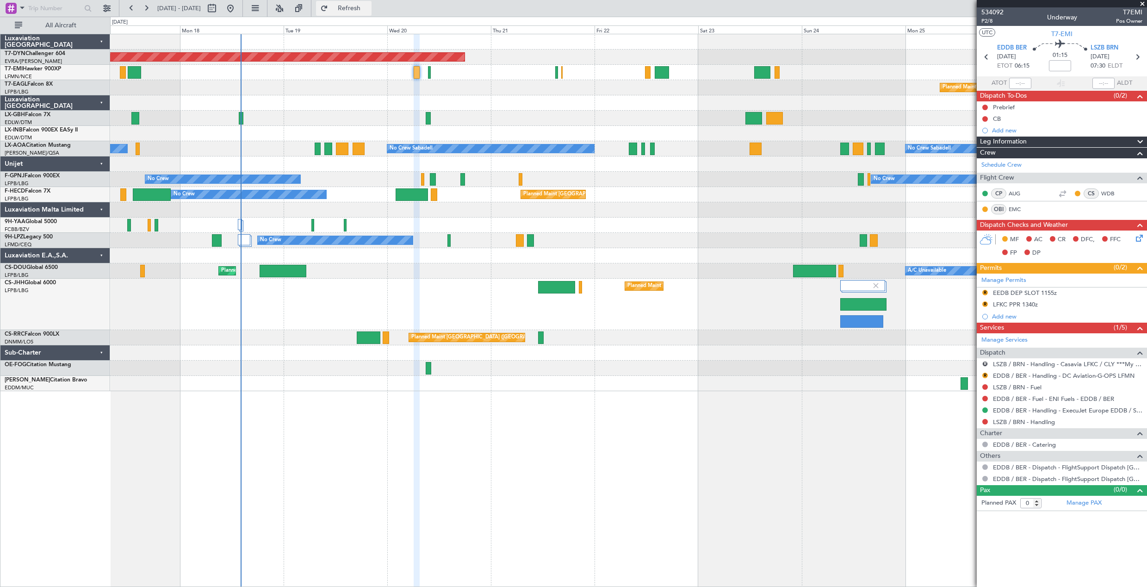
click at [365, 7] on span "Refresh" at bounding box center [349, 8] width 39 height 6
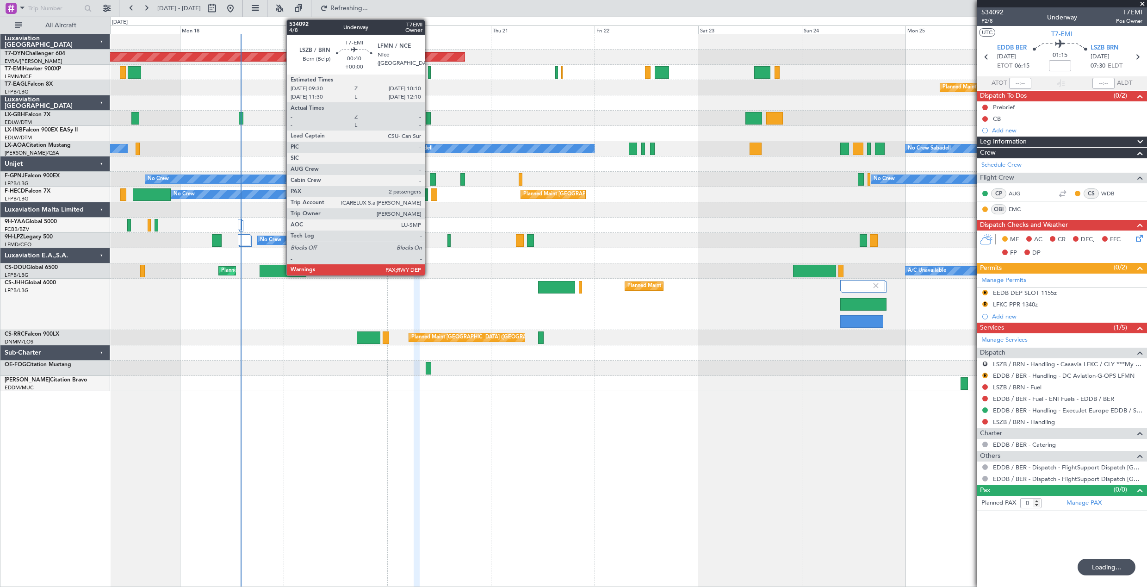
click at [429, 74] on div at bounding box center [429, 72] width 3 height 12
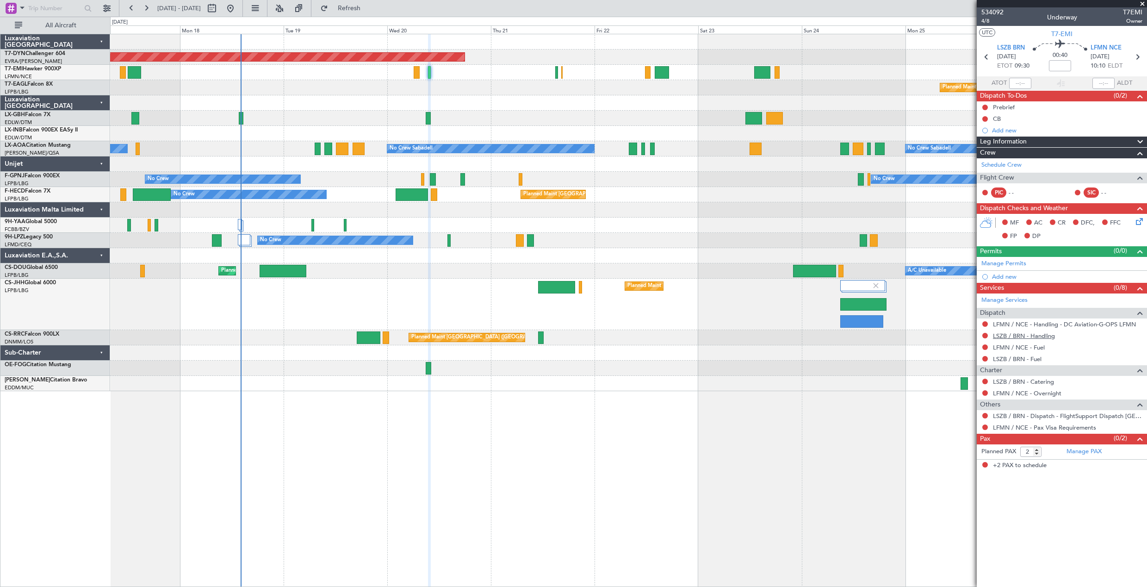
click at [1035, 337] on link "LSZB / BRN - Handling" at bounding box center [1024, 336] width 62 height 8
click at [369, 10] on span "Refresh" at bounding box center [349, 8] width 39 height 6
click at [1084, 451] on link "Manage PAX" at bounding box center [1084, 451] width 35 height 9
click at [369, 11] on span "Refresh" at bounding box center [349, 8] width 39 height 6
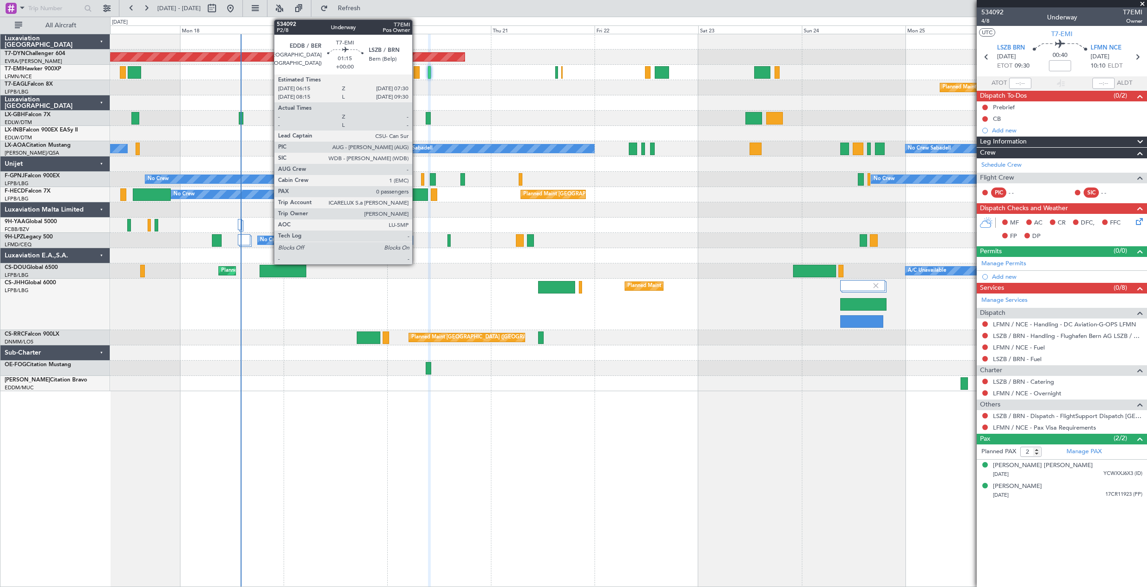
click at [417, 73] on div at bounding box center [417, 72] width 6 height 12
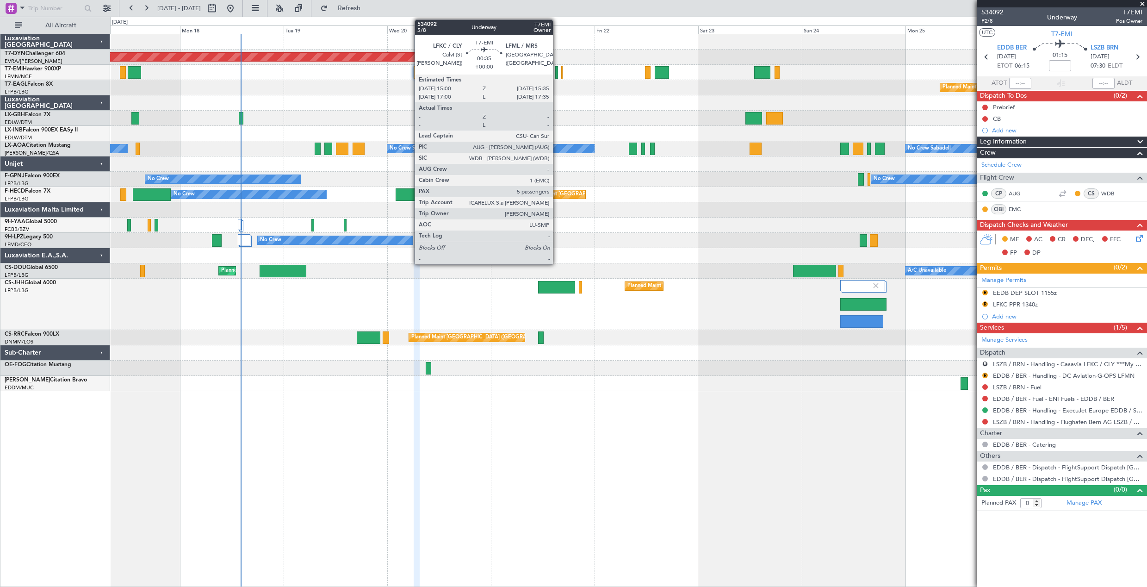
click at [557, 67] on div at bounding box center [556, 72] width 3 height 12
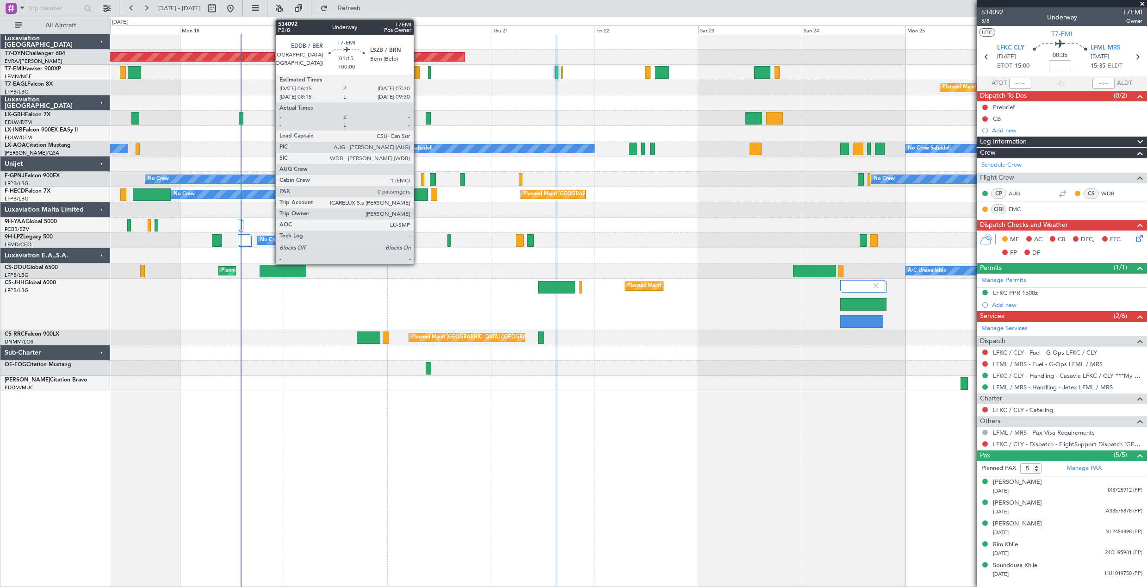
click at [418, 70] on div at bounding box center [417, 72] width 6 height 12
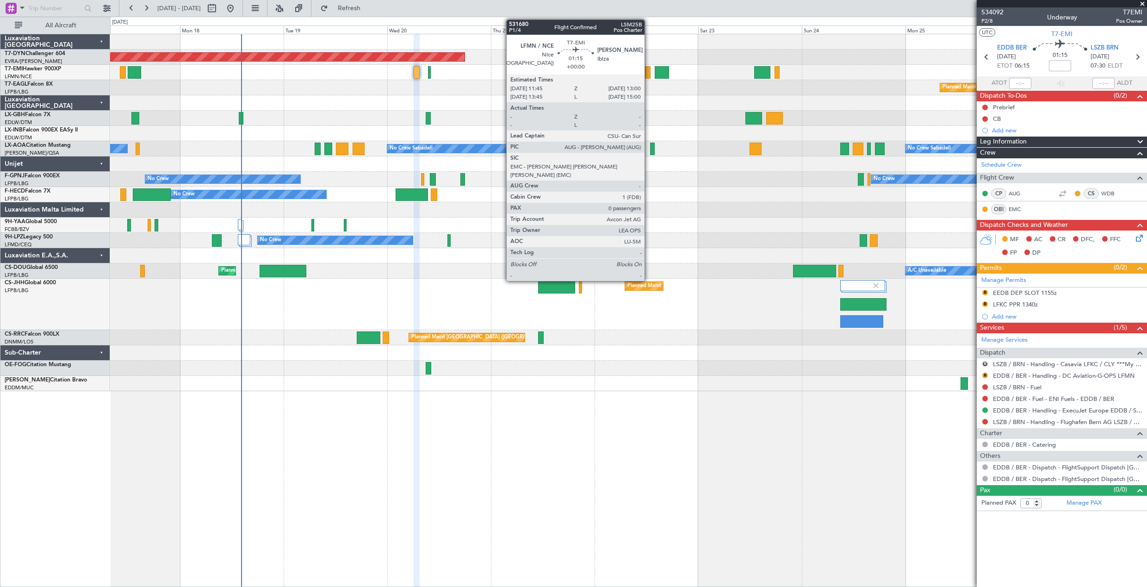
click at [649, 74] on div at bounding box center [648, 72] width 6 height 12
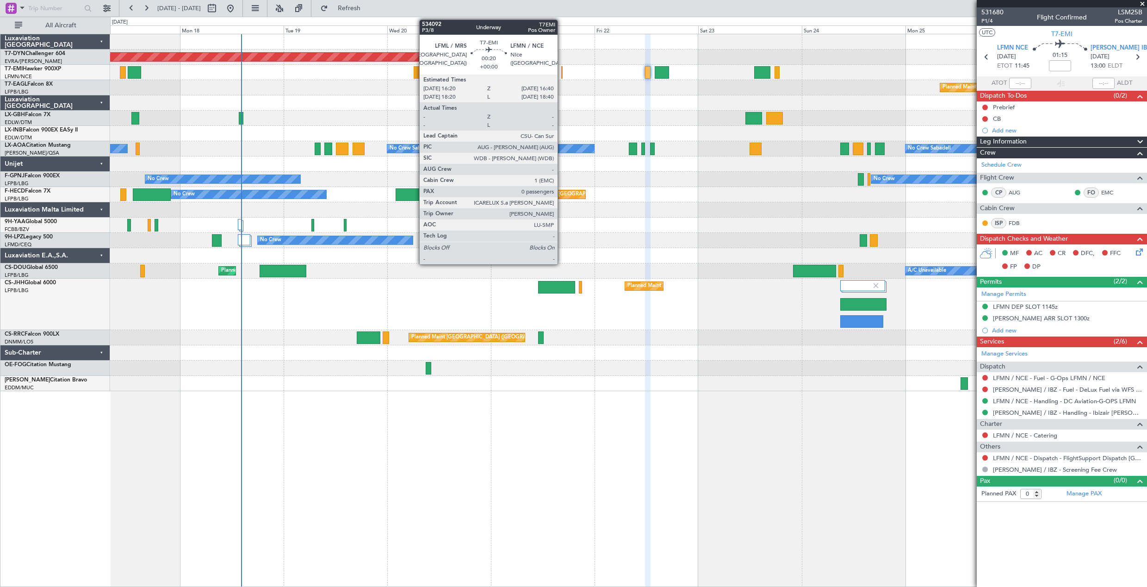
click at [562, 72] on div at bounding box center [562, 72] width 2 height 12
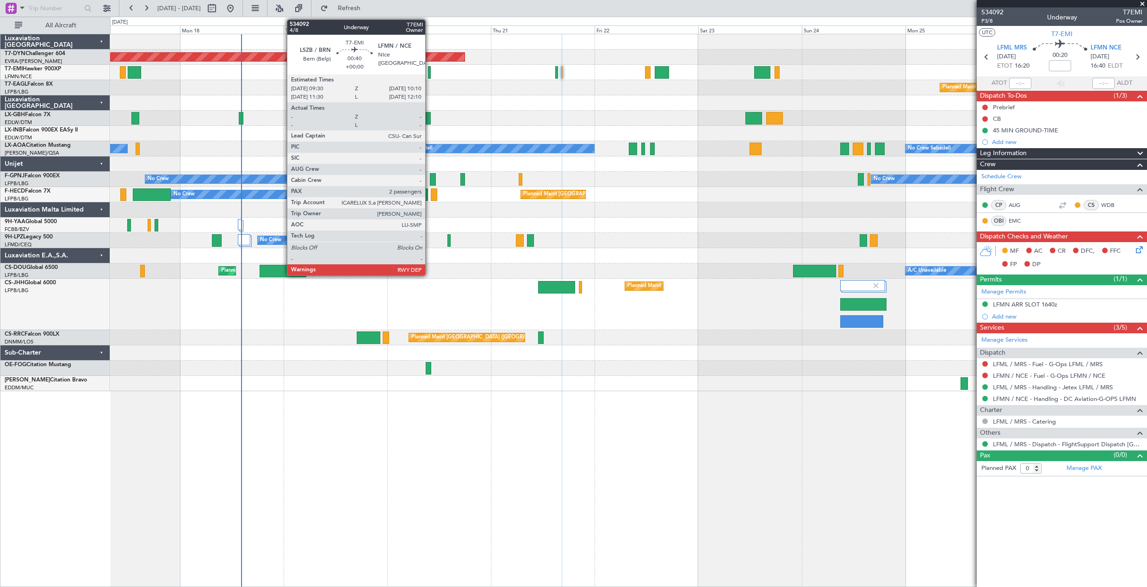
click at [430, 77] on div at bounding box center [429, 72] width 3 height 12
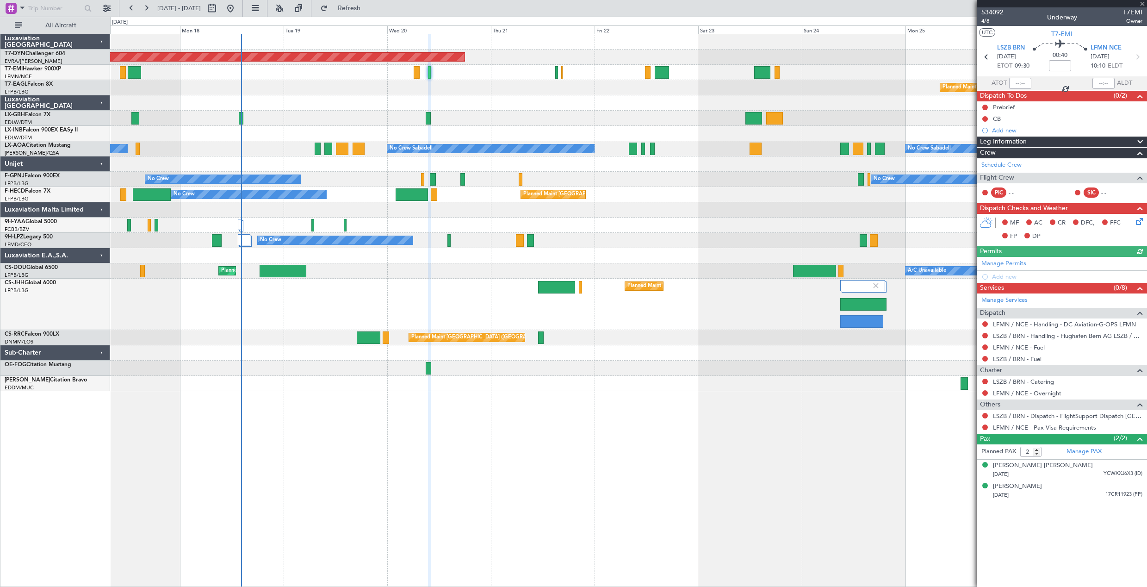
click at [1142, 3] on div at bounding box center [1062, 3] width 170 height 7
click at [1144, 4] on div at bounding box center [1062, 3] width 170 height 7
click at [918, 42] on div at bounding box center [628, 41] width 1037 height 15
click at [1142, 3] on span at bounding box center [1142, 4] width 9 height 8
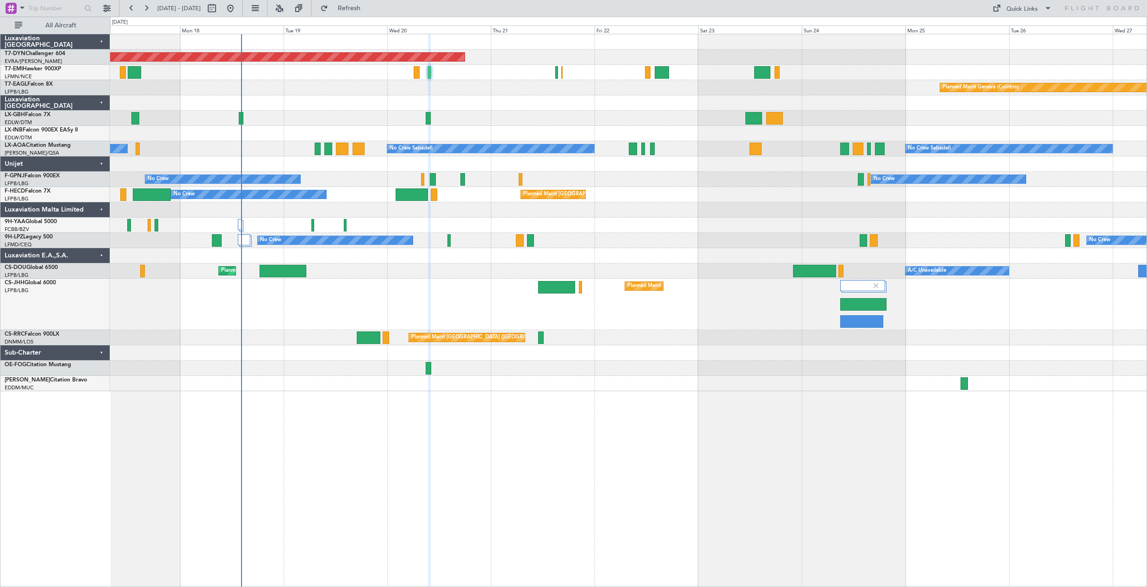
type input "0"
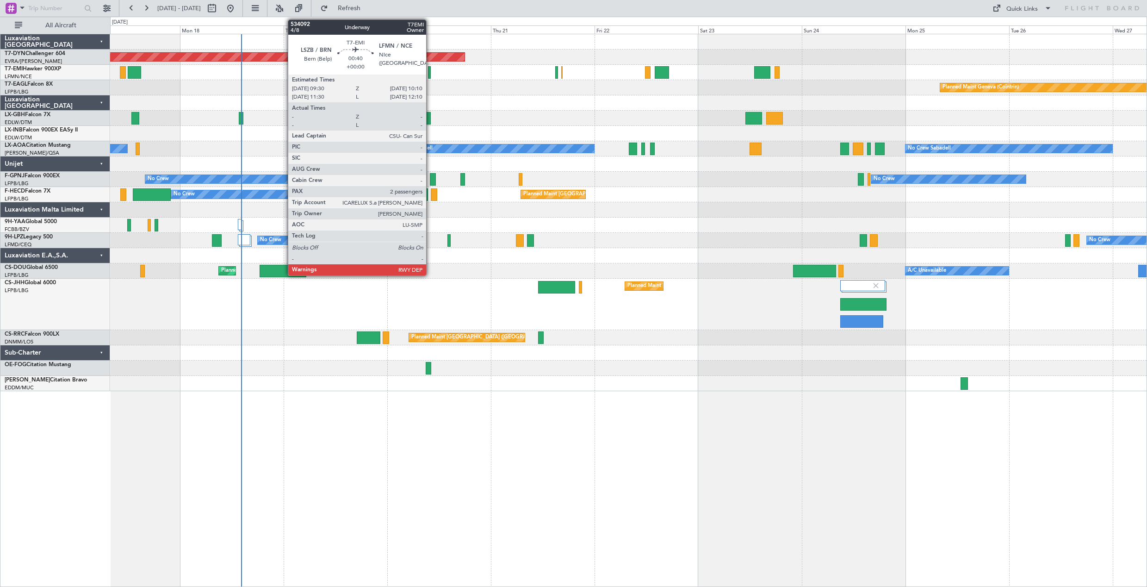
click at [430, 75] on div at bounding box center [429, 72] width 3 height 12
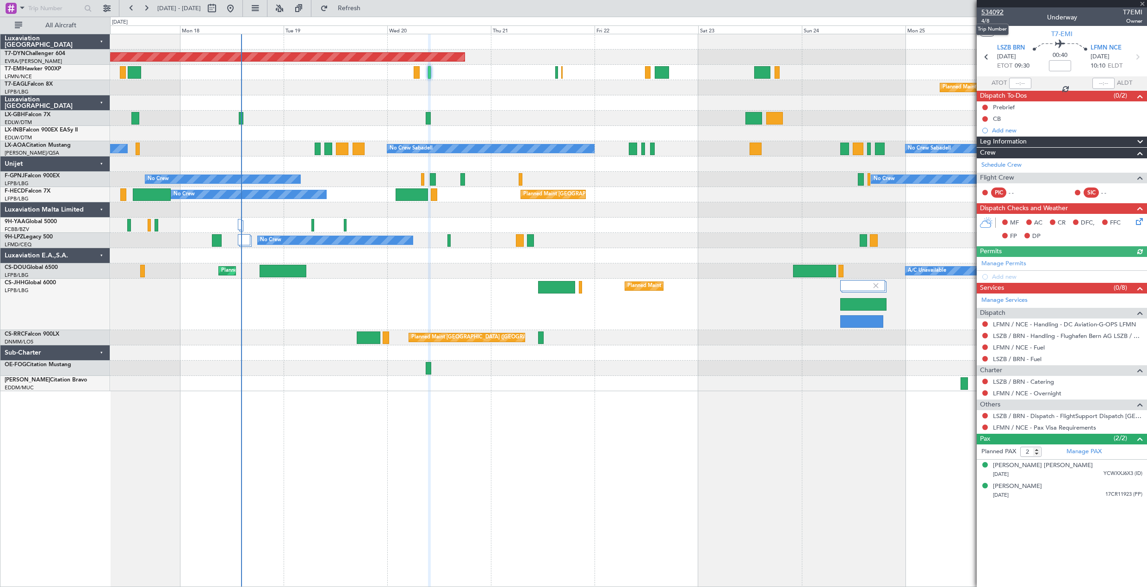
click at [1000, 13] on span "534092" at bounding box center [993, 12] width 22 height 10
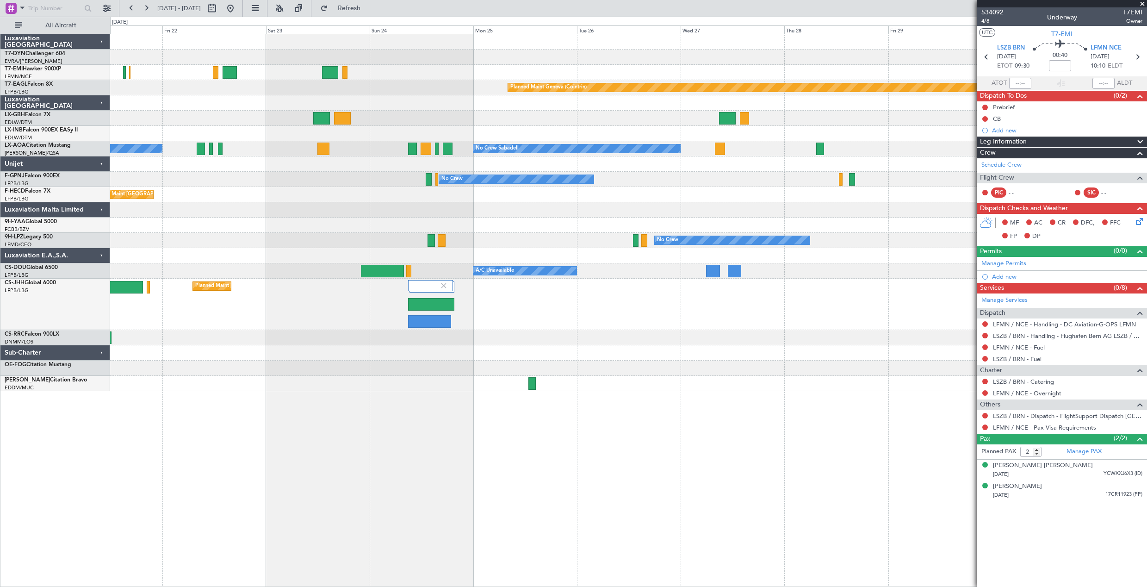
click at [344, 110] on div "Planned Maint Basel-Mulhouse Planned Maint Chester Planned Maint Geneva (Cointr…" at bounding box center [628, 212] width 1037 height 357
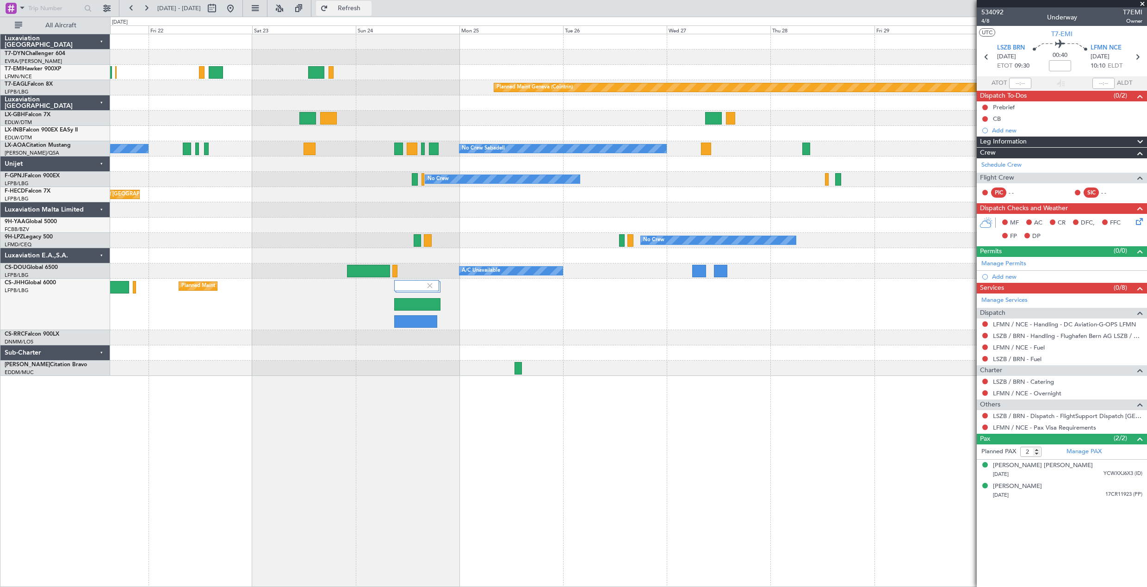
click at [356, 9] on button "Refresh" at bounding box center [344, 8] width 56 height 15
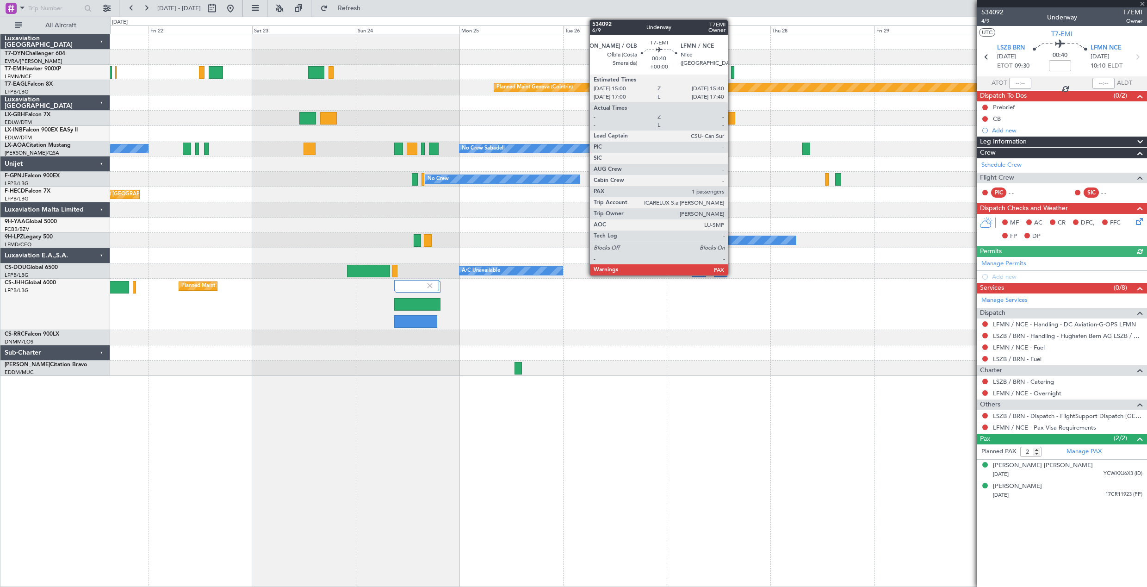
click at [732, 74] on div at bounding box center [732, 72] width 3 height 12
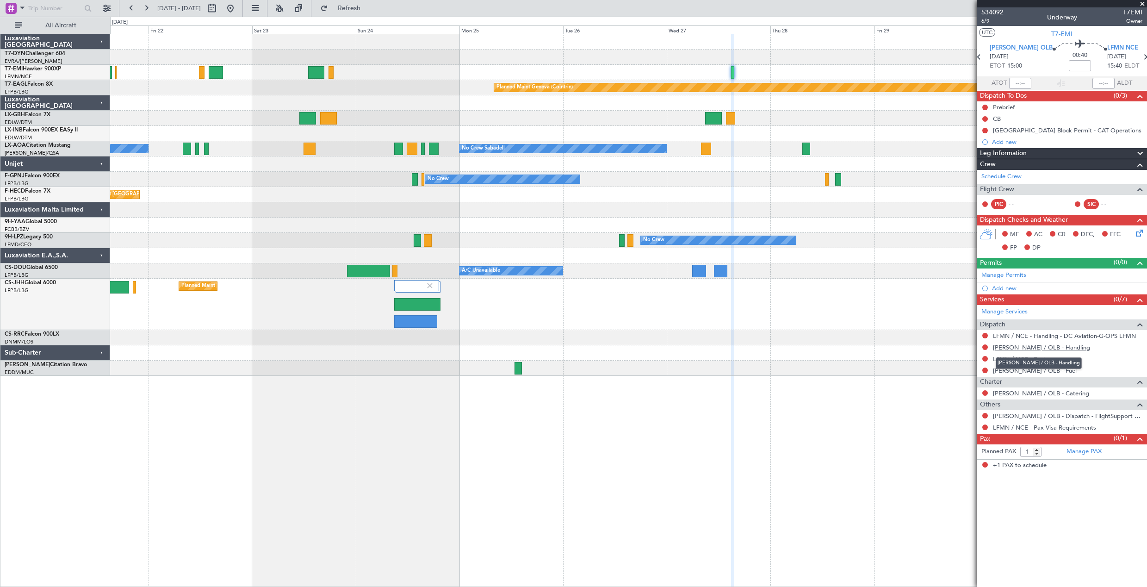
click at [1024, 350] on link "LIEO / OLB - Handling" at bounding box center [1041, 347] width 97 height 8
click at [363, 8] on span "Refresh" at bounding box center [349, 8] width 39 height 6
click at [1082, 456] on div "Manage PAX" at bounding box center [1104, 451] width 85 height 15
click at [369, 8] on span "Refresh" at bounding box center [349, 8] width 39 height 6
click at [998, 10] on span "534092" at bounding box center [993, 12] width 22 height 10
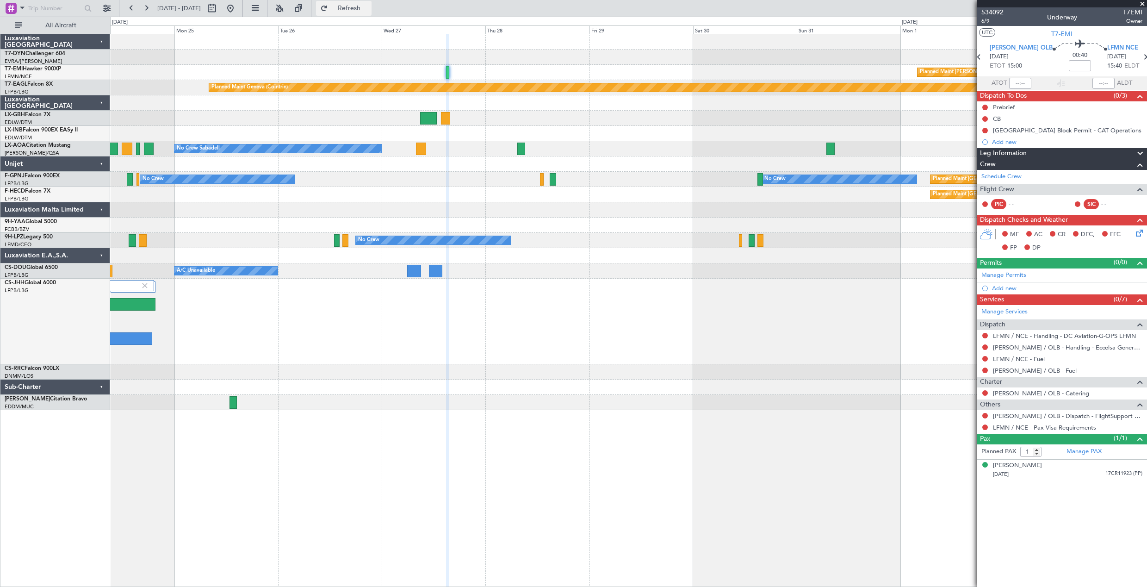
click at [365, 14] on button "Refresh" at bounding box center [344, 8] width 56 height 15
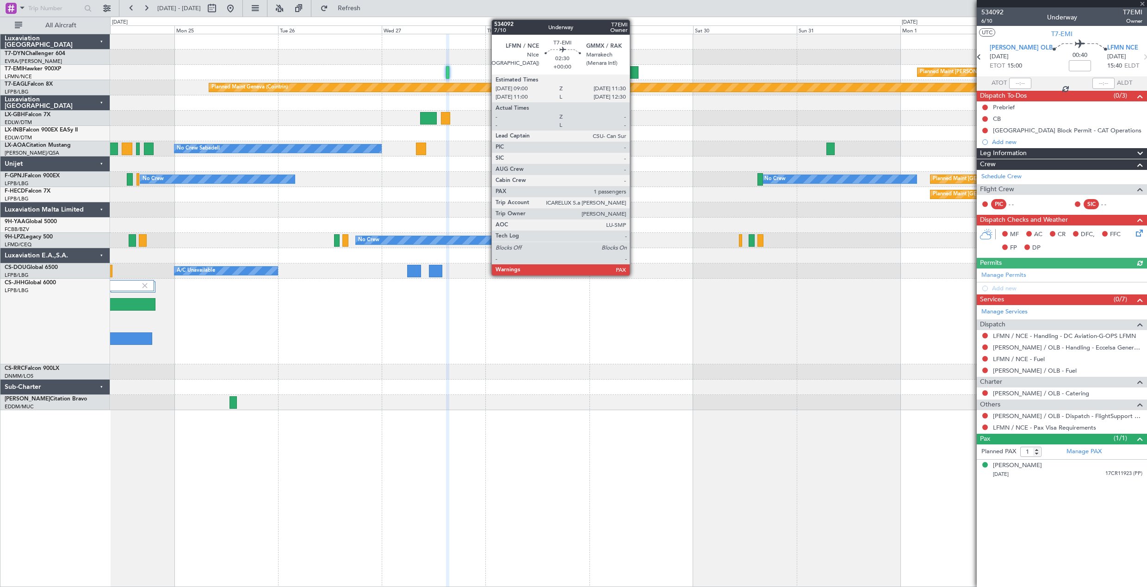
click at [634, 76] on div at bounding box center [633, 72] width 11 height 12
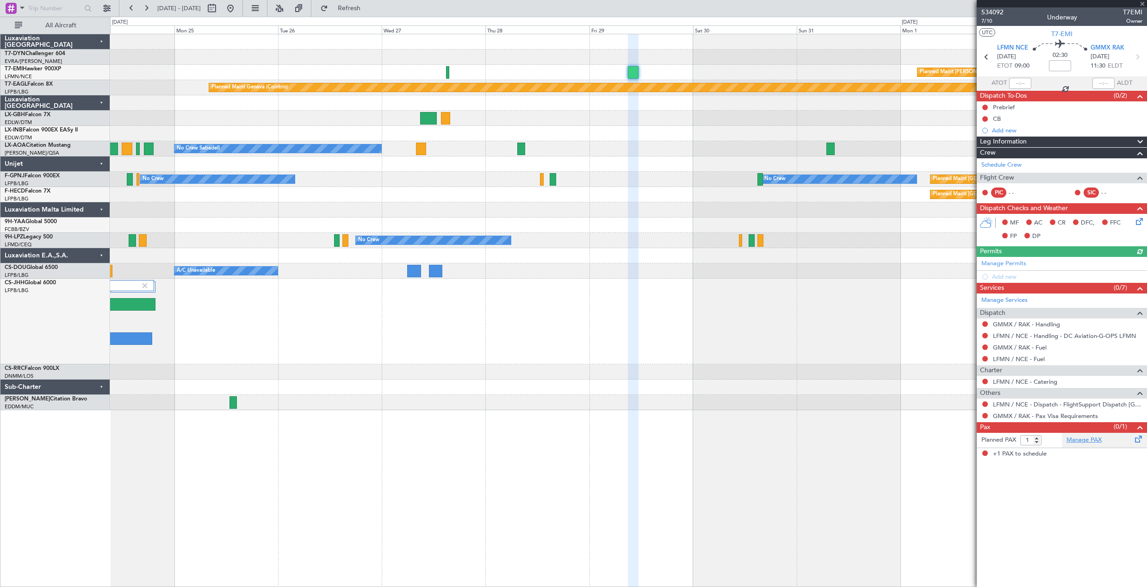
click at [1067, 443] on link "Manage PAX" at bounding box center [1084, 440] width 35 height 9
click at [369, 12] on span "Refresh" at bounding box center [349, 8] width 39 height 6
click at [986, 23] on span "7/10" at bounding box center [993, 21] width 22 height 8
click at [992, 21] on span "7/10" at bounding box center [993, 21] width 22 height 8
click at [369, 10] on span "Refresh" at bounding box center [349, 8] width 39 height 6
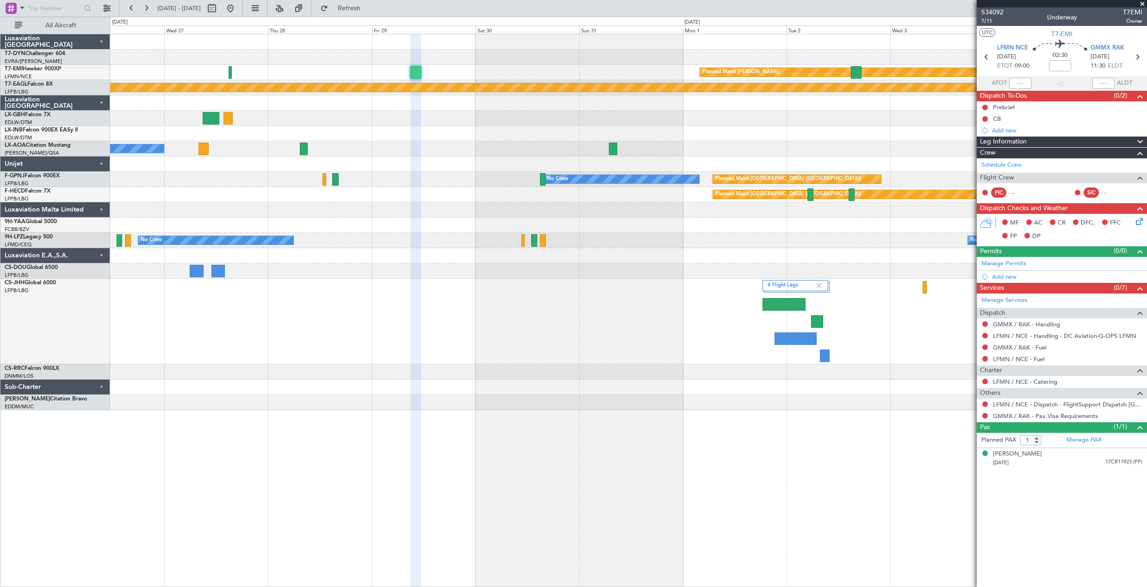
click at [556, 77] on div "Planned Maint Chester" at bounding box center [628, 72] width 1037 height 15
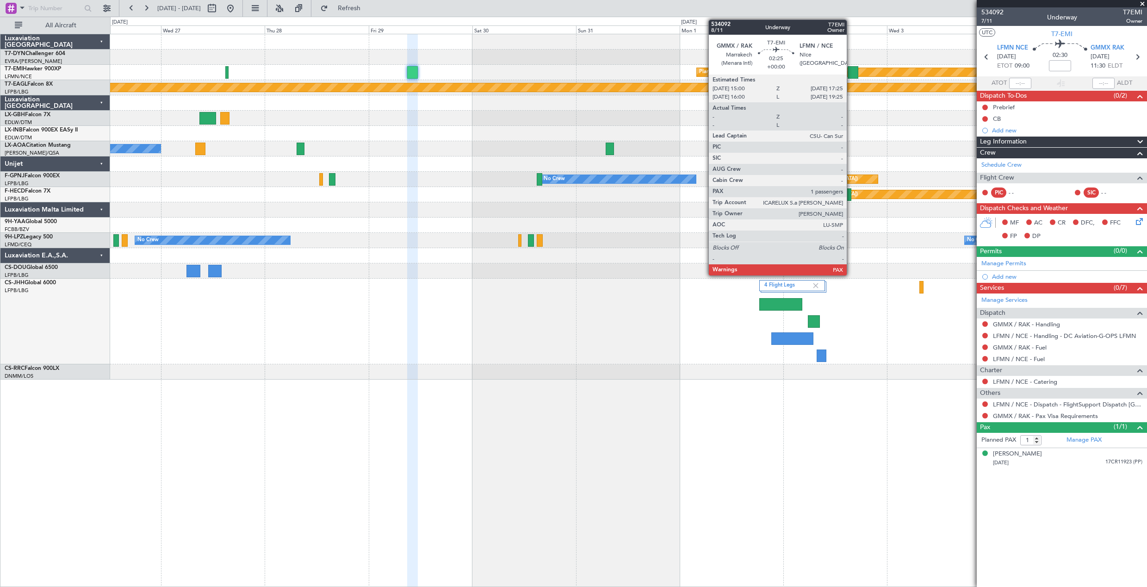
click at [851, 73] on div at bounding box center [853, 72] width 11 height 12
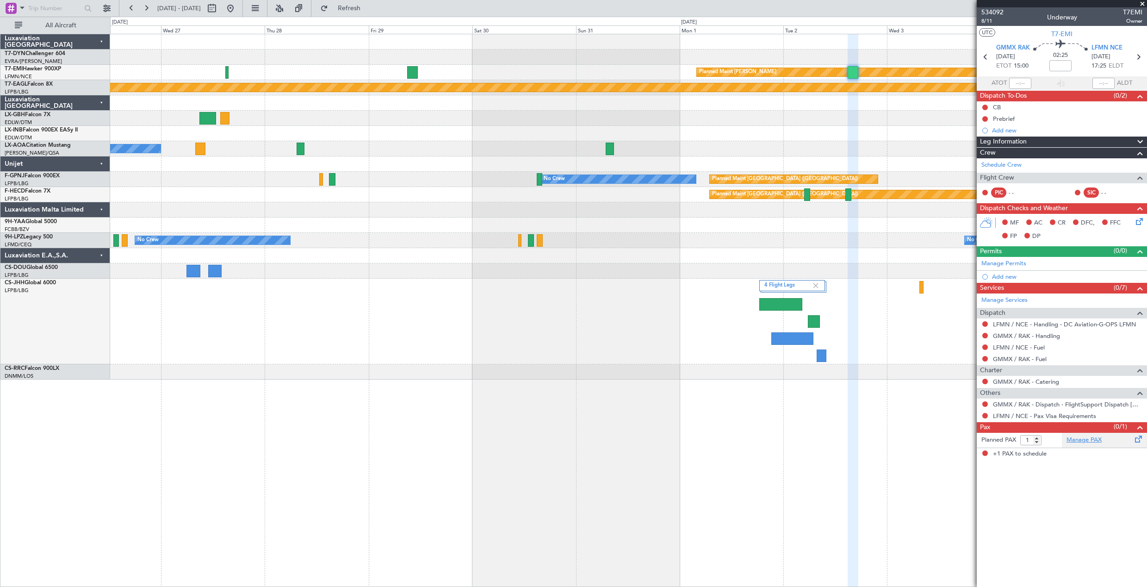
click at [1083, 443] on link "Manage PAX" at bounding box center [1084, 440] width 35 height 9
click at [371, 3] on button "Refresh" at bounding box center [344, 8] width 56 height 15
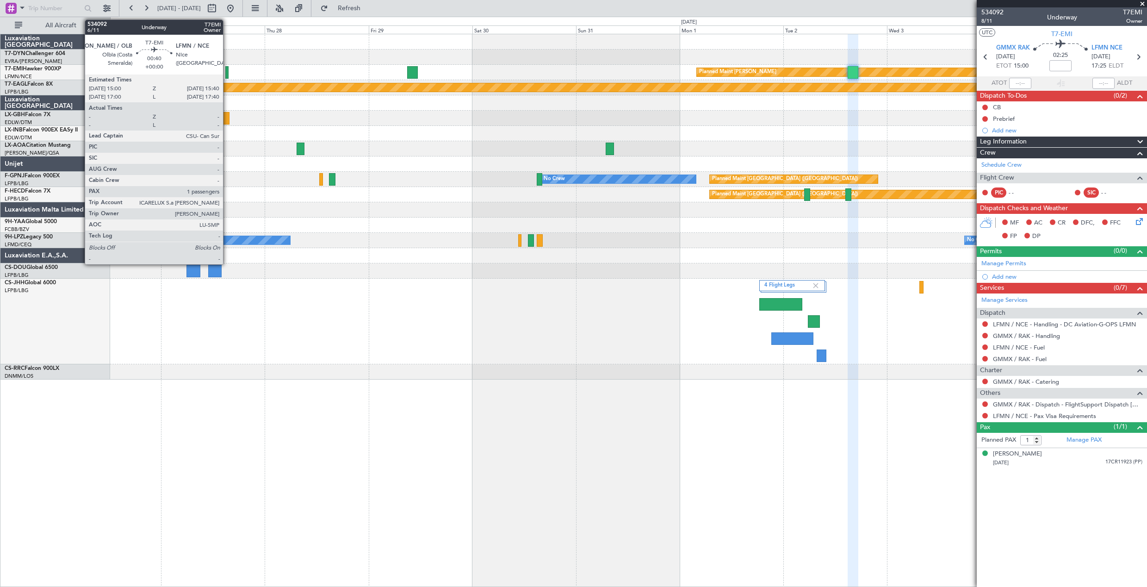
click at [227, 75] on div at bounding box center [226, 72] width 3 height 12
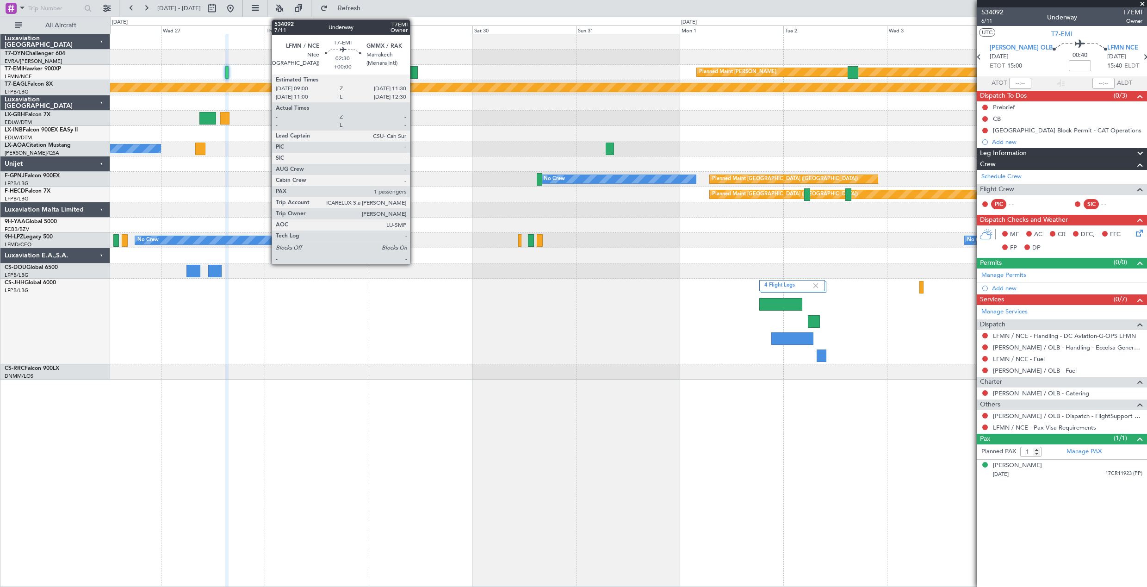
click at [414, 72] on div at bounding box center [412, 72] width 11 height 12
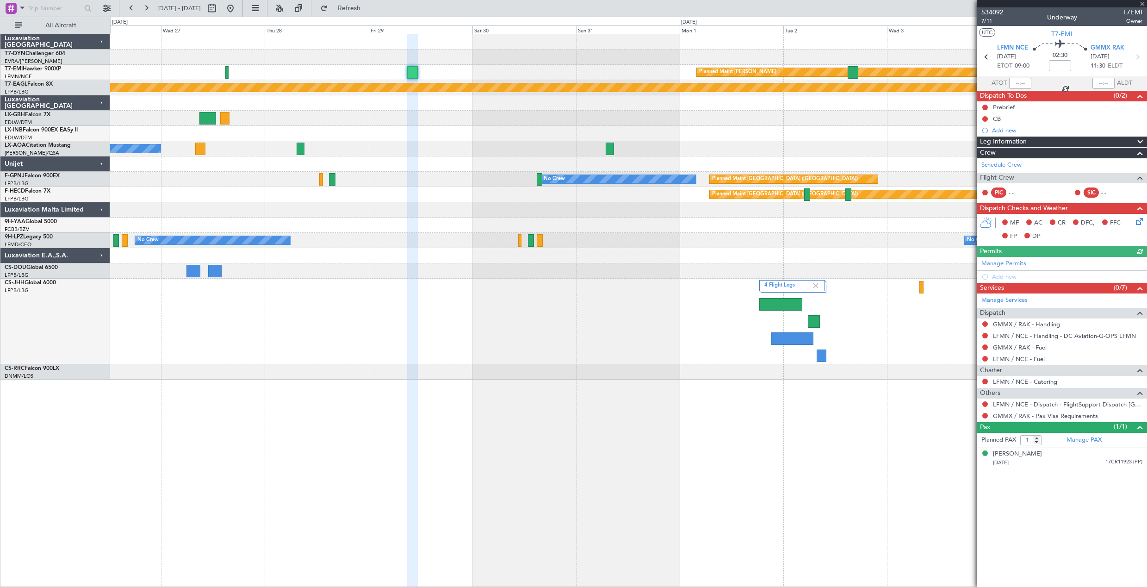
click at [1012, 326] on link "GMMX / RAK - Handling" at bounding box center [1026, 324] width 67 height 8
click at [369, 5] on span "Refresh" at bounding box center [349, 8] width 39 height 6
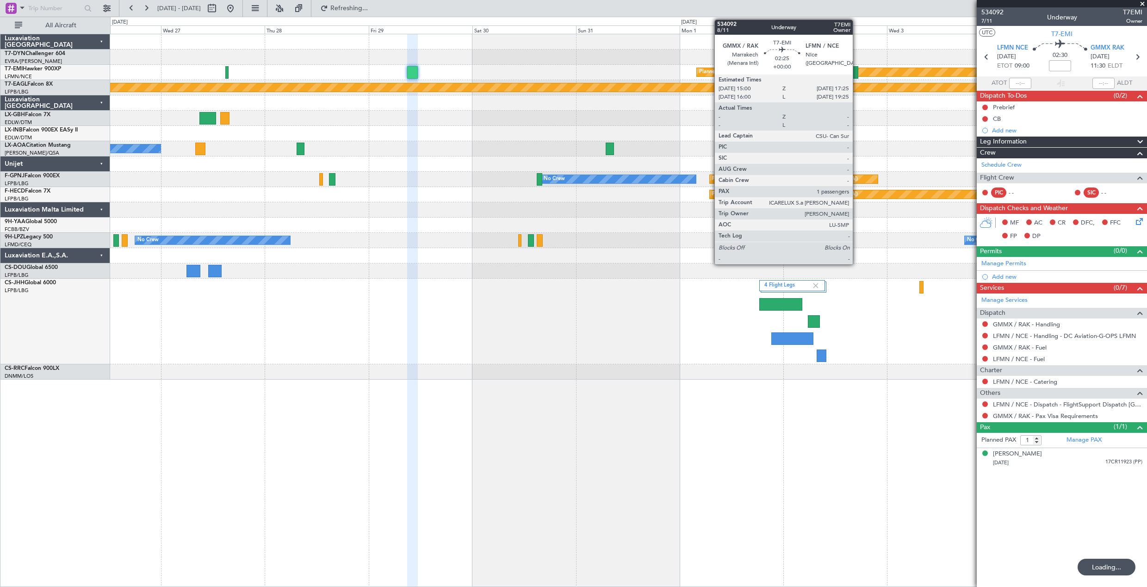
click at [857, 74] on div at bounding box center [853, 72] width 11 height 12
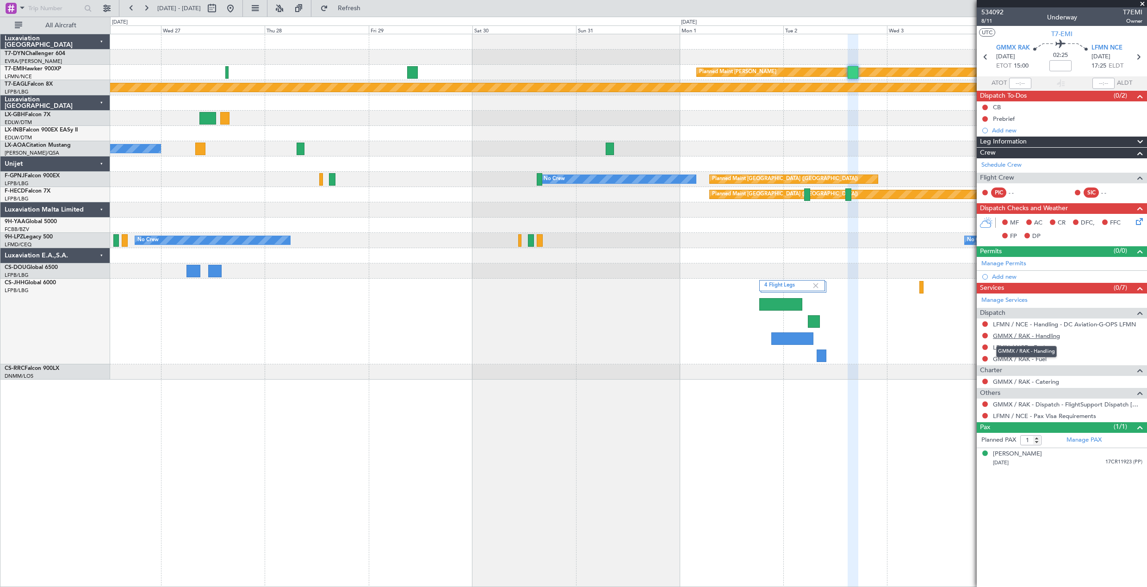
click at [1037, 336] on link "GMMX / RAK - Handling" at bounding box center [1026, 336] width 67 height 8
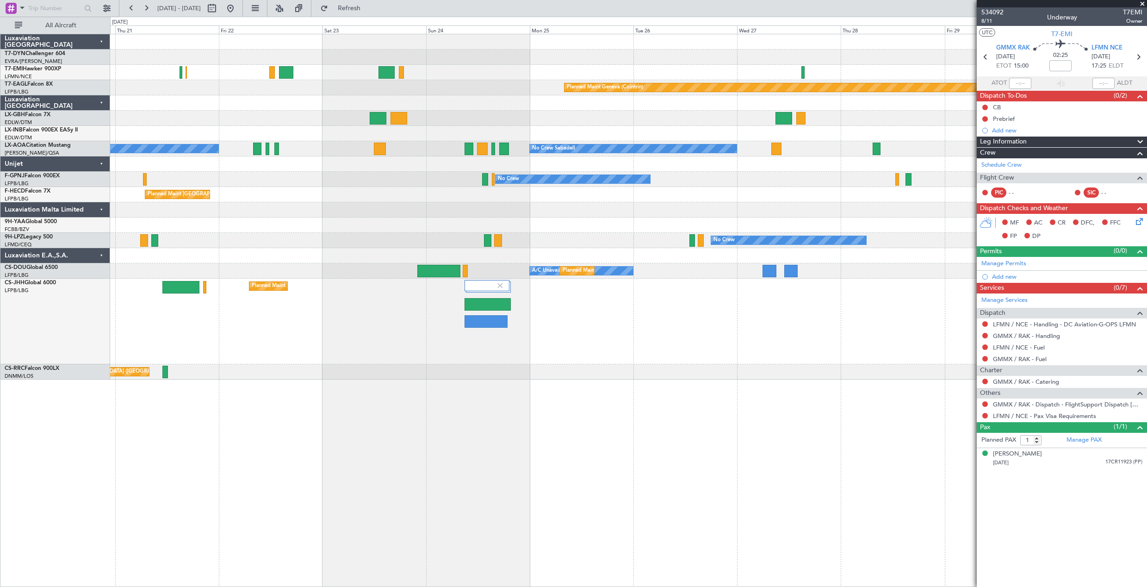
click at [759, 151] on div "Planned Maint Basel-Mulhouse Planned Maint Chester Planned Maint Geneva (Cointr…" at bounding box center [628, 206] width 1037 height 345
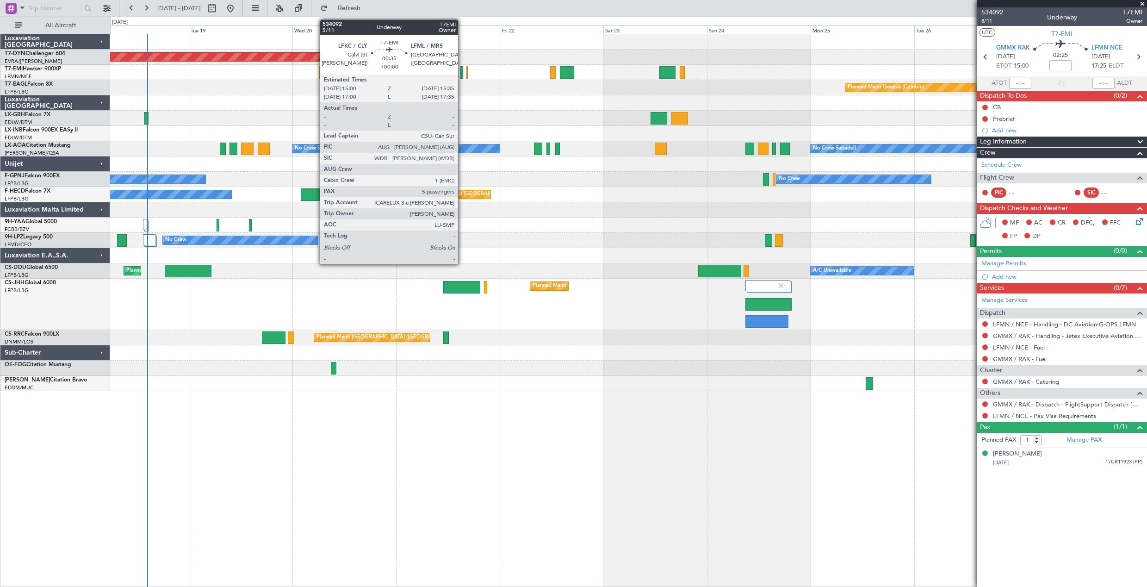
click at [462, 72] on div at bounding box center [462, 72] width 3 height 12
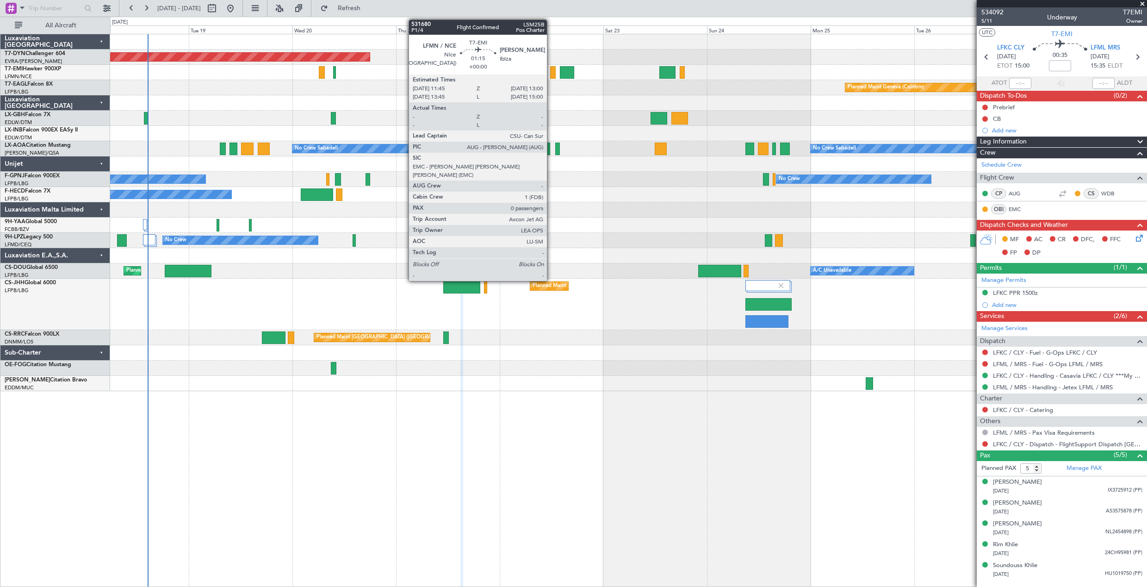
click at [551, 71] on div at bounding box center [553, 72] width 6 height 12
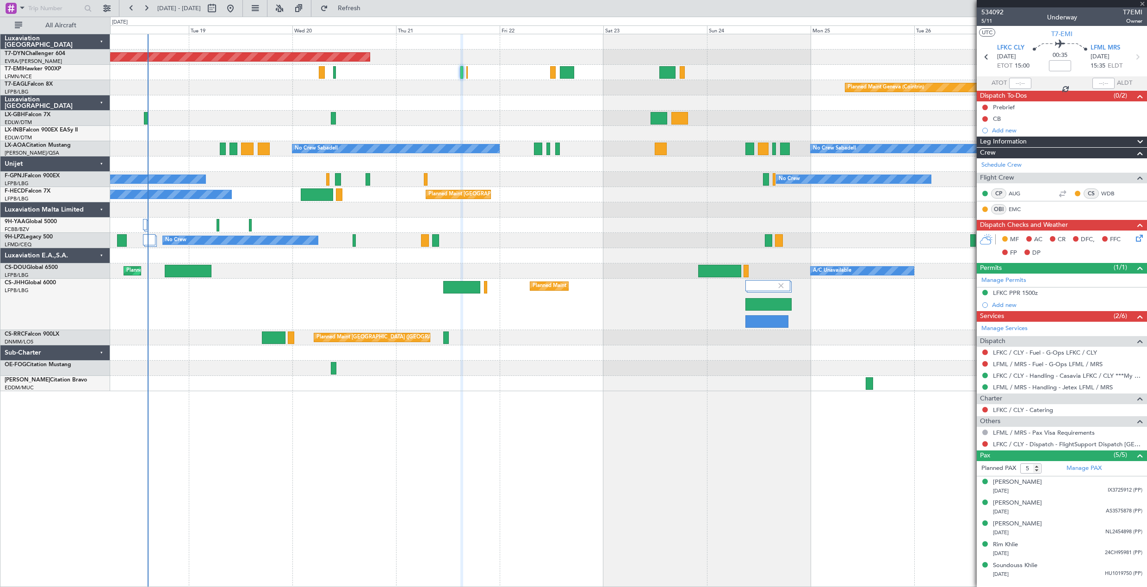
type input "0"
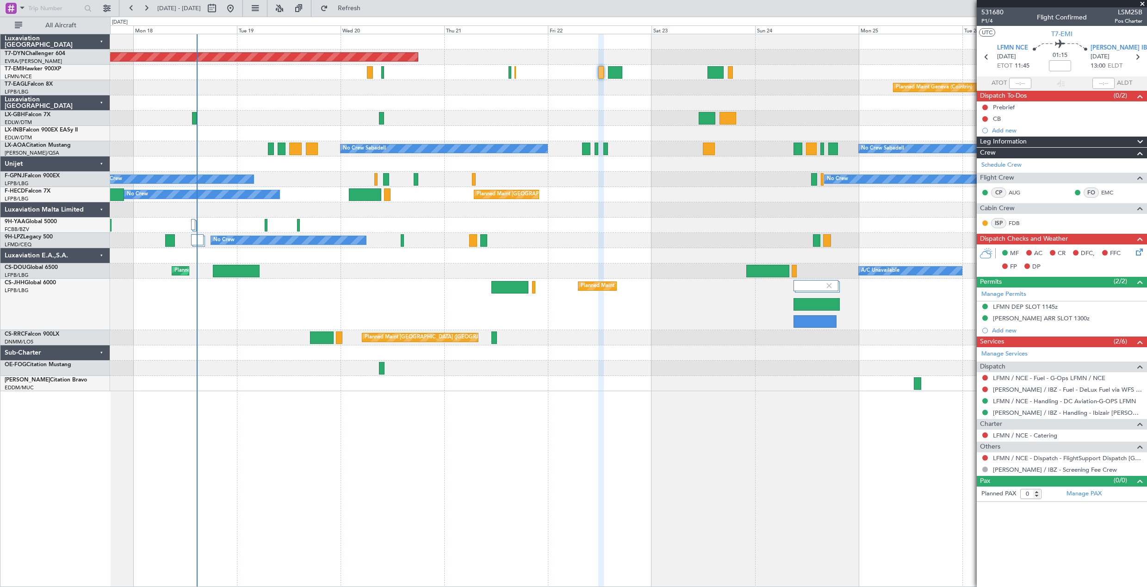
click at [338, 198] on div "Planned Maint [GEOGRAPHIC_DATA]-[GEOGRAPHIC_DATA] Planned Maint Geneva ([GEOGRA…" at bounding box center [628, 212] width 1037 height 357
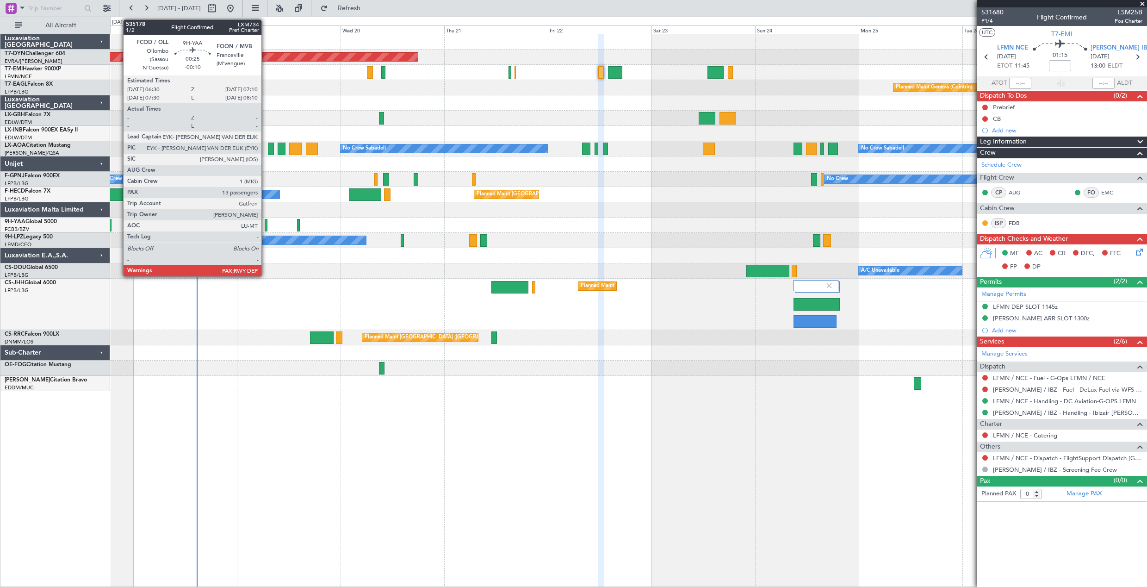
click at [266, 226] on div at bounding box center [266, 225] width 3 height 12
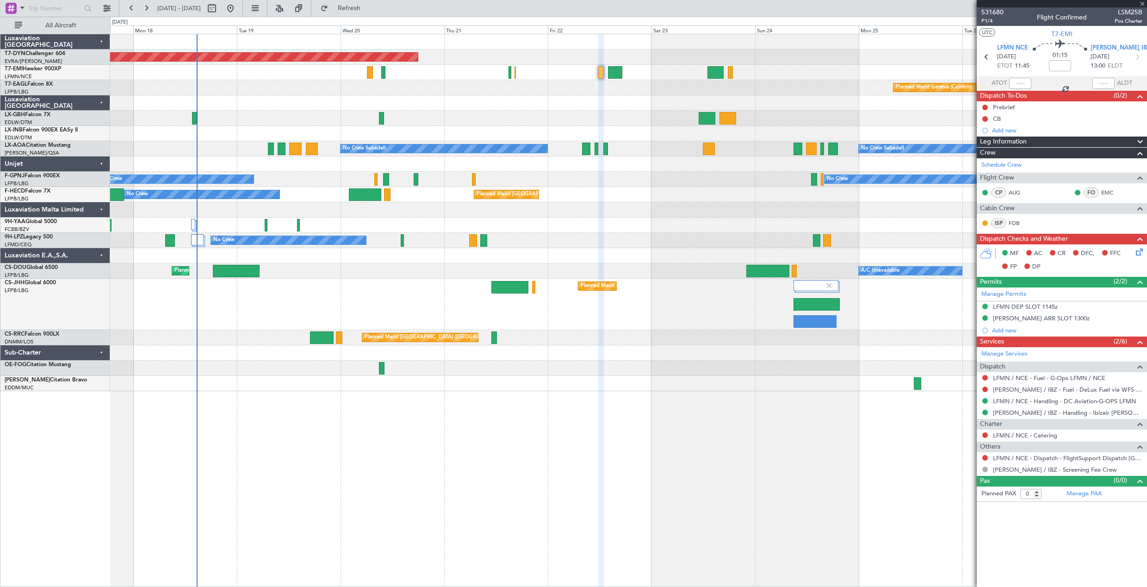
type input "-00:10"
type input "13"
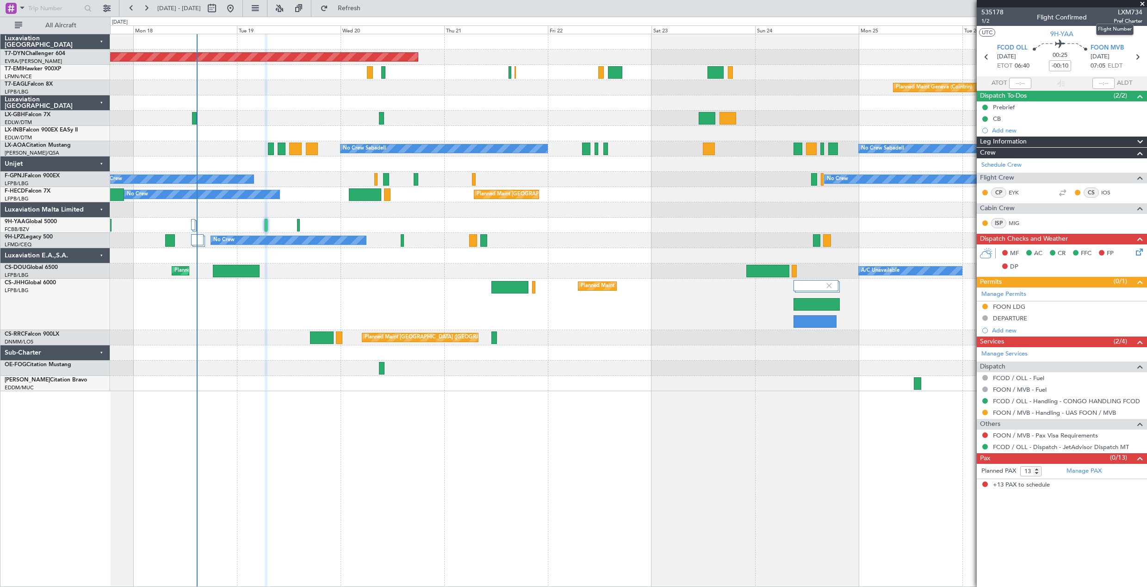
click at [1122, 13] on span "LXM734" at bounding box center [1128, 12] width 29 height 10
click at [991, 10] on span "535178" at bounding box center [993, 12] width 22 height 10
click at [369, 10] on span "Refresh" at bounding box center [349, 8] width 39 height 6
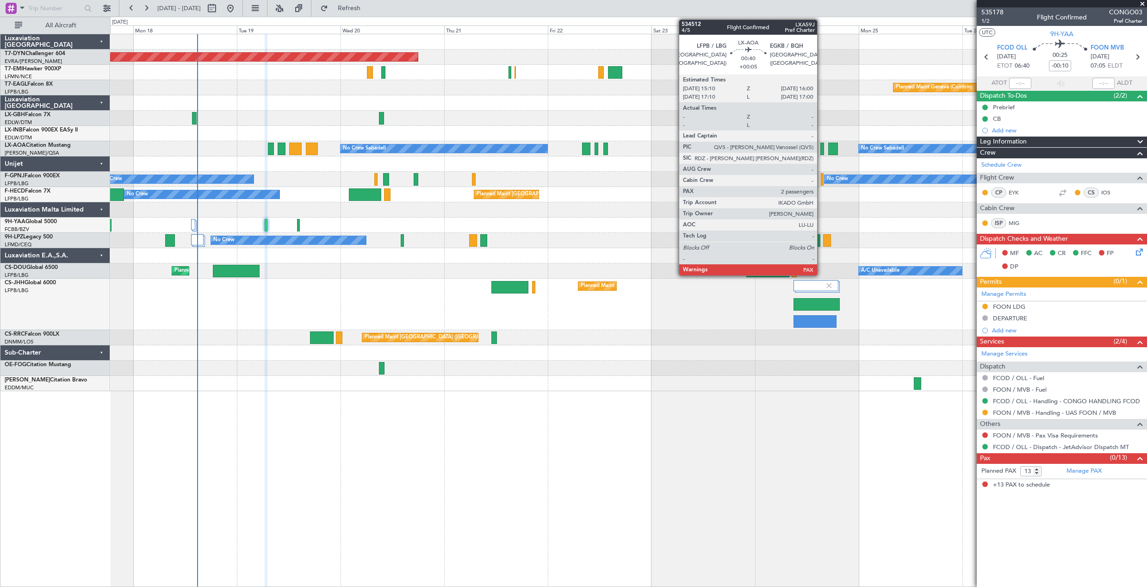
click at [822, 149] on div at bounding box center [823, 149] width 4 height 12
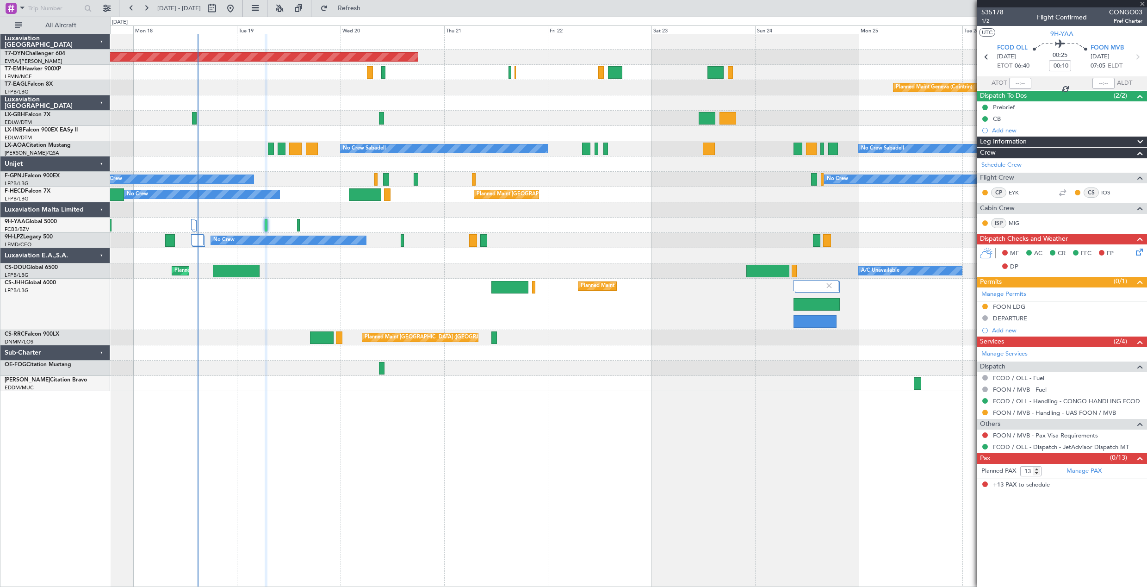
type input "+00:05"
type input "2"
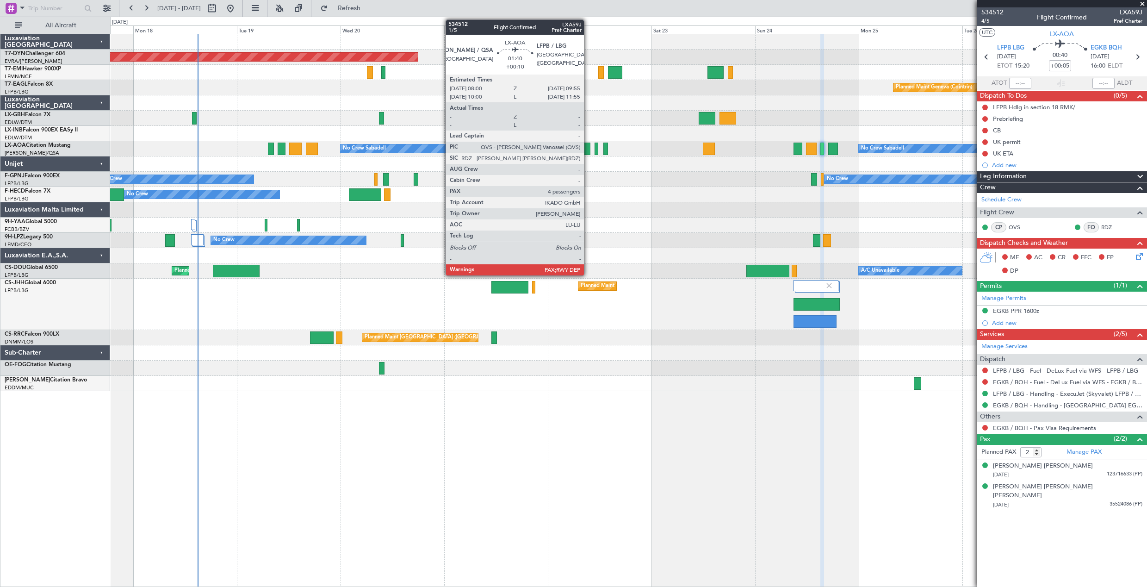
click at [588, 149] on div at bounding box center [586, 149] width 8 height 12
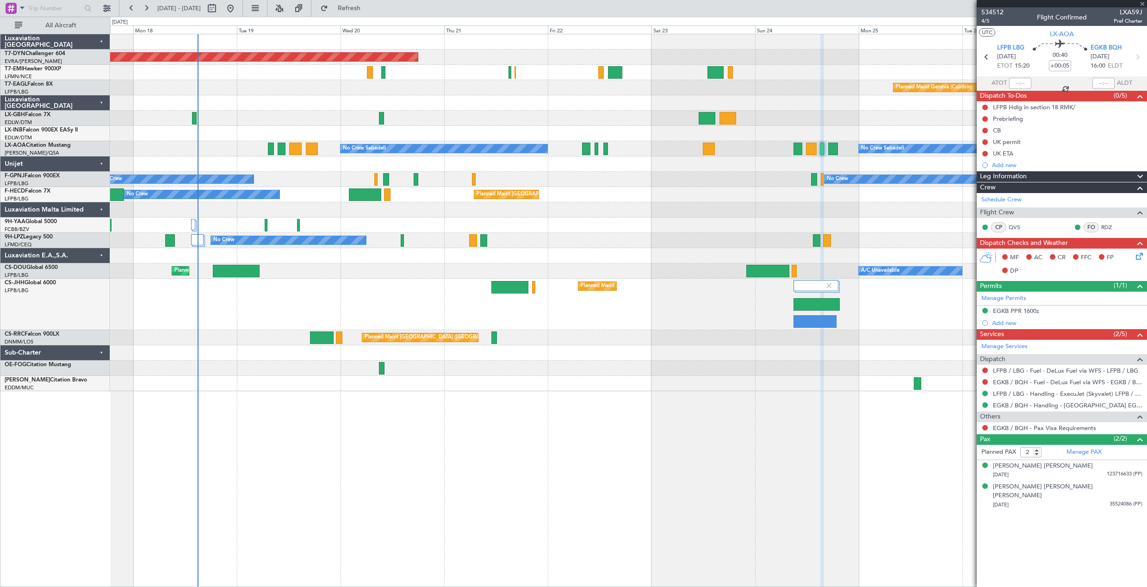
type input "+00:10"
type input "4"
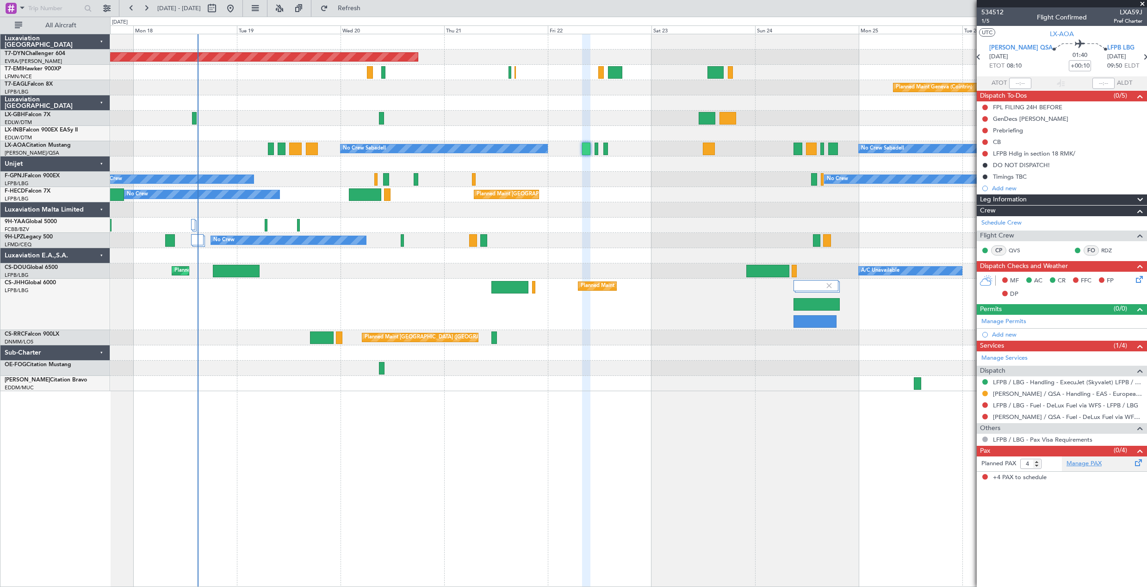
click at [1082, 462] on link "Manage PAX" at bounding box center [1084, 463] width 35 height 9
click at [369, 12] on span "Refresh" at bounding box center [349, 8] width 39 height 6
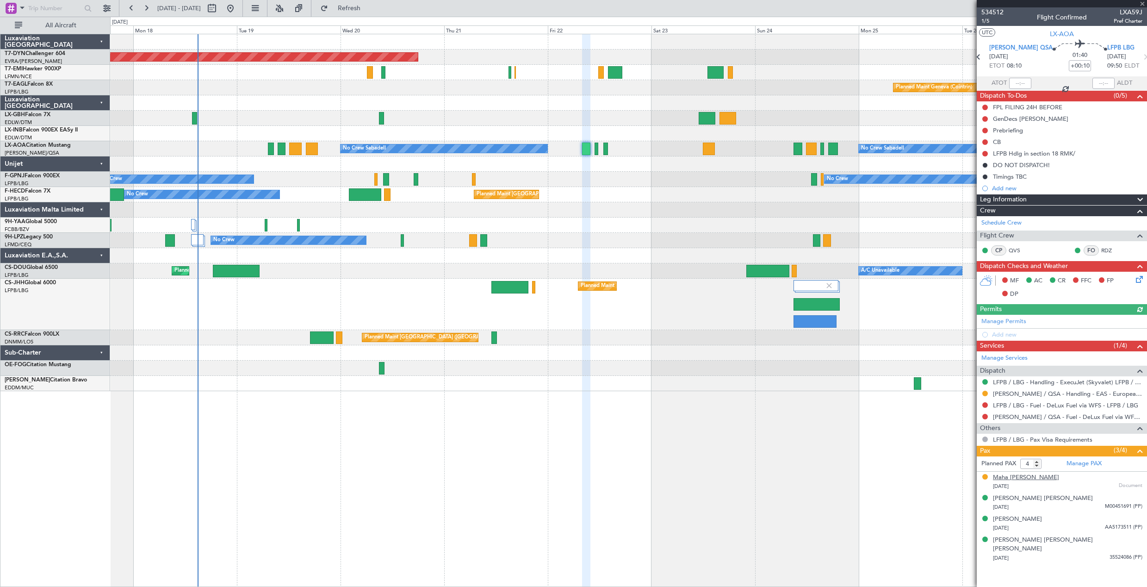
click at [1019, 479] on div "Maha Fatima Jaffrey" at bounding box center [1026, 477] width 66 height 9
click at [987, 15] on span "534512" at bounding box center [993, 12] width 22 height 10
click at [989, 12] on span "534512" at bounding box center [993, 12] width 22 height 10
click at [1016, 476] on div "Maha Fatima Jaffrey" at bounding box center [1026, 477] width 66 height 9
click at [617, 124] on div at bounding box center [628, 118] width 1037 height 15
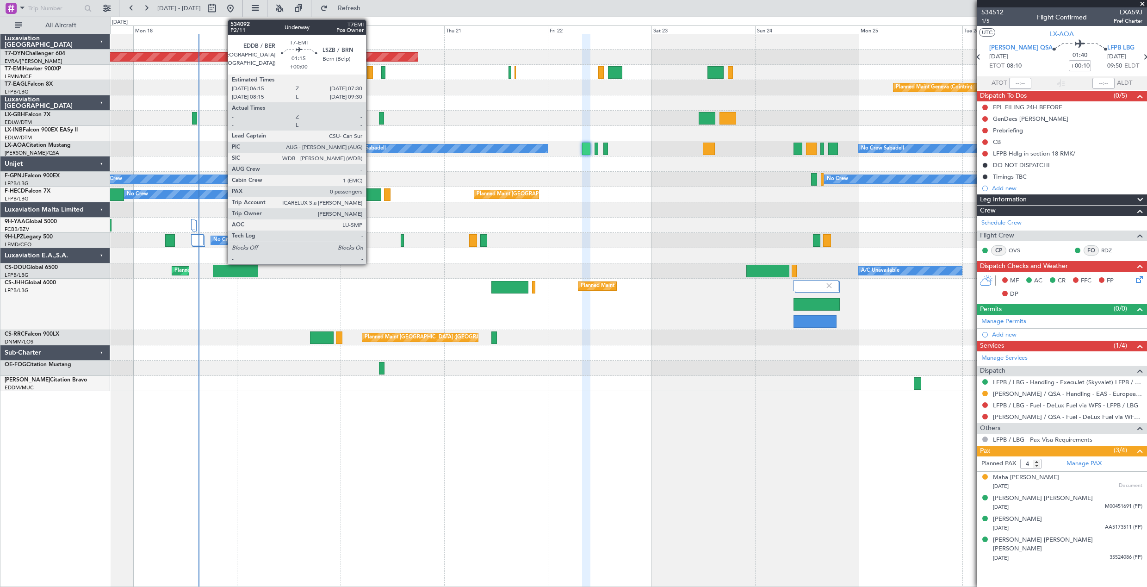
click at [370, 73] on div at bounding box center [370, 72] width 6 height 12
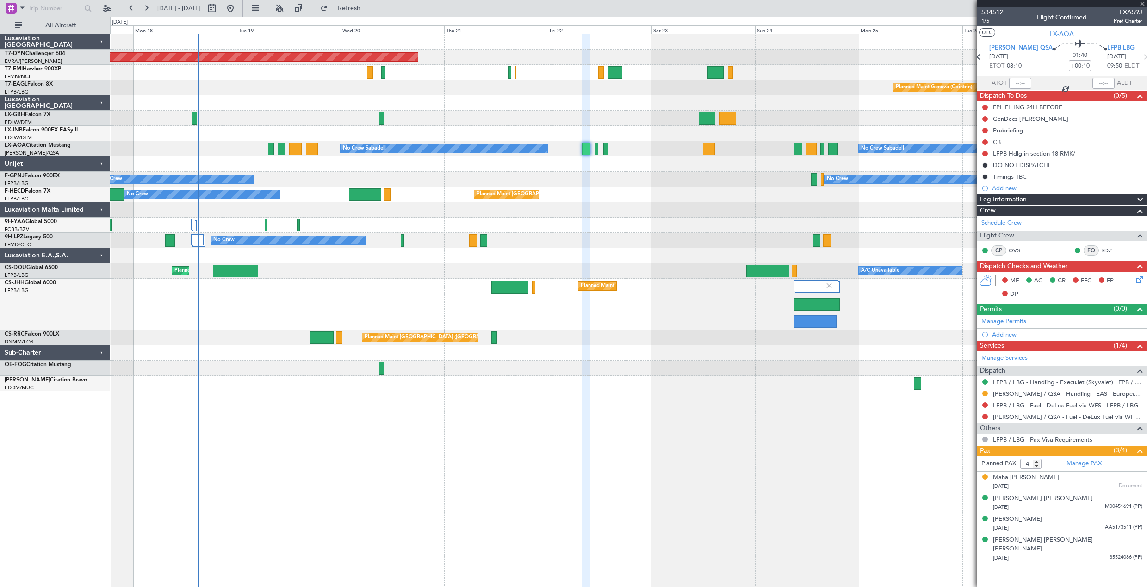
type input "0"
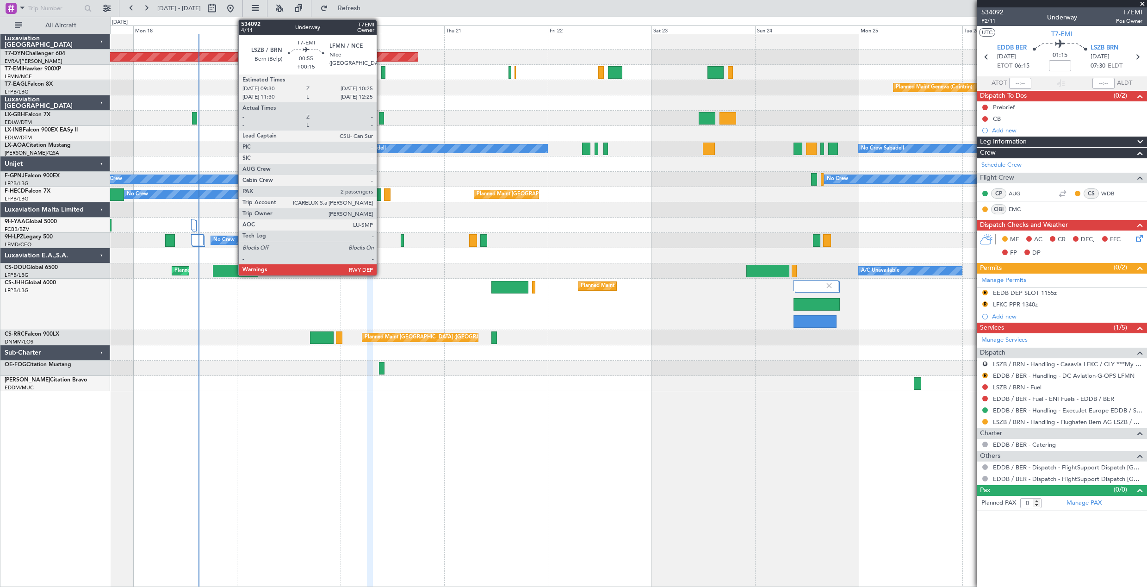
click at [381, 72] on div at bounding box center [383, 72] width 4 height 12
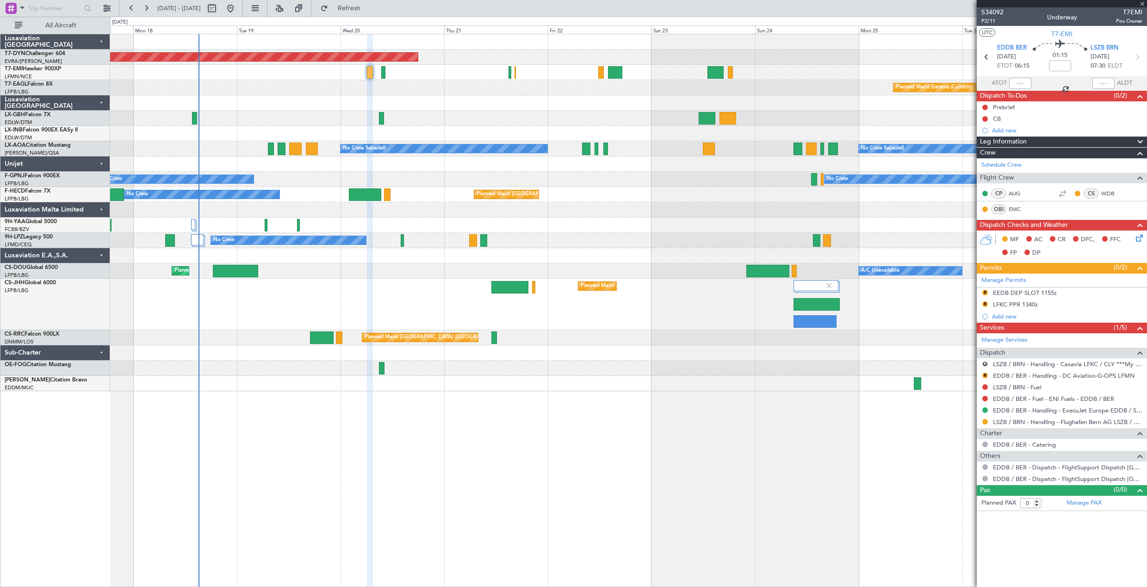
type input "+00:15"
type input "2"
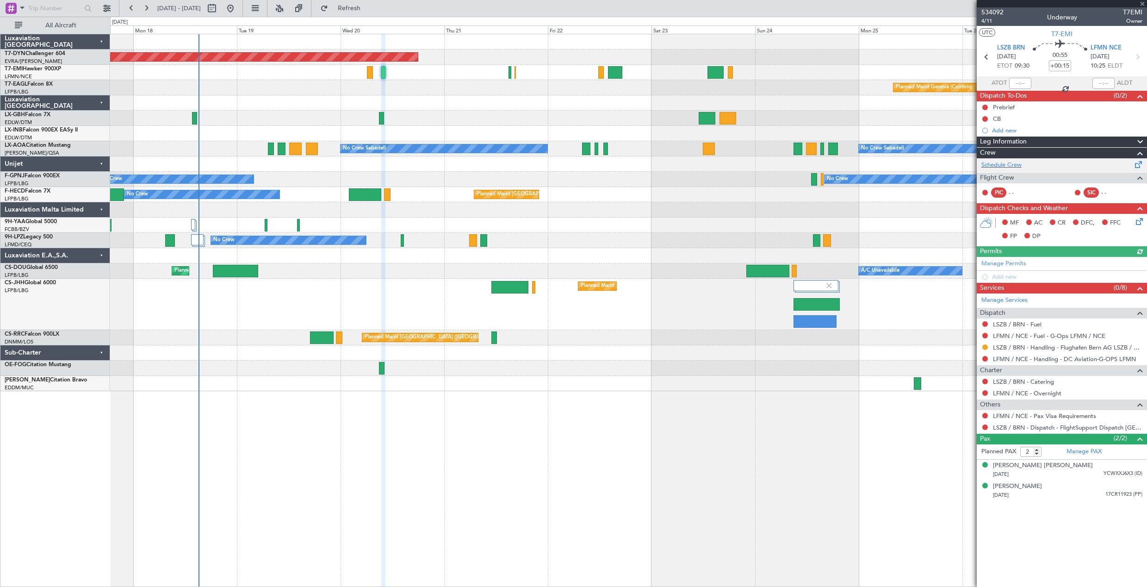
click at [1108, 167] on div "Schedule Crew" at bounding box center [1062, 165] width 170 height 14
click at [369, 9] on span "Refresh" at bounding box center [349, 8] width 39 height 6
click at [1078, 451] on link "Manage PAX" at bounding box center [1084, 451] width 35 height 9
click at [369, 6] on span "Refresh" at bounding box center [349, 8] width 39 height 6
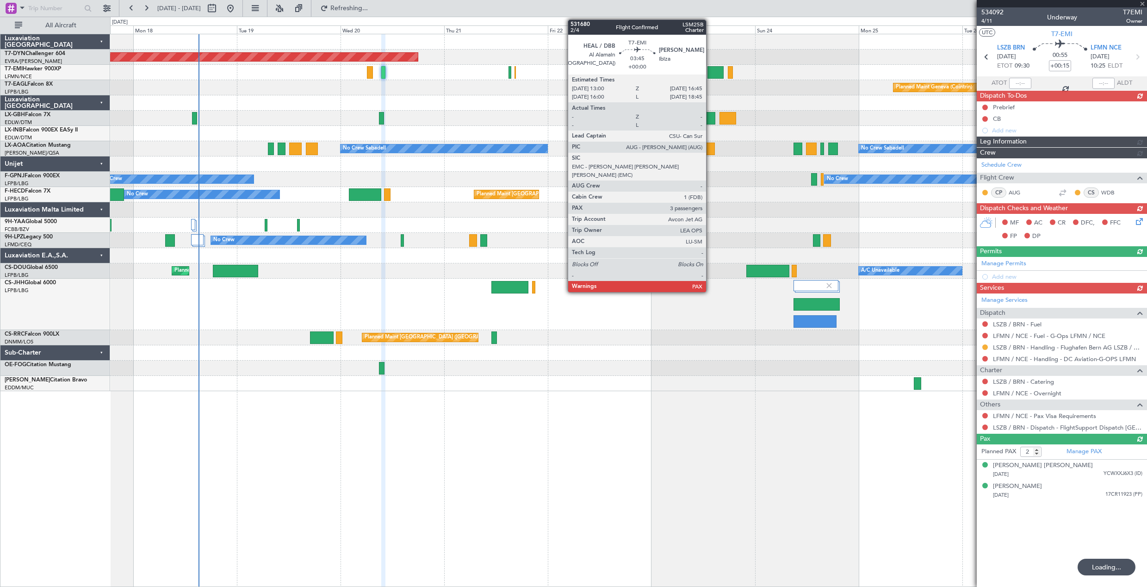
click at [711, 75] on div at bounding box center [716, 72] width 17 height 12
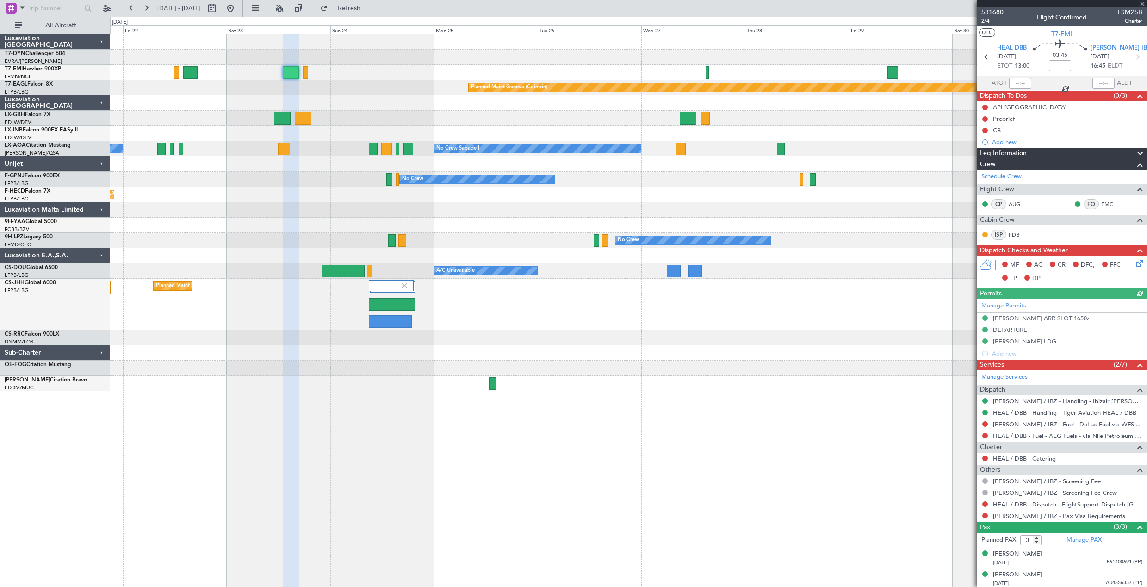
click at [411, 68] on div "Planned Maint Basel-Mulhouse Planned Maint Chester Planned Maint Geneva (Cointr…" at bounding box center [628, 212] width 1037 height 357
click at [735, 78] on div "Planned Maint Chester" at bounding box center [628, 72] width 1037 height 15
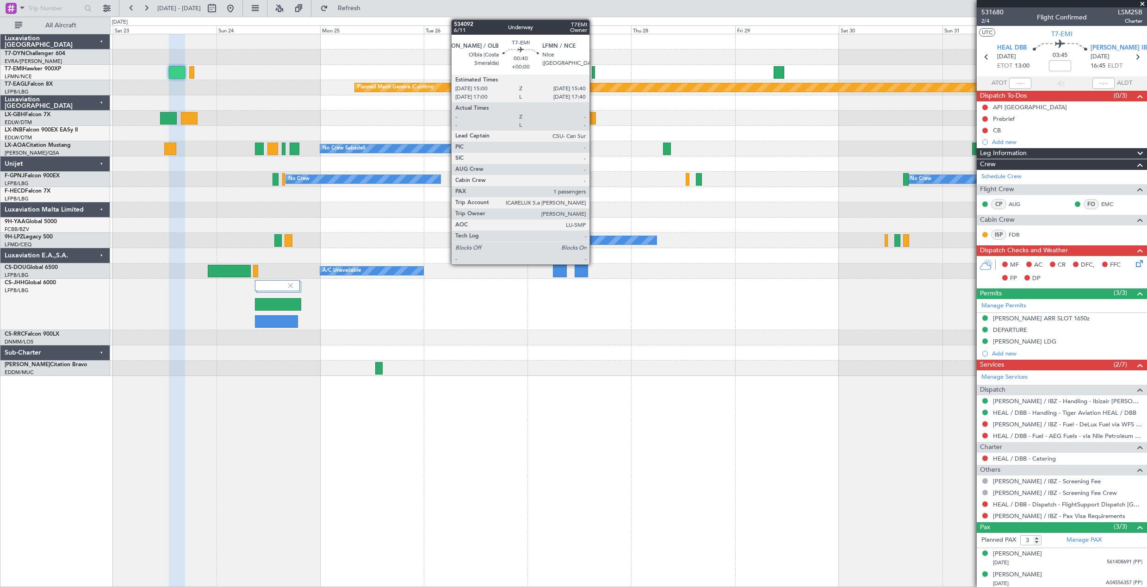
click at [593, 70] on div at bounding box center [593, 72] width 3 height 12
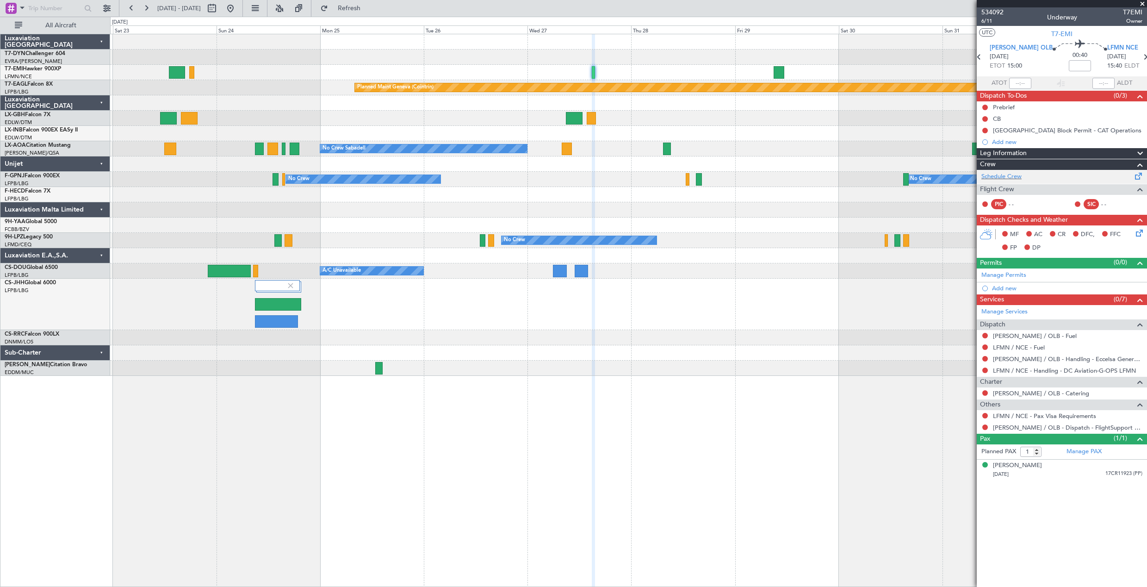
click at [1140, 177] on span at bounding box center [1139, 174] width 11 height 7
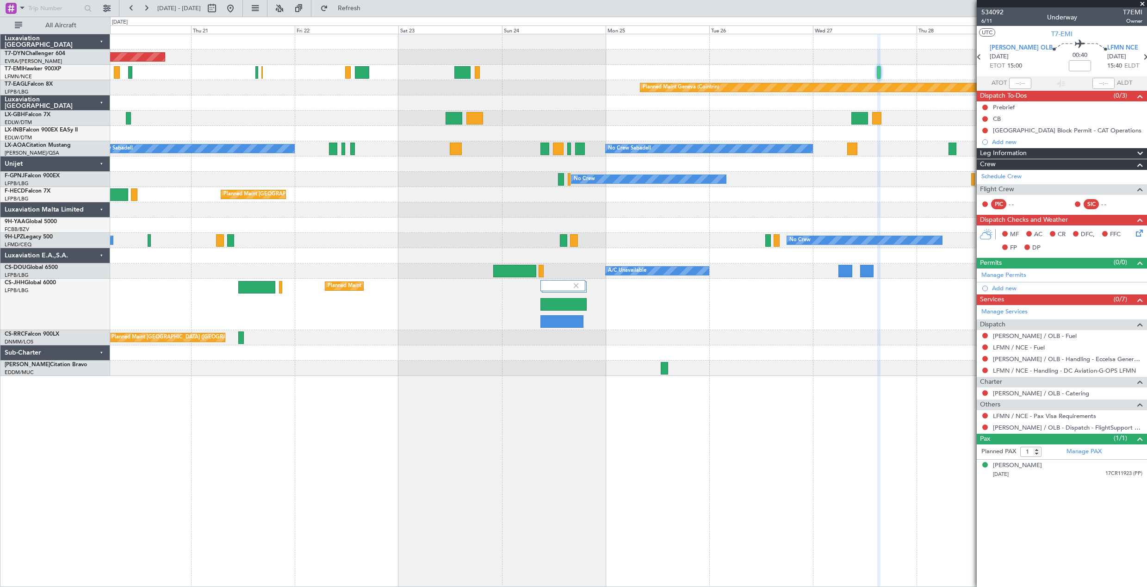
click at [830, 168] on div "Planned Maint Basel-Mulhouse Planned Maint Chester Planned Maint Geneva (Cointr…" at bounding box center [628, 205] width 1037 height 342
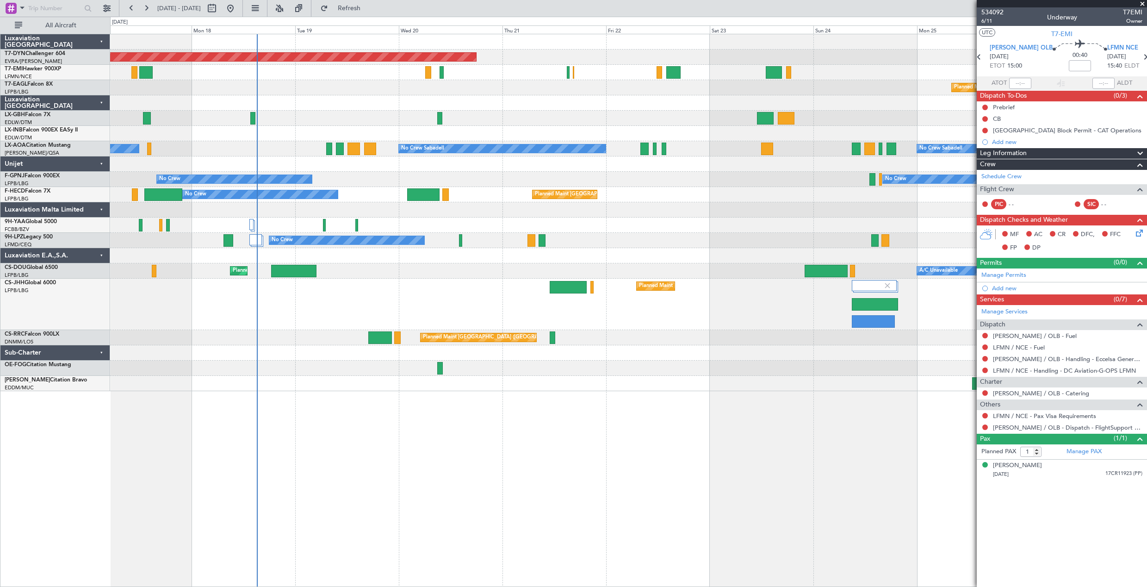
click at [689, 162] on div at bounding box center [628, 163] width 1037 height 15
click at [509, 100] on div at bounding box center [628, 102] width 1037 height 15
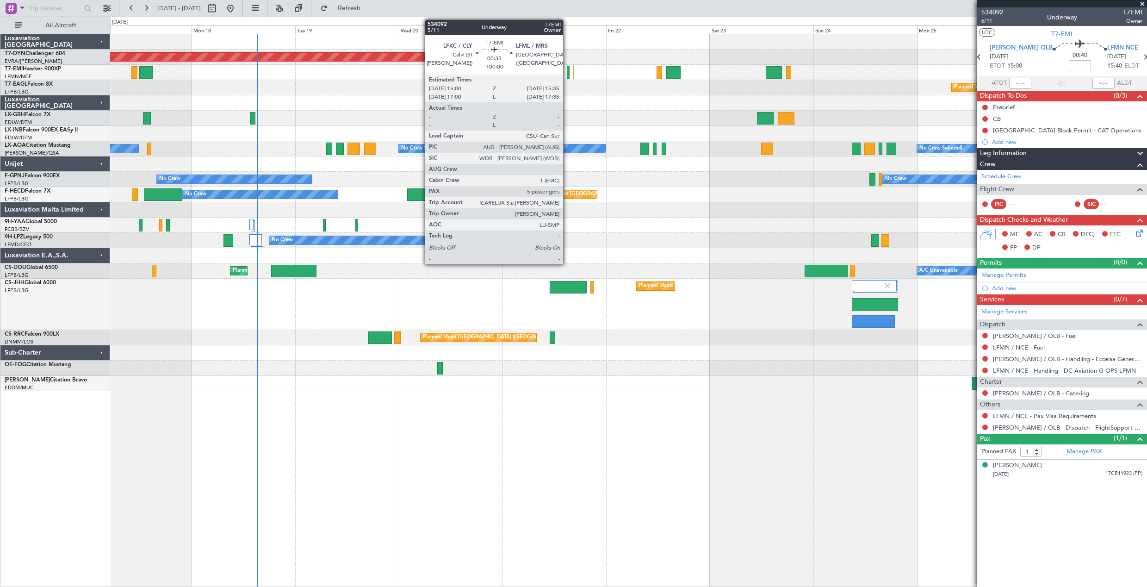
click at [567, 74] on div at bounding box center [568, 72] width 3 height 12
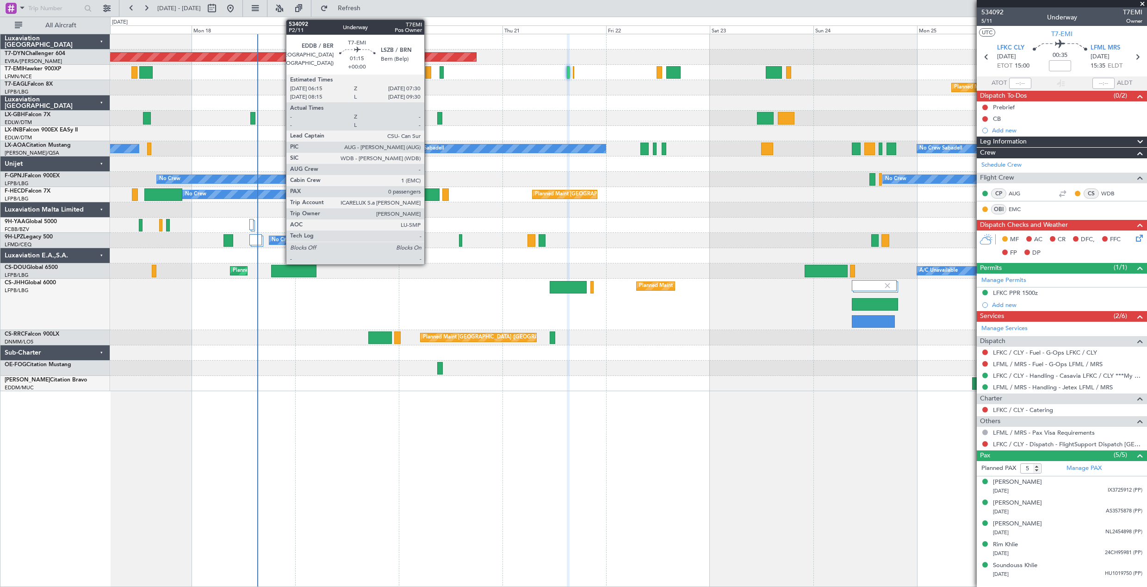
click at [429, 75] on div at bounding box center [428, 72] width 6 height 12
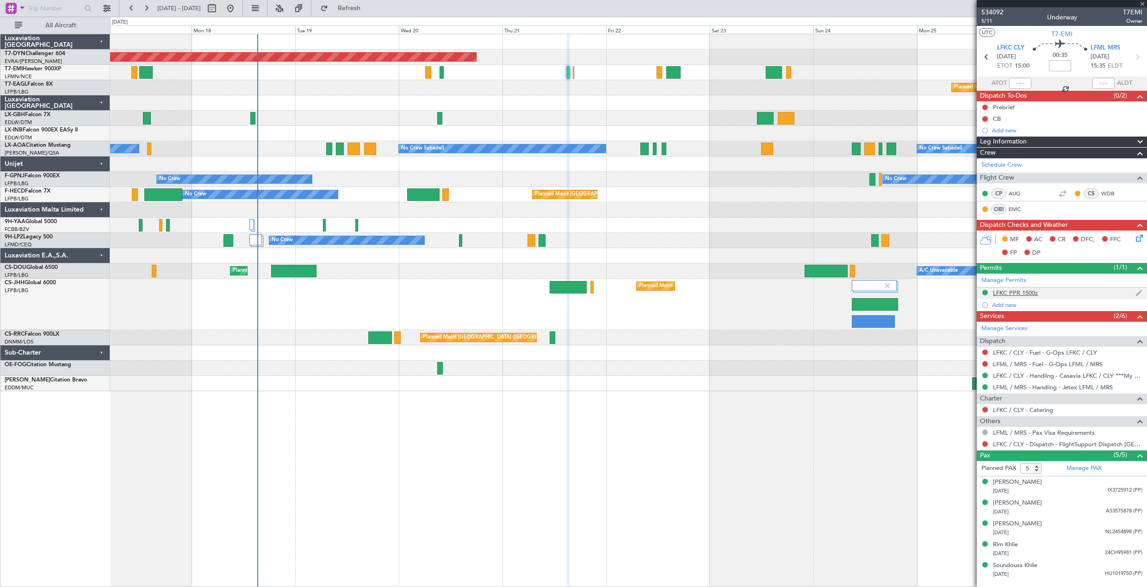
type input "0"
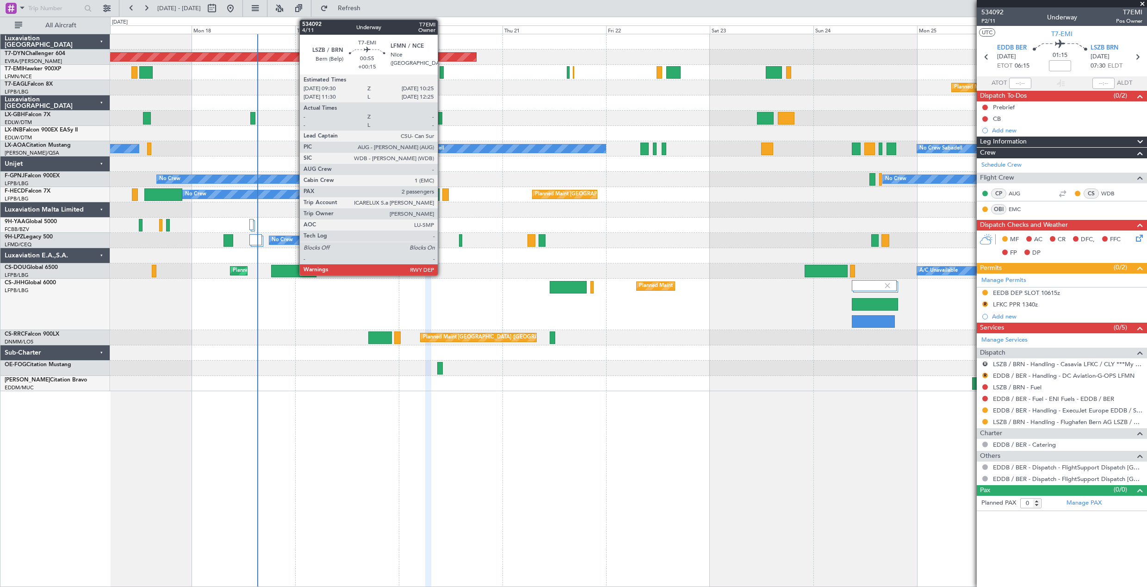
click at [442, 72] on div at bounding box center [442, 72] width 4 height 12
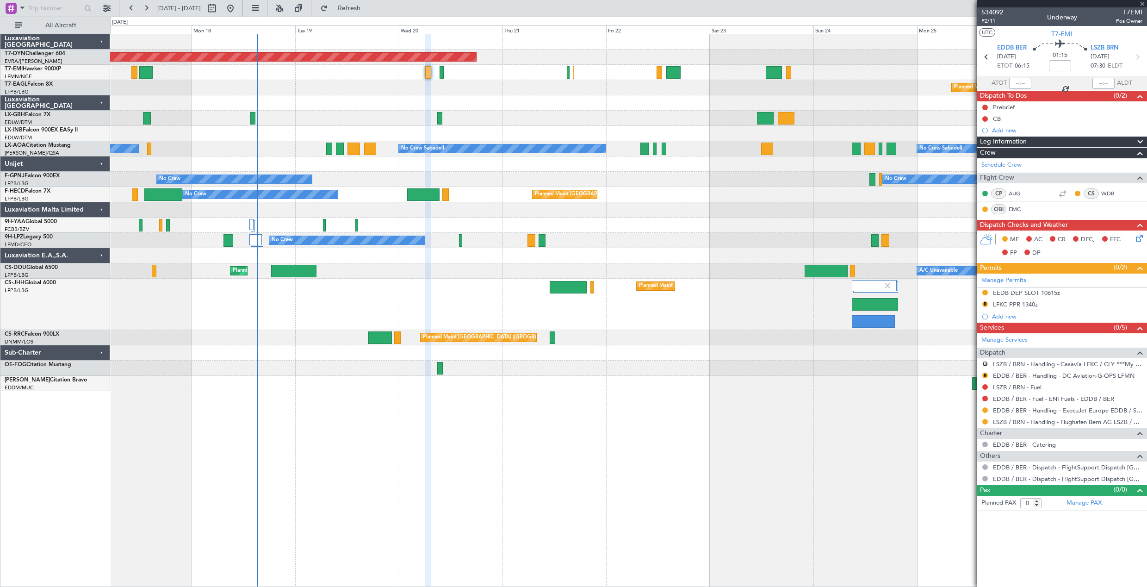
type input "+00:15"
type input "2"
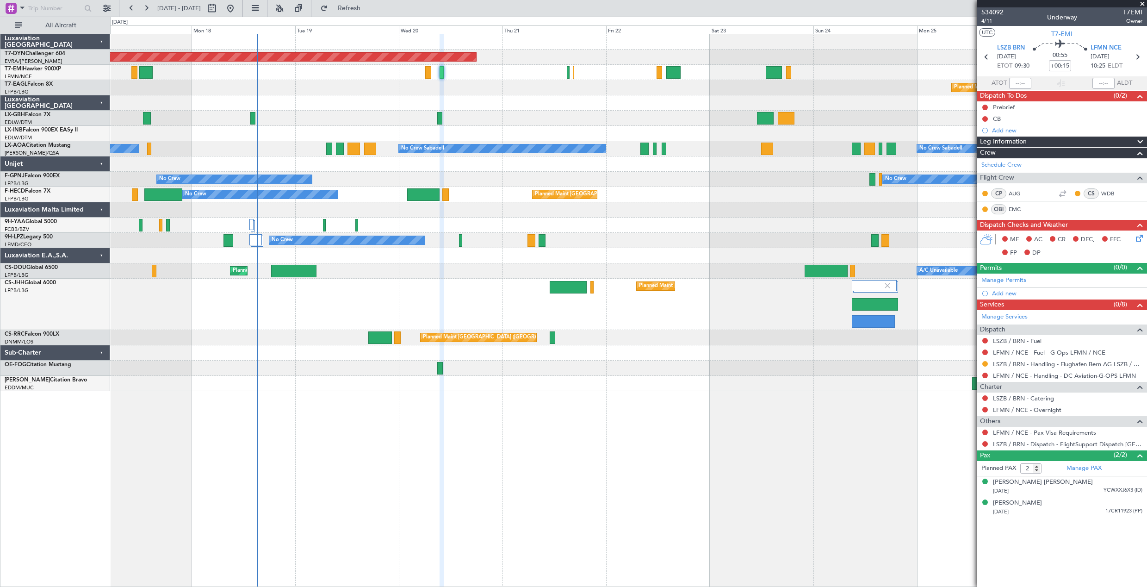
click at [565, 72] on div at bounding box center [628, 72] width 1037 height 15
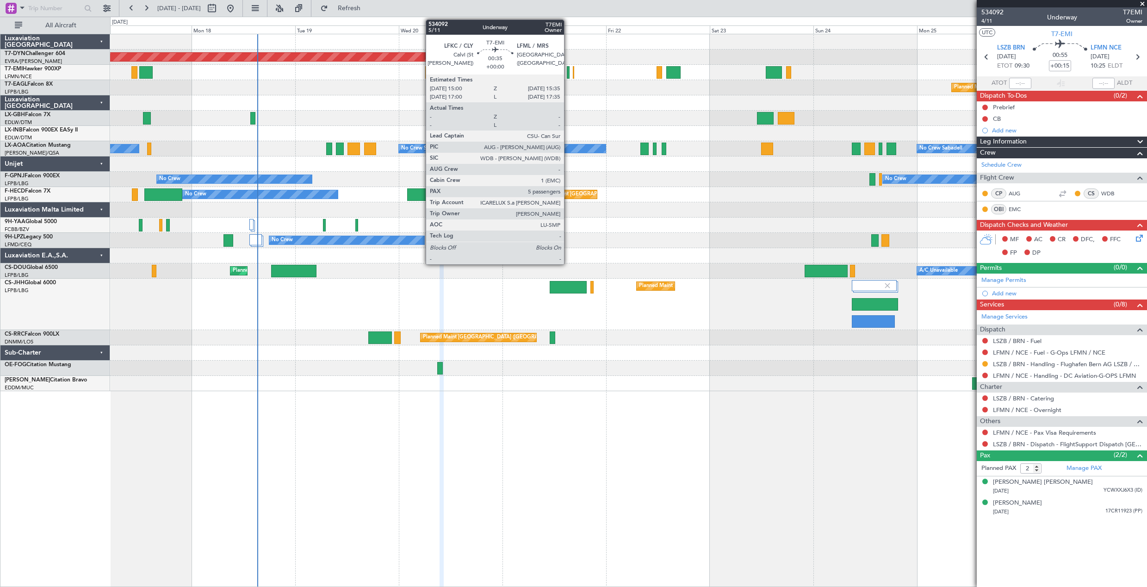
click at [568, 73] on div at bounding box center [568, 72] width 3 height 12
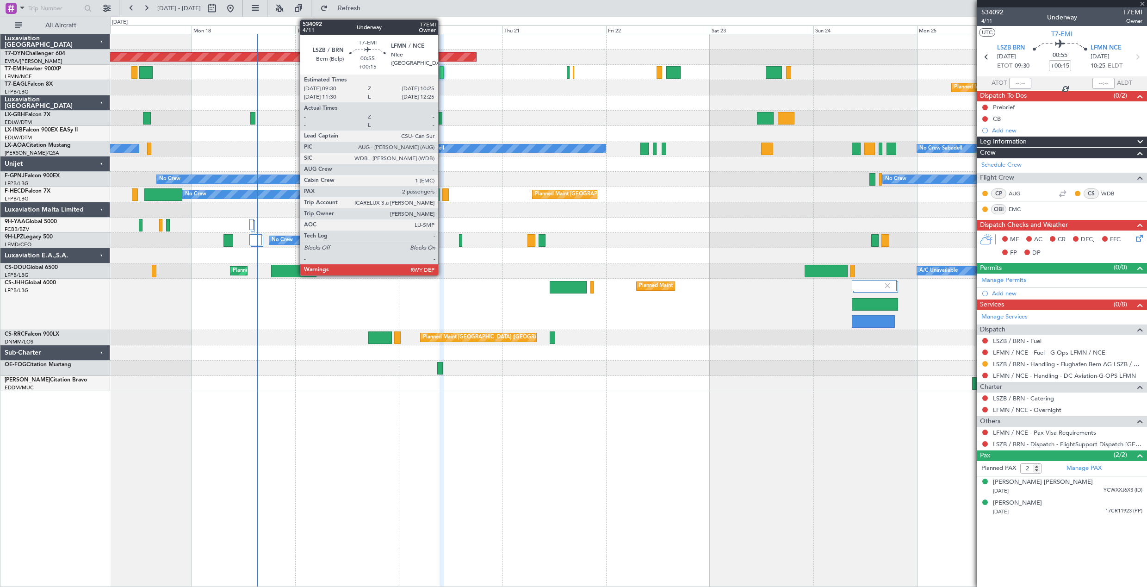
type input "5"
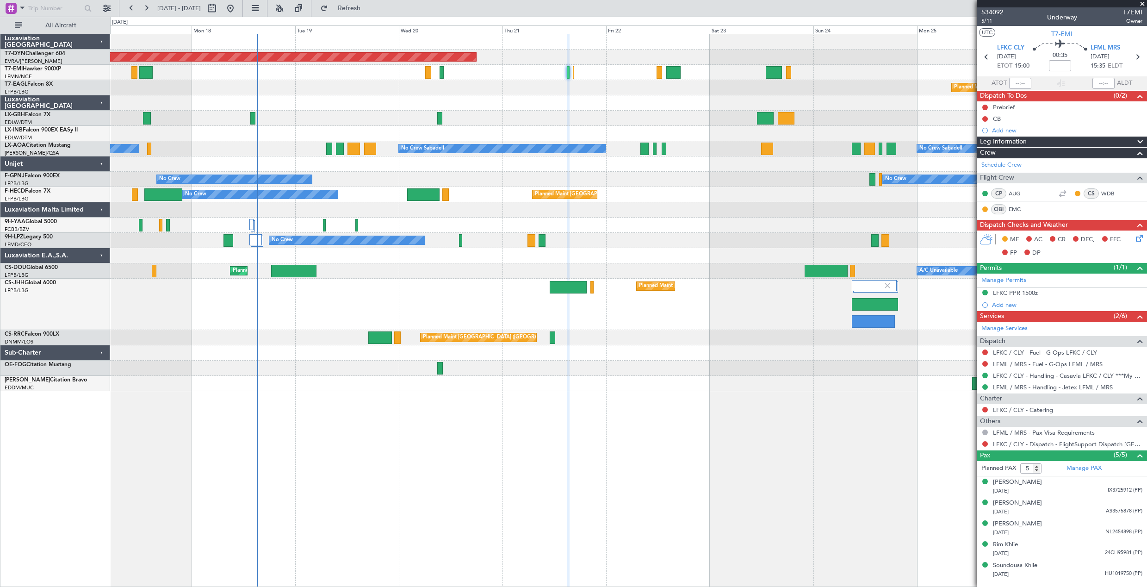
click at [988, 11] on span "534092" at bounding box center [993, 12] width 22 height 10
click at [372, 3] on button "Refresh" at bounding box center [344, 8] width 56 height 15
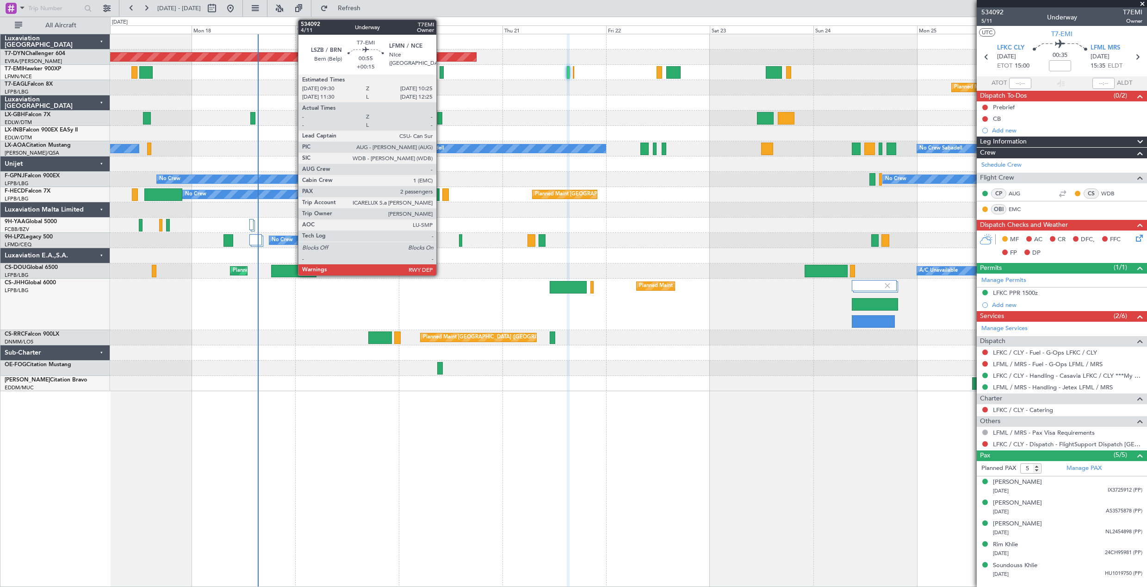
click at [441, 69] on div at bounding box center [442, 72] width 4 height 12
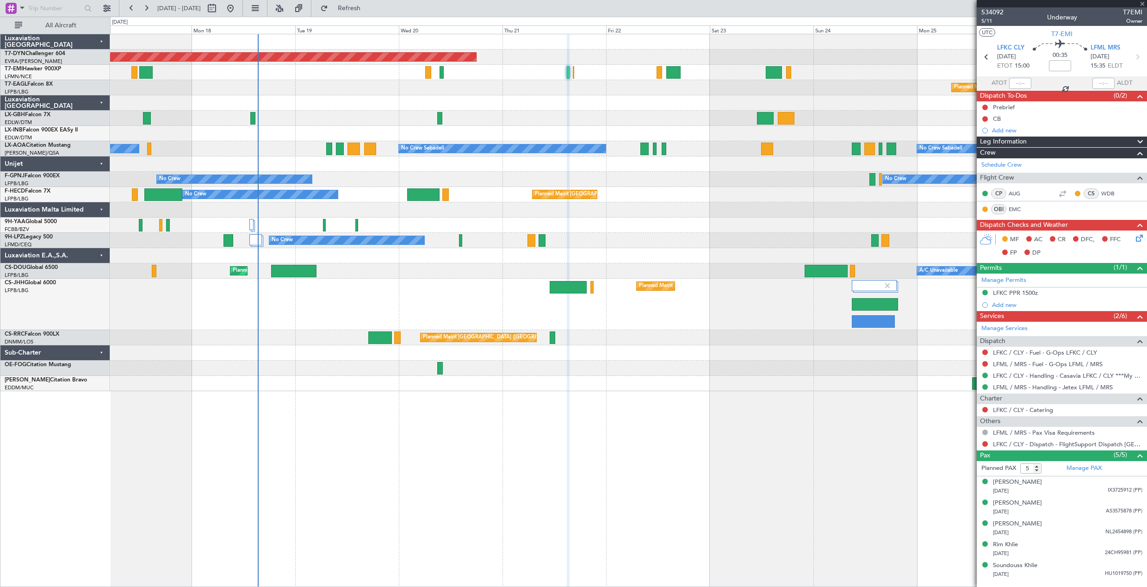
type input "+00:15"
type input "2"
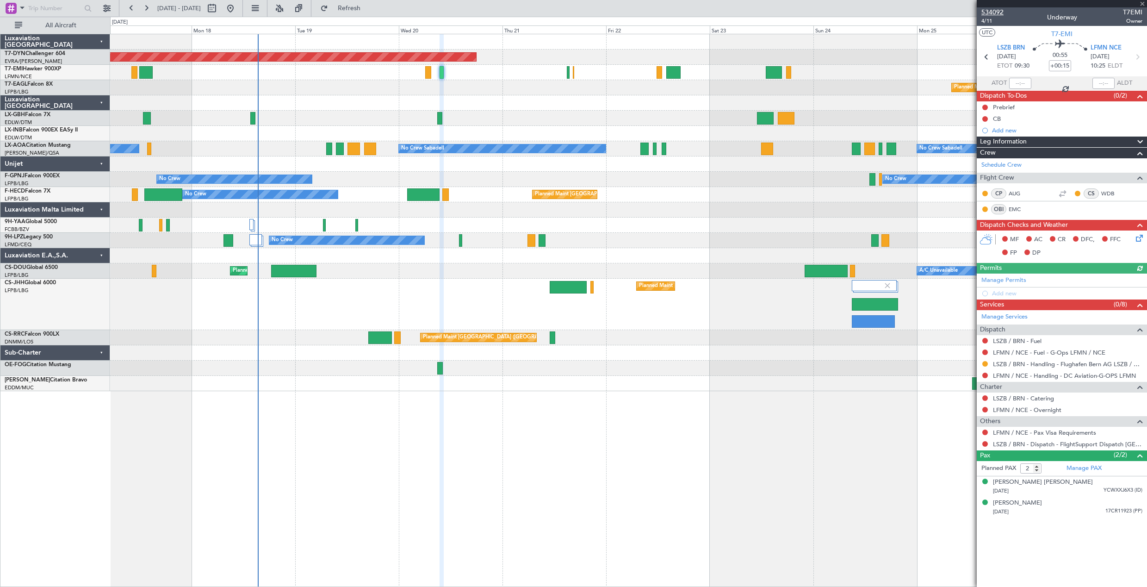
click at [998, 12] on span "534092" at bounding box center [993, 12] width 22 height 10
click at [369, 6] on span "Refresh" at bounding box center [349, 8] width 39 height 6
click at [572, 70] on div at bounding box center [628, 72] width 1037 height 15
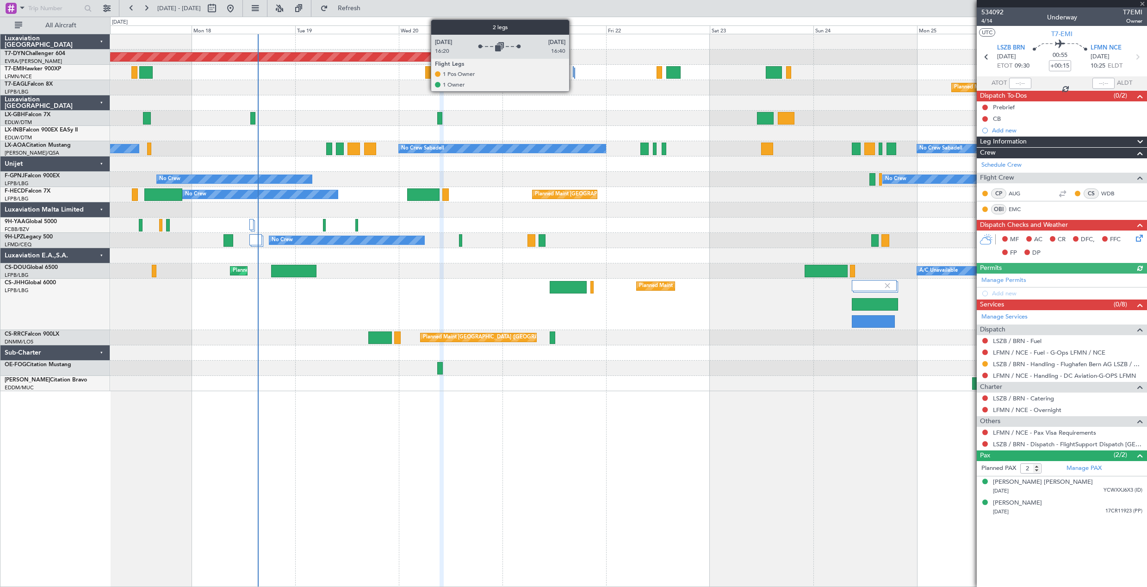
click at [573, 70] on div at bounding box center [573, 71] width 1 height 11
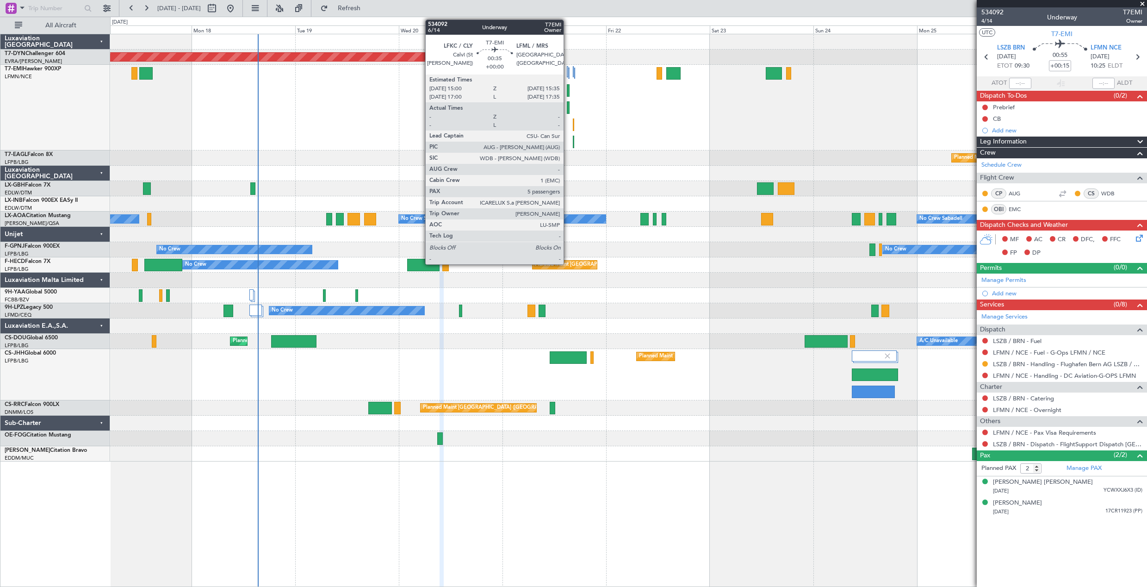
click at [568, 92] on div at bounding box center [568, 90] width 3 height 12
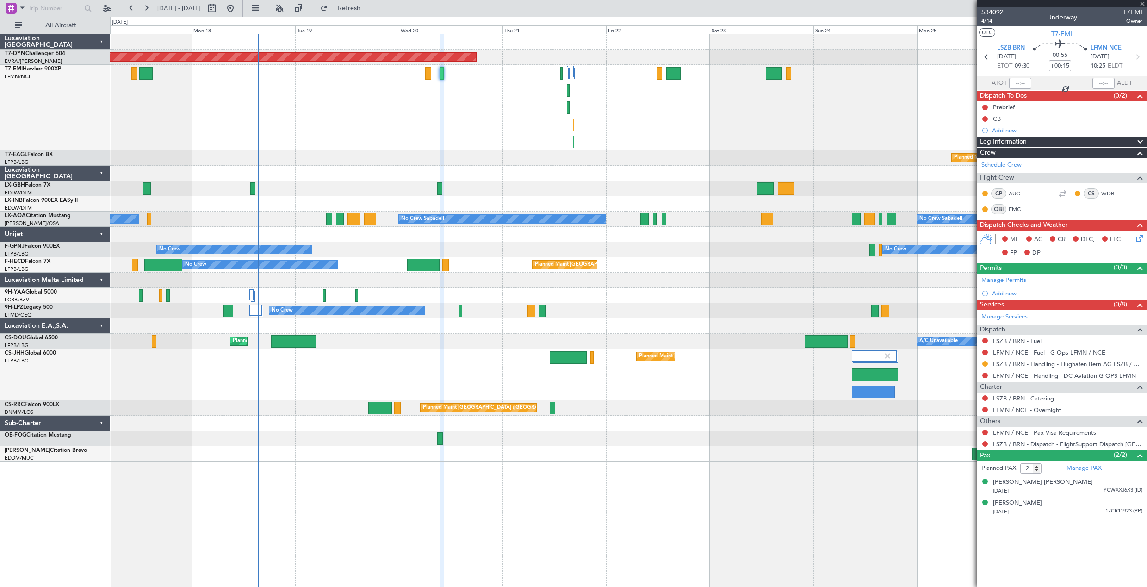
type input "5"
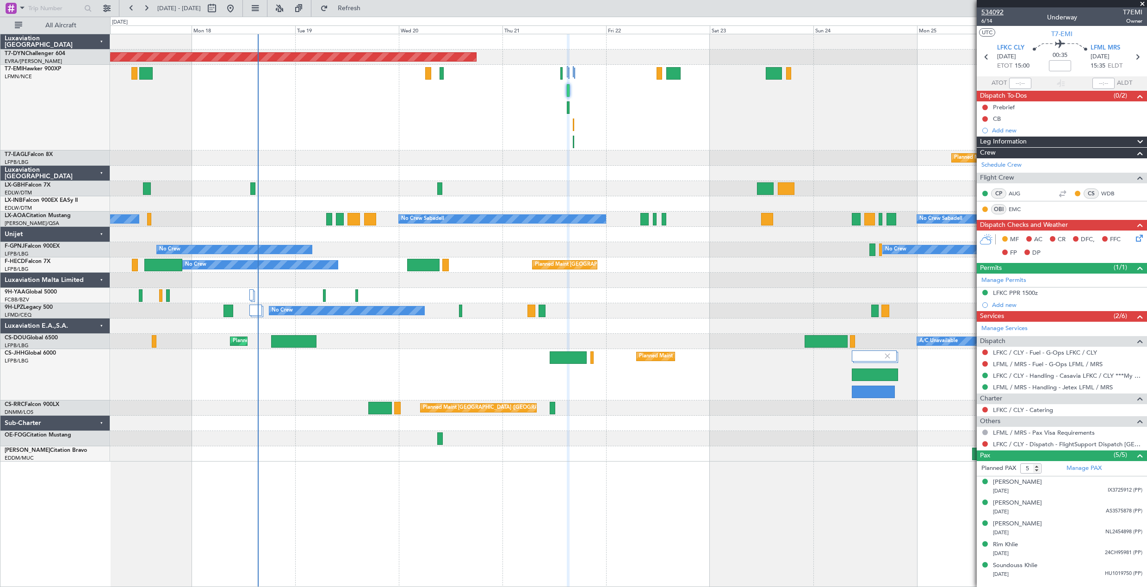
click at [989, 14] on span "534092" at bounding box center [993, 12] width 22 height 10
click at [990, 20] on span "6/14" at bounding box center [993, 21] width 22 height 8
click at [355, 7] on button "Refresh" at bounding box center [344, 8] width 56 height 15
click at [360, 1] on button "Refresh" at bounding box center [344, 8] width 56 height 15
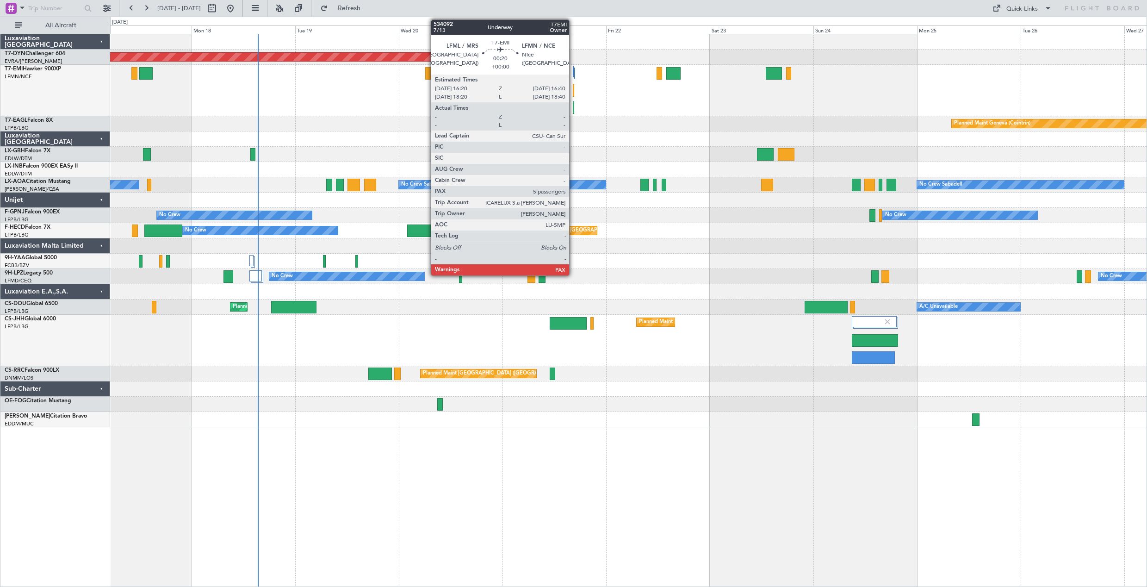
click at [573, 109] on div at bounding box center [574, 107] width 2 height 12
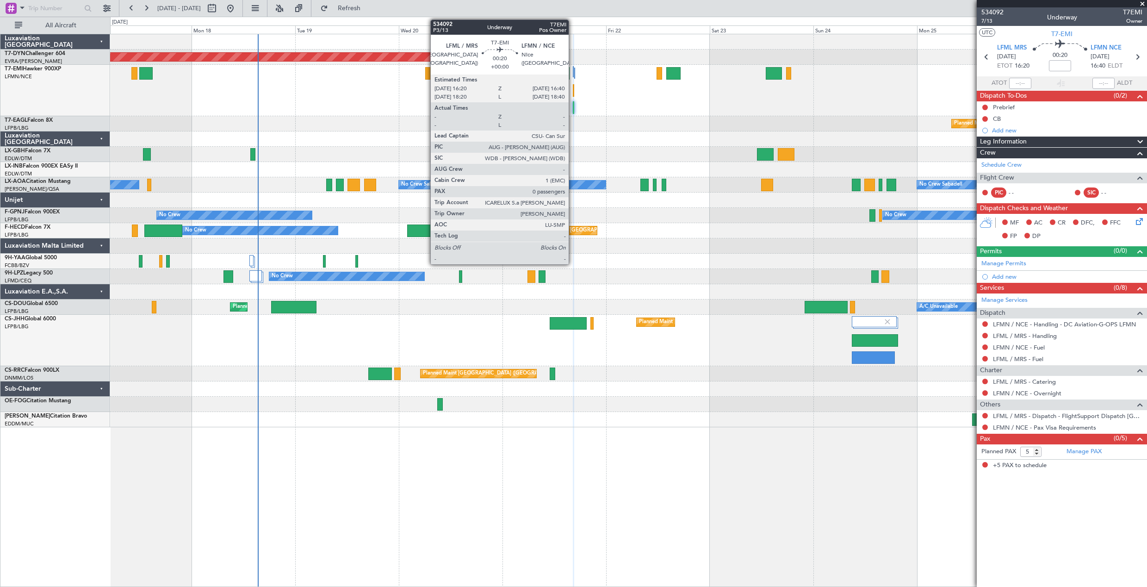
click at [573, 91] on div at bounding box center [574, 90] width 2 height 12
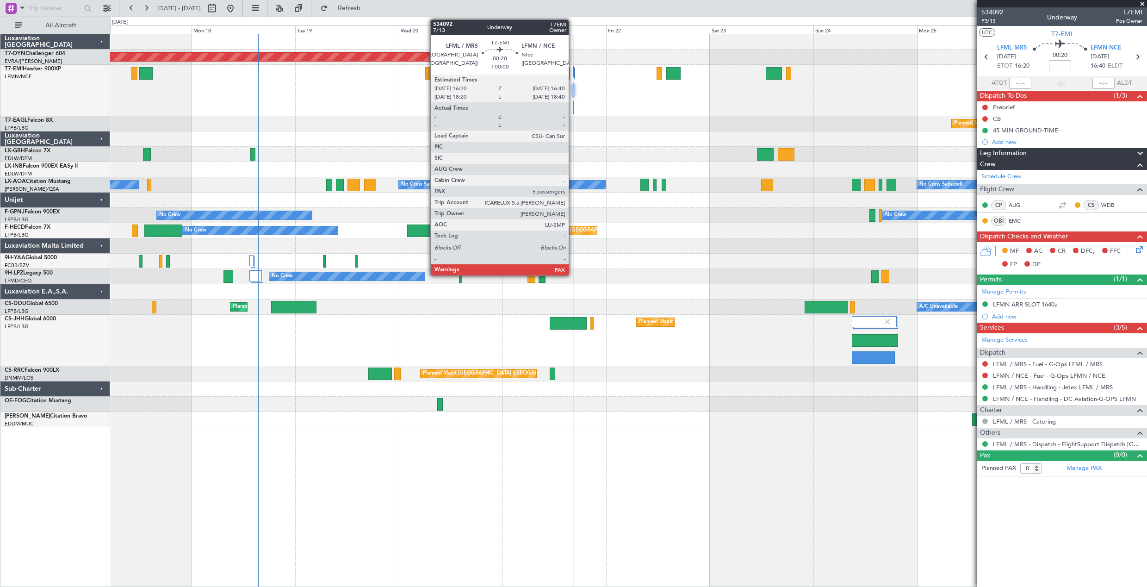
click at [573, 107] on div at bounding box center [574, 107] width 2 height 12
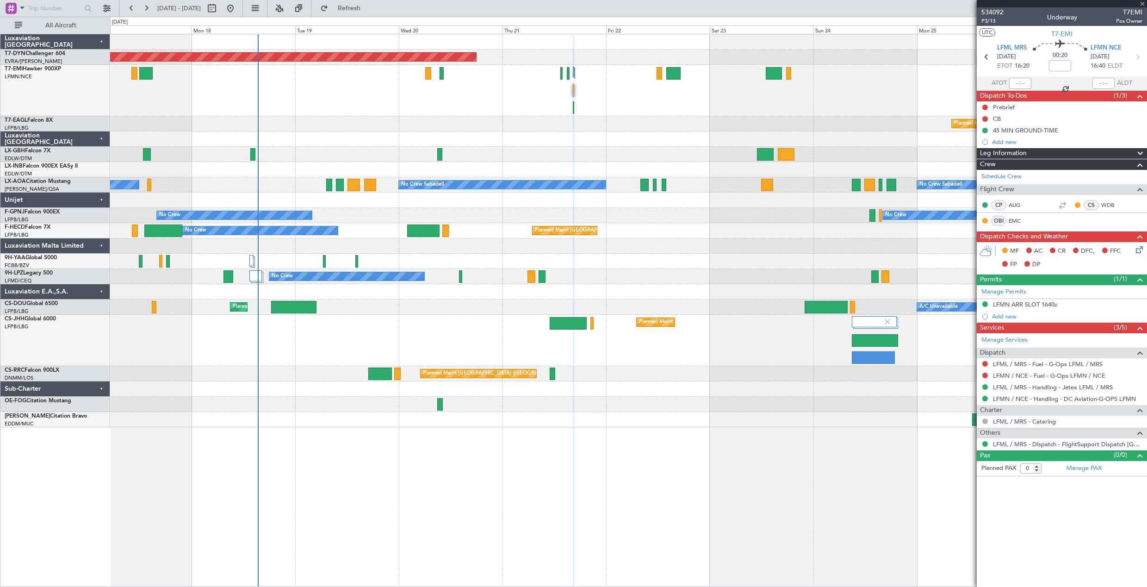
type input "5"
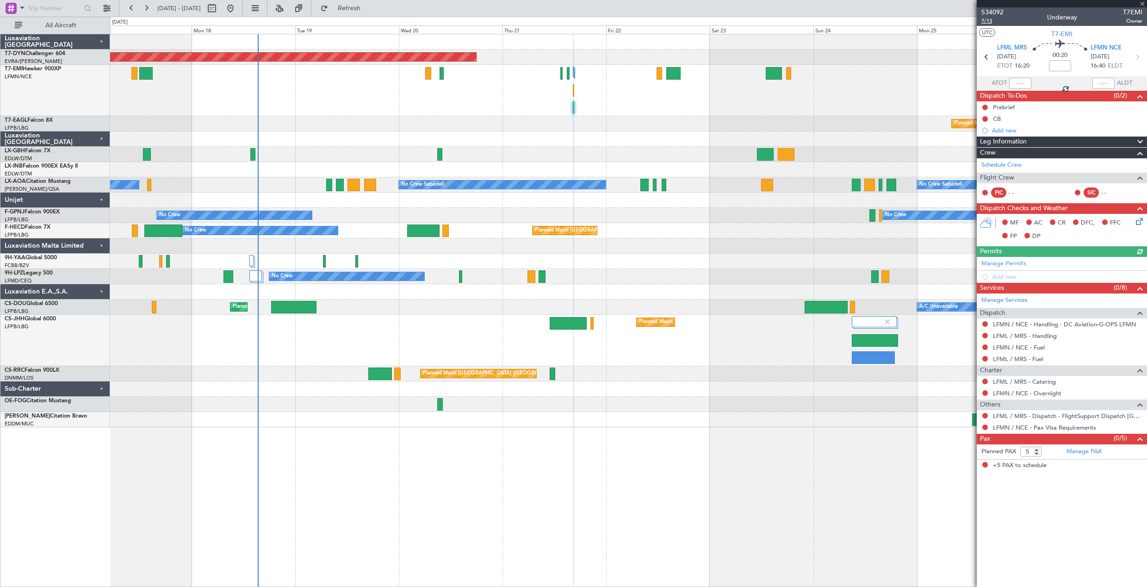
click at [988, 22] on span "7/13" at bounding box center [993, 21] width 22 height 8
click at [354, 12] on button "Refresh" at bounding box center [344, 8] width 56 height 15
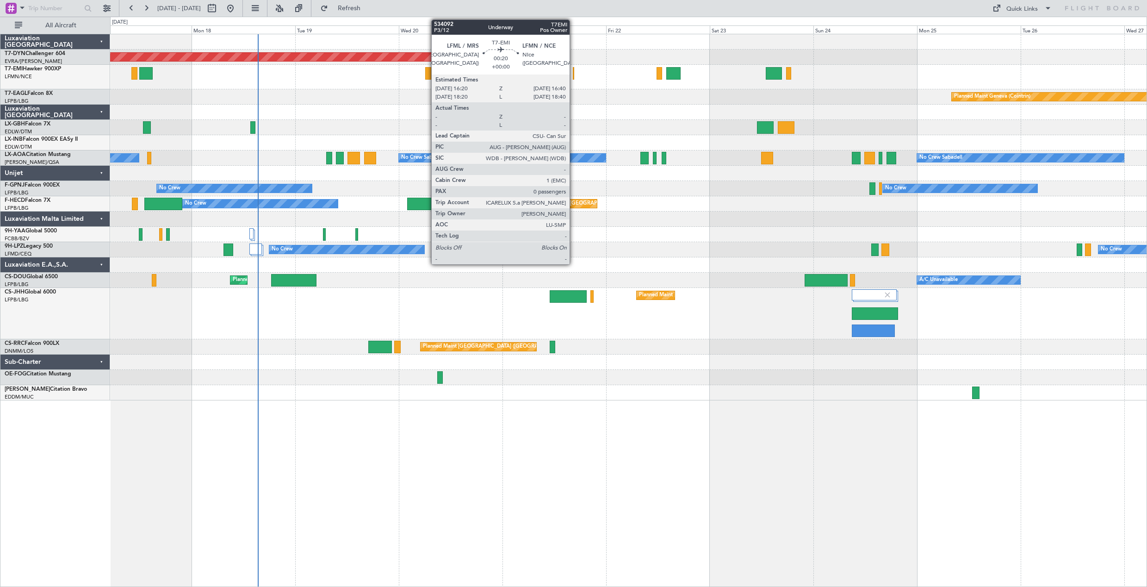
click at [574, 77] on div at bounding box center [574, 73] width 2 height 12
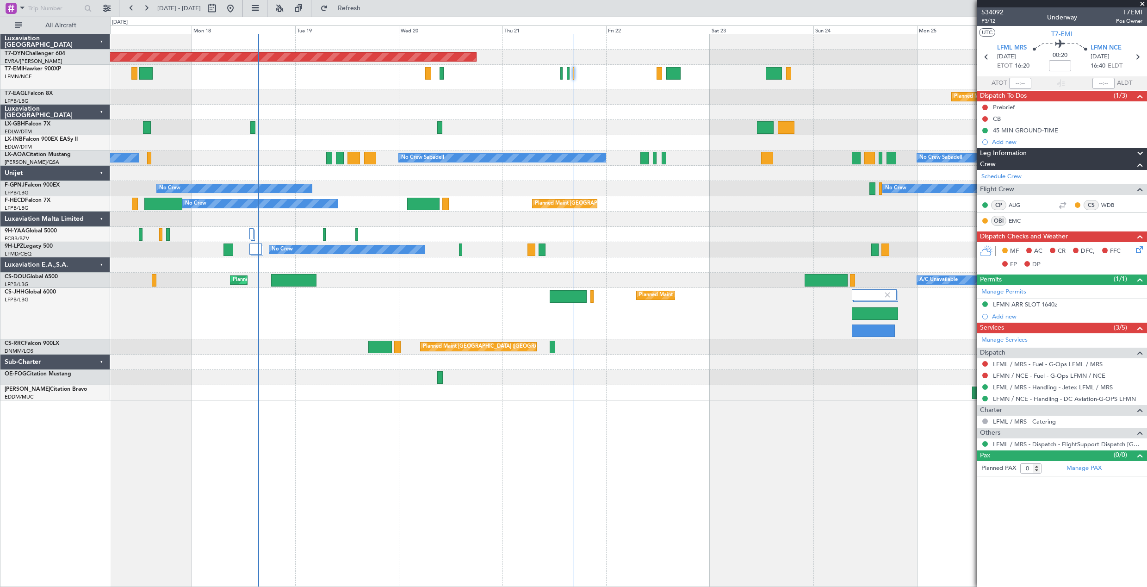
click at [993, 12] on span "534092" at bounding box center [993, 12] width 22 height 10
click at [369, 11] on span "Refresh" at bounding box center [349, 8] width 39 height 6
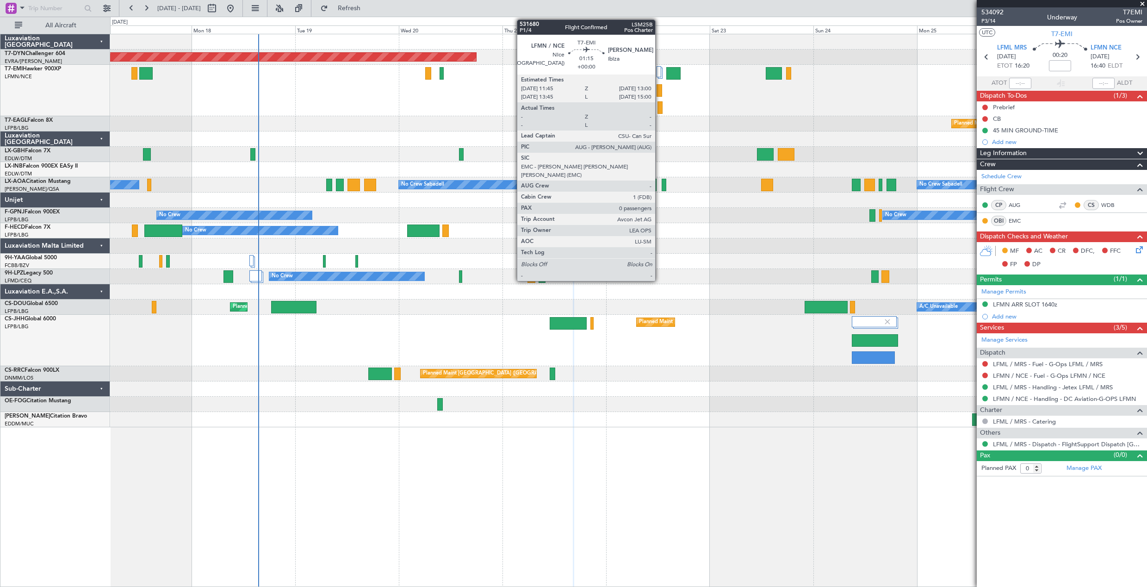
click at [660, 92] on div at bounding box center [660, 90] width 6 height 12
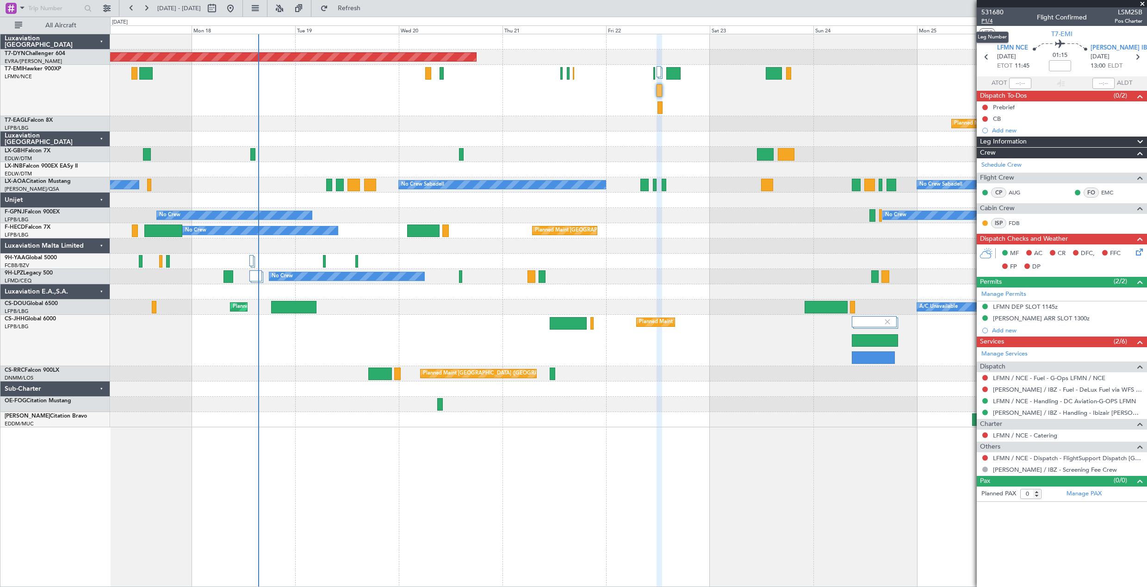
click at [986, 23] on span "P1/4" at bounding box center [993, 21] width 22 height 8
click at [369, 12] on span "Refresh" at bounding box center [349, 8] width 39 height 6
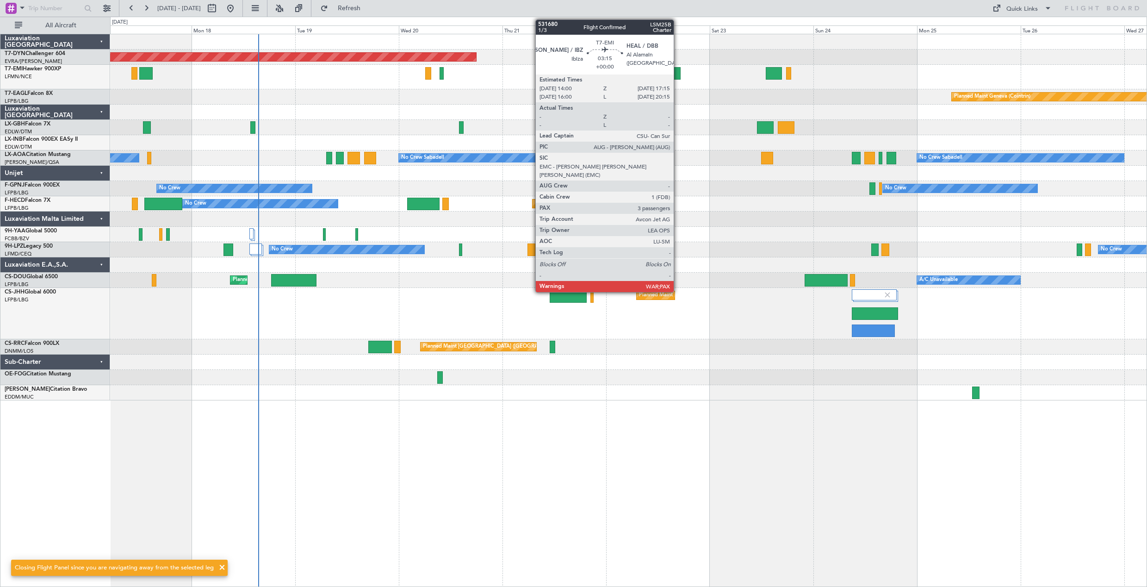
click at [678, 70] on div at bounding box center [674, 73] width 14 height 12
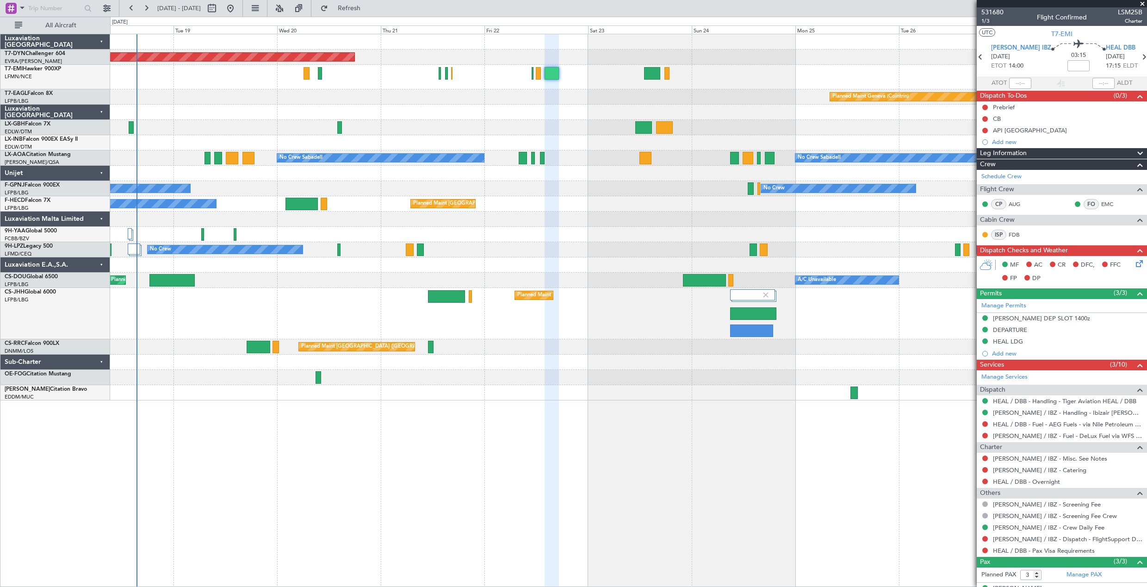
click at [600, 109] on div "Planned Maint Basel-Mulhouse Planned Maint Geneva (Cointrin) No Crew Sabadell N…" at bounding box center [628, 217] width 1037 height 366
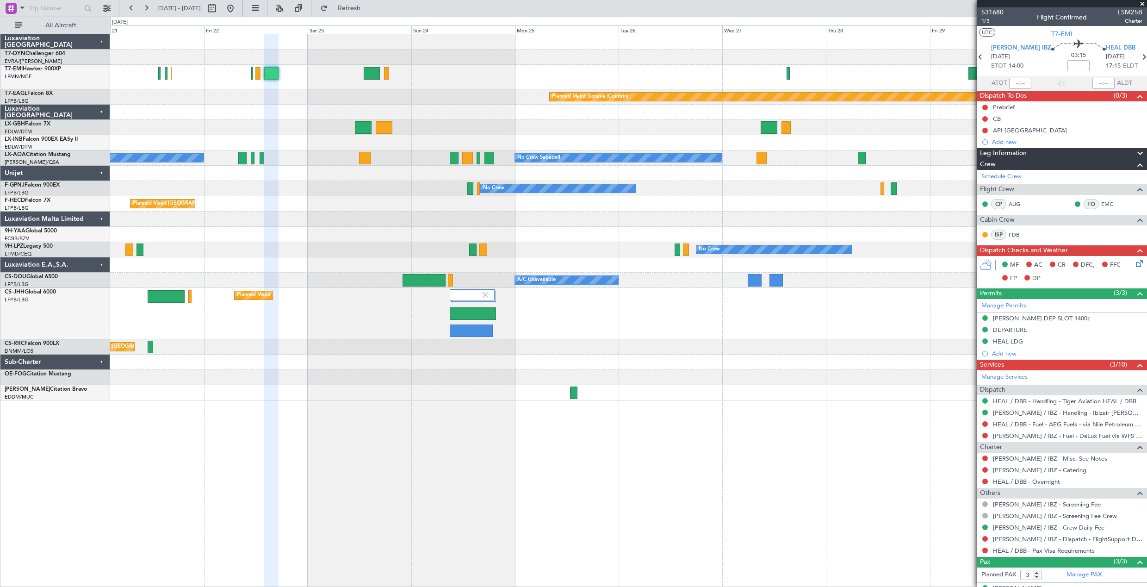
click at [592, 124] on div "Planned Maint Basel-Mulhouse Planned Maint Chester Planned Maint Geneva (Cointr…" at bounding box center [628, 217] width 1037 height 366
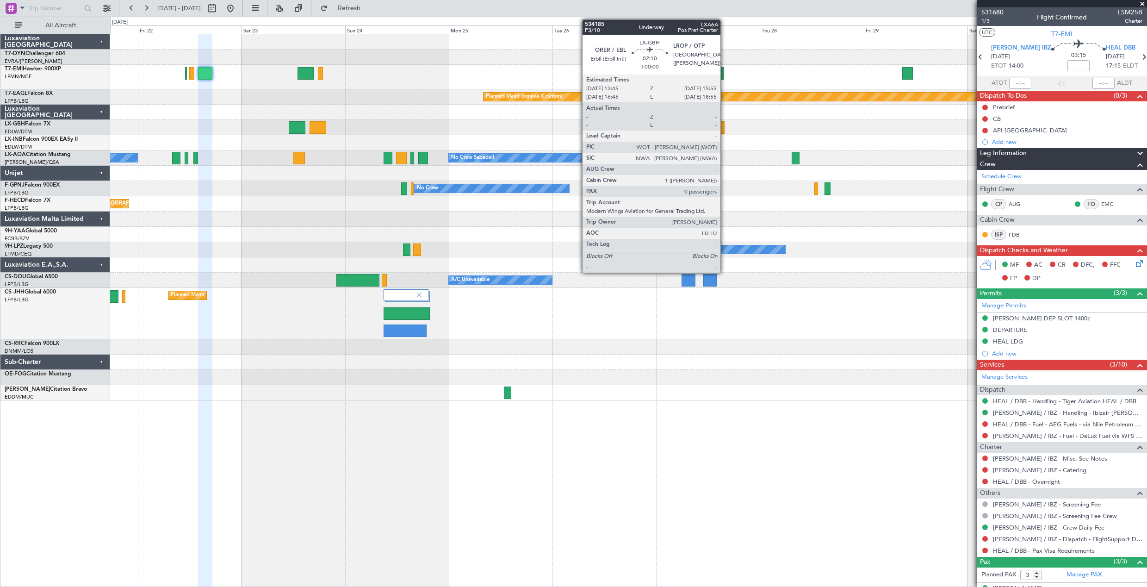
click at [614, 131] on div at bounding box center [628, 127] width 1037 height 15
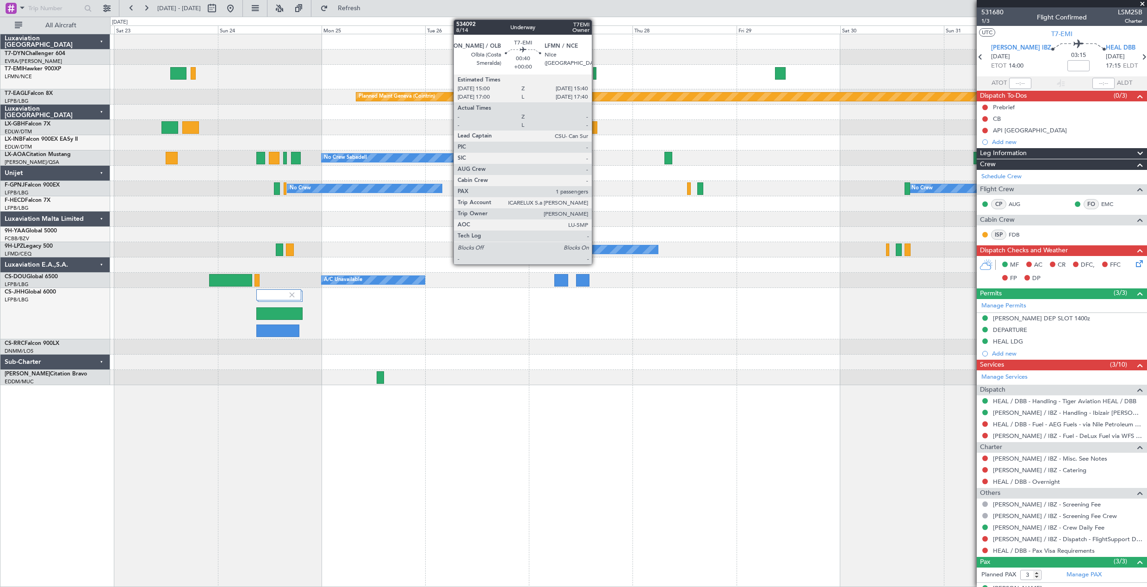
click at [596, 70] on div at bounding box center [594, 73] width 3 height 12
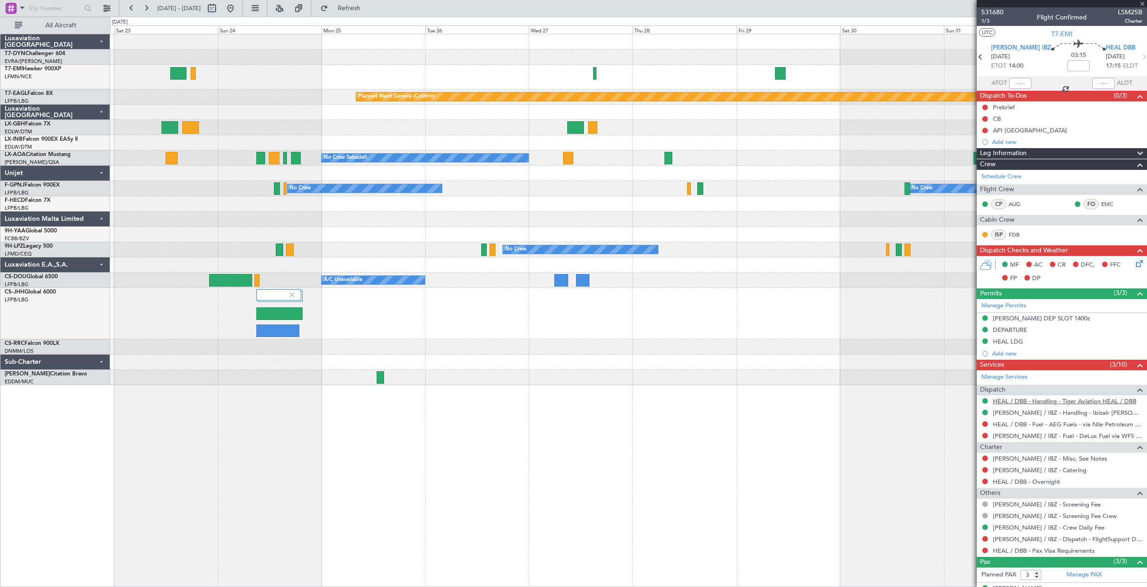
type input "1"
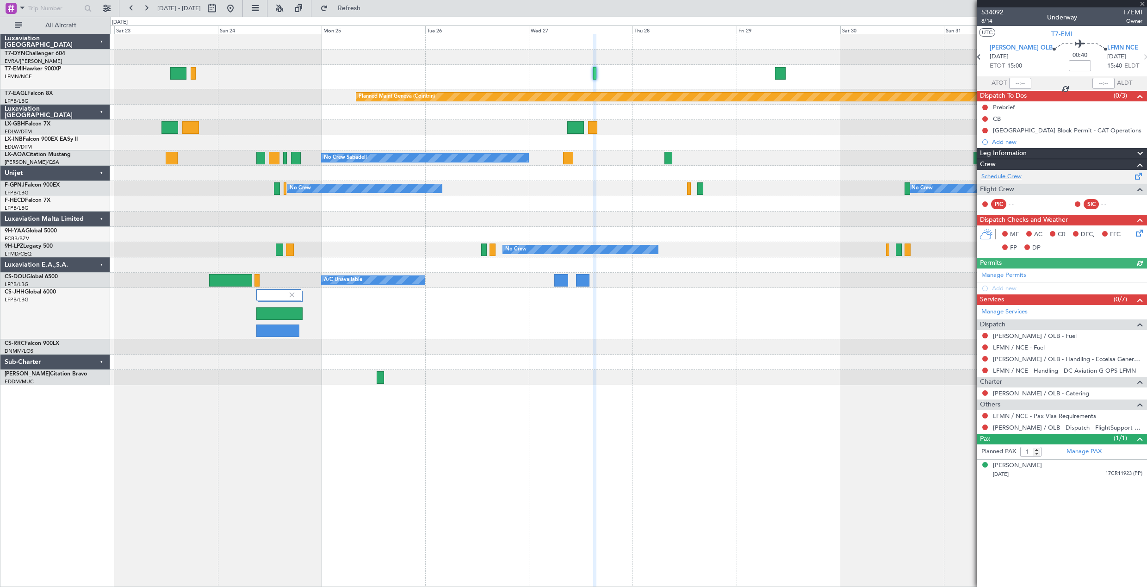
click at [1141, 175] on span at bounding box center [1139, 174] width 11 height 7
click at [1084, 451] on link "Manage PAX" at bounding box center [1084, 451] width 35 height 9
click at [354, 10] on button "Refresh" at bounding box center [344, 8] width 56 height 15
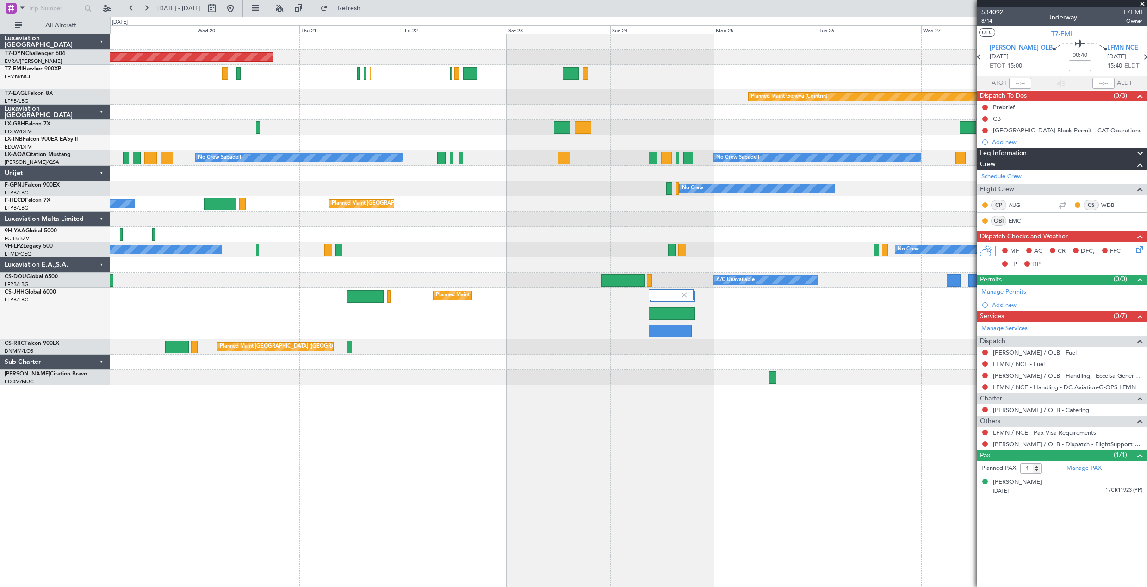
click at [808, 127] on div "Planned Maint Basel-Mulhouse Planned Maint Geneva (Cointrin) No Crew Sabadell N…" at bounding box center [628, 209] width 1037 height 351
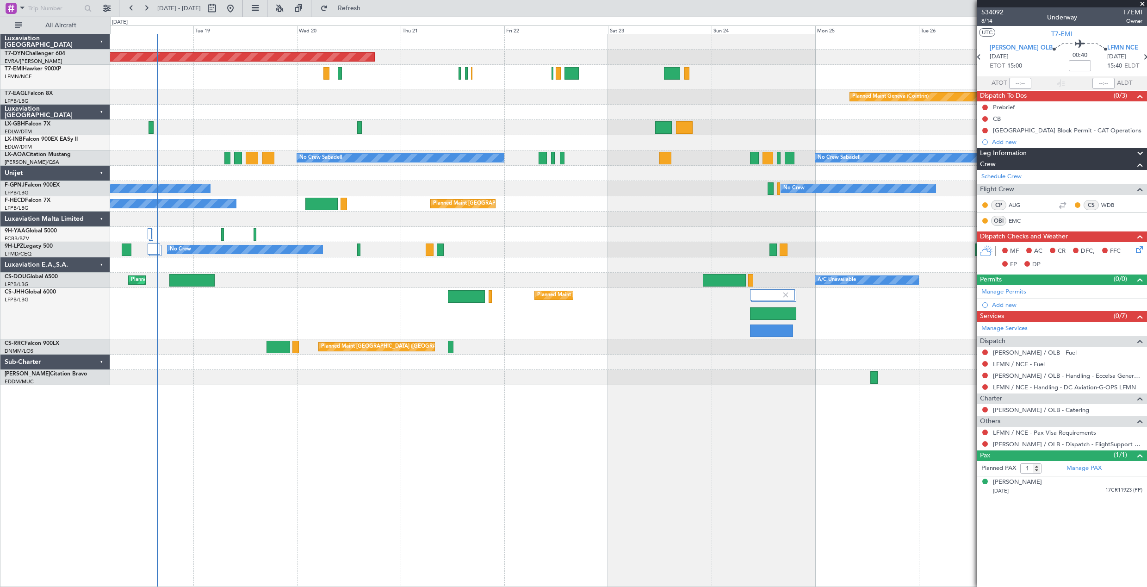
click at [686, 129] on div at bounding box center [628, 127] width 1037 height 15
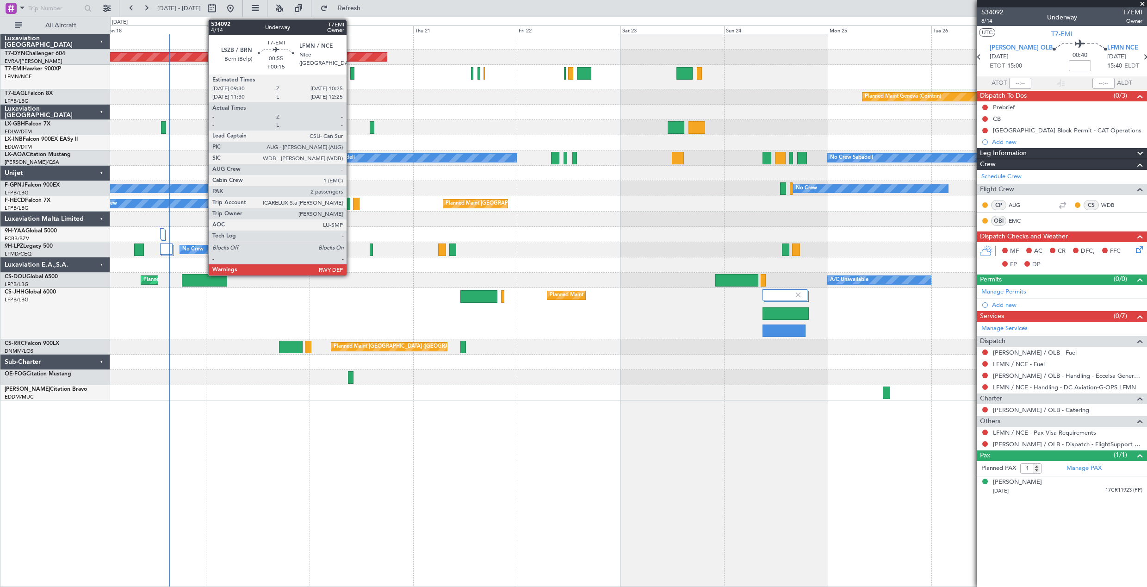
click at [351, 75] on div at bounding box center [352, 73] width 4 height 12
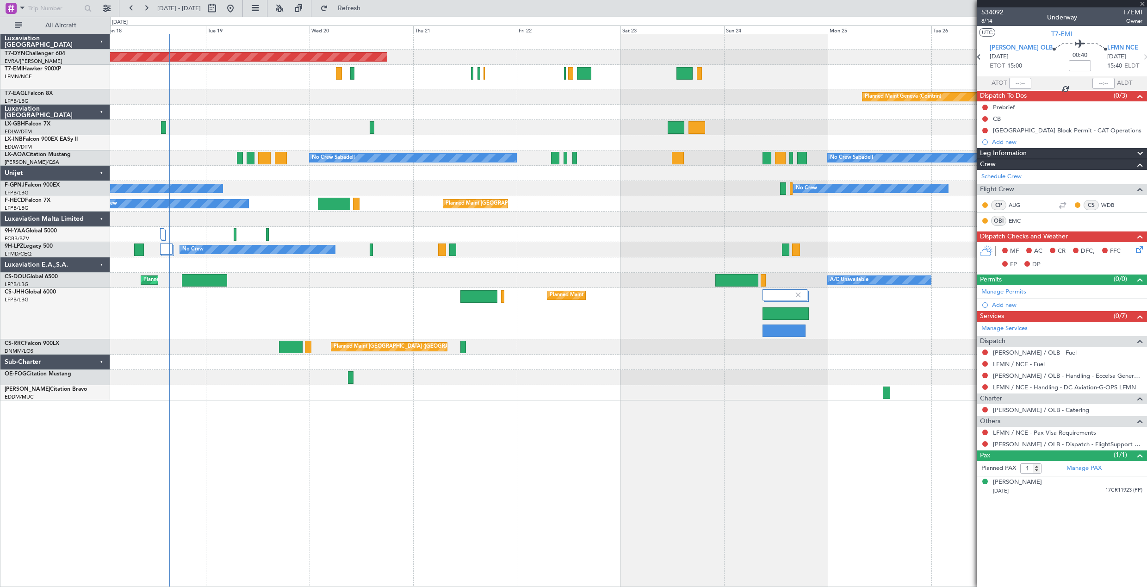
type input "+00:15"
type input "2"
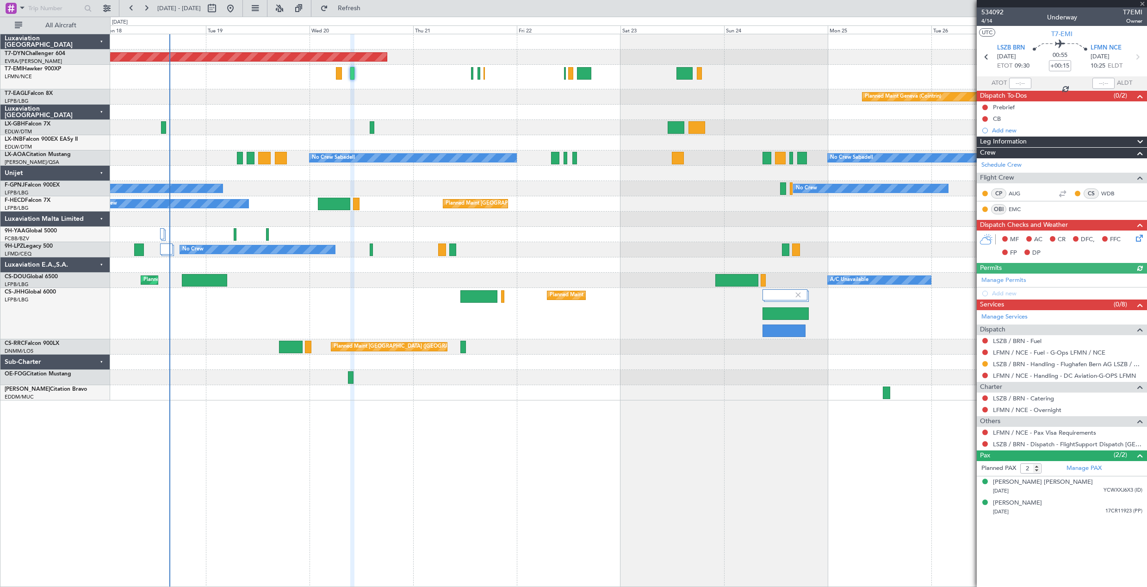
click at [337, 81] on div at bounding box center [628, 77] width 1037 height 25
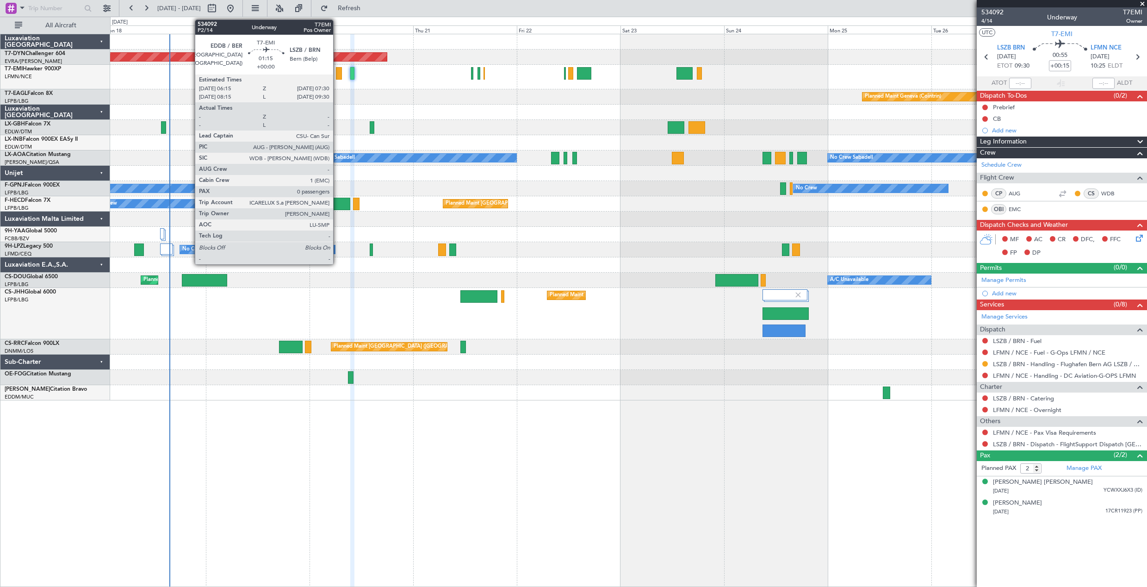
click at [337, 75] on div at bounding box center [339, 73] width 6 height 12
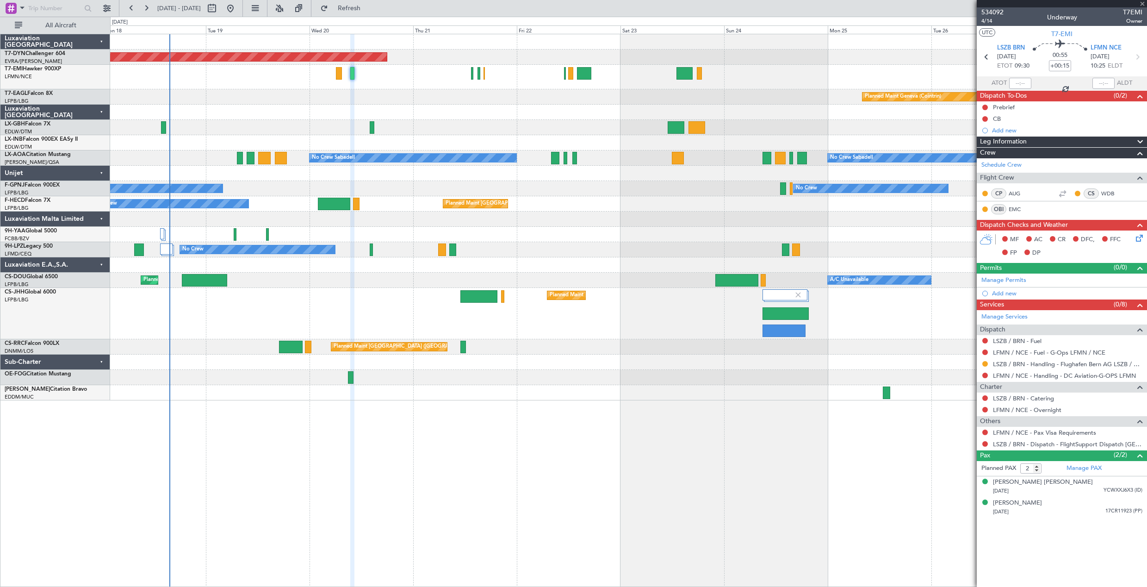
type input "0"
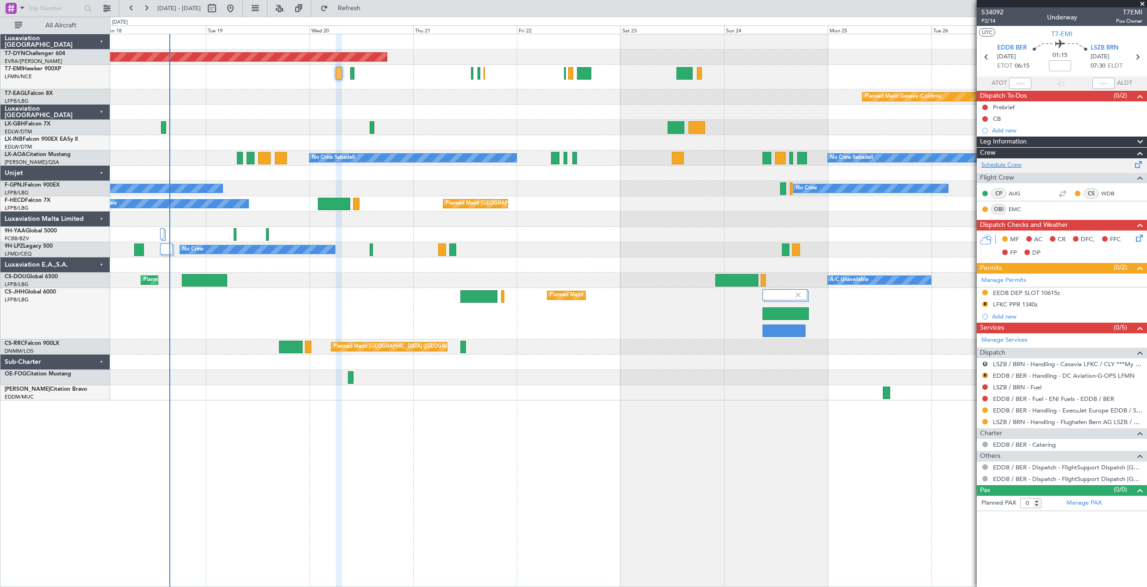
click at [1135, 165] on span at bounding box center [1139, 162] width 11 height 7
click at [365, 12] on button "Refresh" at bounding box center [344, 8] width 56 height 15
drag, startPoint x: 971, startPoint y: 278, endPoint x: 1022, endPoint y: 334, distance: 75.7
click at [1103, 505] on div "Manage PAX" at bounding box center [1104, 503] width 85 height 15
click at [372, 8] on button "Refresh" at bounding box center [344, 8] width 56 height 15
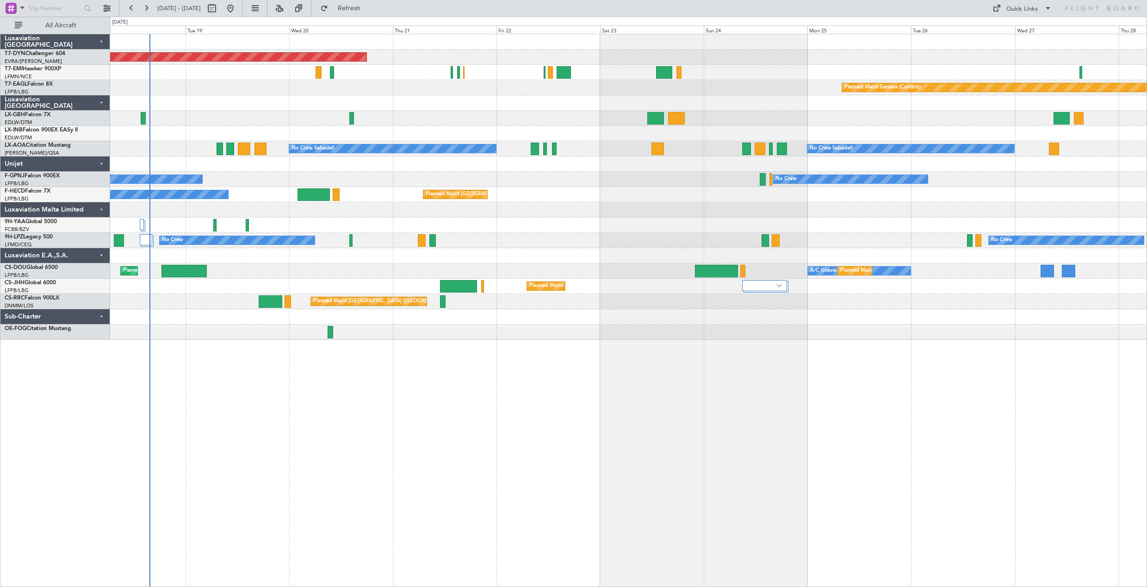
click at [495, 432] on div "Planned Maint [GEOGRAPHIC_DATA]-[GEOGRAPHIC_DATA] Planned Maint Geneva ([GEOGRA…" at bounding box center [628, 310] width 1037 height 553
click at [356, 77] on div at bounding box center [628, 72] width 1037 height 15
click at [341, 91] on div "Planned Maint Geneva (Cointrin)" at bounding box center [628, 87] width 1037 height 15
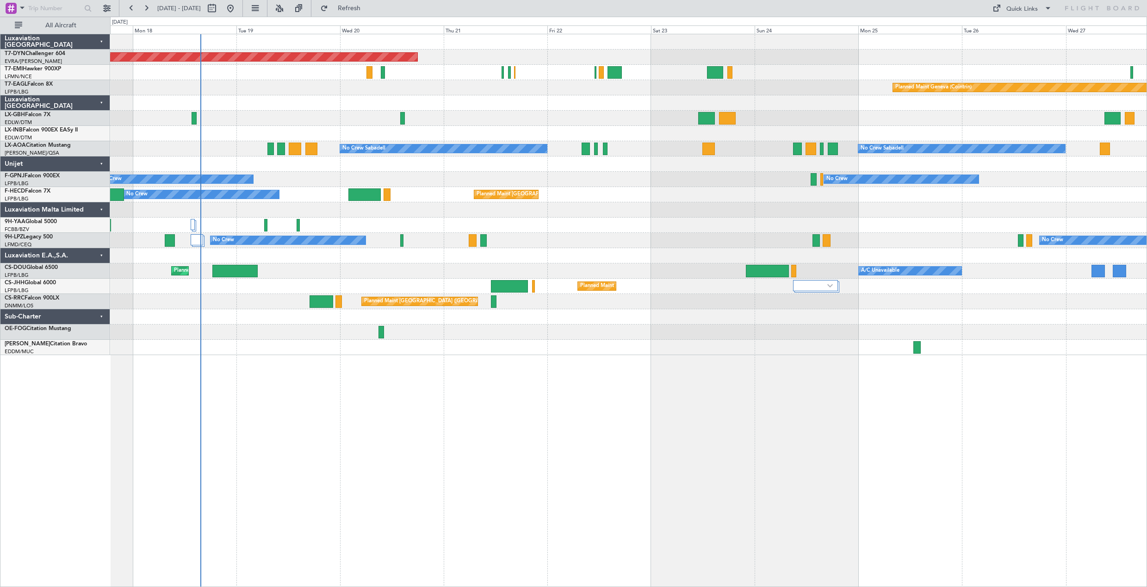
click at [441, 90] on div "Planned Maint Geneva (Cointrin)" at bounding box center [628, 87] width 1037 height 15
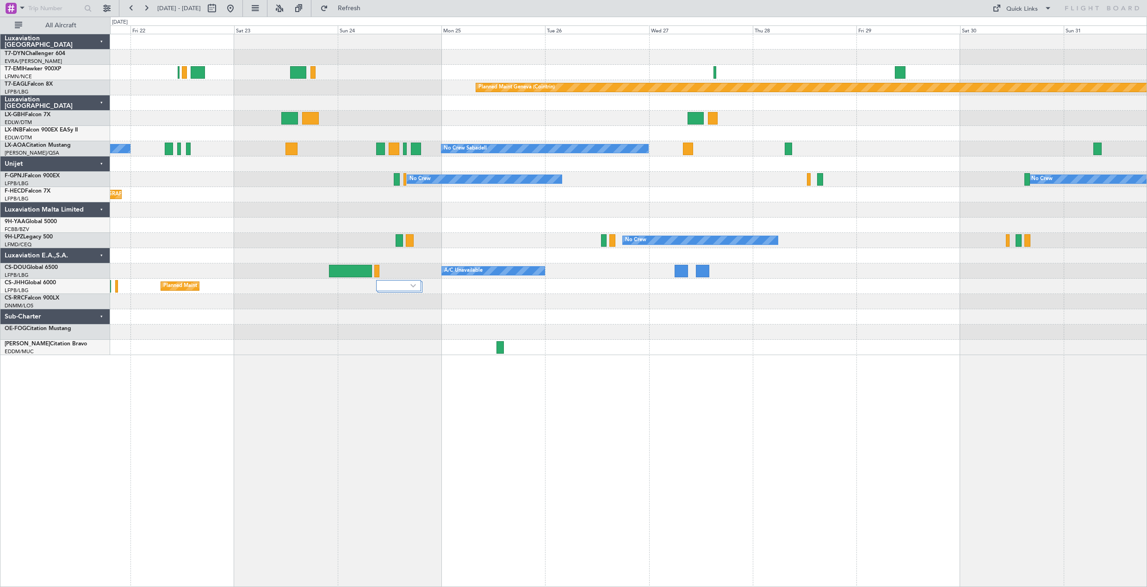
click at [200, 106] on div "Planned Maint [GEOGRAPHIC_DATA]-[GEOGRAPHIC_DATA] Planned Maint [PERSON_NAME] P…" at bounding box center [628, 194] width 1037 height 321
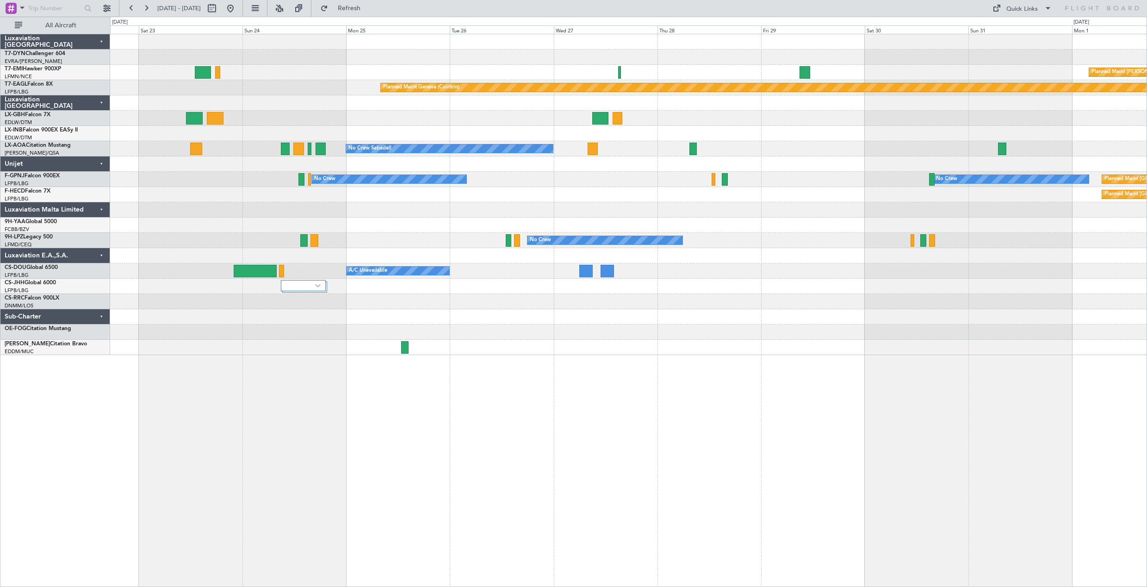
click at [388, 113] on div "Planned Maint [GEOGRAPHIC_DATA]-[GEOGRAPHIC_DATA] Planned Maint [PERSON_NAME] P…" at bounding box center [628, 194] width 1037 height 321
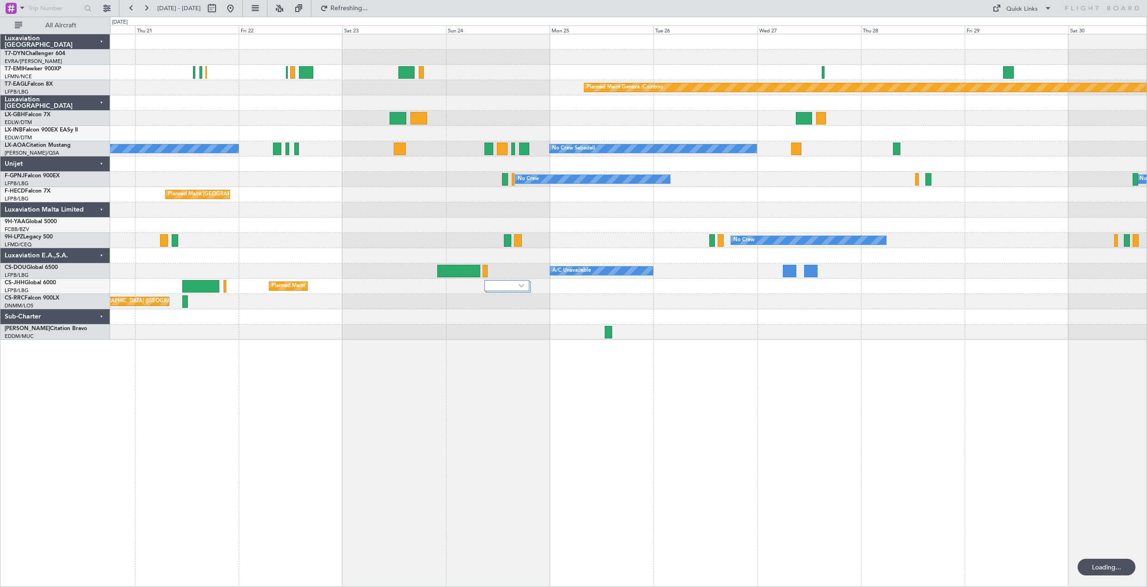
click at [871, 129] on div "Planned Maint [GEOGRAPHIC_DATA]-[GEOGRAPHIC_DATA] Planned Maint [PERSON_NAME] P…" at bounding box center [628, 186] width 1037 height 305
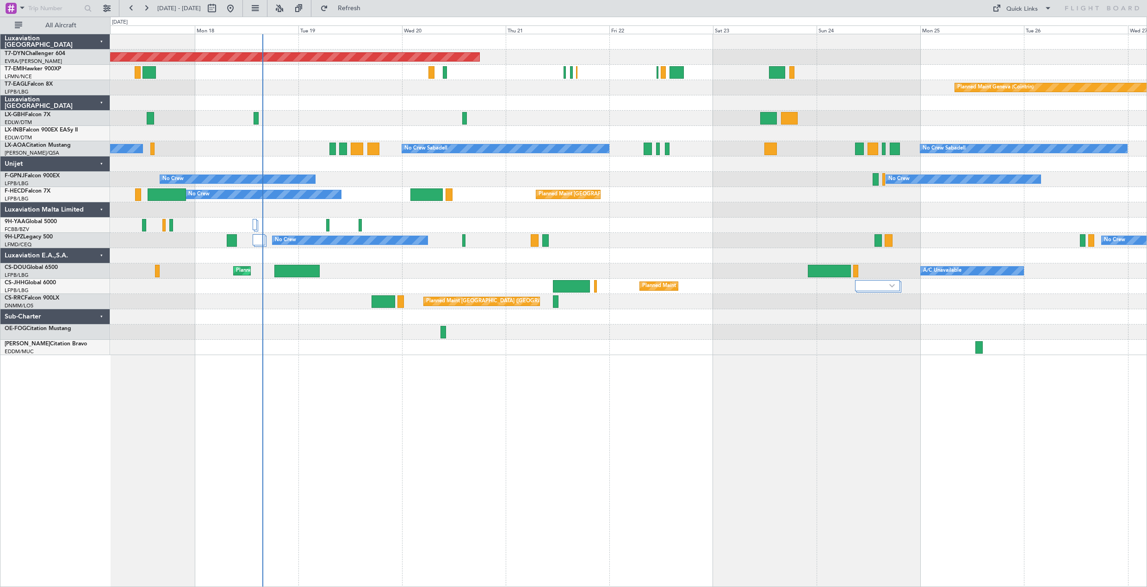
click at [432, 81] on div "Planned Maint Geneva (Cointrin) Planned Maint [US_STATE] ([GEOGRAPHIC_DATA])" at bounding box center [628, 87] width 1037 height 15
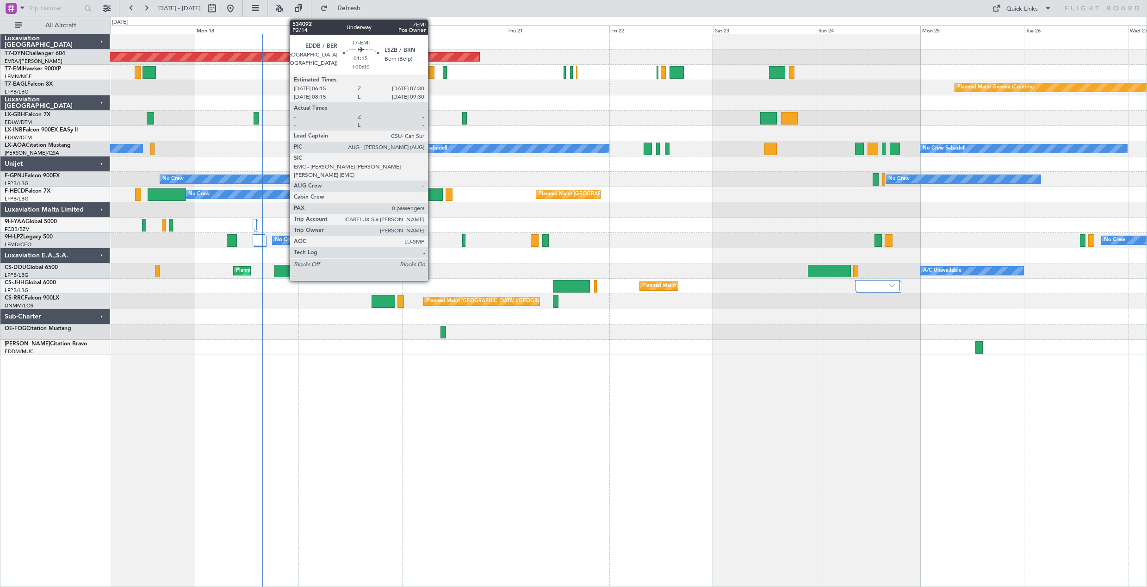
click at [432, 78] on div at bounding box center [432, 72] width 6 height 12
click at [431, 77] on div at bounding box center [432, 72] width 6 height 12
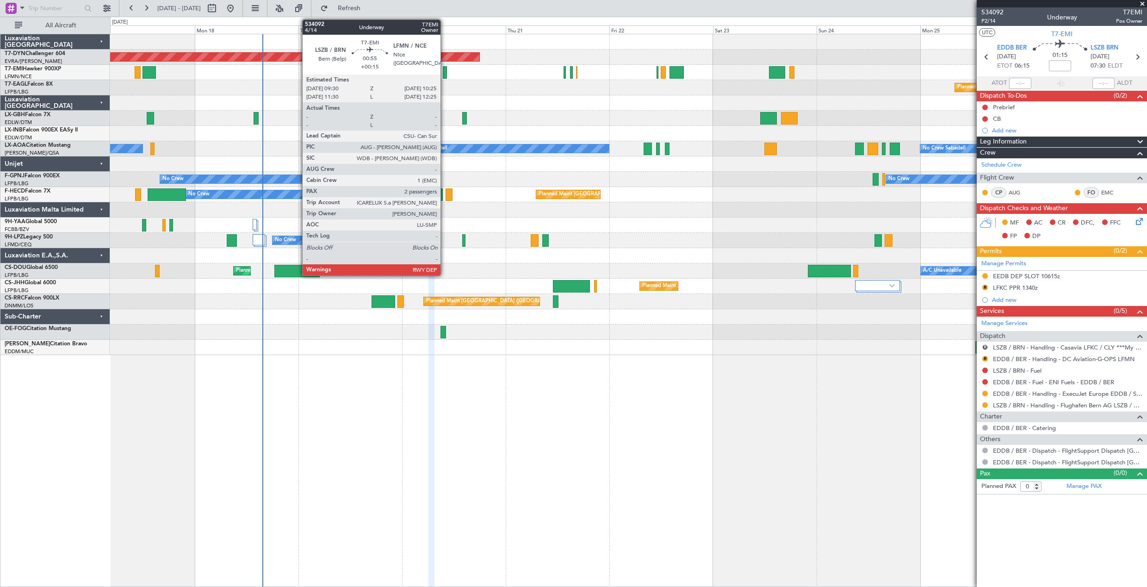
click at [445, 68] on div at bounding box center [445, 72] width 4 height 12
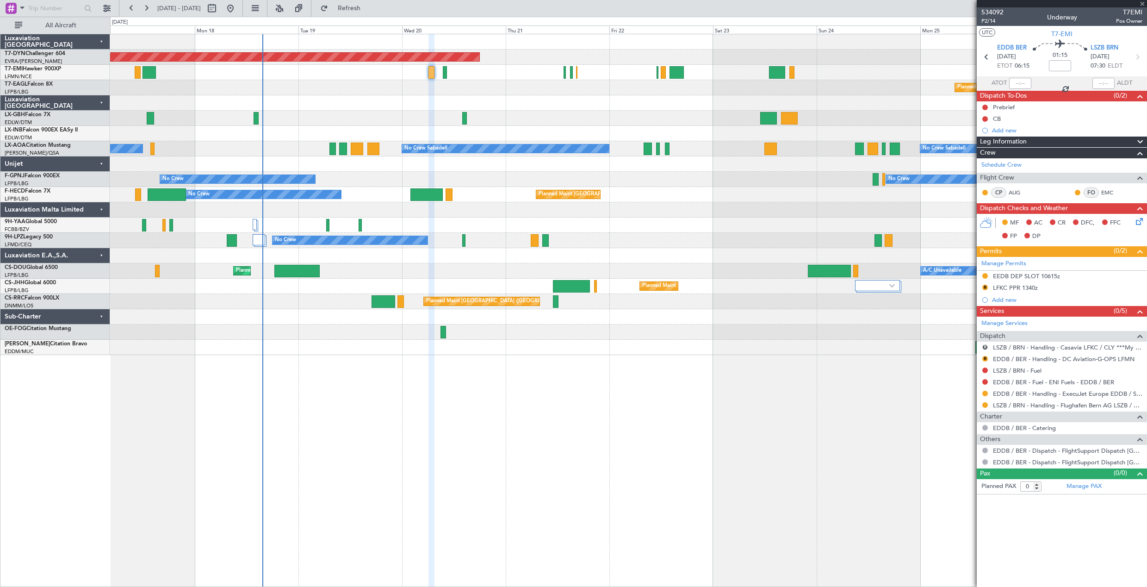
type input "+00:15"
type input "2"
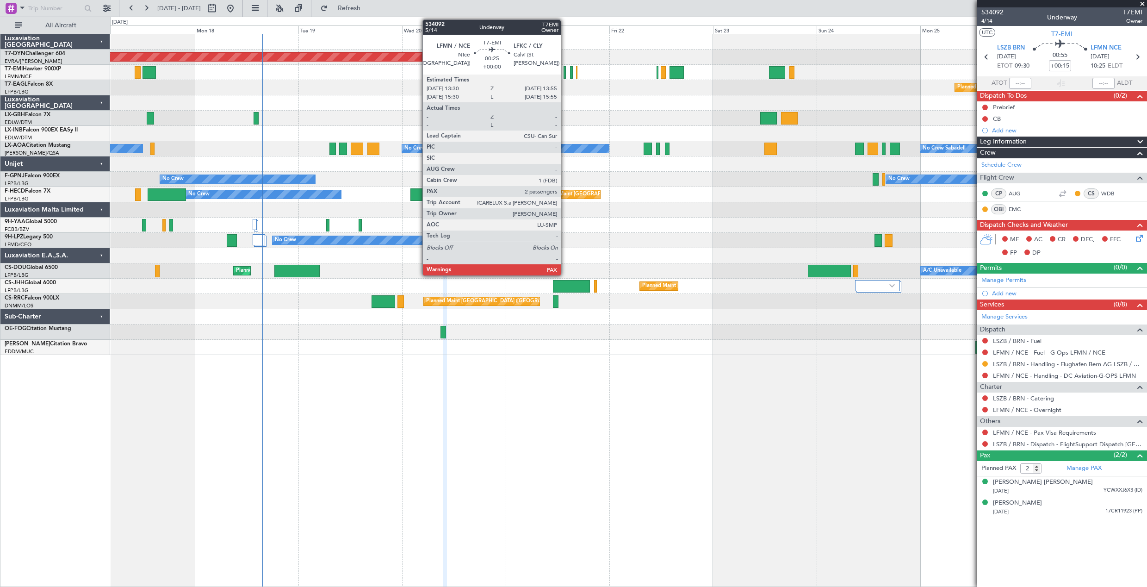
click at [565, 69] on div at bounding box center [565, 72] width 2 height 12
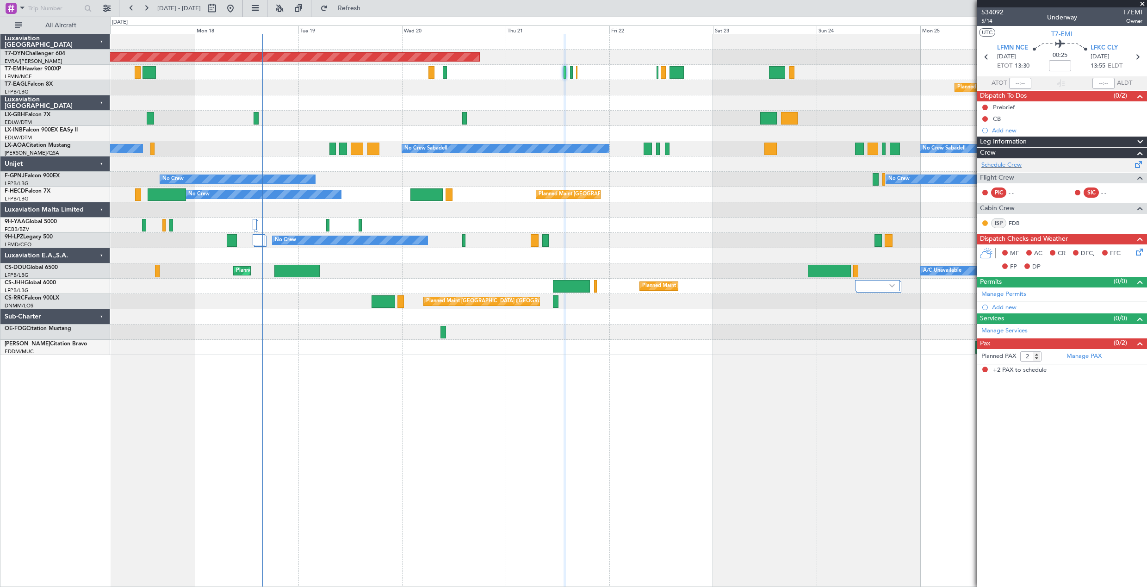
click at [1129, 164] on div "Schedule Crew" at bounding box center [1062, 165] width 170 height 14
click at [372, 14] on button "Refresh" at bounding box center [344, 8] width 56 height 15
click at [355, 8] on button "Refresh" at bounding box center [344, 8] width 56 height 15
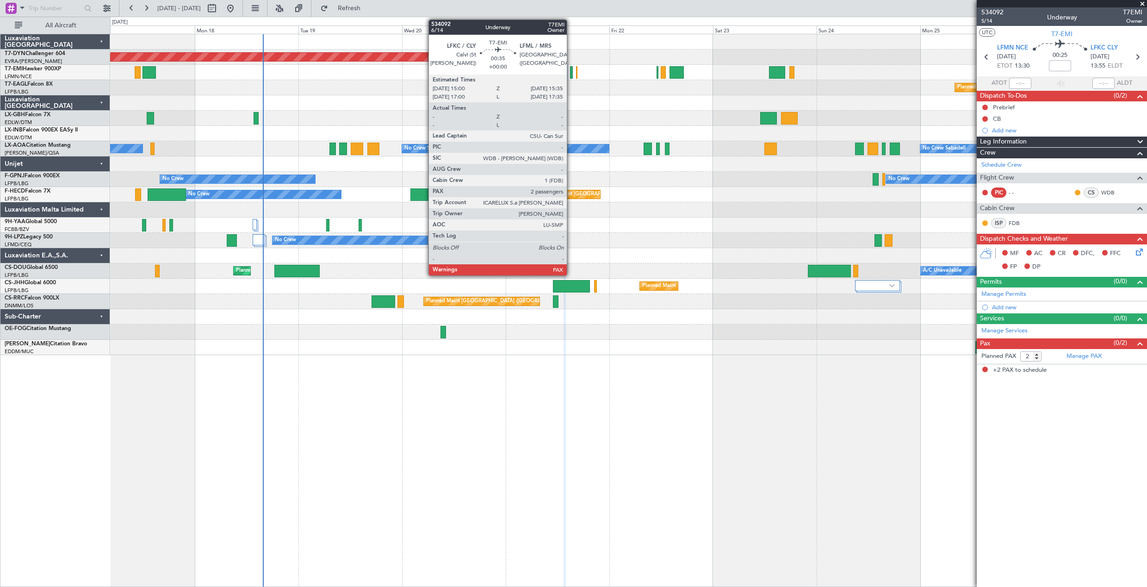
click at [571, 69] on div at bounding box center [571, 72] width 3 height 12
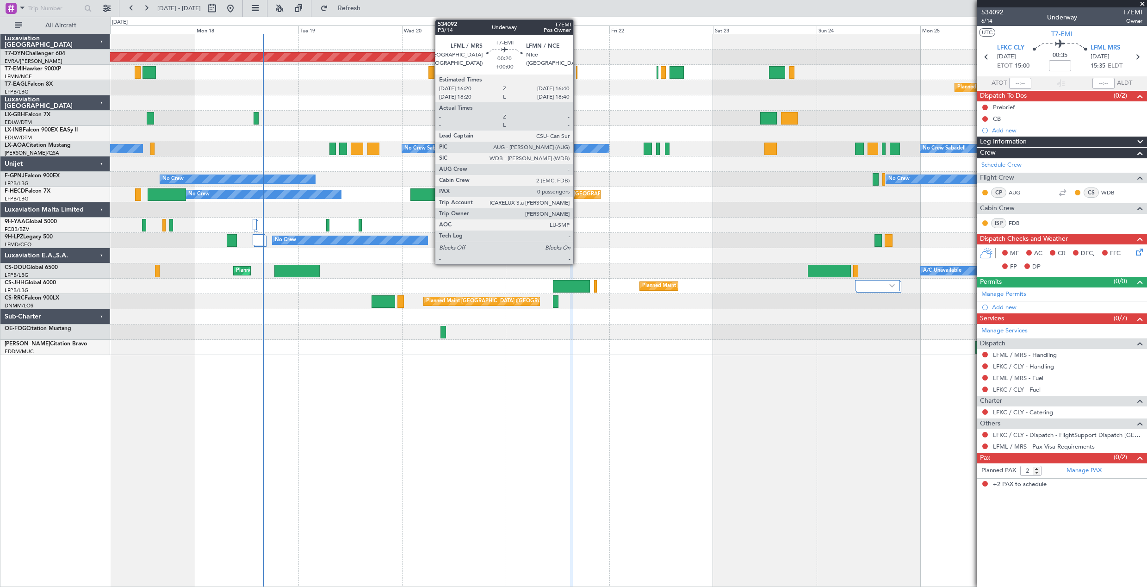
click at [578, 72] on div at bounding box center [577, 72] width 2 height 12
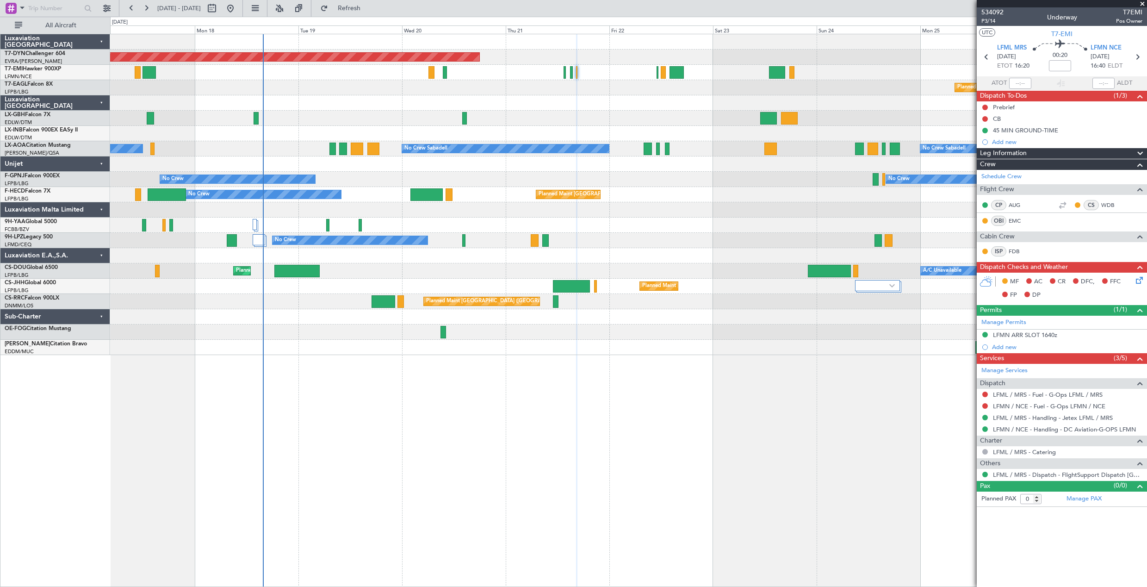
click at [570, 73] on div at bounding box center [628, 72] width 1037 height 15
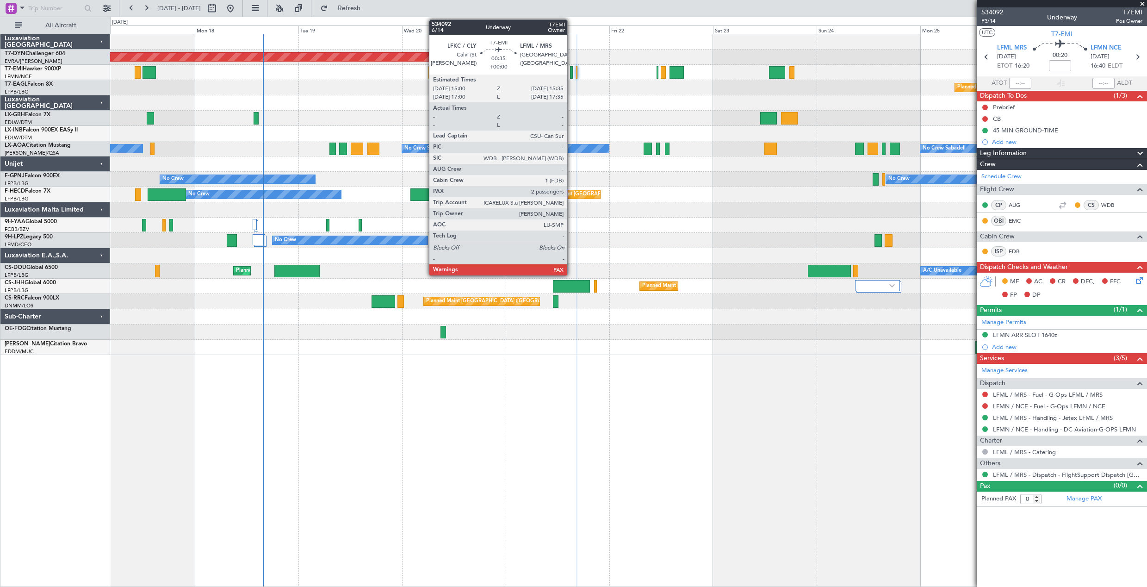
click at [572, 74] on div at bounding box center [571, 72] width 3 height 12
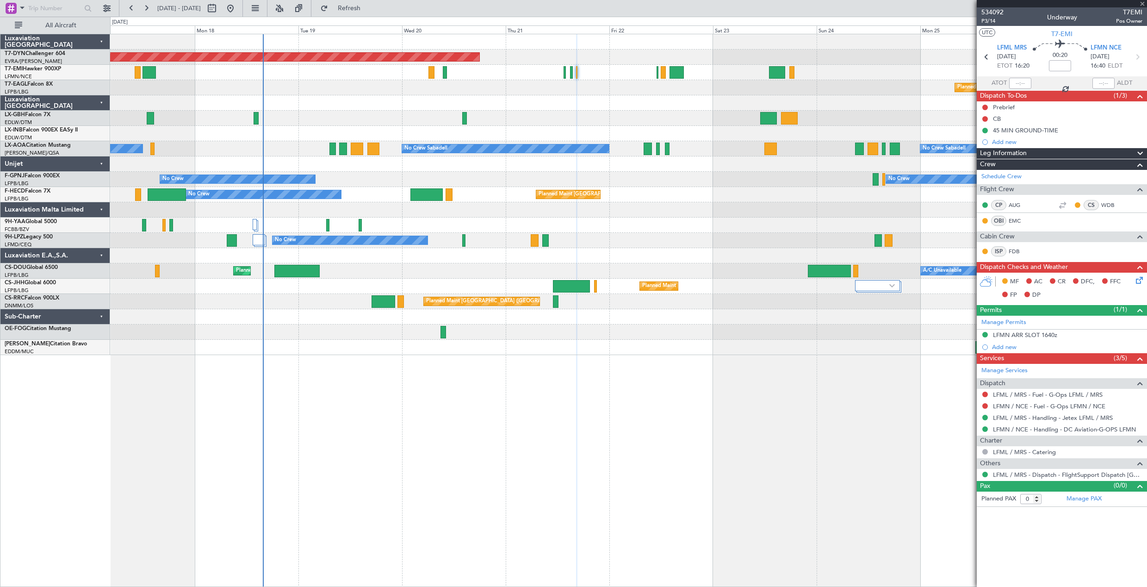
click at [570, 74] on div at bounding box center [571, 72] width 3 height 12
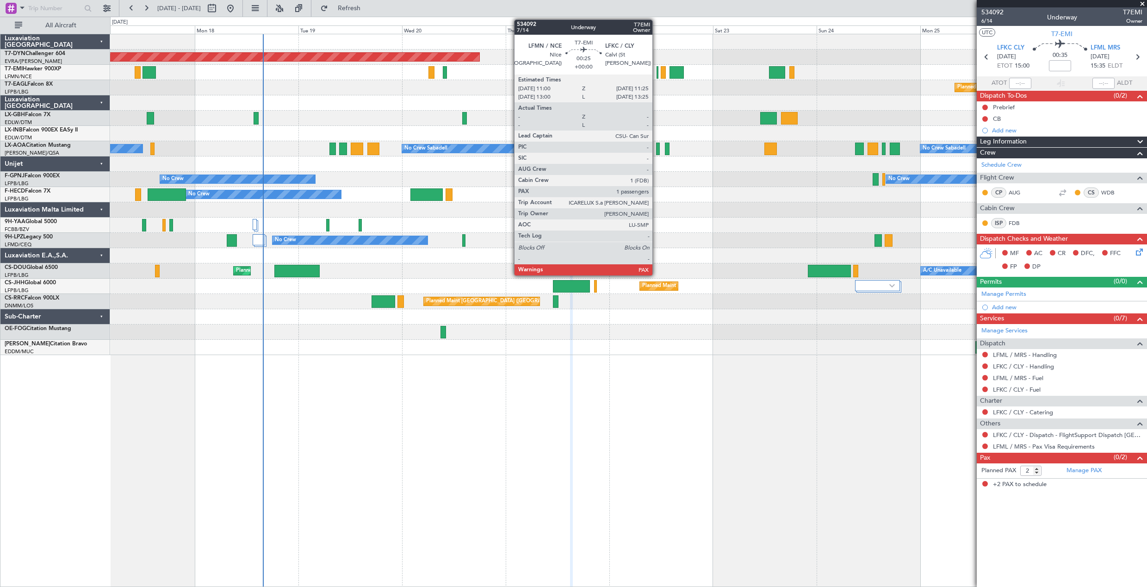
click at [657, 75] on div at bounding box center [658, 72] width 2 height 12
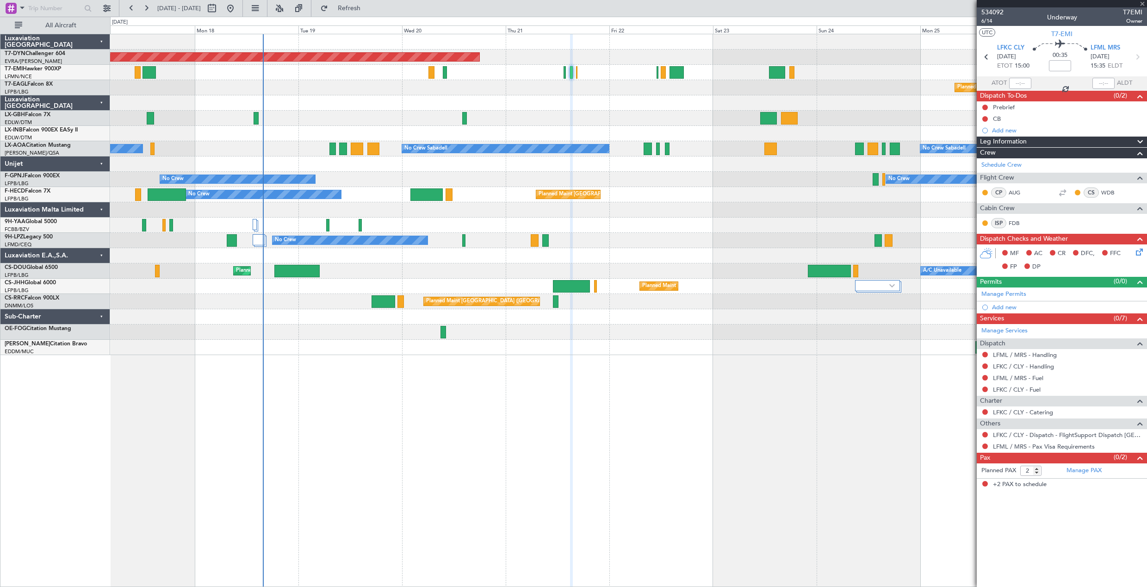
type input "1"
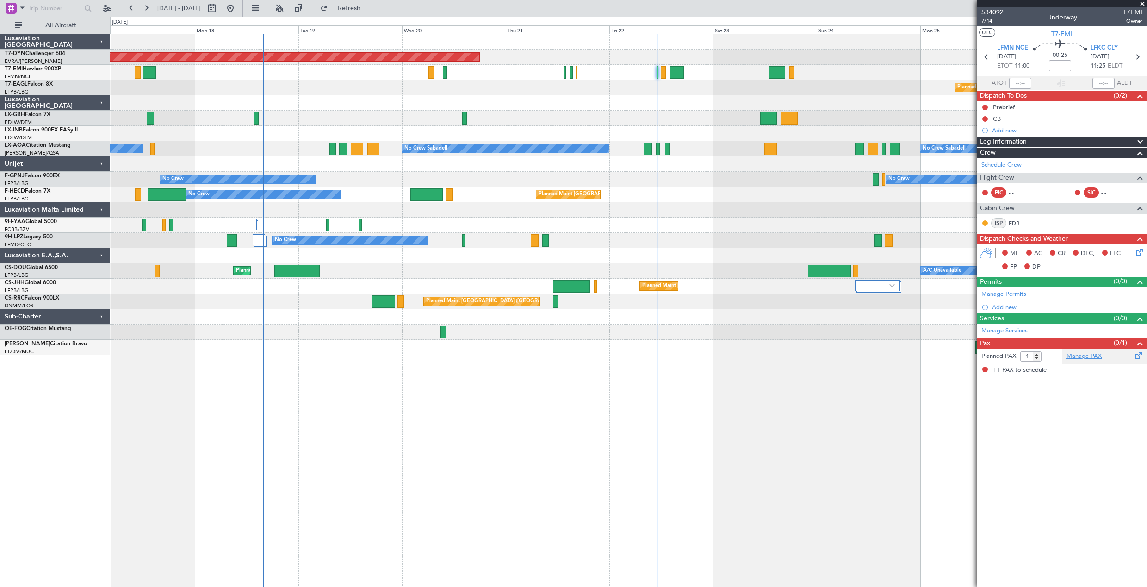
click at [1096, 358] on link "Manage PAX" at bounding box center [1084, 356] width 35 height 9
click at [372, 15] on button "Refresh" at bounding box center [344, 8] width 56 height 15
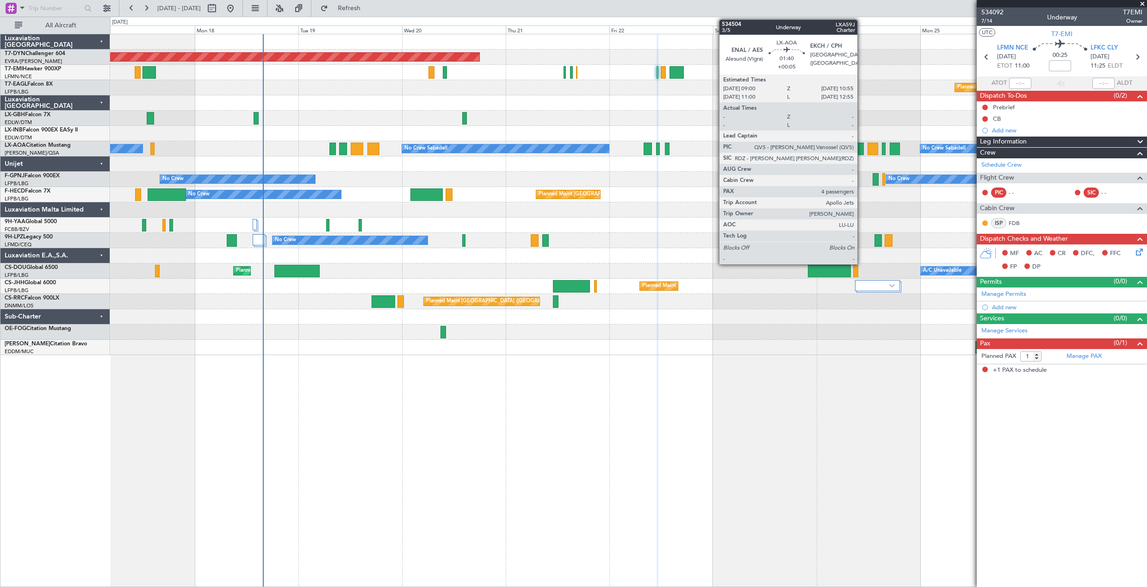
click at [862, 146] on div at bounding box center [859, 149] width 8 height 12
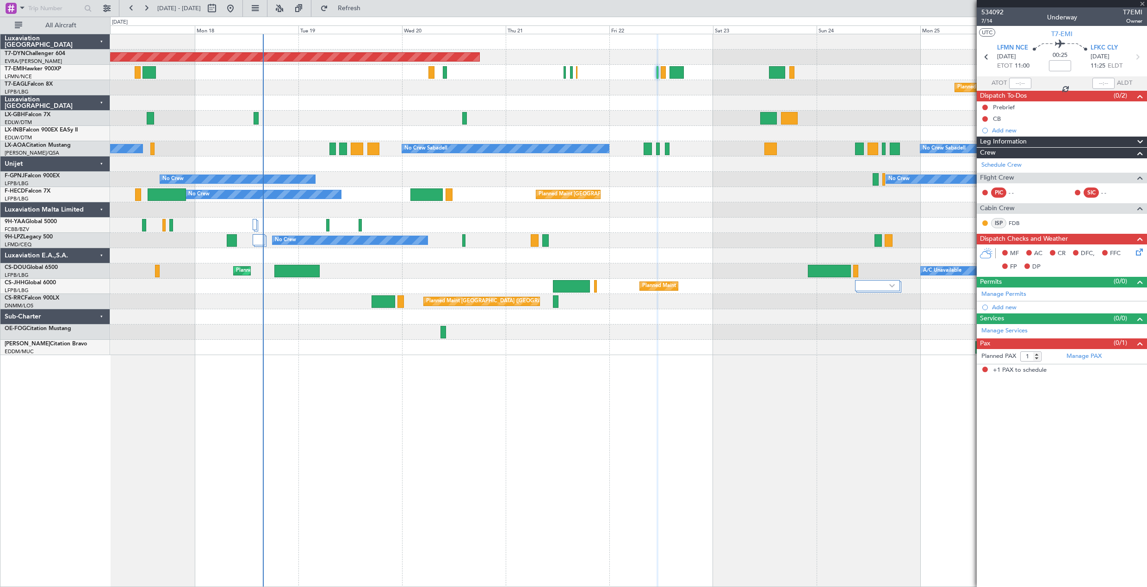
type input "+00:05"
type input "4"
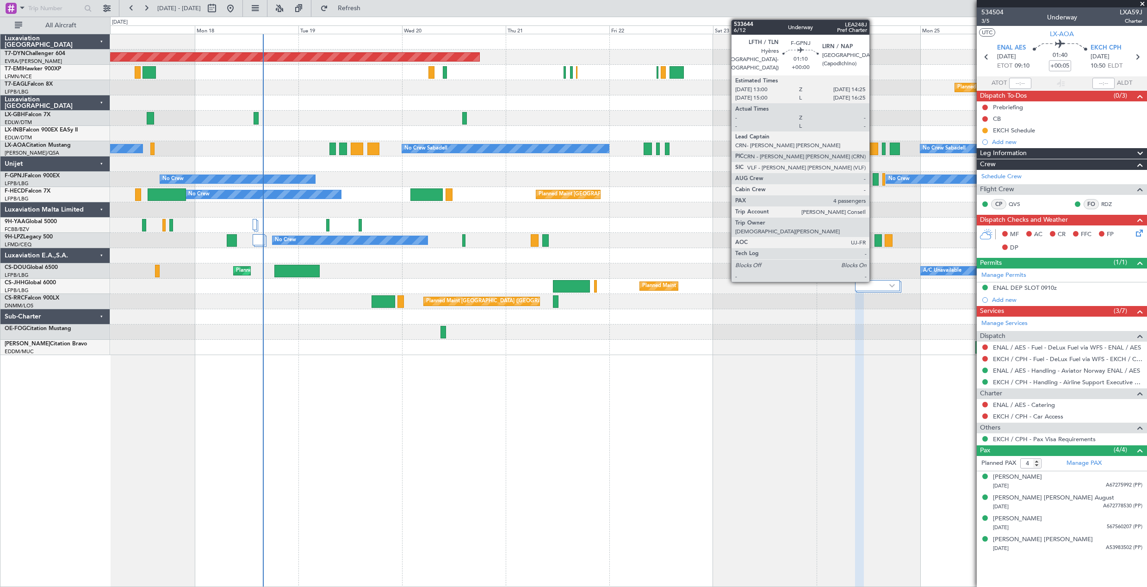
click at [874, 181] on div at bounding box center [876, 179] width 6 height 12
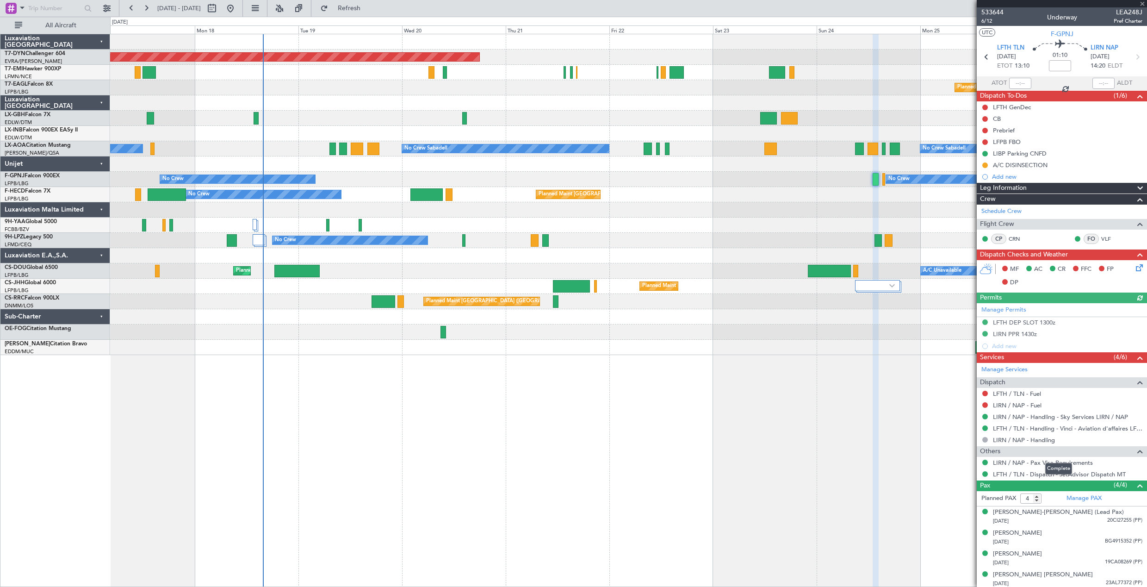
scroll to position [2, 0]
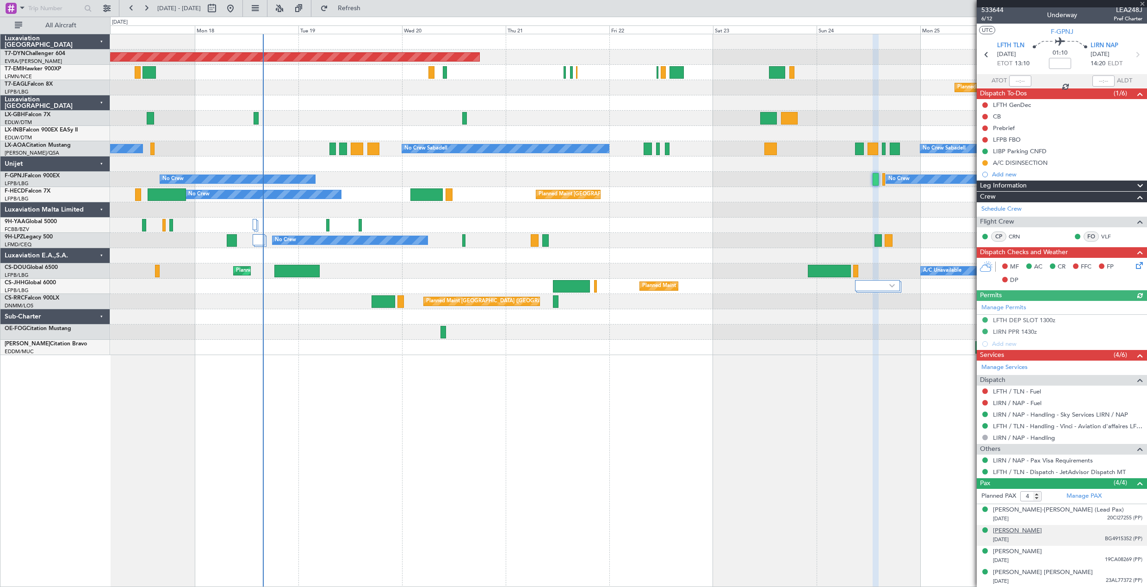
click at [1041, 532] on div "[PERSON_NAME]" at bounding box center [1017, 530] width 49 height 9
click at [372, 7] on button "Refresh" at bounding box center [344, 8] width 56 height 15
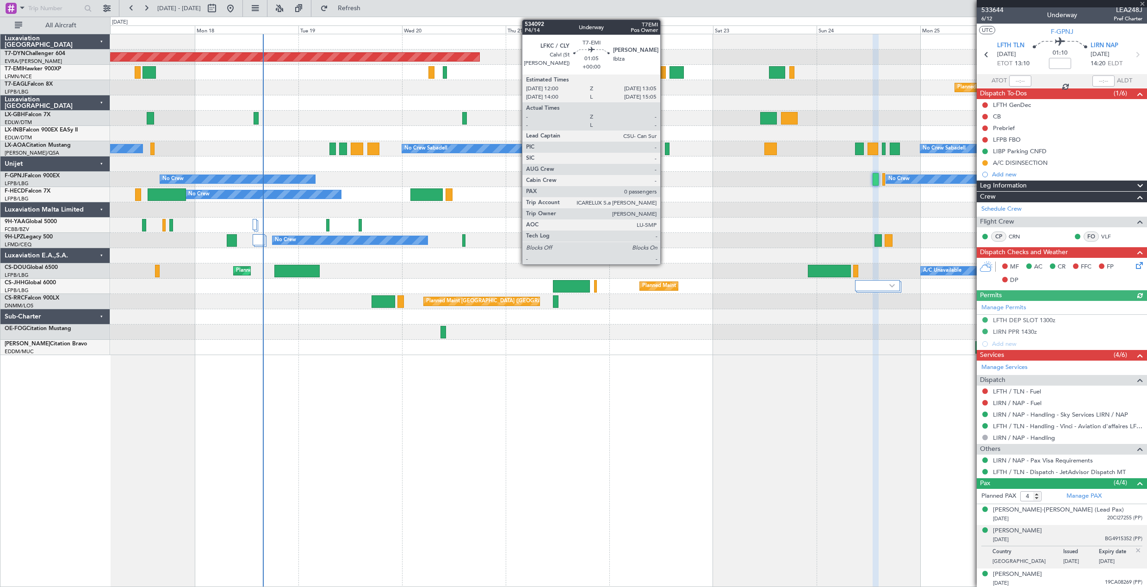
click at [665, 69] on div at bounding box center [663, 72] width 5 height 12
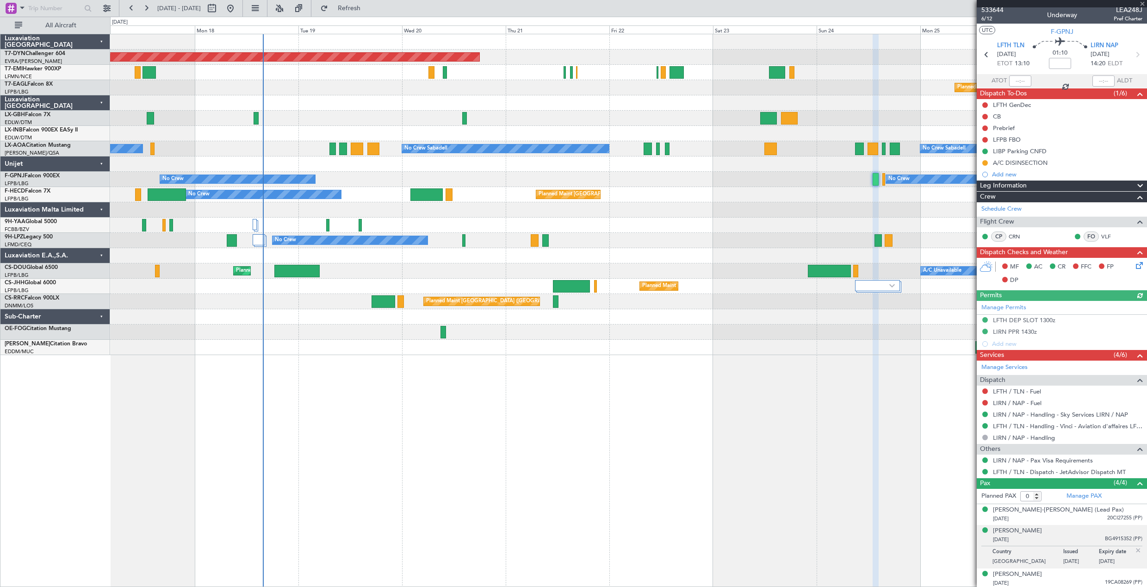
scroll to position [0, 0]
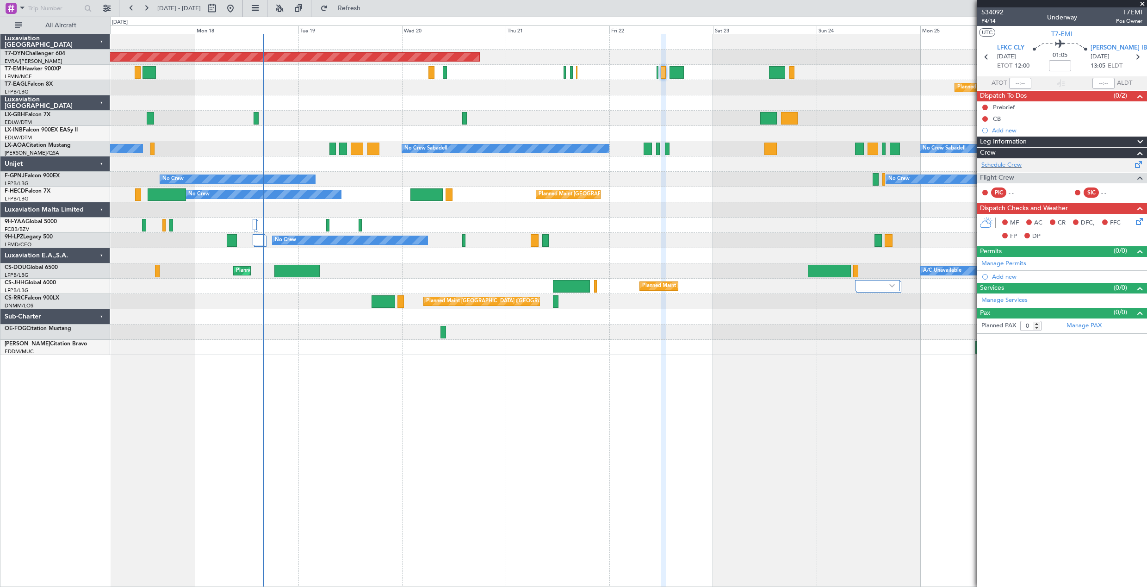
click at [1133, 165] on div "Schedule Crew" at bounding box center [1062, 165] width 170 height 14
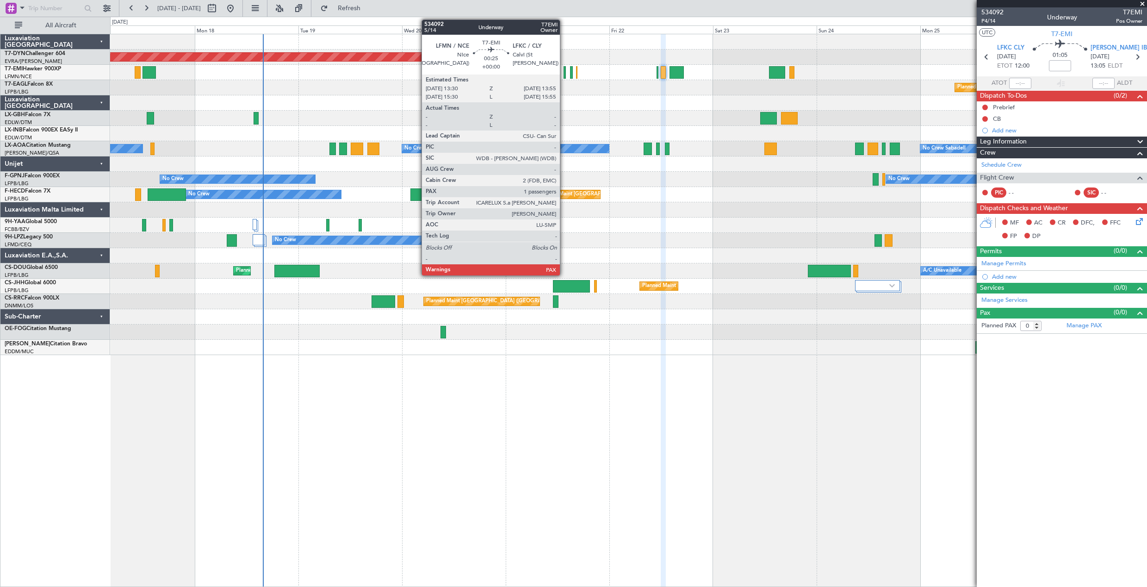
click at [564, 67] on div at bounding box center [565, 72] width 2 height 12
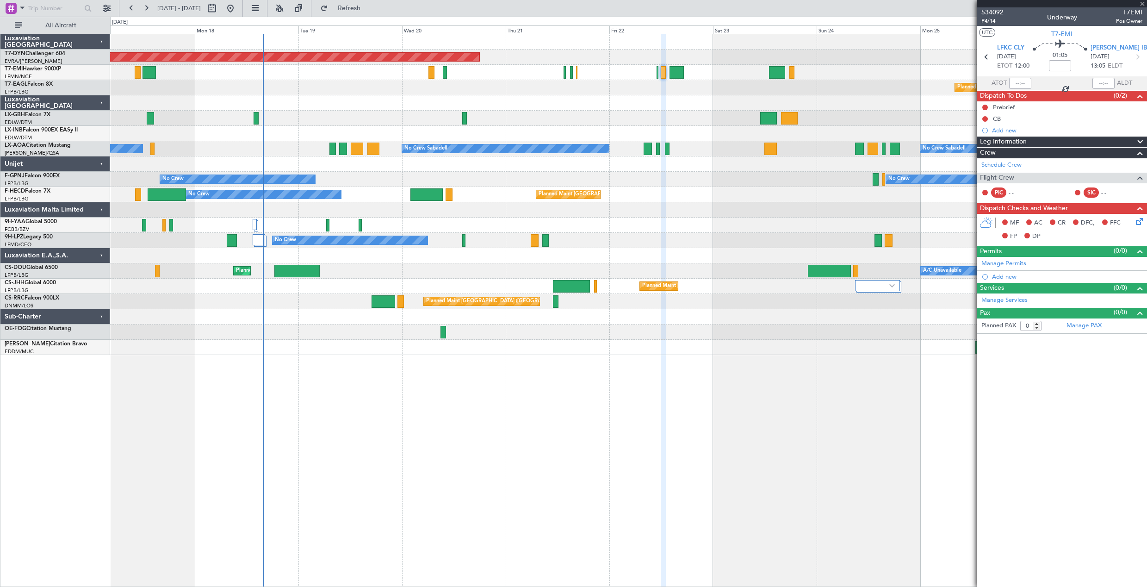
type input "2"
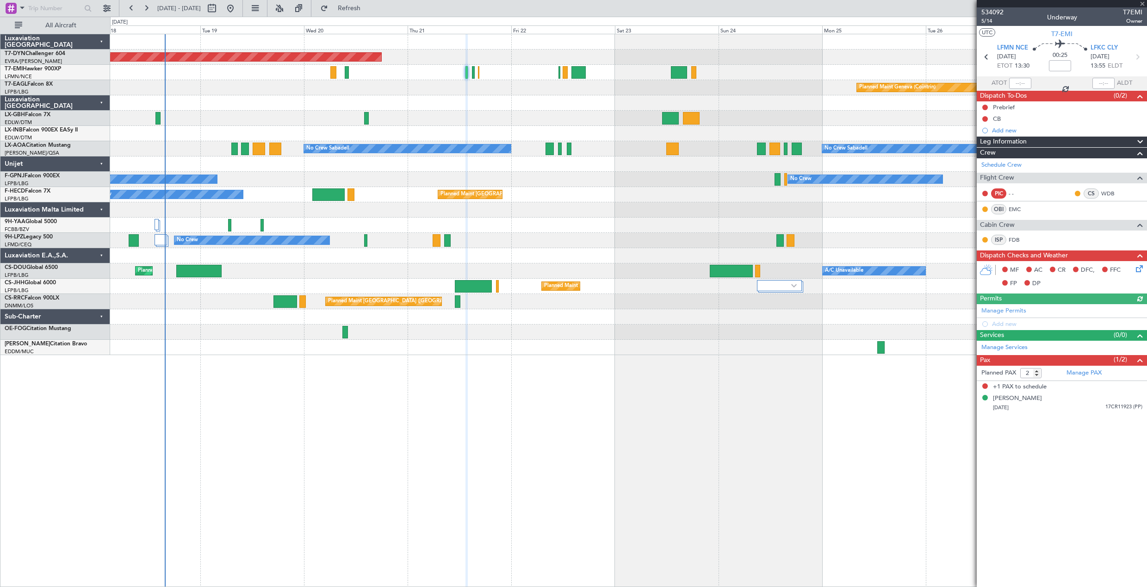
click at [767, 141] on div "Planned Maint [GEOGRAPHIC_DATA]-[GEOGRAPHIC_DATA] Planned Maint Geneva ([GEOGRA…" at bounding box center [628, 194] width 1037 height 321
click at [995, 11] on span "534092" at bounding box center [993, 12] width 22 height 10
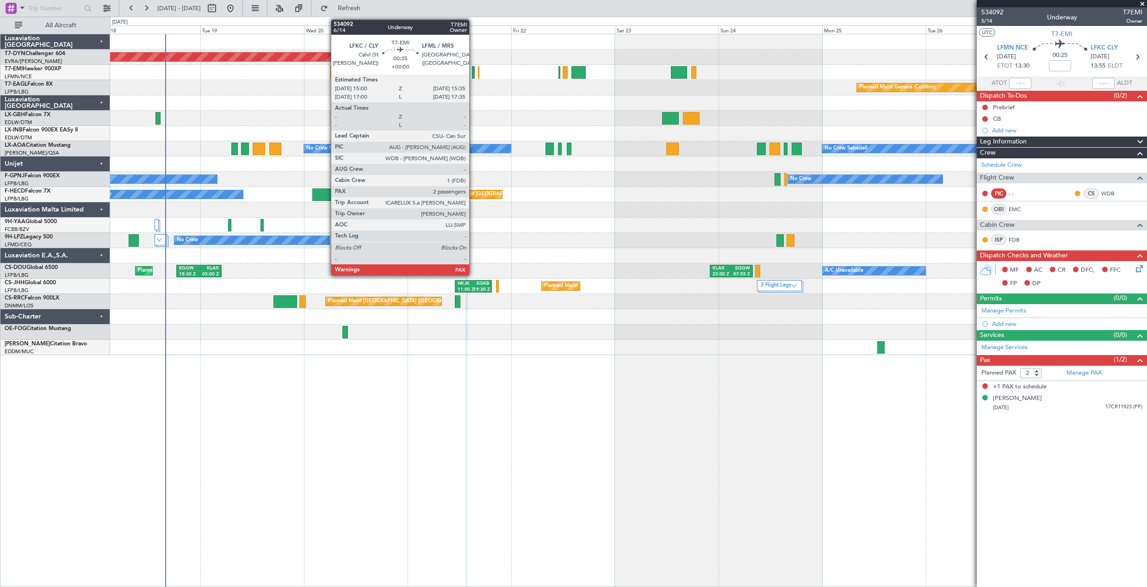
click at [474, 76] on div at bounding box center [473, 72] width 3 height 12
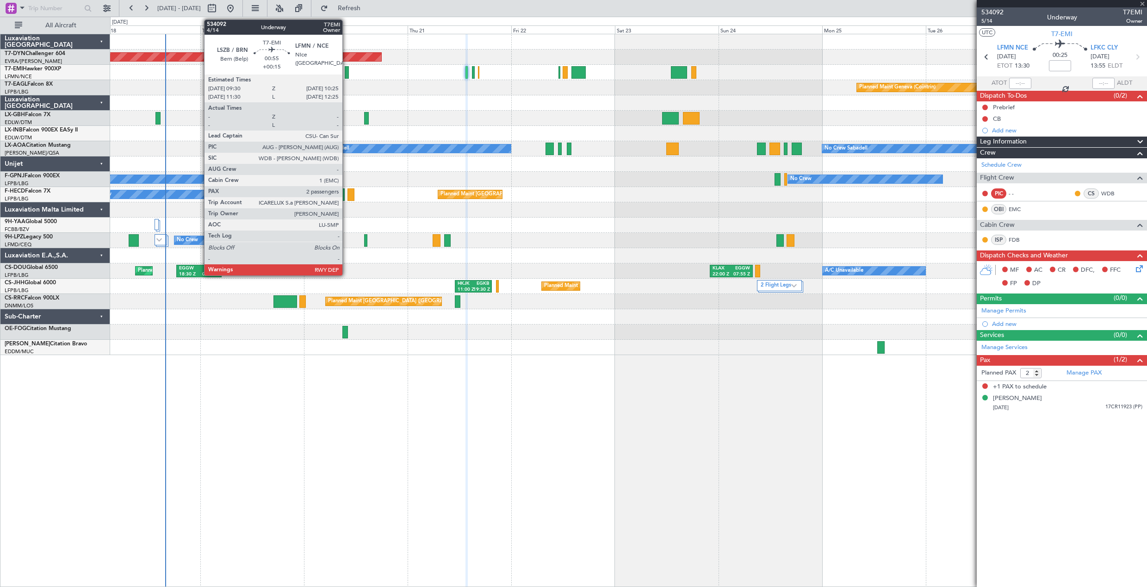
click at [347, 71] on div at bounding box center [347, 72] width 4 height 12
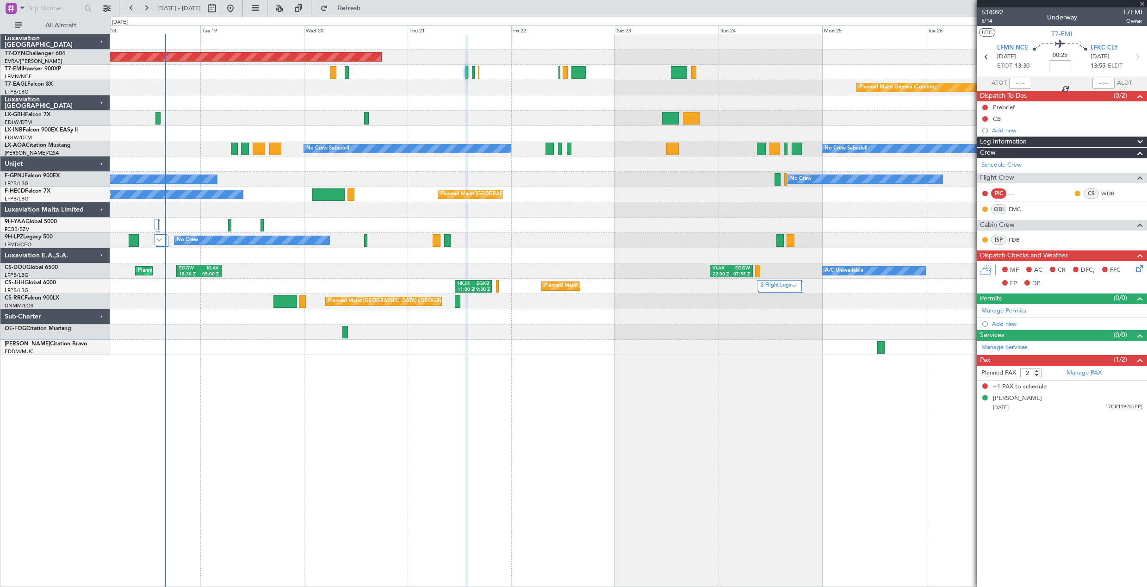
type input "+00:15"
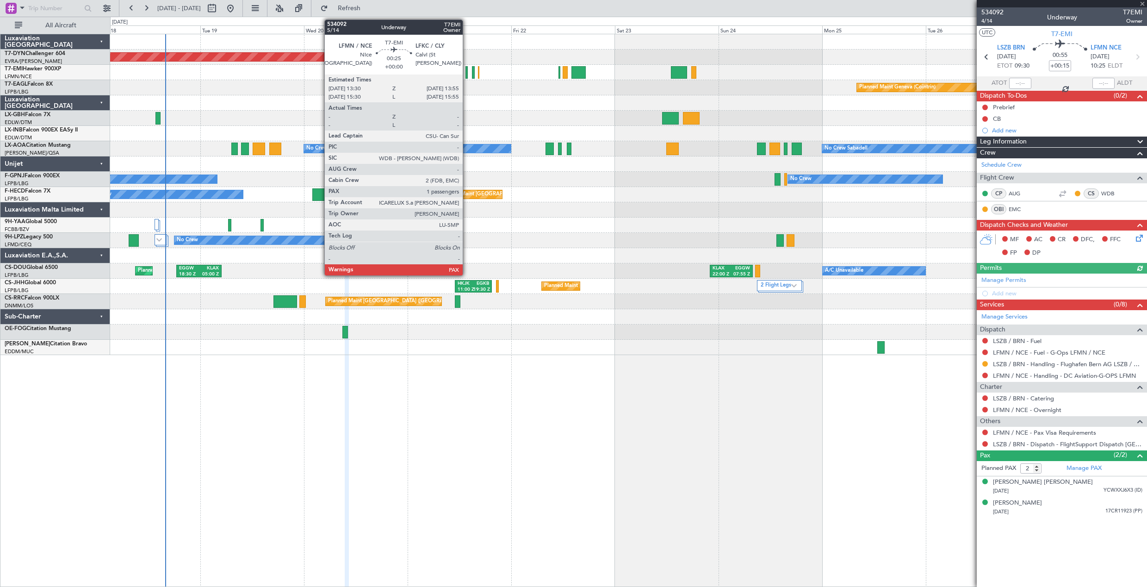
click at [467, 71] on div at bounding box center [467, 72] width 2 height 12
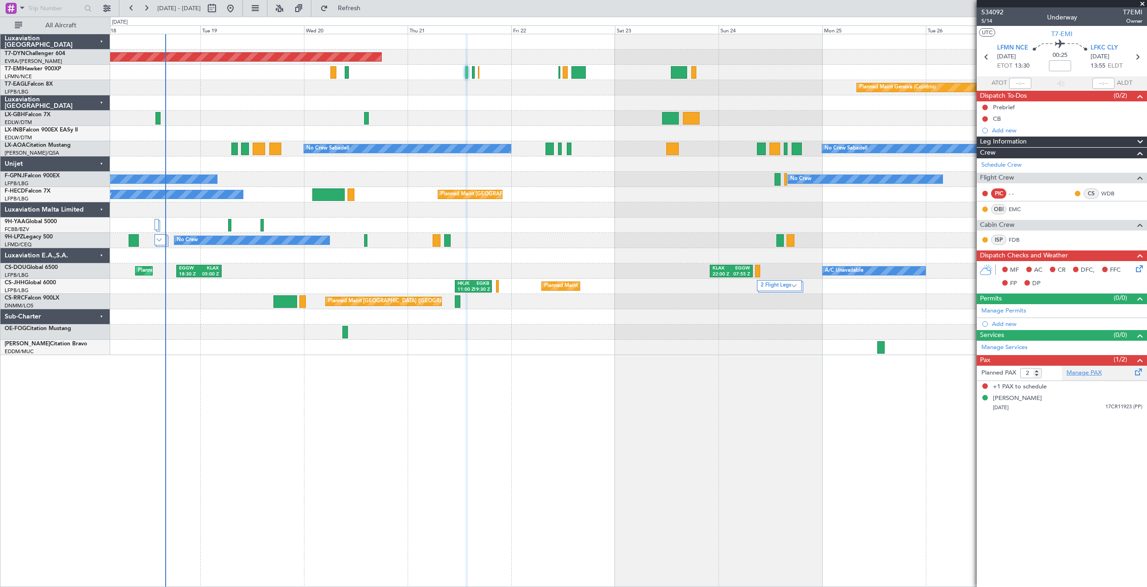
click at [1080, 374] on link "Manage PAX" at bounding box center [1084, 372] width 35 height 9
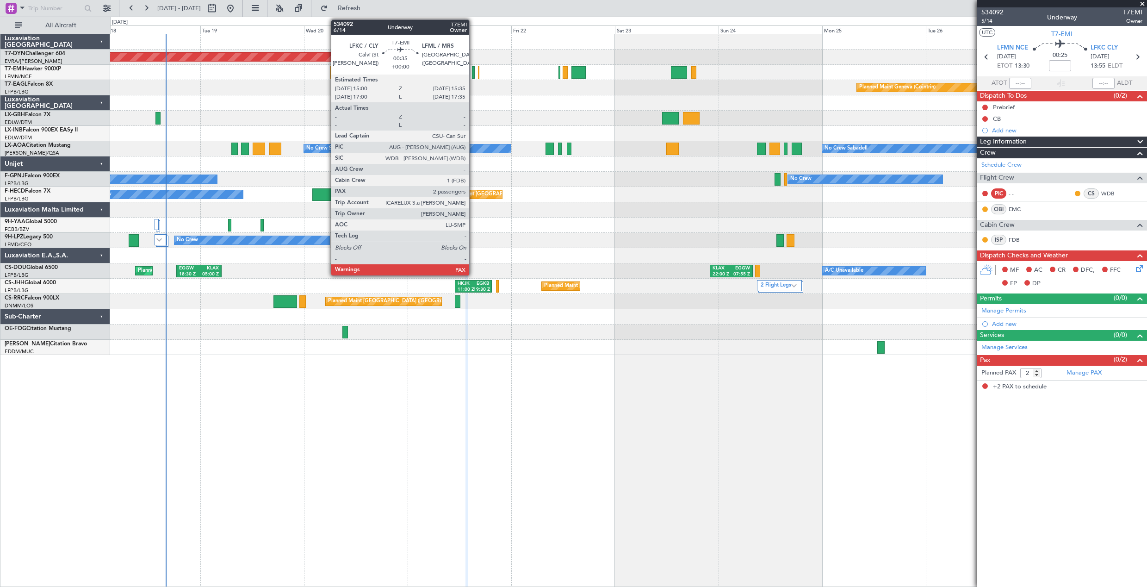
click at [474, 73] on div at bounding box center [473, 72] width 3 height 12
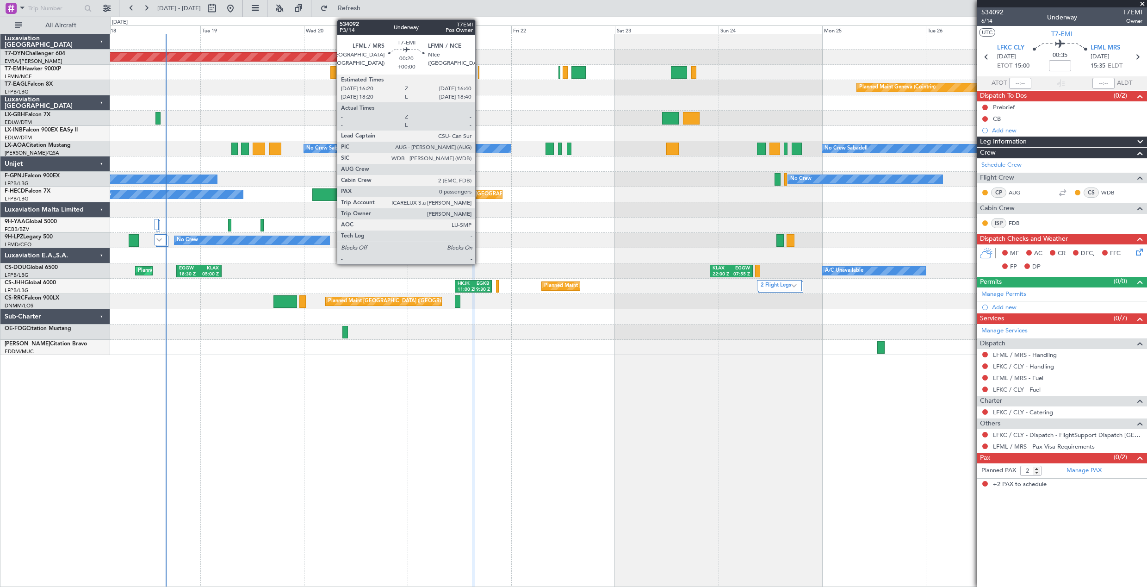
click at [480, 75] on div at bounding box center [479, 72] width 2 height 12
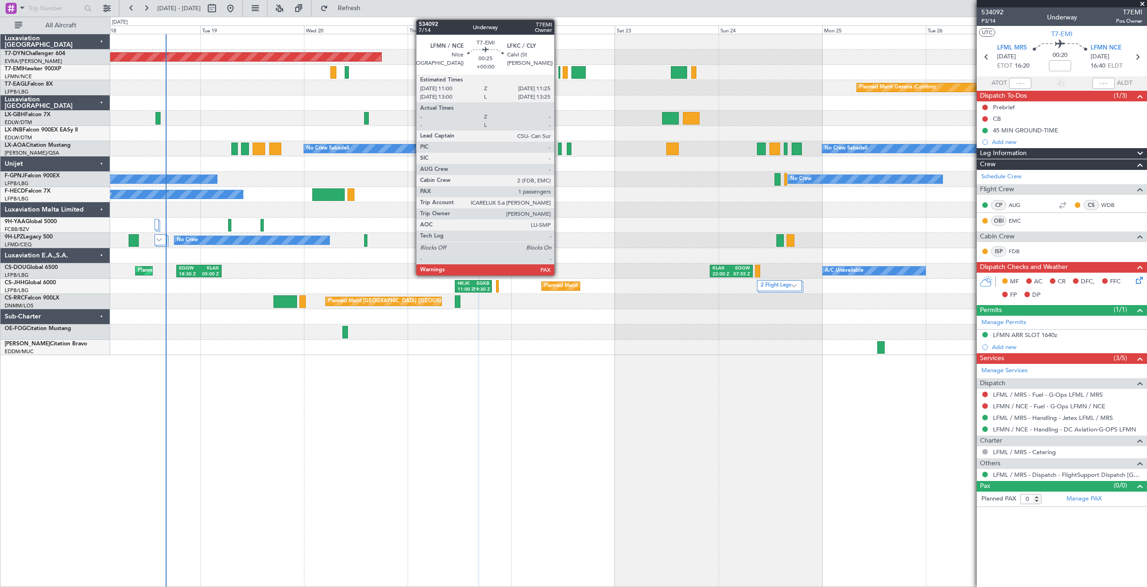
click at [559, 77] on div at bounding box center [560, 72] width 2 height 12
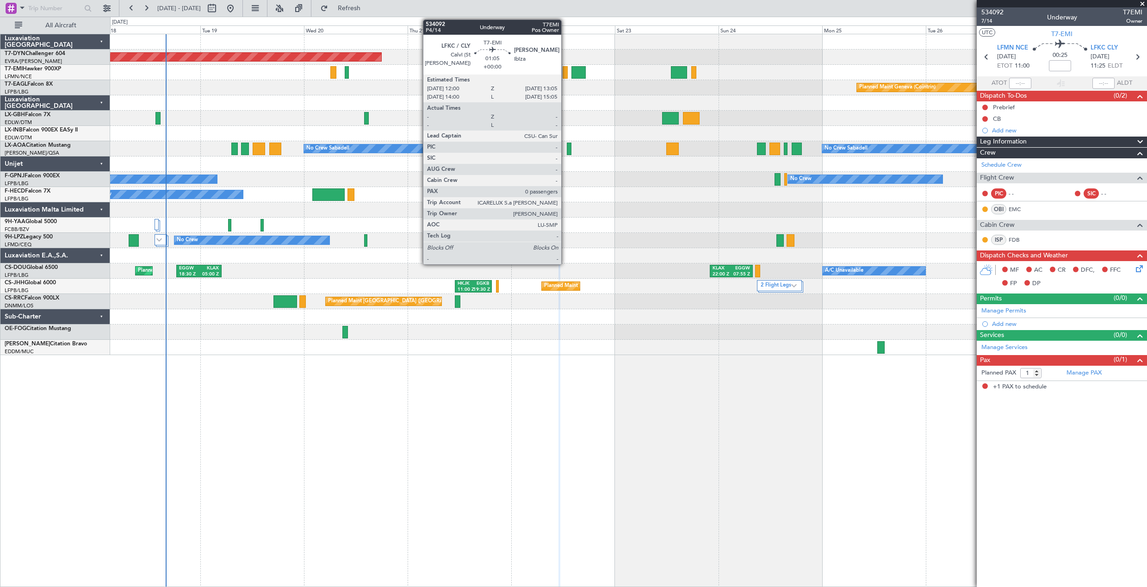
click at [566, 73] on div at bounding box center [565, 72] width 5 height 12
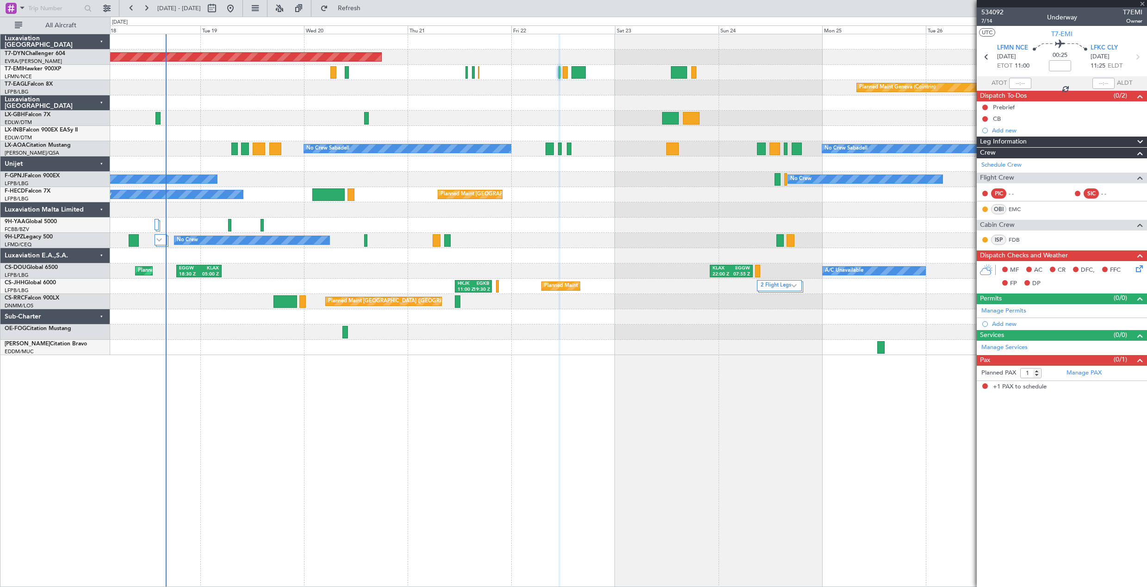
type input "0"
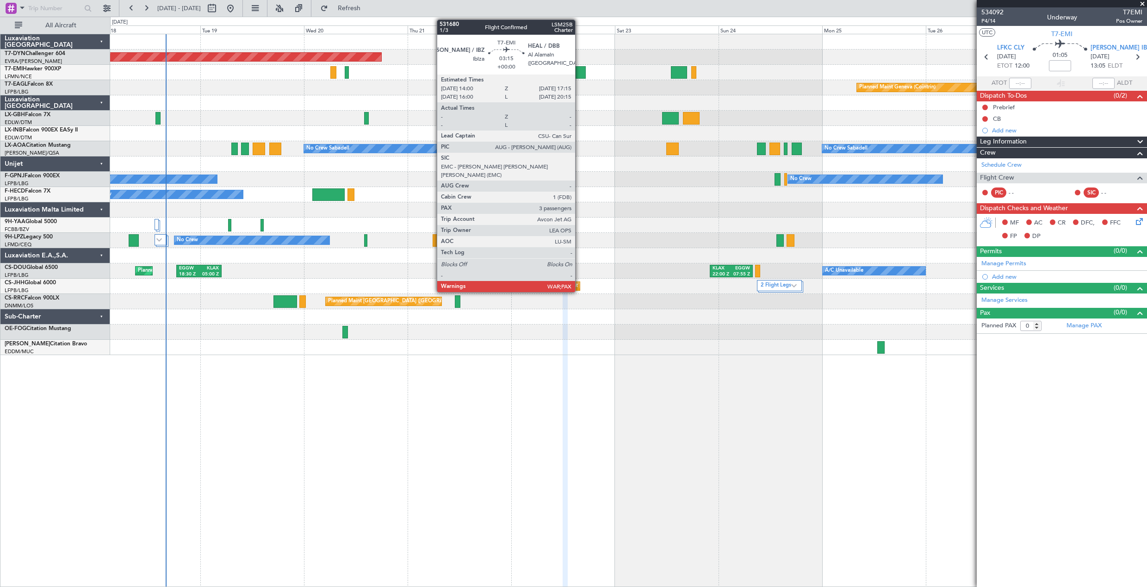
click at [580, 71] on div at bounding box center [579, 72] width 14 height 12
click at [582, 76] on div at bounding box center [579, 72] width 14 height 12
click at [578, 75] on div at bounding box center [579, 72] width 14 height 12
click at [574, 72] on div at bounding box center [579, 72] width 14 height 12
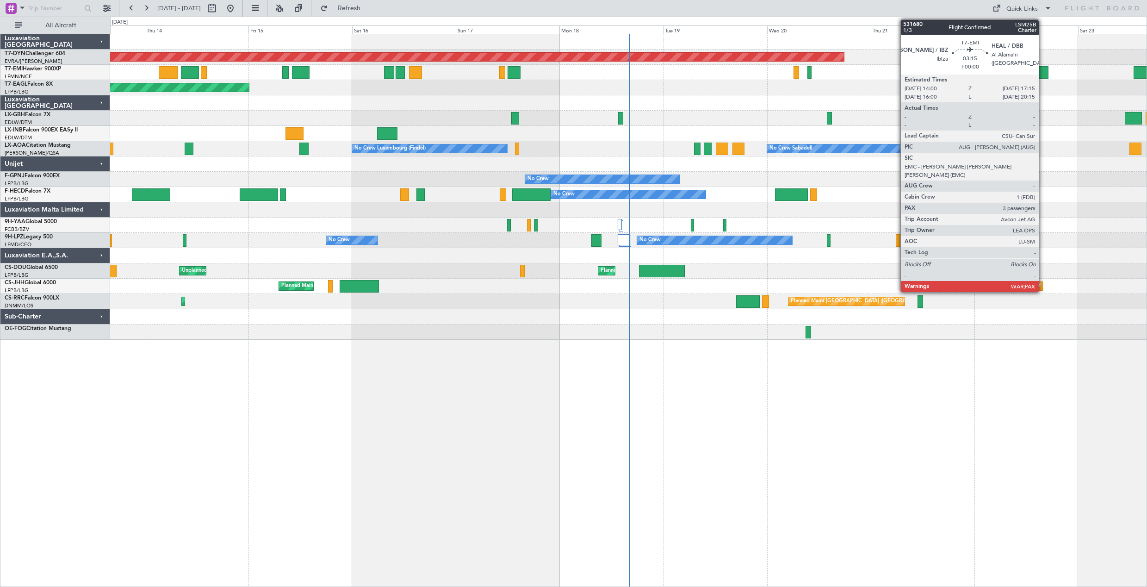
click at [1043, 78] on div at bounding box center [1042, 72] width 14 height 12
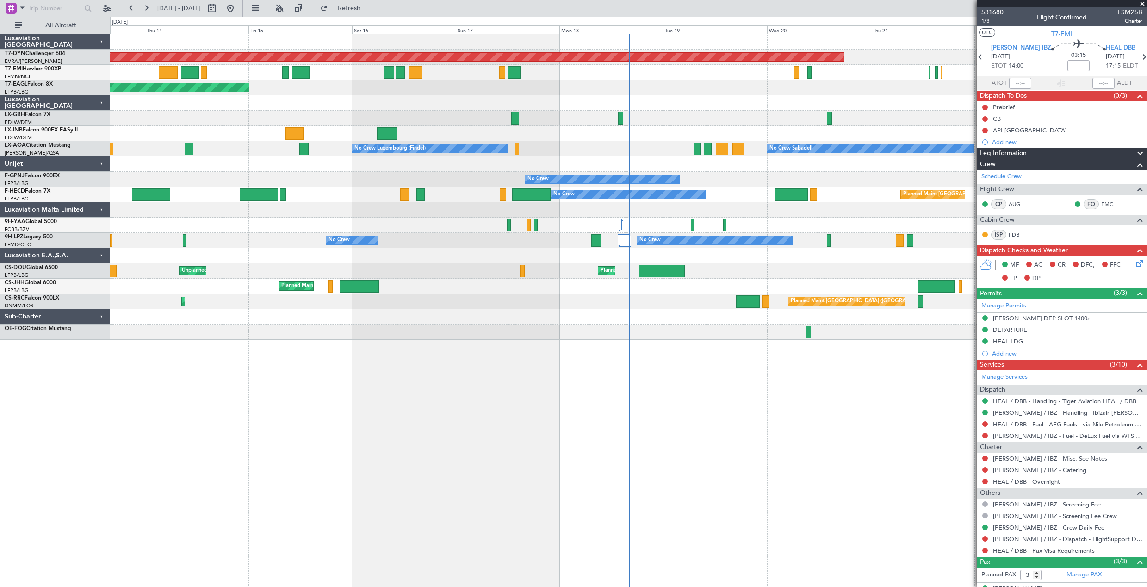
scroll to position [58, 0]
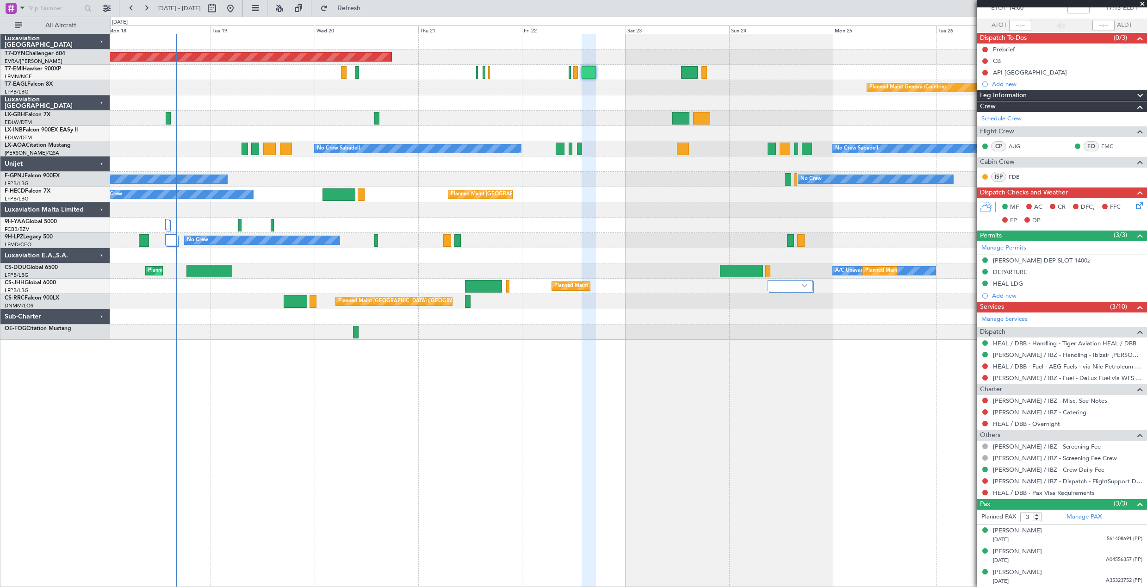
click at [373, 112] on div "Planned Maint [GEOGRAPHIC_DATA]-[GEOGRAPHIC_DATA] Planned Maint Geneva ([GEOGRA…" at bounding box center [628, 186] width 1037 height 305
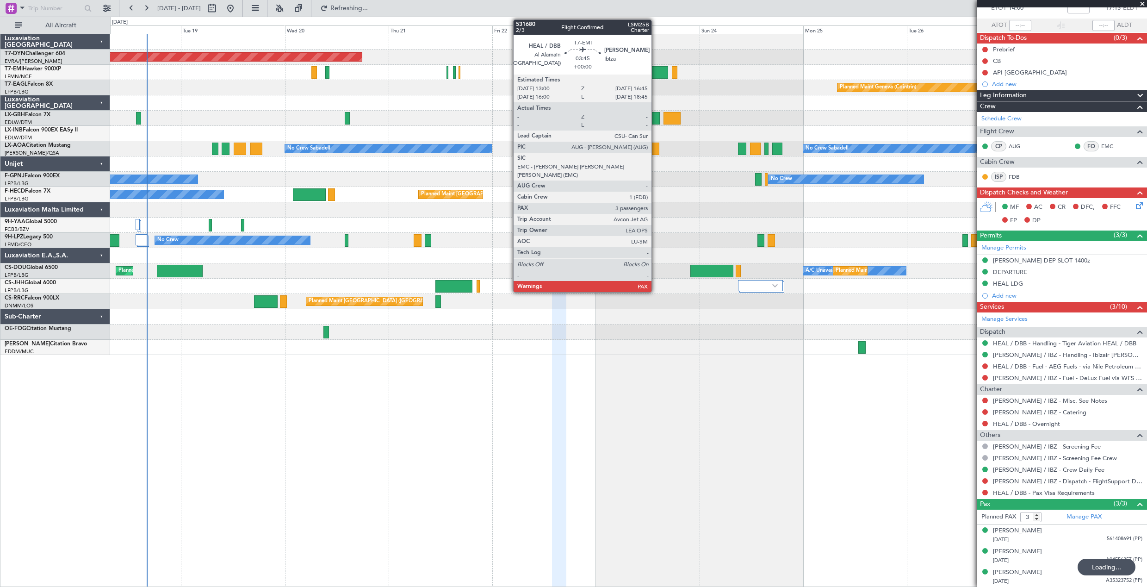
click at [656, 70] on div at bounding box center [660, 72] width 17 height 12
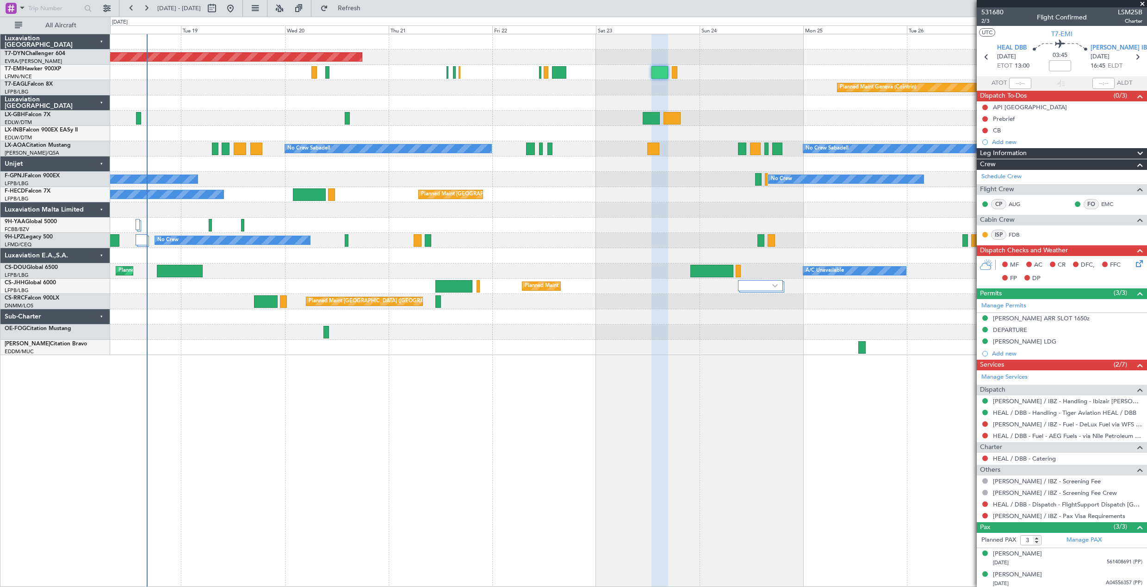
scroll to position [23, 0]
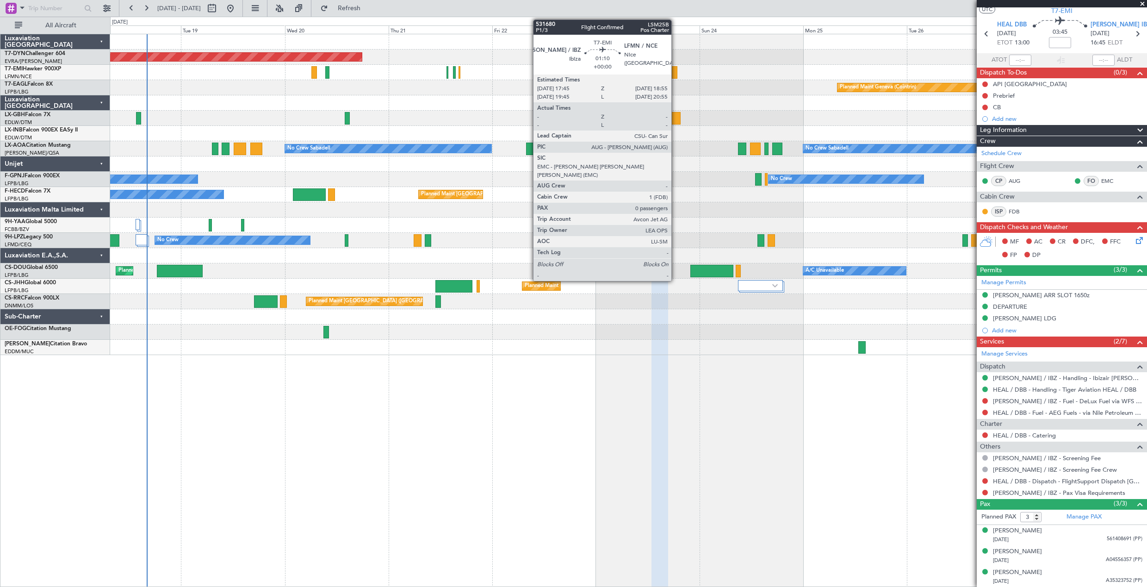
click at [676, 73] on div at bounding box center [674, 72] width 5 height 12
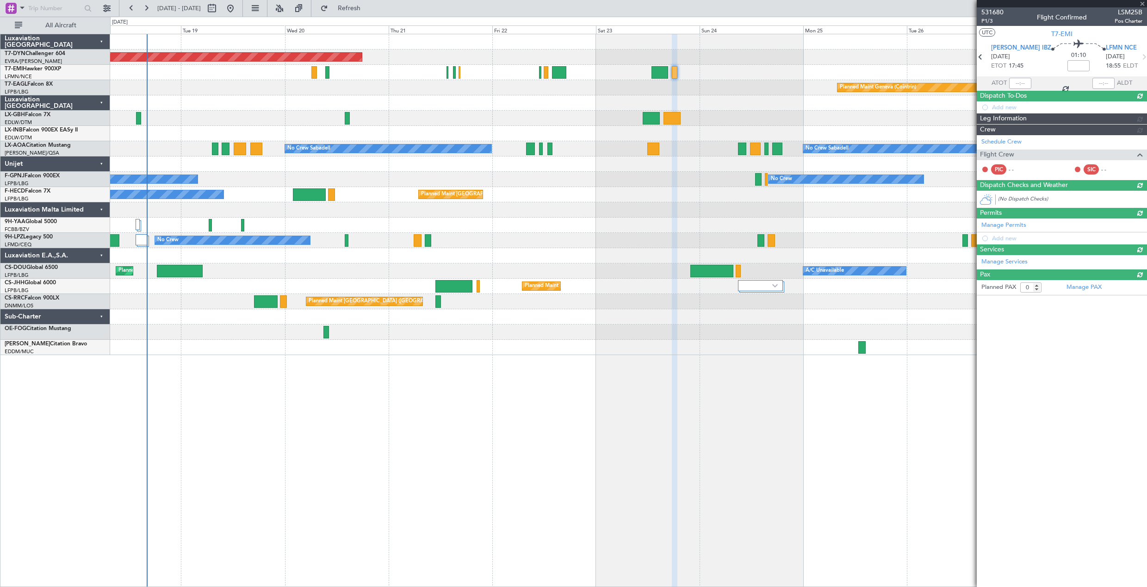
scroll to position [0, 0]
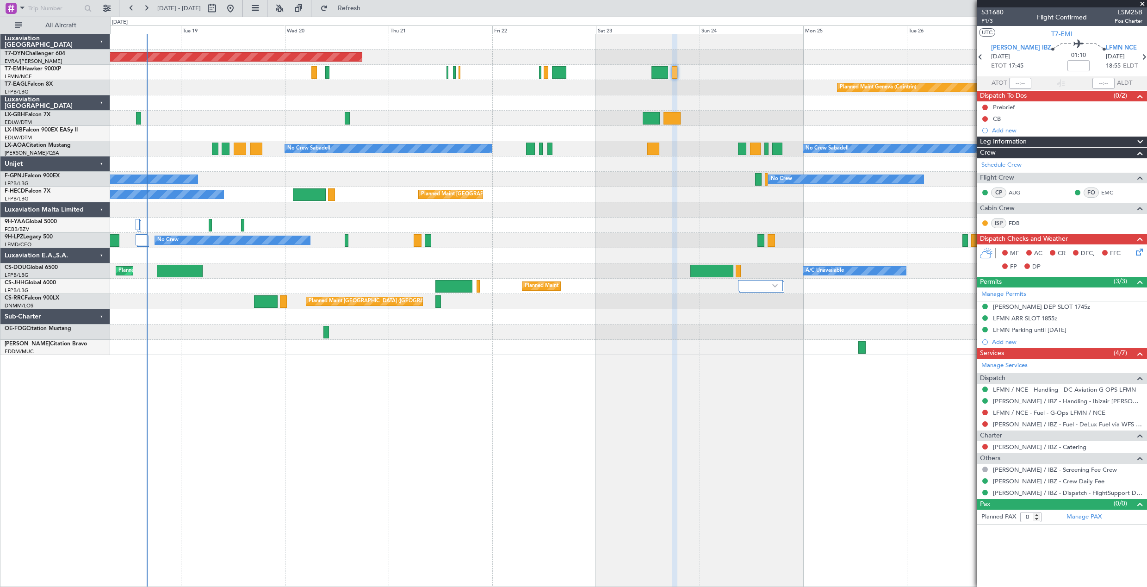
click at [1140, 252] on icon at bounding box center [1137, 250] width 7 height 7
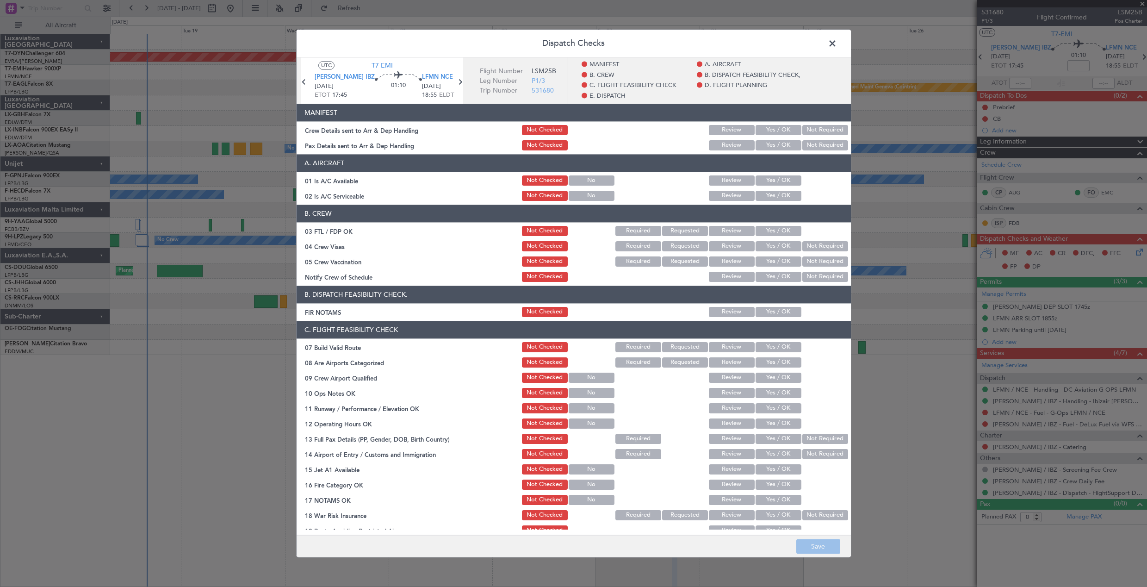
click at [837, 43] on span at bounding box center [837, 46] width 0 height 19
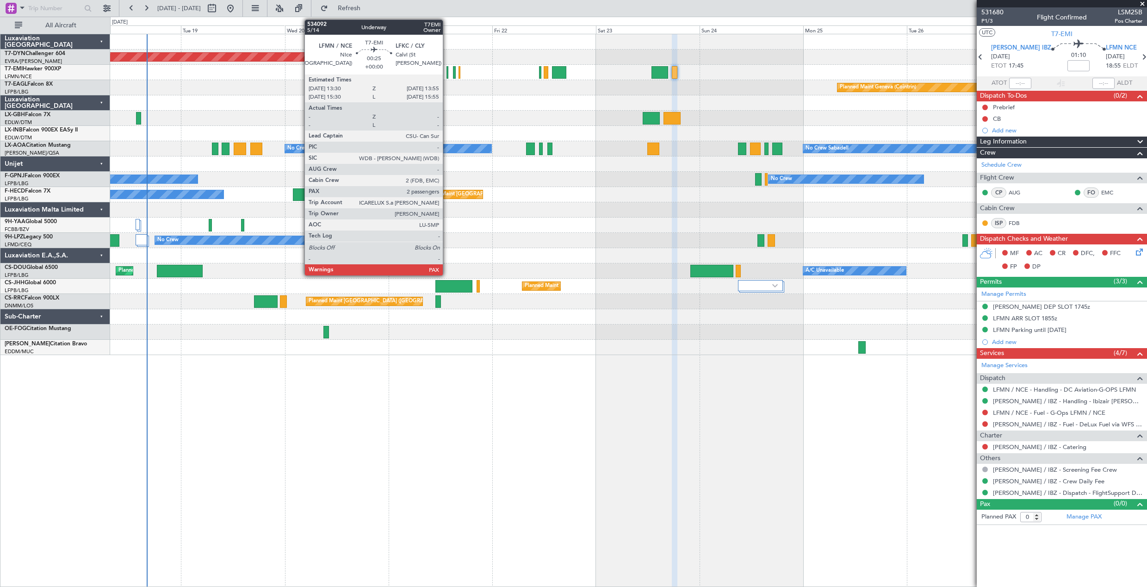
click at [447, 69] on div at bounding box center [448, 72] width 2 height 12
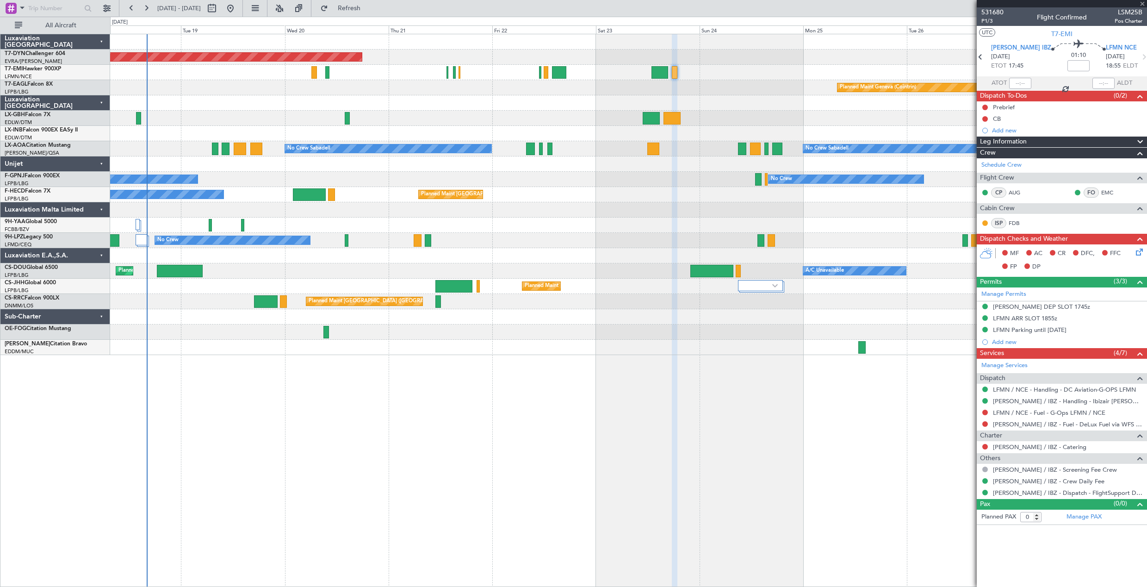
type input "2"
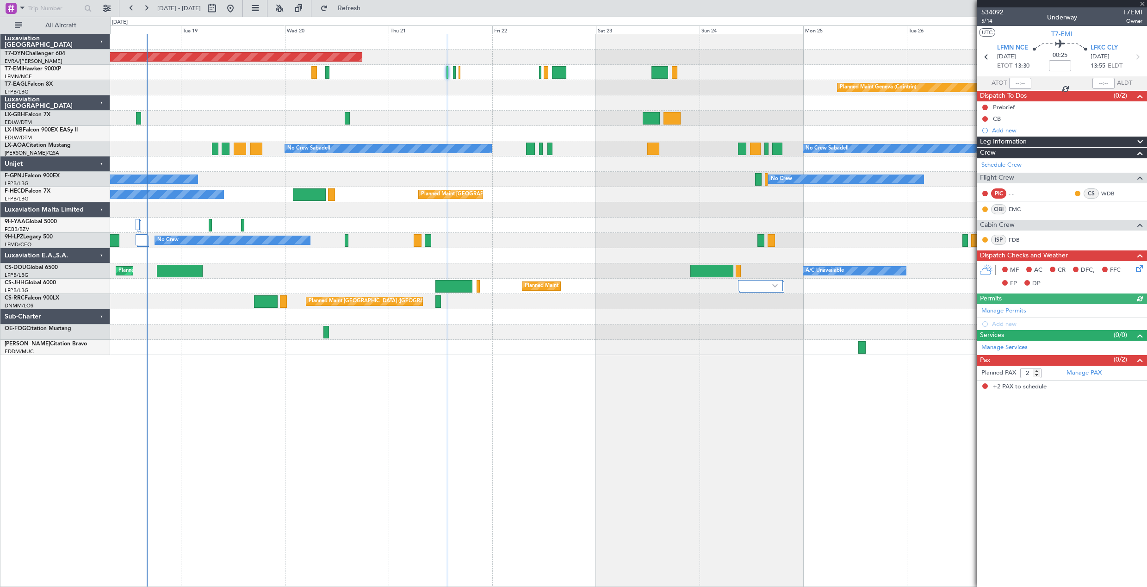
click at [1140, 270] on icon at bounding box center [1137, 266] width 7 height 7
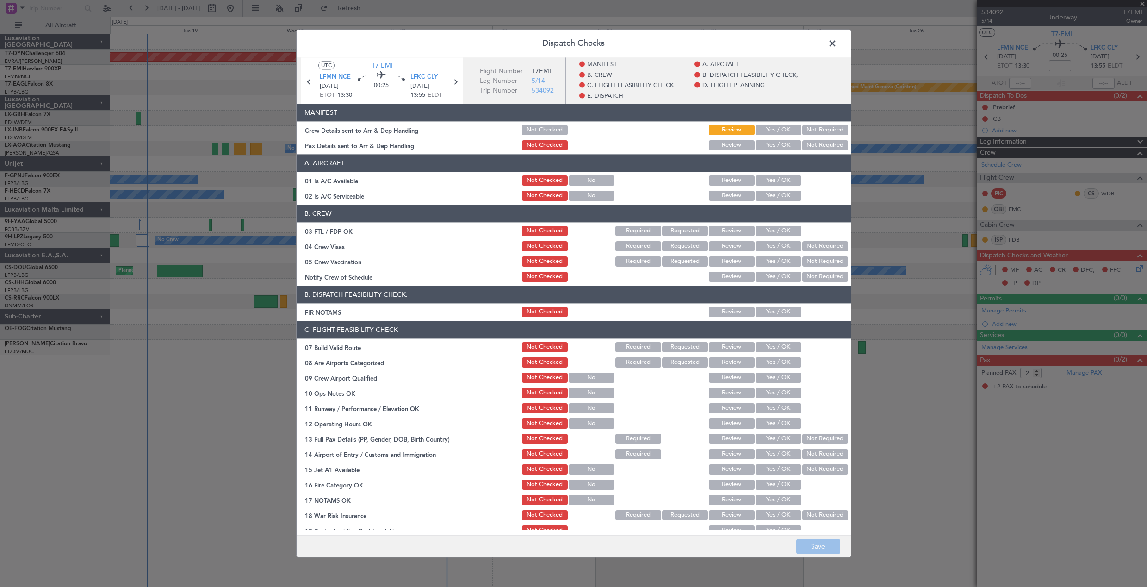
click at [837, 43] on span at bounding box center [837, 46] width 0 height 19
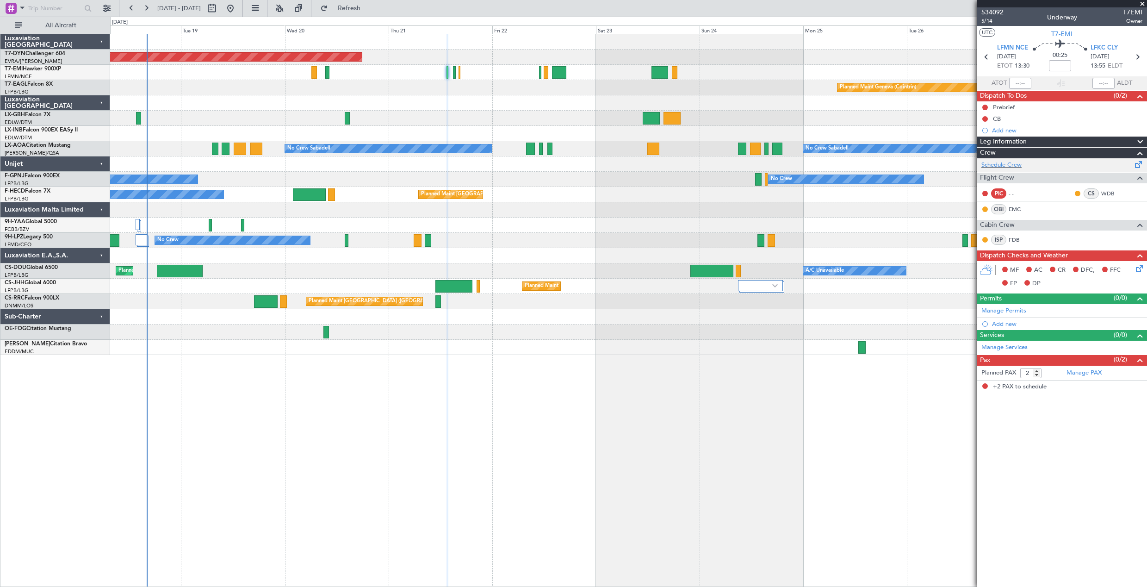
click at [1137, 166] on span at bounding box center [1139, 162] width 11 height 7
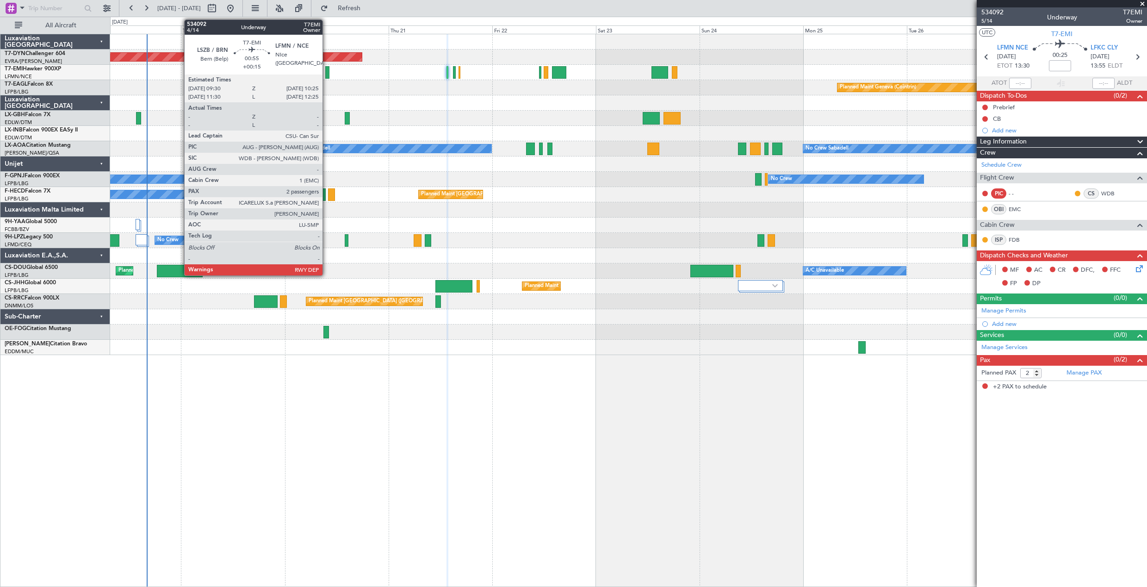
click at [327, 68] on div at bounding box center [327, 72] width 4 height 12
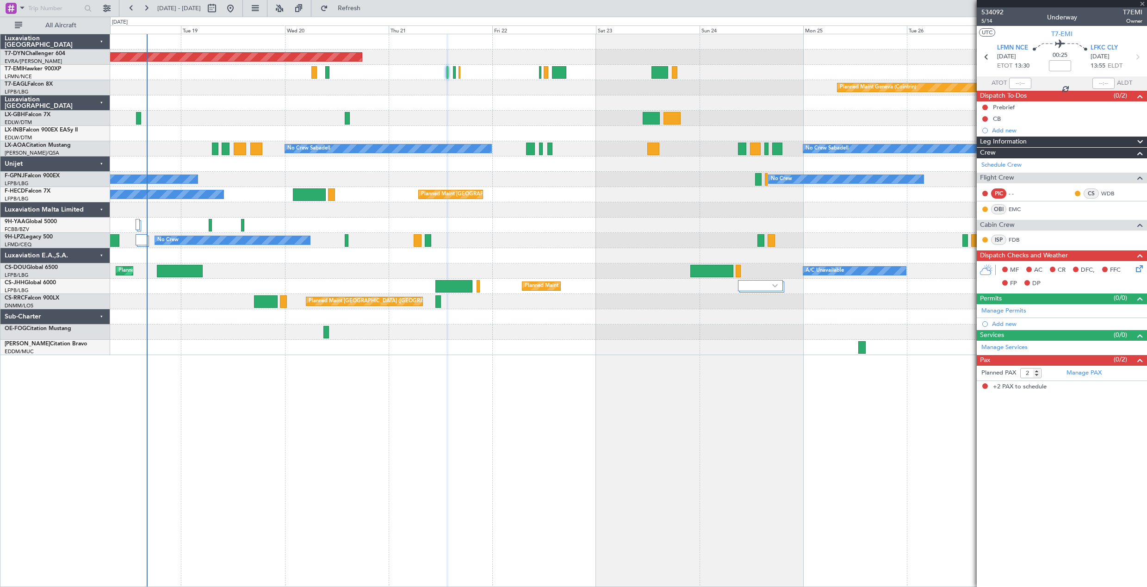
click at [539, 73] on div at bounding box center [628, 72] width 1037 height 15
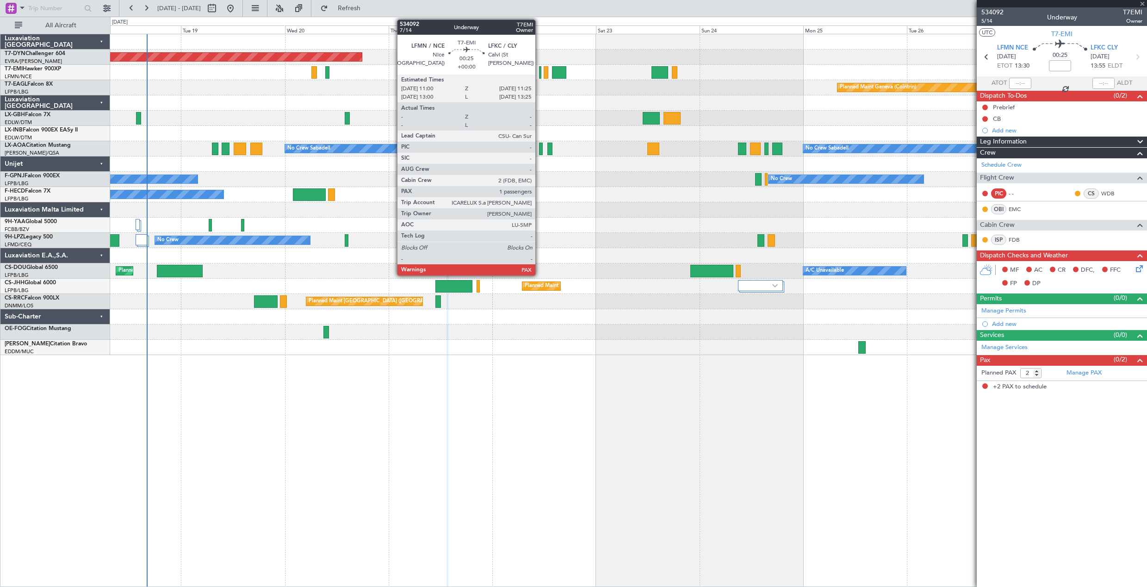
click at [540, 73] on div at bounding box center [540, 72] width 2 height 12
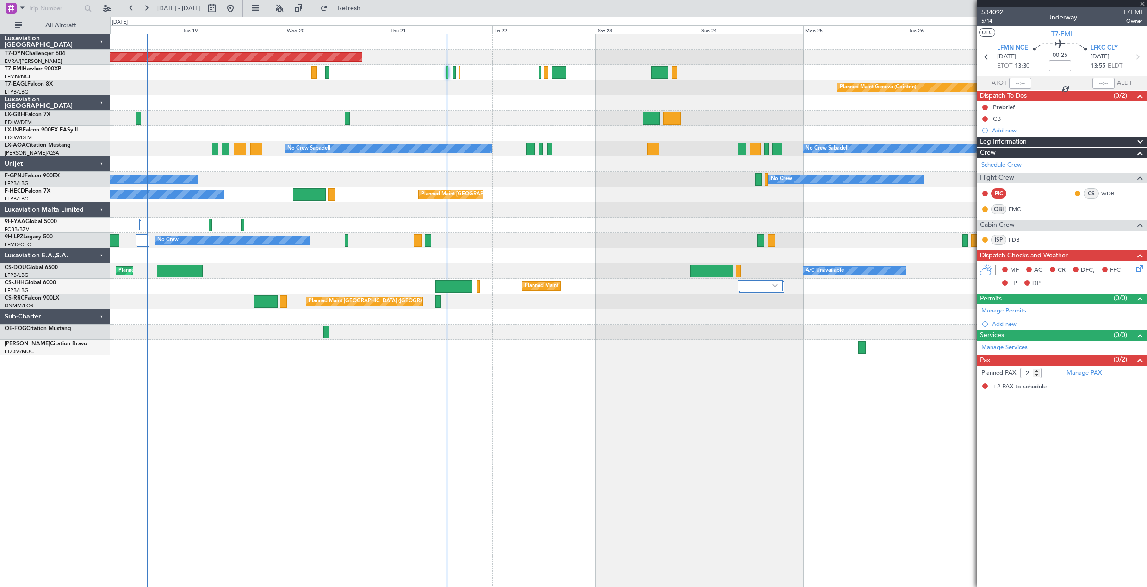
type input "+00:15"
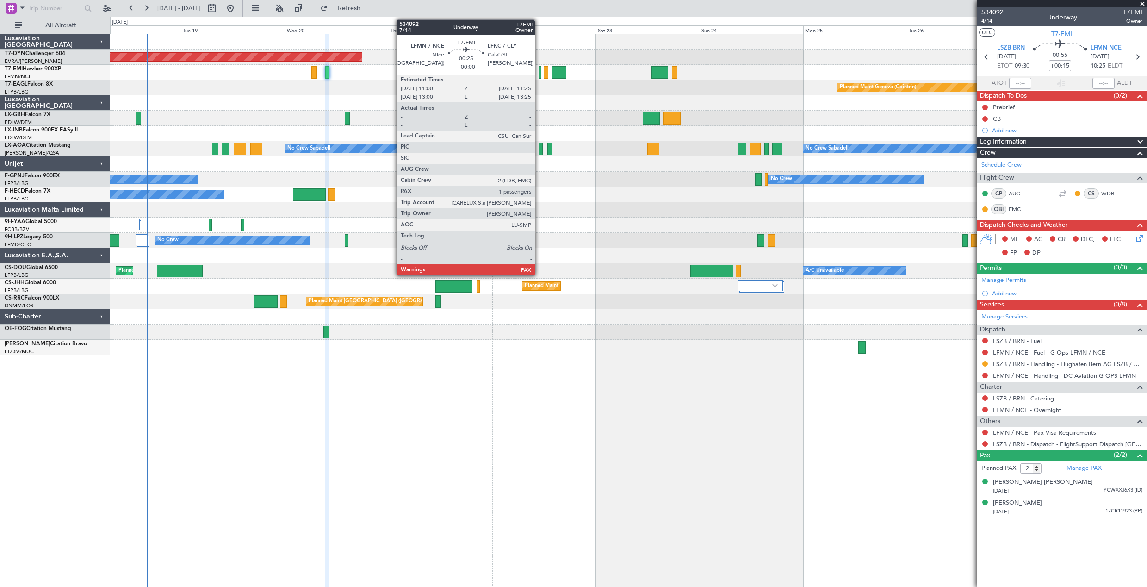
click at [539, 72] on div at bounding box center [540, 72] width 2 height 12
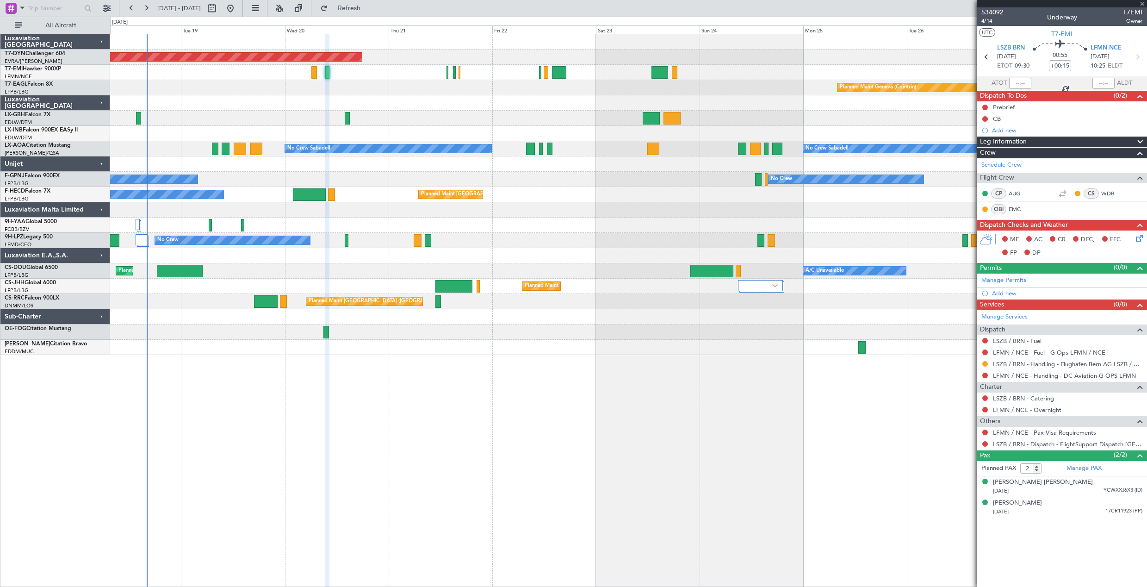
type input "1"
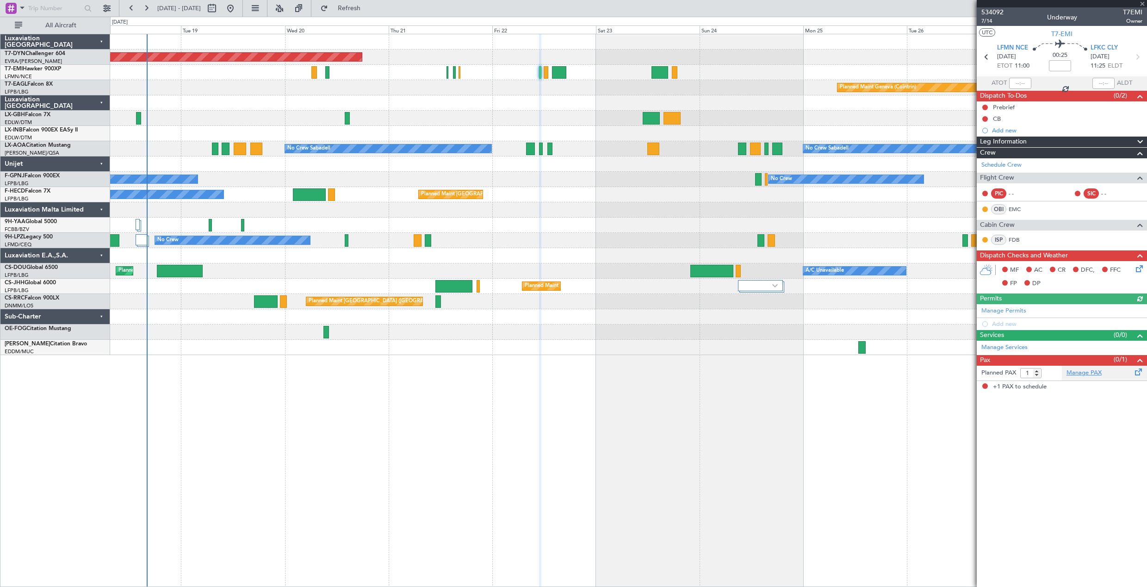
click at [1078, 374] on link "Manage PAX" at bounding box center [1084, 372] width 35 height 9
click at [369, 8] on span "Refresh" at bounding box center [349, 8] width 39 height 6
